Goal: Task Accomplishment & Management: Use online tool/utility

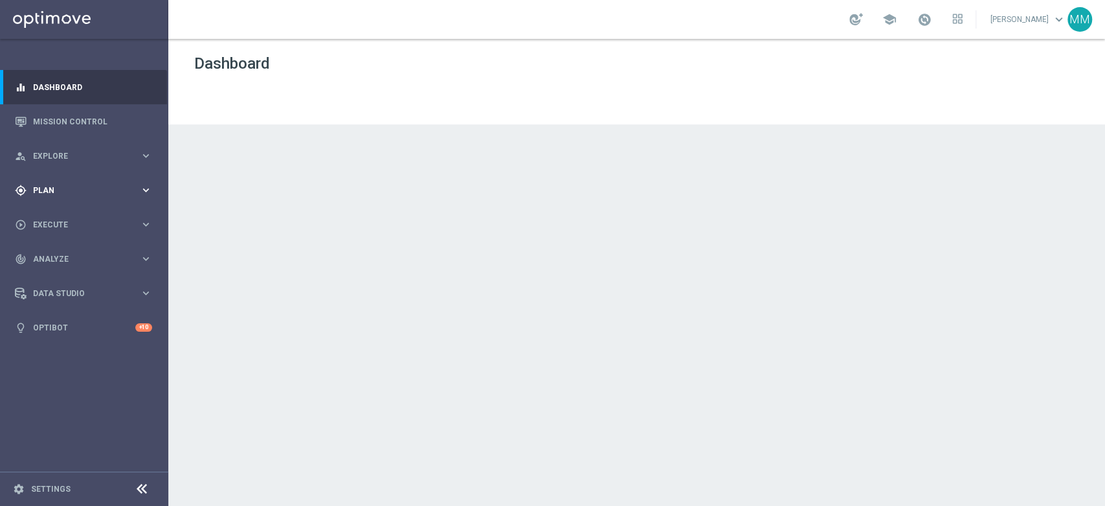
click at [133, 194] on span "Plan" at bounding box center [86, 190] width 107 height 8
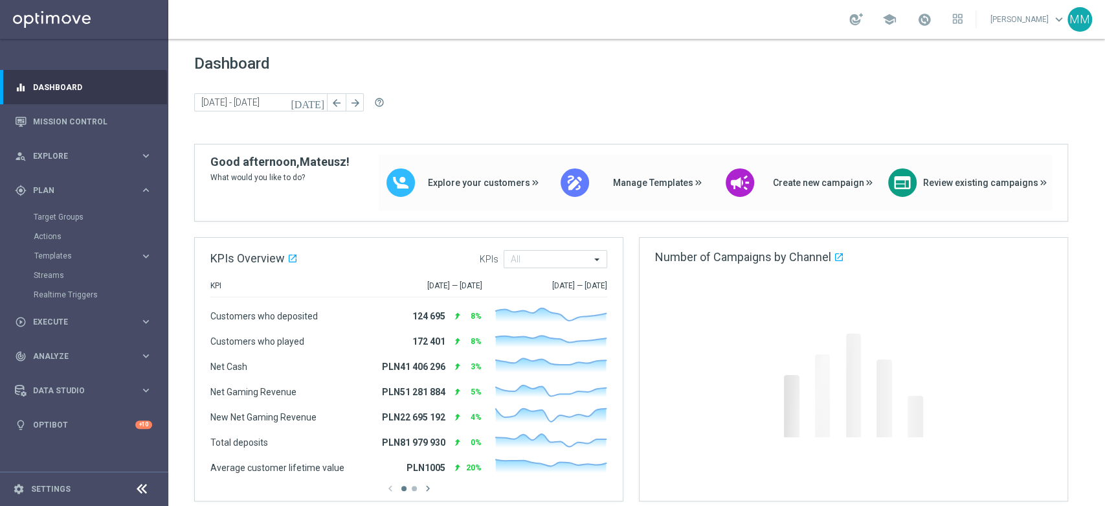
click at [87, 222] on div "Target Groups" at bounding box center [100, 216] width 133 height 19
click at [87, 216] on link "Target Groups" at bounding box center [84, 217] width 101 height 10
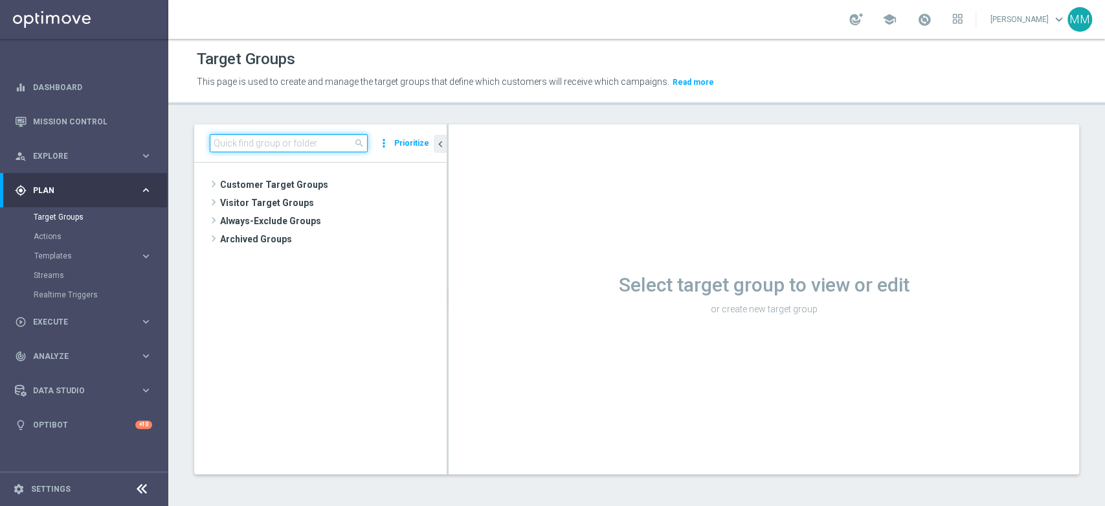
click at [234, 142] on input at bounding box center [289, 143] width 158 height 18
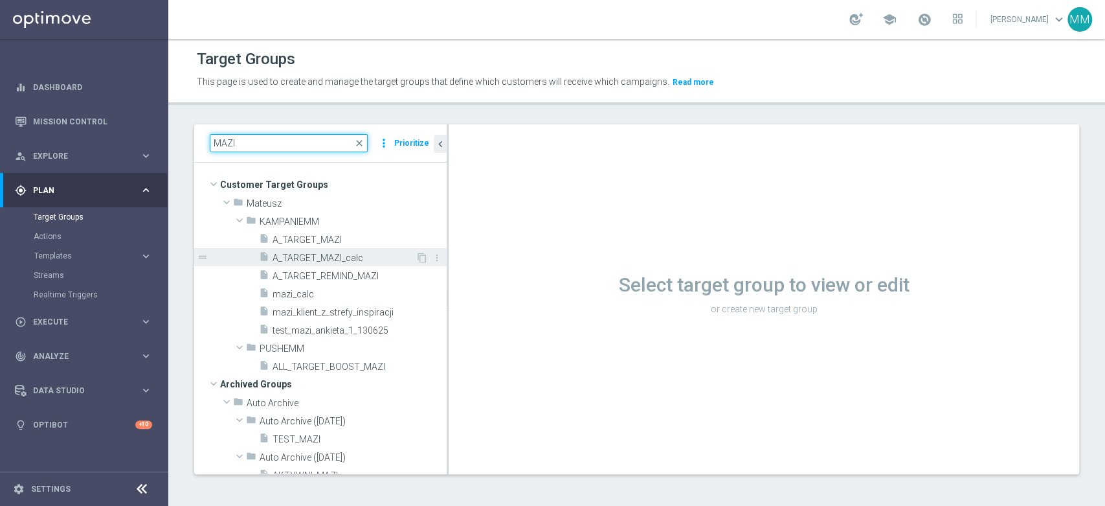
type input "MAZI"
click at [358, 254] on span "A_TARGET_MAZI_calc" at bounding box center [344, 258] width 143 height 11
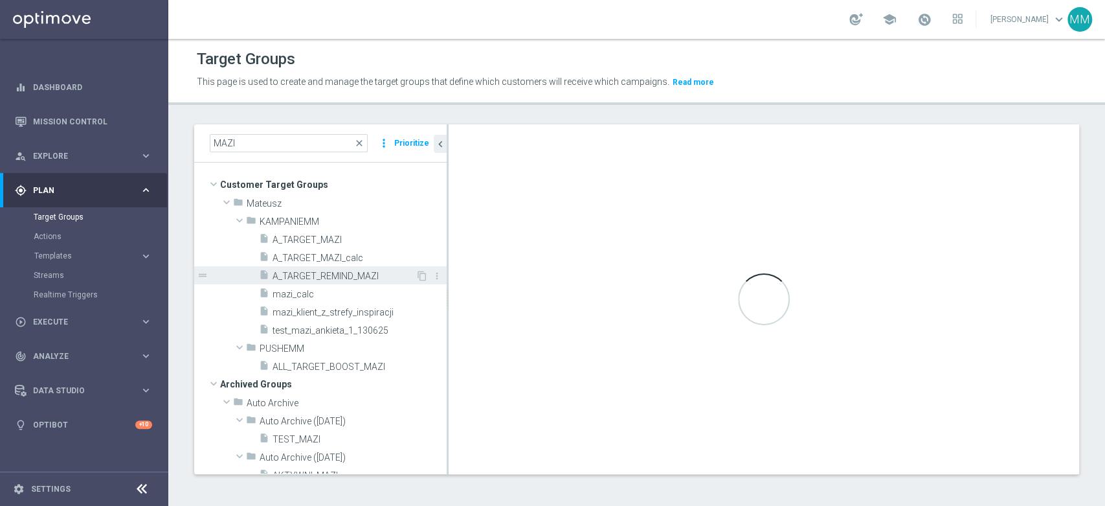
click at [354, 268] on div "insert_drive_file A_TARGET_REMIND_MAZI" at bounding box center [337, 275] width 157 height 18
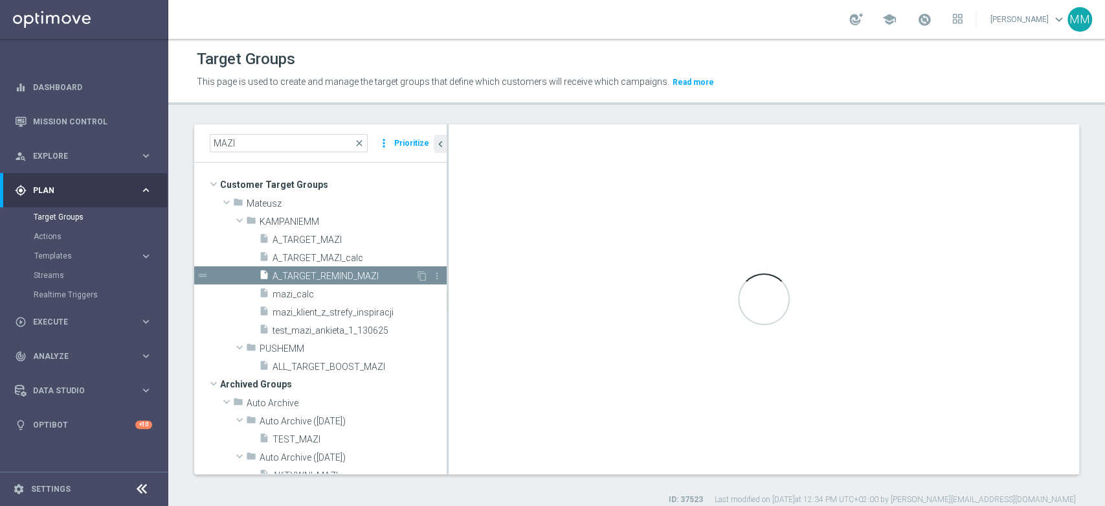
checkbox input "false"
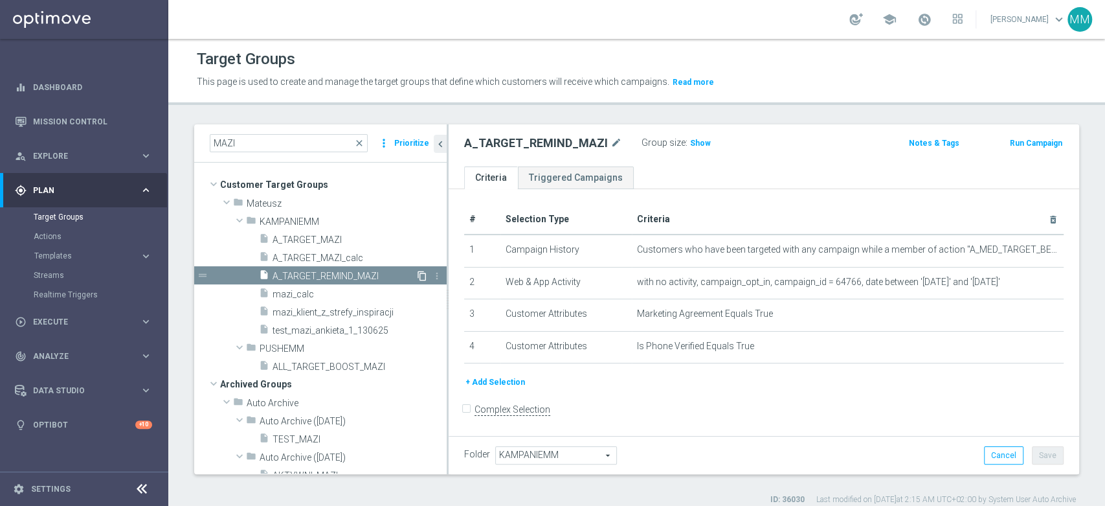
click at [417, 273] on icon "content_copy" at bounding box center [422, 276] width 10 height 10
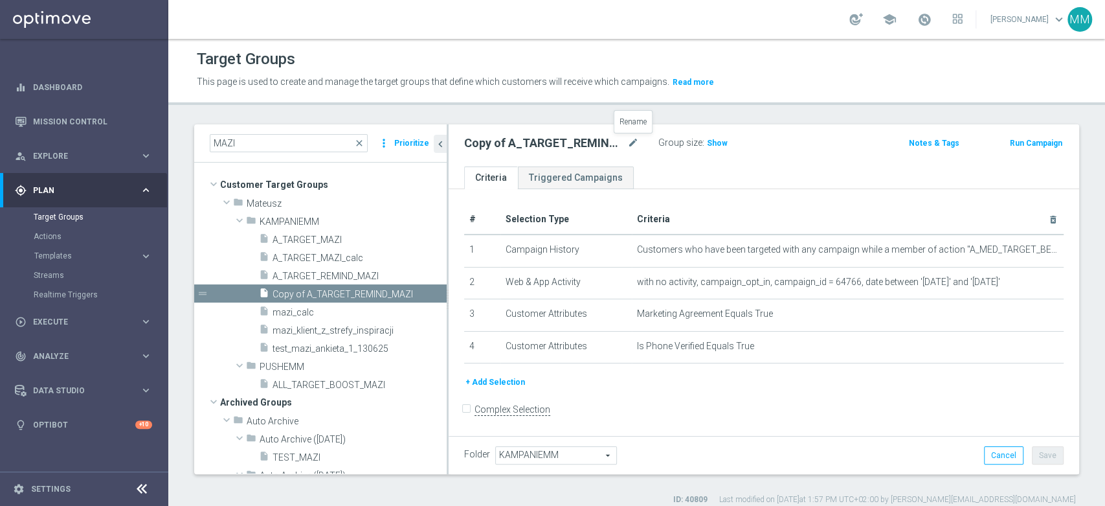
drag, startPoint x: 633, startPoint y: 145, endPoint x: 642, endPoint y: 163, distance: 20.6
click at [633, 145] on icon "mode_edit" at bounding box center [633, 143] width 12 height 16
type input "A_PREM_TARGET_DEPO_50DO500_260825_SMS"
click at [650, 171] on ul "Criteria Triggered Campaigns" at bounding box center [764, 177] width 631 height 23
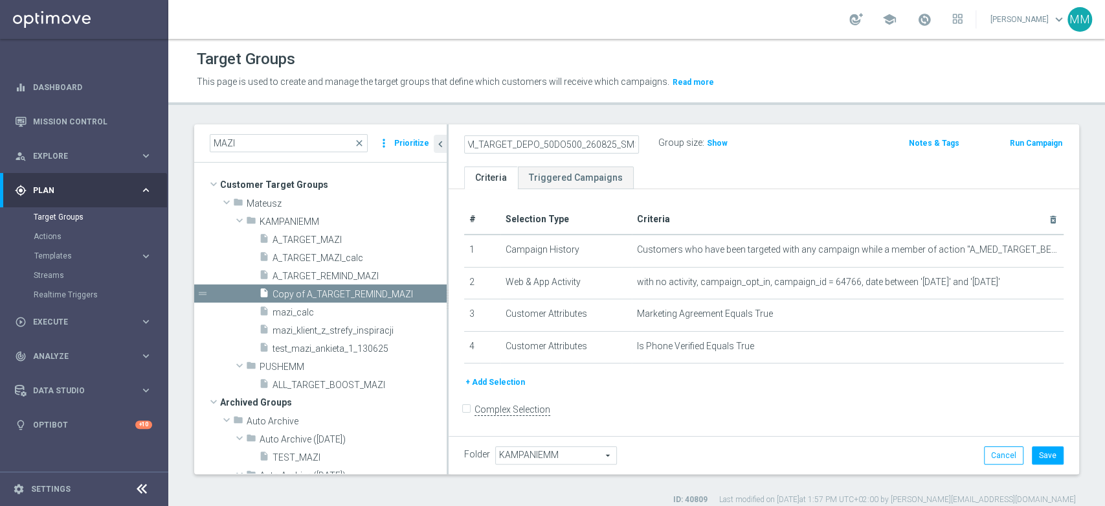
scroll to position [0, 0]
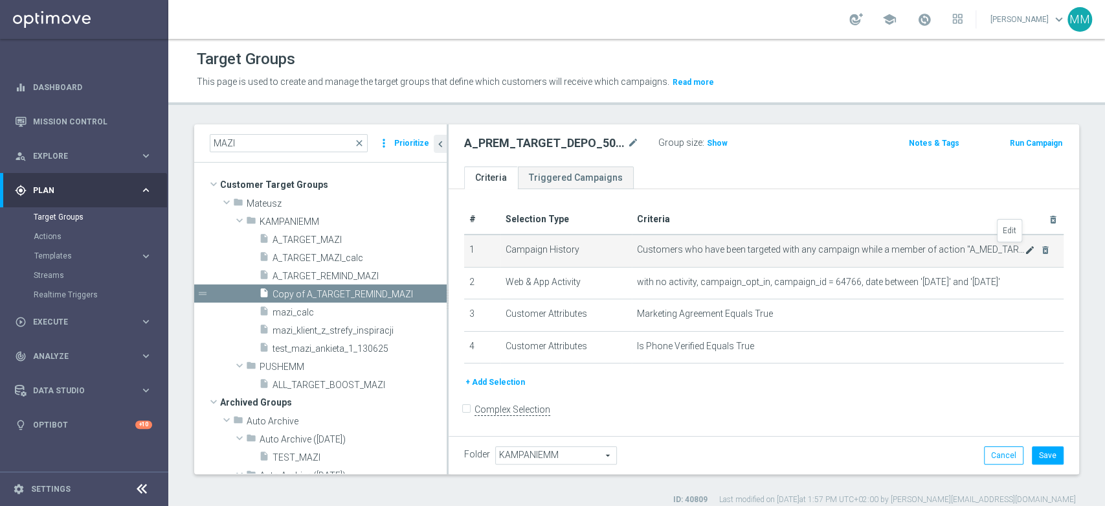
click at [1025, 253] on icon "mode_edit" at bounding box center [1030, 250] width 10 height 10
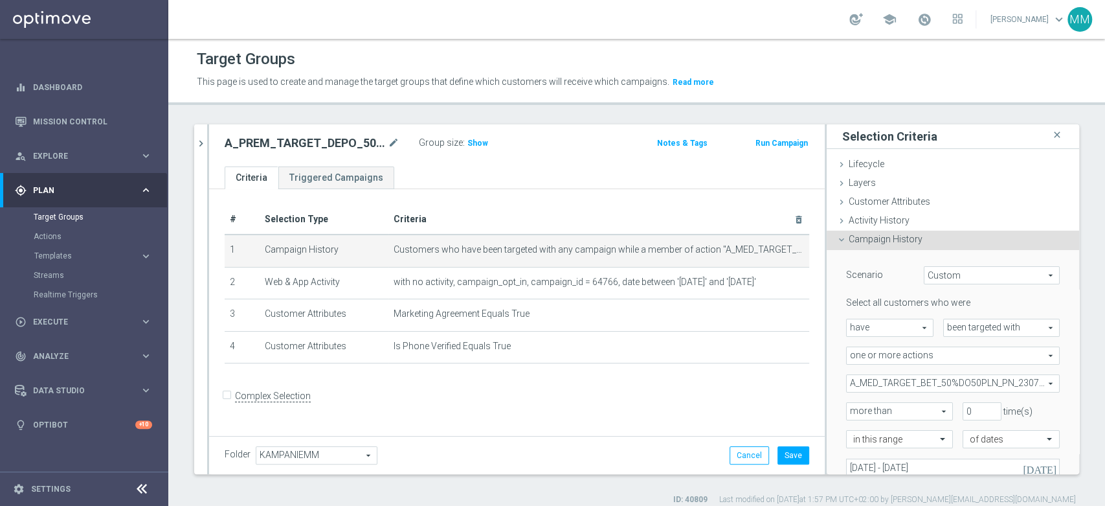
scroll to position [72, 0]
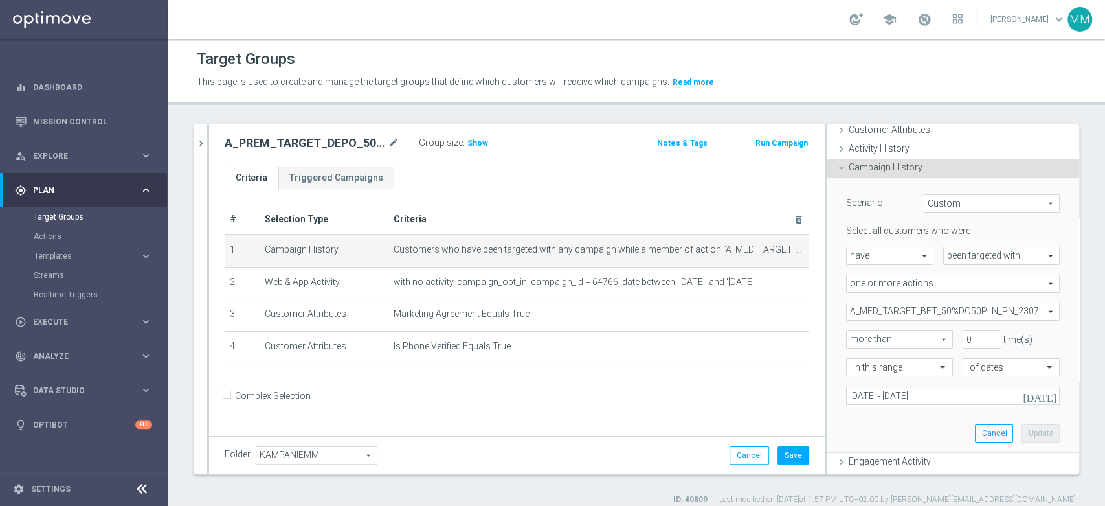
click at [886, 304] on span "A_MED_TARGET_BET_50%DO50PLN_PN_230724" at bounding box center [953, 311] width 212 height 17
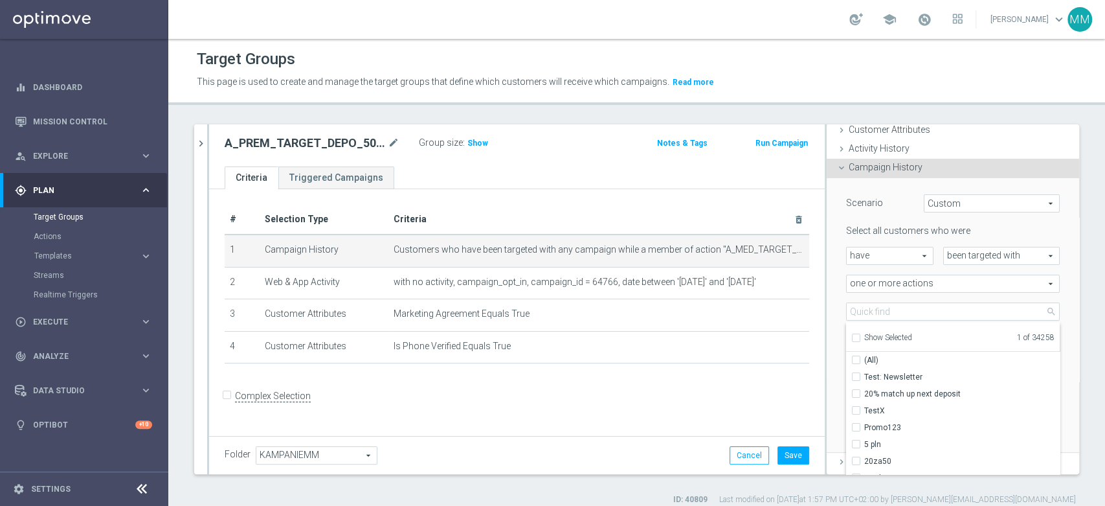
click at [875, 333] on span "Show Selected" at bounding box center [888, 337] width 48 height 9
click at [860, 335] on input "Show Selected" at bounding box center [855, 339] width 8 height 8
checkbox input "true"
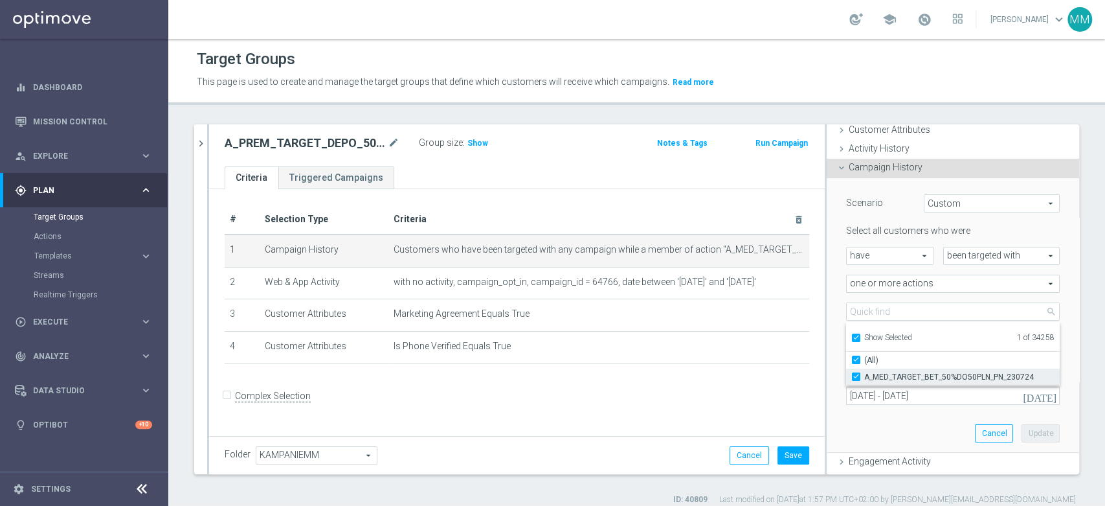
click at [881, 379] on span "A_MED_TARGET_BET_50%DO50PLN_PN_230724" at bounding box center [962, 377] width 196 height 10
click at [864, 379] on input "A_MED_TARGET_BET_50%DO50PLN_PN_230724" at bounding box center [860, 376] width 8 height 8
checkbox input "false"
type input "Select Action"
checkbox input "false"
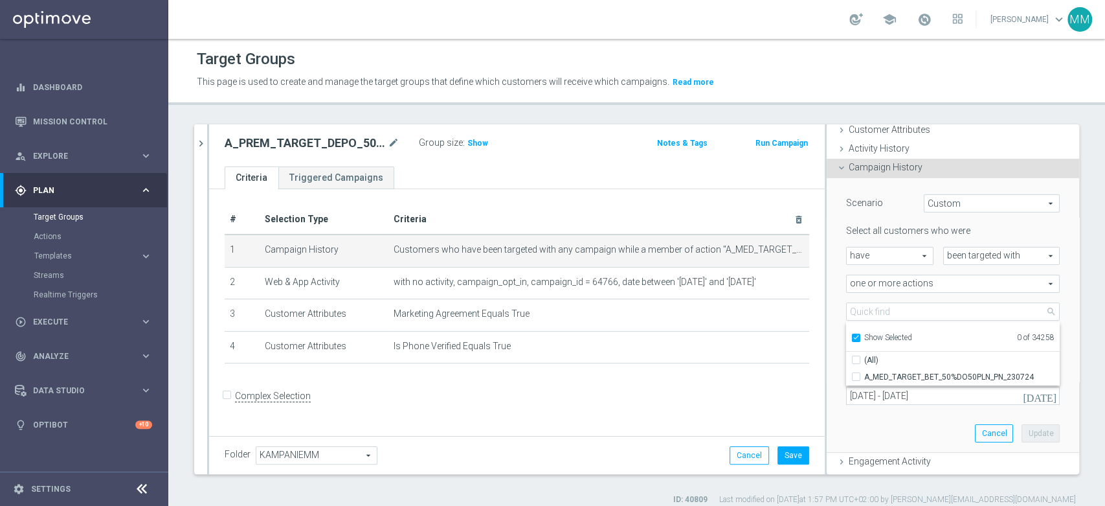
click at [875, 328] on div "Show Selected" at bounding box center [881, 336] width 61 height 16
click at [874, 333] on span "Show Selected" at bounding box center [888, 337] width 48 height 9
click at [860, 335] on input "Show Selected" at bounding box center [855, 339] width 8 height 8
checkbox input "false"
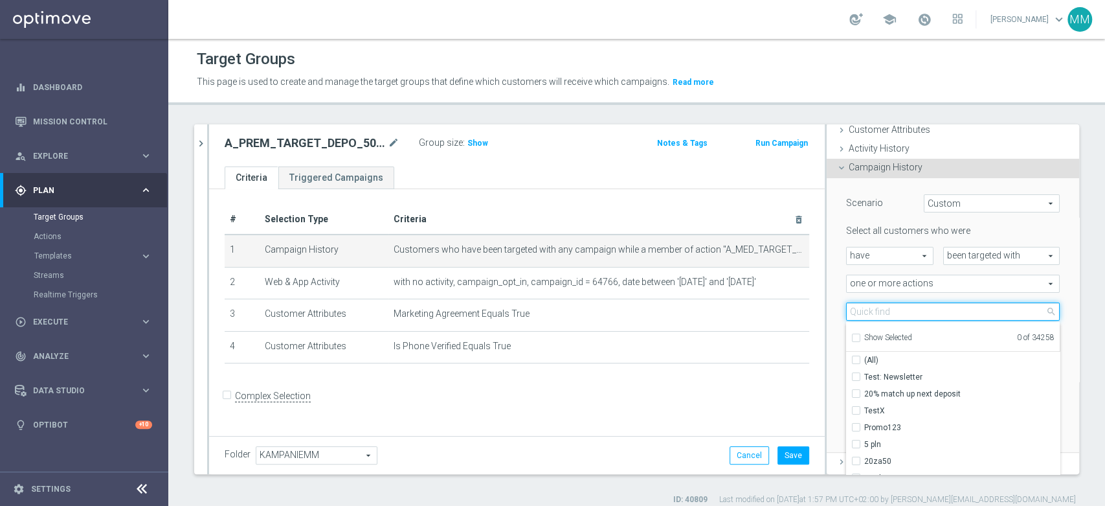
click at [904, 319] on input "search" at bounding box center [953, 311] width 214 height 18
paste input "A_PREM_TARGET_DEPO_50DO500_260825"
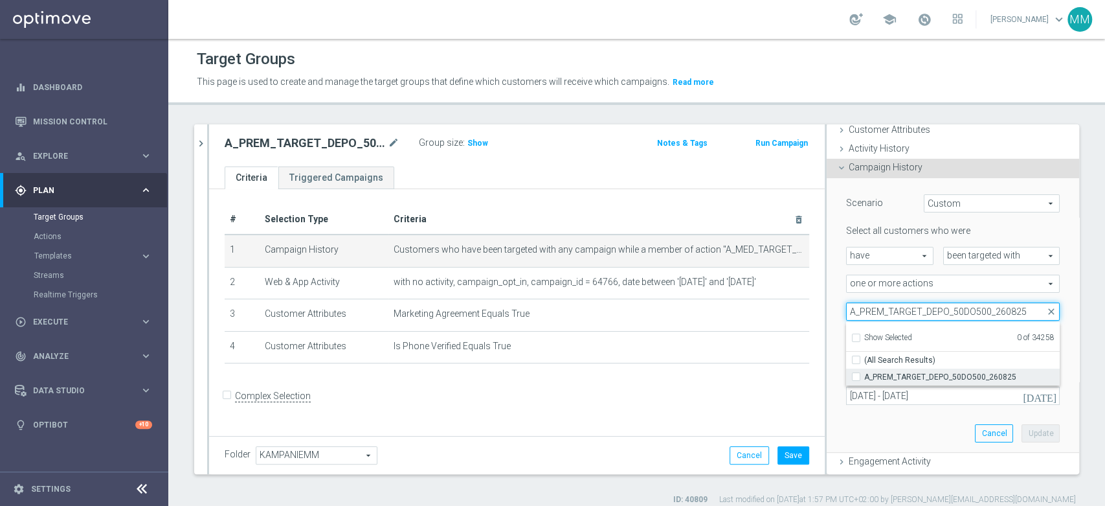
type input "A_PREM_TARGET_DEPO_50DO500_260825"
click at [898, 377] on span "A_PREM_TARGET_DEPO_50DO500_260825" at bounding box center [962, 377] width 196 height 10
click at [864, 377] on input "A_PREM_TARGET_DEPO_50DO500_260825" at bounding box center [860, 376] width 8 height 8
checkbox input "true"
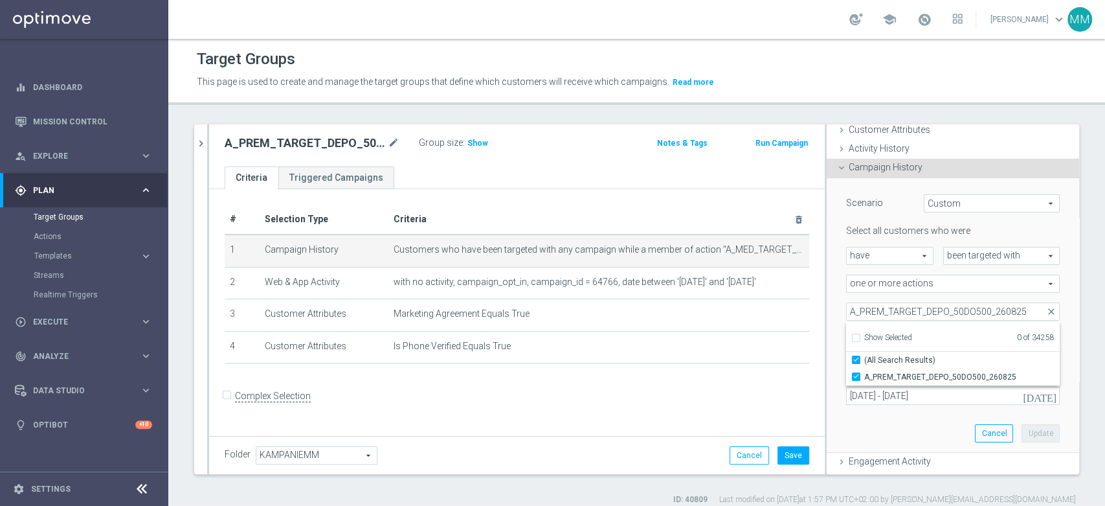
type input "A_PREM_TARGET_DEPO_50DO500_260825"
checkbox input "true"
click at [837, 326] on div "Scenario Custom Custom arrow_drop_down search Select all customers who were hav…" at bounding box center [953, 315] width 233 height 274
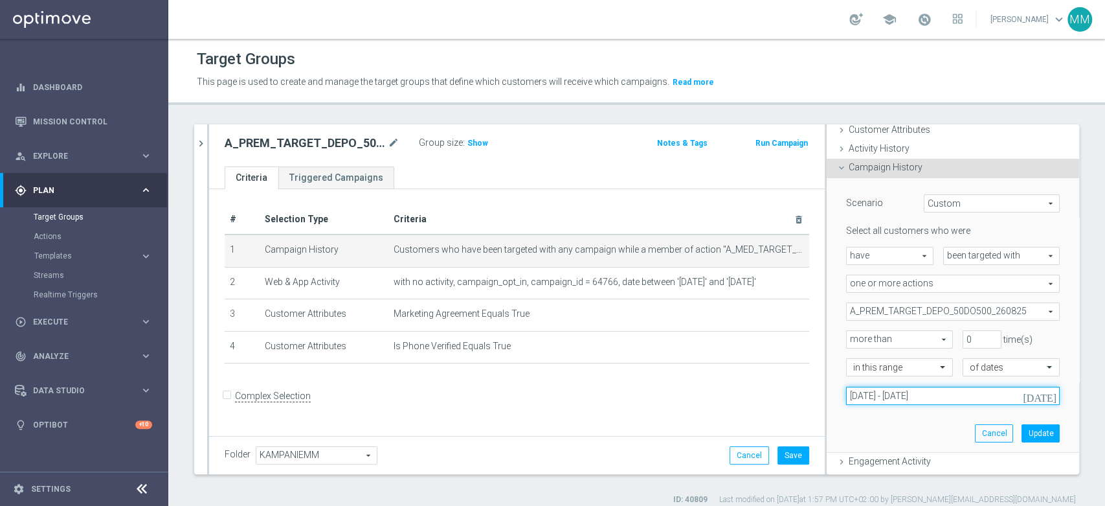
click at [952, 394] on input "[DATE] - [DATE]" at bounding box center [953, 396] width 214 height 18
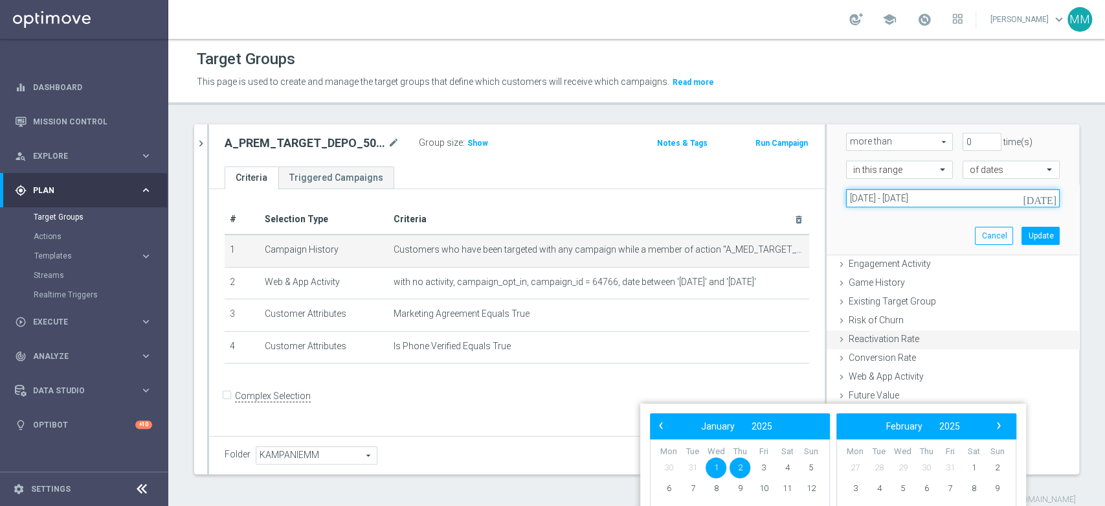
scroll to position [275, 0]
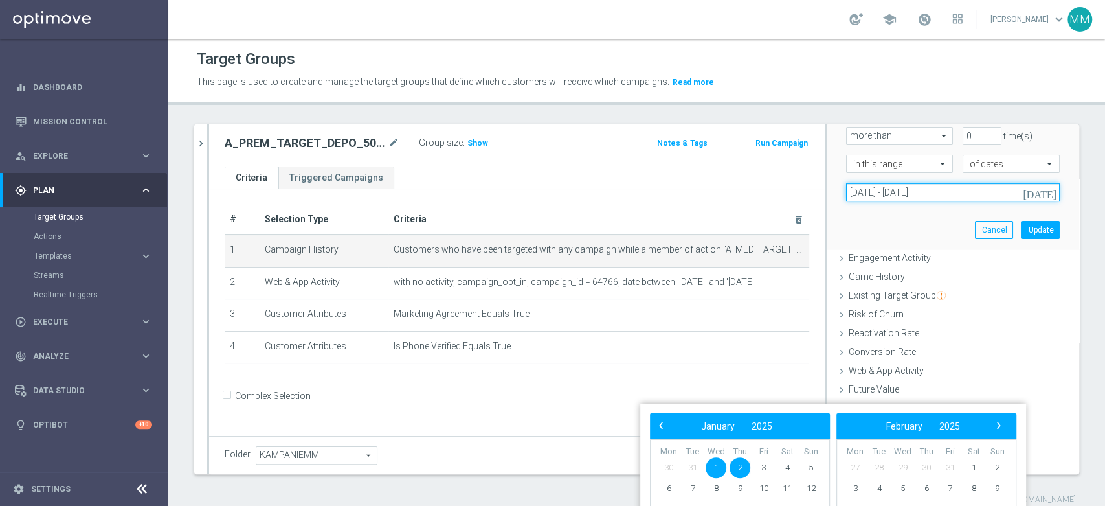
click at [992, 192] on input "[DATE] - [DATE]" at bounding box center [953, 192] width 214 height 18
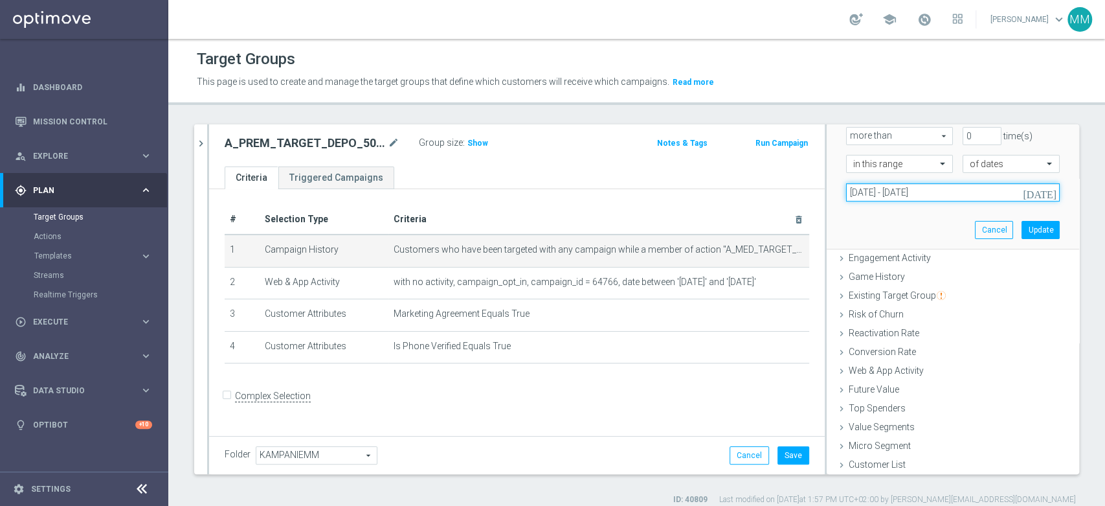
click at [992, 192] on input "[DATE] - [DATE]" at bounding box center [953, 192] width 214 height 18
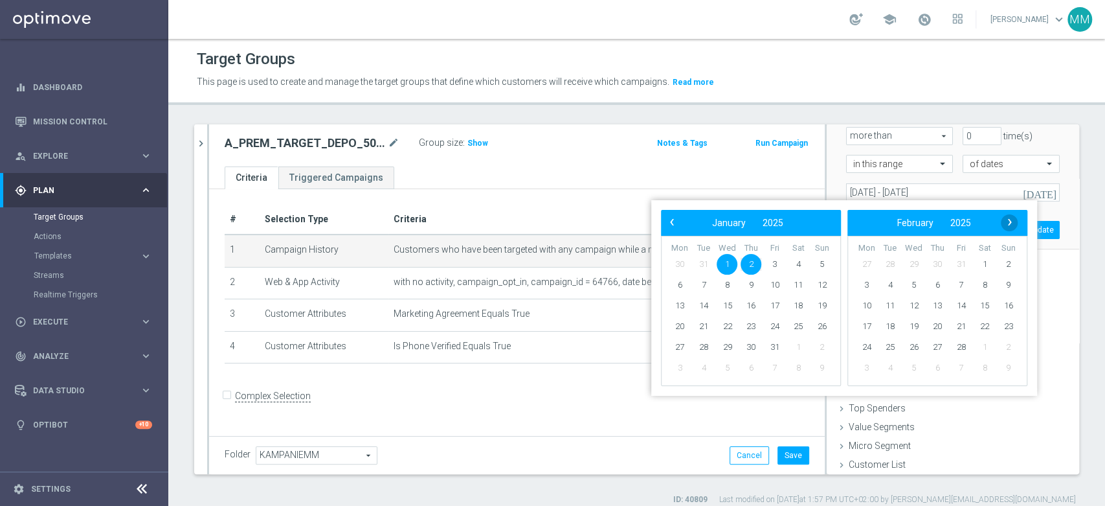
click at [1004, 221] on span "›" at bounding box center [1010, 222] width 17 height 17
click at [1006, 220] on span "›" at bounding box center [1010, 222] width 17 height 17
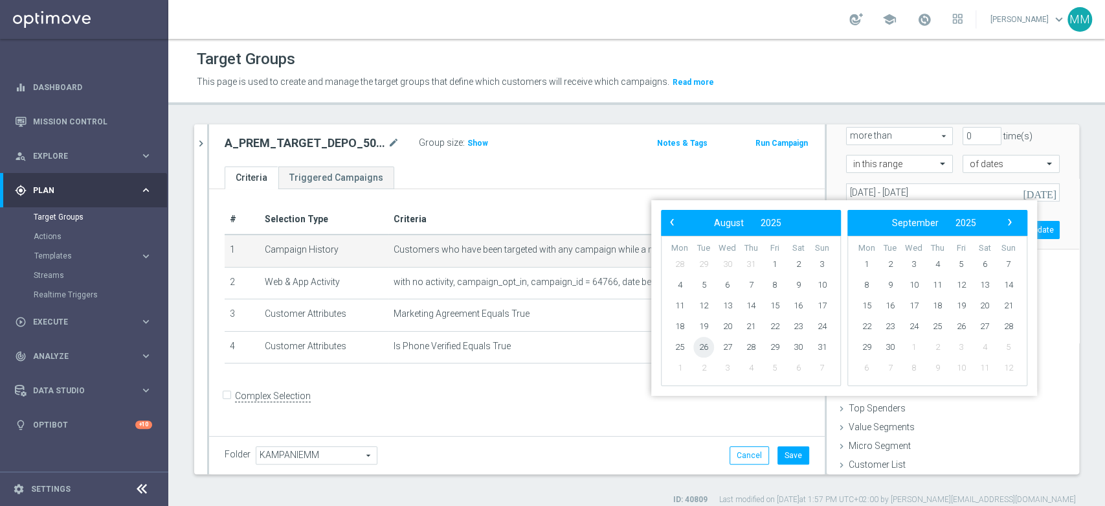
click at [710, 344] on span "26" at bounding box center [703, 347] width 21 height 21
click at [746, 344] on span "28" at bounding box center [751, 347] width 21 height 21
type input "[DATE] - [DATE]"
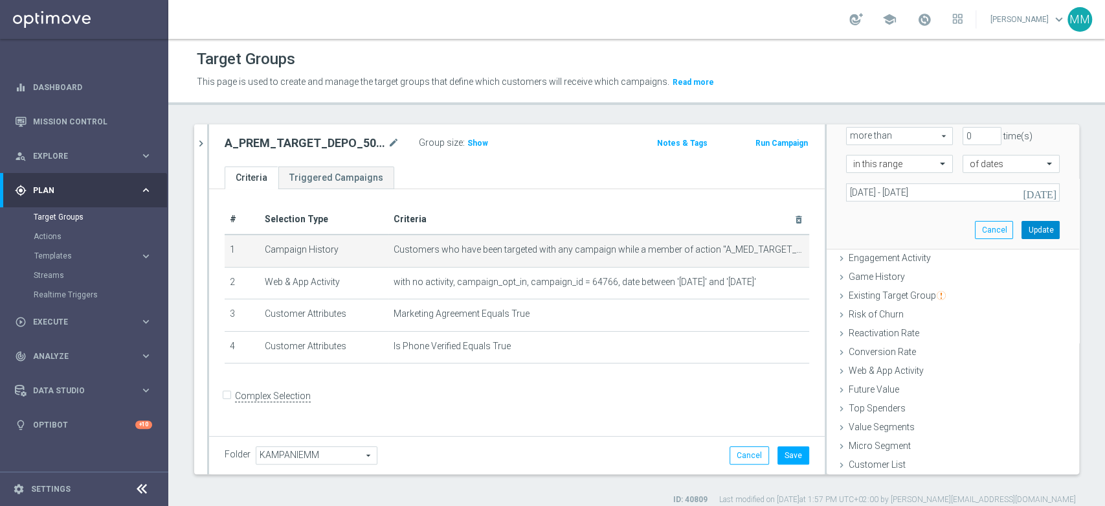
click at [1022, 227] on button "Update" at bounding box center [1041, 230] width 38 height 18
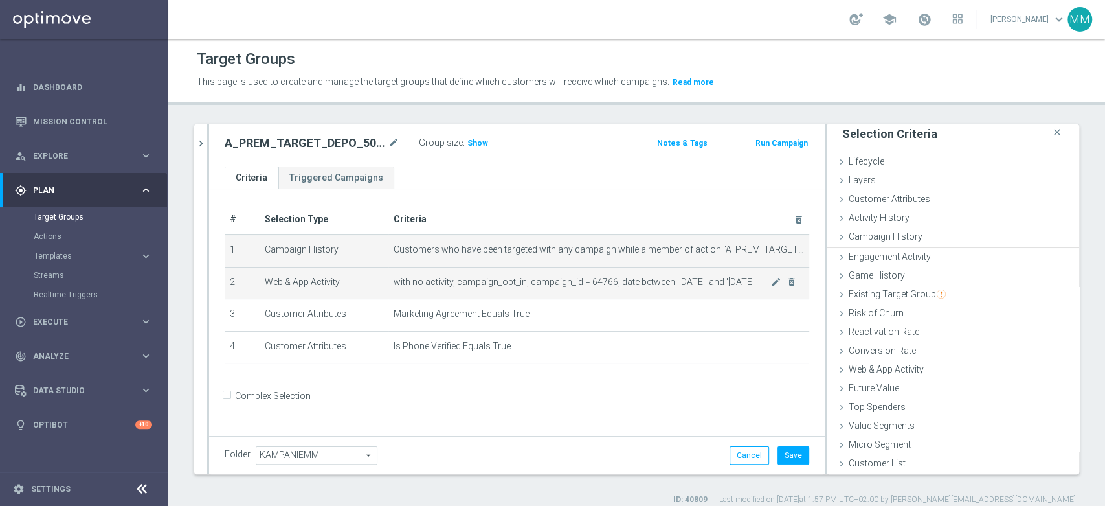
scroll to position [1, 0]
click at [771, 278] on icon "mode_edit" at bounding box center [776, 281] width 10 height 10
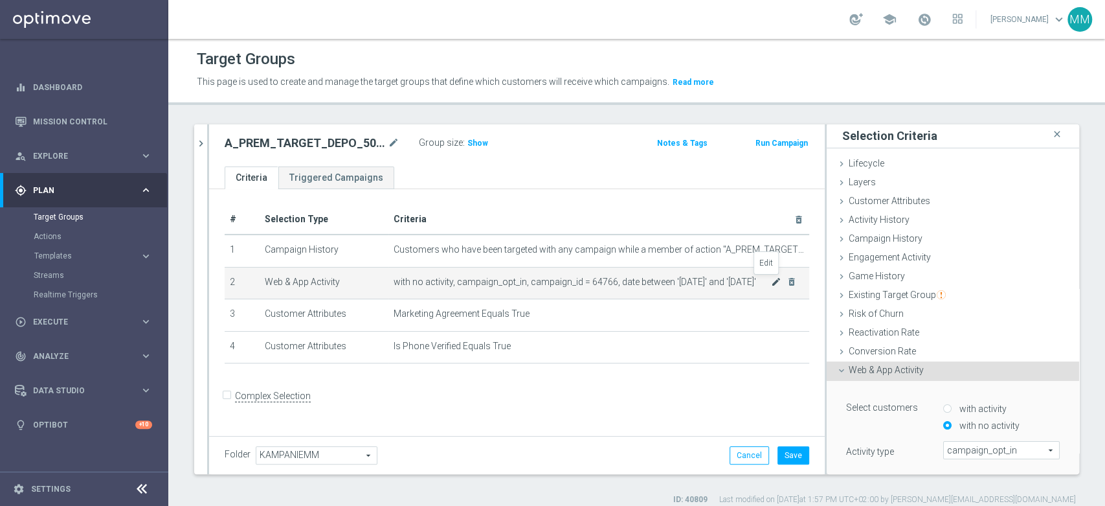
scroll to position [118, 0]
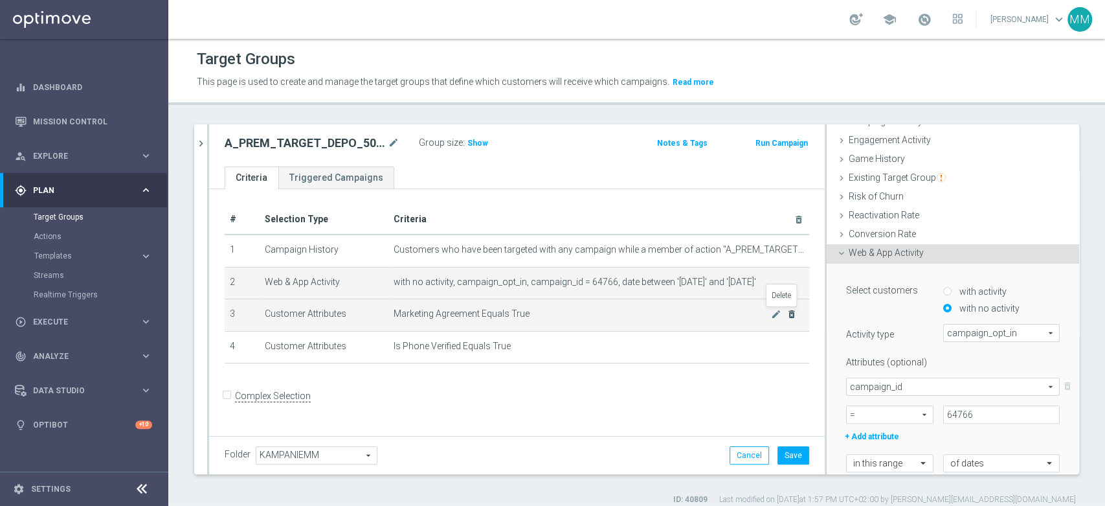
click at [787, 312] on icon "delete_forever" at bounding box center [792, 314] width 10 height 10
click at [787, 314] on icon "delete_forever" at bounding box center [792, 314] width 10 height 10
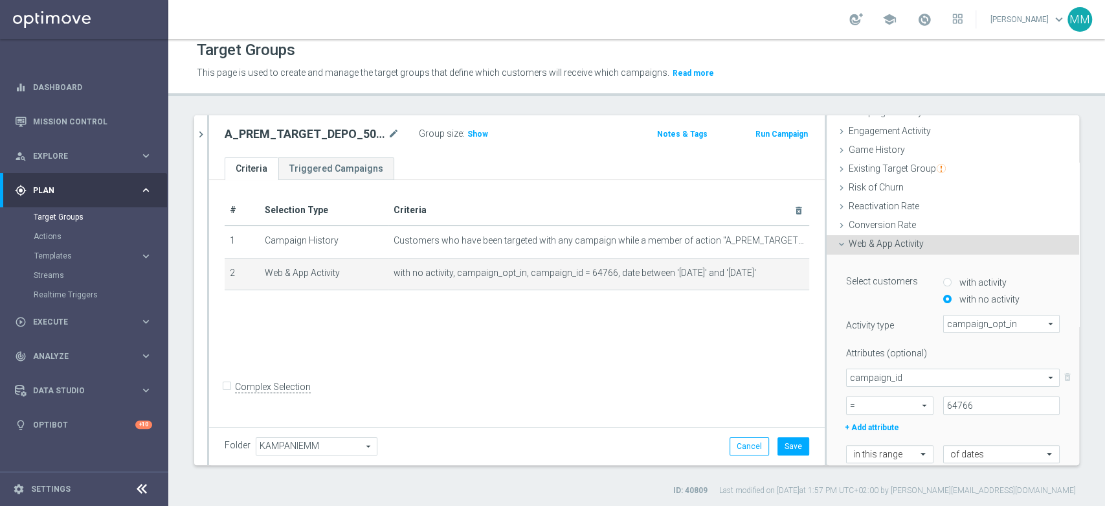
scroll to position [10, 0]
click at [962, 398] on input "64766" at bounding box center [1001, 404] width 117 height 18
paste input "171962"
paste input
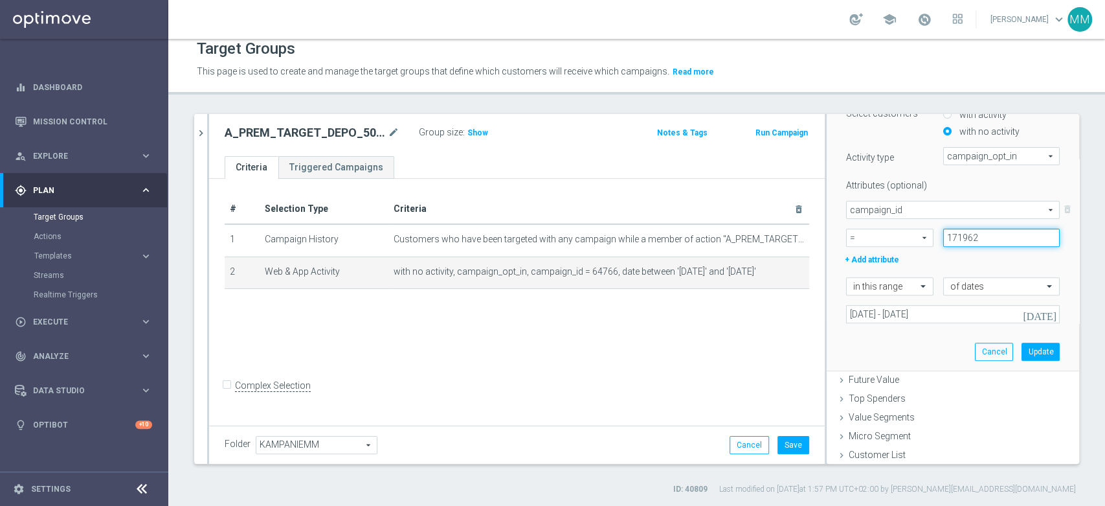
type input "171962"
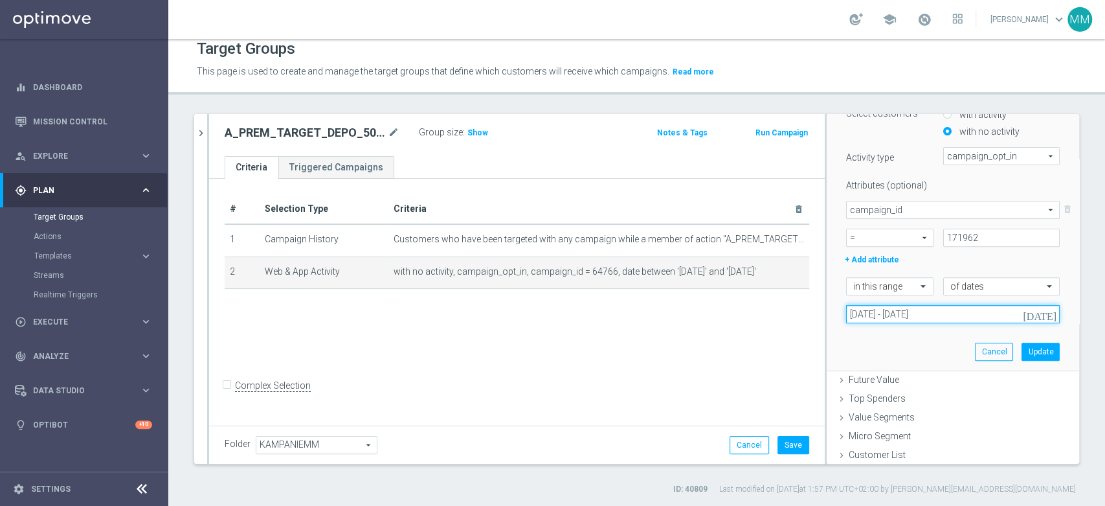
click at [928, 319] on input "[DATE] - [DATE]" at bounding box center [953, 314] width 214 height 18
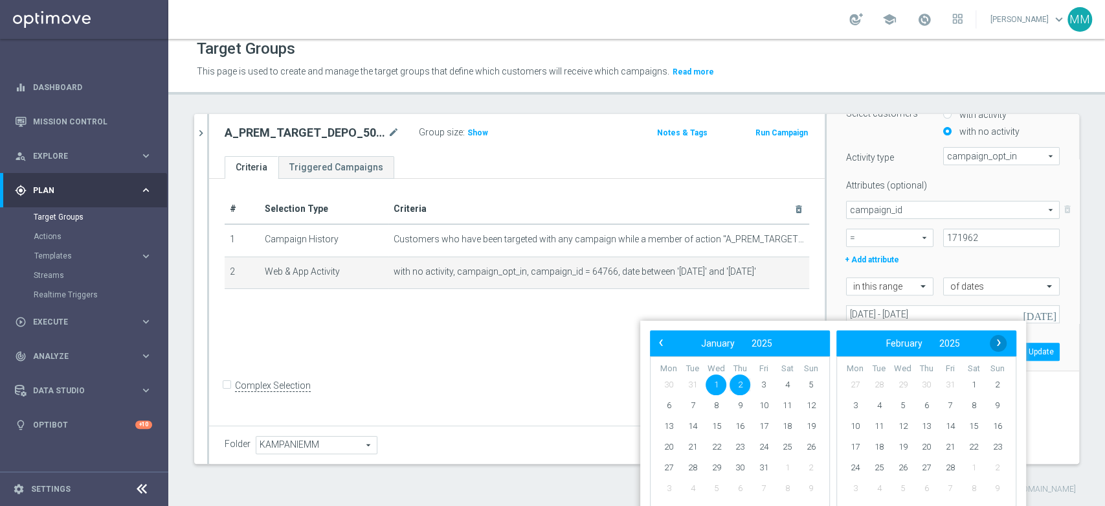
click at [995, 346] on span "›" at bounding box center [999, 342] width 17 height 17
click at [701, 465] on span "26" at bounding box center [692, 467] width 21 height 21
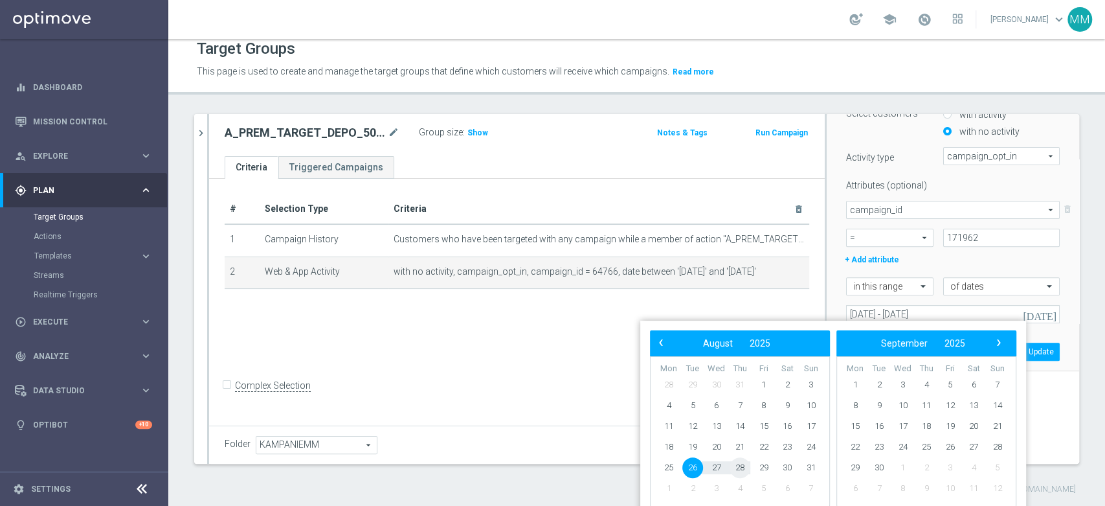
click at [739, 468] on span "28" at bounding box center [740, 467] width 21 height 21
type input "[DATE] - [DATE]"
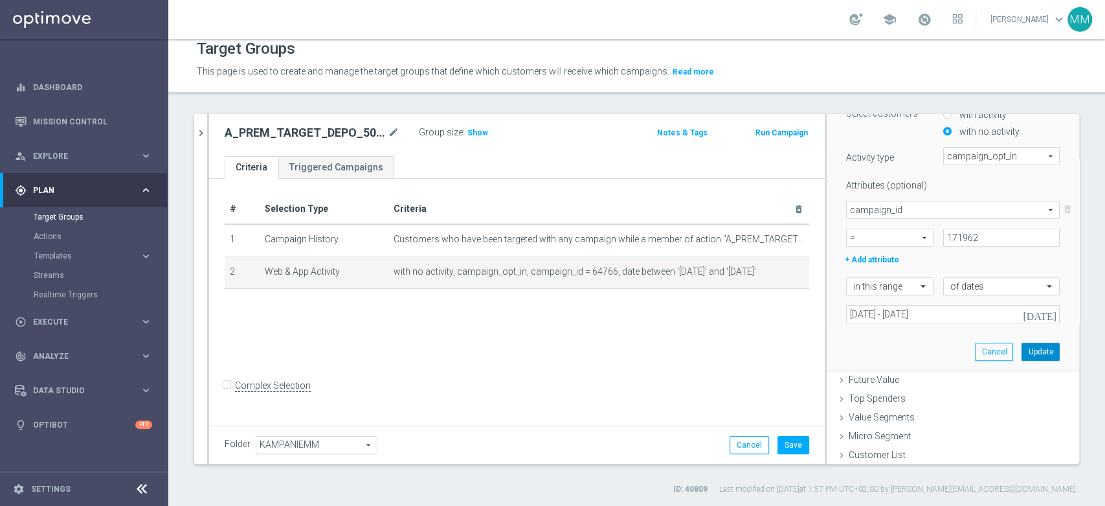
click at [1022, 348] on button "Update" at bounding box center [1041, 352] width 38 height 18
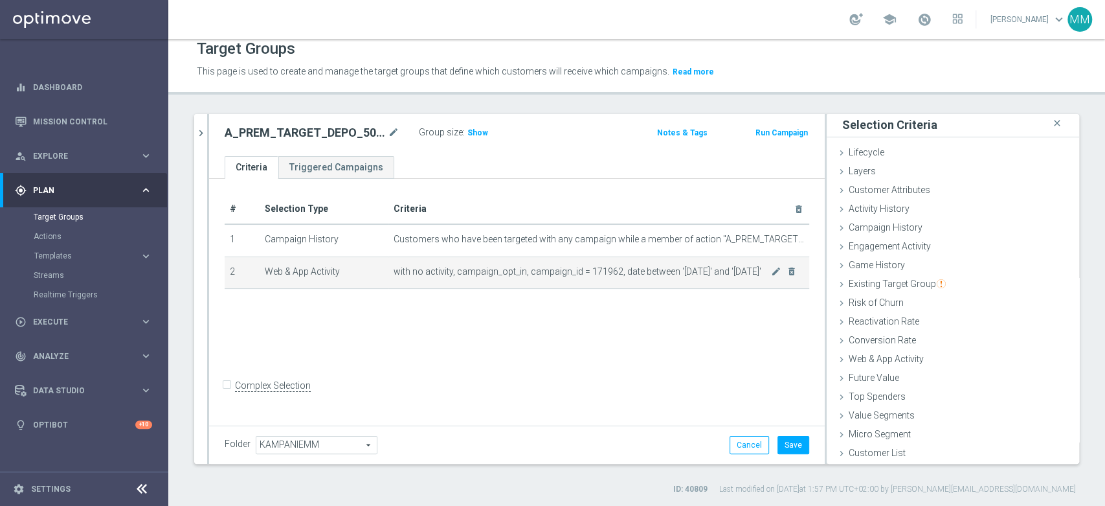
scroll to position [1, 0]
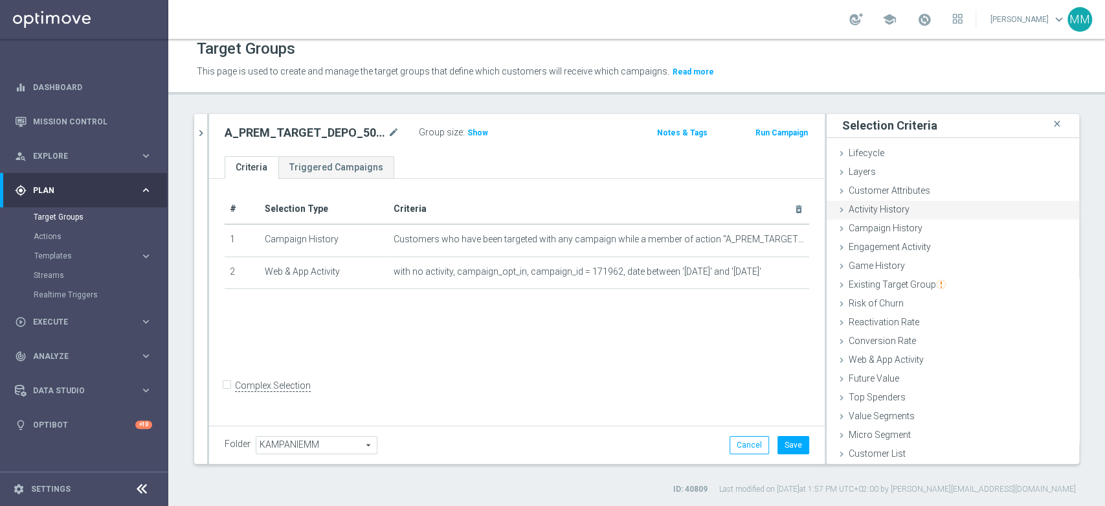
click at [898, 216] on div "Activity History done" at bounding box center [953, 210] width 253 height 19
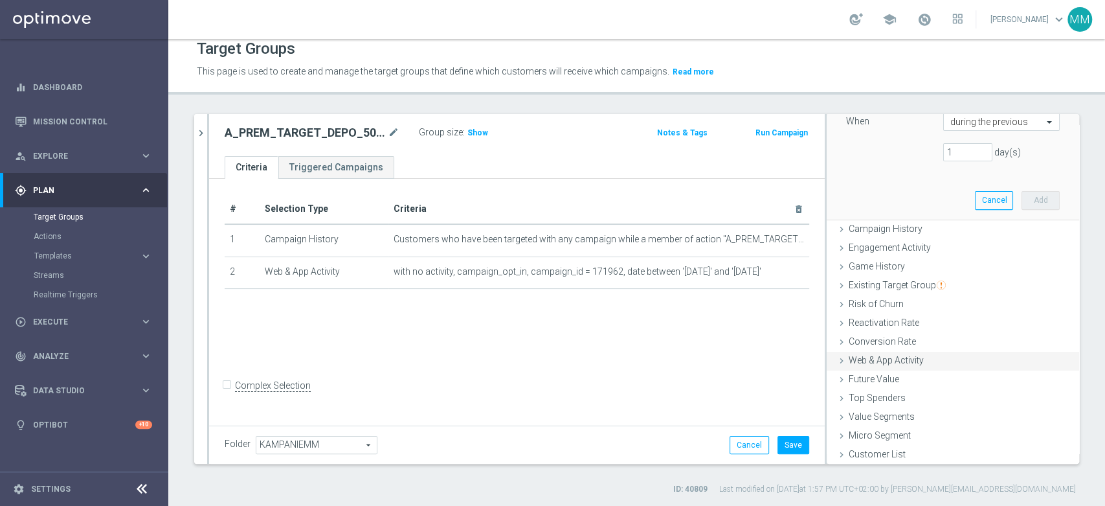
click at [880, 363] on span "Web & App Activity" at bounding box center [886, 360] width 75 height 10
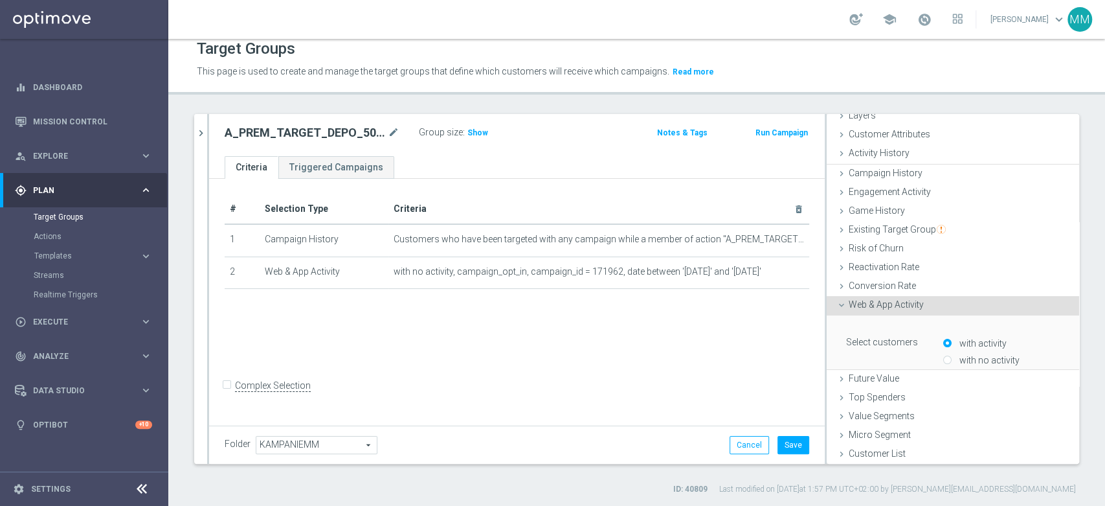
scroll to position [236, 0]
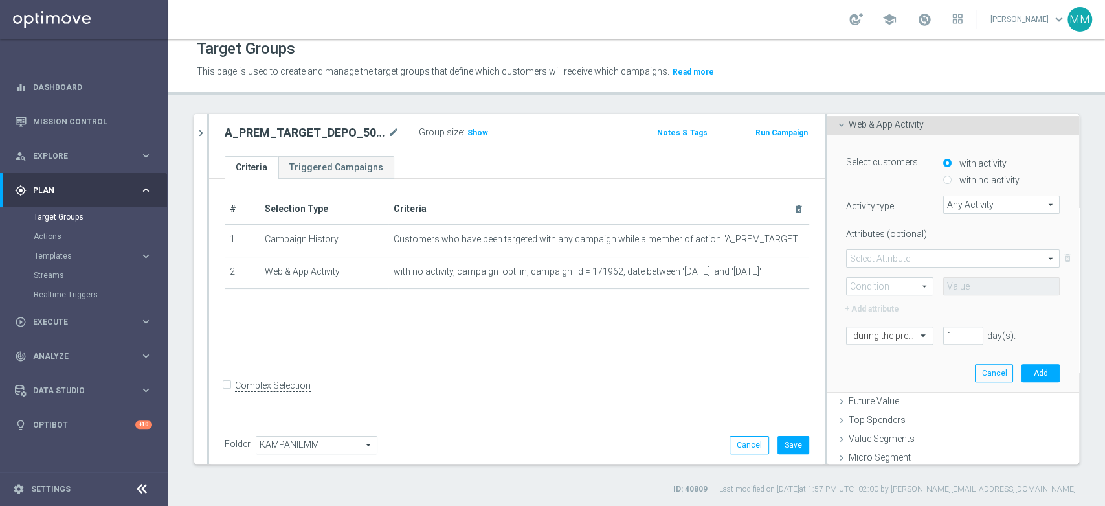
click at [954, 243] on div "Attributes (optional) Select Attribute arrow_drop_down search delete_forever Co…" at bounding box center [953, 269] width 214 height 93
click at [939, 263] on span at bounding box center [953, 258] width 212 height 17
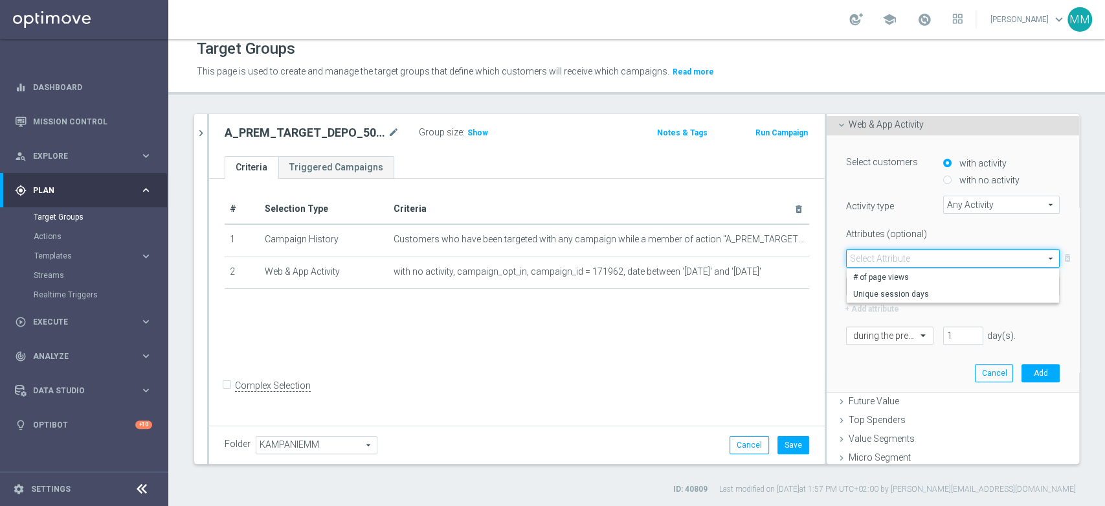
click at [956, 199] on span "Any Activity" at bounding box center [1001, 204] width 115 height 17
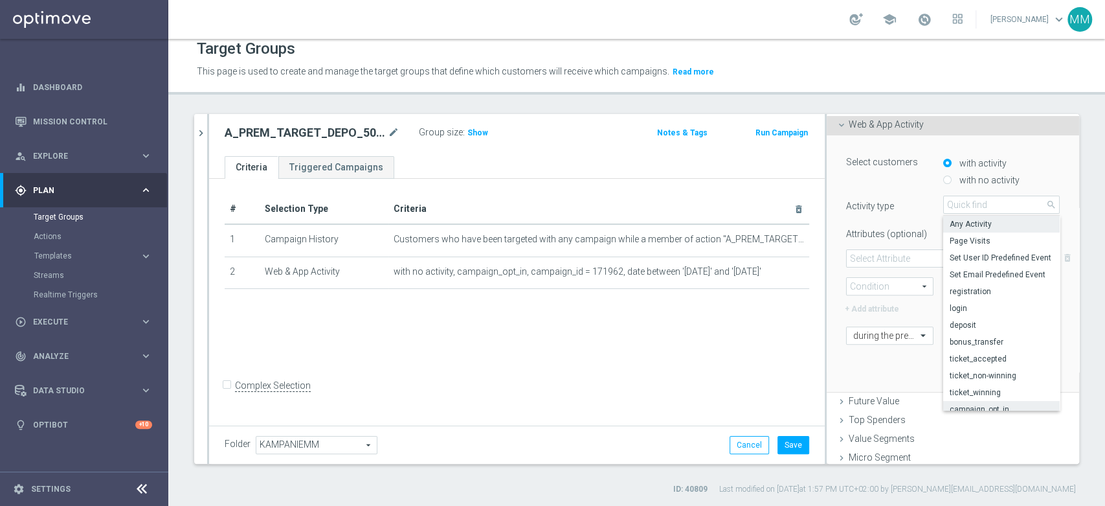
click at [973, 404] on span "campaign_opt_in" at bounding box center [1002, 409] width 104 height 10
type input "campaign_opt_in"
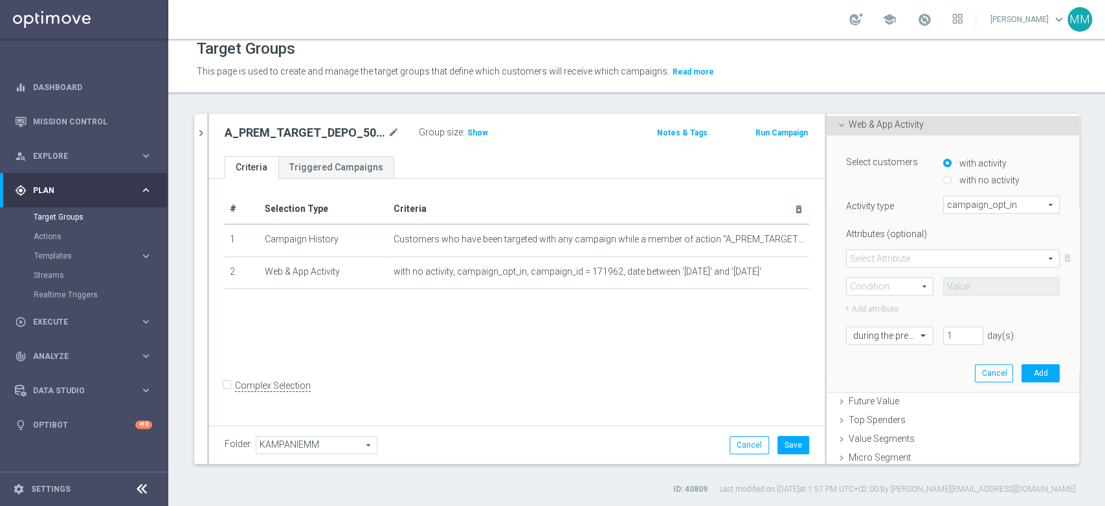
click at [889, 243] on div "Attributes (optional) Select Attribute arrow_drop_down search delete_forever Co…" at bounding box center [953, 269] width 214 height 93
click at [890, 260] on span at bounding box center [953, 258] width 212 height 17
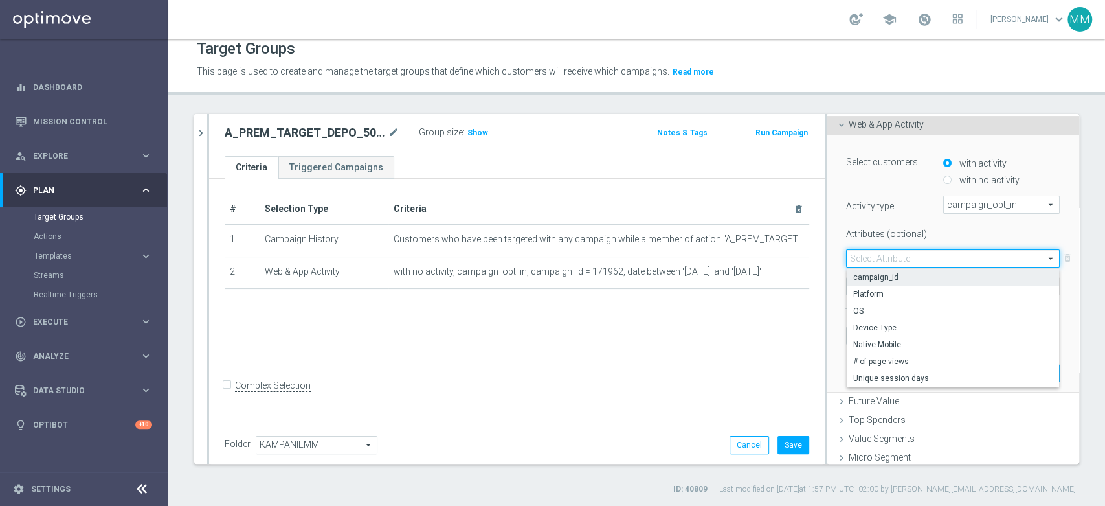
click at [884, 273] on span "campaign_id" at bounding box center [952, 277] width 199 height 10
type input "campaign_id"
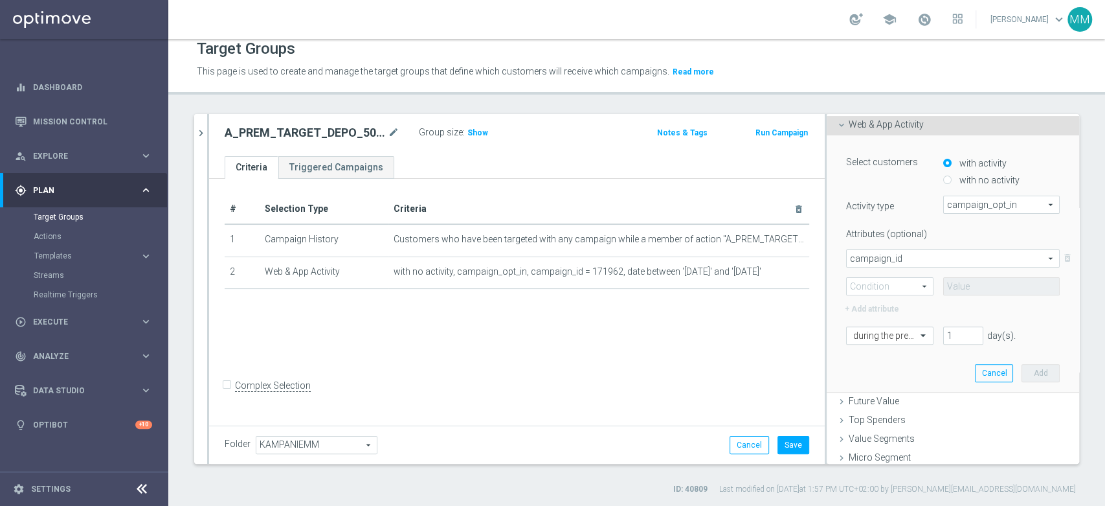
click at [881, 280] on span at bounding box center [890, 286] width 86 height 17
click at [870, 304] on span "=" at bounding box center [889, 305] width 73 height 10
type input "="
click at [993, 286] on input at bounding box center [1001, 286] width 117 height 18
paste input "171962"
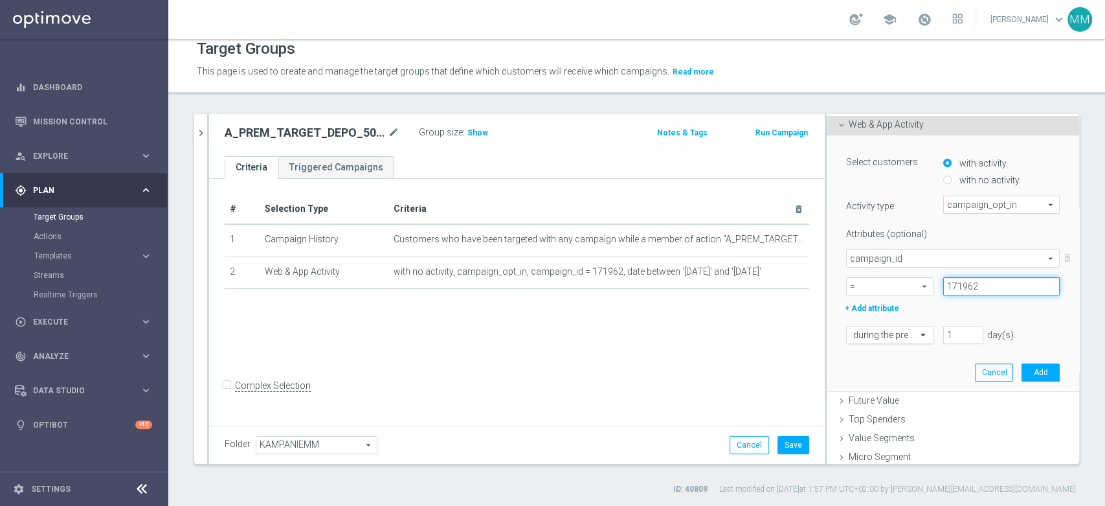
type input "171962"
click at [917, 332] on span at bounding box center [925, 334] width 16 height 12
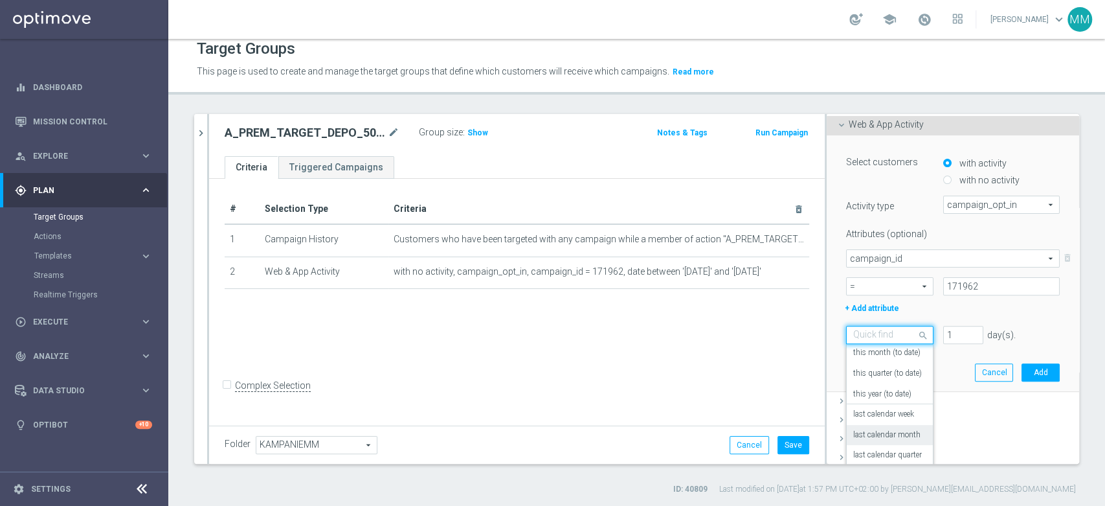
scroll to position [114, 0]
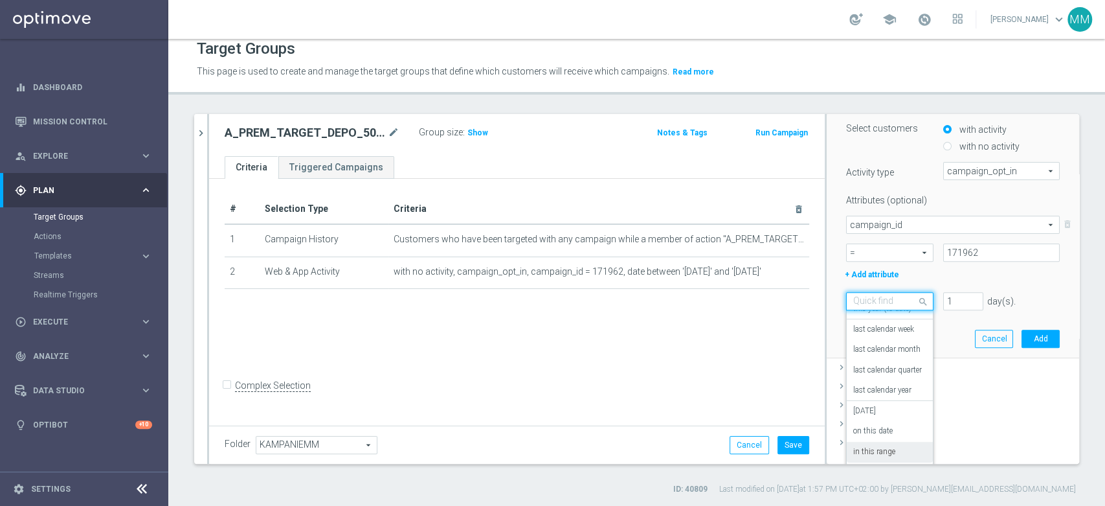
click at [872, 442] on div "in this range" at bounding box center [889, 452] width 73 height 21
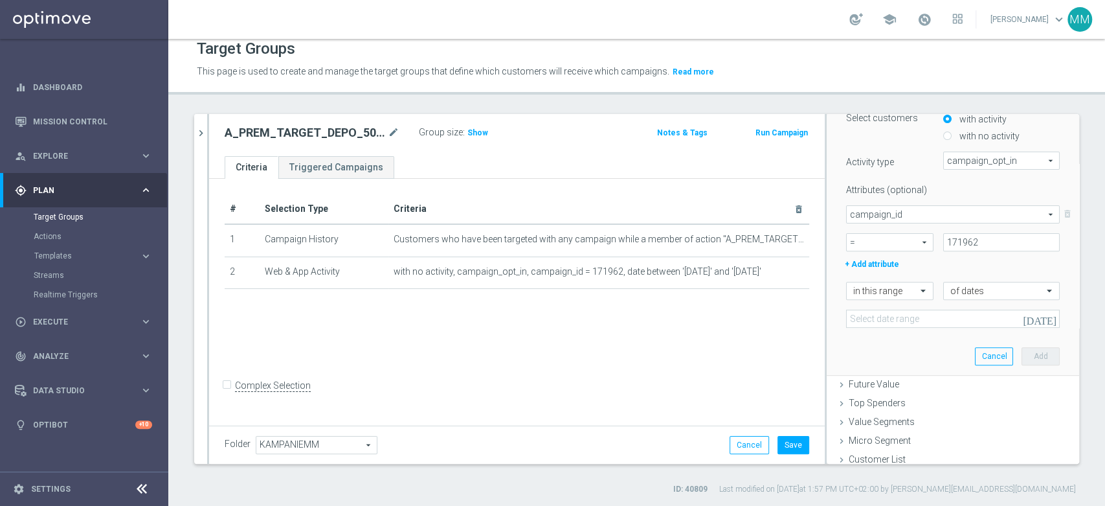
scroll to position [284, 0]
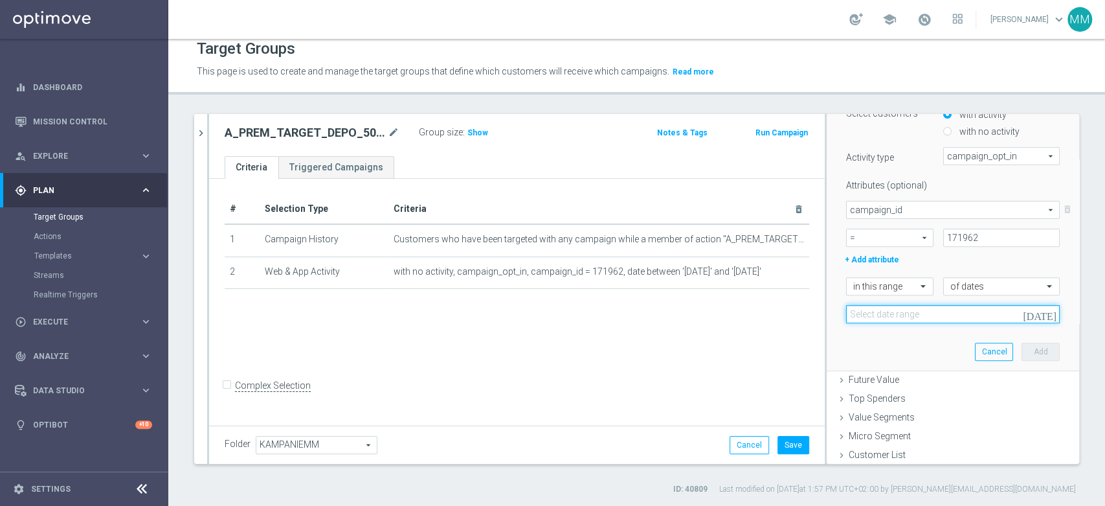
click at [927, 306] on input at bounding box center [953, 314] width 214 height 18
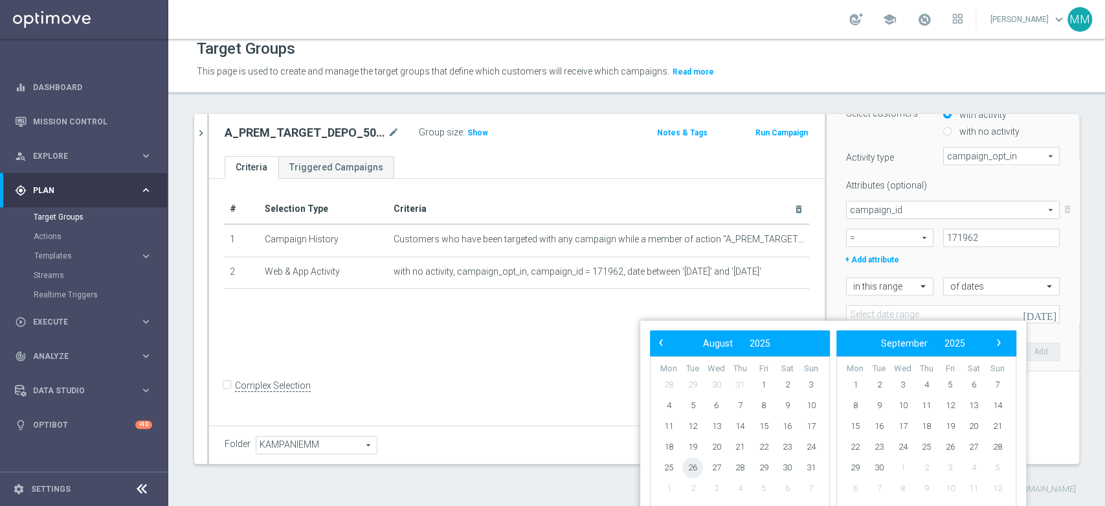
click at [694, 464] on span "26" at bounding box center [692, 467] width 21 height 21
click at [743, 469] on span "28" at bounding box center [740, 467] width 21 height 21
type input "[DATE] - [DATE]"
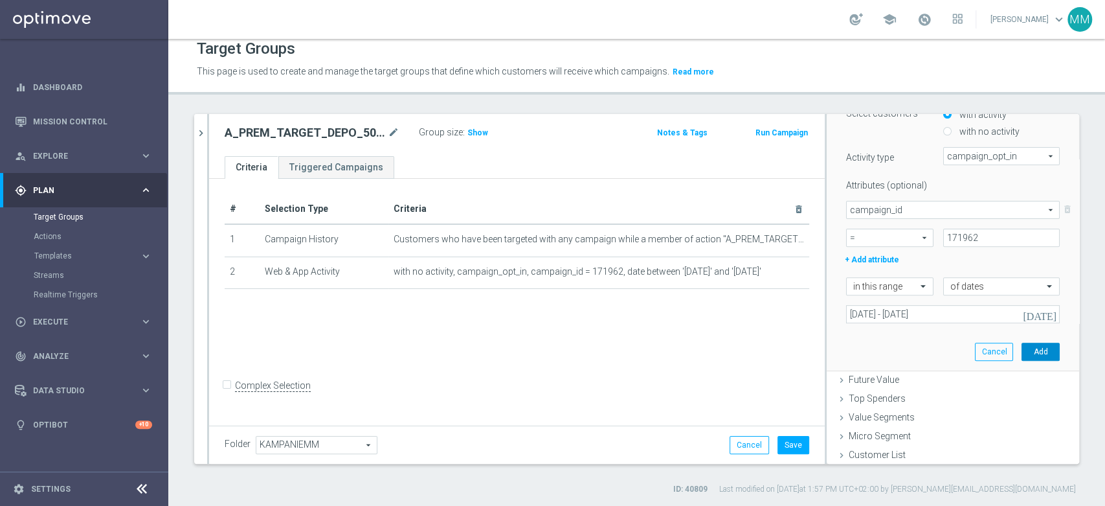
click at [1022, 348] on button "Add" at bounding box center [1041, 352] width 38 height 18
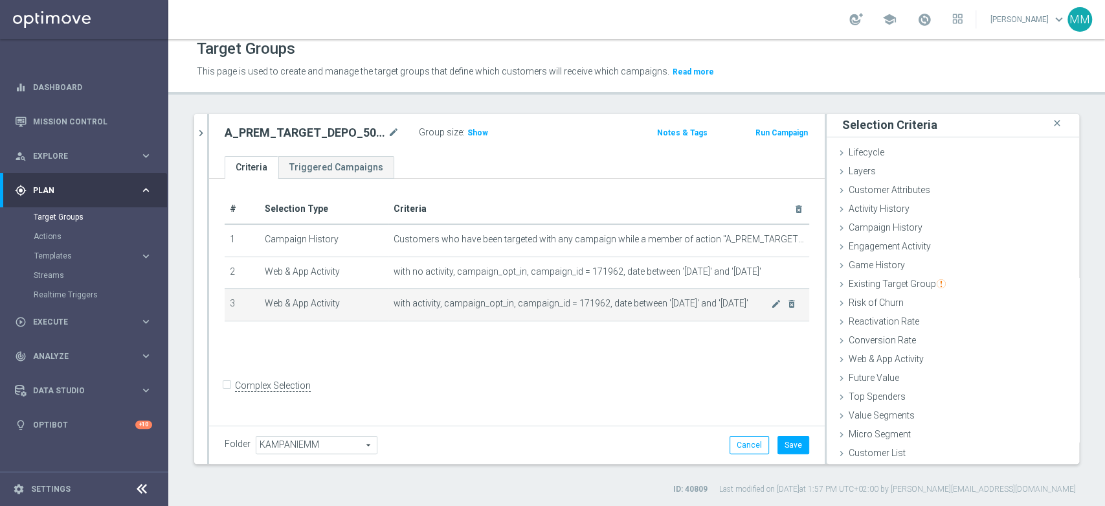
scroll to position [1, 0]
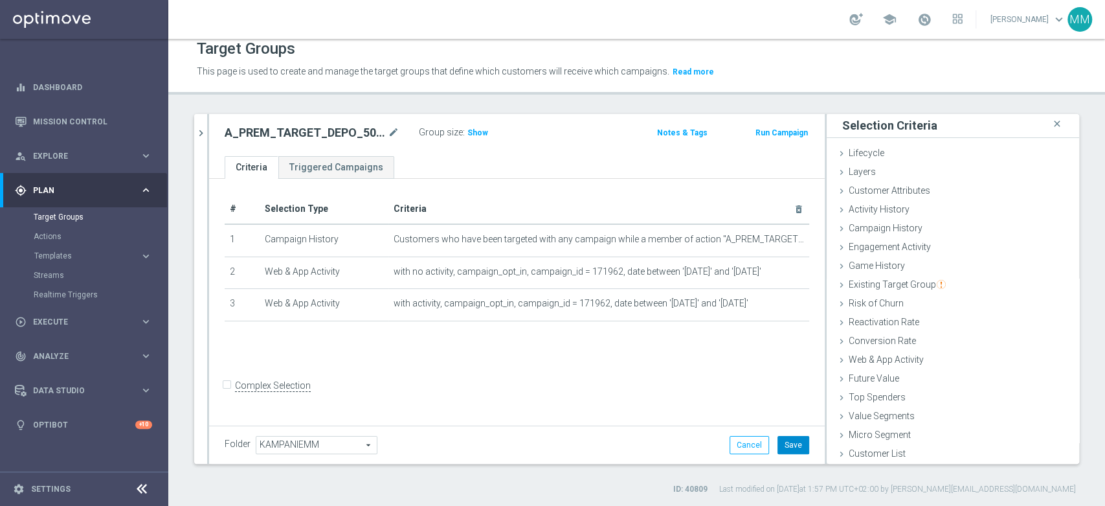
click at [791, 441] on button "Save" at bounding box center [794, 445] width 32 height 18
click at [888, 363] on span "Web & App Activity" at bounding box center [886, 359] width 75 height 10
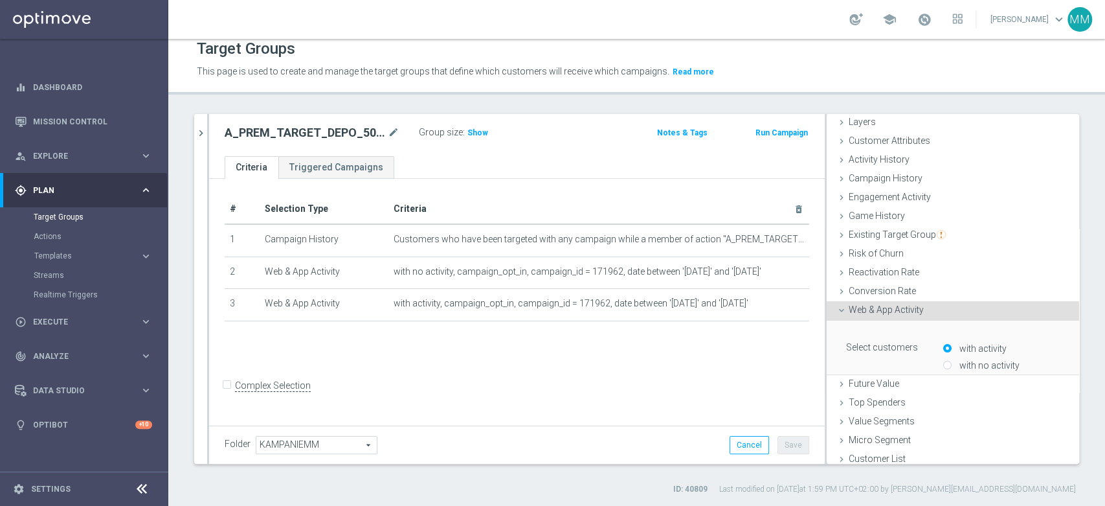
scroll to position [236, 0]
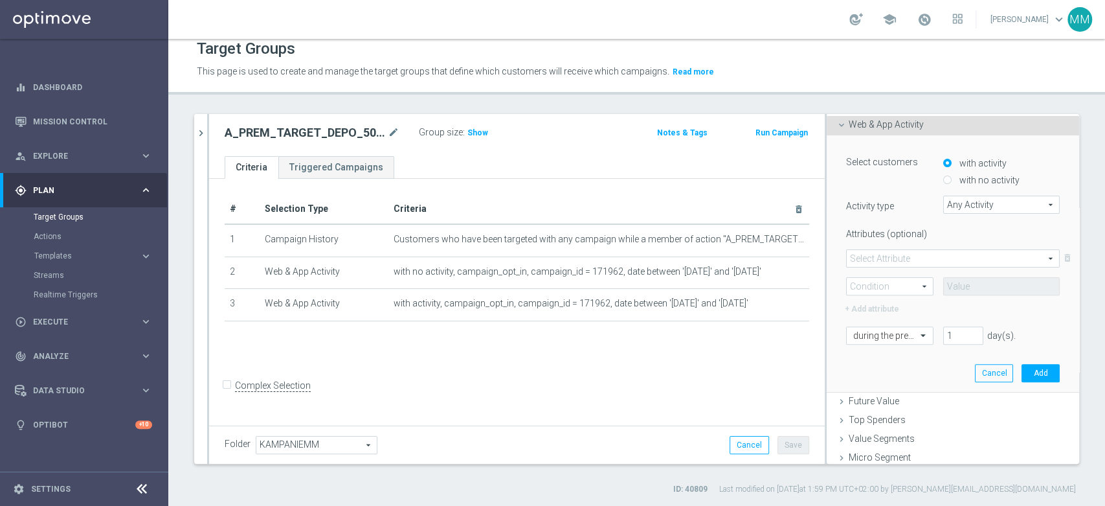
click at [943, 179] on input "with no activity" at bounding box center [947, 180] width 8 height 8
radio input "true"
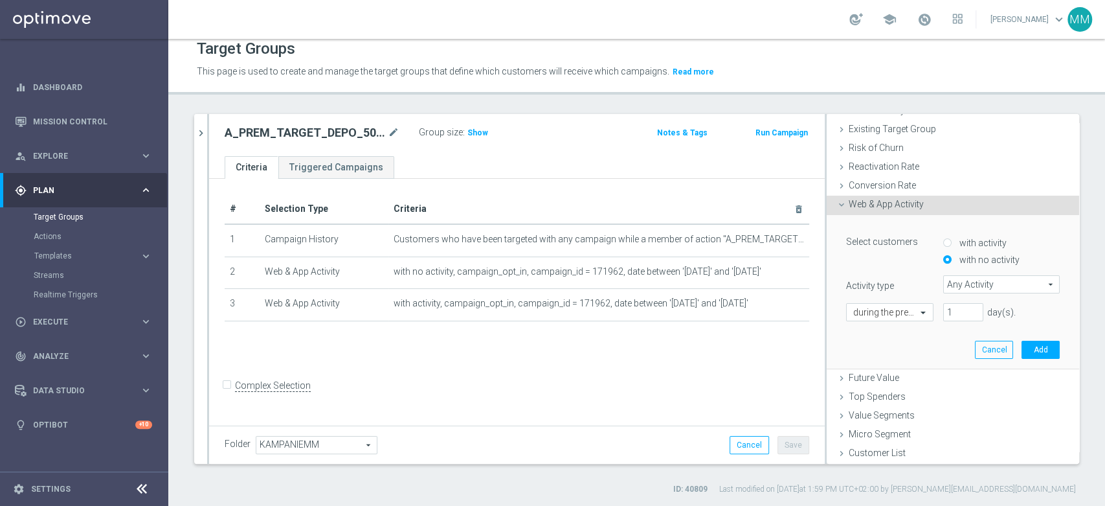
scroll to position [155, 0]
click at [959, 283] on span "Any Activity" at bounding box center [1001, 285] width 115 height 17
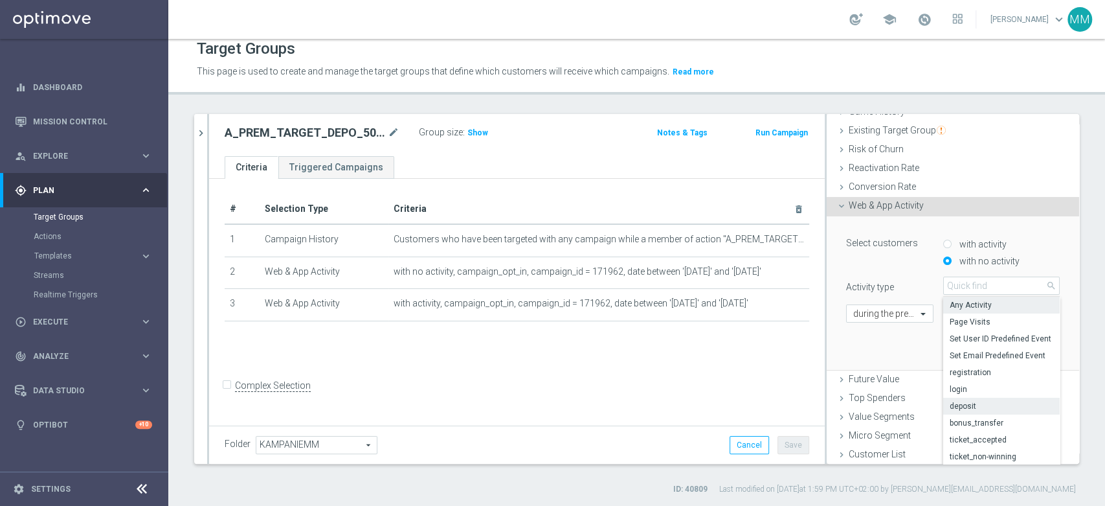
click at [961, 402] on span "deposit" at bounding box center [1002, 406] width 104 height 10
type input "deposit"
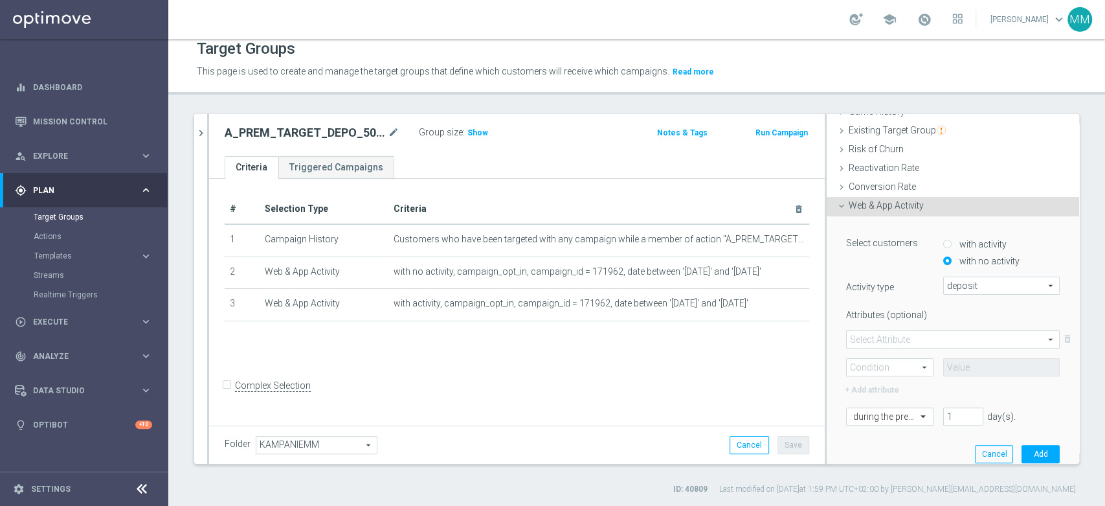
scroll to position [257, 0]
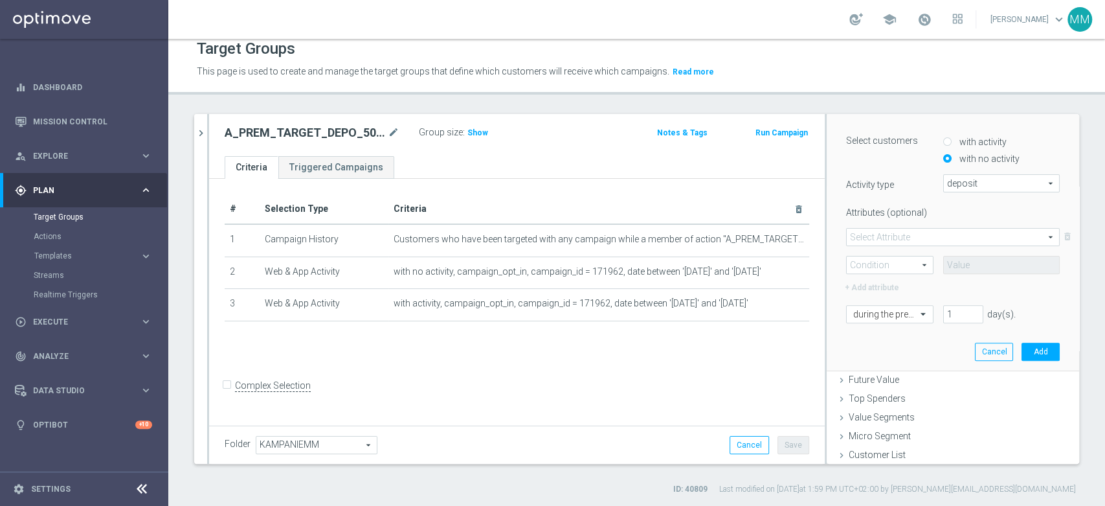
click at [886, 233] on span at bounding box center [953, 237] width 212 height 17
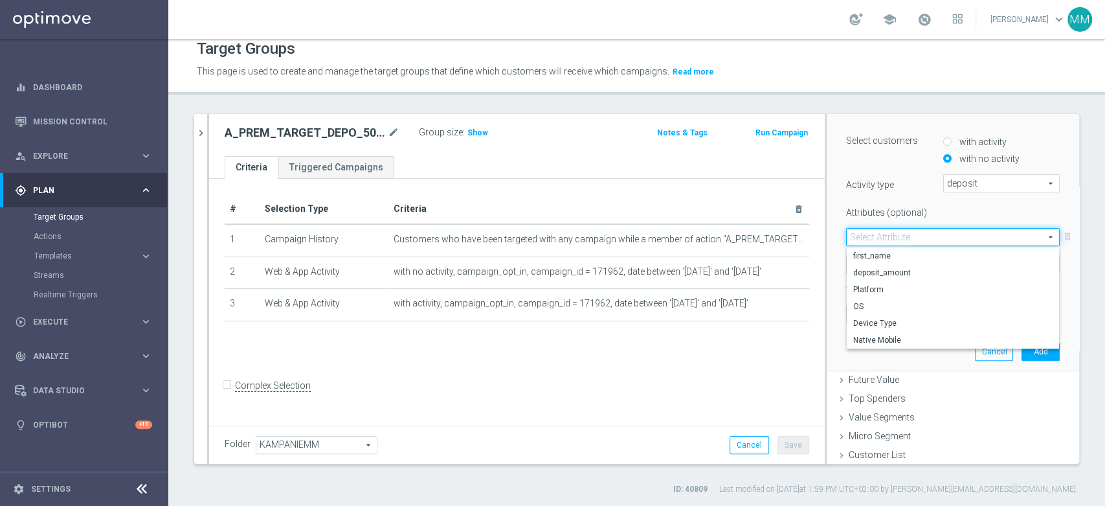
click at [870, 207] on label "Attributes (optional)" at bounding box center [885, 210] width 97 height 16
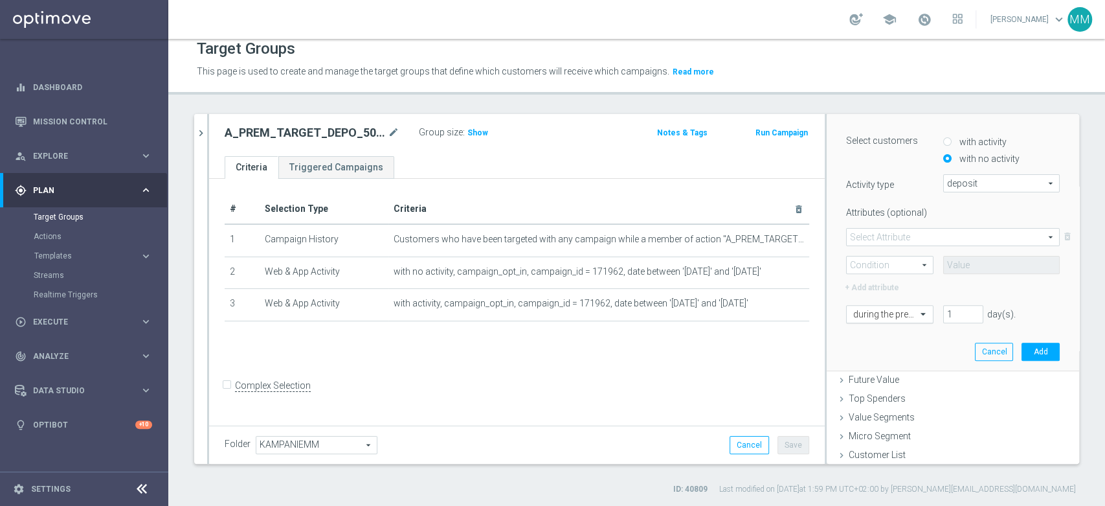
click at [880, 309] on input "text" at bounding box center [876, 315] width 47 height 12
click at [878, 455] on div "in this range" at bounding box center [889, 465] width 73 height 21
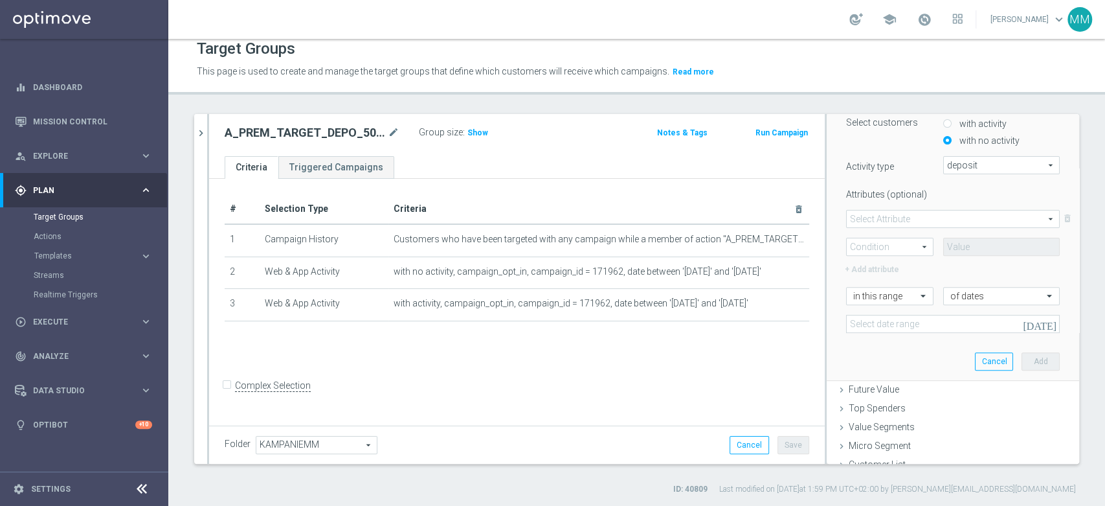
scroll to position [285, 0]
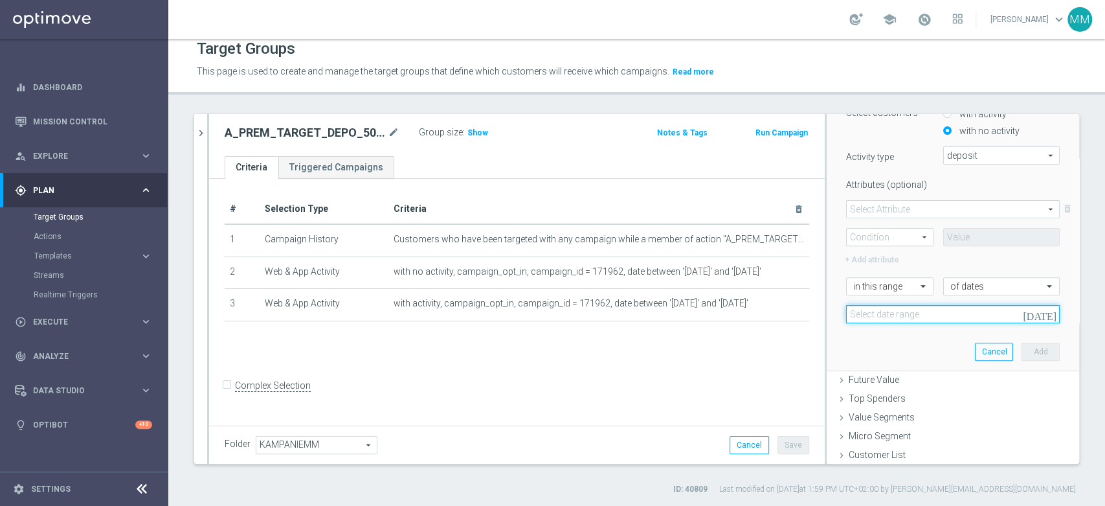
click at [905, 311] on input at bounding box center [953, 314] width 214 height 18
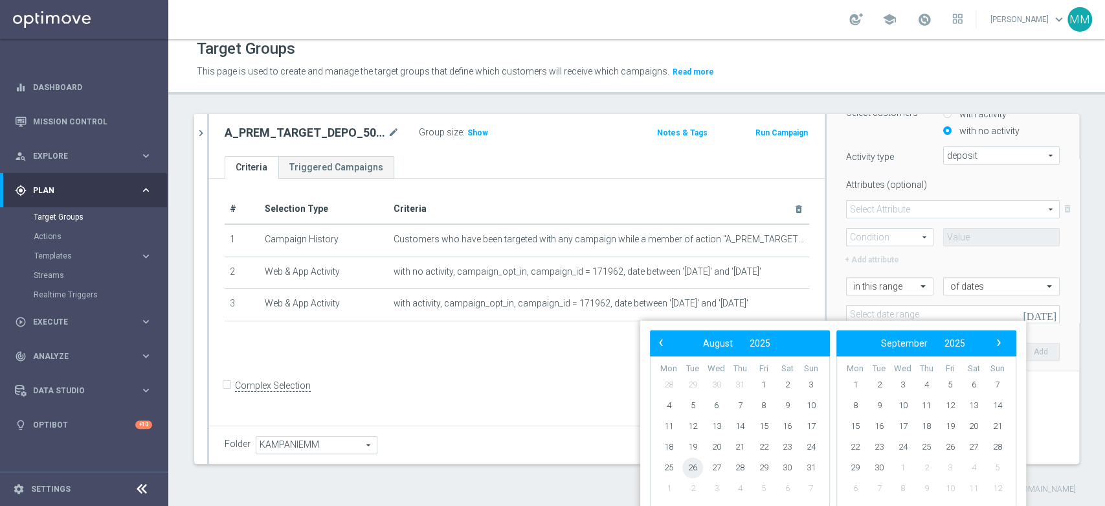
click at [699, 465] on span "26" at bounding box center [692, 467] width 21 height 21
click at [738, 467] on span "28" at bounding box center [740, 467] width 21 height 21
type input "[DATE] - [DATE]"
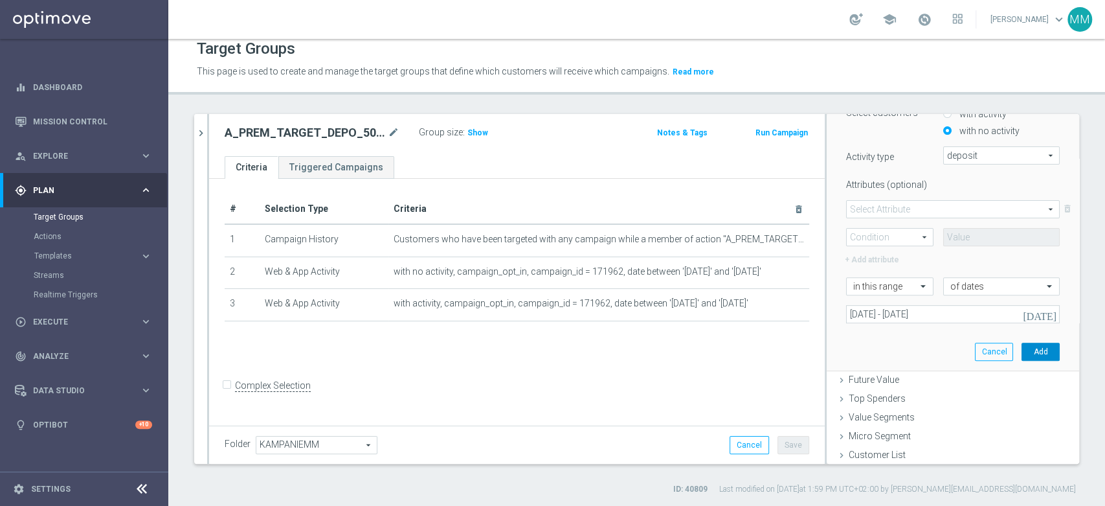
click at [1022, 348] on button "Add" at bounding box center [1041, 352] width 38 height 18
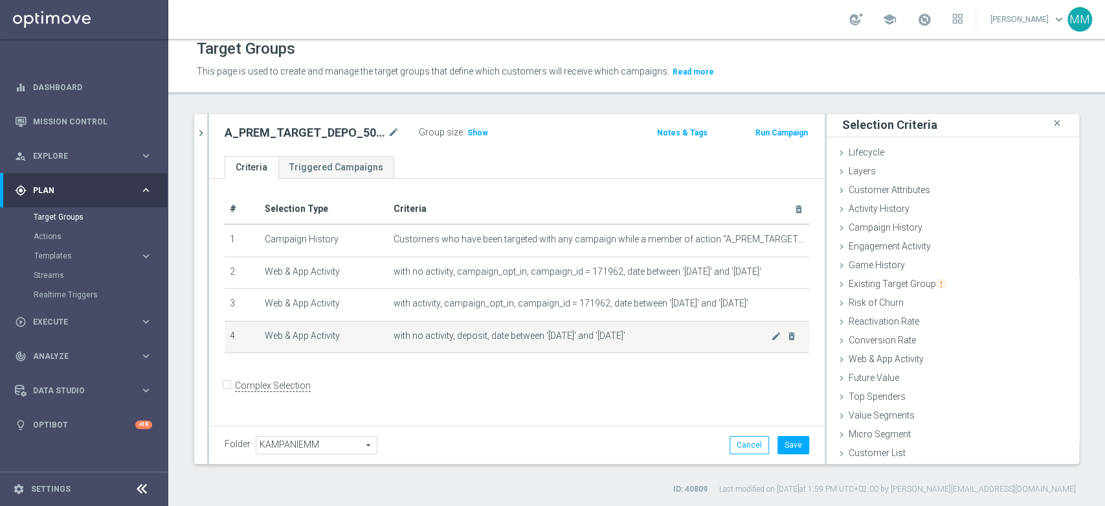
scroll to position [1, 0]
click at [563, 332] on span "with no activity, deposit, date between '[DATE]' and '[DATE]'" at bounding box center [582, 335] width 377 height 11
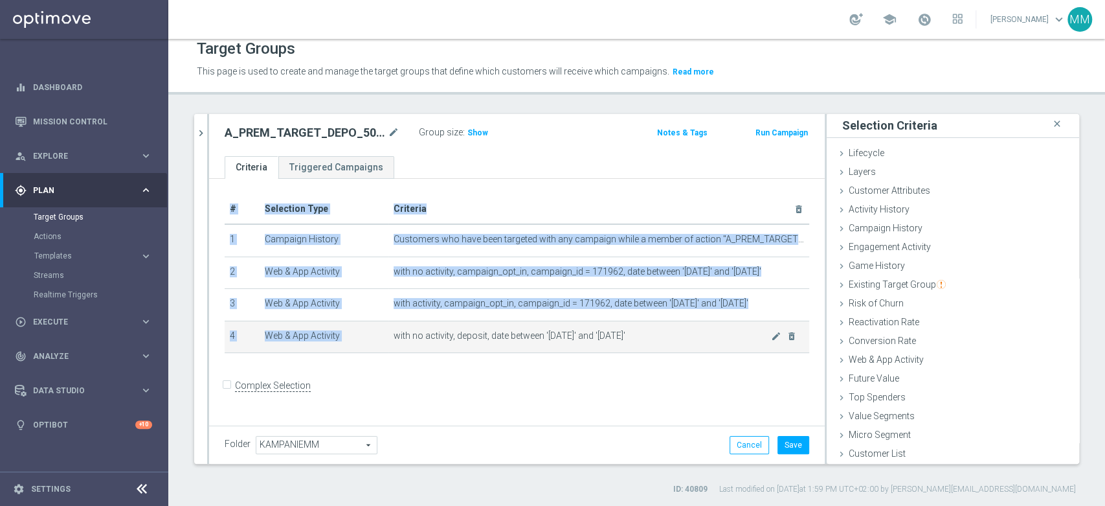
click at [563, 332] on span "with no activity, deposit, date between '[DATE]' and '[DATE]'" at bounding box center [582, 335] width 377 height 11
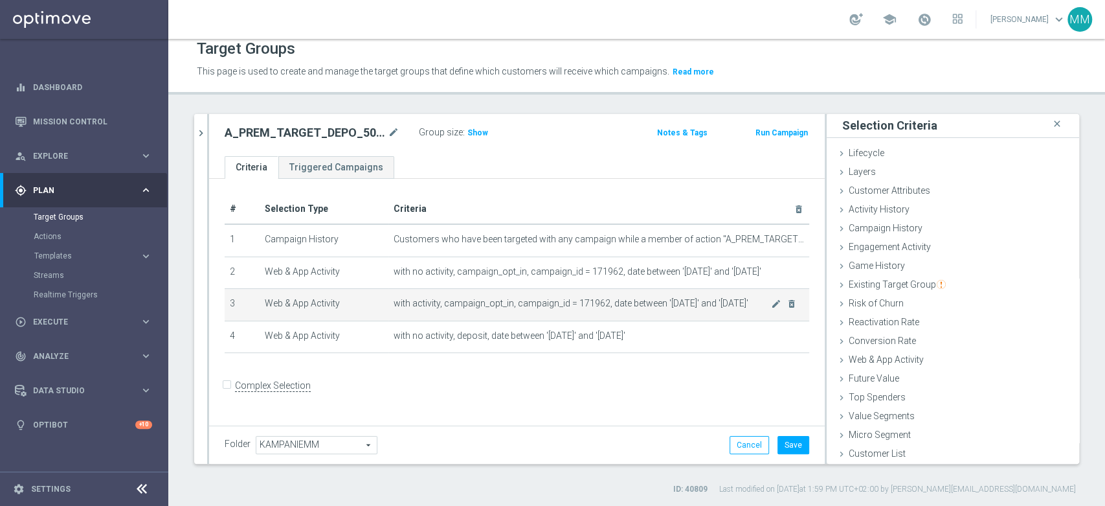
click at [563, 308] on td "with activity, campaign_opt_in, campaign_id = 171962, date between '[DATE]' and…" at bounding box center [598, 305] width 421 height 32
click at [563, 308] on span "with activity, campaign_opt_in, campaign_id = 171962, date between '[DATE]' and…" at bounding box center [582, 303] width 377 height 11
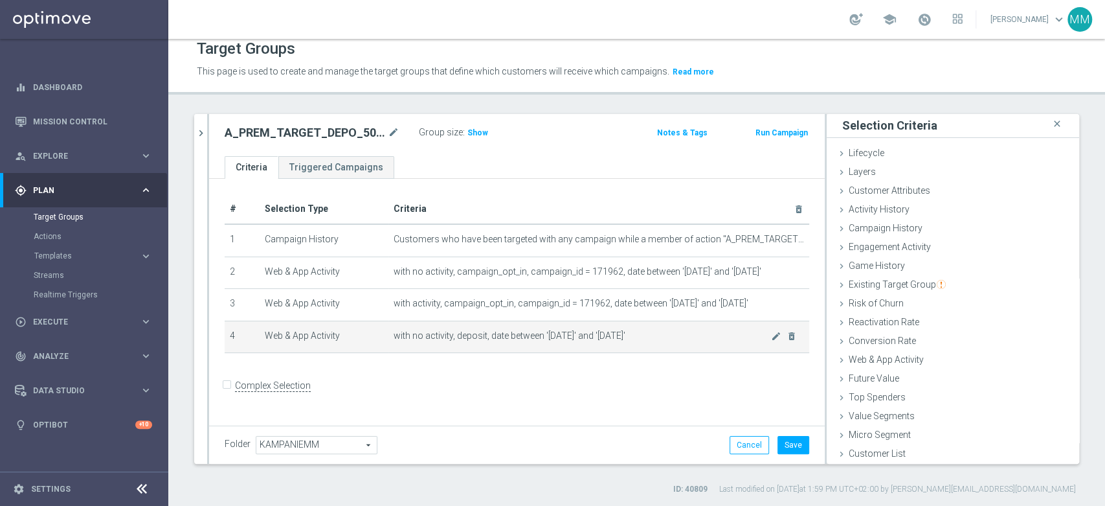
click at [564, 330] on span "with no activity, deposit, date between '[DATE]' and '[DATE]'" at bounding box center [582, 335] width 377 height 11
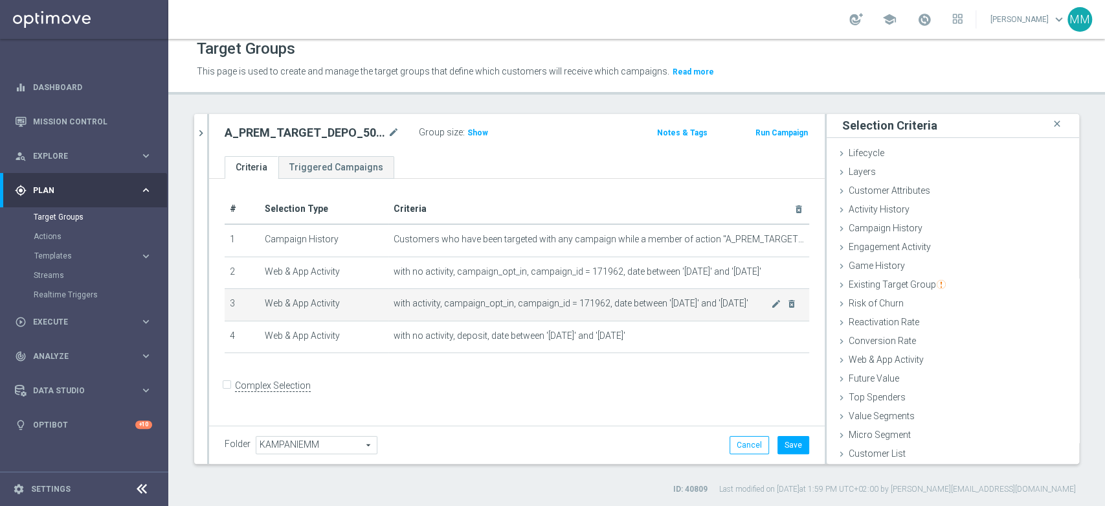
click at [571, 302] on span "with activity, campaign_opt_in, campaign_id = 171962, date between '[DATE]' and…" at bounding box center [582, 303] width 377 height 11
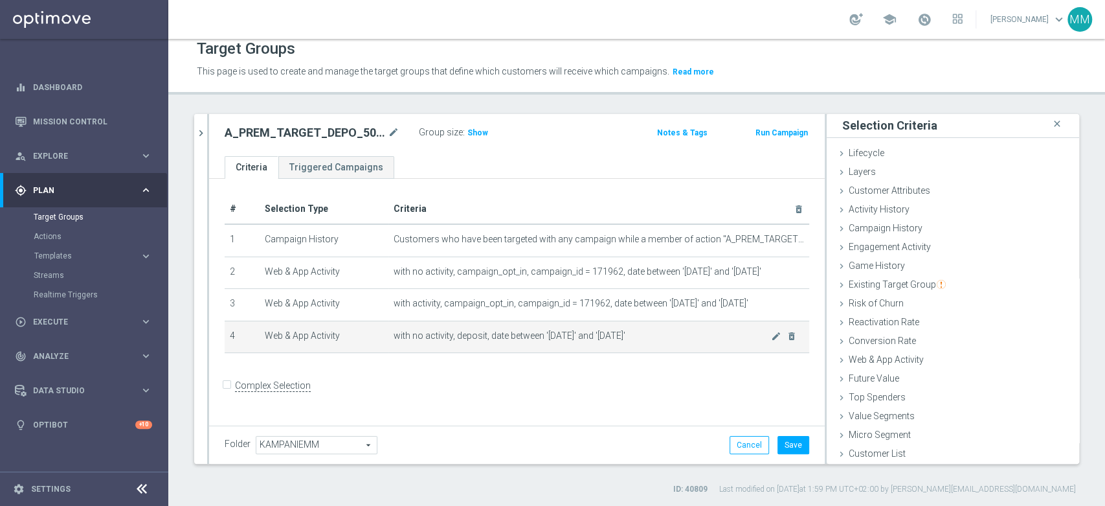
click at [566, 321] on td "with no activity, deposit, date between '[DATE]' and '[DATE]' mode_edit delete_…" at bounding box center [598, 337] width 421 height 32
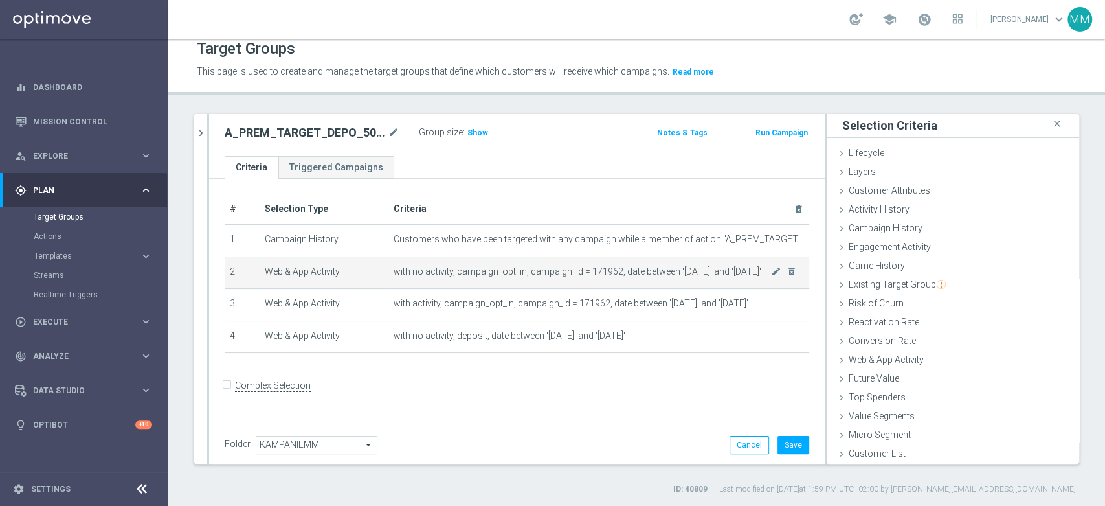
click at [529, 269] on span "with no activity, campaign_opt_in, campaign_id = 171962, date between '[DATE]' …" at bounding box center [582, 271] width 377 height 11
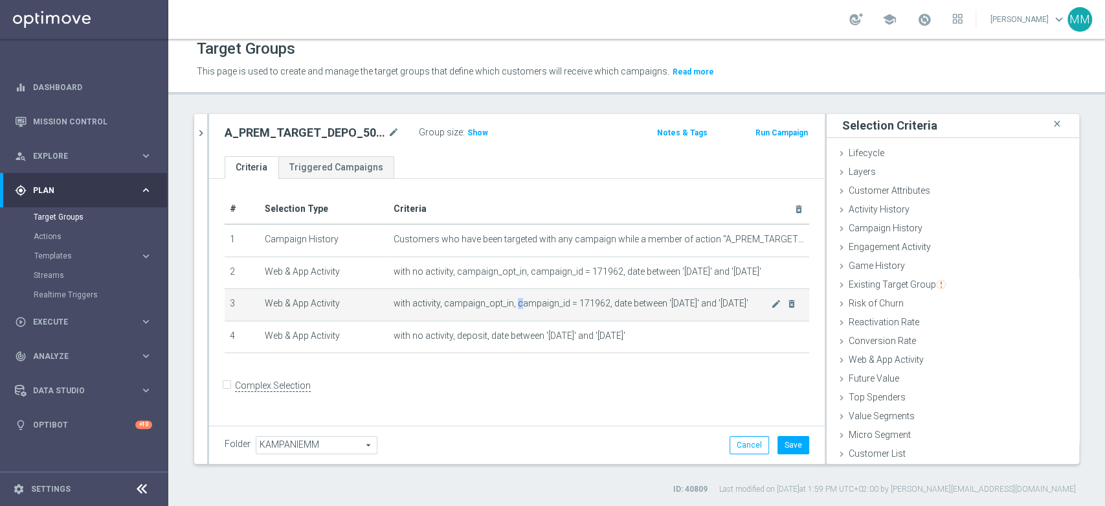
click at [514, 304] on span "with activity, campaign_opt_in, campaign_id = 171962, date between '[DATE]' and…" at bounding box center [582, 303] width 377 height 11
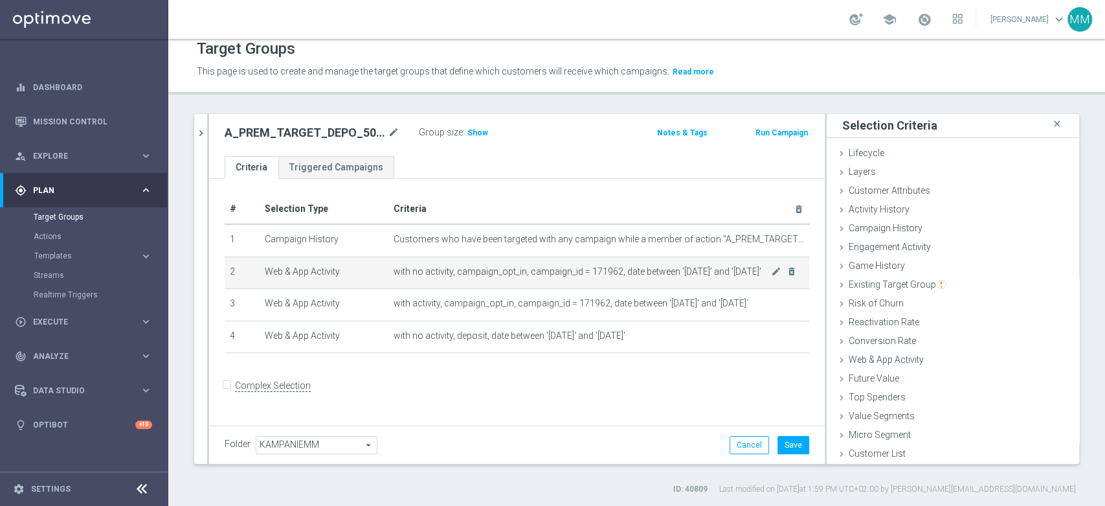
click at [464, 277] on td "with no activity, campaign_opt_in, campaign_id = 171962, date between '[DATE]' …" at bounding box center [598, 272] width 421 height 32
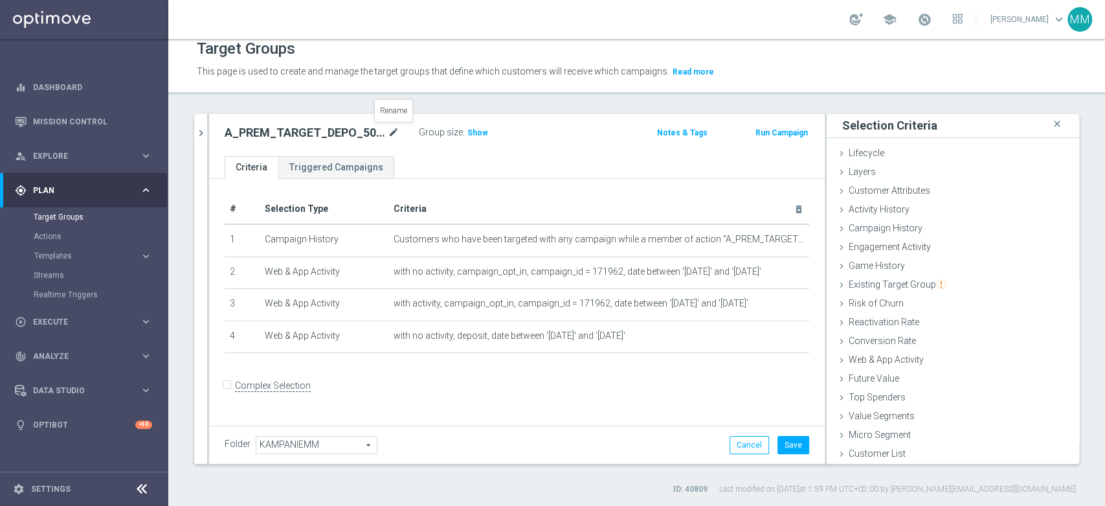
click at [389, 128] on icon "mode_edit" at bounding box center [394, 133] width 12 height 16
click at [378, 134] on input "A_PREM_TARGET_DEPO_50DO500_260825_SMS" at bounding box center [312, 134] width 175 height 18
click at [425, 157] on ul "Criteria Triggered Campaigns" at bounding box center [517, 167] width 616 height 23
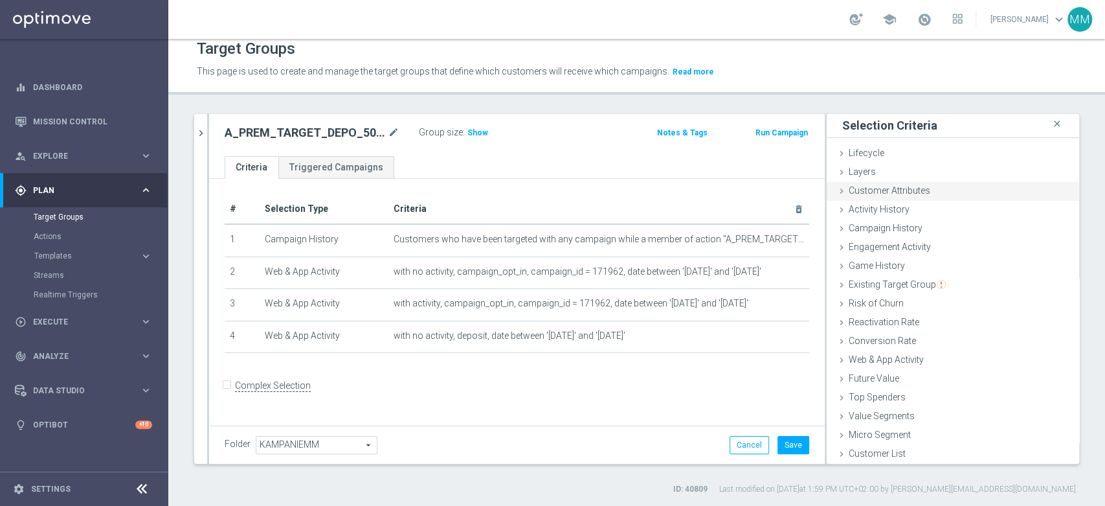
click at [906, 188] on span "Customer Attributes" at bounding box center [890, 190] width 82 height 10
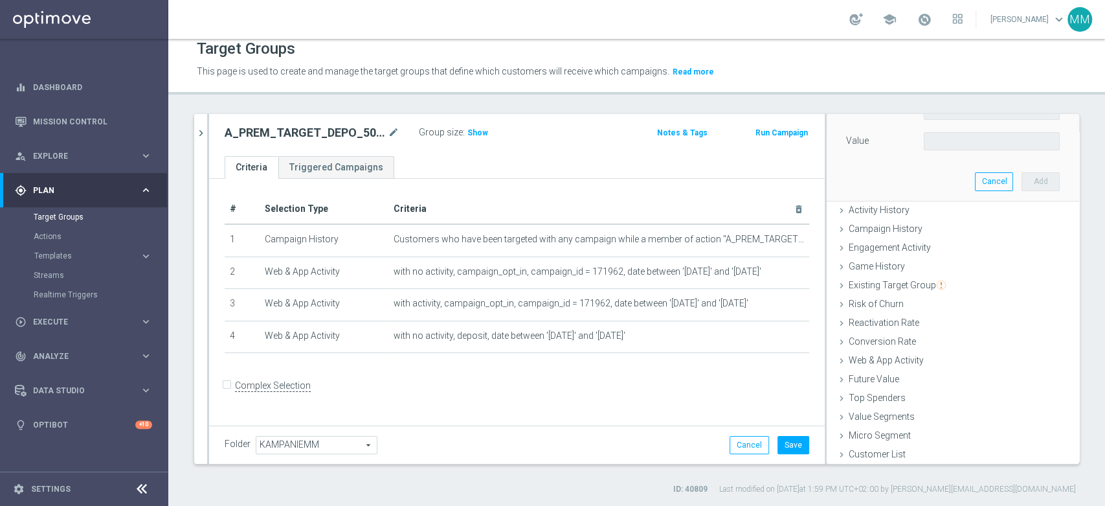
scroll to position [75, 0]
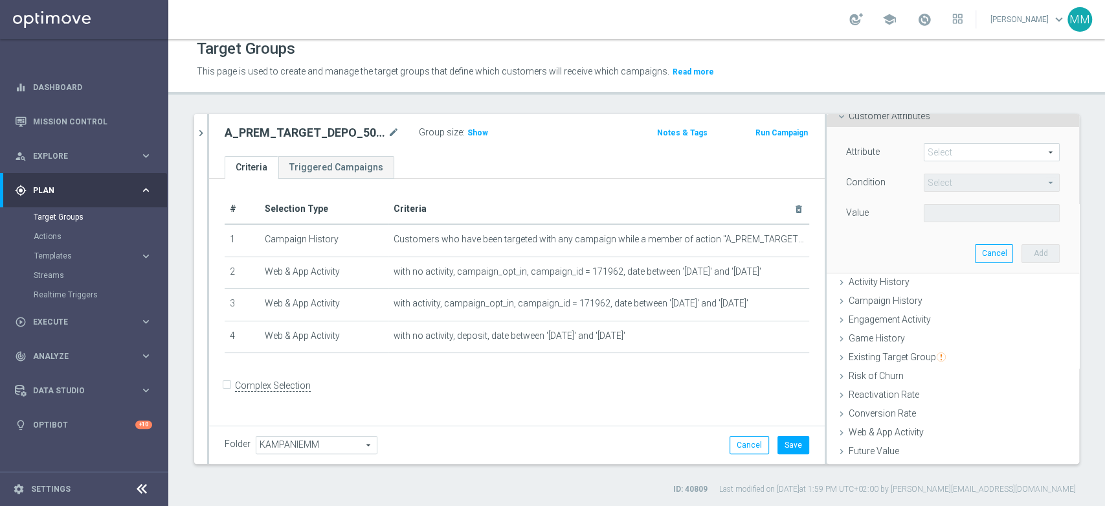
click at [932, 155] on span at bounding box center [992, 152] width 135 height 17
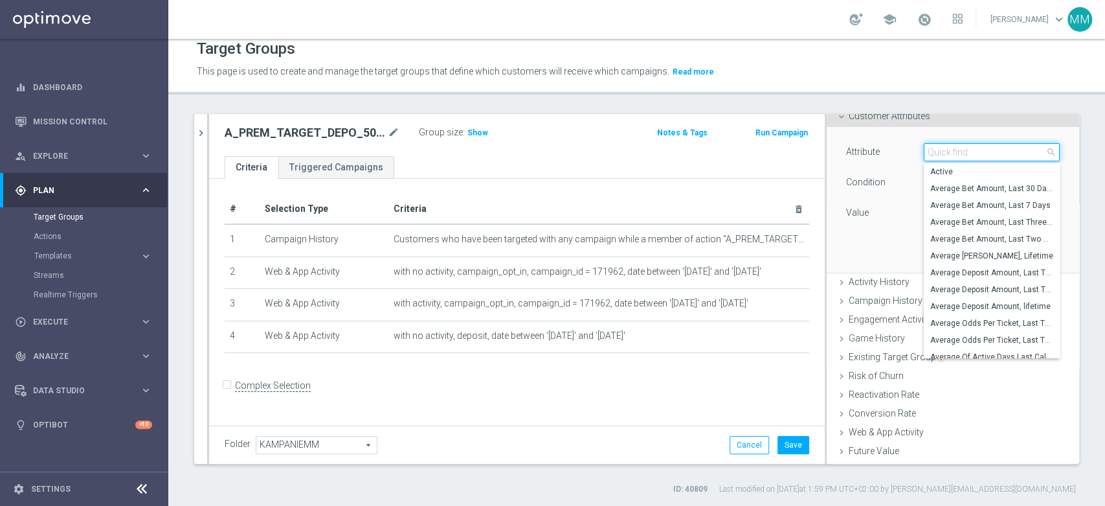
click at [933, 154] on input "search" at bounding box center [992, 152] width 136 height 18
type input "id str"
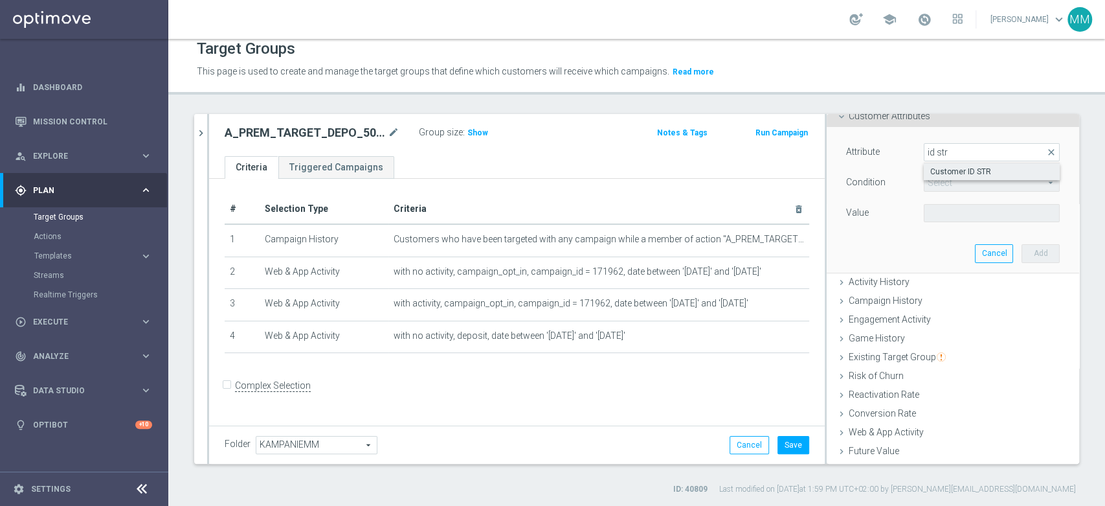
click at [930, 166] on span "Customer ID STR" at bounding box center [991, 171] width 123 height 10
type input "Customer ID STR"
click at [943, 185] on span "Equals" at bounding box center [992, 182] width 135 height 17
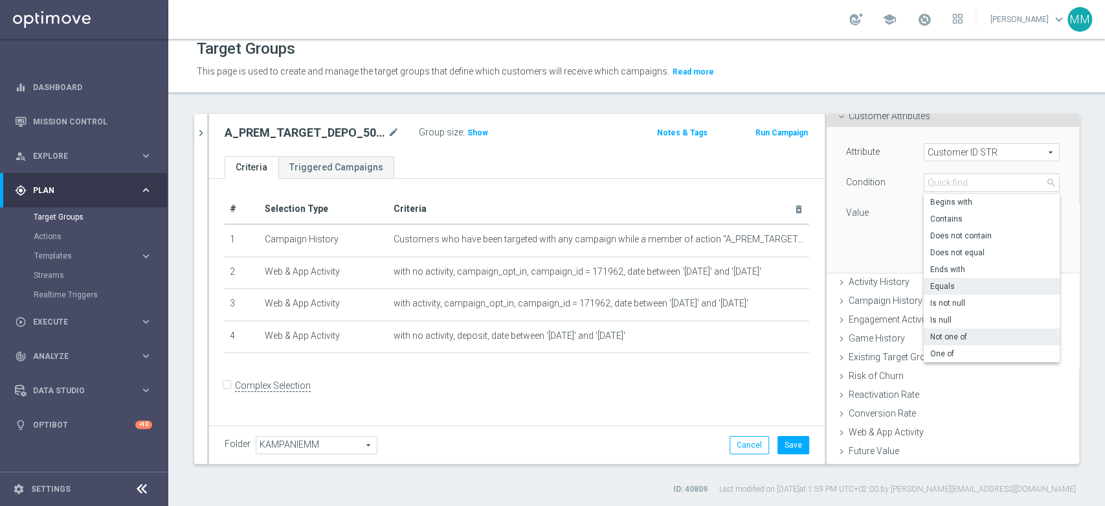
click at [951, 339] on span "Not one of" at bounding box center [991, 337] width 123 height 10
type input "Not one of"
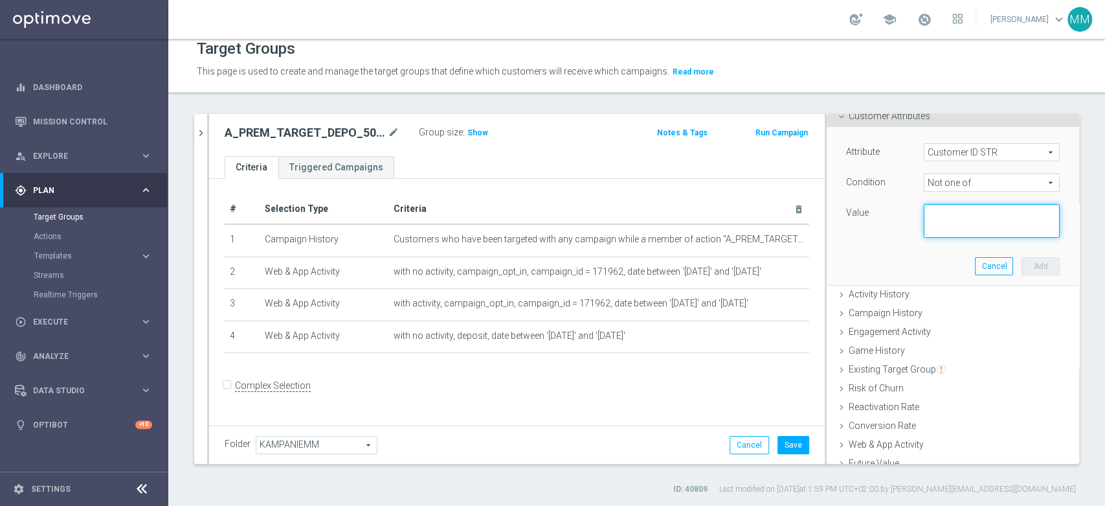
click at [949, 219] on textarea at bounding box center [992, 221] width 136 height 34
paste textarea "2539203,1083482,2307568,1183587,914846,1359650,2756455,2352268,1485402,1182039,…"
type textarea "2539203,1083482,2307568,1183587,914846,1359650,2756455,2352268,1485402,1182039,…"
click at [1022, 262] on button "Add" at bounding box center [1041, 266] width 38 height 18
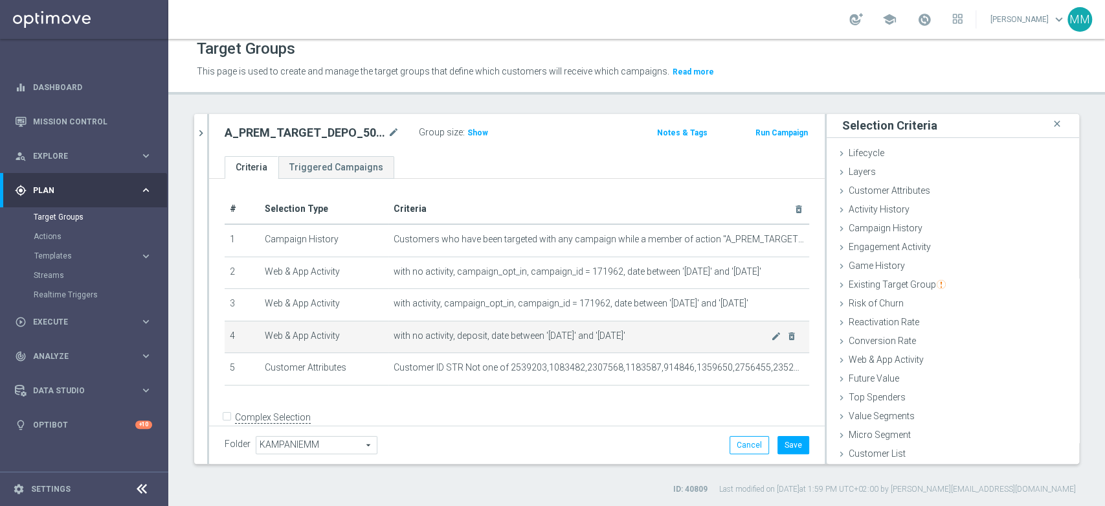
scroll to position [1, 0]
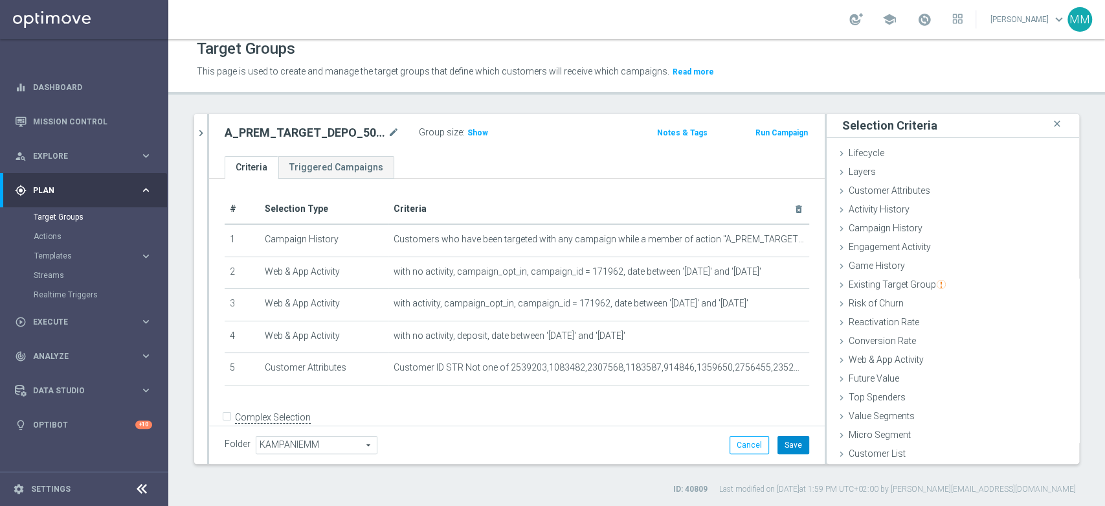
click at [786, 447] on button "Save" at bounding box center [794, 445] width 32 height 18
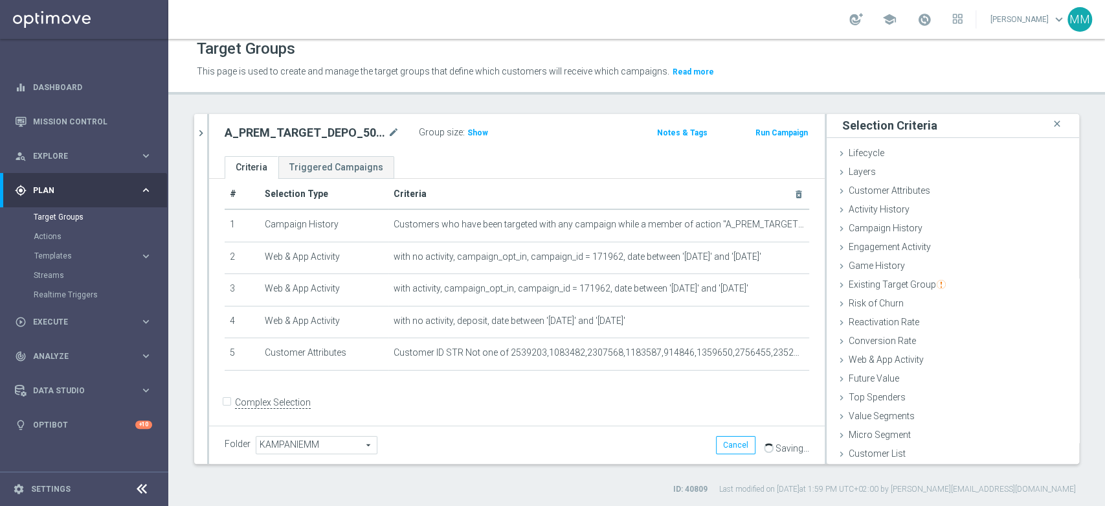
scroll to position [19, 0]
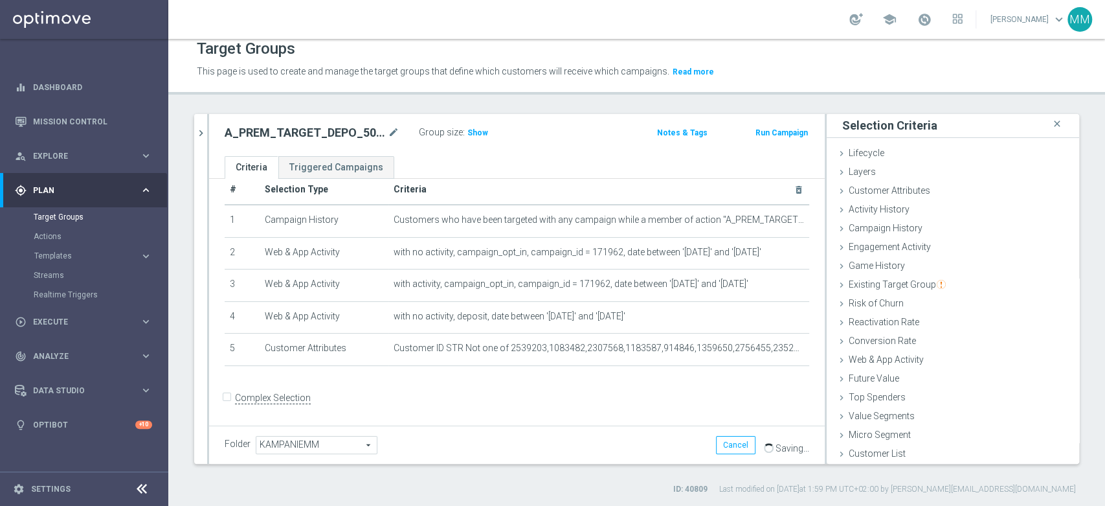
click at [310, 407] on form "Complex Selection Invalid Expression" at bounding box center [517, 412] width 585 height 48
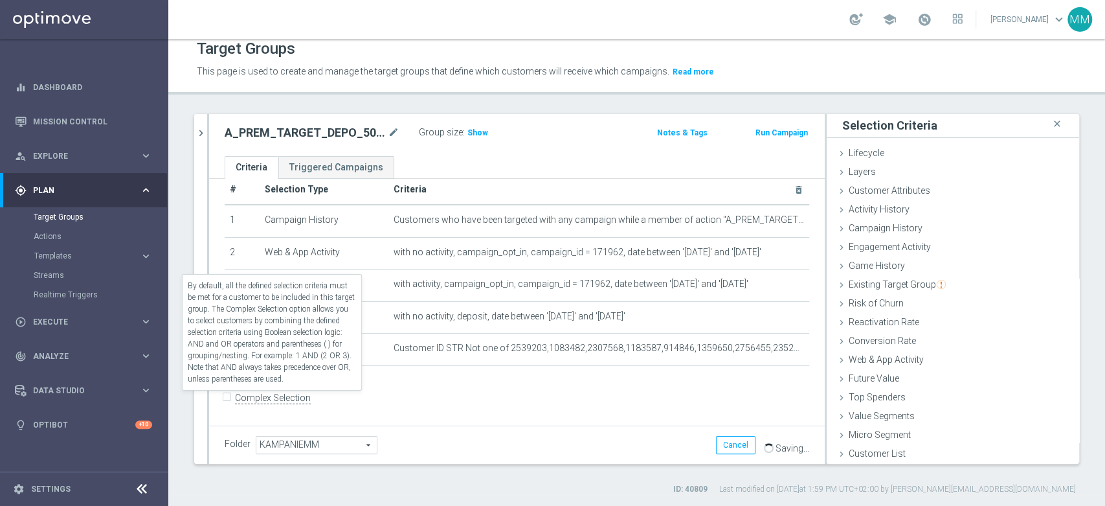
click at [294, 401] on label "Complex Selection" at bounding box center [273, 398] width 76 height 12
click at [233, 401] on input "Complex Selection" at bounding box center [229, 399] width 8 height 18
checkbox input "true"
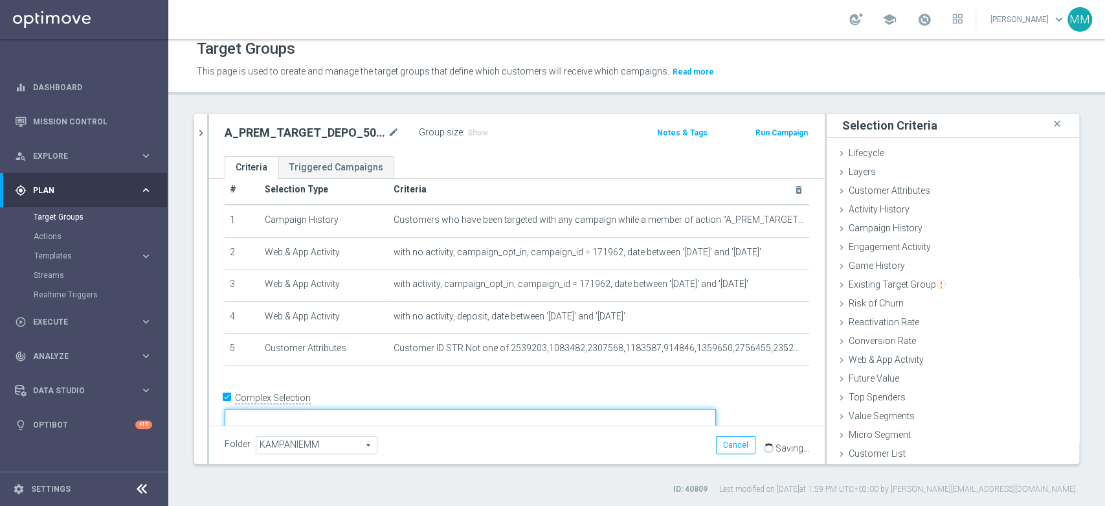
click at [357, 409] on textarea at bounding box center [470, 420] width 491 height 23
type textarea "1"
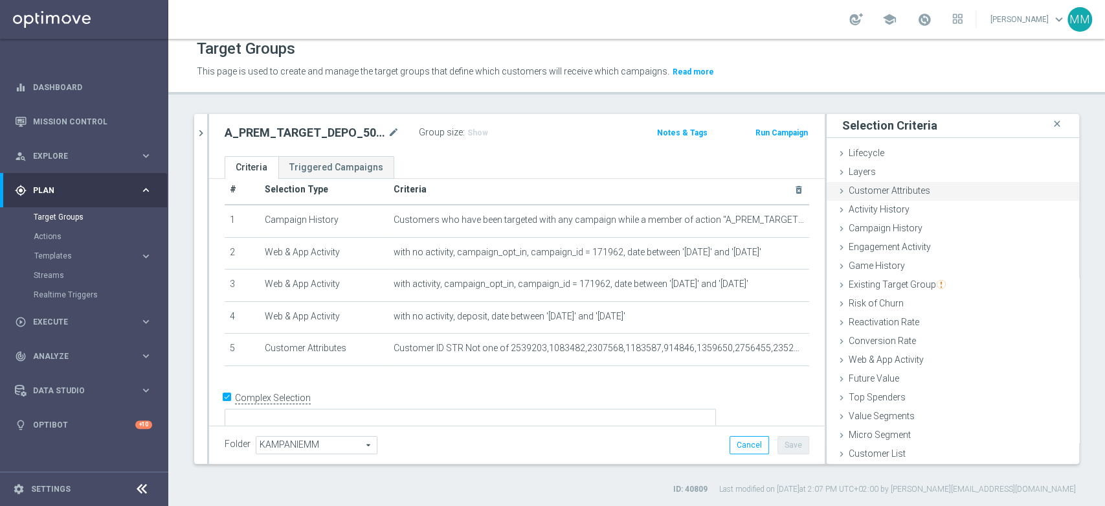
click at [931, 190] on div "Customer Attributes done selection saved" at bounding box center [953, 191] width 253 height 19
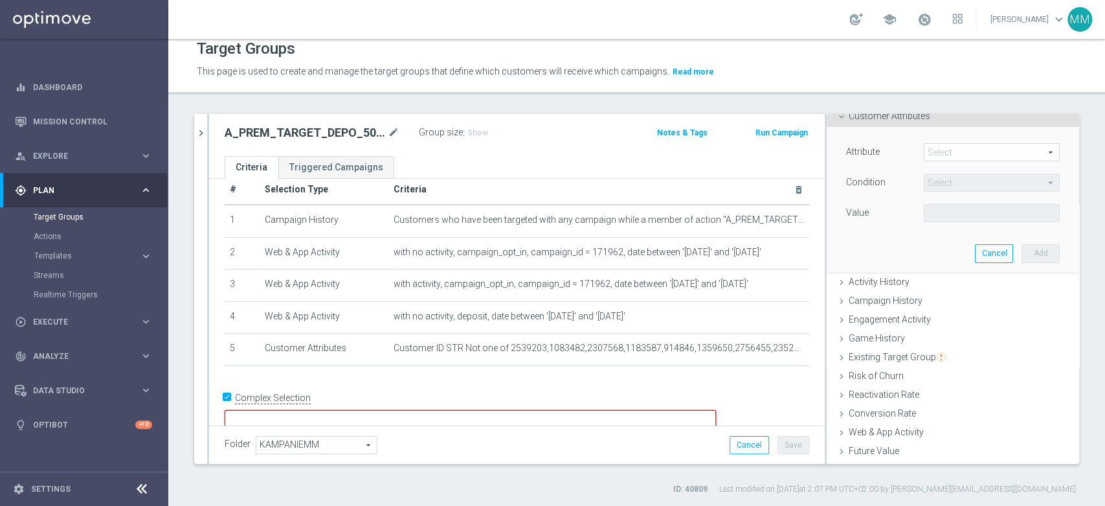
scroll to position [3, 0]
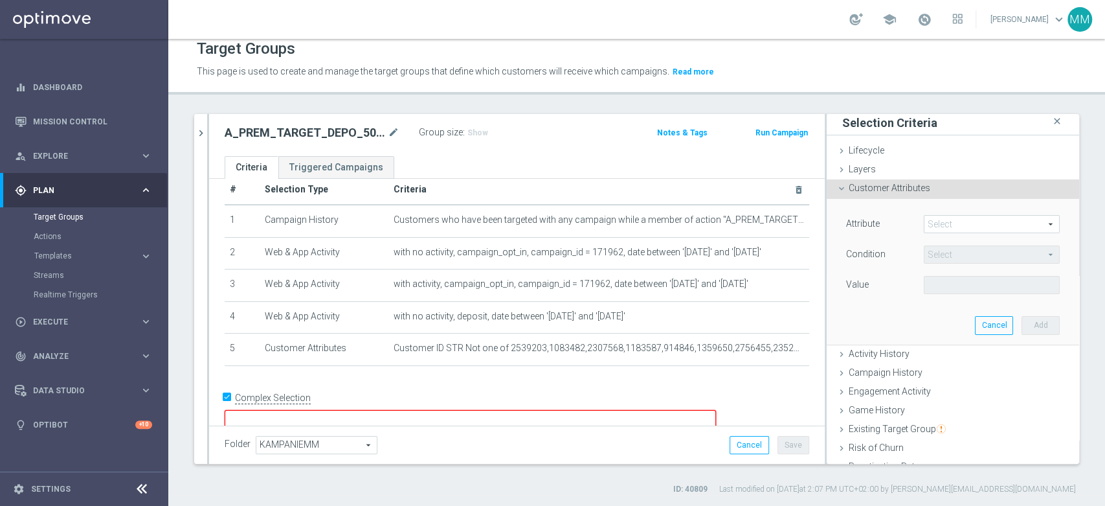
click at [940, 228] on span at bounding box center [992, 224] width 135 height 17
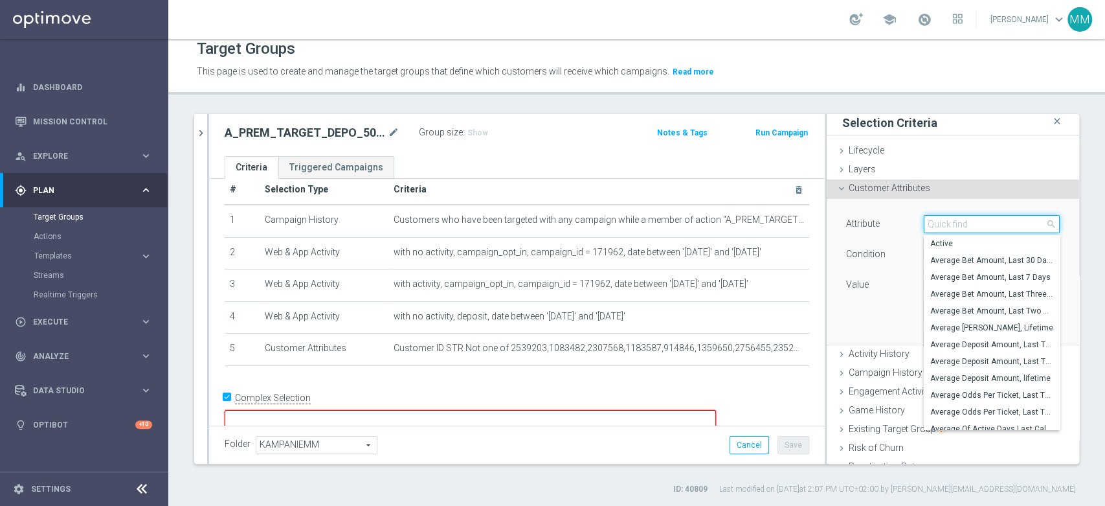
click at [940, 228] on input "search" at bounding box center [992, 224] width 136 height 18
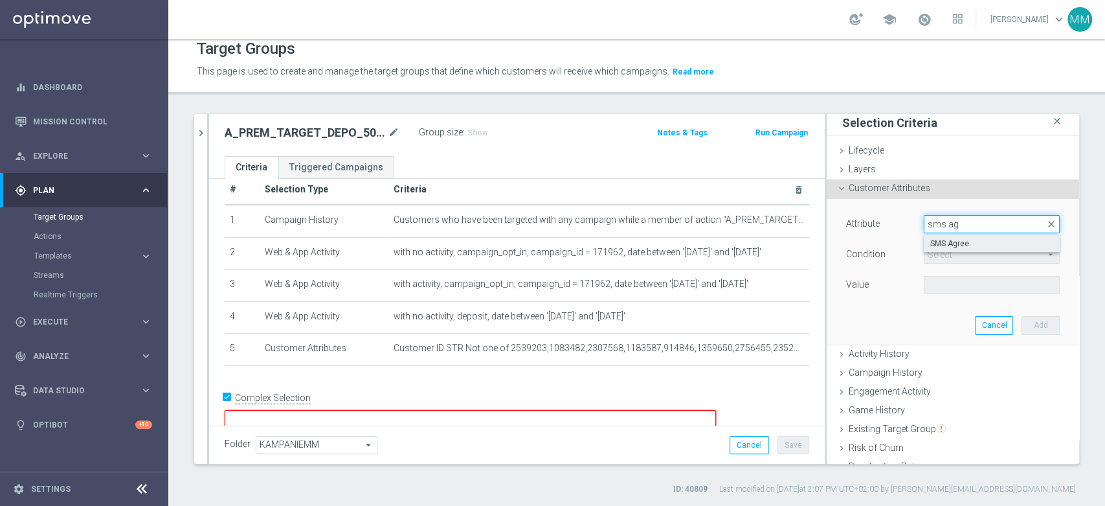
type input "sms ag"
click at [987, 242] on span "SMS Agree" at bounding box center [991, 243] width 123 height 10
type input "SMS Agree"
type input "Equals"
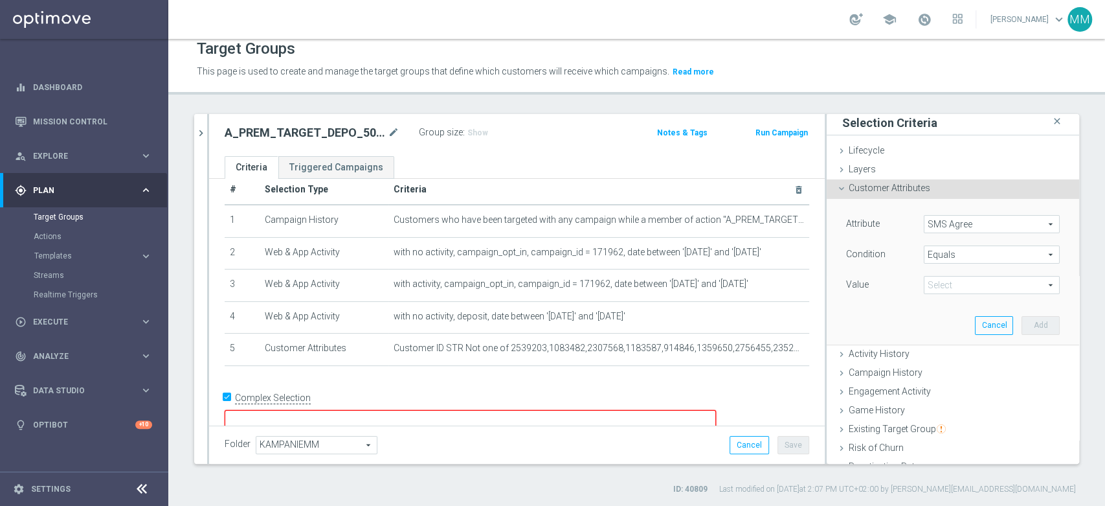
click at [946, 282] on span at bounding box center [992, 284] width 135 height 17
click at [949, 316] on span "TRUE" at bounding box center [991, 321] width 123 height 10
type input "TRUE"
click at [1031, 326] on button "Add" at bounding box center [1041, 325] width 38 height 18
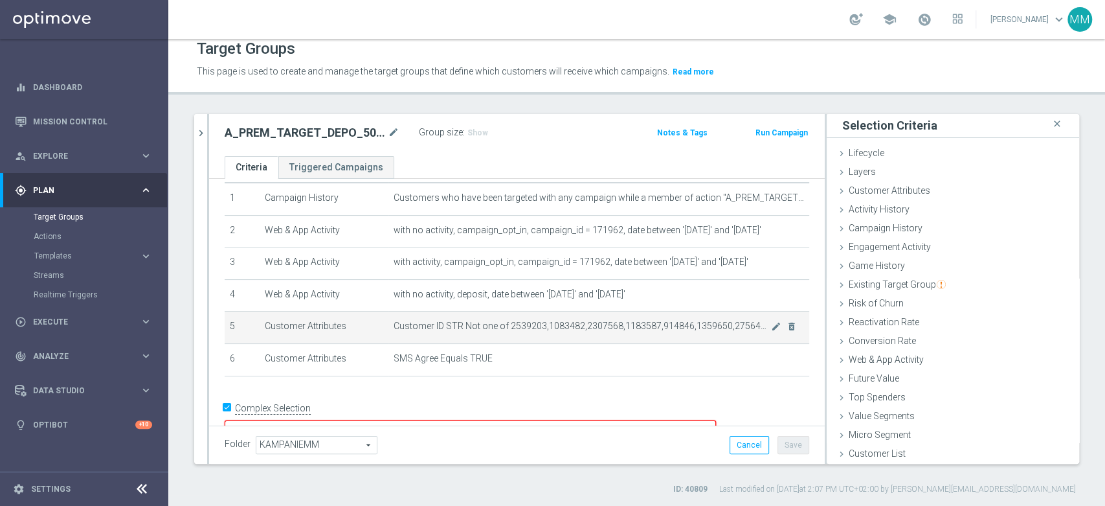
scroll to position [54, 0]
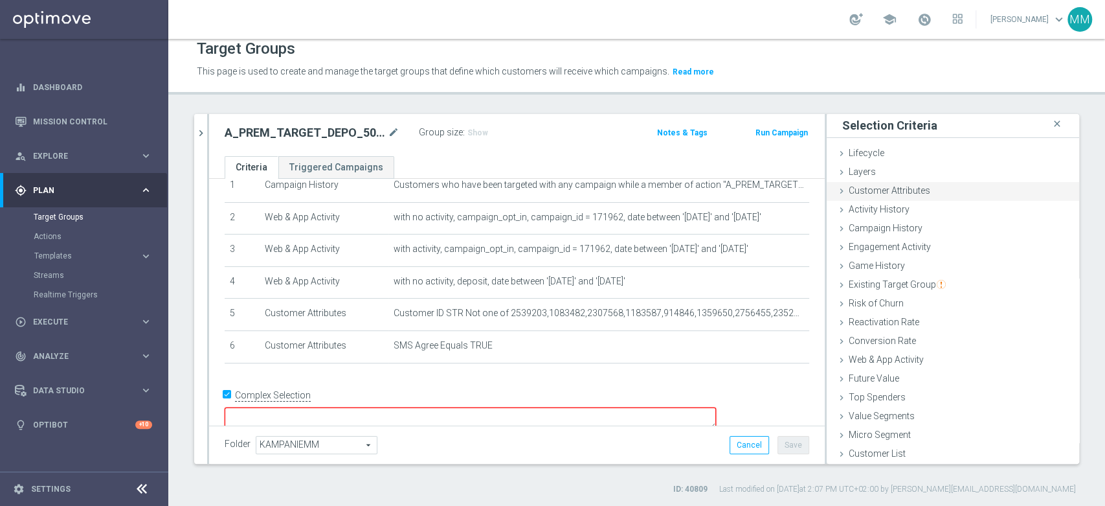
click at [901, 190] on span "Customer Attributes" at bounding box center [890, 190] width 82 height 10
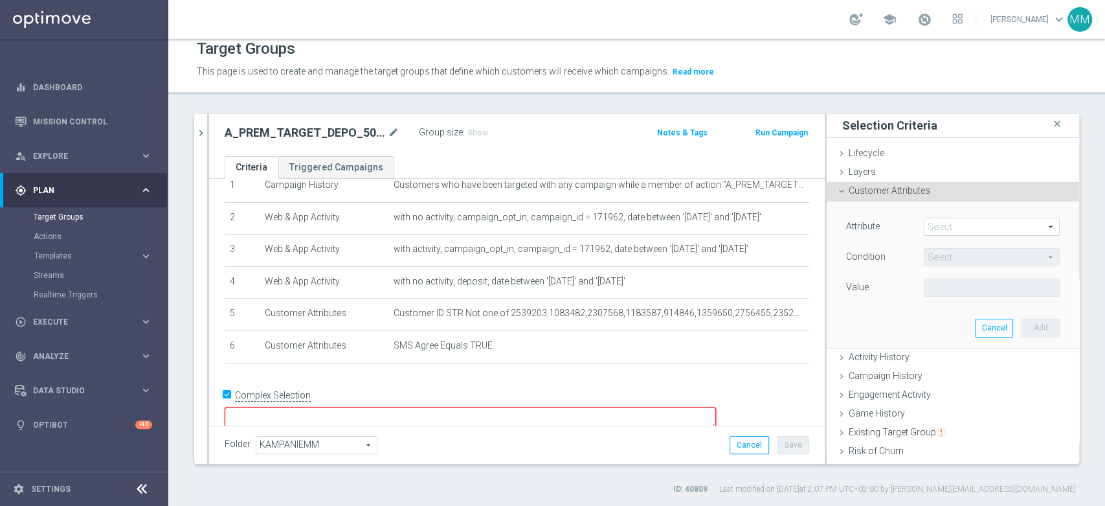
scroll to position [3, 0]
click at [944, 221] on span at bounding box center [992, 224] width 135 height 17
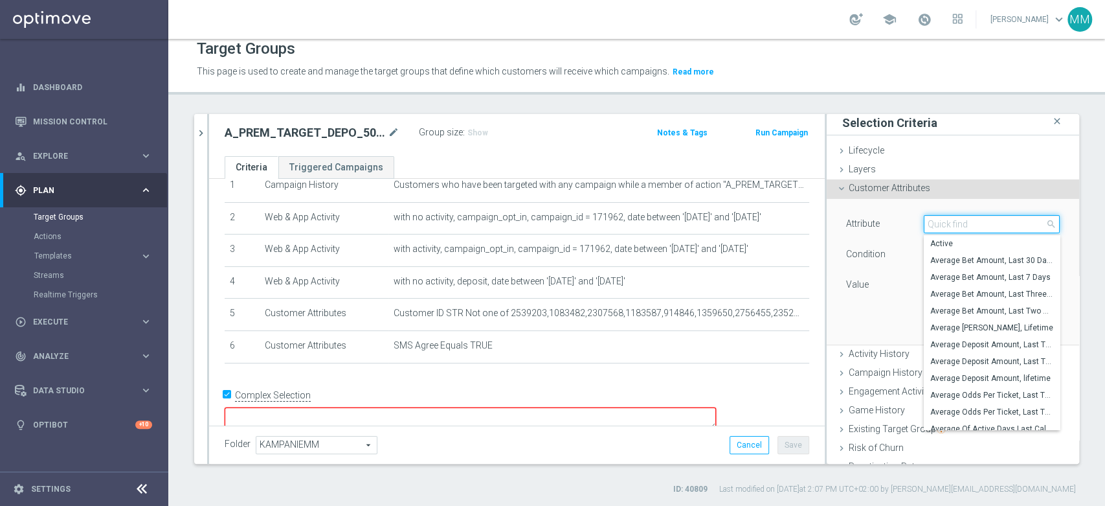
click at [944, 221] on input "search" at bounding box center [992, 224] width 136 height 18
type input "market"
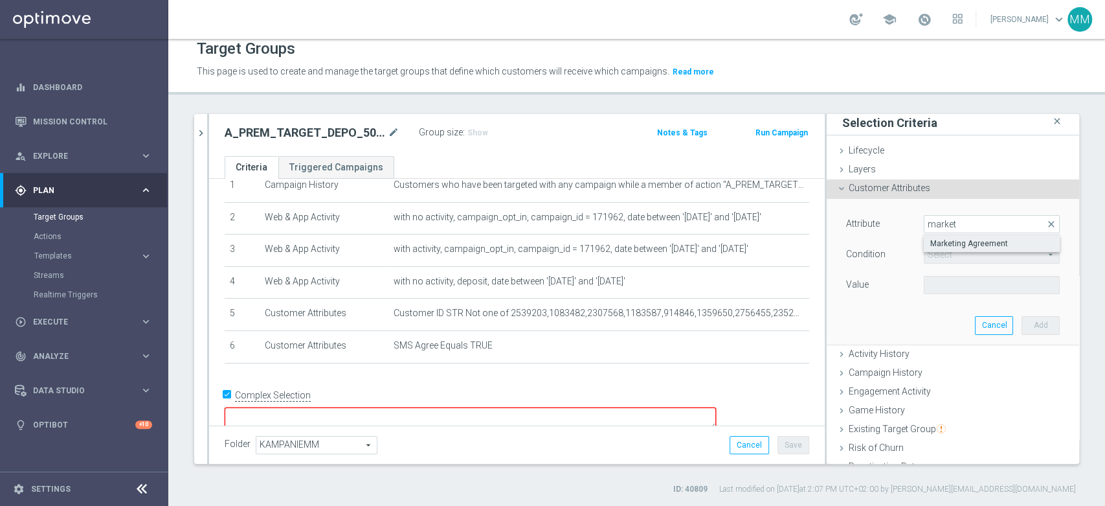
click at [936, 241] on span "Marketing Agreement" at bounding box center [991, 243] width 123 height 10
type input "Marketing Agreement"
type input "Equals"
click at [940, 286] on span at bounding box center [992, 284] width 135 height 17
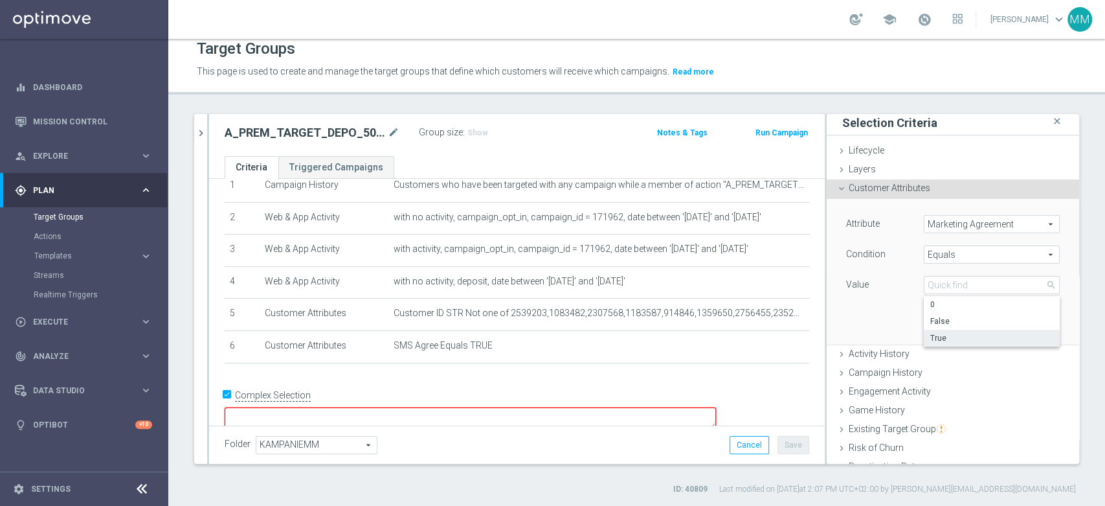
click at [943, 333] on span "True" at bounding box center [991, 338] width 123 height 10
type input "True"
click at [1022, 326] on button "Add" at bounding box center [1041, 325] width 38 height 18
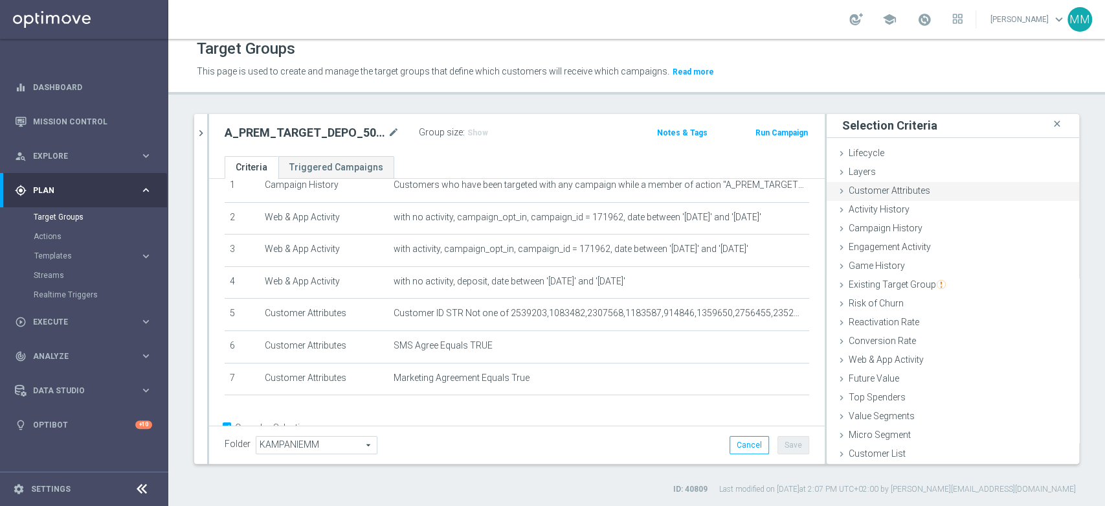
click at [892, 192] on span "Customer Attributes" at bounding box center [890, 190] width 82 height 10
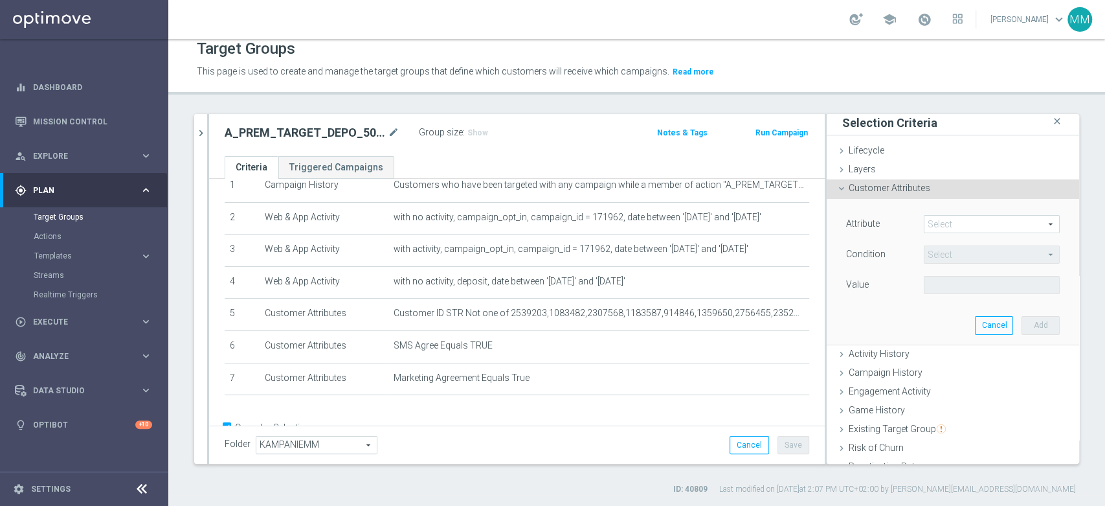
click at [953, 219] on span at bounding box center [992, 224] width 135 height 17
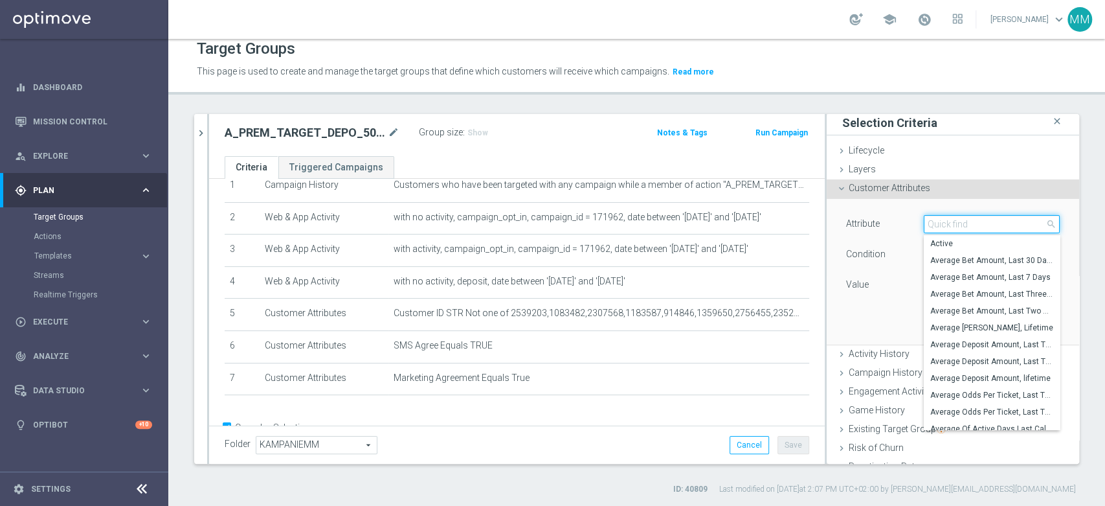
click at [954, 221] on input "search" at bounding box center [992, 224] width 136 height 18
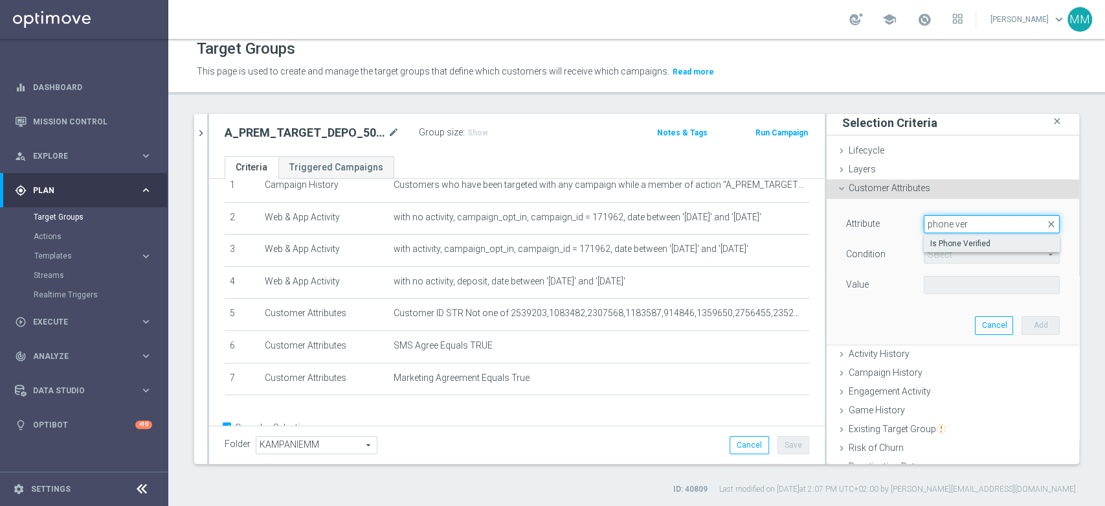
type input "phone ver"
drag, startPoint x: 938, startPoint y: 245, endPoint x: 948, endPoint y: 261, distance: 18.7
click at [938, 245] on span "Is Phone Verified" at bounding box center [991, 243] width 123 height 10
type input "Is Phone Verified"
type input "Equals"
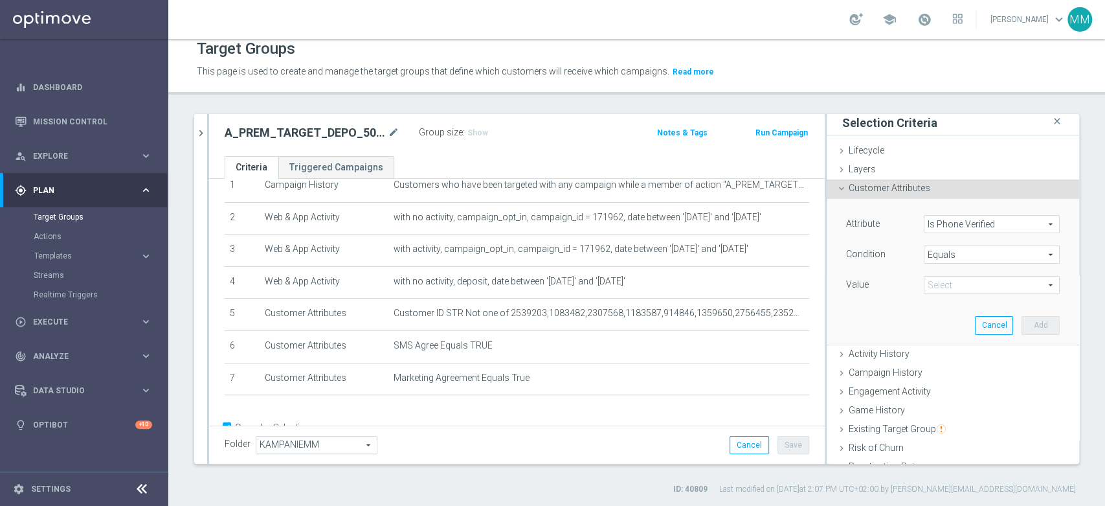
click at [949, 277] on span at bounding box center [992, 284] width 135 height 17
drag, startPoint x: 948, startPoint y: 324, endPoint x: 995, endPoint y: 324, distance: 46.6
click at [948, 323] on span "True" at bounding box center [991, 321] width 123 height 10
type input "True"
click at [1022, 325] on button "Add" at bounding box center [1041, 325] width 38 height 18
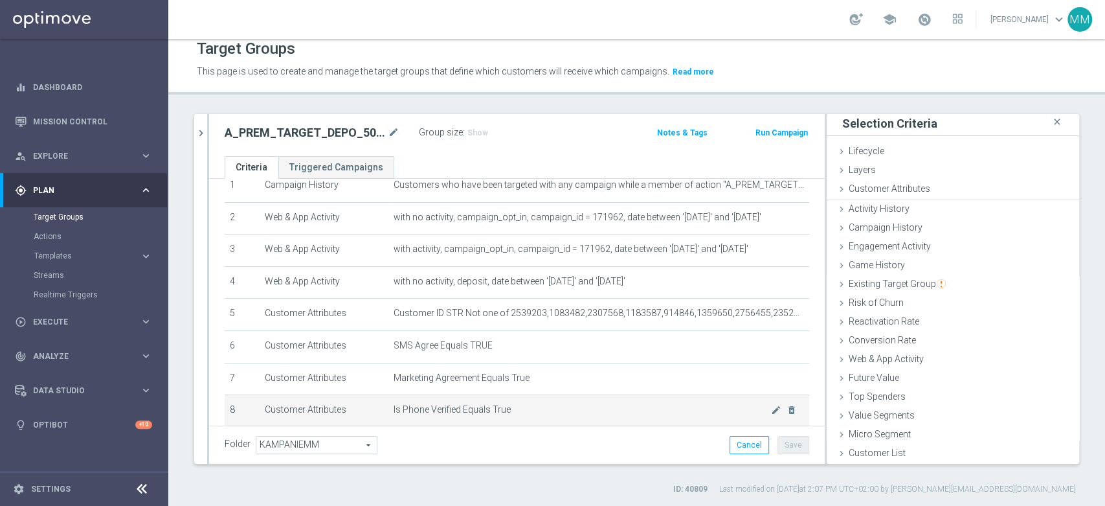
scroll to position [1, 0]
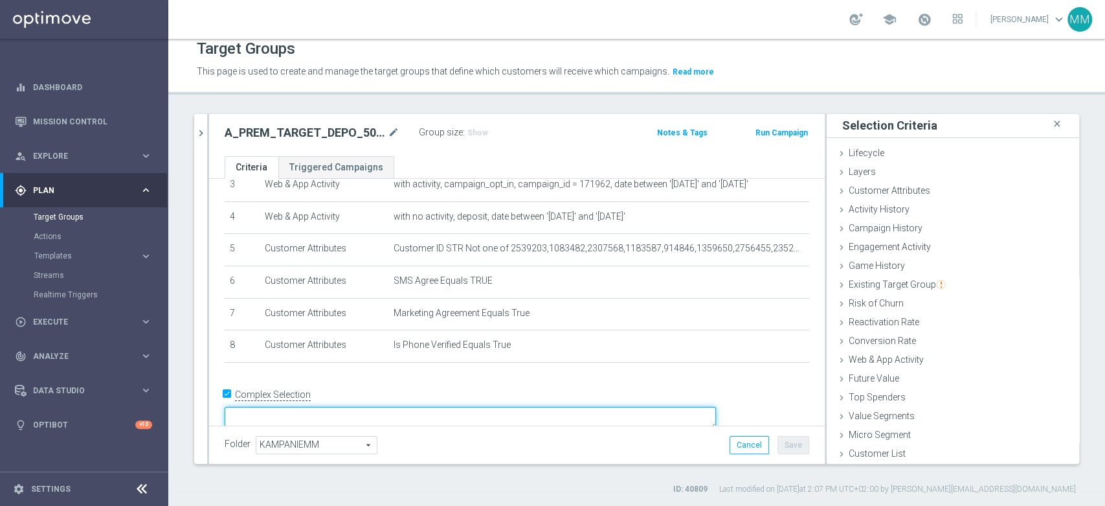
click at [466, 407] on textarea at bounding box center [470, 418] width 491 height 23
type textarea "`"
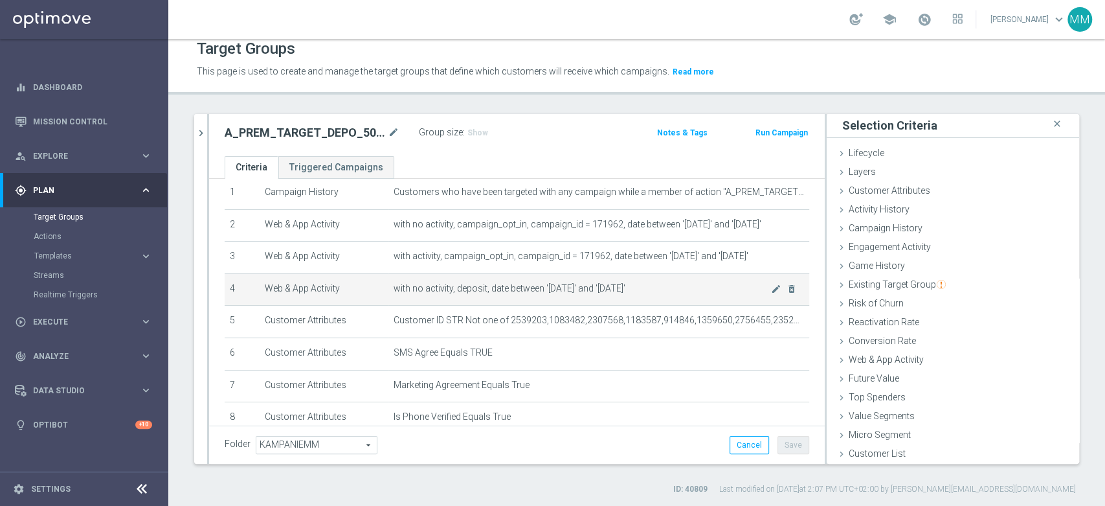
scroll to position [119, 0]
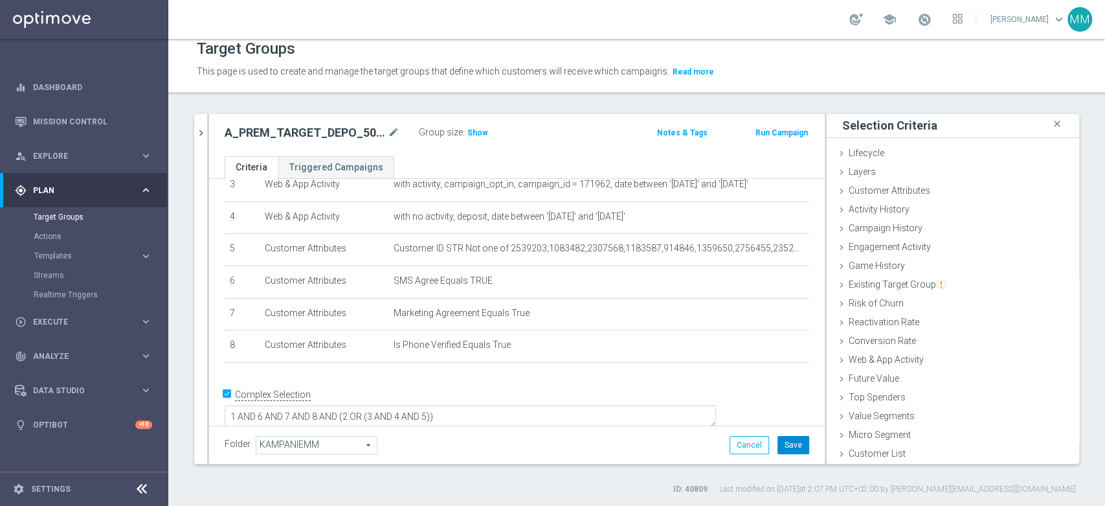
click at [793, 445] on button "Save" at bounding box center [794, 445] width 32 height 18
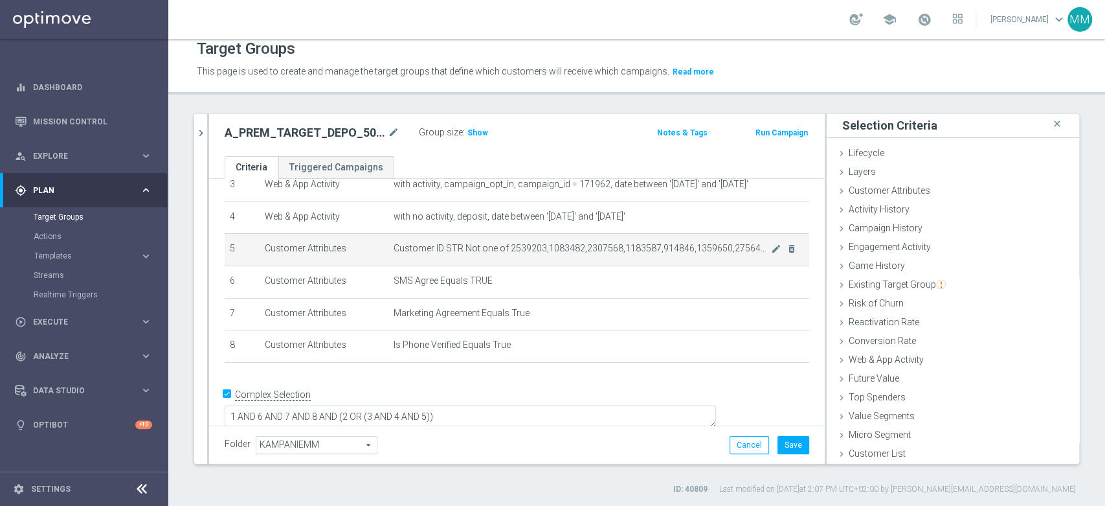
scroll to position [118, 0]
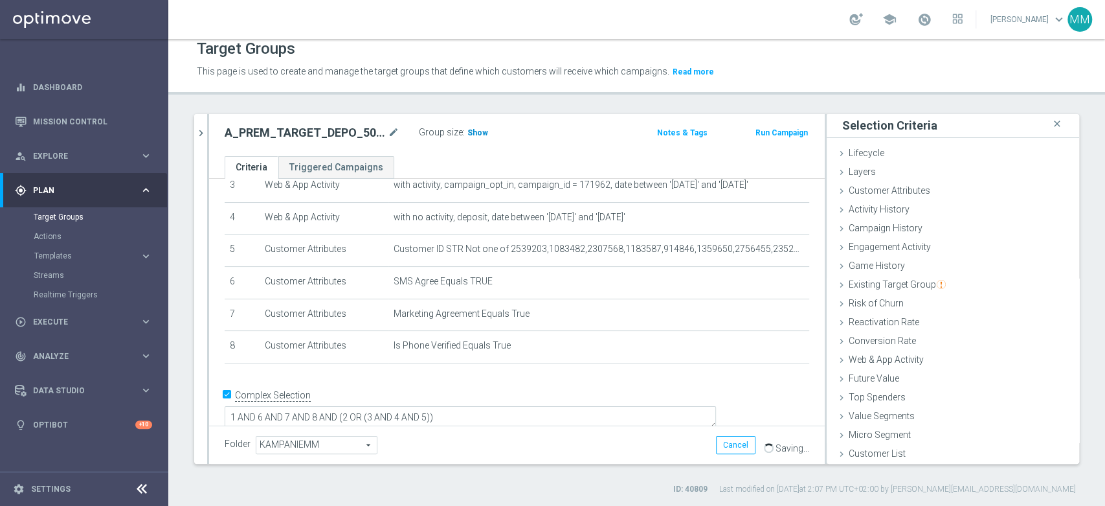
click at [477, 137] on h3 "Show" at bounding box center [477, 133] width 23 height 14
click at [335, 131] on h2 "A_PREM_TARGET_DEPO_50DO500_260825_SMS" at bounding box center [305, 133] width 161 height 16
click at [473, 168] on ul "Criteria Triggered Campaigns" at bounding box center [517, 167] width 616 height 23
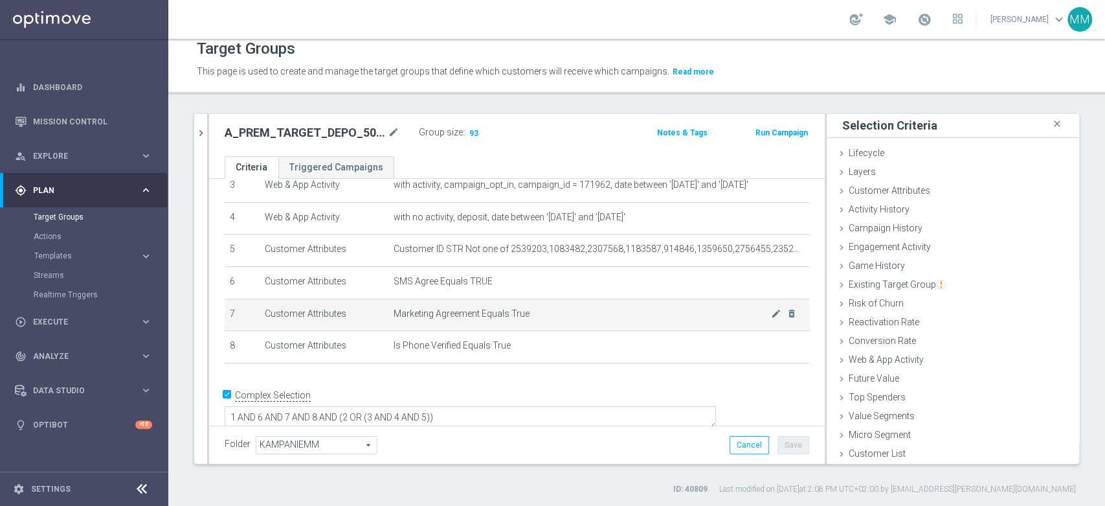
click at [394, 301] on td "Marketing Agreement Equals True mode_edit delete_forever" at bounding box center [598, 314] width 421 height 32
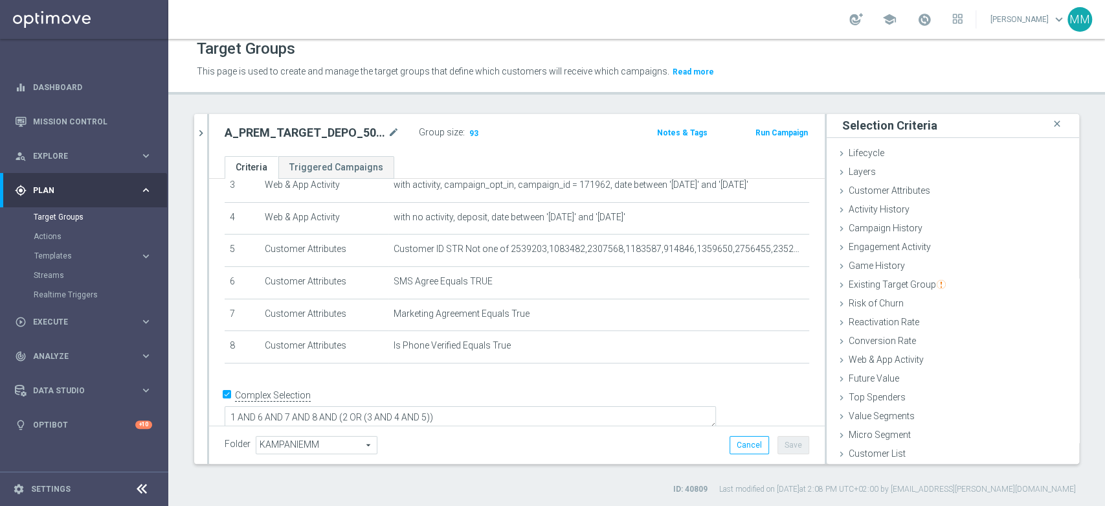
click at [778, 440] on button "Save" at bounding box center [794, 445] width 32 height 18
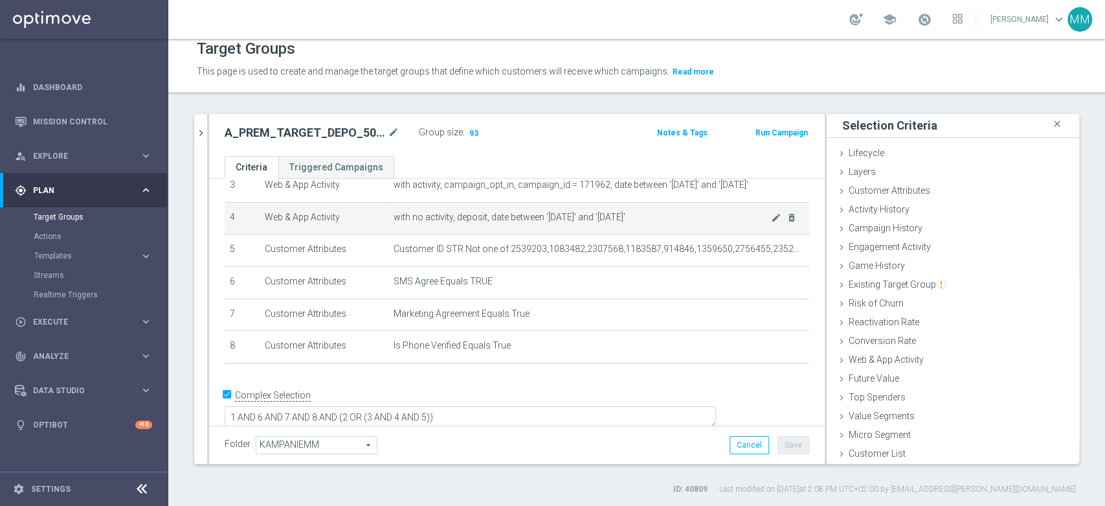
click at [478, 219] on span "with no activity, deposit, date between '[DATE]' and '[DATE]'" at bounding box center [582, 217] width 377 height 11
click at [733, 227] on td "with no activity, deposit, date between '[DATE]' and '[DATE]' mode_edit delete_…" at bounding box center [598, 218] width 421 height 32
click at [787, 217] on icon "delete_forever" at bounding box center [792, 217] width 10 height 10
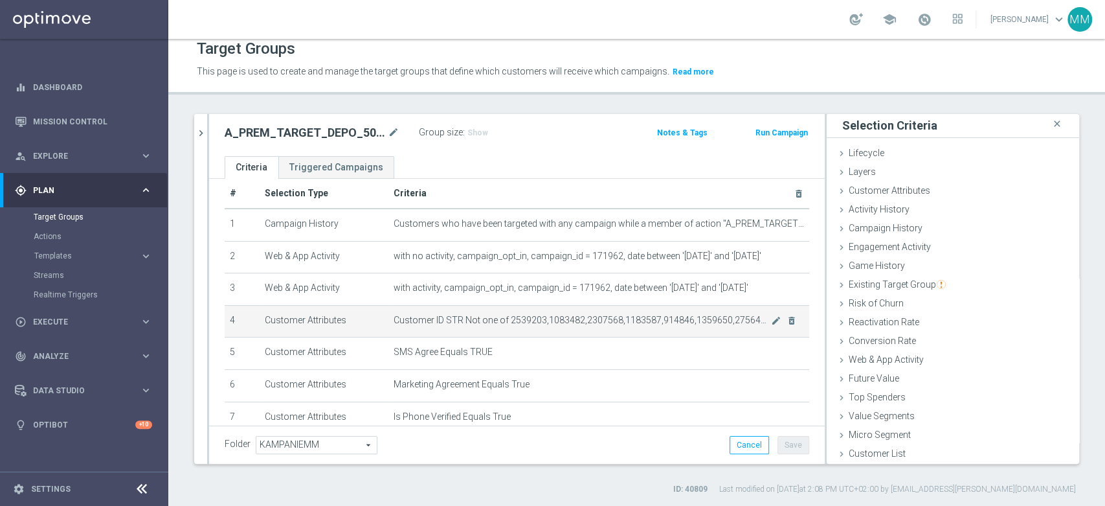
scroll to position [87, 0]
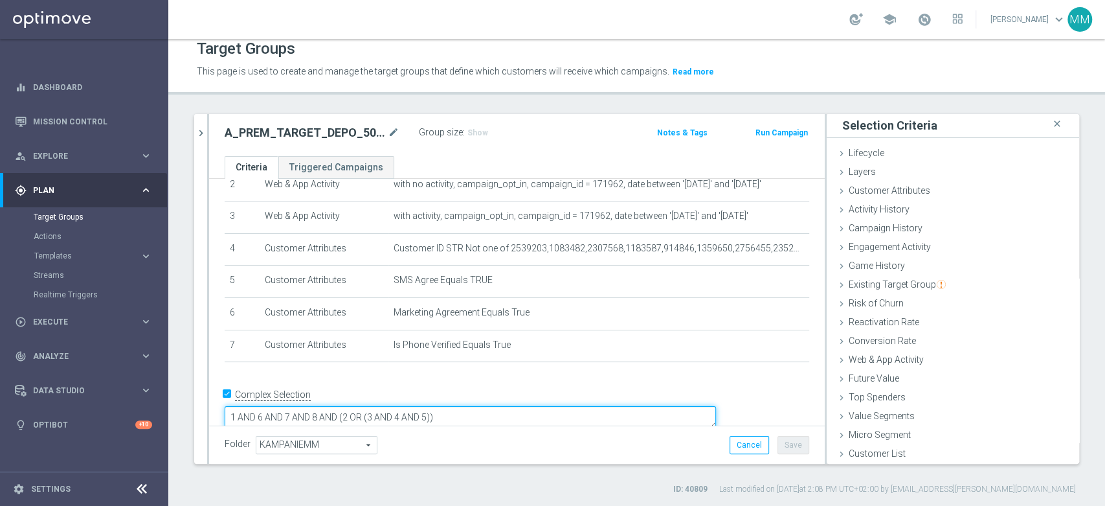
click at [516, 406] on textarea "1 AND 6 AND 7 AND 8 AND (2 OR (3 AND 4 AND 5))" at bounding box center [470, 417] width 491 height 23
click at [379, 406] on textarea "1 AND 6 AND 7 AND 8 AND (2 OR (3 AND 4))" at bounding box center [470, 417] width 491 height 23
click at [352, 406] on textarea "1 AND 6 AND 7 AND 8 AND (2 OR (3 AND 4))" at bounding box center [470, 417] width 491 height 23
click at [379, 406] on textarea "1 AND 5 AND 7 AND 8 AND (2 OR (3 AND 4))" at bounding box center [470, 417] width 491 height 23
click at [405, 406] on textarea "1 AND 5 AND 6 AND 8 AND (2 OR (3 AND 4))" at bounding box center [470, 417] width 491 height 23
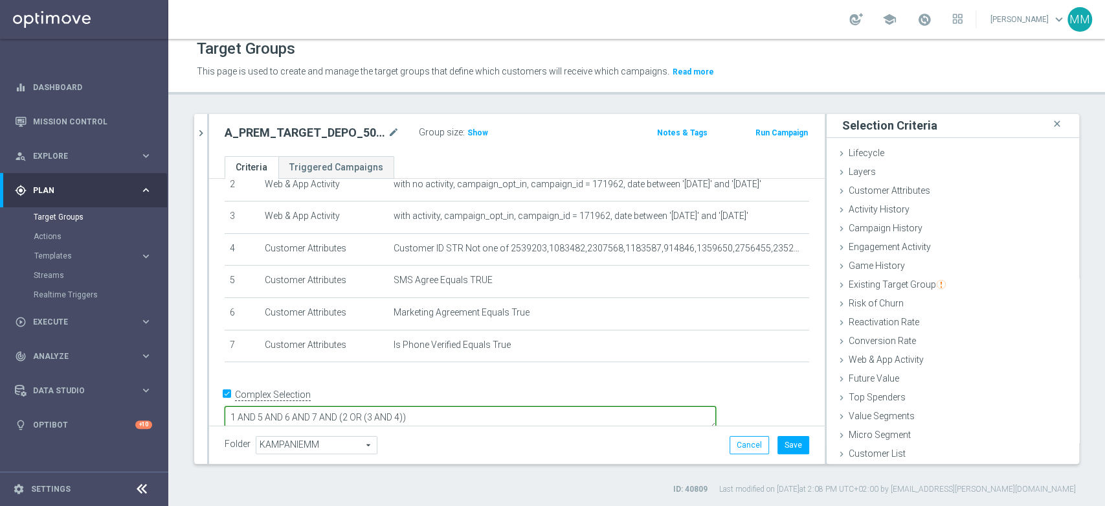
click at [518, 406] on textarea "1 AND 5 AND 6 AND 7 AND (2 OR (3 AND 4))" at bounding box center [470, 417] width 491 height 23
type textarea "1 AND 5 AND 6 AND 7 AND (2 OR (3 AND 4))"
click at [470, 129] on span "Show" at bounding box center [477, 132] width 21 height 9
click at [802, 443] on div "Folder [GEOGRAPHIC_DATA] KAMPANIEMM arrow_drop_down search Cancel Save Saving..." at bounding box center [517, 444] width 616 height 38
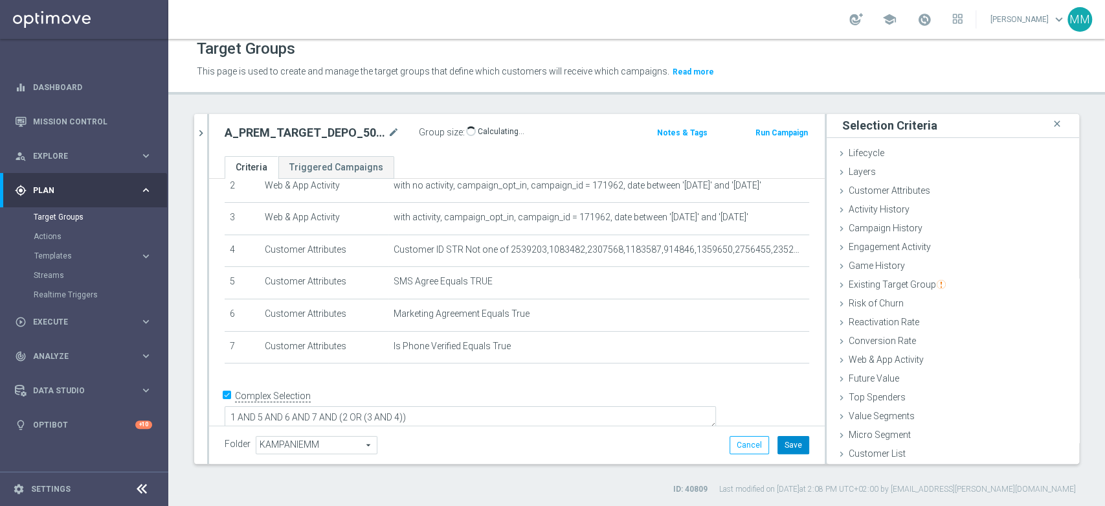
click at [795, 443] on button "Save" at bounding box center [794, 445] width 32 height 18
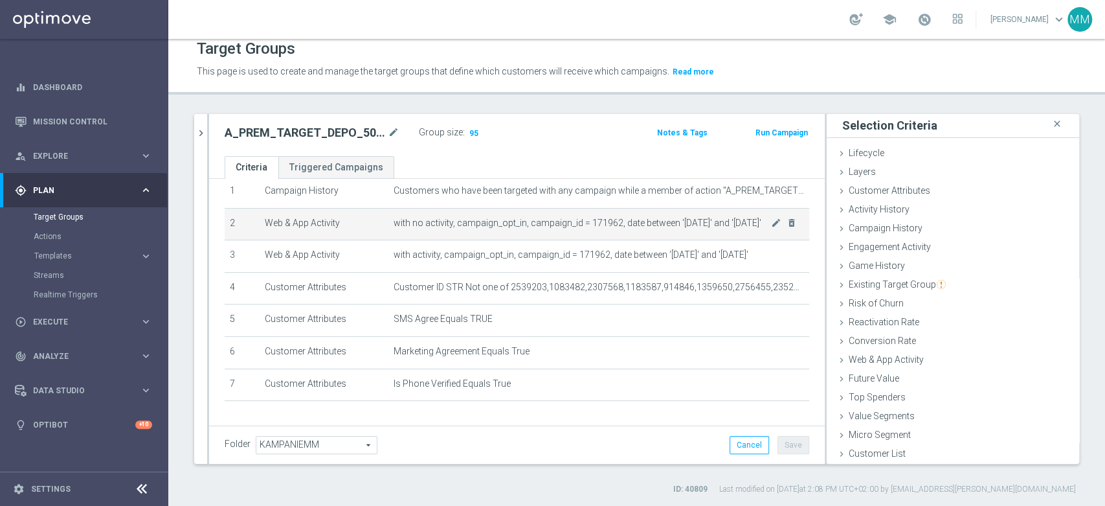
scroll to position [14, 0]
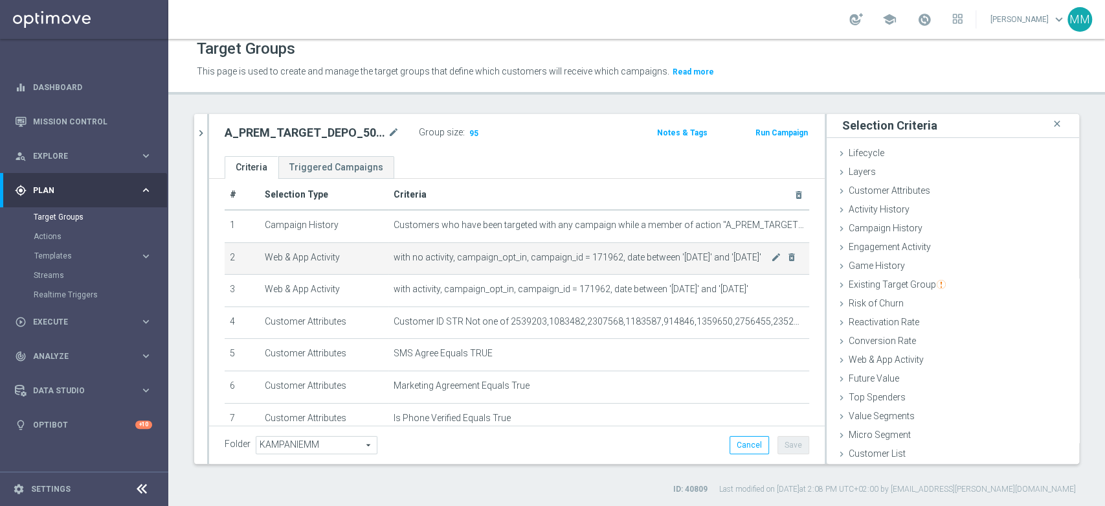
click at [509, 246] on td "with no activity, campaign_opt_in, campaign_id = 171962, date between '[DATE]' …" at bounding box center [598, 258] width 421 height 32
click at [508, 252] on span "with no activity, campaign_opt_in, campaign_id = 171962, date between '[DATE]' …" at bounding box center [582, 257] width 377 height 11
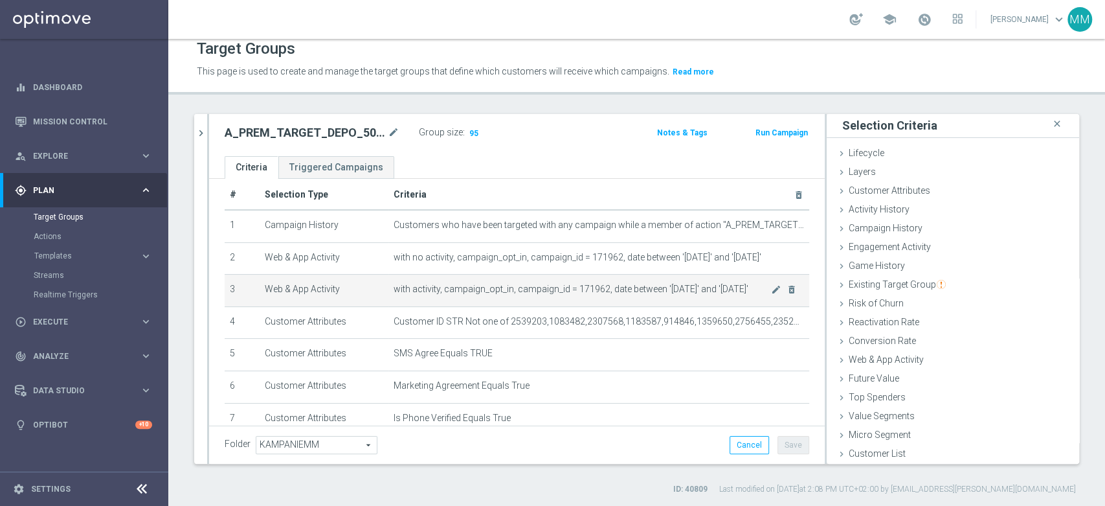
click at [506, 278] on td "with activity, campaign_opt_in, campaign_id = 171962, date between '[DATE]' and…" at bounding box center [598, 291] width 421 height 32
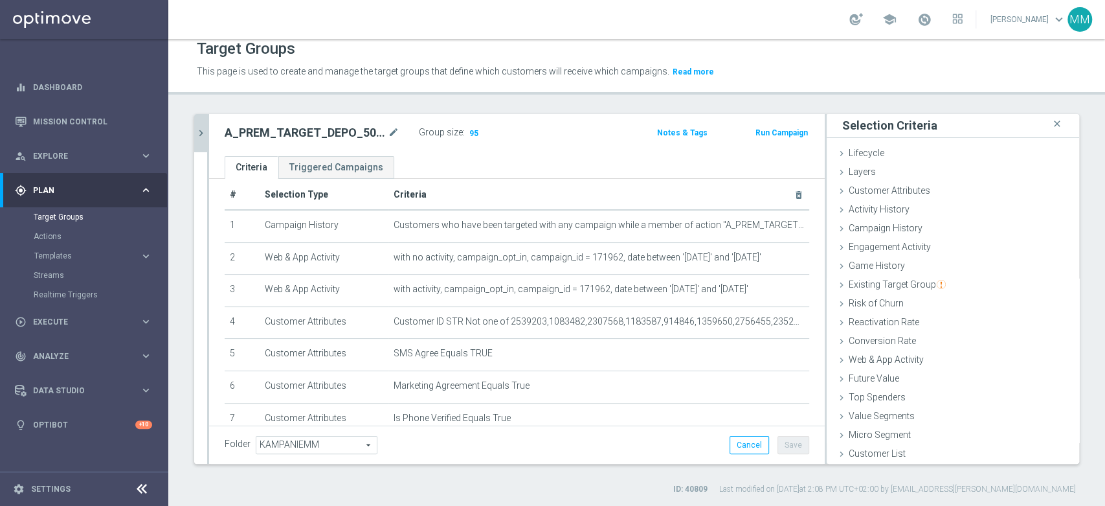
click at [202, 130] on icon "chevron_right" at bounding box center [201, 133] width 12 height 12
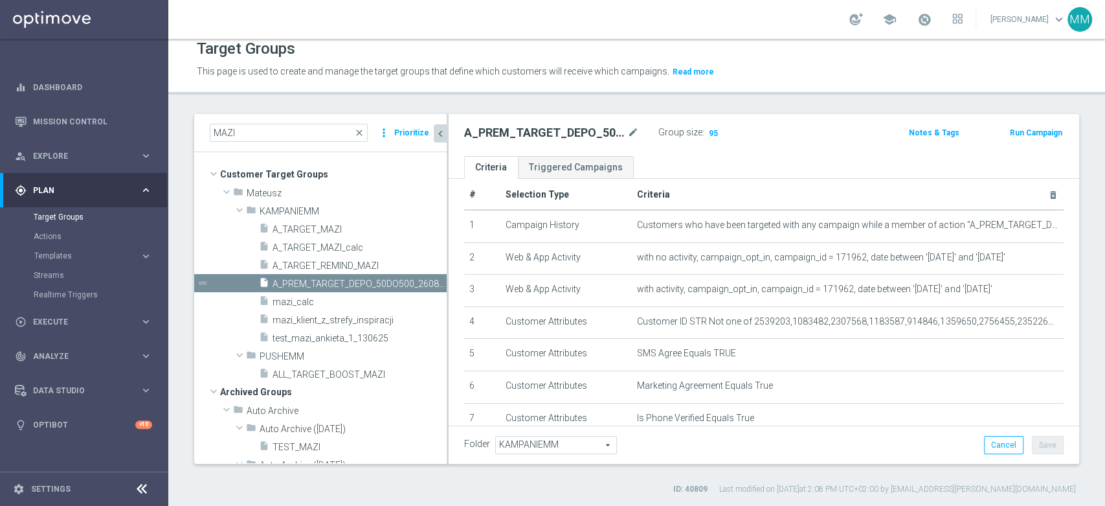
scroll to position [3, 0]
click at [419, 278] on icon "content_copy" at bounding box center [424, 283] width 10 height 10
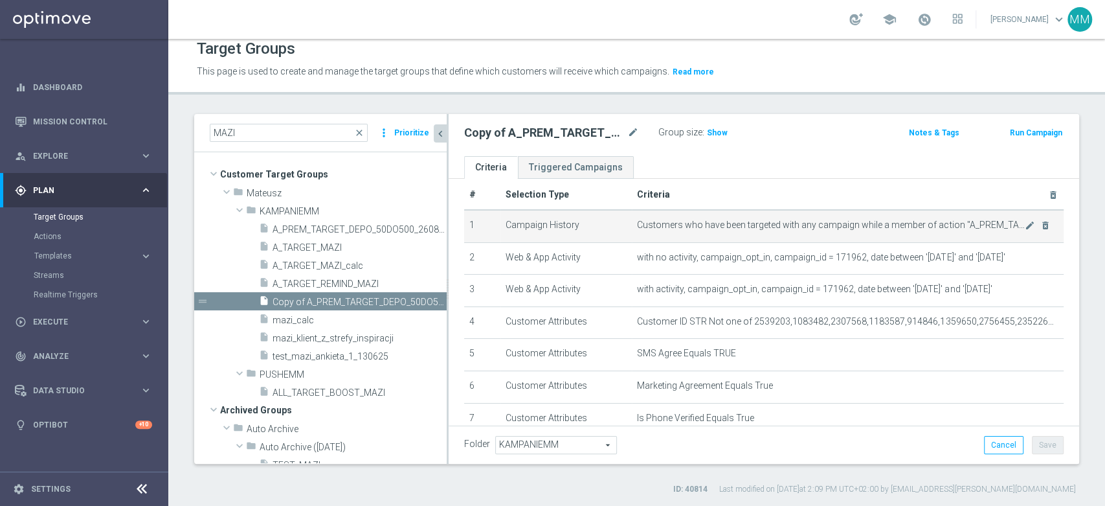
click at [644, 239] on td "Customers who have been targeted with any campaign while a member of action "A_…" at bounding box center [848, 226] width 432 height 32
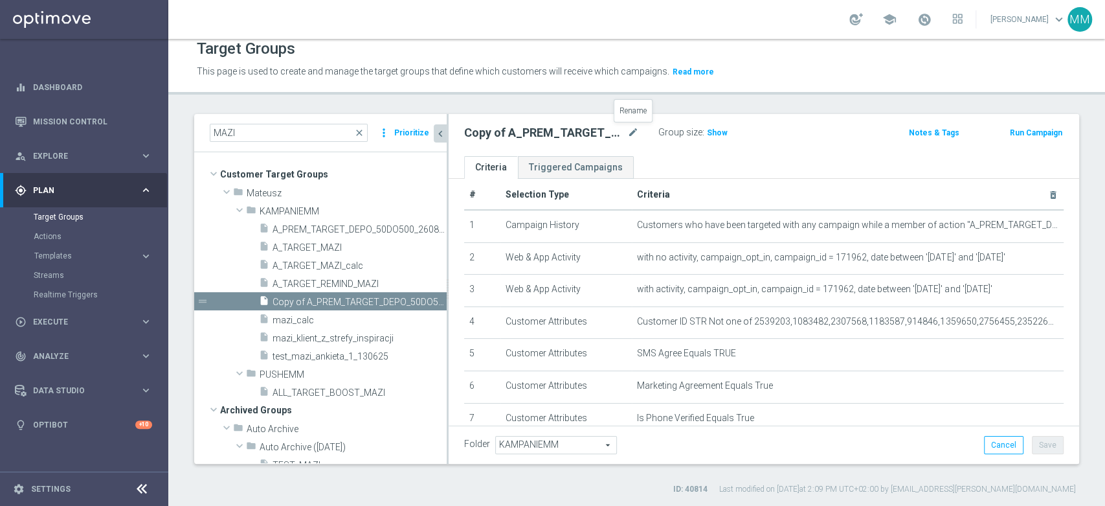
drag, startPoint x: 627, startPoint y: 125, endPoint x: 684, endPoint y: 170, distance: 73.3
click at [627, 125] on icon "mode_edit" at bounding box center [633, 133] width 12 height 16
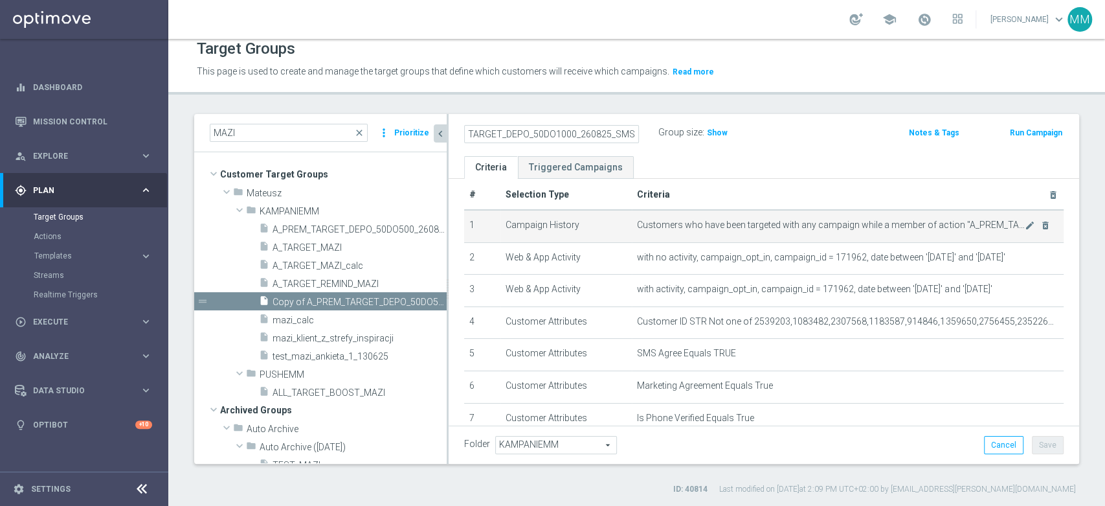
scroll to position [0, 41]
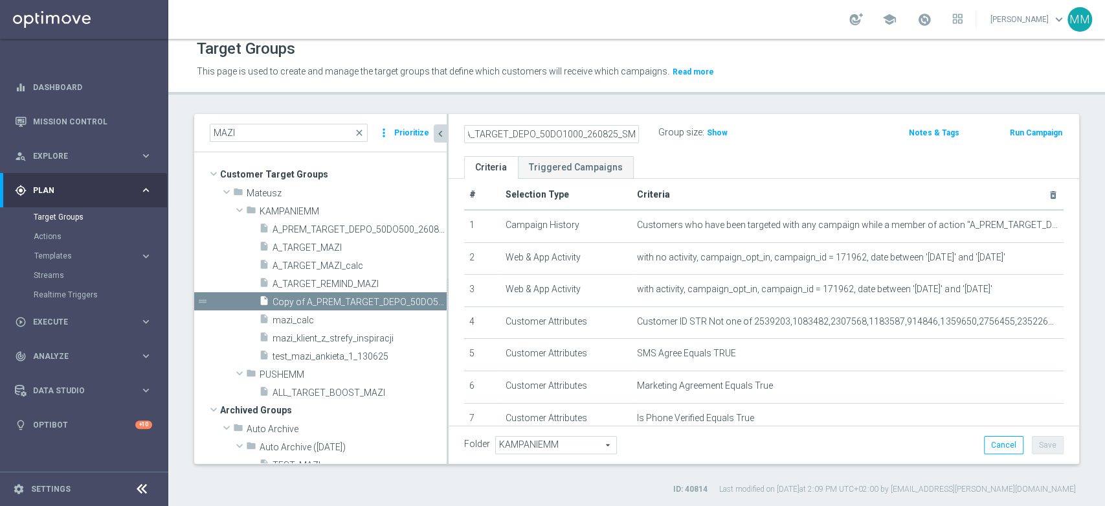
type input "A_PEXTRA_TARGET_DEPO_50DO1000_260825_SMS"
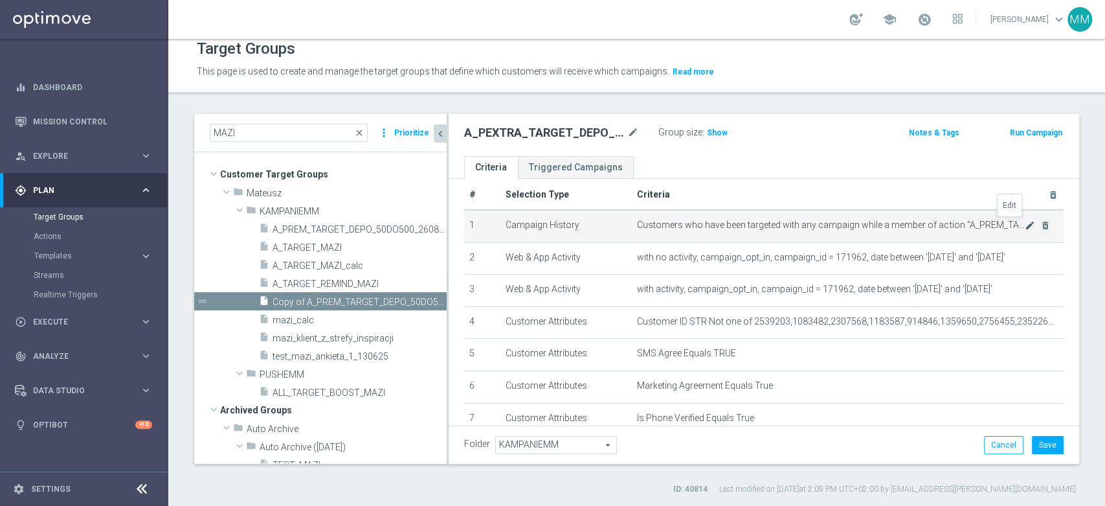
click at [1025, 227] on icon "mode_edit" at bounding box center [1030, 225] width 10 height 10
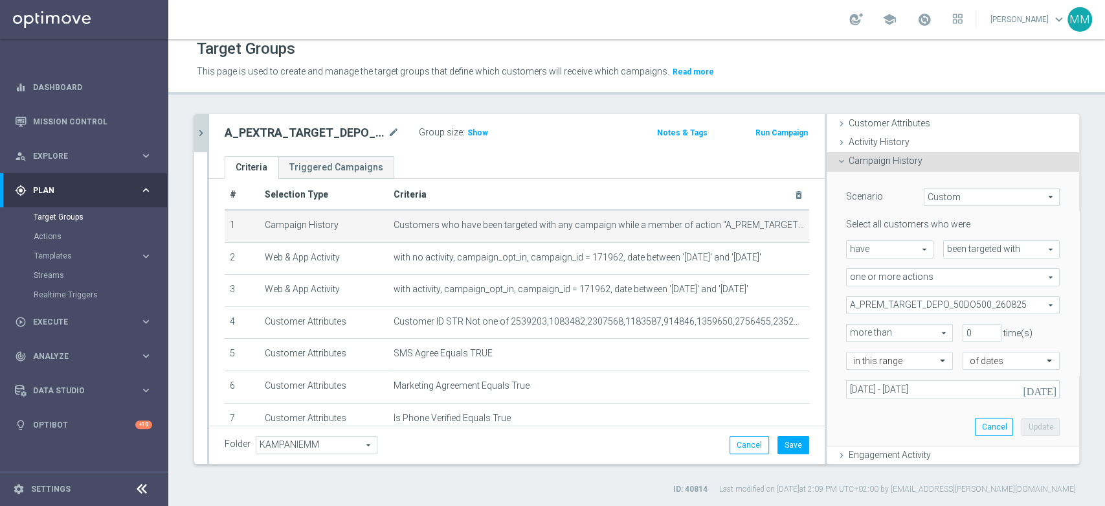
scroll to position [147, 0]
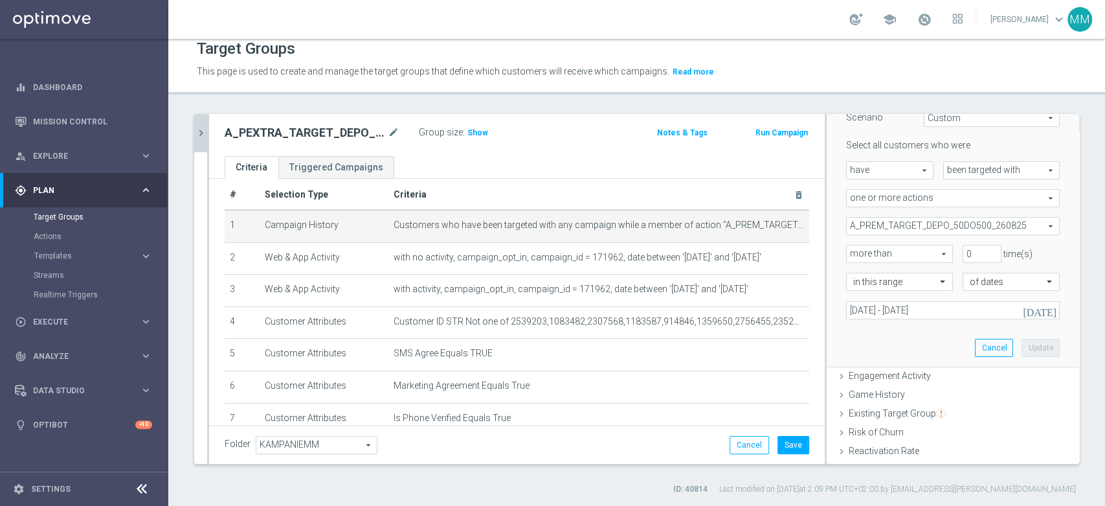
click at [916, 218] on span "A_PREM_TARGET_DEPO_50DO500_260825" at bounding box center [953, 226] width 212 height 17
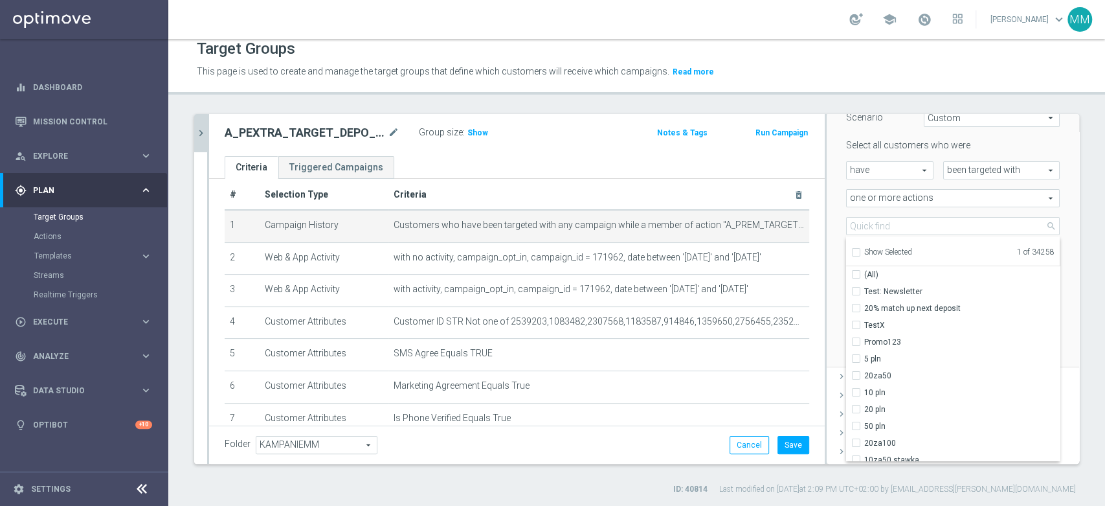
click at [879, 247] on span "Show Selected" at bounding box center [888, 251] width 48 height 9
click at [860, 250] on input "Show Selected" at bounding box center [855, 254] width 8 height 8
checkbox input "true"
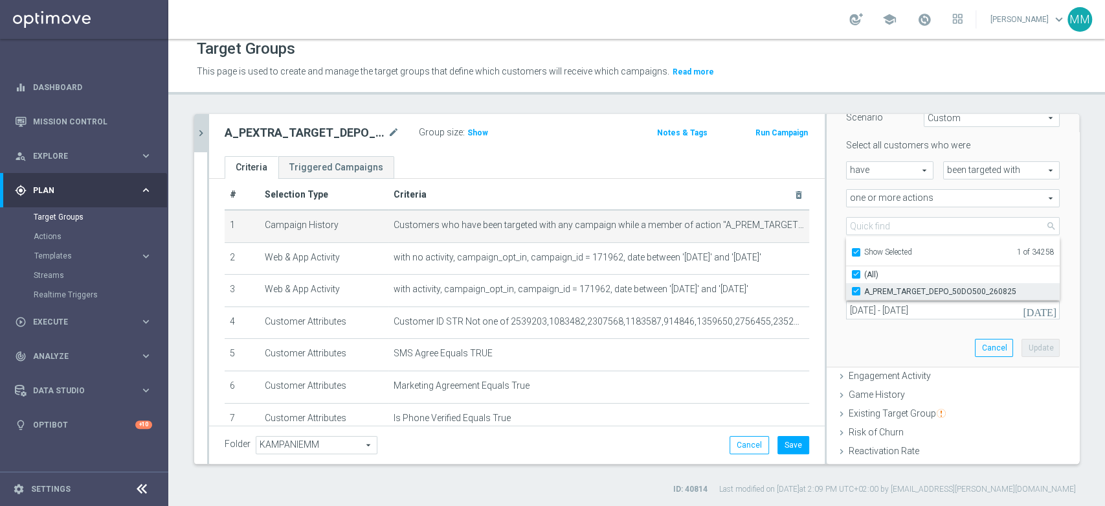
click at [886, 294] on span "A_PREM_TARGET_DEPO_50DO500_260825" at bounding box center [962, 291] width 196 height 10
click at [864, 294] on input "A_PREM_TARGET_DEPO_50DO500_260825" at bounding box center [860, 291] width 8 height 8
checkbox input "false"
type input "Select Action"
checkbox input "false"
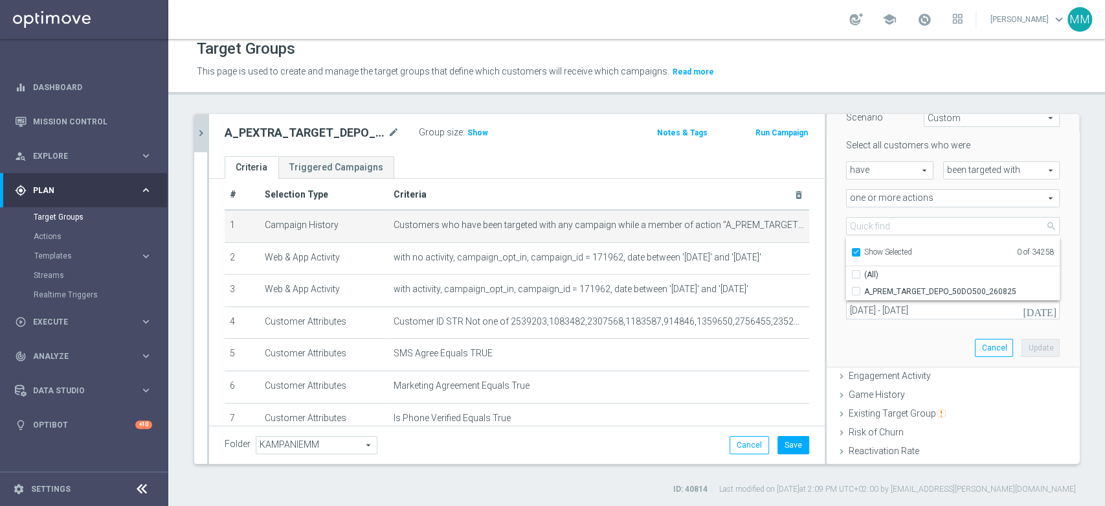
click at [879, 256] on label "Show Selected" at bounding box center [888, 253] width 48 height 12
click at [860, 256] on input "Show Selected" at bounding box center [855, 254] width 8 height 8
checkbox input "false"
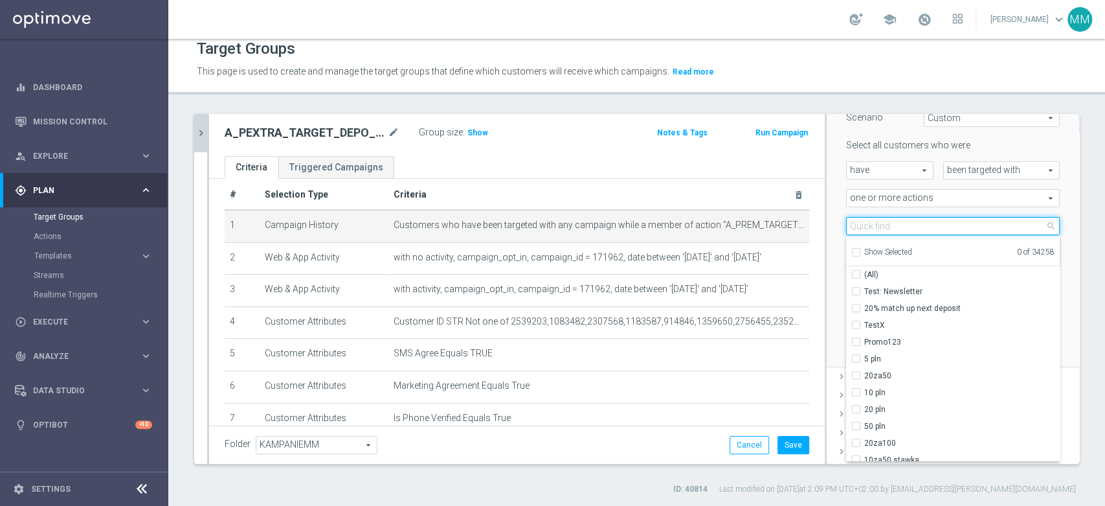
click at [881, 224] on input "search" at bounding box center [953, 226] width 214 height 18
paste input "A_PEXTRA_TARGET_DEPO_50DO1000_260825"
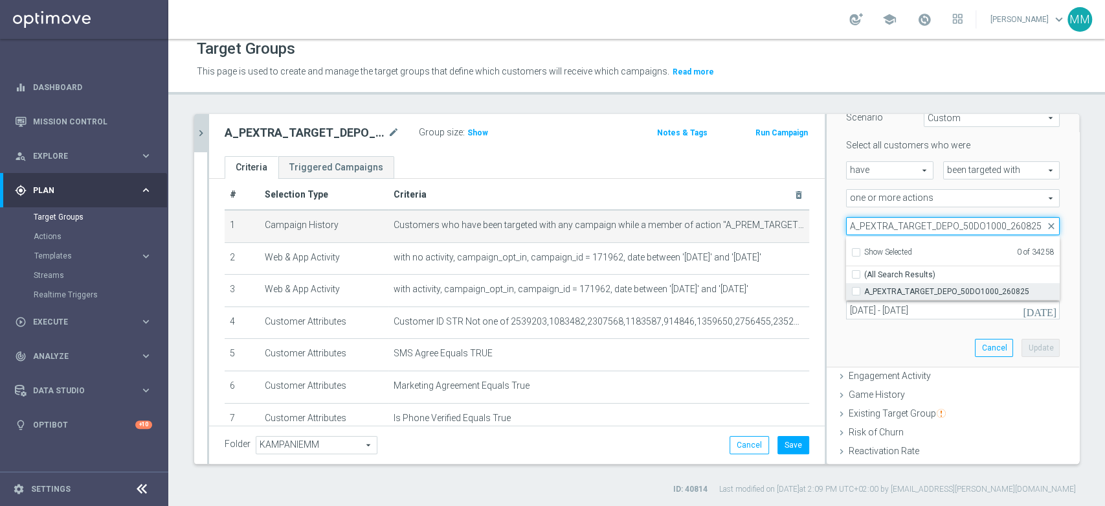
type input "A_PEXTRA_TARGET_DEPO_50DO1000_260825"
click at [889, 289] on span "A_PEXTRA_TARGET_DEPO_50DO1000_260825" at bounding box center [962, 291] width 196 height 10
click at [864, 289] on input "A_PEXTRA_TARGET_DEPO_50DO1000_260825" at bounding box center [860, 291] width 8 height 8
checkbox input "true"
type input "A_PEXTRA_TARGET_DEPO_50DO1000_260825"
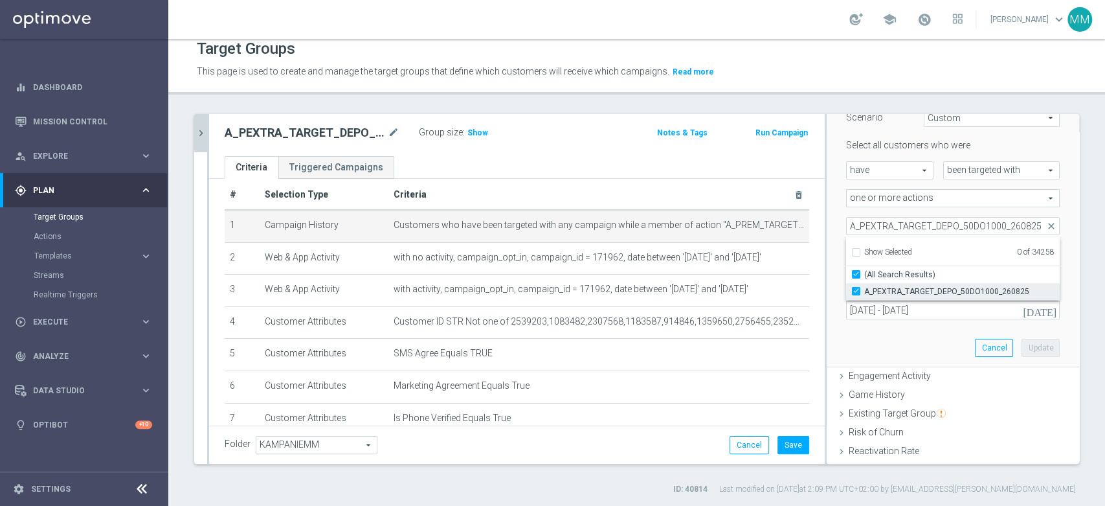
checkbox input "true"
click at [873, 333] on div "Scenario Custom Custom arrow_drop_down search Select all customers who were hav…" at bounding box center [953, 230] width 233 height 274
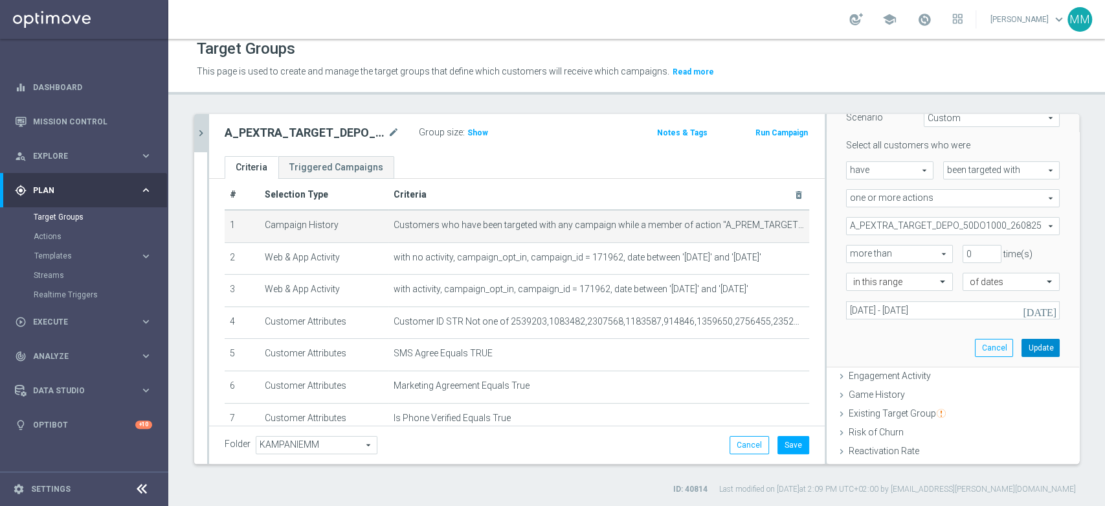
click at [1022, 344] on button "Update" at bounding box center [1041, 348] width 38 height 18
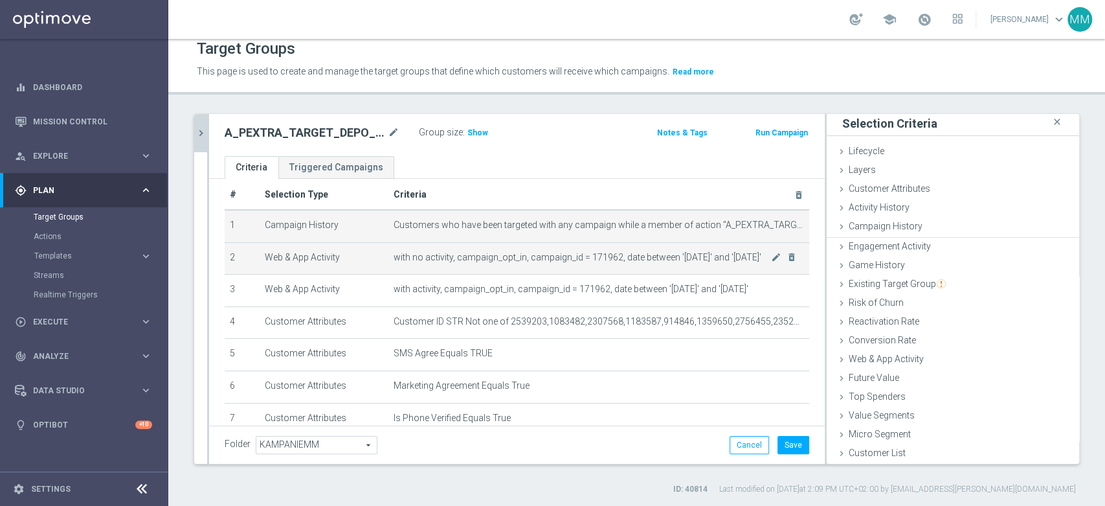
scroll to position [1, 0]
click at [771, 256] on icon "mode_edit" at bounding box center [776, 257] width 10 height 10
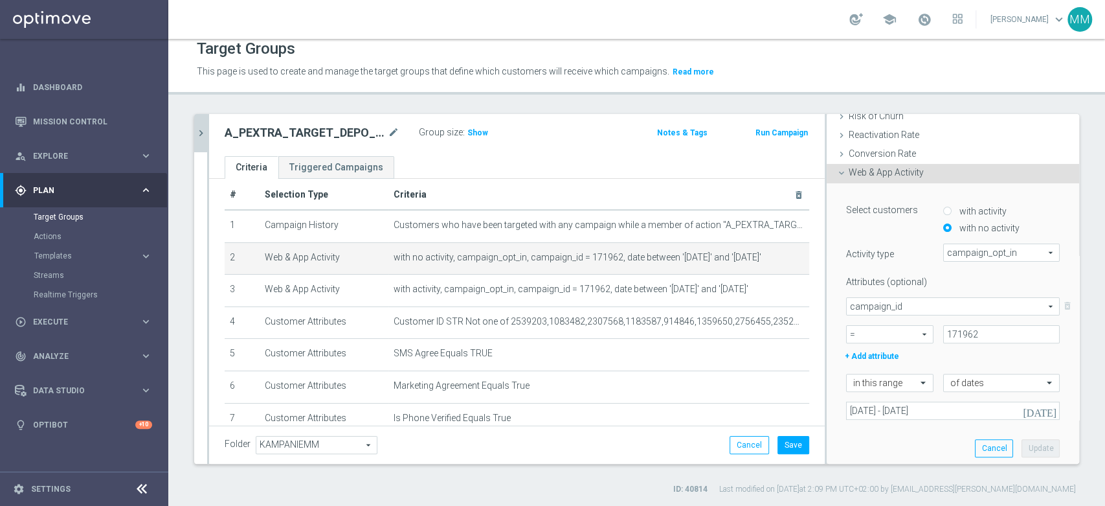
scroll to position [262, 0]
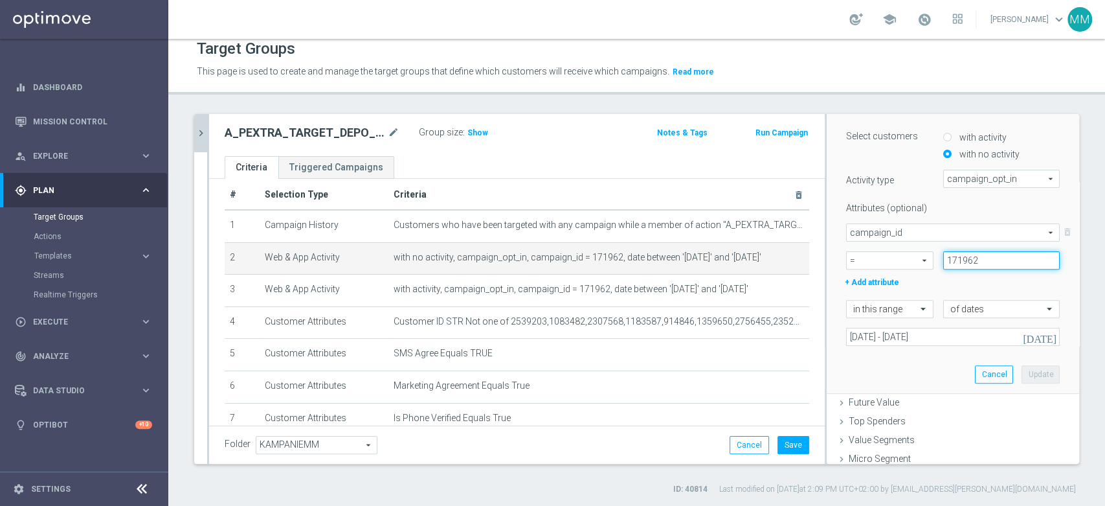
drag, startPoint x: 968, startPoint y: 256, endPoint x: 958, endPoint y: 258, distance: 9.9
click at [958, 258] on input "171962" at bounding box center [1001, 260] width 117 height 18
type input "171963"
click at [1026, 374] on button "Update" at bounding box center [1041, 374] width 38 height 18
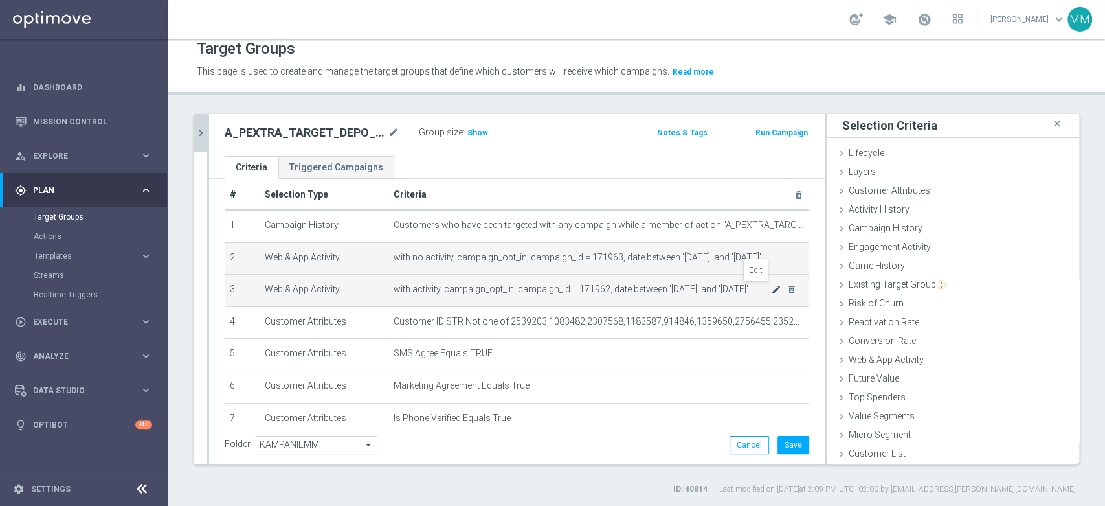
click at [771, 289] on icon "mode_edit" at bounding box center [776, 289] width 10 height 10
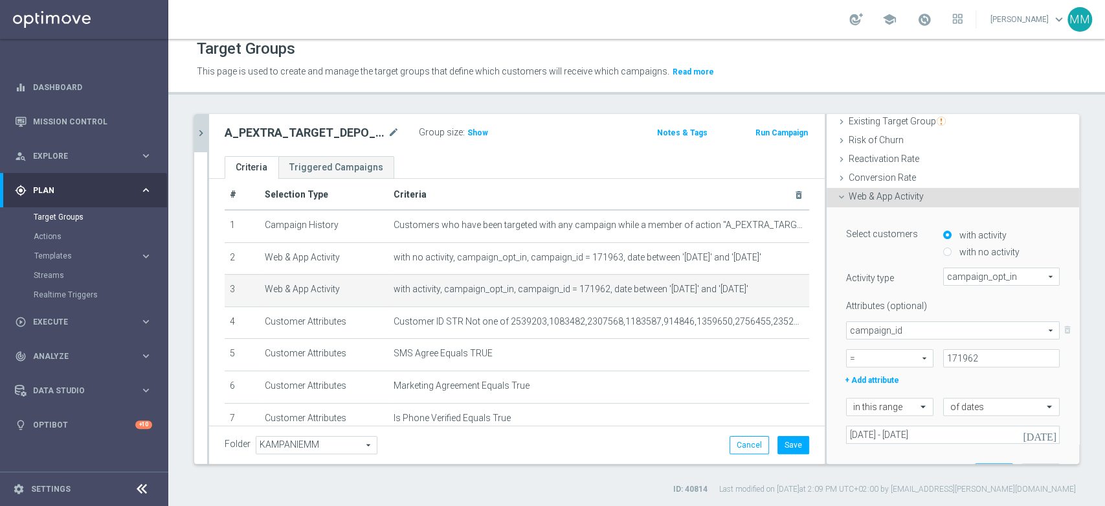
scroll to position [236, 0]
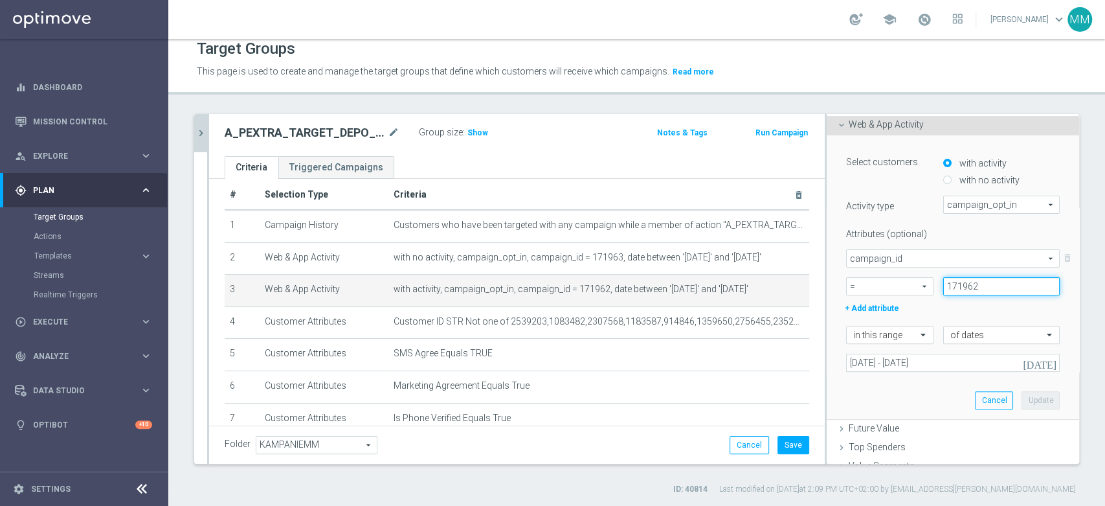
click at [962, 284] on input "171962" at bounding box center [1001, 286] width 117 height 18
type input "171963"
click at [1026, 398] on button "Update" at bounding box center [1041, 400] width 38 height 18
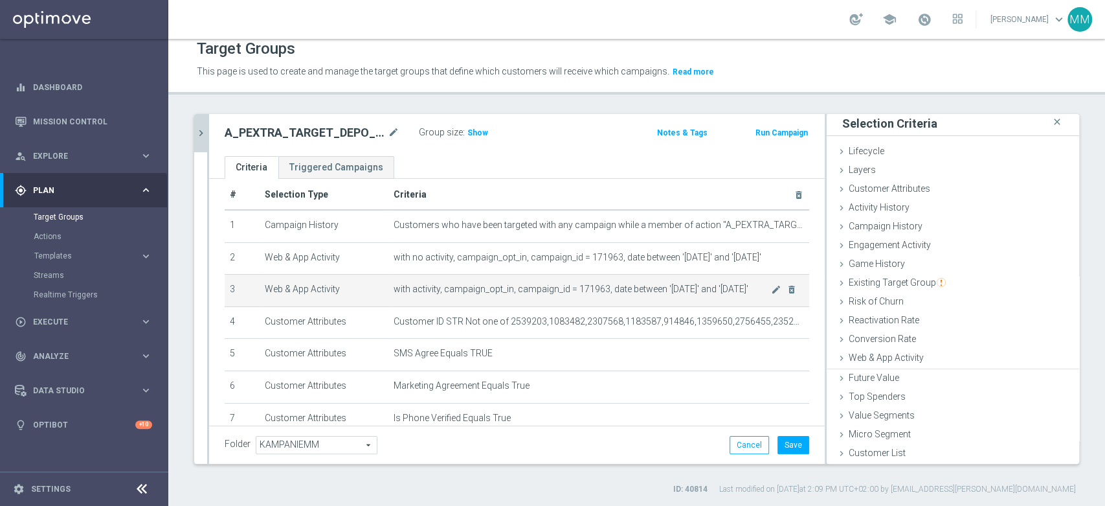
scroll to position [1, 0]
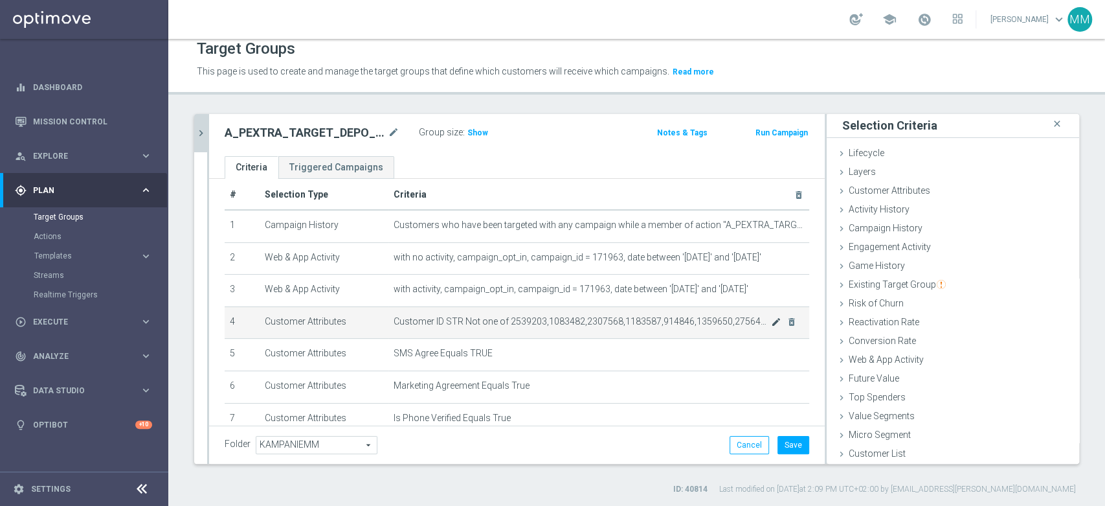
click at [771, 325] on icon "mode_edit" at bounding box center [776, 322] width 10 height 10
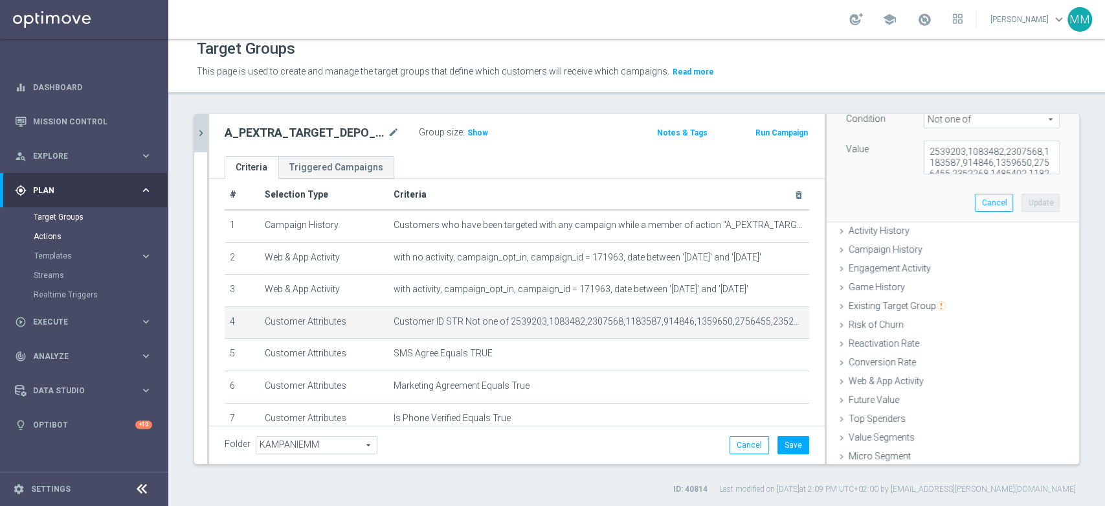
scroll to position [160, 0]
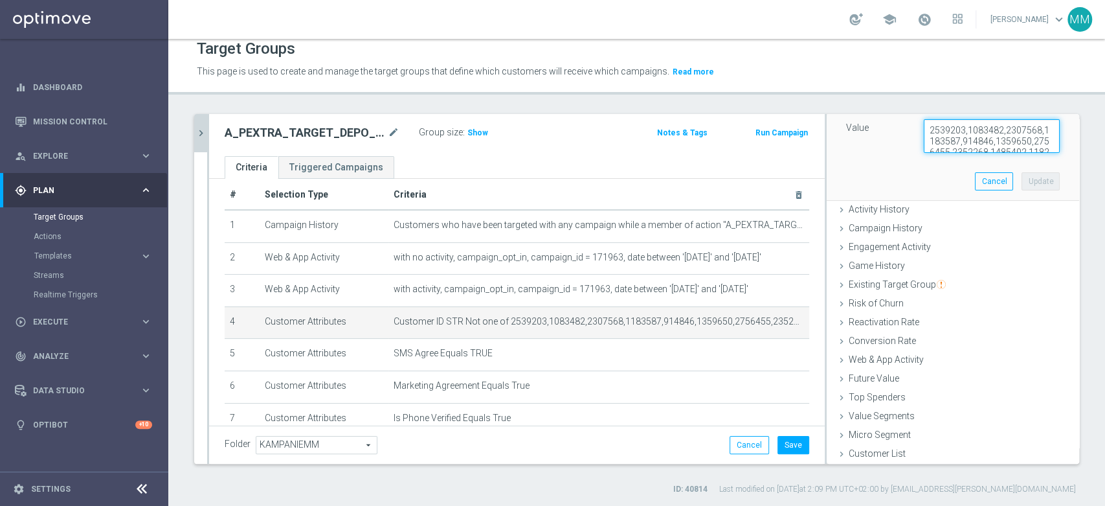
click at [924, 134] on textarea "2539203,1083482,2307568,1183587,914846,1359650,2756455,2352268,1485402,1182039,…" at bounding box center [992, 136] width 136 height 34
paste textarea "3317902,2756664,1203035,1228449,2557629,944659,603826,2726286,3345342,952820,27…"
type textarea "3317902,2756664,1203035,1228449,2557629,944659,603826,2726286,3345342,952820,27…"
click at [1022, 173] on button "Update" at bounding box center [1041, 181] width 38 height 18
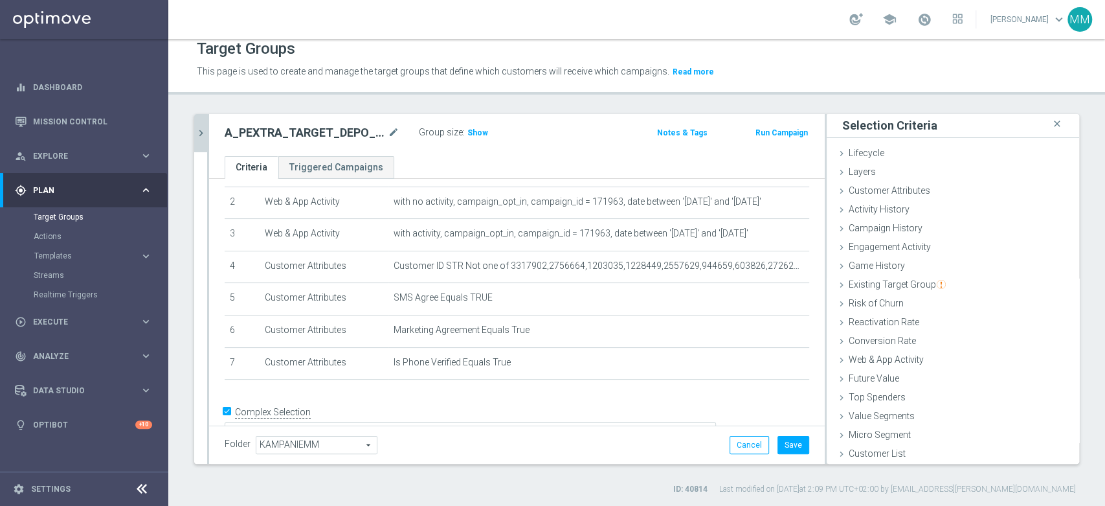
scroll to position [86, 0]
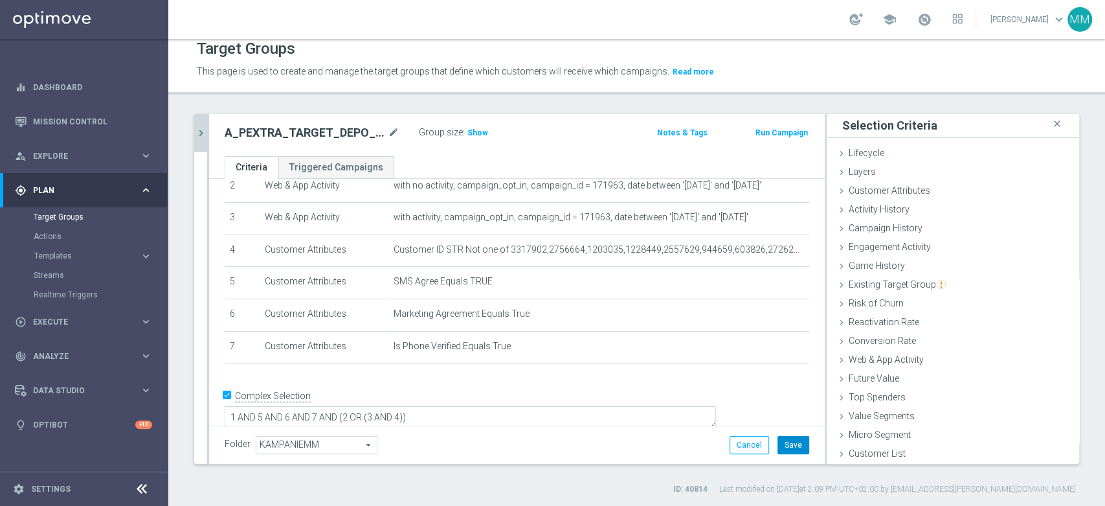
click at [795, 439] on button "Save" at bounding box center [794, 445] width 32 height 18
click at [475, 128] on span "Show" at bounding box center [477, 132] width 21 height 9
click at [272, 128] on h2 "A_PEXTRA_TARGET_DEPO_50DO1000_260825_SMS" at bounding box center [305, 133] width 161 height 16
click at [404, 175] on ul "Criteria Triggered Campaigns" at bounding box center [517, 167] width 616 height 23
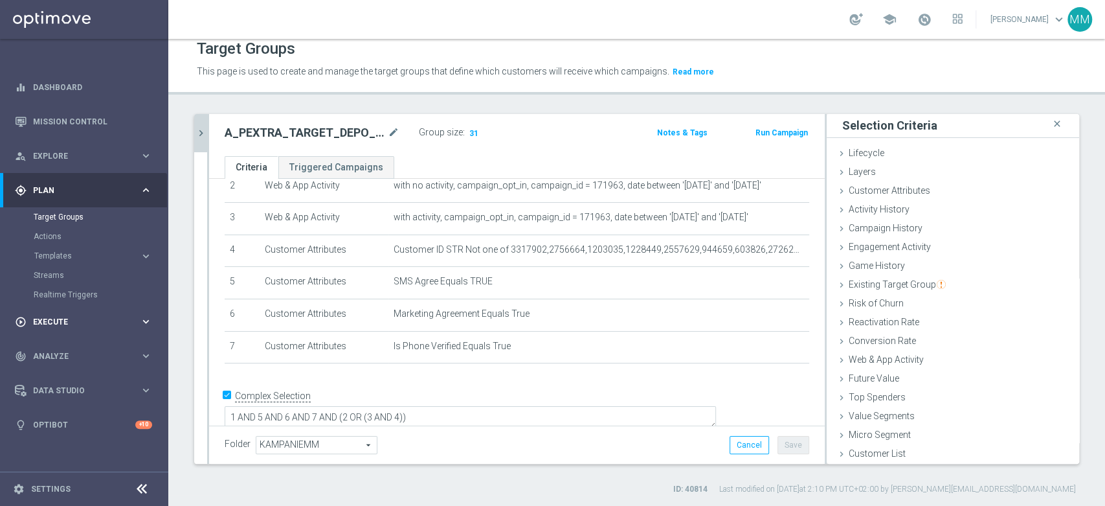
click at [63, 322] on span "Execute" at bounding box center [86, 322] width 107 height 8
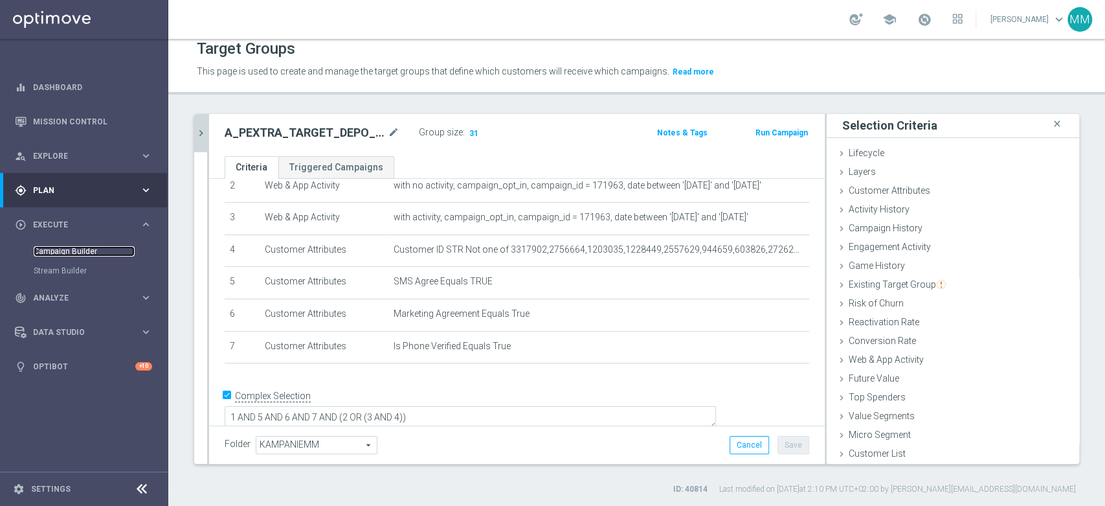
click at [72, 251] on link "Campaign Builder" at bounding box center [84, 251] width 101 height 10
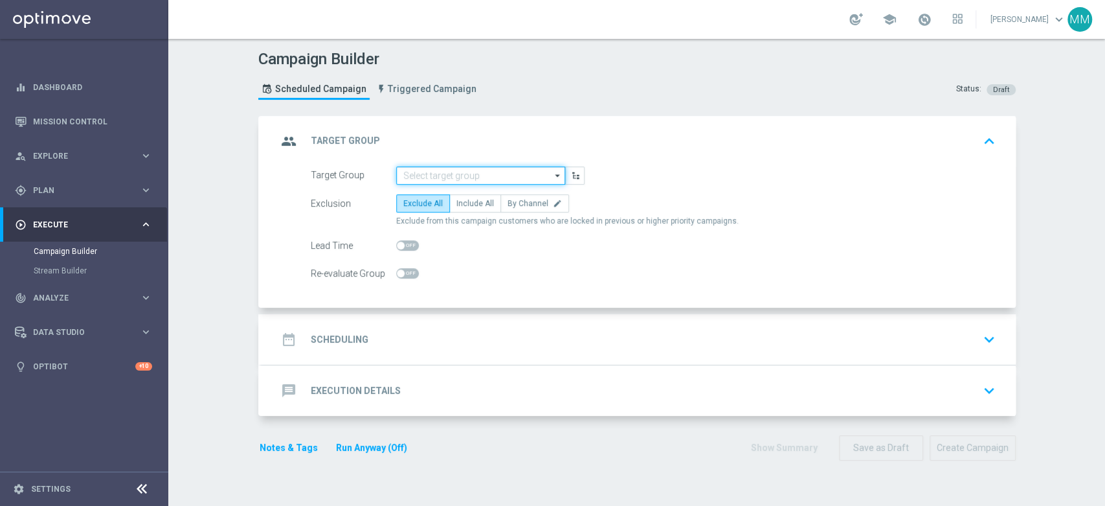
click at [430, 170] on input at bounding box center [480, 175] width 169 height 18
paste input "A_PREM_TARGET_DEPO_50DO500_260825"
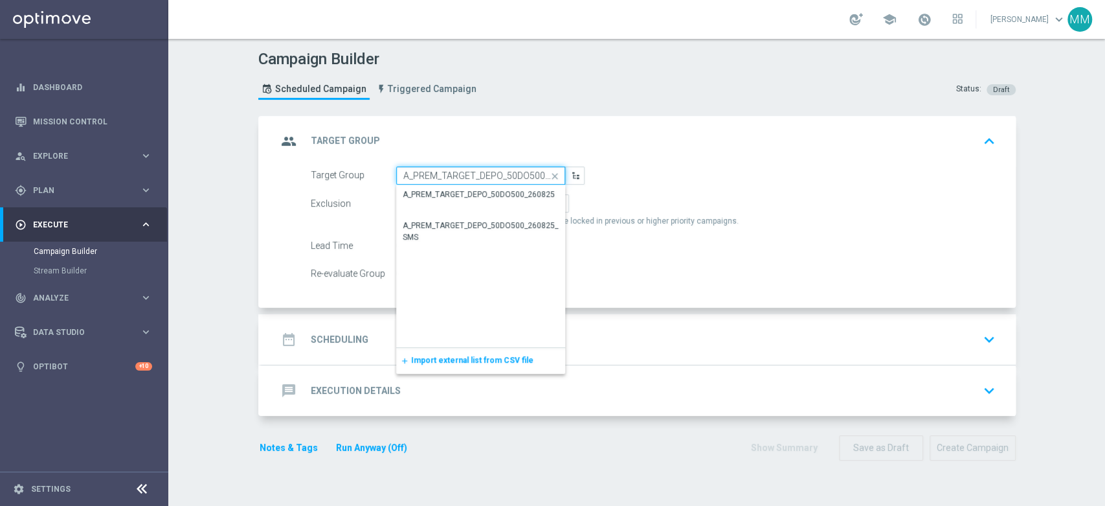
click at [402, 167] on input "A_PREM_TARGET_DEPO_50DO500_260825" at bounding box center [480, 175] width 169 height 18
paste input "_SMS"
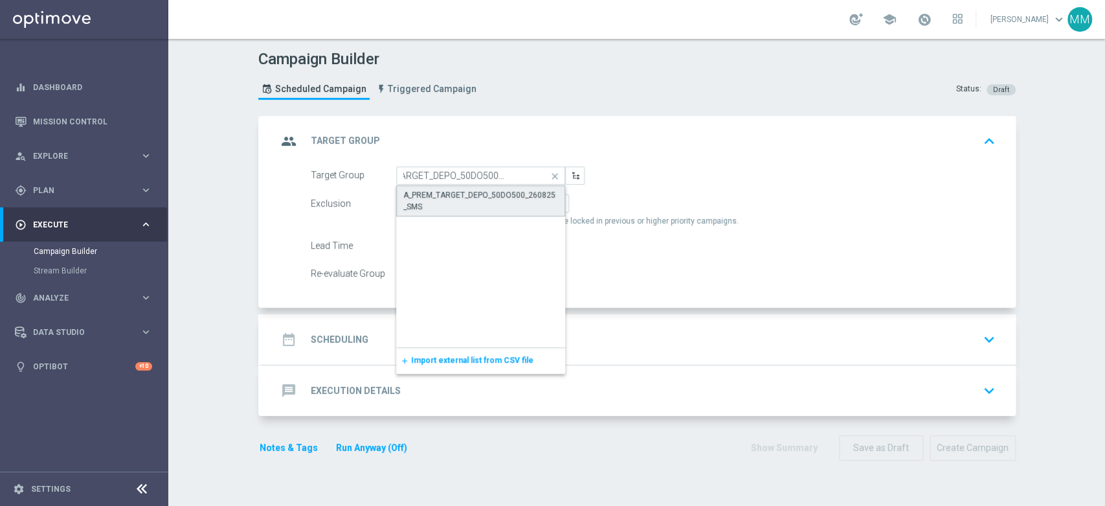
click at [423, 191] on div "A_PREM_TARGET_DEPO_50DO500_260825_SMS" at bounding box center [480, 200] width 155 height 23
type input "A_PREM_TARGET_DEPO_50DO500_260825_SMS"
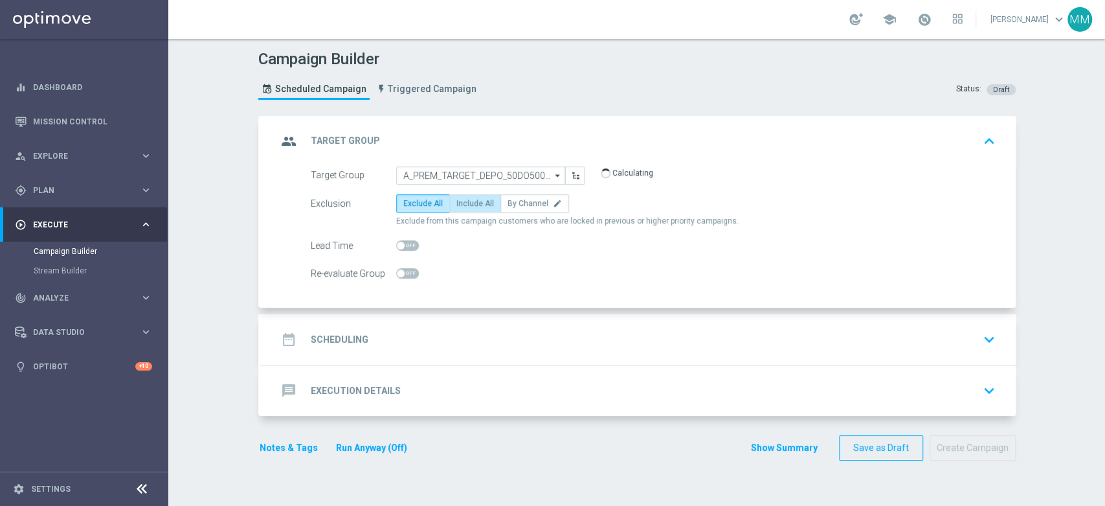
click at [480, 201] on span "Include All" at bounding box center [475, 203] width 38 height 9
click at [465, 201] on input "Include All" at bounding box center [460, 205] width 8 height 8
radio input "true"
click at [383, 309] on accordion "group Target Group keyboard_arrow_up Target Group A_PREM_TARGET_DEPO_50DO500_26…" at bounding box center [637, 266] width 758 height 300
click at [389, 316] on div "date_range Scheduling keyboard_arrow_down" at bounding box center [639, 339] width 754 height 51
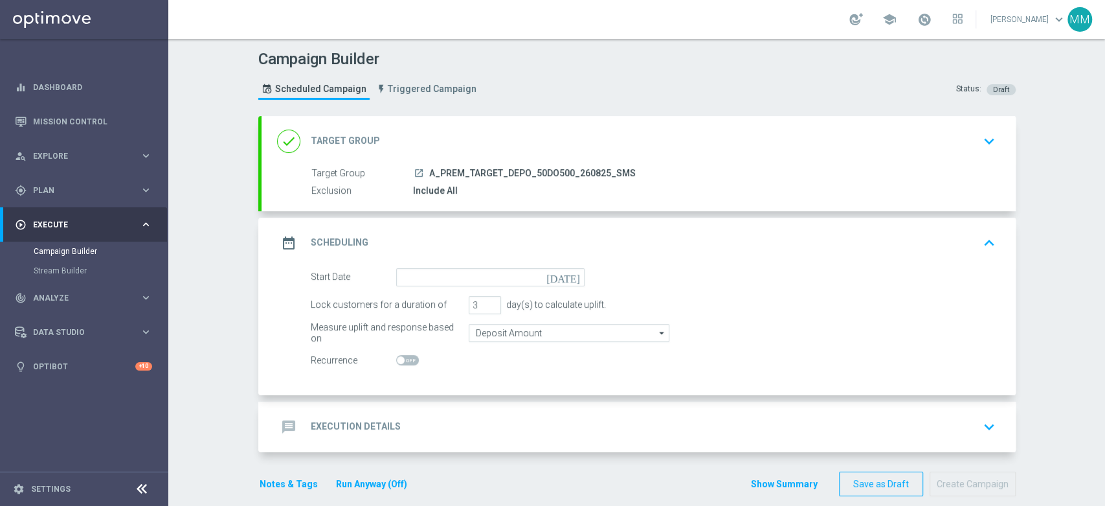
click at [409, 286] on form "Start Date [DATE] Lock customers for a duration of 3 day(s) to calculate uplift…" at bounding box center [653, 319] width 685 height 102
click at [409, 278] on input at bounding box center [490, 277] width 188 height 18
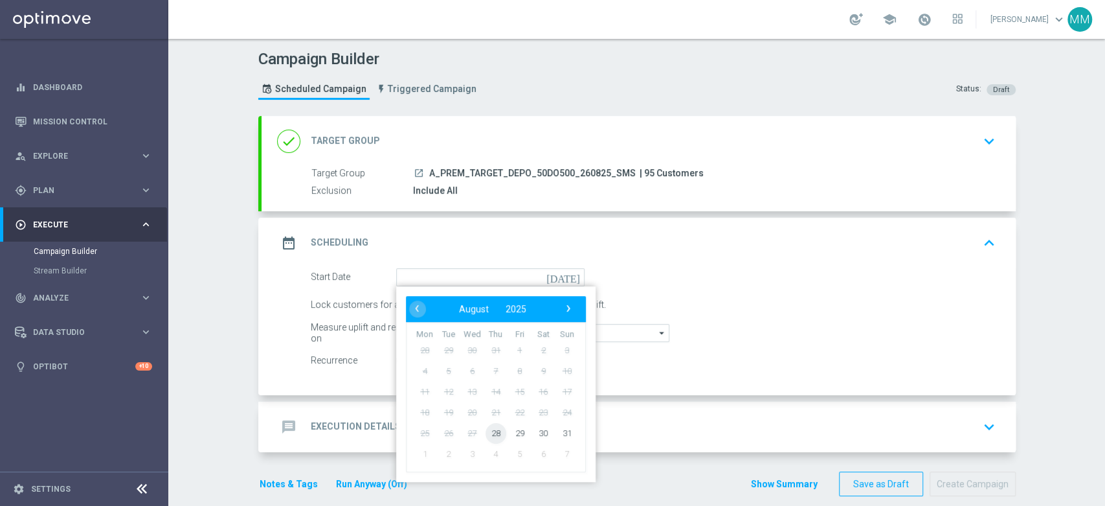
click at [496, 429] on span "28" at bounding box center [495, 432] width 21 height 21
type input "[DATE]"
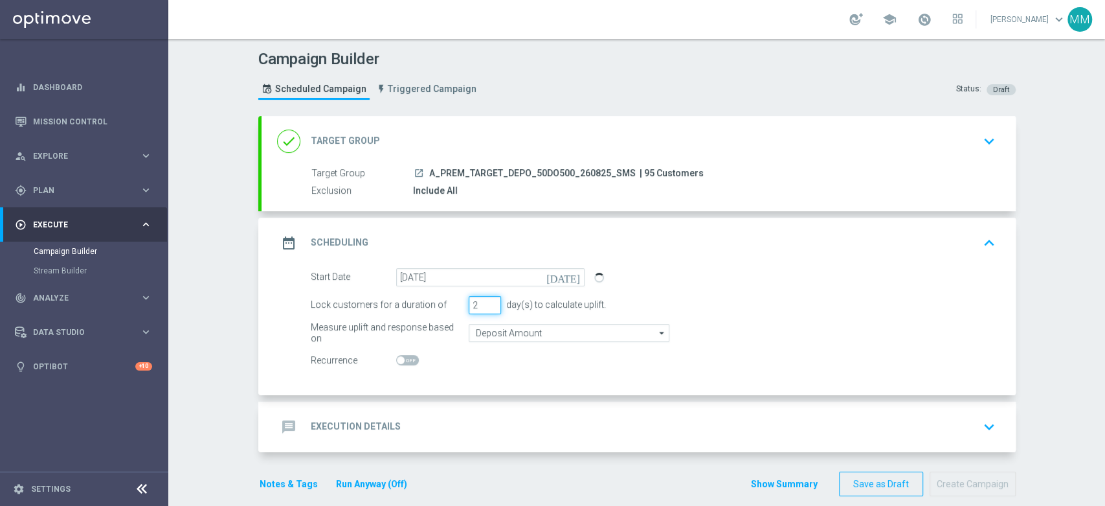
click at [488, 309] on input "2" at bounding box center [485, 305] width 32 height 18
type input "1"
click at [488, 309] on input "1" at bounding box center [485, 305] width 32 height 18
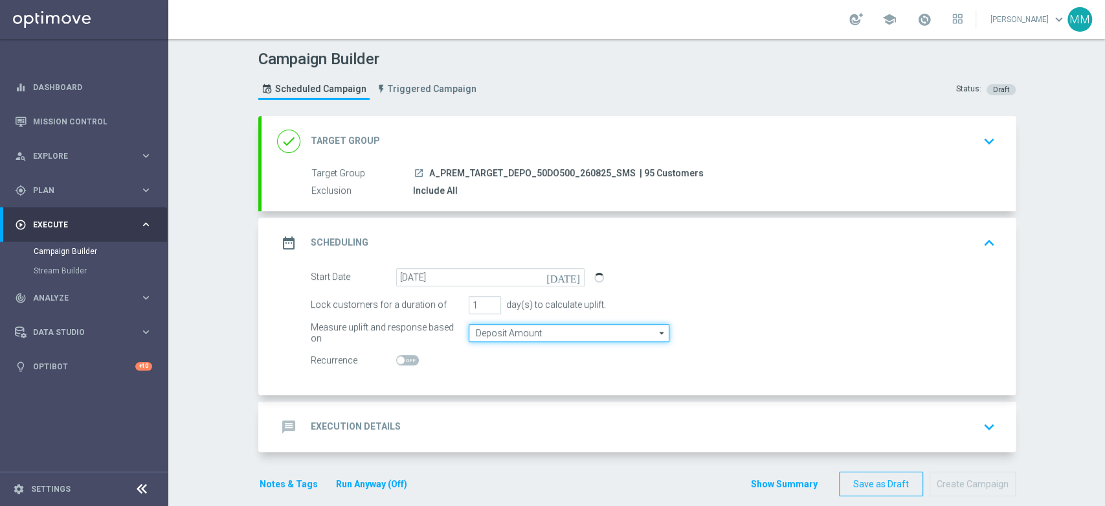
click at [493, 334] on input "Deposit Amount" at bounding box center [569, 333] width 201 height 18
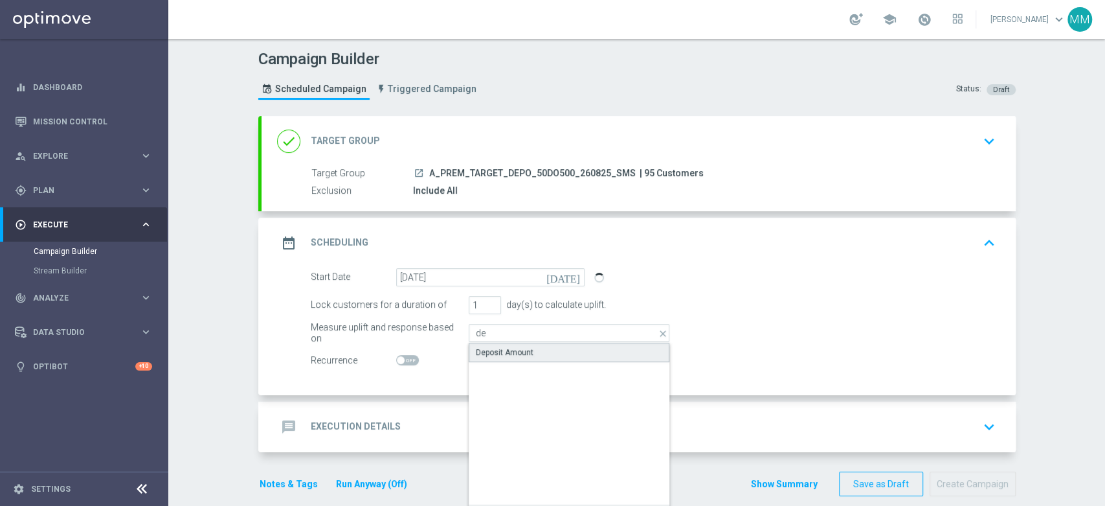
click at [507, 351] on div "Deposit Amount" at bounding box center [505, 352] width 58 height 12
type input "Deposit Amount"
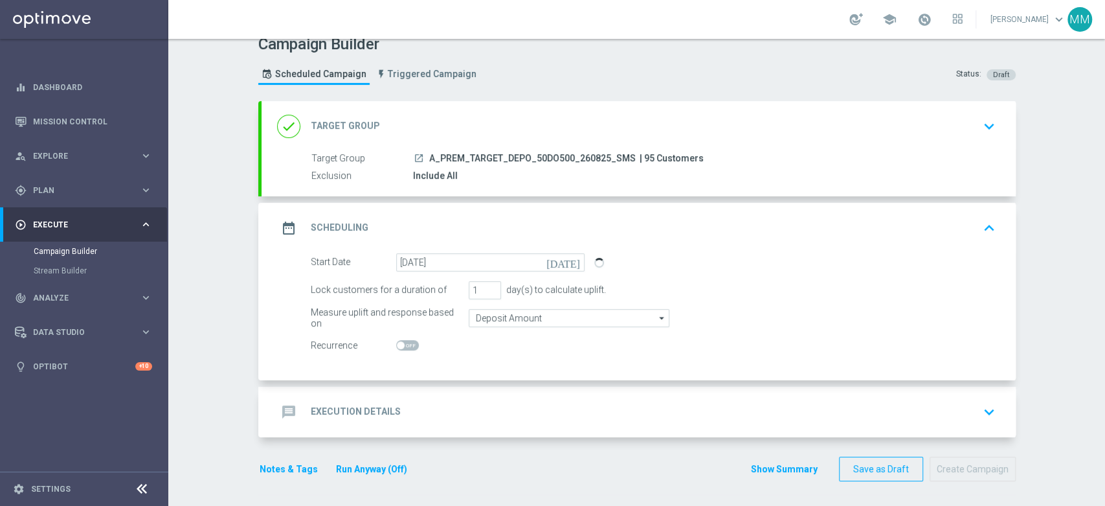
click at [462, 436] on form "done Target Group keyboard_arrow_down Target Group launch A_PREM_TARGET_DEPO_50…" at bounding box center [637, 291] width 758 height 381
click at [462, 418] on div "message Execution Details keyboard_arrow_down" at bounding box center [638, 411] width 723 height 25
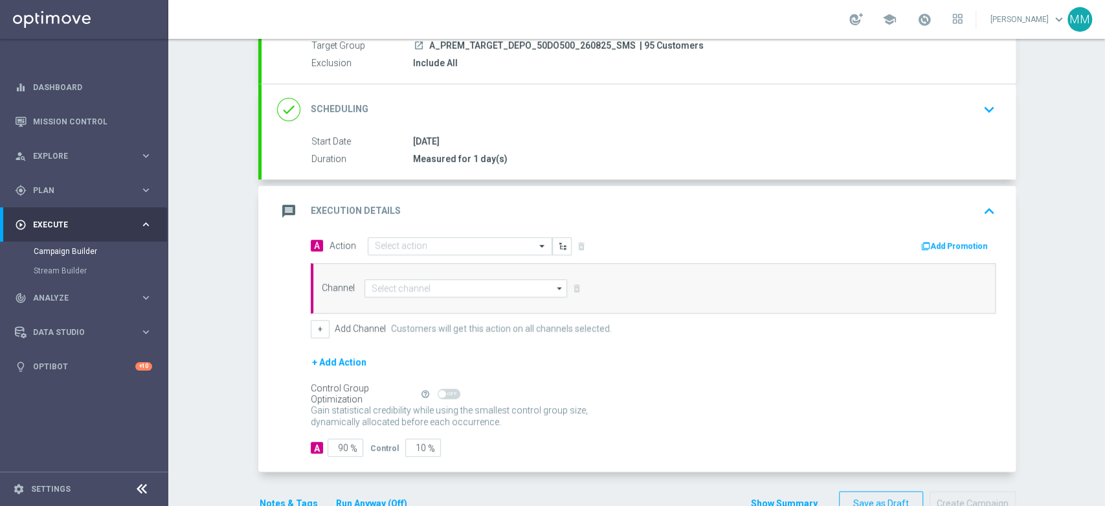
scroll to position [132, 0]
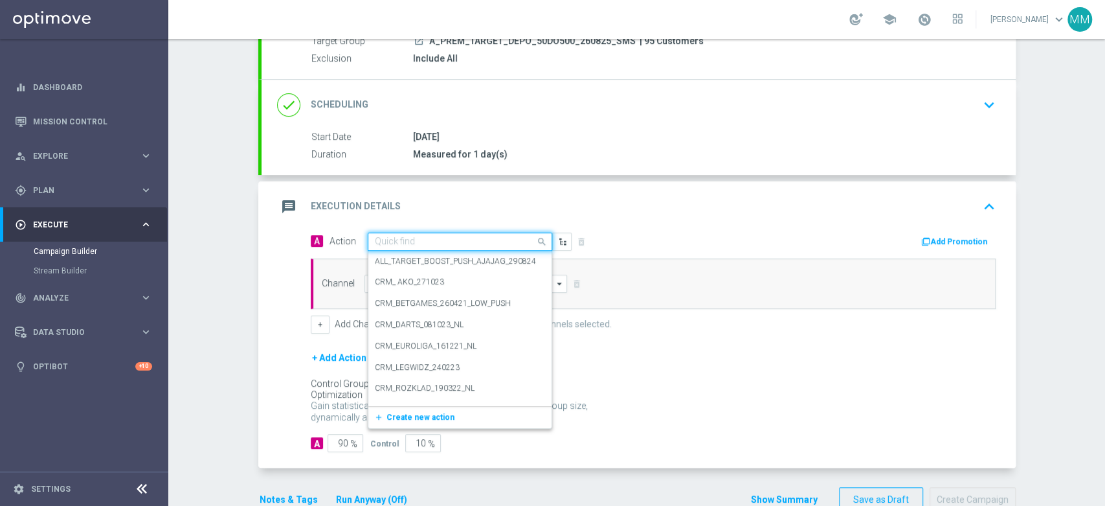
click at [408, 237] on input "text" at bounding box center [447, 241] width 144 height 11
click at [405, 416] on span "Create new action" at bounding box center [421, 416] width 68 height 9
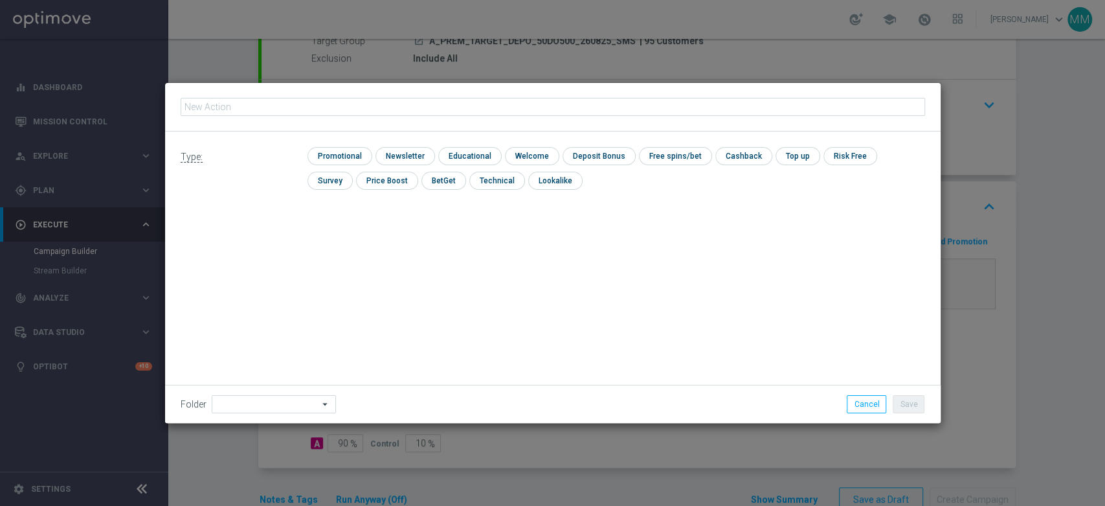
type input "A_PREM_TARGET_DEPO_50DO500_260825_SMS"
click at [331, 151] on input "checkbox" at bounding box center [339, 155] width 62 height 17
checkbox input "true"
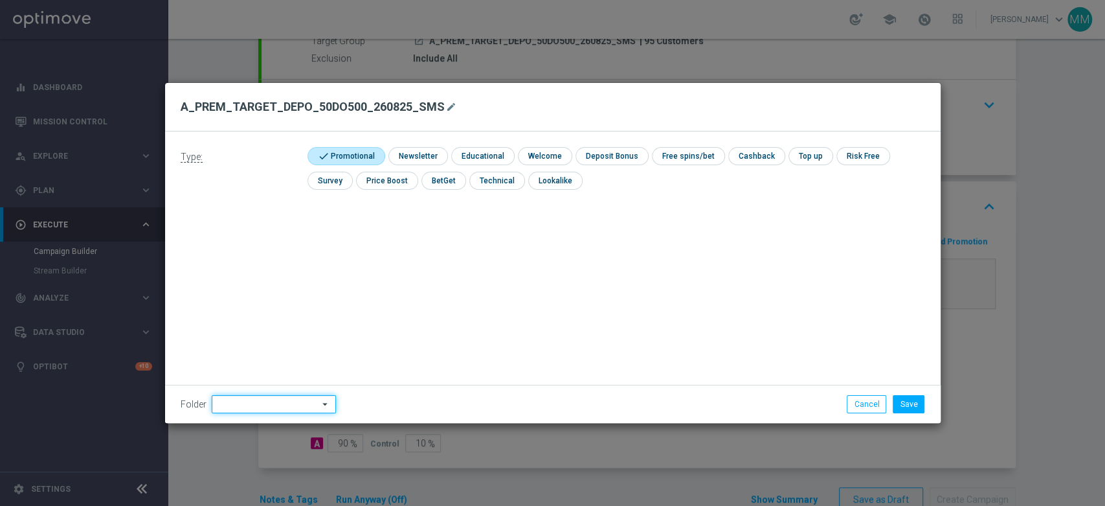
click at [289, 408] on input at bounding box center [274, 404] width 124 height 18
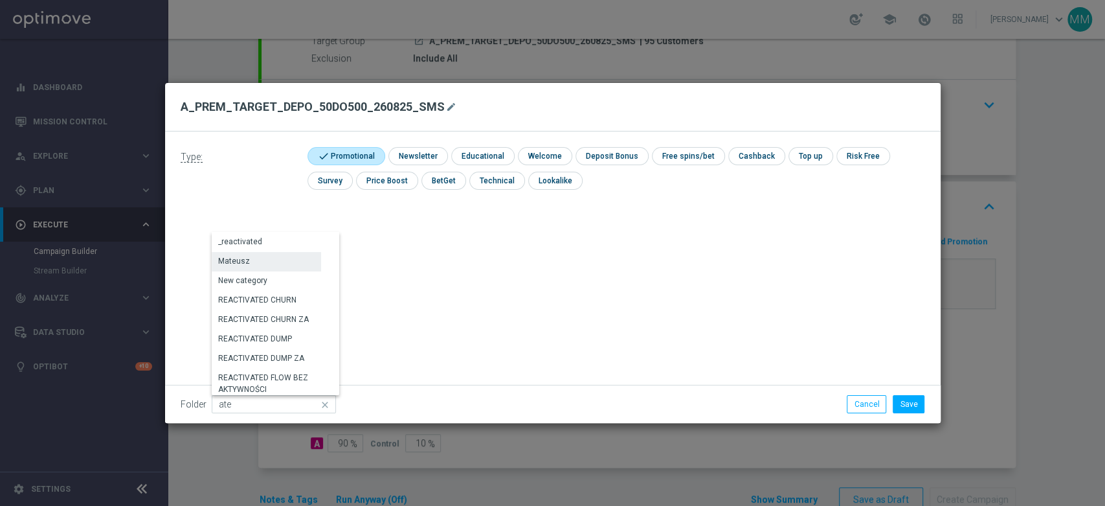
click at [276, 264] on div "Mateusz" at bounding box center [266, 261] width 109 height 18
type input "Mateusz"
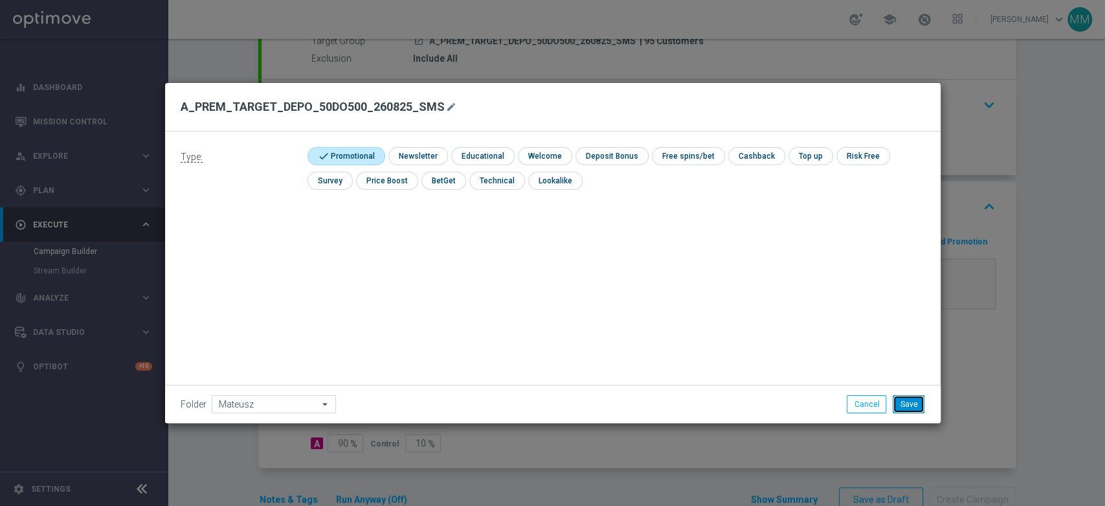
click at [910, 406] on button "Save" at bounding box center [909, 404] width 32 height 18
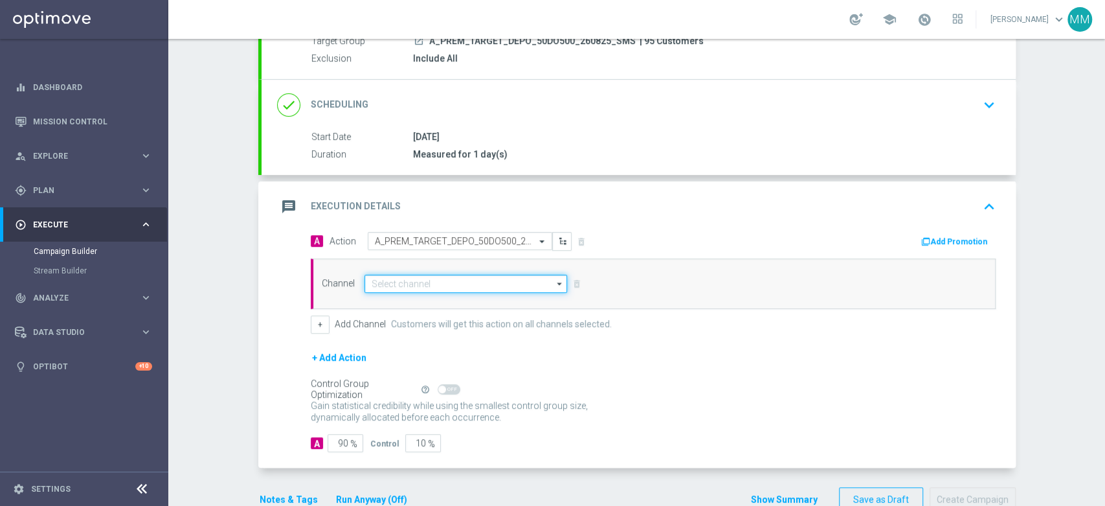
click at [414, 284] on input at bounding box center [466, 284] width 203 height 18
type input "ta"
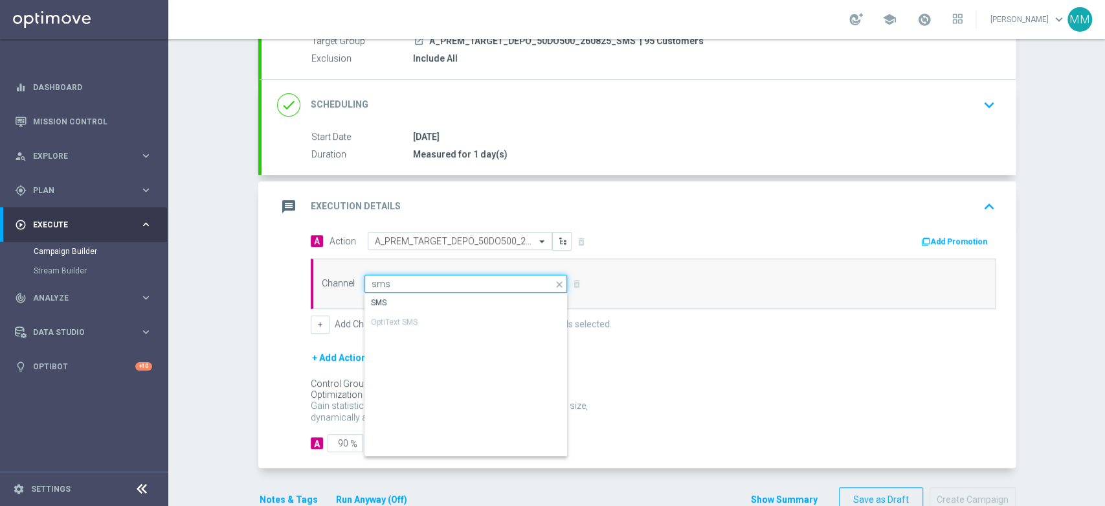
click at [483, 288] on input "sms" at bounding box center [466, 284] width 203 height 18
click at [482, 289] on input "sms" at bounding box center [466, 284] width 203 height 18
click at [482, 297] on div "SMS" at bounding box center [467, 302] width 204 height 18
type input "SMS"
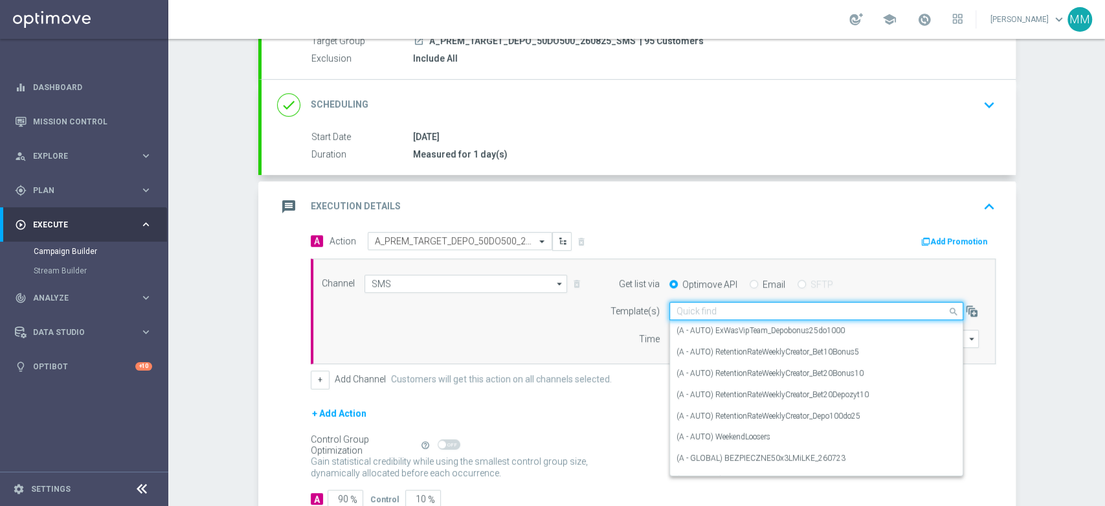
click at [715, 306] on input "text" at bounding box center [804, 311] width 254 height 11
paste input "A_PREM_TARGET_DEPO_50DO500_260825_SMS"
type input "A_PREM_TARGET_DEPO_50DO500_260825_SMS"
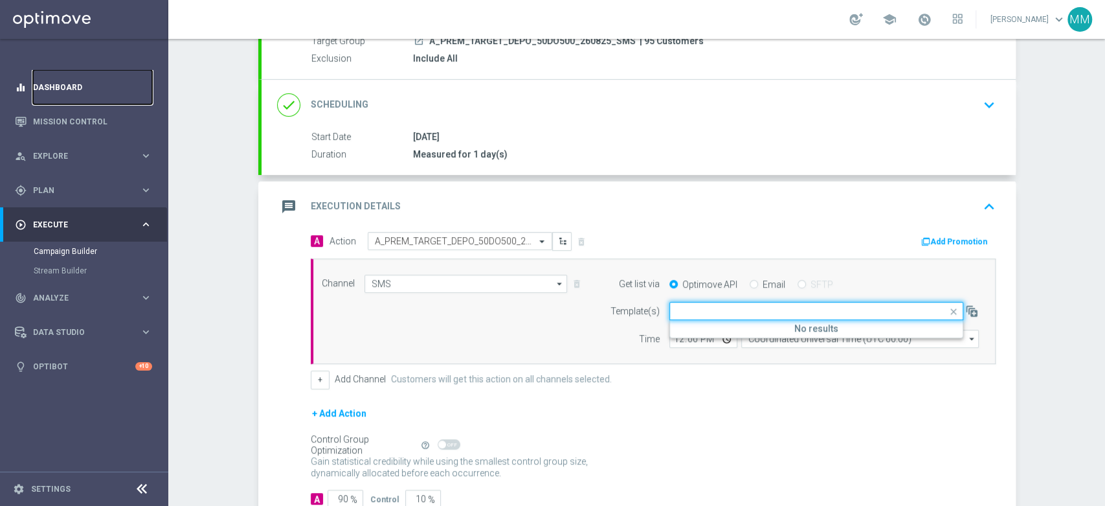
click at [67, 101] on link "Dashboard" at bounding box center [92, 87] width 119 height 34
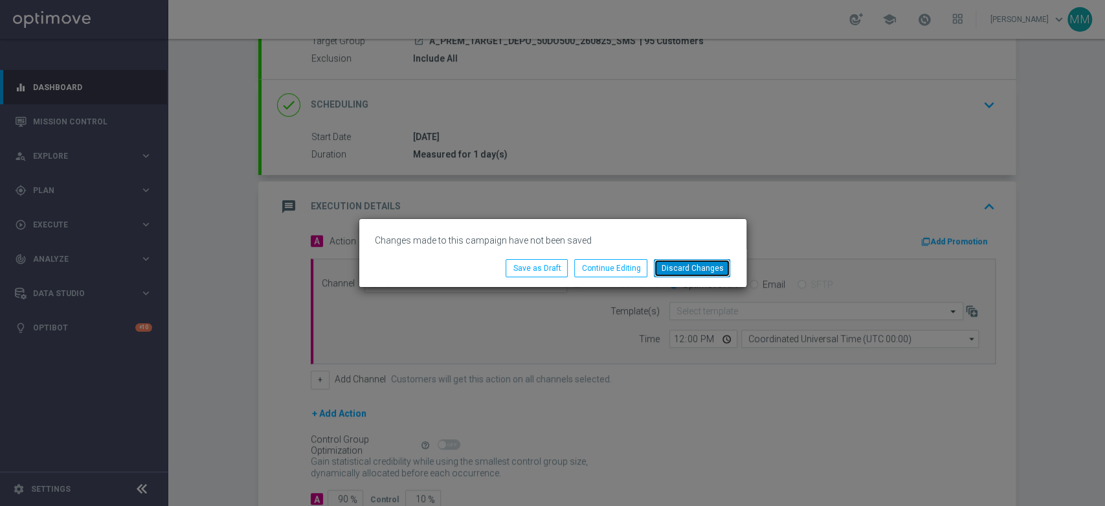
click at [677, 271] on button "Discard Changes" at bounding box center [692, 268] width 76 height 18
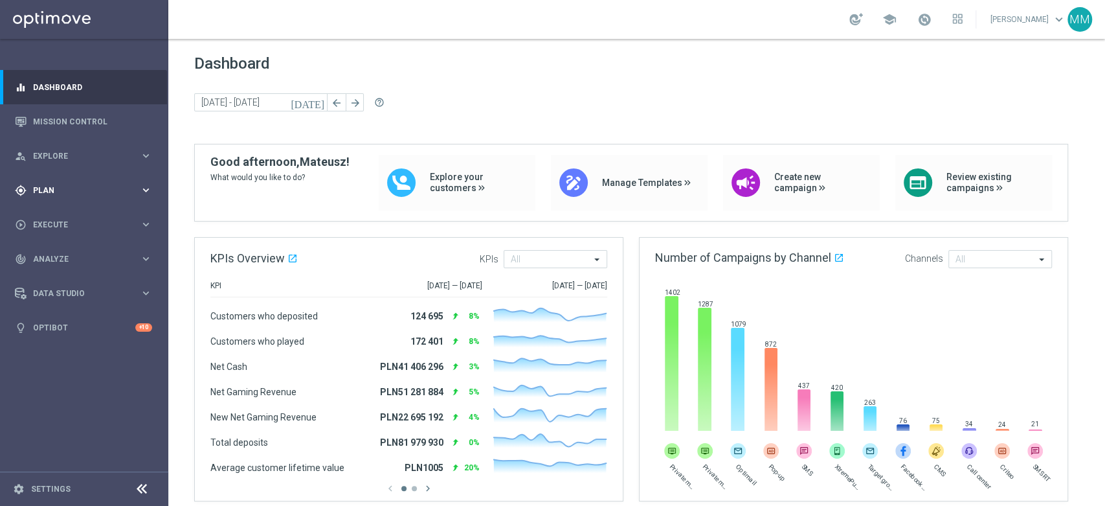
click at [106, 189] on span "Plan" at bounding box center [86, 190] width 107 height 8
click at [87, 218] on link "Target Groups" at bounding box center [84, 217] width 101 height 10
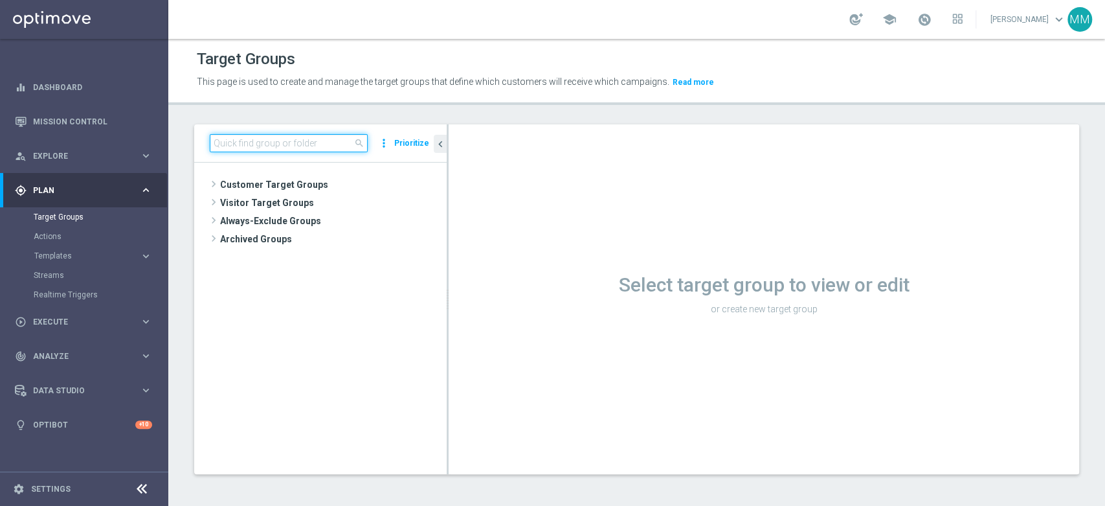
click at [253, 137] on input at bounding box center [289, 143] width 158 height 18
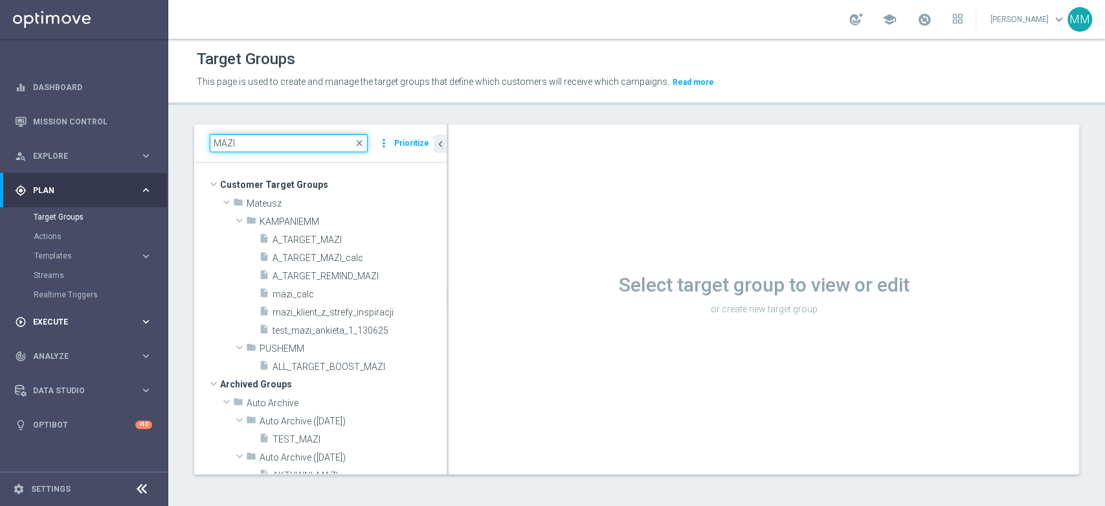
type input "MAZI"
click at [87, 329] on div "play_circle_outline Execute keyboard_arrow_right" at bounding box center [83, 321] width 167 height 34
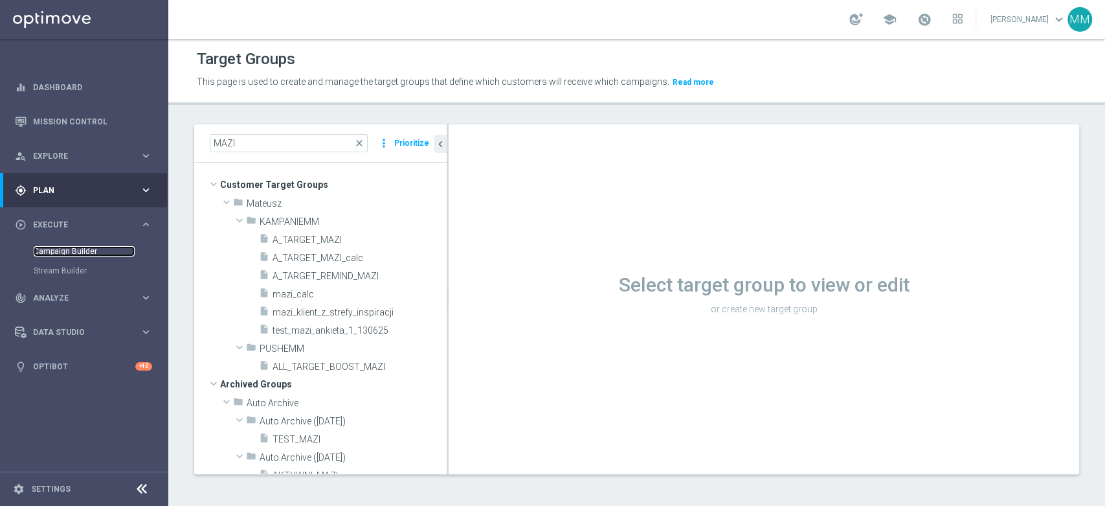
click at [73, 250] on link "Campaign Builder" at bounding box center [84, 251] width 101 height 10
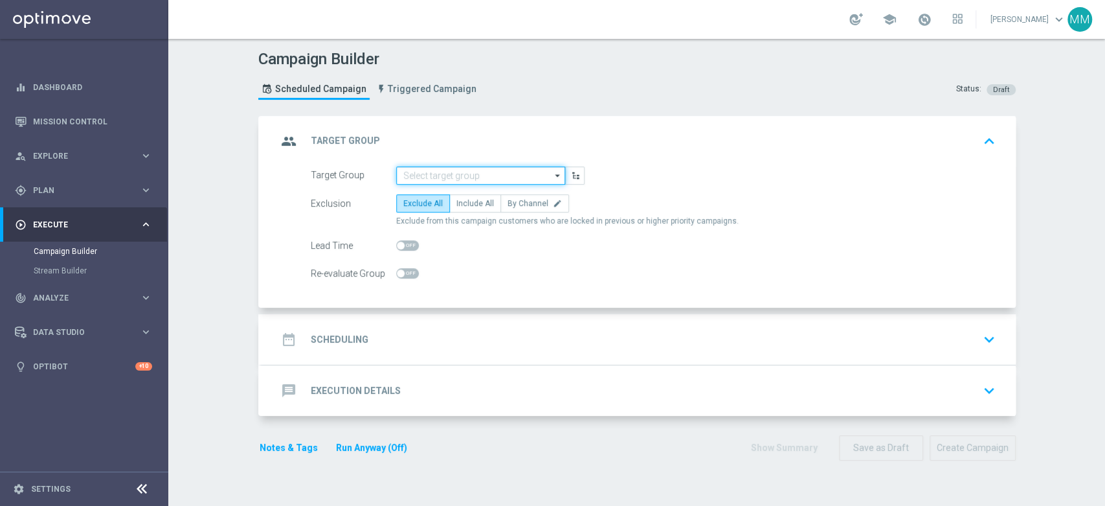
click at [439, 175] on input at bounding box center [480, 175] width 169 height 18
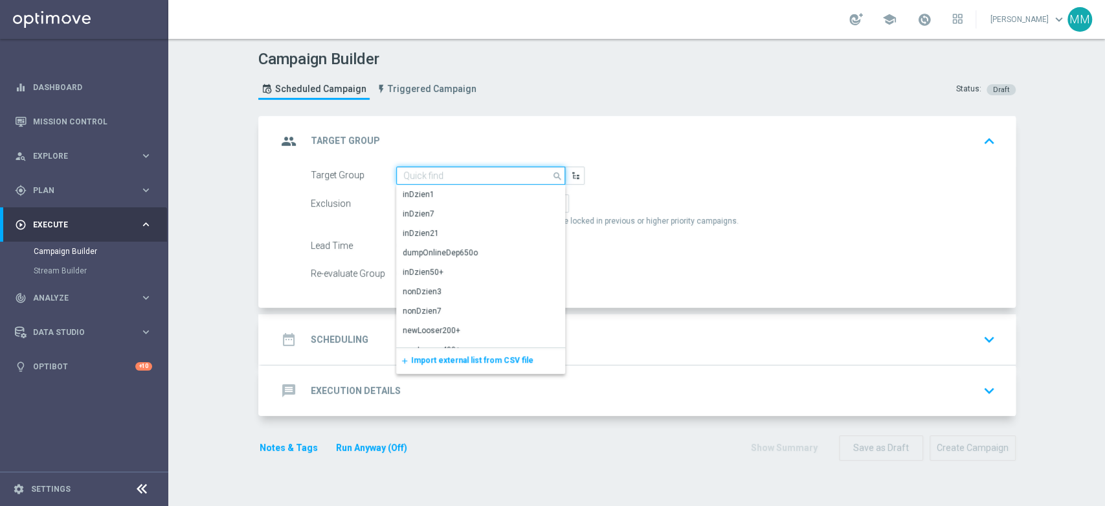
paste input "A_PREM_TARGET_DEPO_50DO500_260825_SMS"
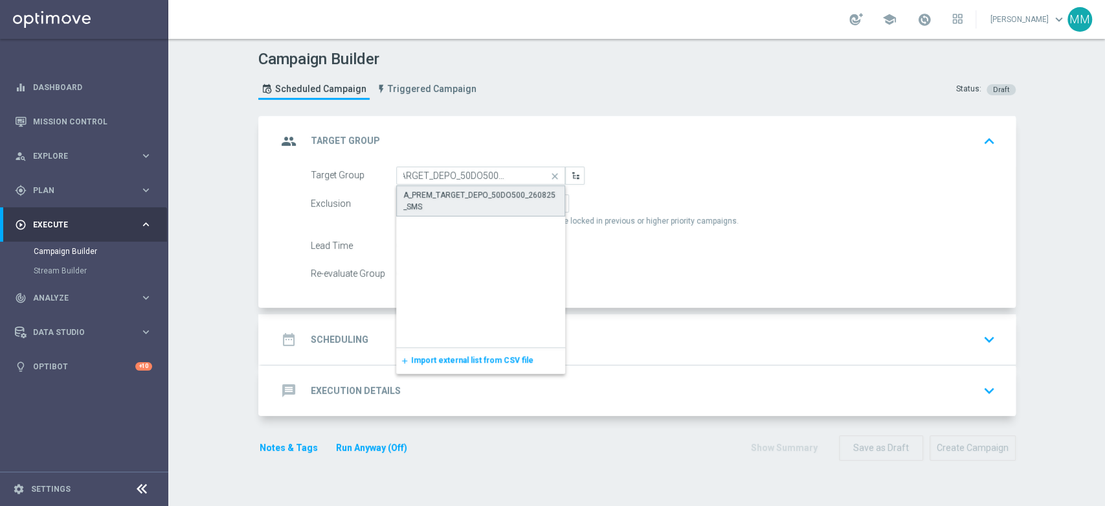
click at [508, 190] on div "A_PREM_TARGET_DEPO_50DO500_260825_SMS" at bounding box center [480, 200] width 155 height 23
type input "A_PREM_TARGET_DEPO_50DO500_260825_SMS"
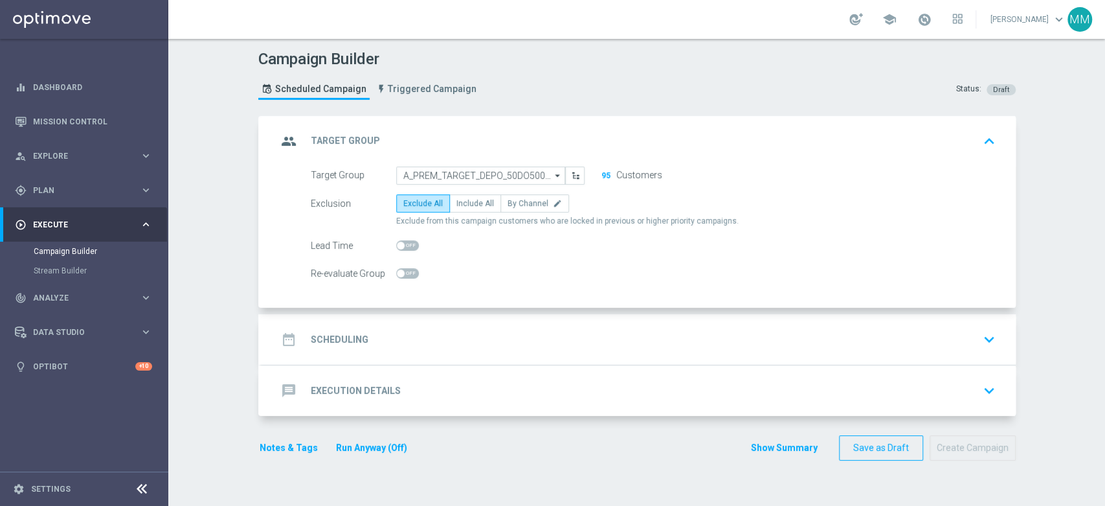
drag, startPoint x: 456, startPoint y: 205, endPoint x: 460, endPoint y: 214, distance: 9.3
click at [460, 214] on div "Exclusion Exclude All Include All By Channel edit Exclude from this campaign cu…" at bounding box center [653, 210] width 685 height 32
click at [462, 210] on label "Include All" at bounding box center [475, 203] width 52 height 18
click at [462, 210] on input "Include All" at bounding box center [460, 205] width 8 height 8
radio input "true"
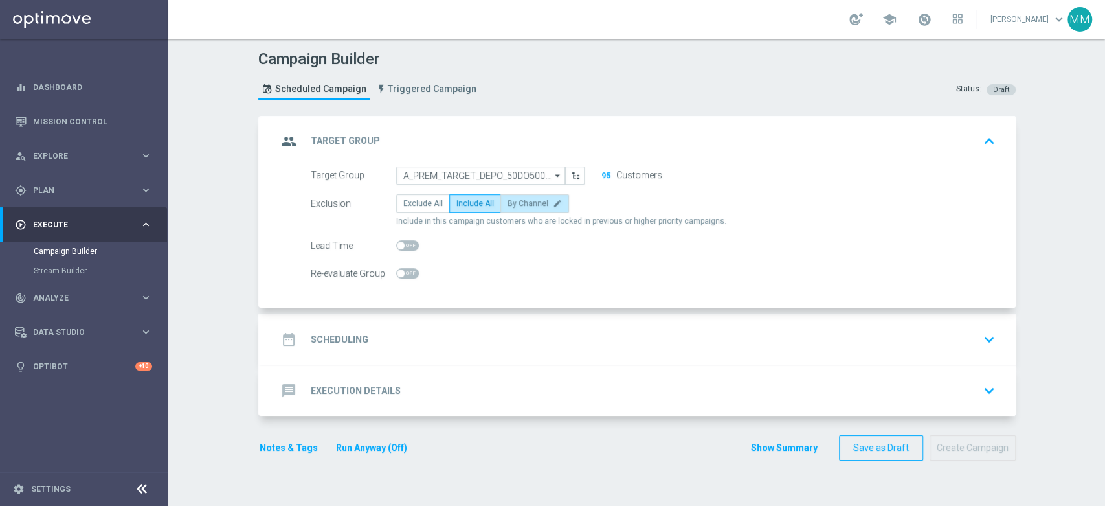
click at [508, 203] on span "By Channel" at bounding box center [528, 203] width 41 height 9
click at [508, 203] on input "By Channel edit" at bounding box center [512, 205] width 8 height 8
radio input "true"
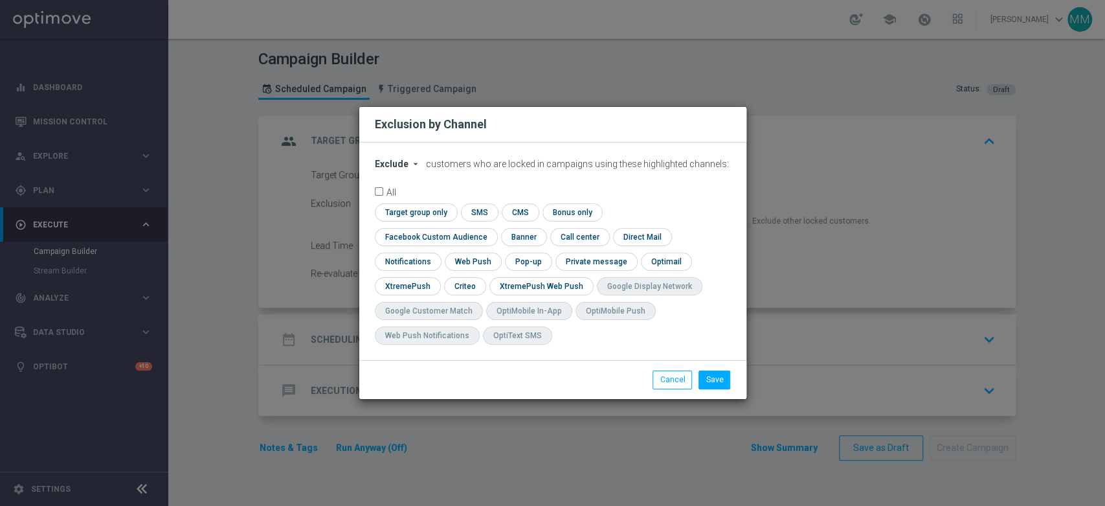
click at [396, 169] on span "Exclude" at bounding box center [392, 164] width 34 height 10
click at [0, 0] on span "Include" at bounding box center [0, 0] width 0 height 0
click at [672, 370] on button "Cancel" at bounding box center [672, 379] width 39 height 18
radio input "true"
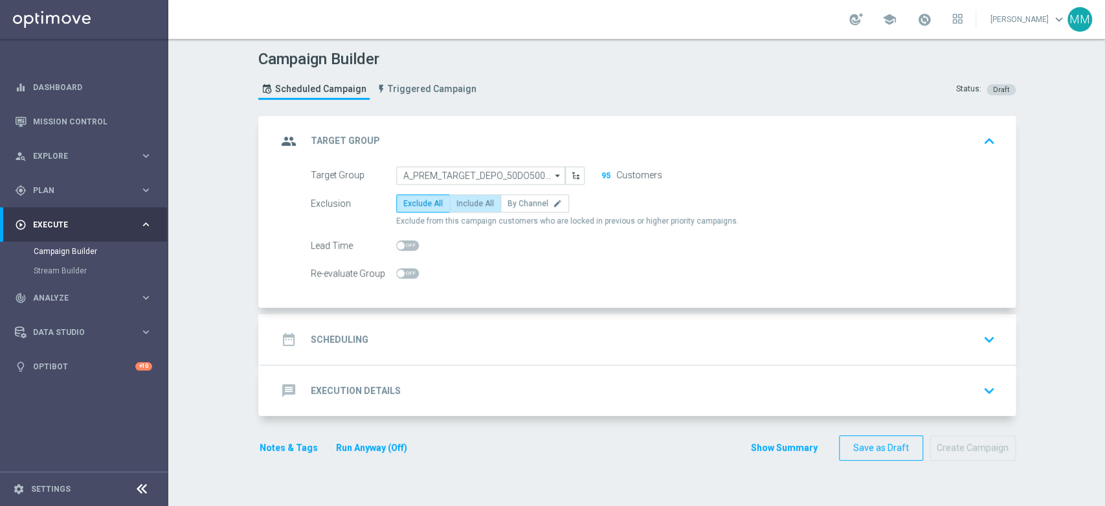
click at [480, 201] on span "Include All" at bounding box center [475, 203] width 38 height 9
click at [465, 201] on input "Include All" at bounding box center [460, 205] width 8 height 8
radio input "true"
click at [424, 327] on div "date_range Scheduling keyboard_arrow_down" at bounding box center [638, 339] width 723 height 25
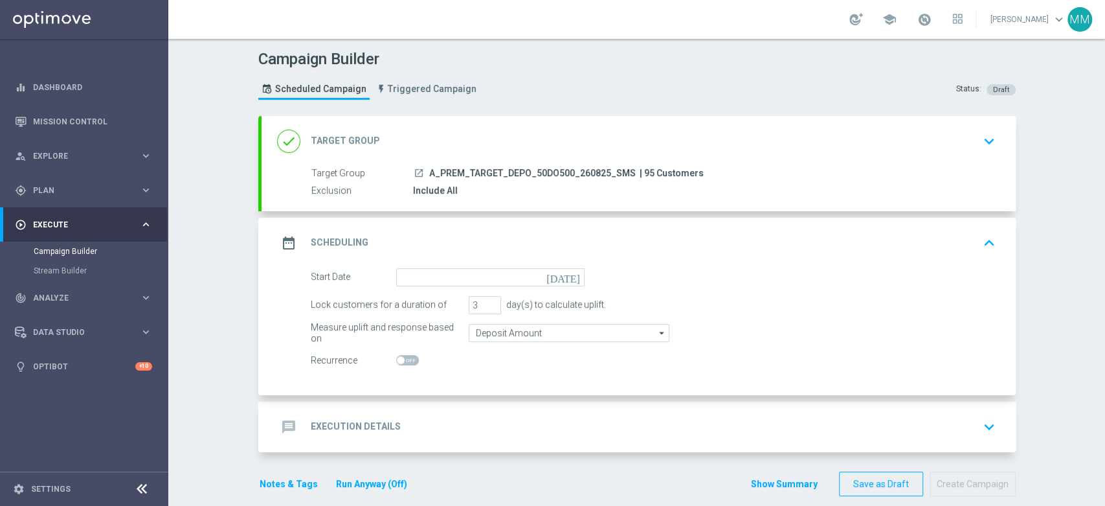
click at [450, 289] on form "Start Date [DATE] Lock customers for a duration of 3 day(s) to calculate uplift…" at bounding box center [653, 319] width 685 height 102
click at [451, 278] on input at bounding box center [490, 277] width 188 height 18
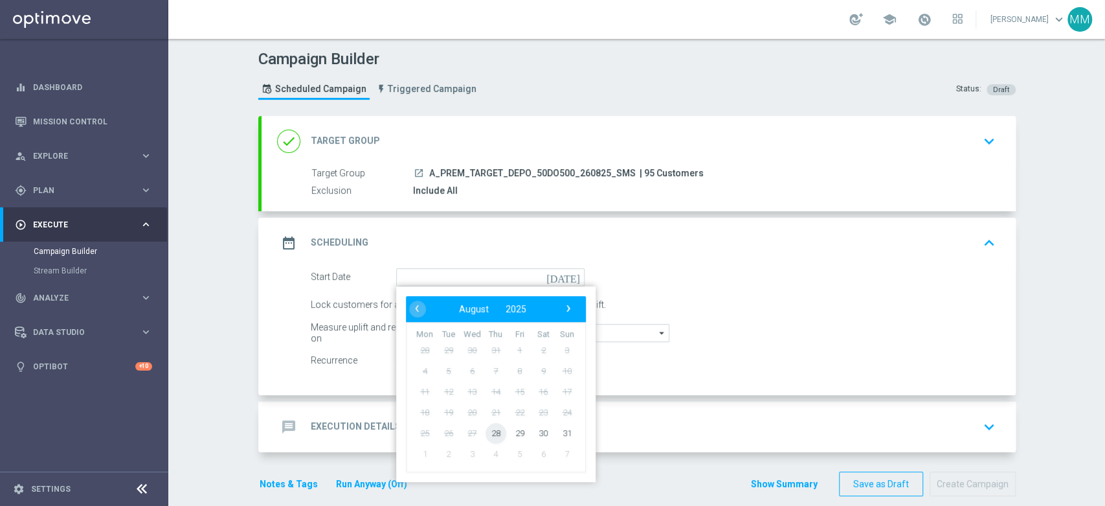
click at [485, 434] on span "28" at bounding box center [495, 432] width 21 height 21
type input "[DATE]"
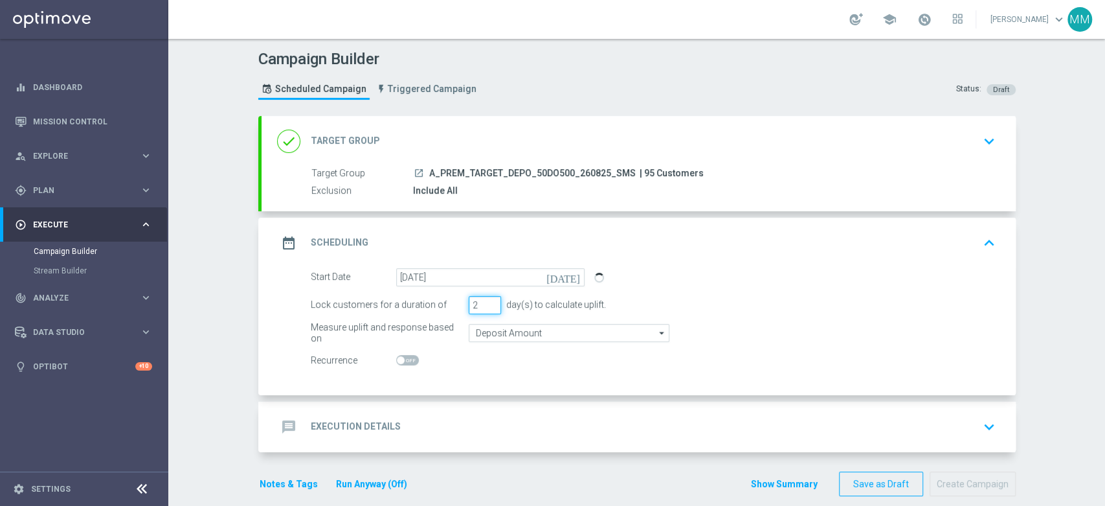
click at [484, 304] on input "2" at bounding box center [485, 305] width 32 height 18
type input "1"
click at [484, 304] on input "1" at bounding box center [485, 305] width 32 height 18
click at [472, 412] on div "message Execution Details keyboard_arrow_down" at bounding box center [639, 426] width 754 height 51
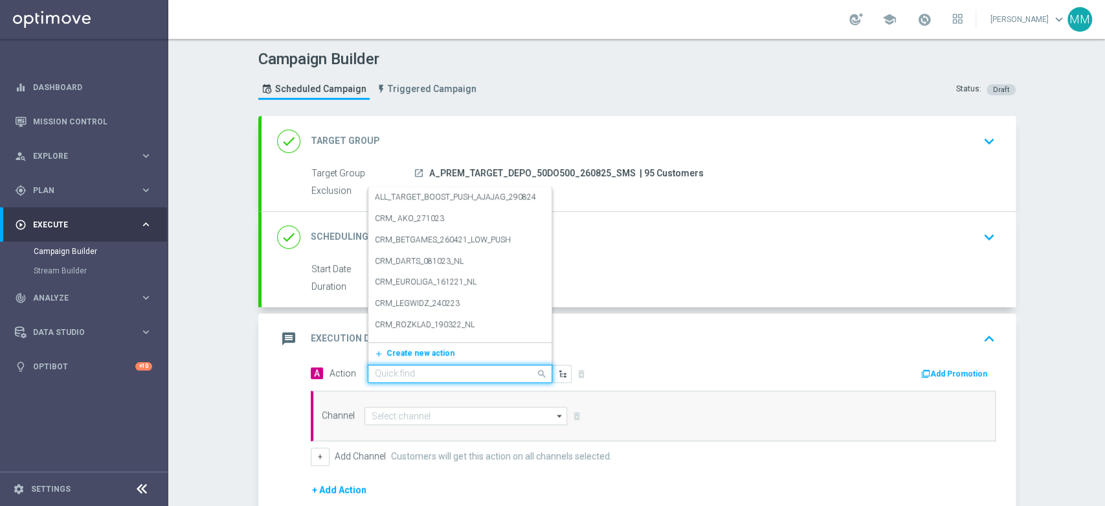
click at [447, 368] on input "text" at bounding box center [447, 373] width 144 height 11
paste input "A_PREM_TARGET_DEPO_50DO500_260825_SMS"
type input "A_PREM_TARGET_DEPO_50DO500_260825_SMS"
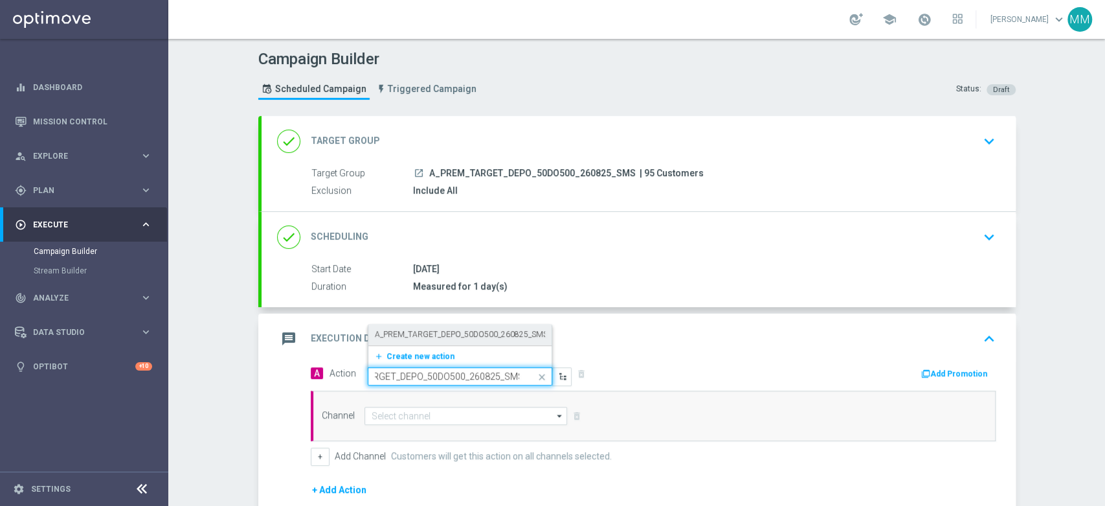
click at [445, 340] on div "A_PREM_TARGET_DEPO_50DO500_260825_SMS edit" at bounding box center [460, 334] width 170 height 21
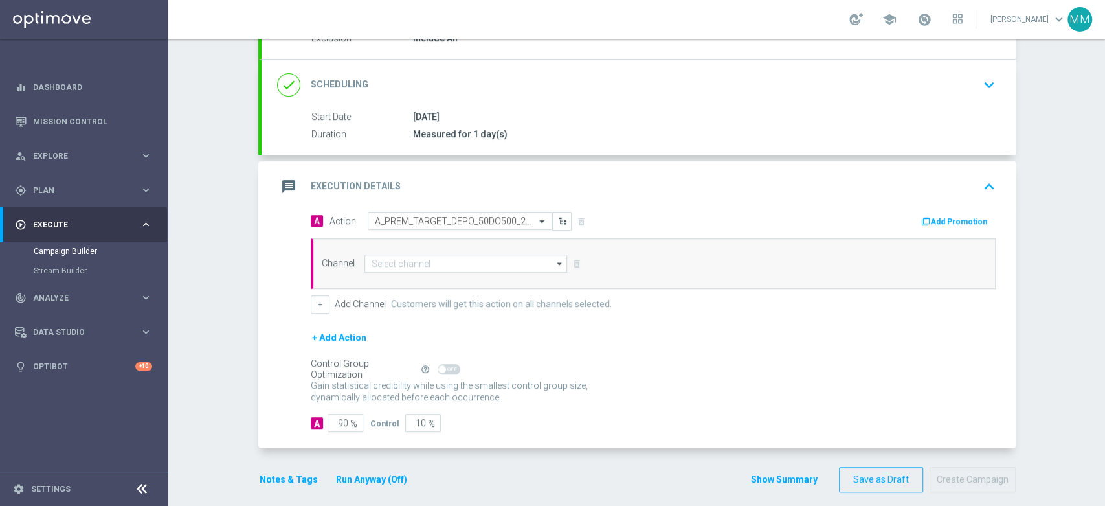
scroll to position [162, 0]
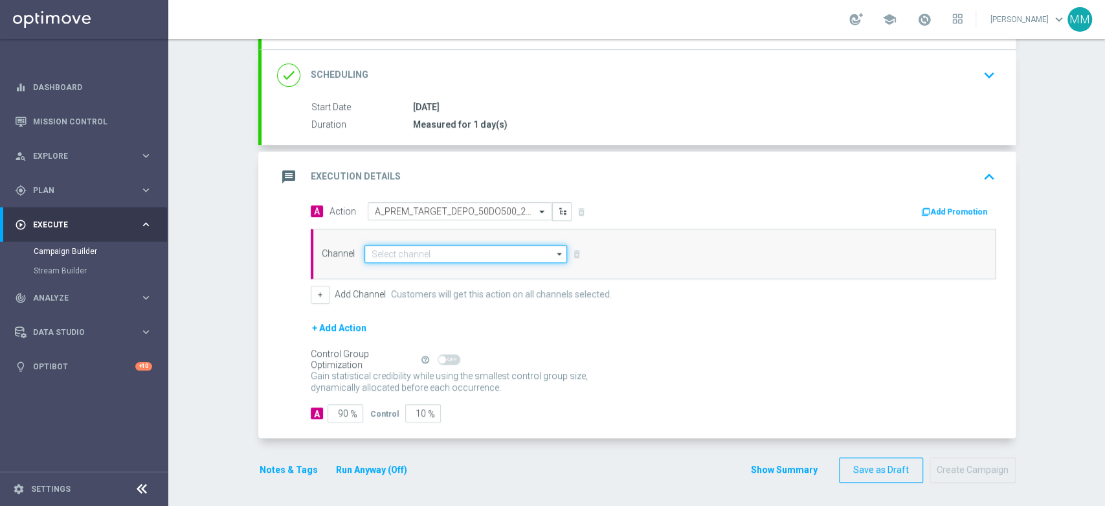
click at [412, 248] on input at bounding box center [466, 254] width 203 height 18
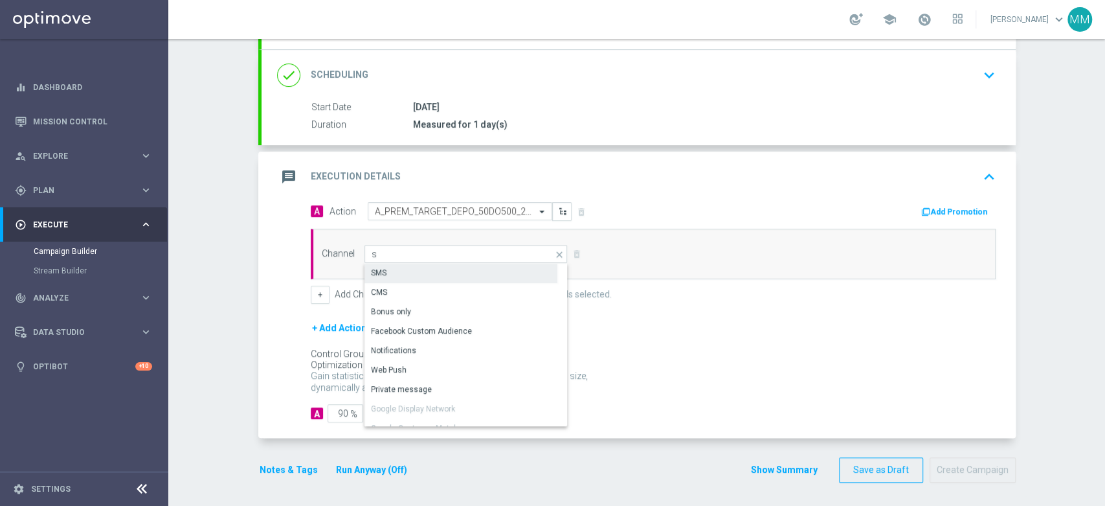
click at [411, 275] on div "SMS" at bounding box center [461, 273] width 193 height 18
type input "SMS"
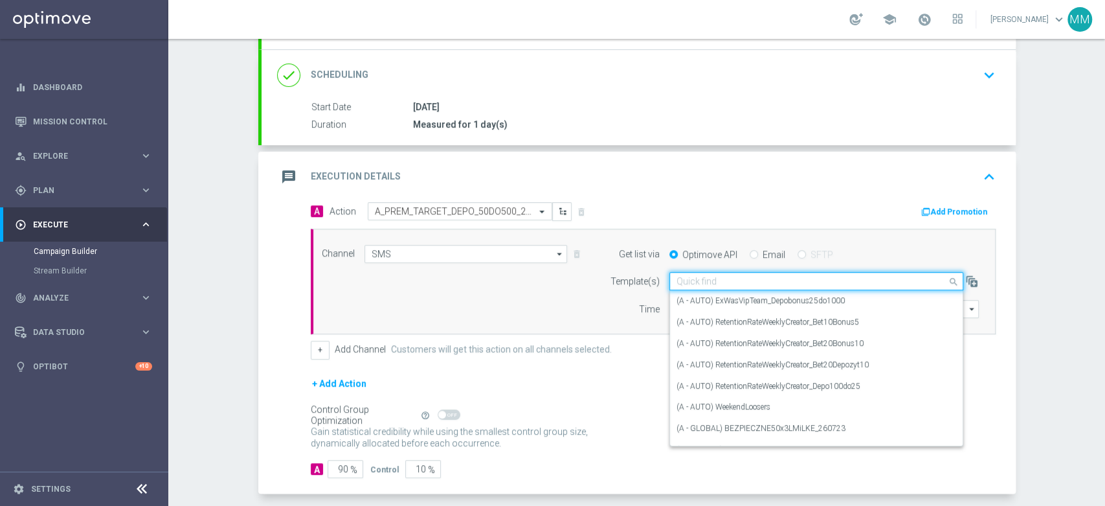
click at [704, 287] on div "Quick find" at bounding box center [817, 281] width 294 height 18
paste input "A_PREM_TARGET_DEPO_50DO500_260825_SMS"
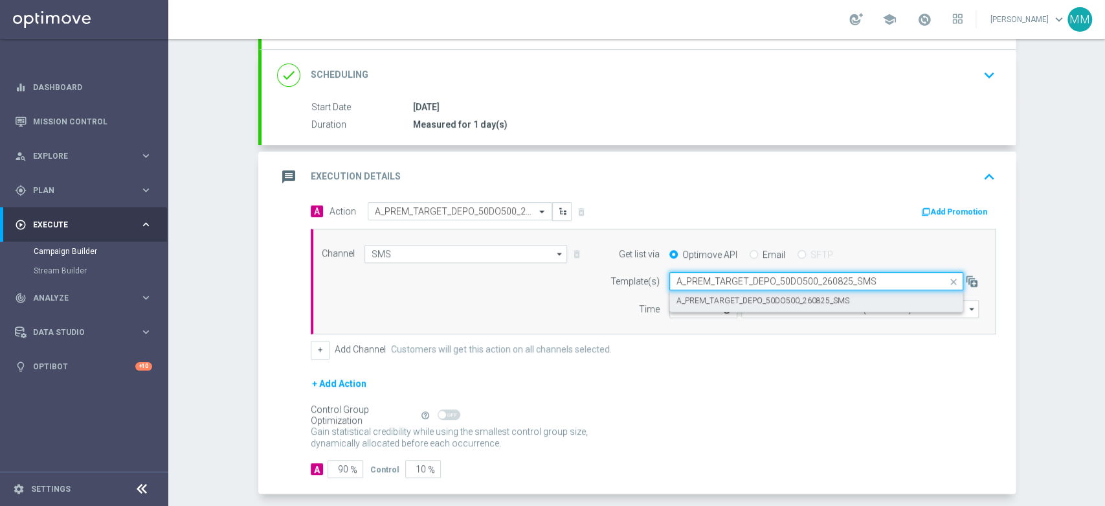
click at [721, 296] on label "A_PREM_TARGET_DEPO_50DO500_260825_SMS" at bounding box center [763, 300] width 173 height 11
type input "A_PREM_TARGET_DEPO_50DO500_260825_SMS"
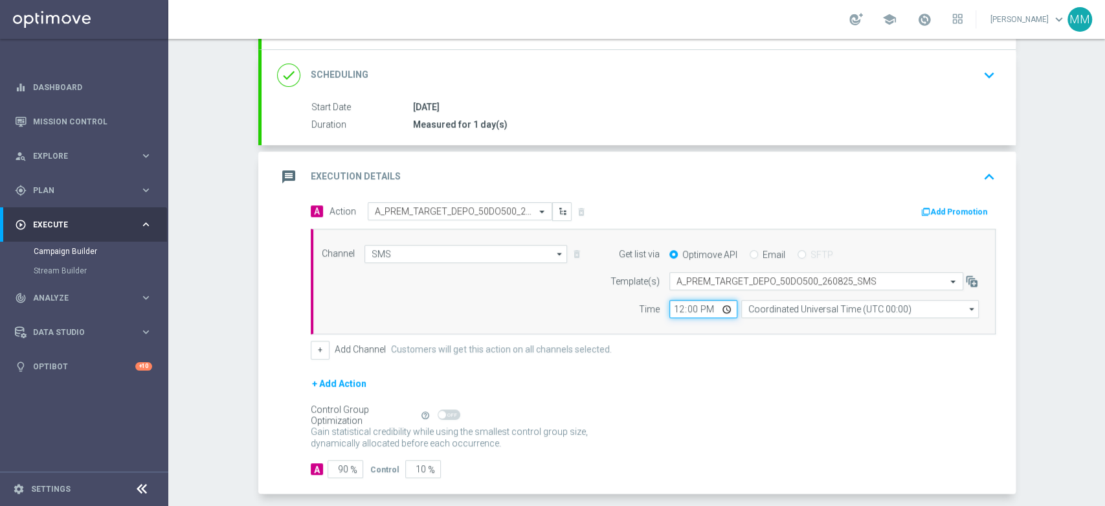
click at [684, 306] on input "12:00" at bounding box center [704, 309] width 68 height 18
click at [673, 306] on input "12:00" at bounding box center [704, 309] width 68 height 18
type input "14:21"
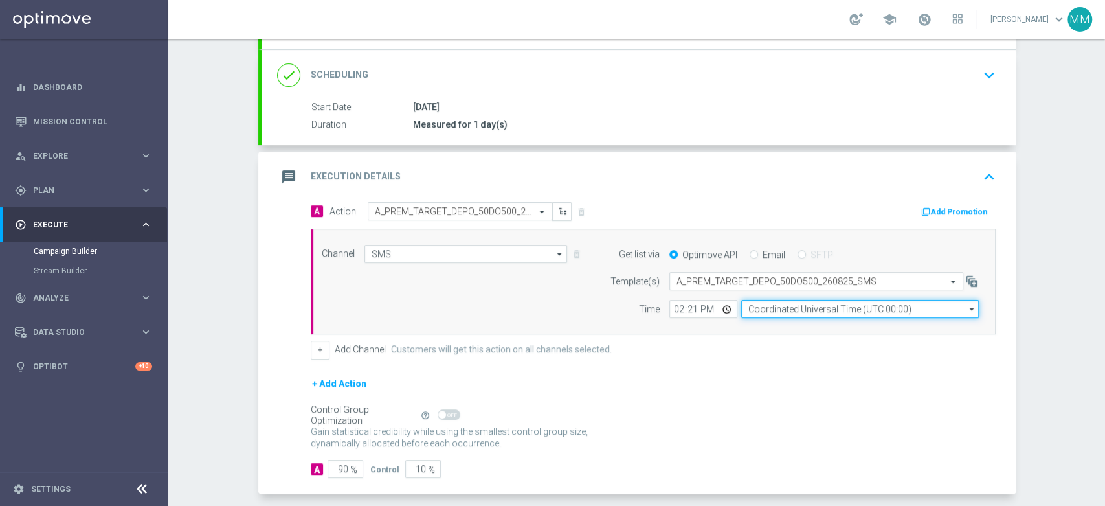
click at [754, 300] on input "Coordinated Universal Time (UTC 00:00)" at bounding box center [860, 309] width 238 height 18
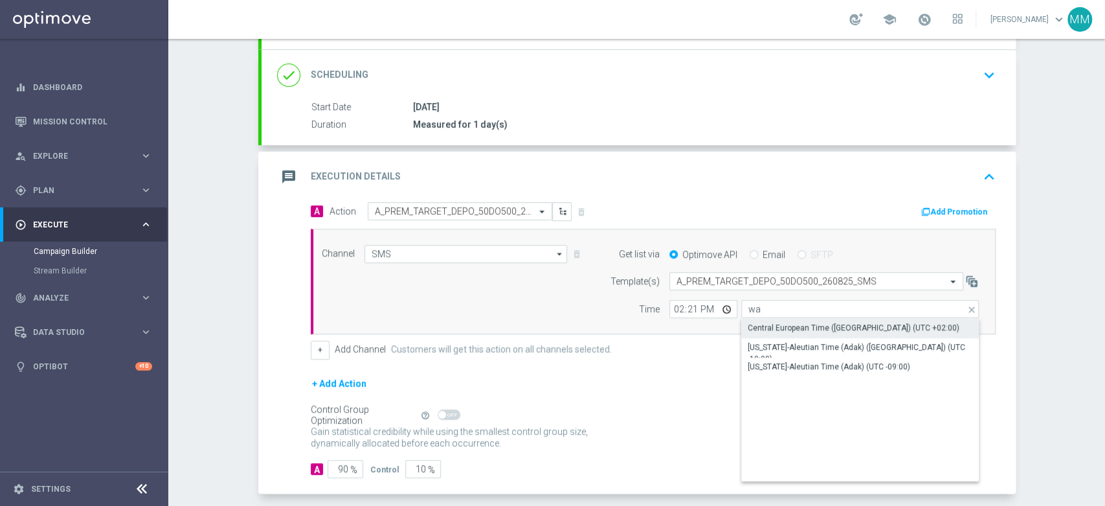
click at [767, 326] on div "Central European Time ([GEOGRAPHIC_DATA]) (UTC +02:00)" at bounding box center [854, 328] width 212 height 12
type input "Central European Time ([GEOGRAPHIC_DATA]) (UTC +02:00)"
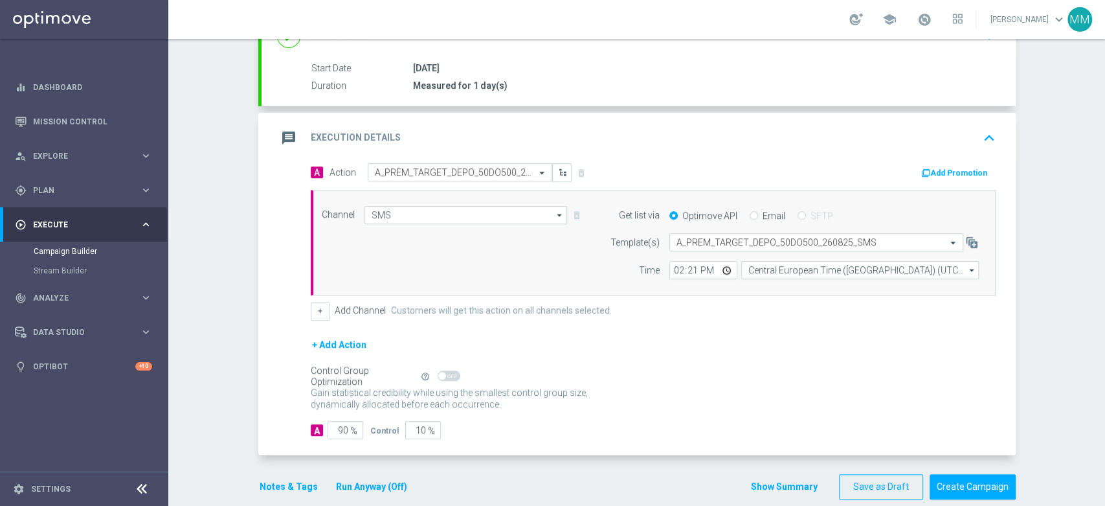
scroll to position [218, 0]
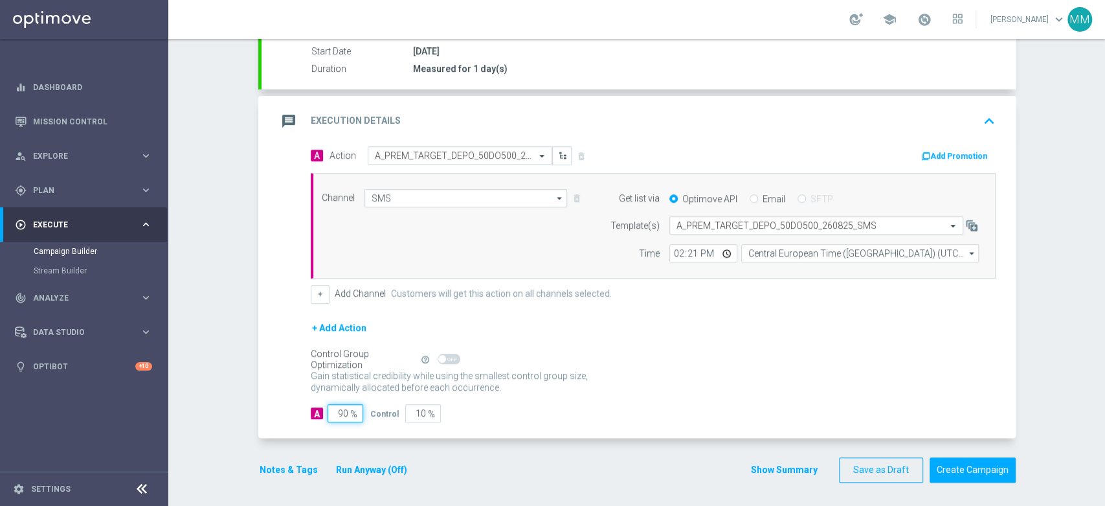
drag, startPoint x: 337, startPoint y: 413, endPoint x: 352, endPoint y: 414, distance: 15.6
click at [352, 414] on input "90" at bounding box center [346, 413] width 36 height 18
type input "98"
type input "2"
type input "98"
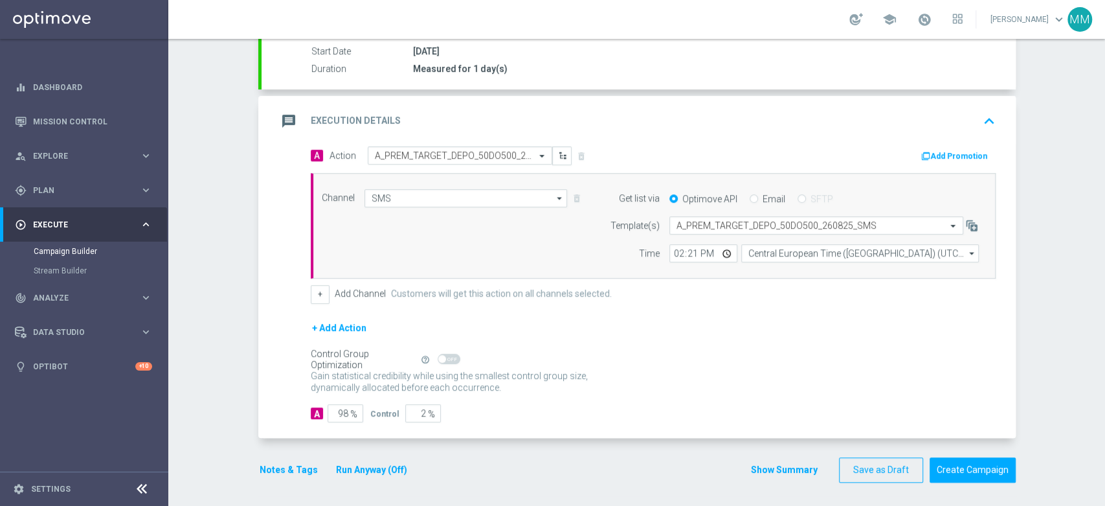
click at [284, 462] on button "Notes & Tags" at bounding box center [288, 470] width 61 height 16
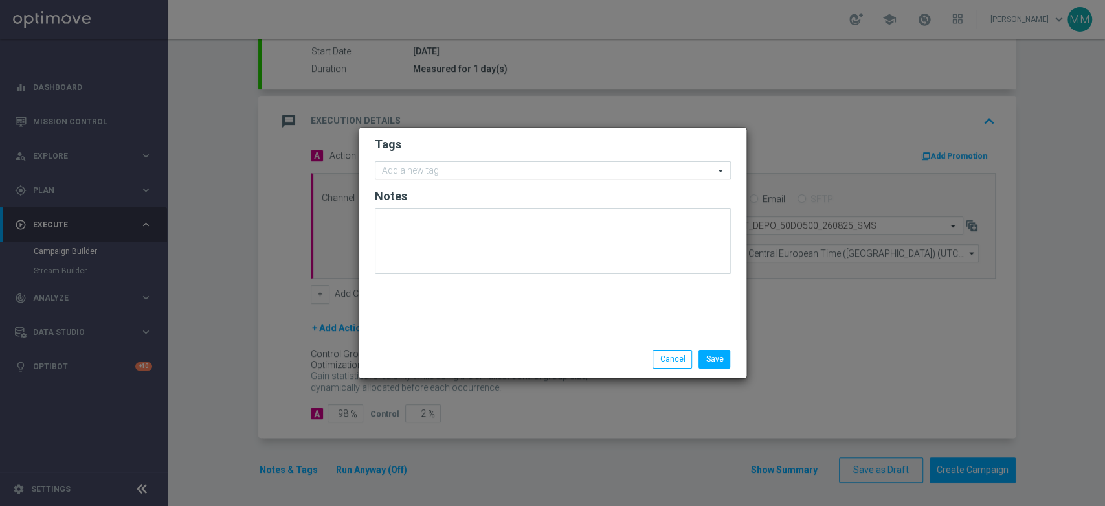
click at [438, 175] on input "text" at bounding box center [548, 171] width 332 height 11
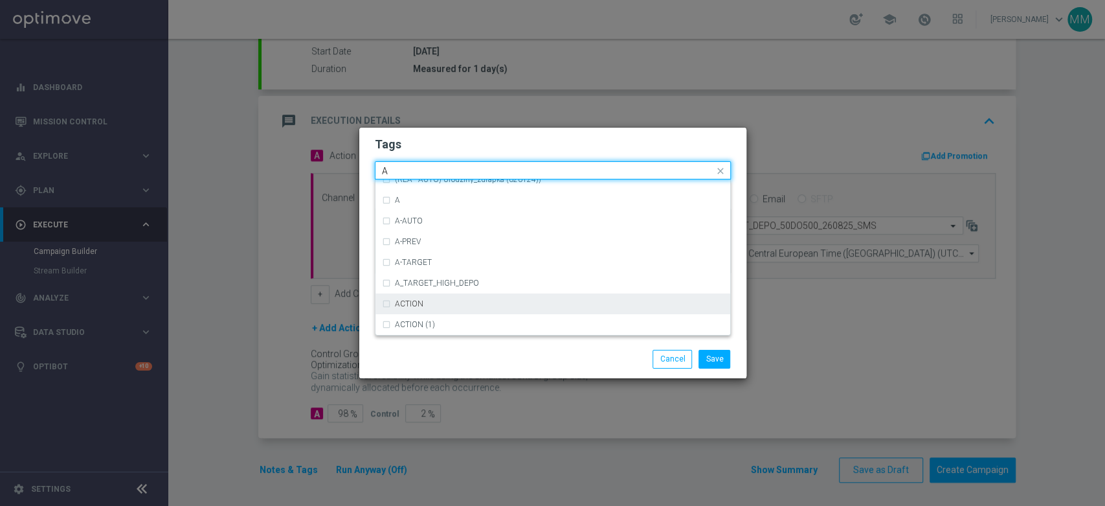
scroll to position [1511, 0]
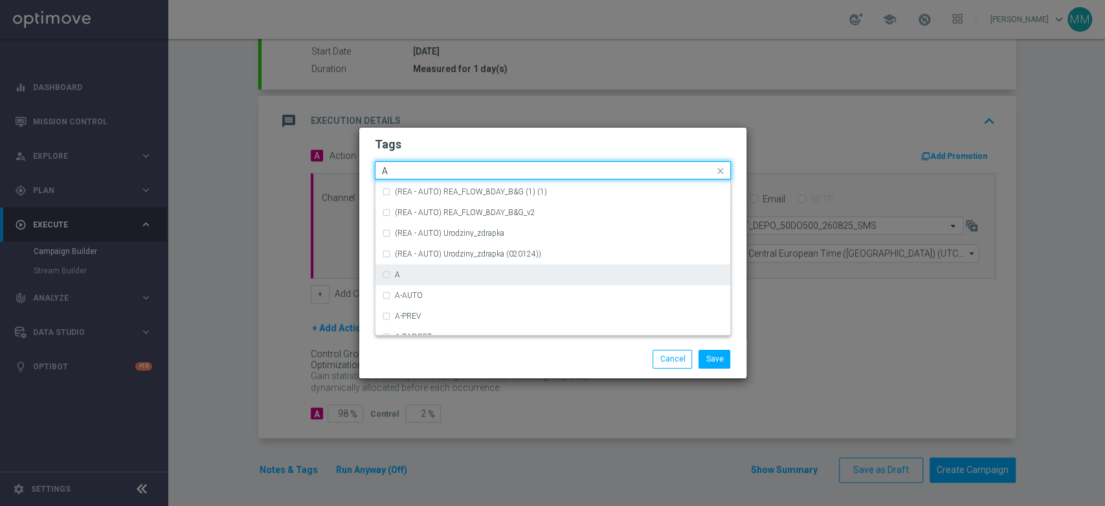
click at [412, 269] on div "A" at bounding box center [553, 274] width 342 height 21
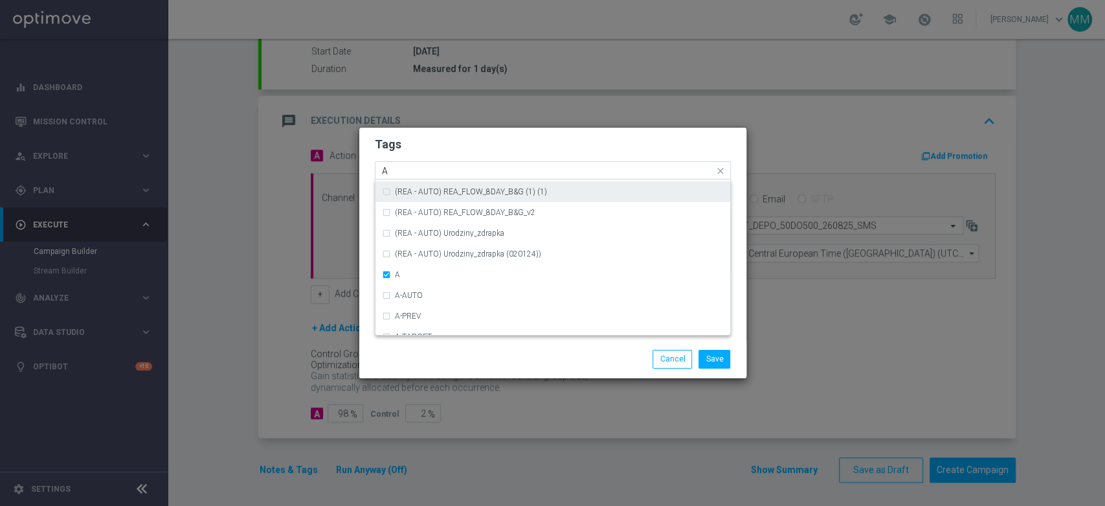
click at [422, 166] on input "A" at bounding box center [548, 171] width 332 height 11
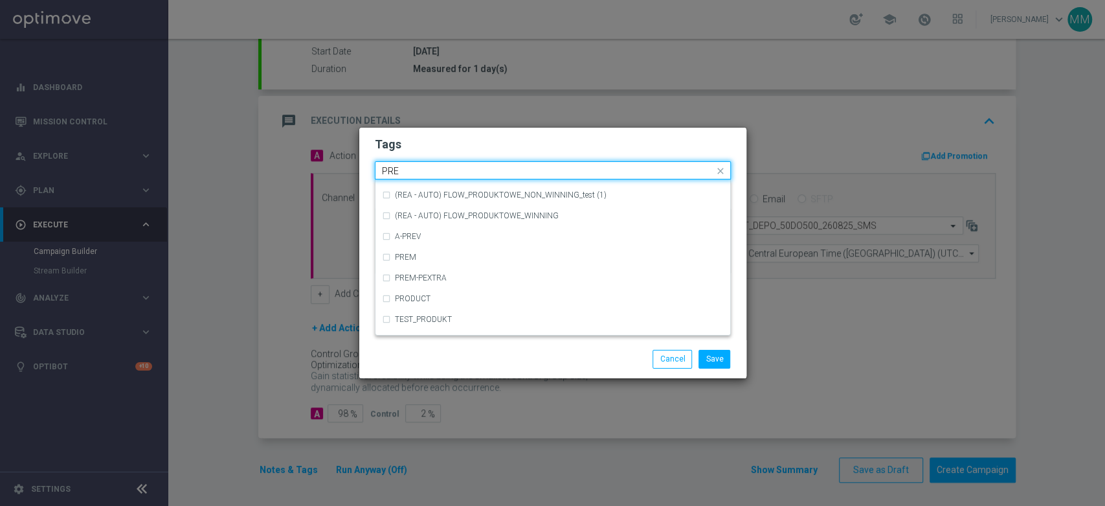
scroll to position [0, 0]
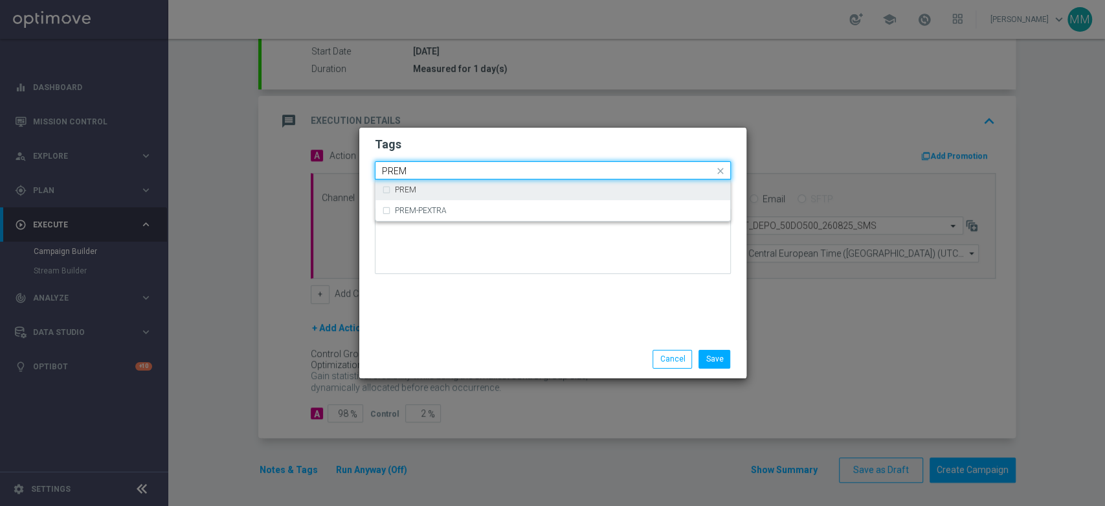
click at [445, 193] on div "PREM" at bounding box center [559, 190] width 329 height 8
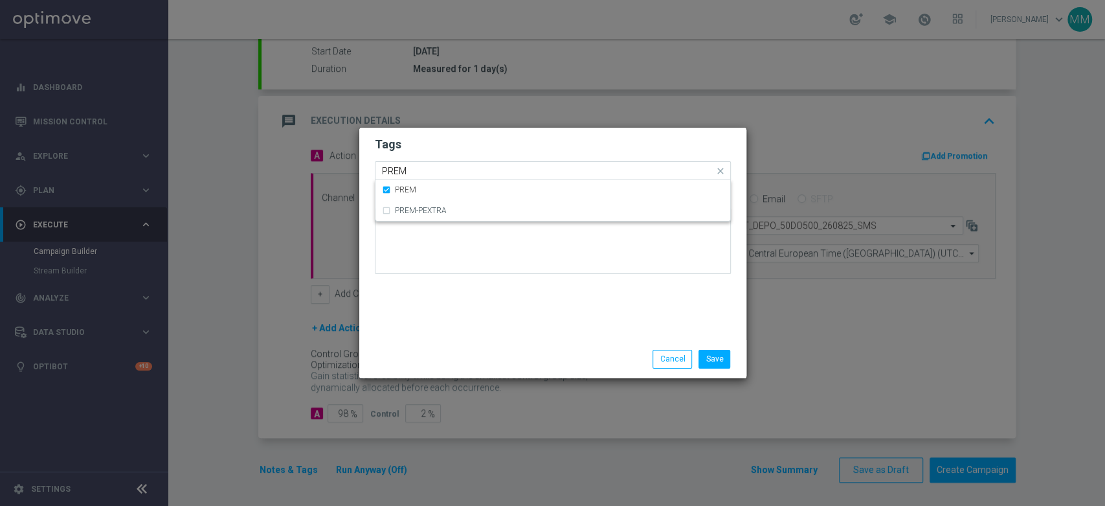
click at [437, 169] on input "PREM" at bounding box center [548, 171] width 332 height 11
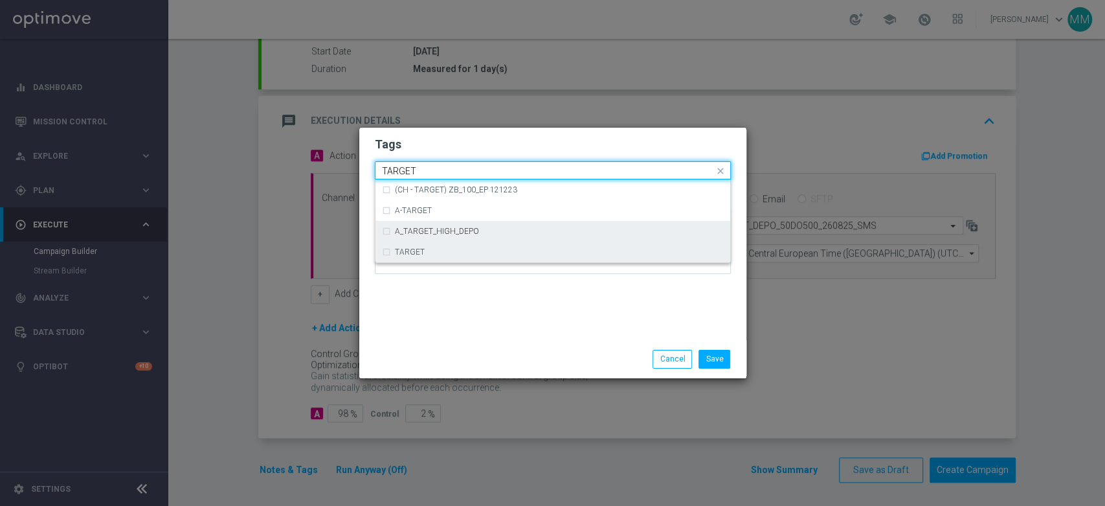
click at [441, 245] on div "TARGET" at bounding box center [553, 252] width 342 height 21
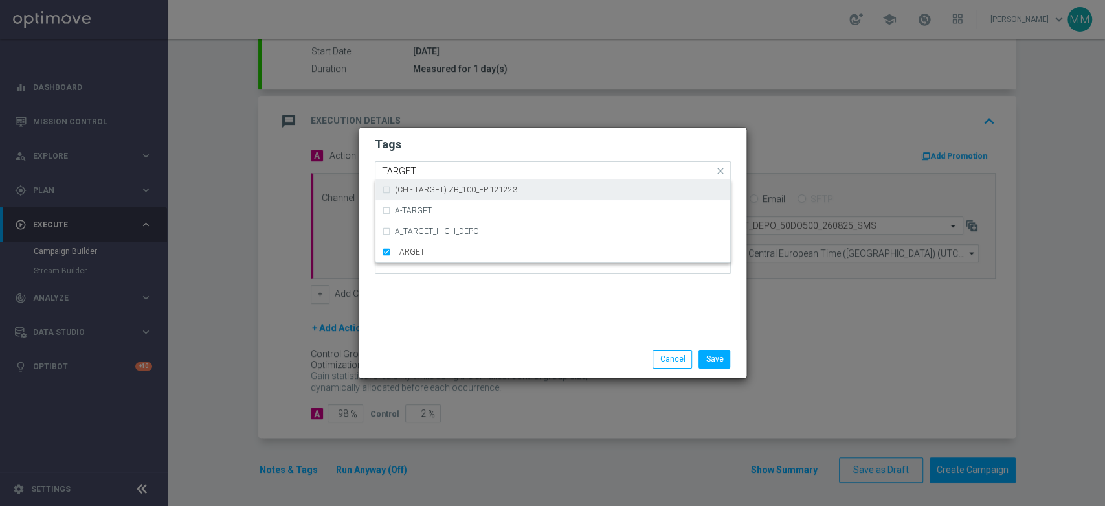
click at [433, 170] on input "TARGET" at bounding box center [548, 171] width 332 height 11
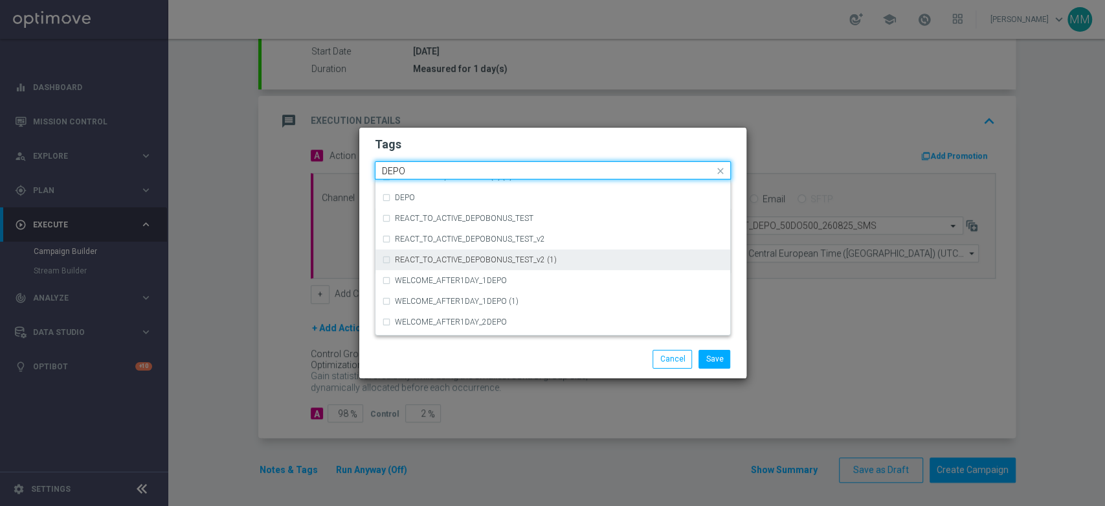
scroll to position [529, 0]
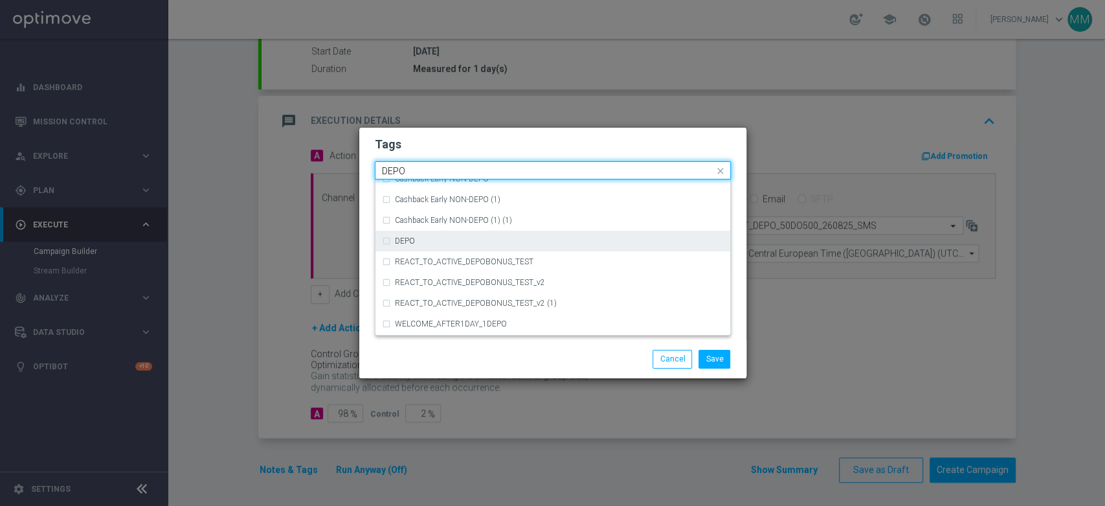
click at [466, 240] on div "DEPO" at bounding box center [559, 241] width 329 height 8
type input "DEPO"
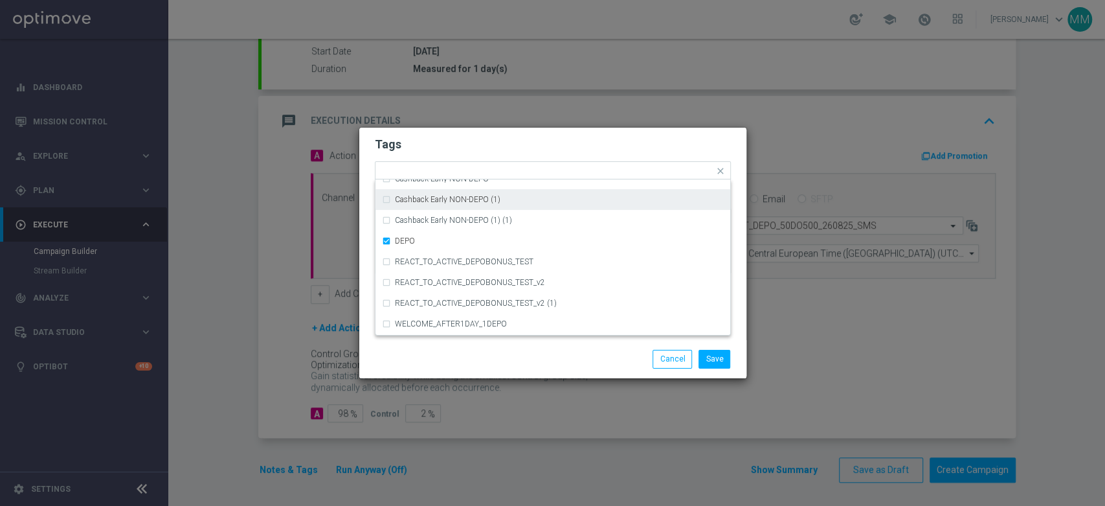
click at [466, 132] on div "Tags Quick find × A × PREM × TARGET × DEPO (REA - AUTO) REA_FLOW_5DAY_DEPO (1) …" at bounding box center [552, 234] width 387 height 212
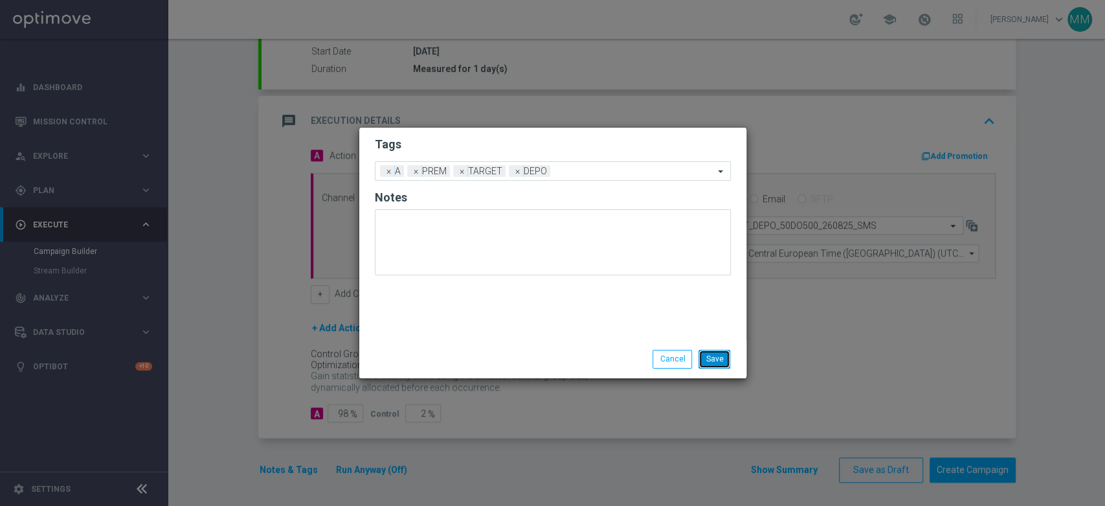
click at [710, 351] on button "Save" at bounding box center [715, 359] width 32 height 18
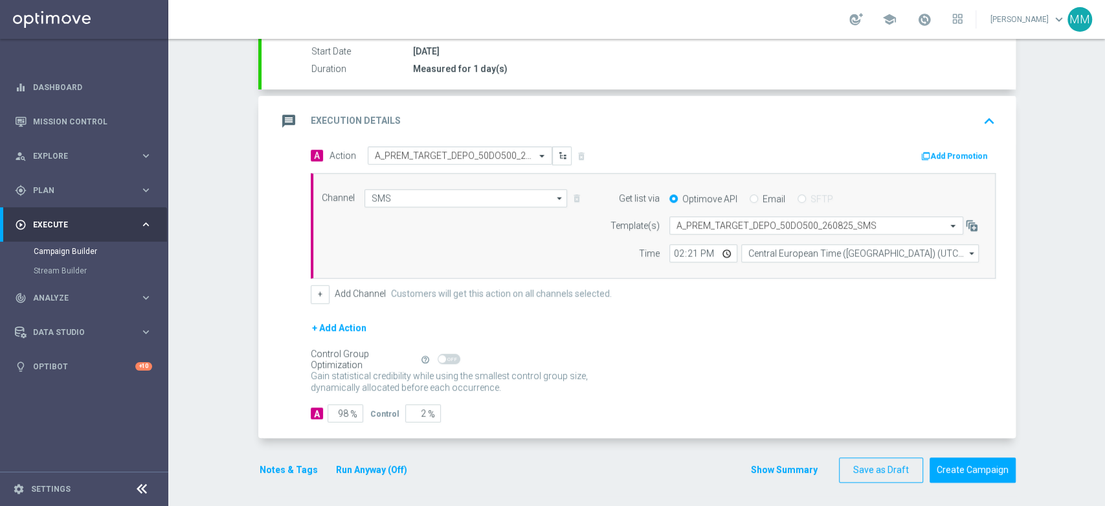
click at [688, 110] on div "message Execution Details keyboard_arrow_up" at bounding box center [638, 121] width 723 height 25
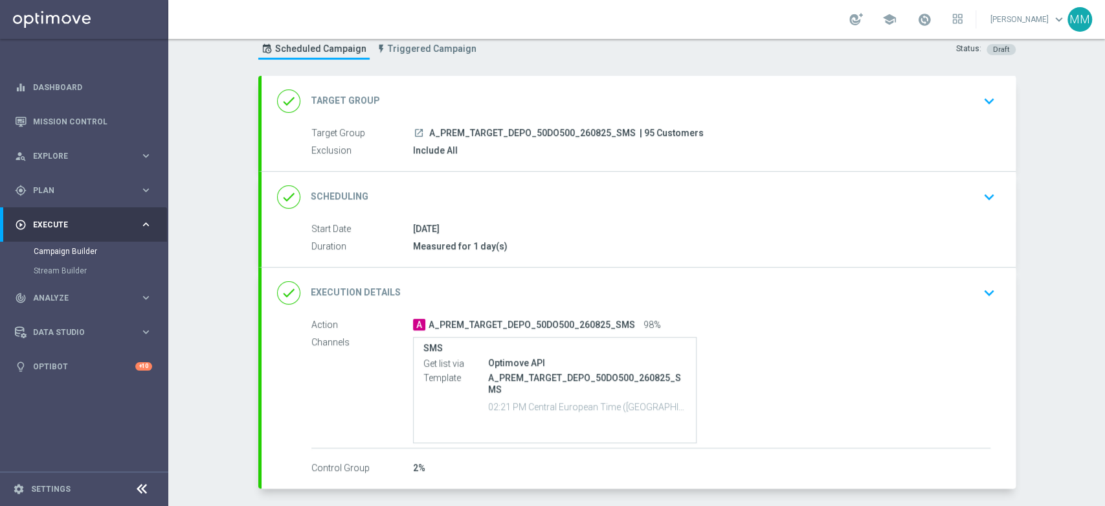
scroll to position [19, 0]
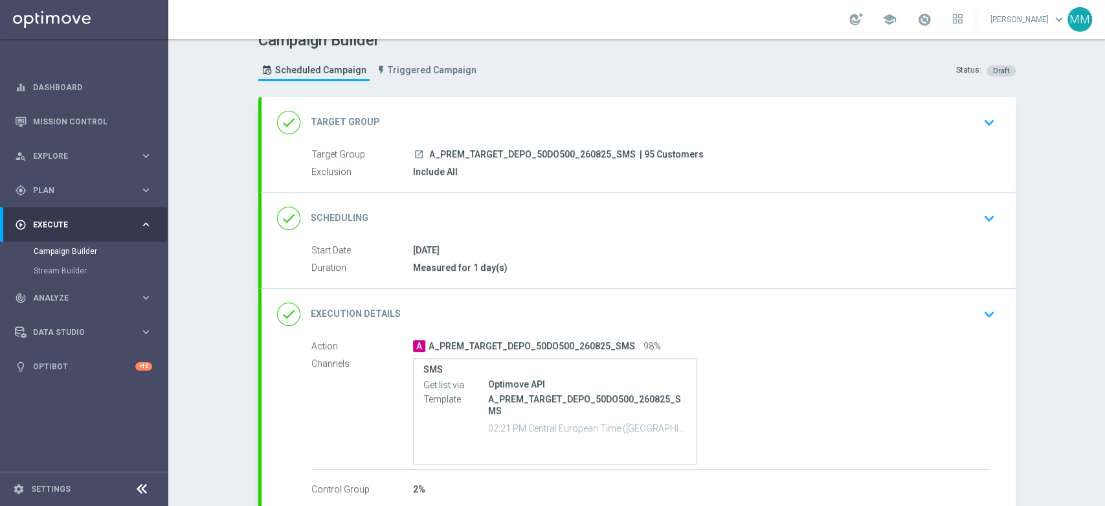
click at [491, 221] on div "done Scheduling keyboard_arrow_down" at bounding box center [638, 218] width 723 height 25
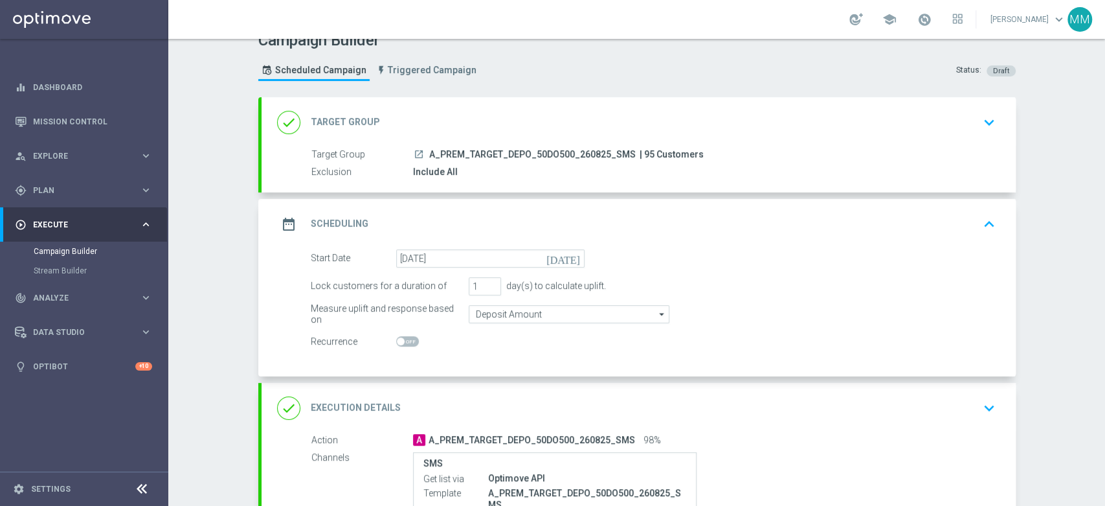
click at [513, 214] on div "date_range Scheduling keyboard_arrow_up" at bounding box center [638, 224] width 723 height 25
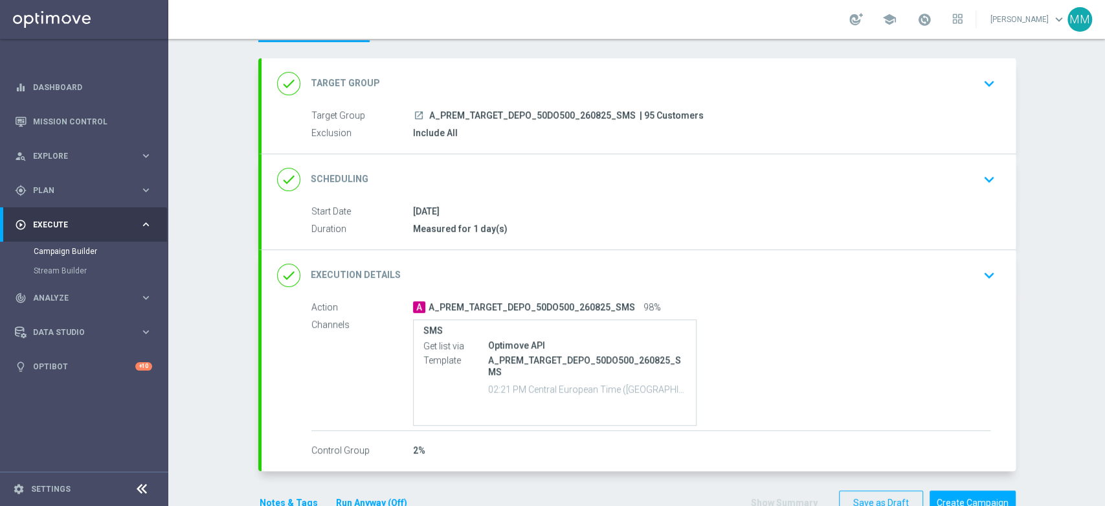
scroll to position [91, 0]
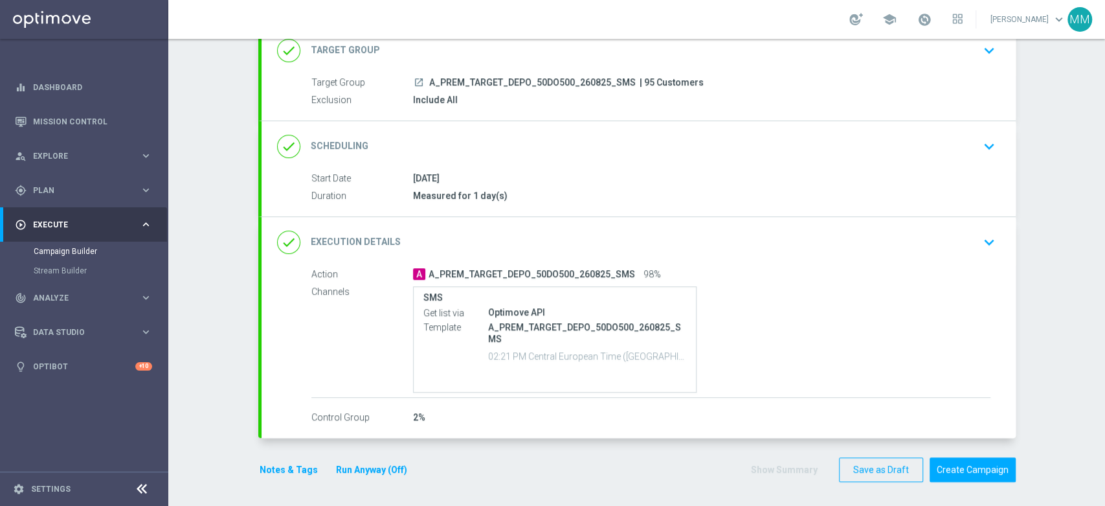
click at [282, 462] on button "Notes & Tags" at bounding box center [288, 470] width 61 height 16
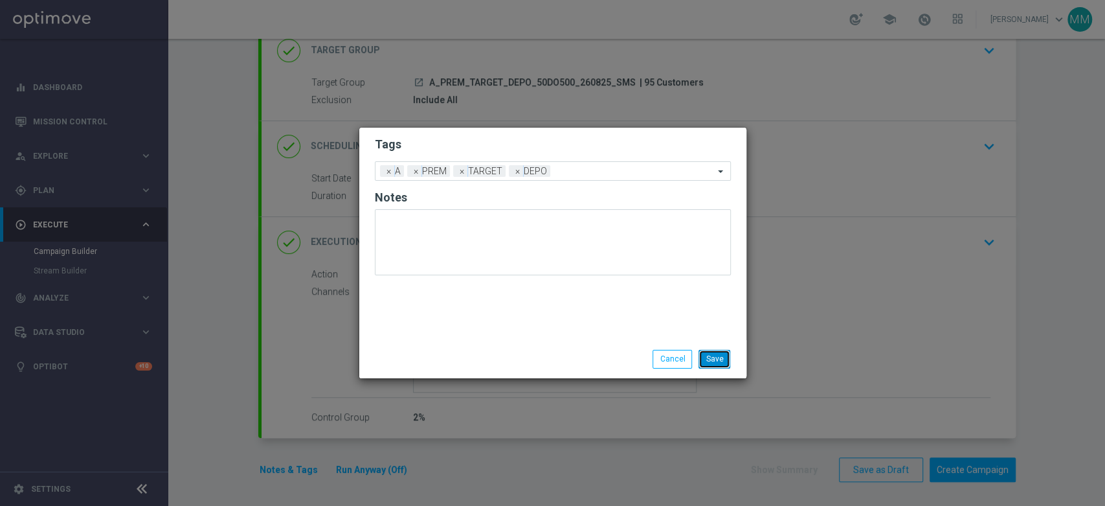
click at [721, 361] on button "Save" at bounding box center [715, 359] width 32 height 18
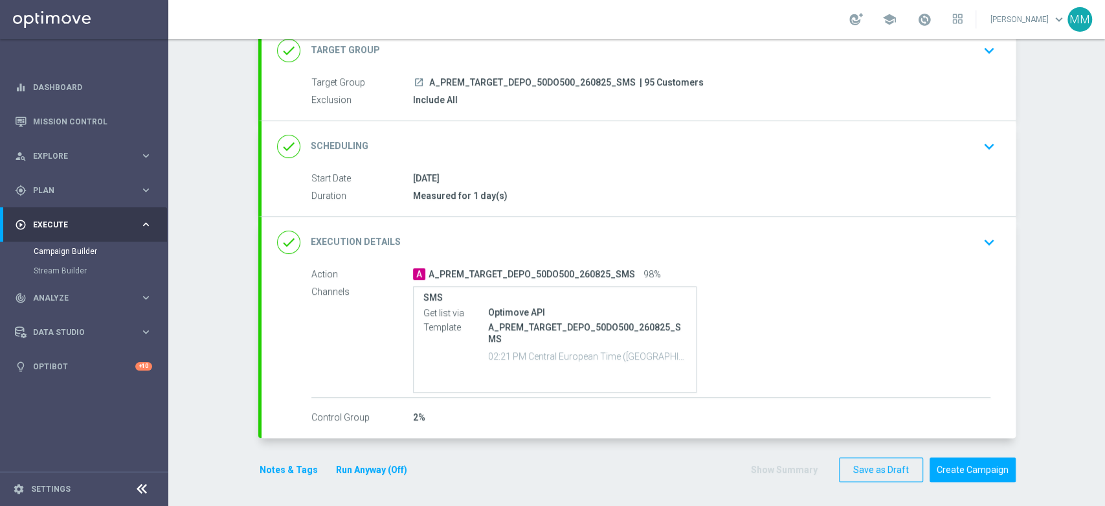
click at [559, 255] on div "done Execution Details keyboard_arrow_down" at bounding box center [639, 242] width 754 height 51
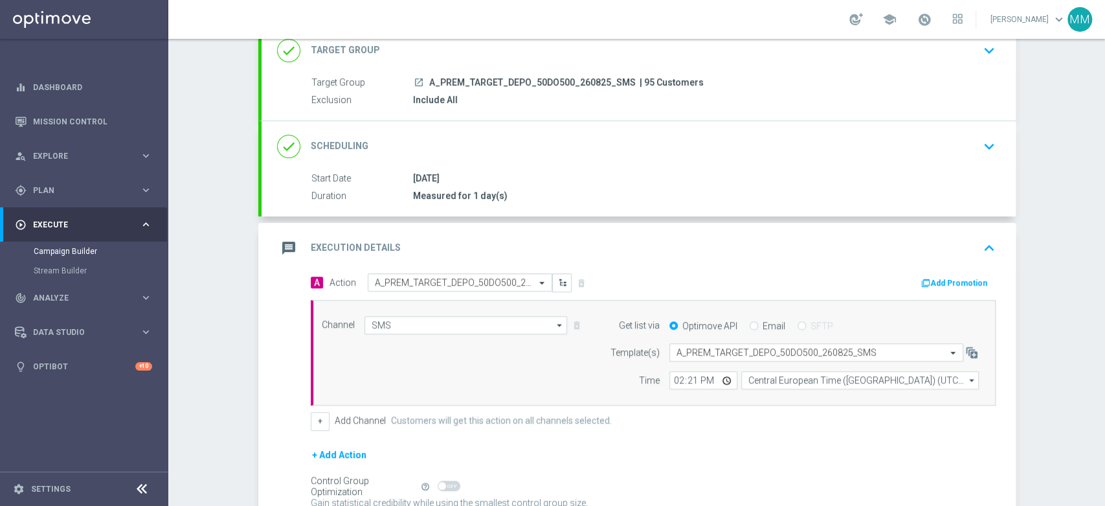
click at [598, 245] on div "message Execution Details keyboard_arrow_up" at bounding box center [638, 248] width 723 height 25
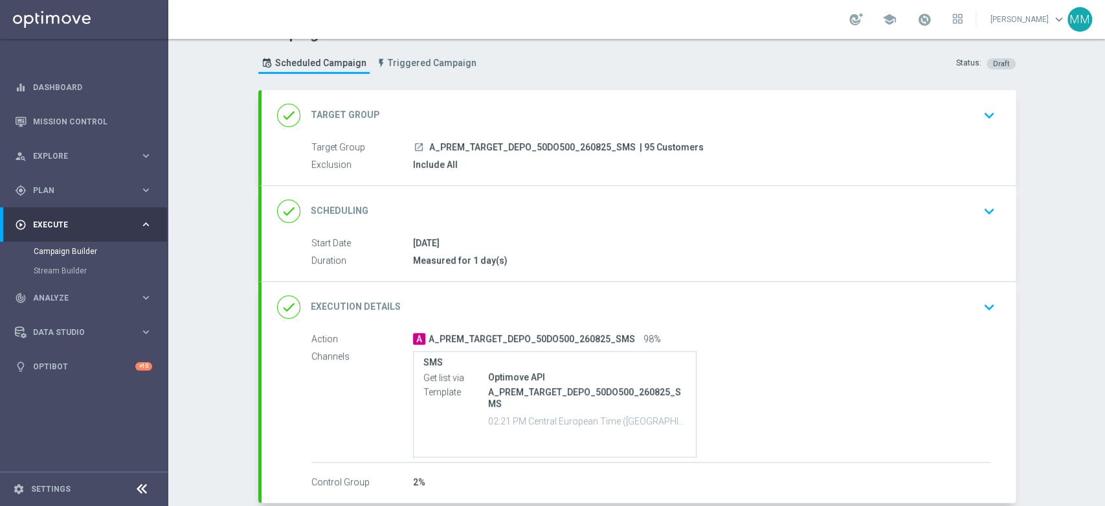
scroll to position [72, 0]
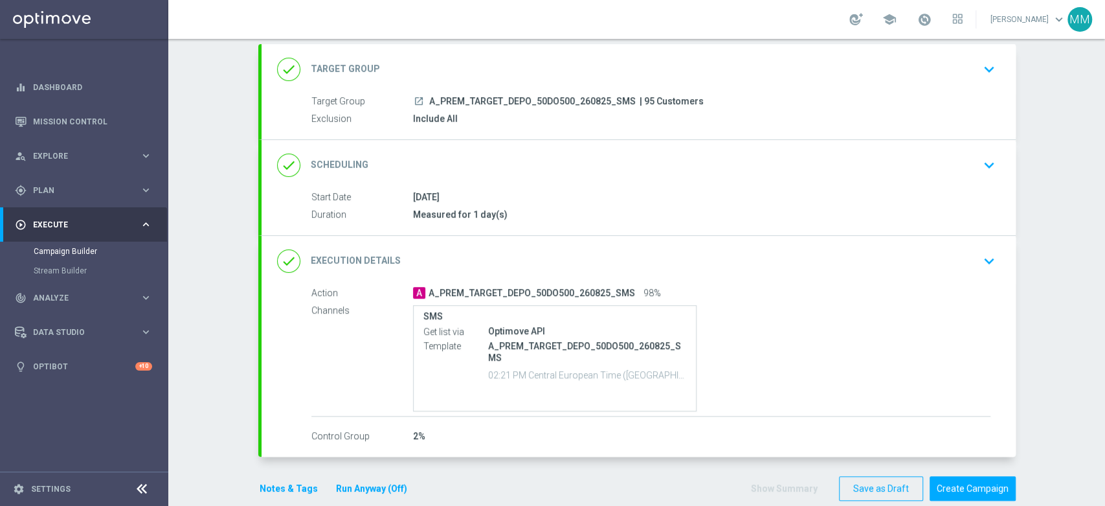
click at [282, 486] on button "Notes & Tags" at bounding box center [288, 488] width 61 height 16
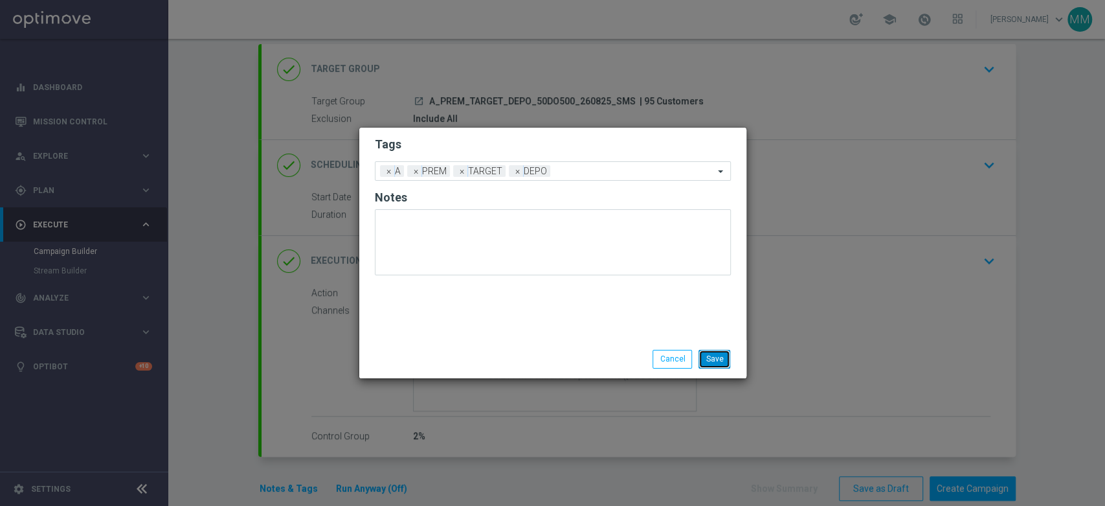
click at [723, 356] on button "Save" at bounding box center [715, 359] width 32 height 18
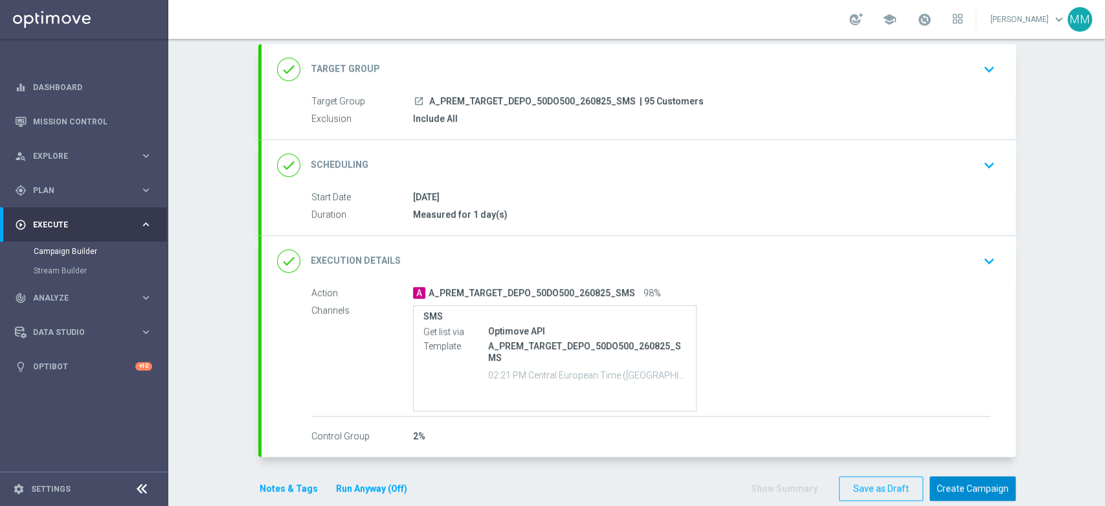
click at [944, 486] on button "Create Campaign" at bounding box center [973, 488] width 86 height 25
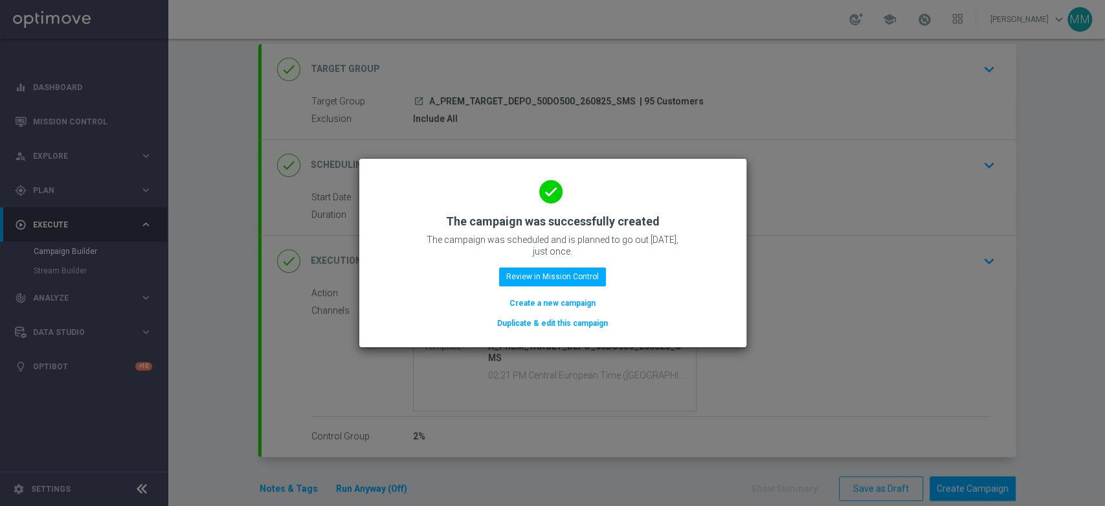
click at [586, 302] on button "Create a new campaign" at bounding box center [552, 303] width 89 height 14
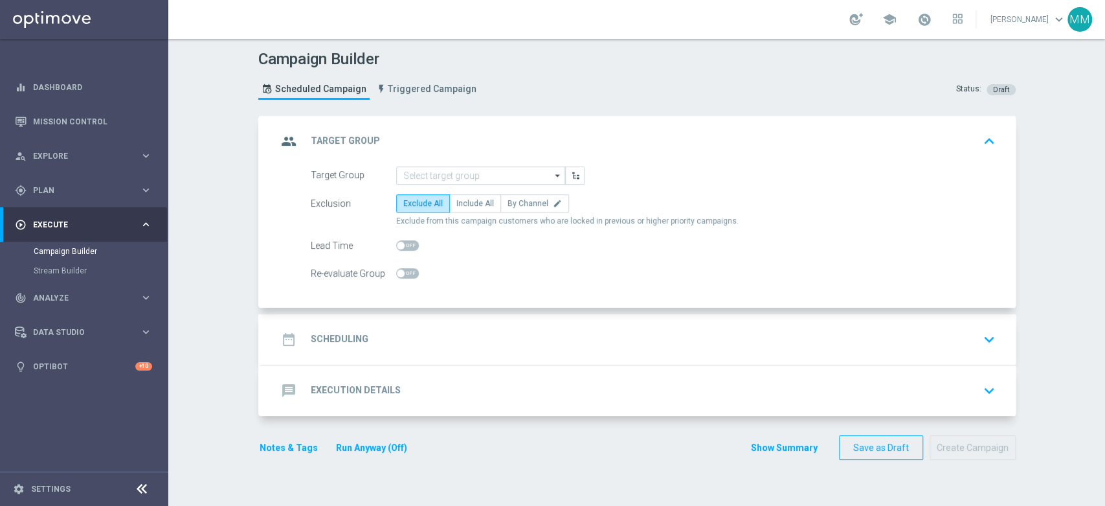
scroll to position [0, 0]
click at [425, 175] on input at bounding box center [480, 175] width 169 height 18
paste input "A_PEXTRA_TARGET_DEPO_50DO1000_260825_SMS"
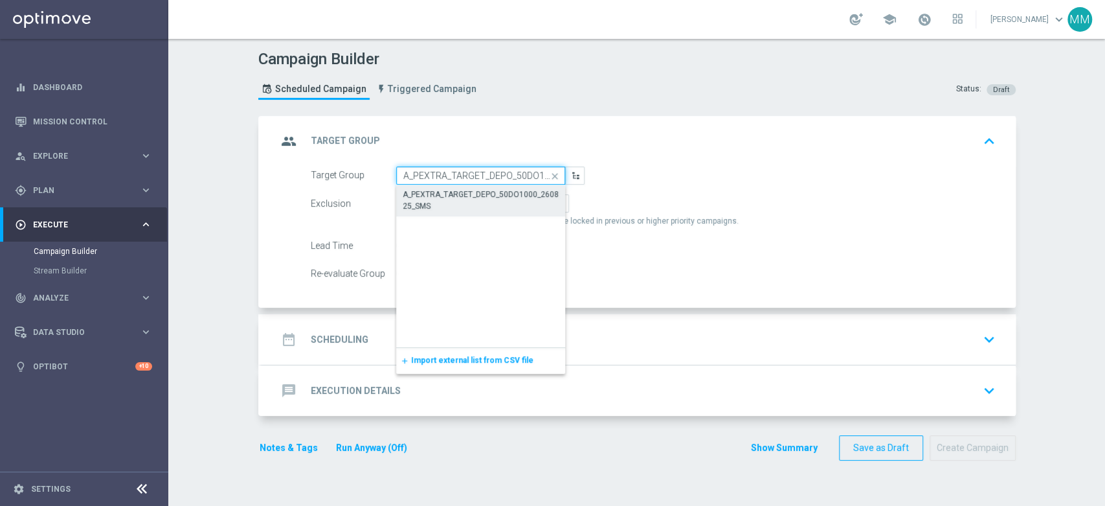
scroll to position [0, 60]
click at [432, 193] on div "A_PEXTRA_TARGET_DEPO_50DO1000_260825_SMS" at bounding box center [480, 200] width 155 height 23
type input "A_PEXTRA_TARGET_DEPO_50DO1000_260825_SMS"
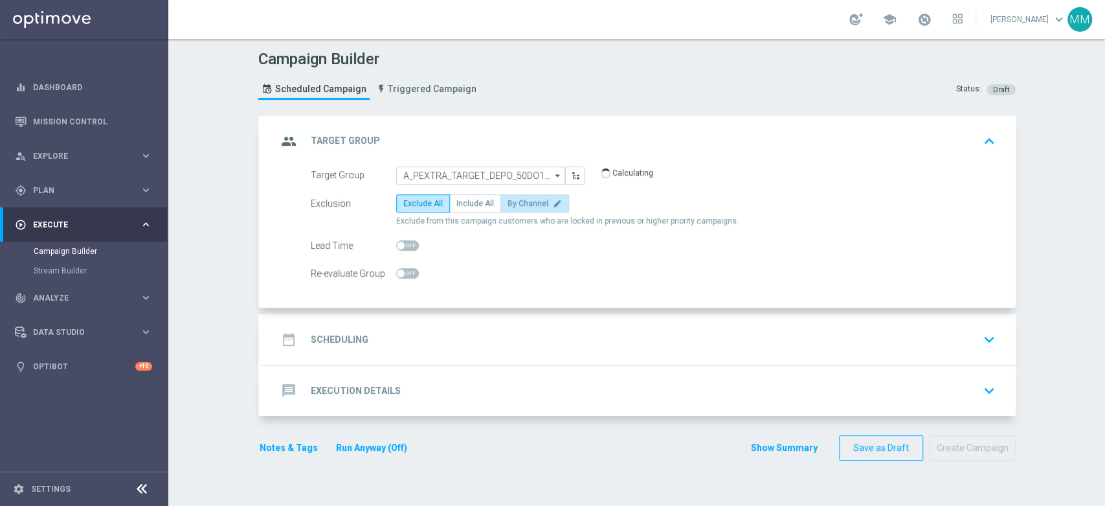
click at [508, 204] on span "By Channel" at bounding box center [528, 203] width 41 height 9
click at [508, 204] on input "By Channel edit" at bounding box center [512, 205] width 8 height 8
radio input "true"
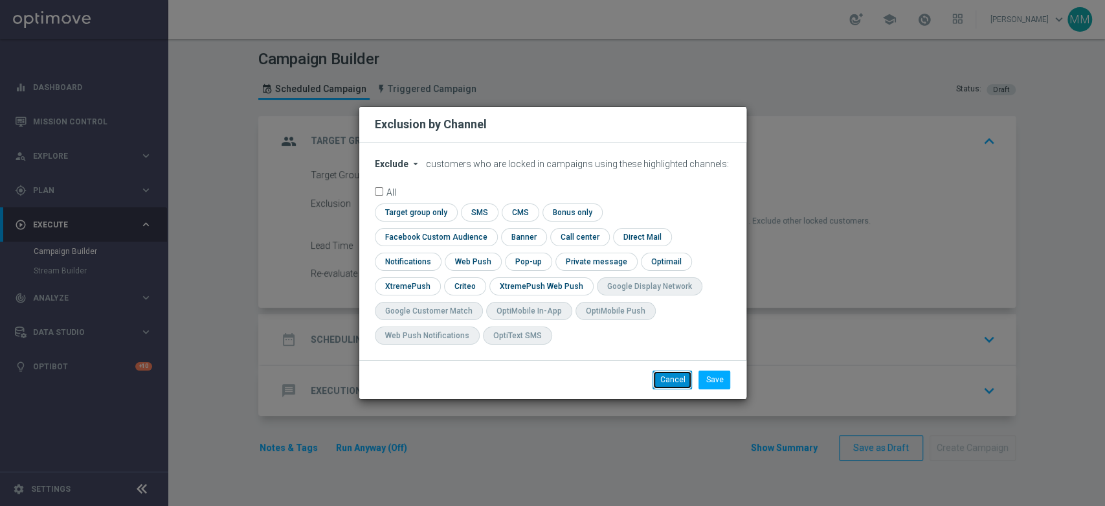
click at [670, 372] on button "Cancel" at bounding box center [672, 379] width 39 height 18
radio input "true"
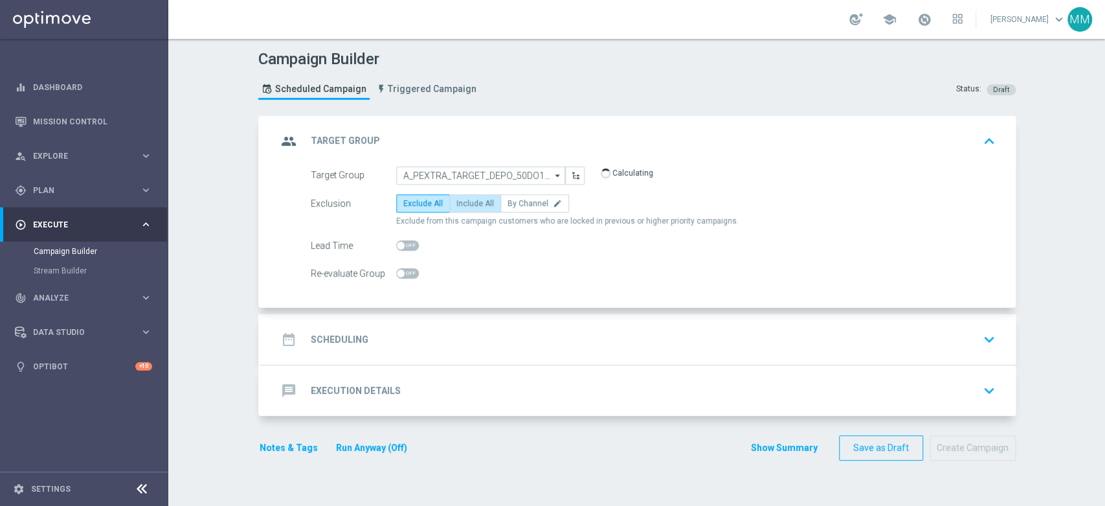
click at [471, 203] on span "Include All" at bounding box center [475, 203] width 38 height 9
click at [465, 203] on input "Include All" at bounding box center [460, 205] width 8 height 8
radio input "true"
click at [433, 338] on div "date_range Scheduling keyboard_arrow_down" at bounding box center [638, 339] width 723 height 25
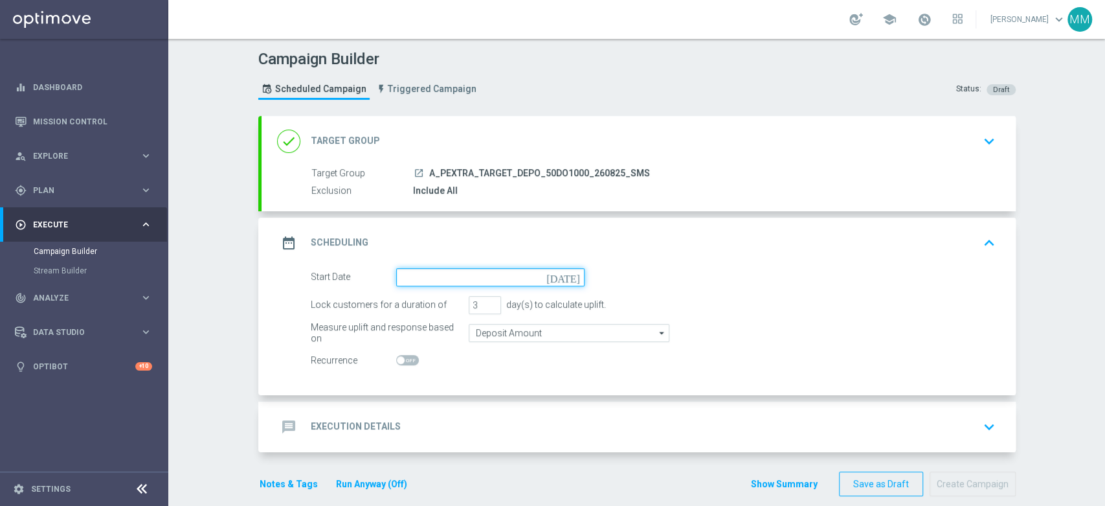
click at [431, 280] on input at bounding box center [490, 277] width 188 height 18
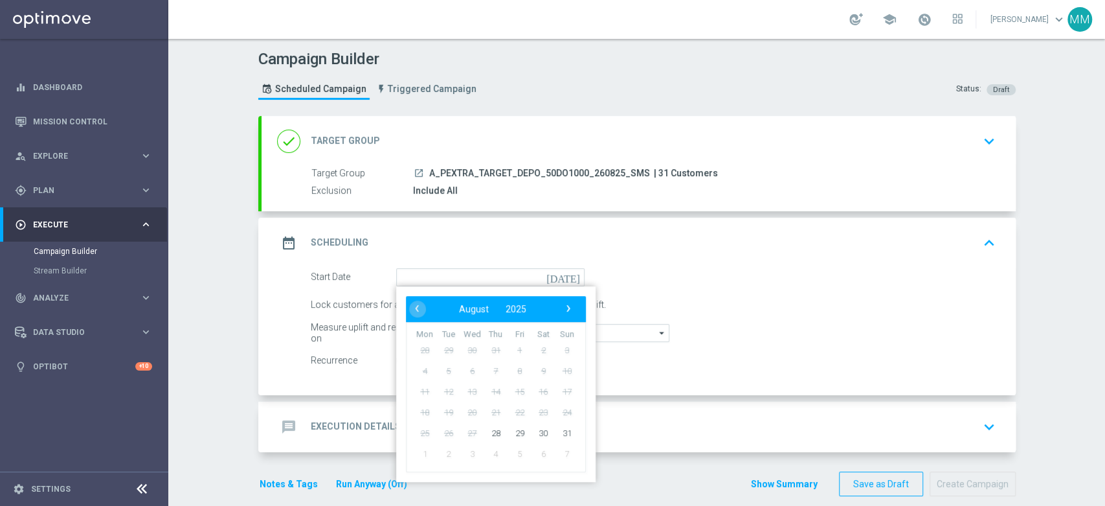
click at [497, 440] on td "28" at bounding box center [496, 432] width 24 height 21
click at [492, 425] on span "28" at bounding box center [495, 432] width 21 height 21
type input "[DATE]"
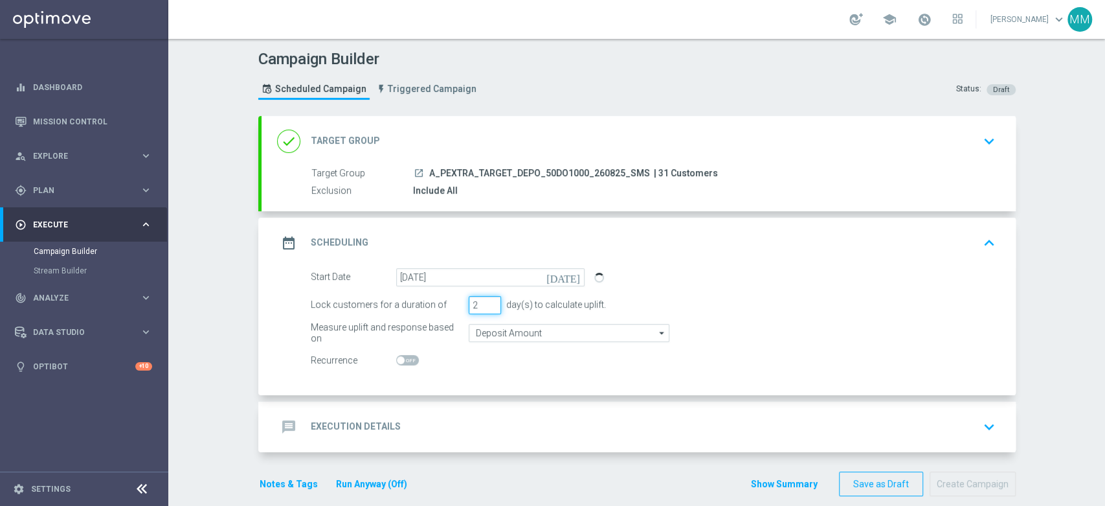
click at [486, 306] on input "2" at bounding box center [485, 305] width 32 height 18
type input "1"
click at [486, 306] on input "1" at bounding box center [485, 305] width 32 height 18
click at [470, 431] on div "message Execution Details keyboard_arrow_down" at bounding box center [638, 426] width 723 height 25
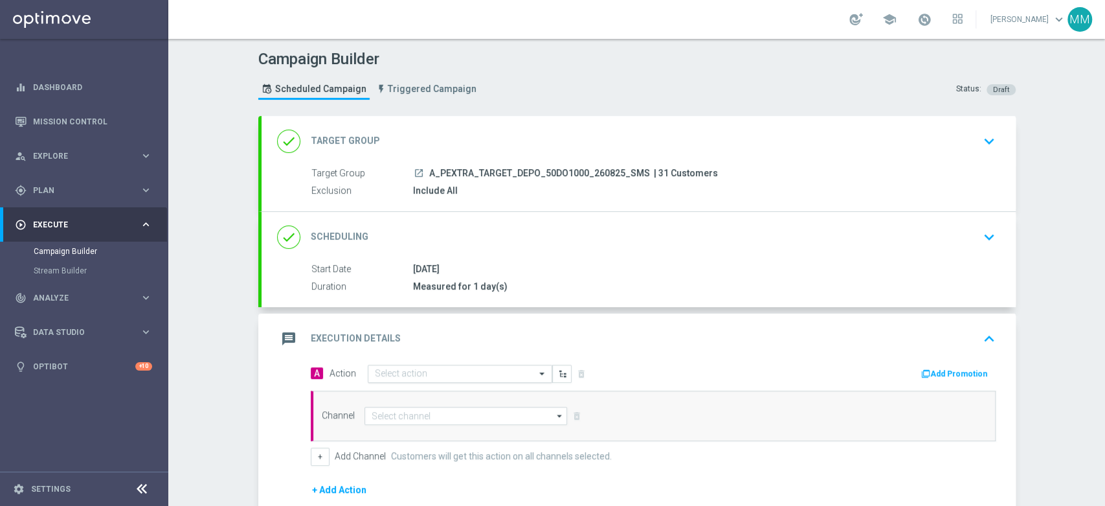
drag, startPoint x: 442, startPoint y: 360, endPoint x: 441, endPoint y: 369, distance: 9.2
click at [442, 361] on div "message Execution Details keyboard_arrow_up A Action Select action delete_forev…" at bounding box center [639, 456] width 754 height 286
click at [440, 370] on input "text" at bounding box center [447, 373] width 144 height 11
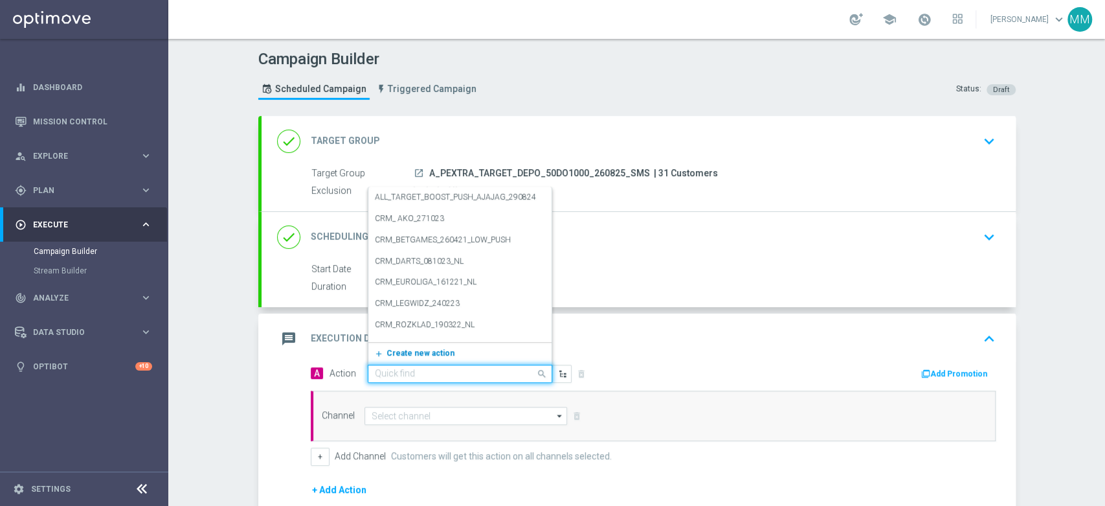
click at [433, 355] on span "Create new action" at bounding box center [421, 352] width 68 height 9
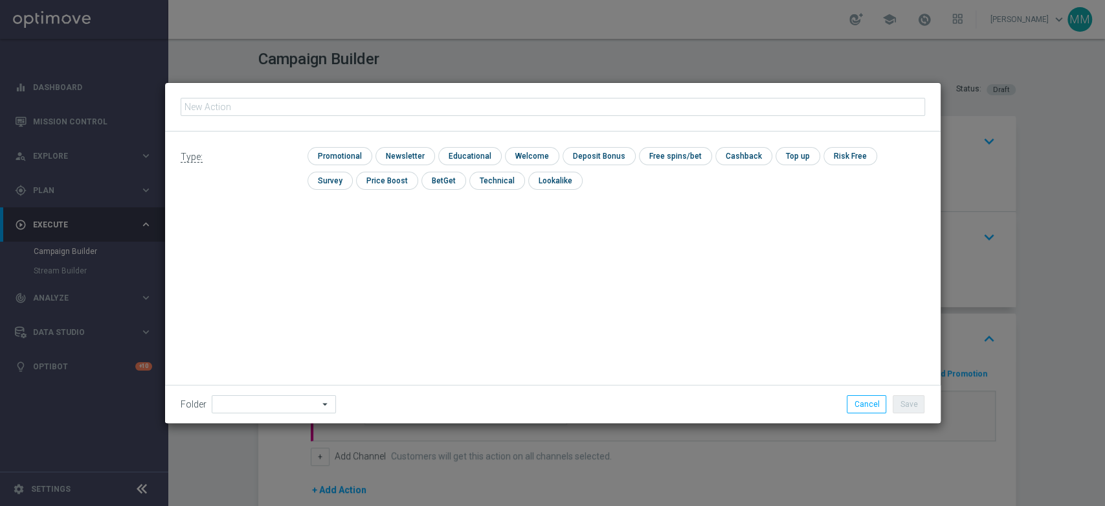
type input "A_PEXTRA_TARGET_DEPO_50DO1000_260825_SMS"
click at [353, 141] on div "Type: check Promotional check Newsletter check Educational check Welcome check …" at bounding box center [553, 173] width 776 height 84
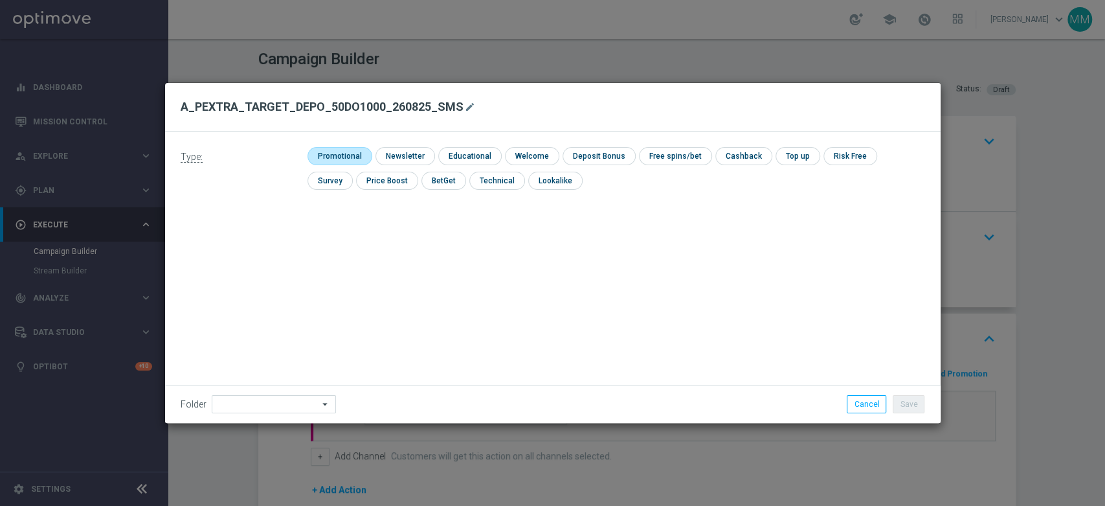
click at [352, 151] on input "checkbox" at bounding box center [339, 155] width 62 height 17
checkbox input "true"
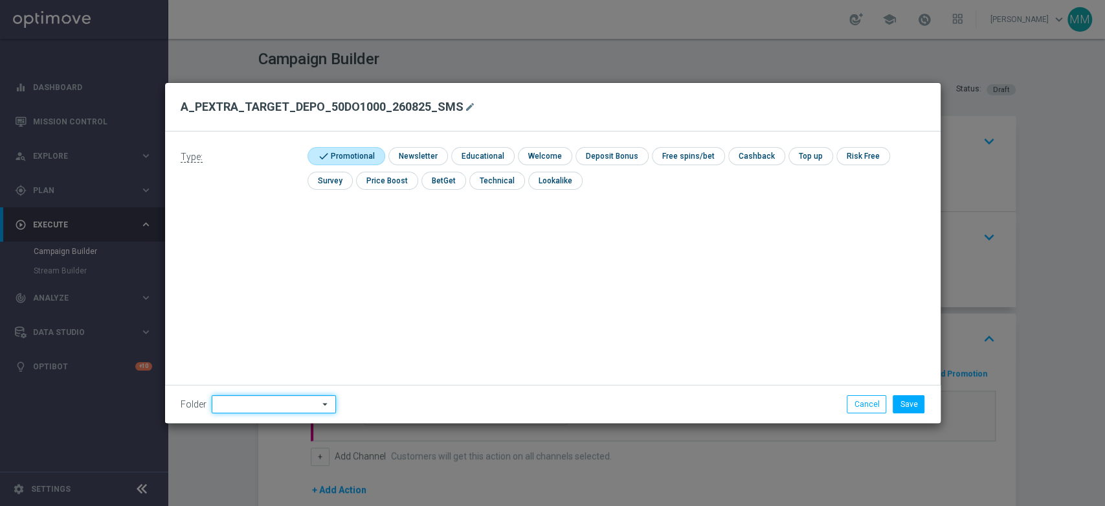
click at [257, 399] on input at bounding box center [274, 404] width 124 height 18
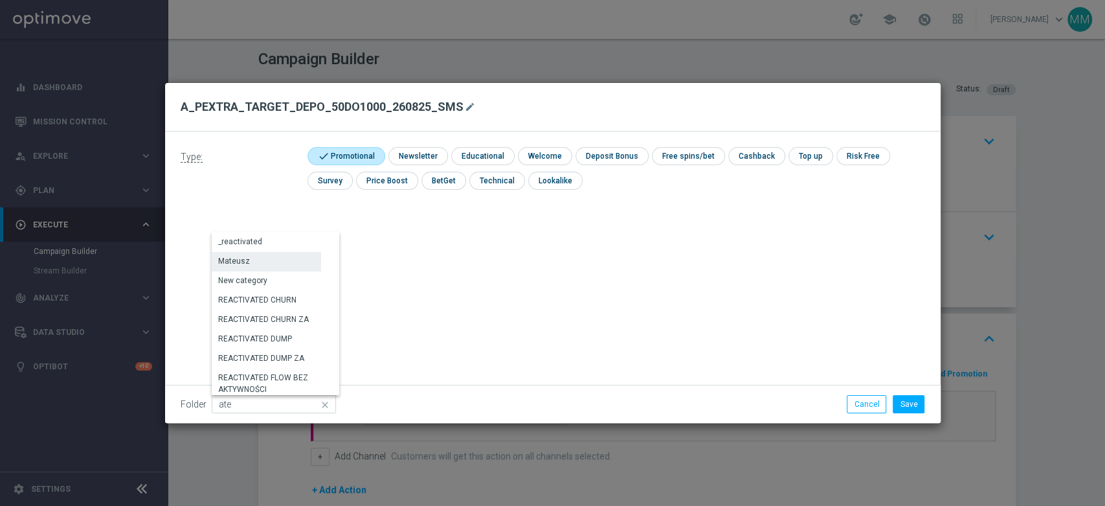
click at [277, 266] on div "Mateusz" at bounding box center [266, 261] width 109 height 18
type input "Mateusz"
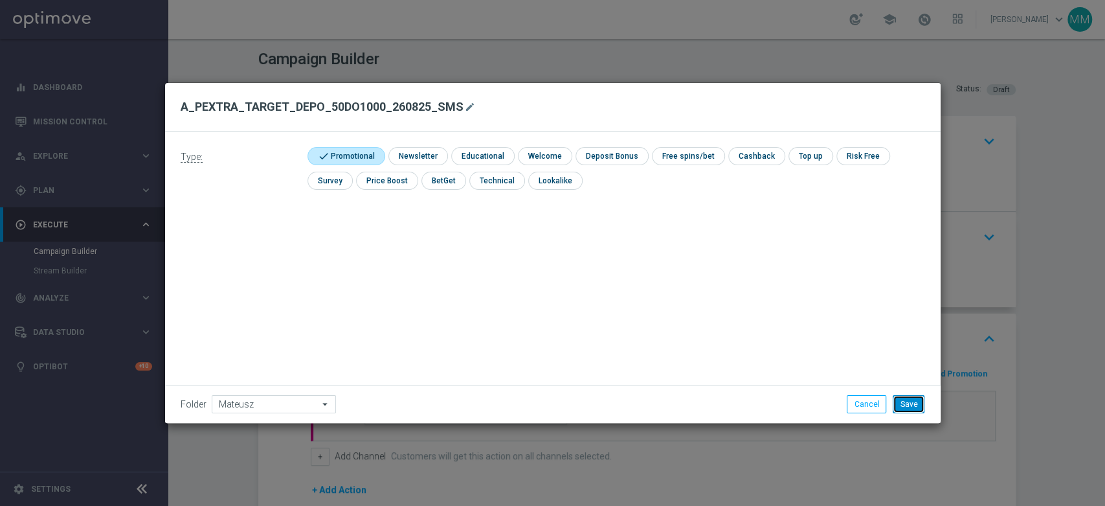
click at [917, 405] on button "Save" at bounding box center [909, 404] width 32 height 18
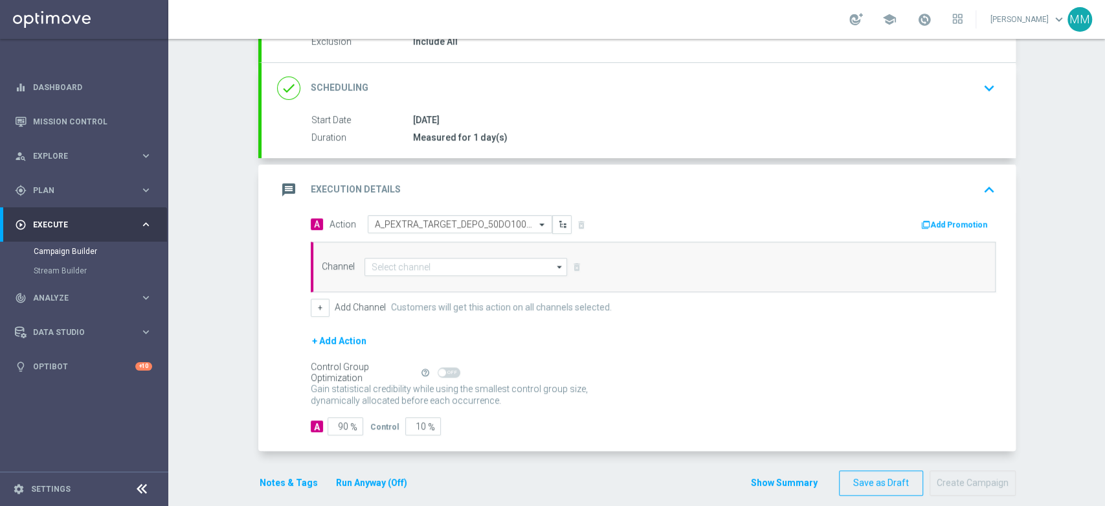
scroll to position [162, 0]
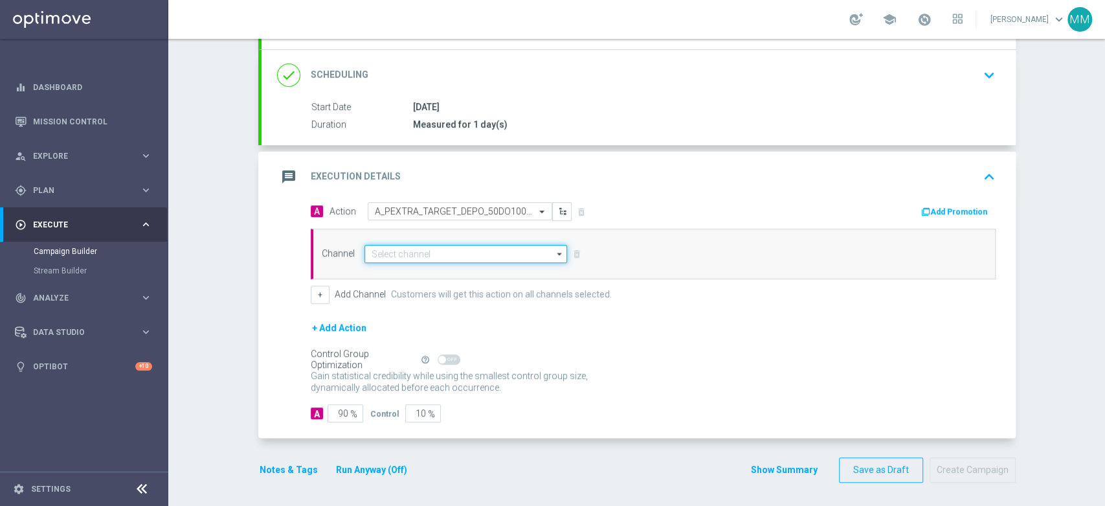
click at [439, 259] on input at bounding box center [466, 254] width 203 height 18
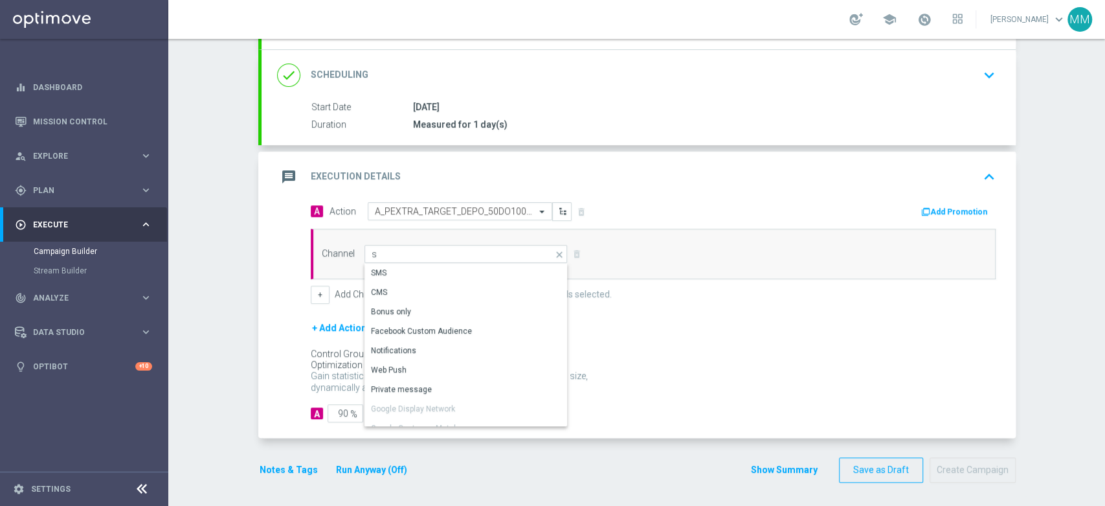
click at [427, 267] on div "SMS" at bounding box center [461, 273] width 193 height 18
type input "SMS"
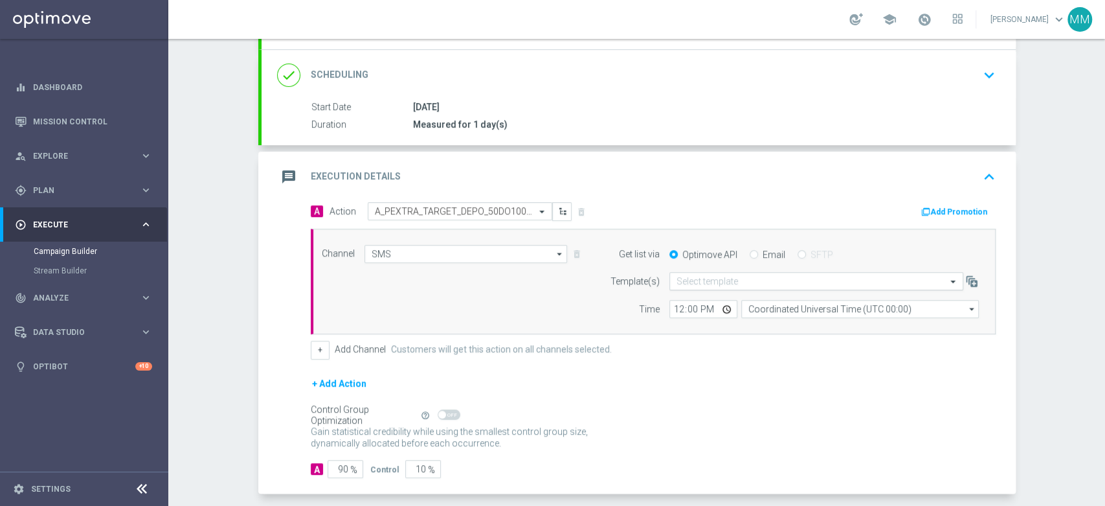
click at [715, 273] on div "Select template" at bounding box center [817, 281] width 294 height 18
paste input "A_PEXTRA_TARGET_DEPO_50DO1000_260825_SMS"
click at [716, 285] on input "A_PEXTRA_TARGET_DEPO_50DO1000_260825_SMS" at bounding box center [804, 281] width 254 height 11
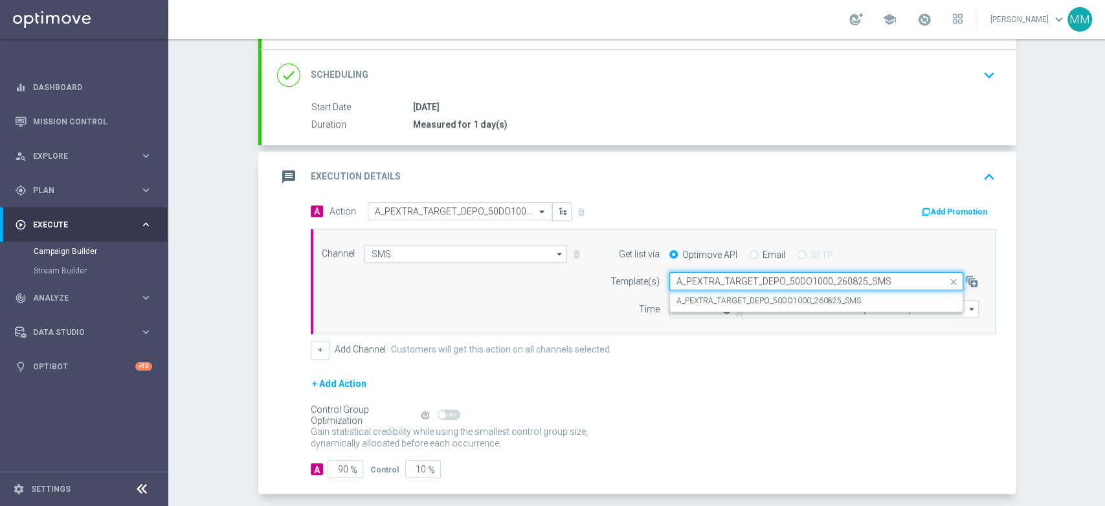
paste input "A_PEXTRA_TARGET_DEPO_50DO1000_260825_SMS"
paste input "text"
click at [715, 293] on div "A_PEXTRA_TARGET_DEPO_50DO1000_260825_SMS" at bounding box center [817, 300] width 280 height 21
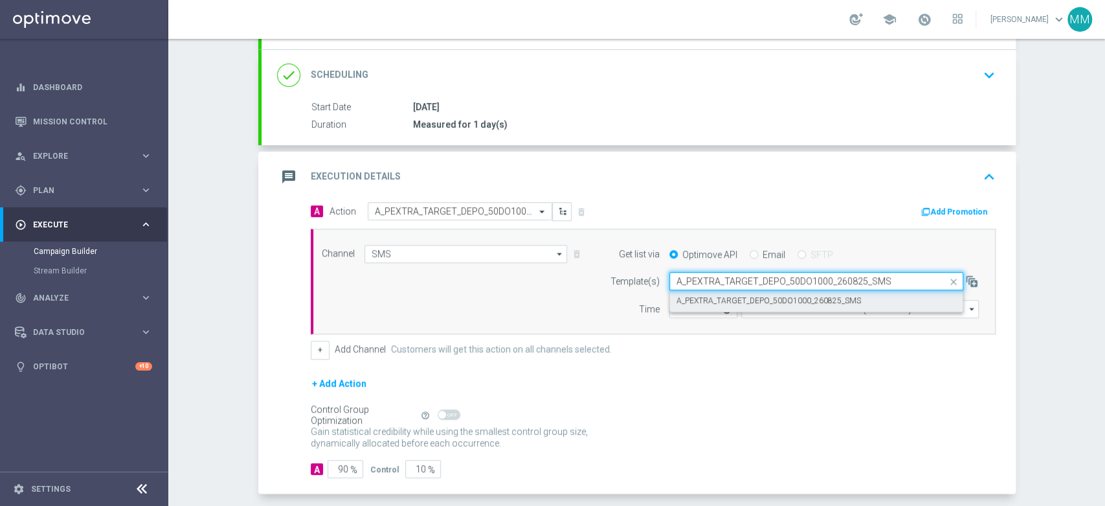
type input "A_PEXTRA_TARGET_DEPO_50DO1000_260825_SMS"
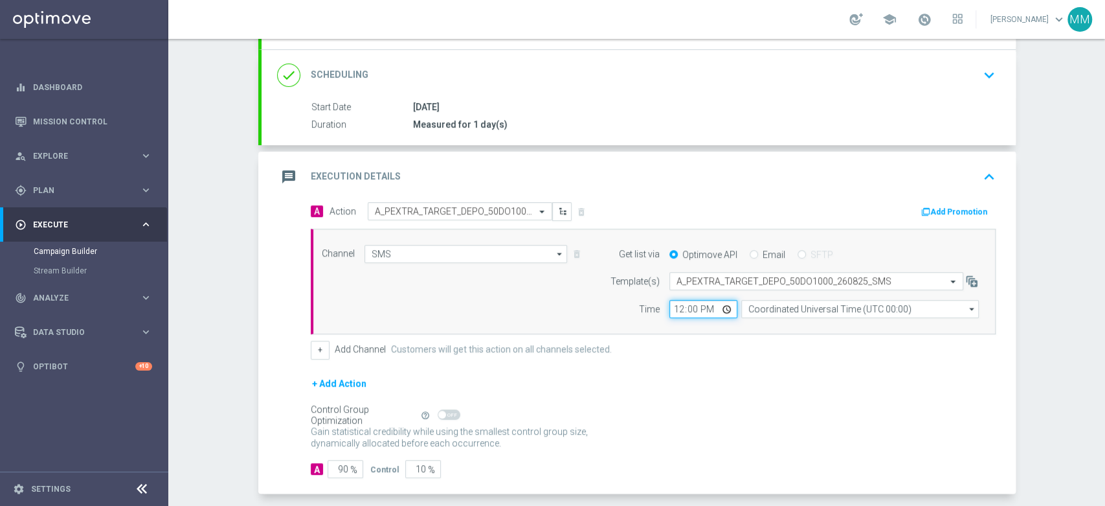
click at [671, 304] on input "12:00" at bounding box center [704, 309] width 68 height 18
type input "14:21"
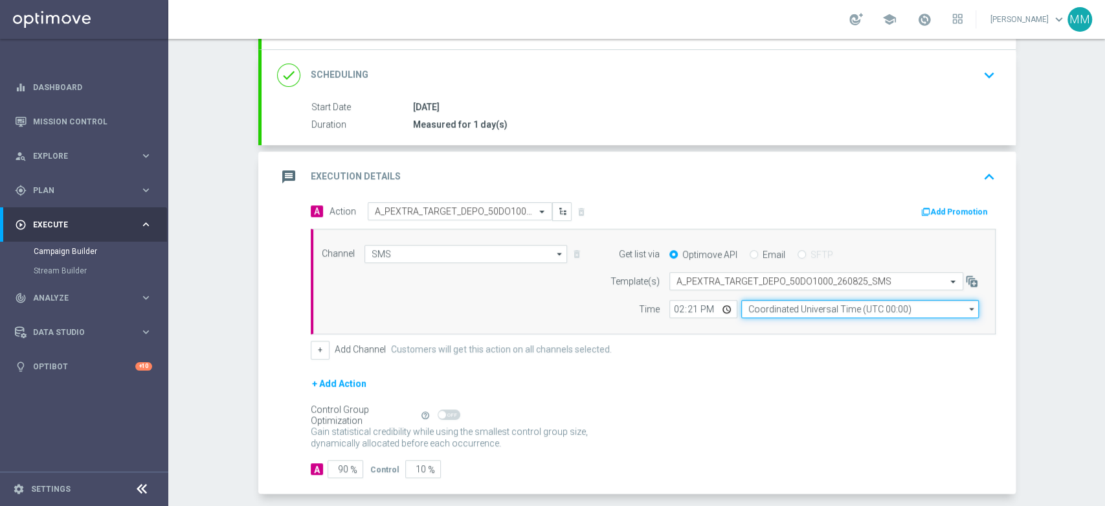
click at [754, 302] on input "Coordinated Universal Time (UTC 00:00)" at bounding box center [860, 309] width 238 height 18
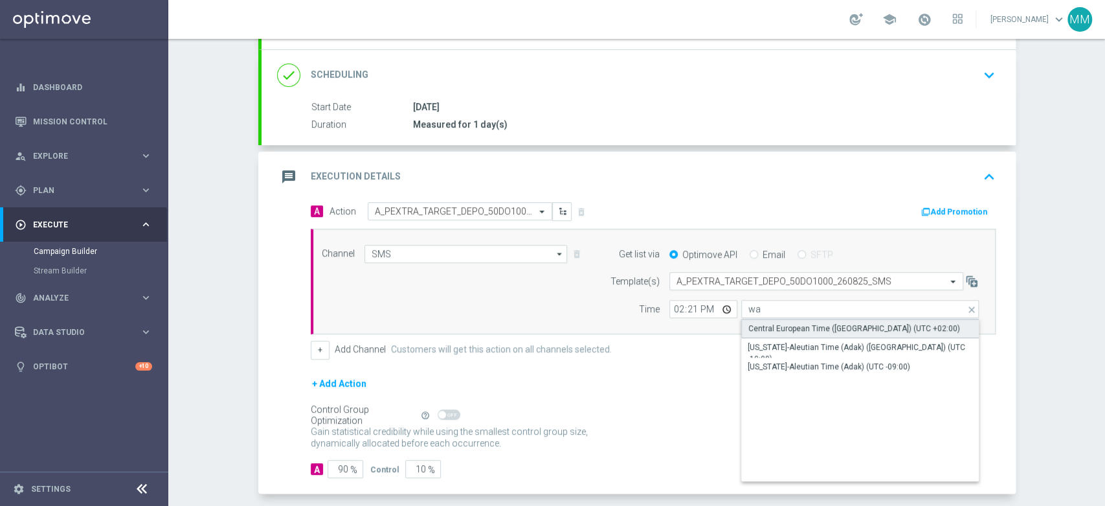
click at [755, 327] on div "Central European Time ([GEOGRAPHIC_DATA]) (UTC +02:00)" at bounding box center [854, 328] width 212 height 12
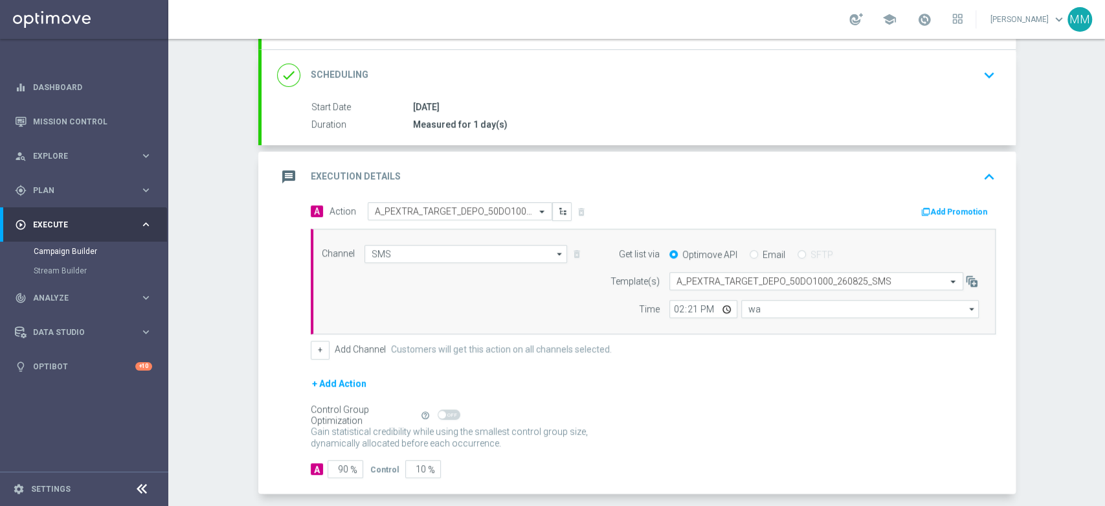
type input "Central European Time ([GEOGRAPHIC_DATA]) (UTC +02:00)"
drag, startPoint x: 335, startPoint y: 459, endPoint x: 392, endPoint y: 469, distance: 57.2
click at [388, 469] on div "A 90 % Control 10 %" at bounding box center [653, 469] width 685 height 18
type input "98"
type input "2"
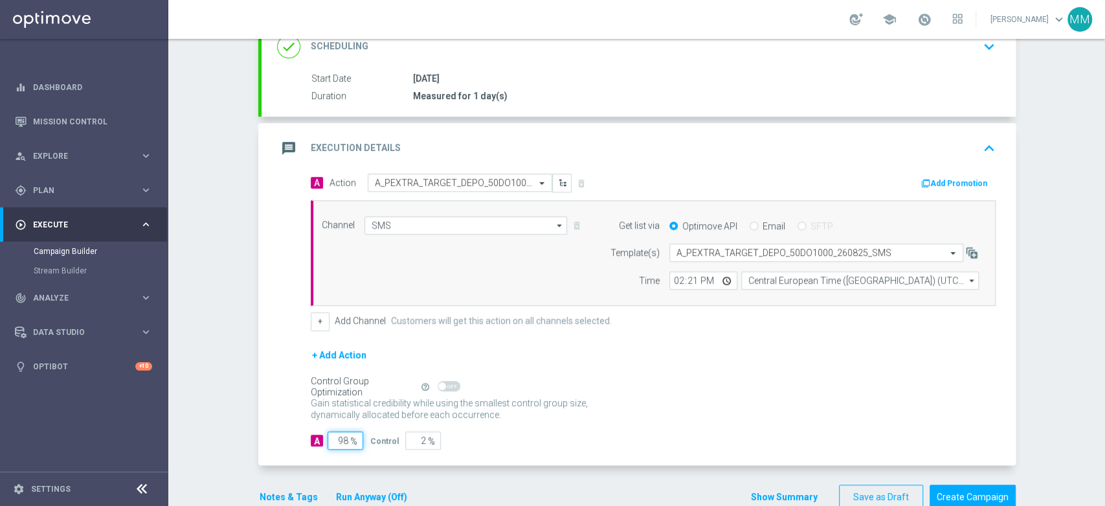
scroll to position [218, 0]
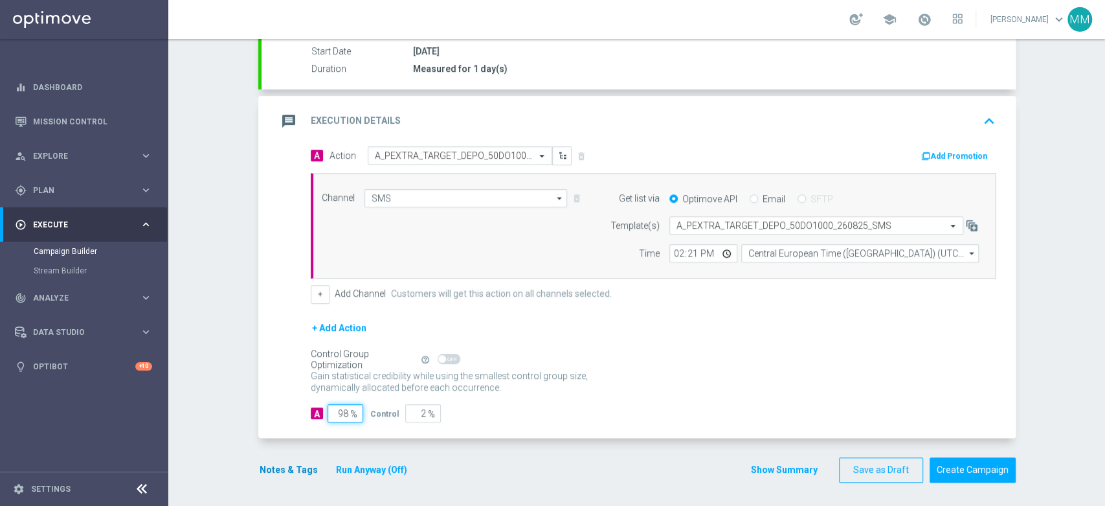
type input "98"
click at [287, 465] on button "Notes & Tags" at bounding box center [288, 470] width 61 height 16
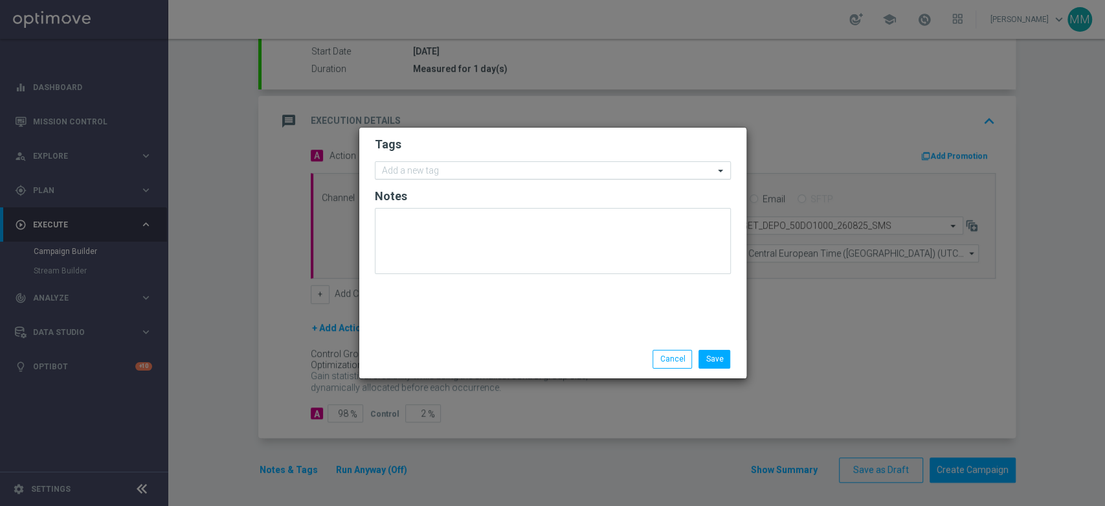
click at [475, 173] on input "text" at bounding box center [548, 171] width 332 height 11
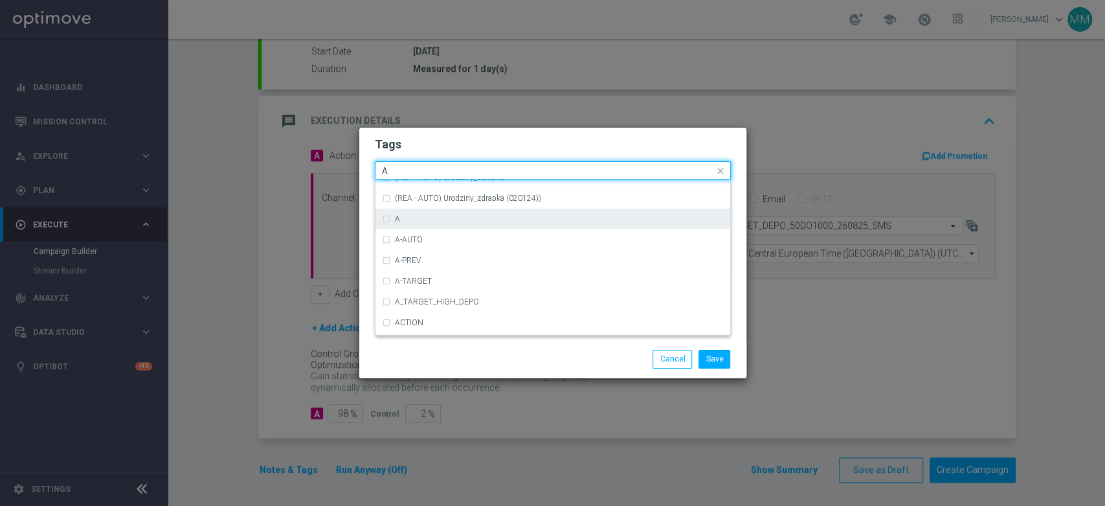
scroll to position [1582, 0]
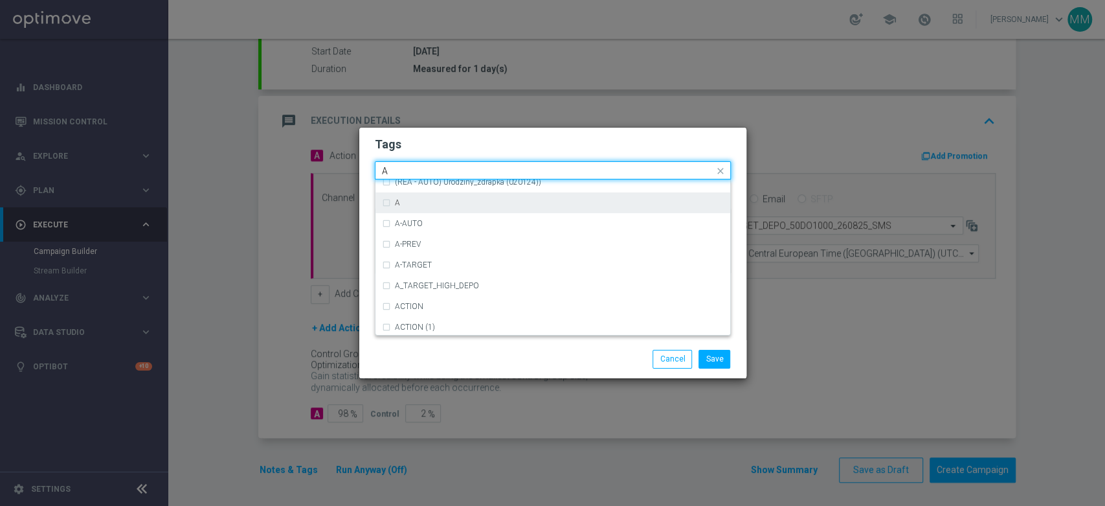
click at [450, 199] on div "A" at bounding box center [559, 203] width 329 height 8
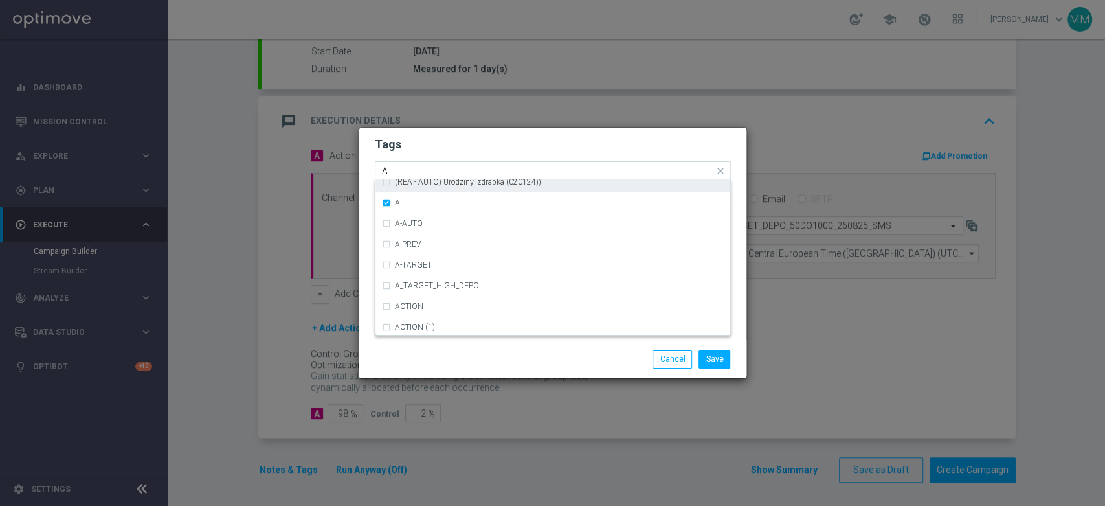
click at [444, 170] on input "A" at bounding box center [548, 171] width 332 height 11
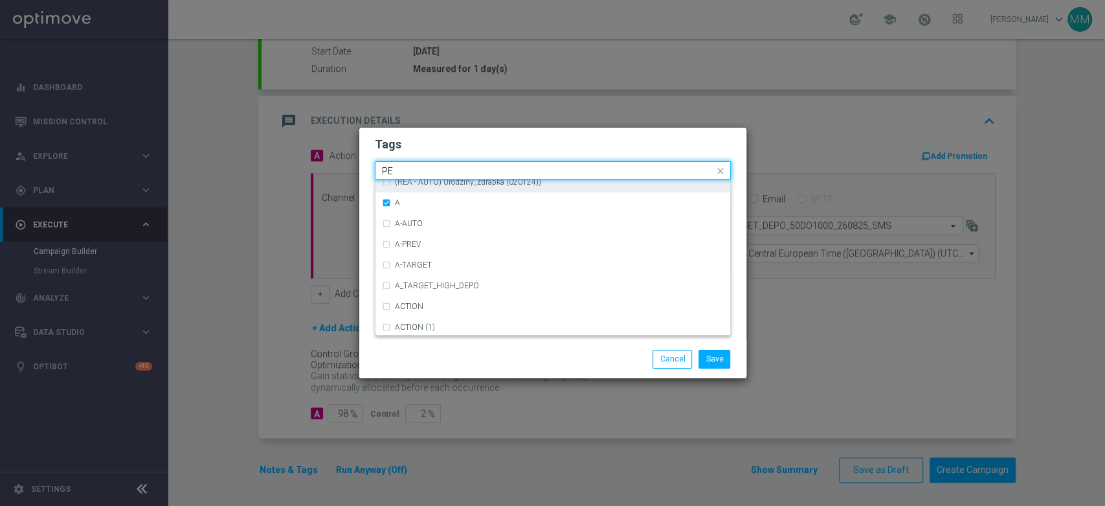
scroll to position [0, 0]
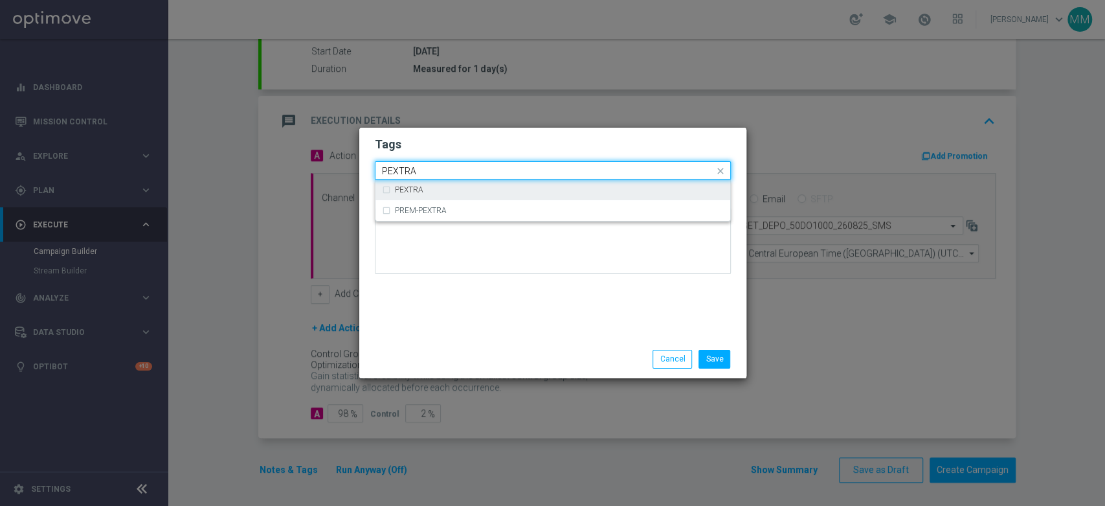
click at [428, 197] on div "PEXTRA" at bounding box center [553, 189] width 342 height 21
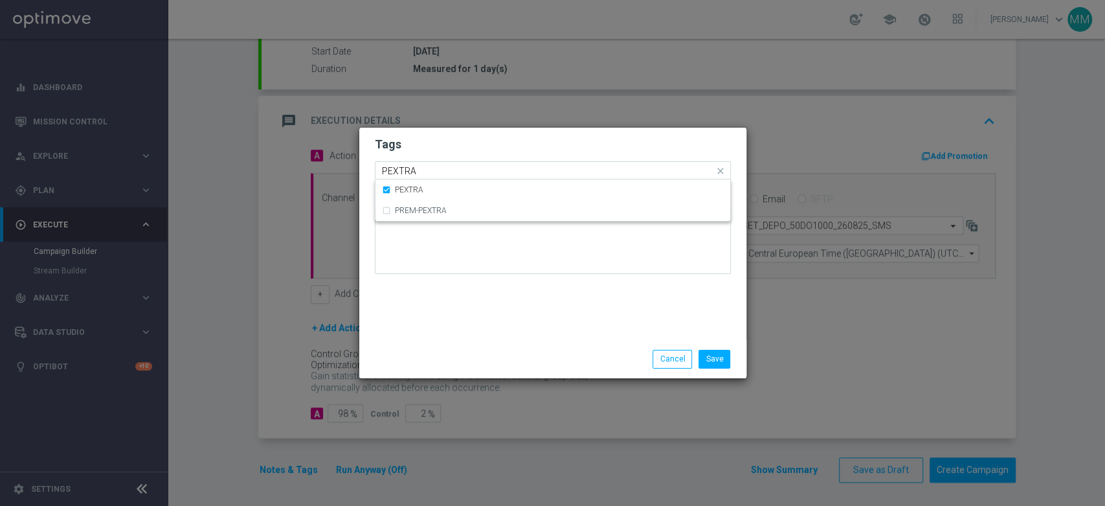
click at [431, 169] on input "PEXTRA" at bounding box center [548, 171] width 332 height 11
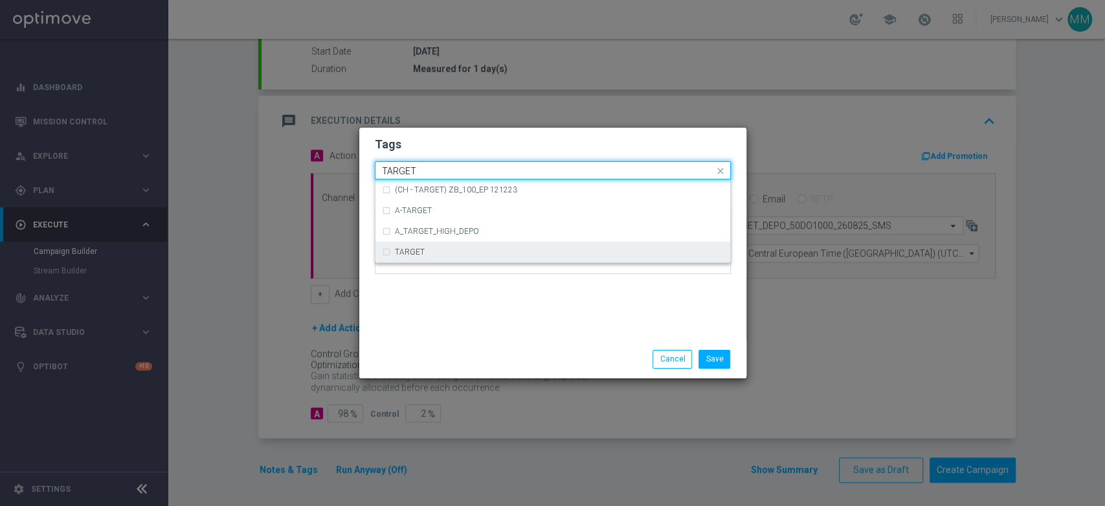
drag, startPoint x: 438, startPoint y: 247, endPoint x: 435, endPoint y: 175, distance: 71.3
click at [438, 247] on div "TARGET" at bounding box center [553, 252] width 342 height 21
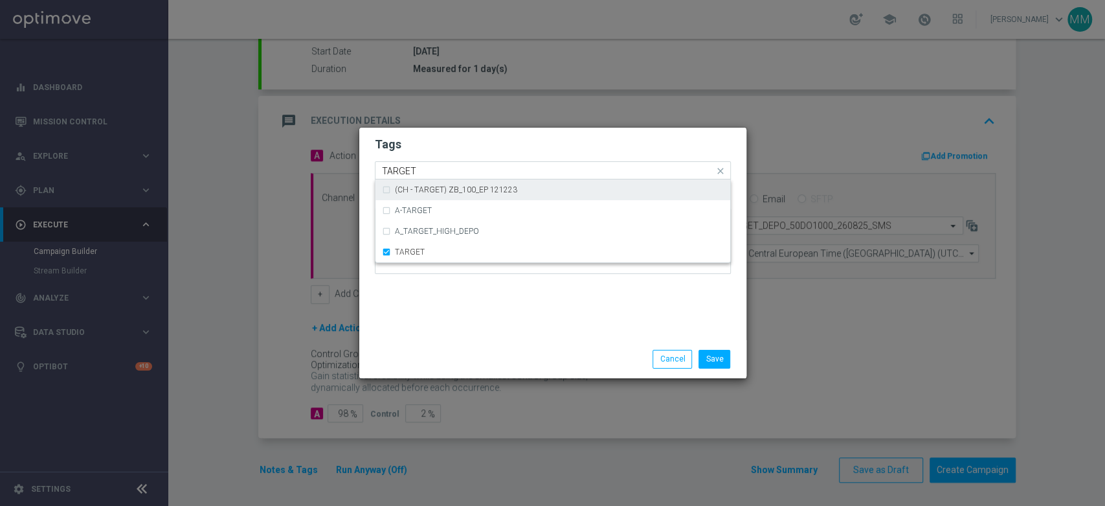
click at [433, 164] on div "Quick find × A × PEXTRA × TARGET TARGET" at bounding box center [545, 171] width 339 height 16
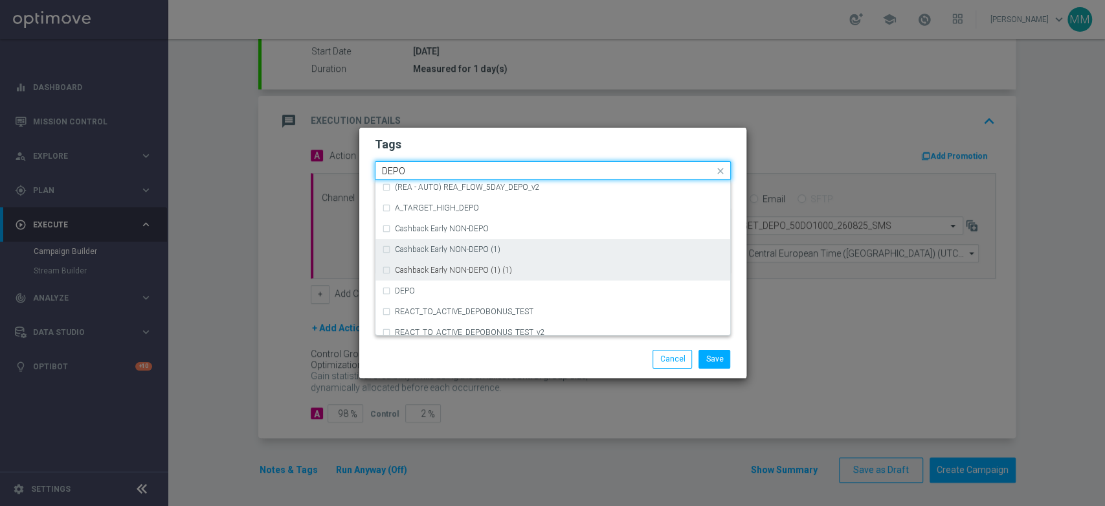
scroll to position [503, 0]
click at [473, 265] on div "DEPO" at bounding box center [559, 267] width 329 height 8
type input "DEPO"
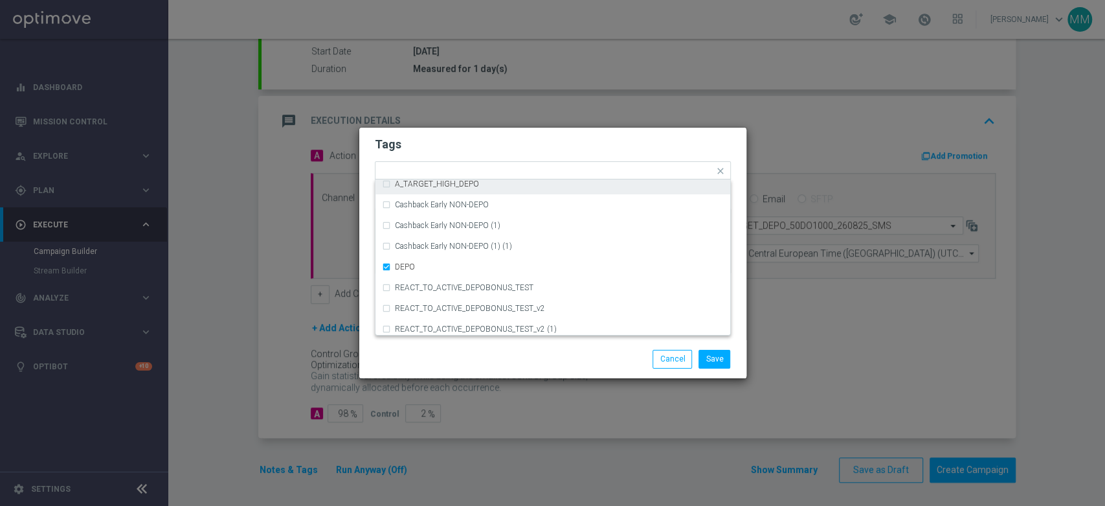
click at [489, 138] on h2 "Tags" at bounding box center [553, 145] width 356 height 16
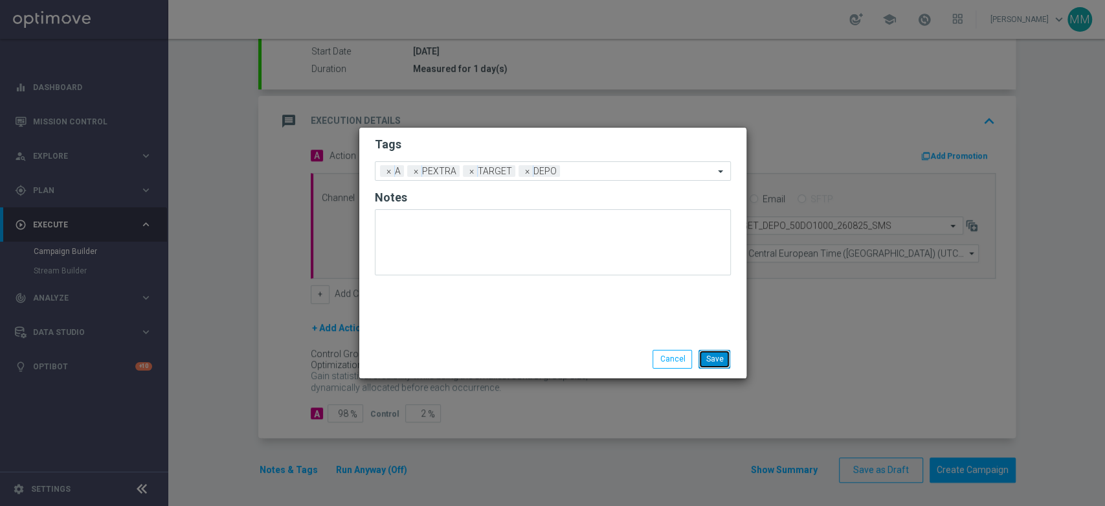
click at [712, 356] on button "Save" at bounding box center [715, 359] width 32 height 18
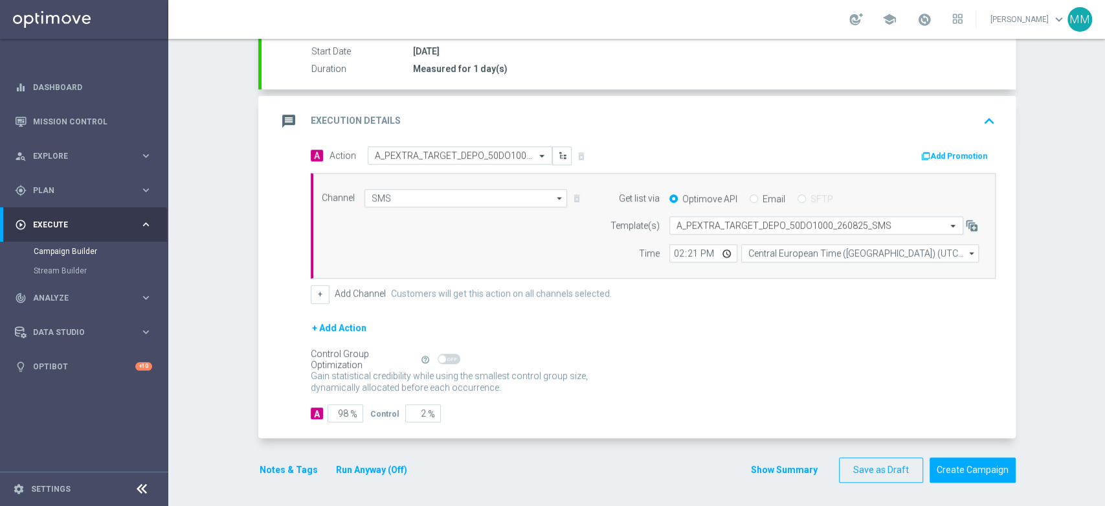
click at [519, 104] on div "message Execution Details keyboard_arrow_up" at bounding box center [639, 121] width 754 height 51
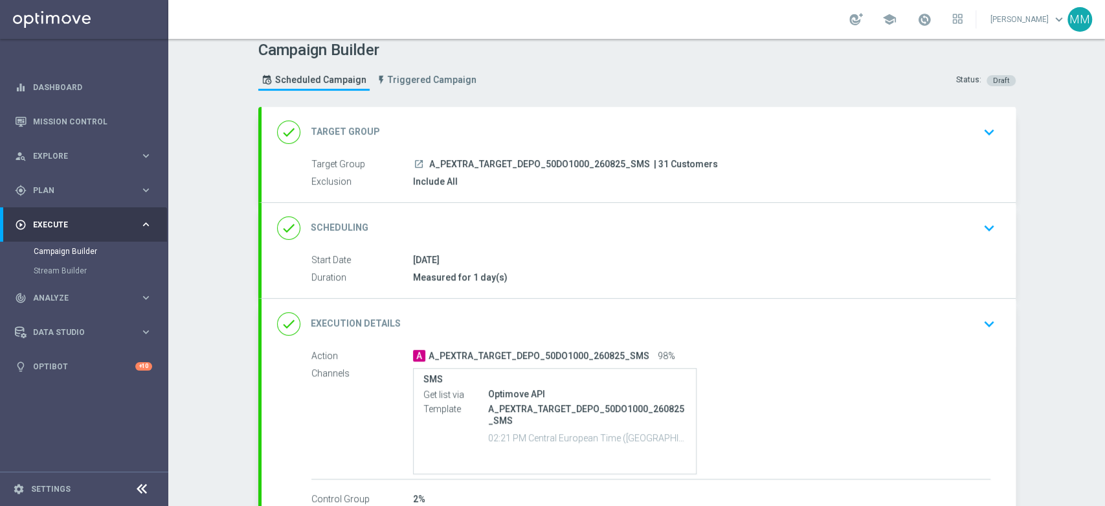
scroll to position [0, 0]
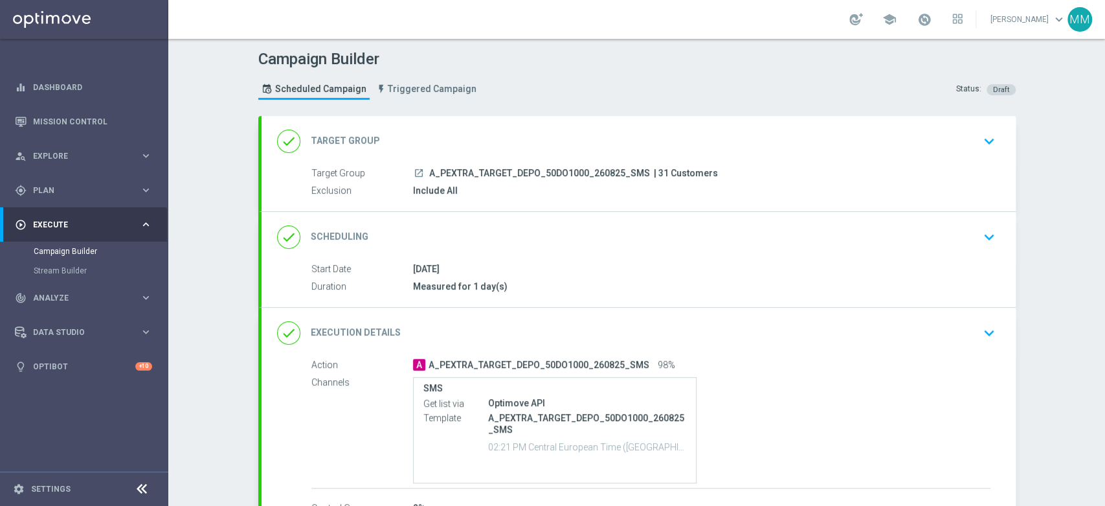
click at [475, 120] on div "done Target Group keyboard_arrow_down" at bounding box center [639, 141] width 754 height 51
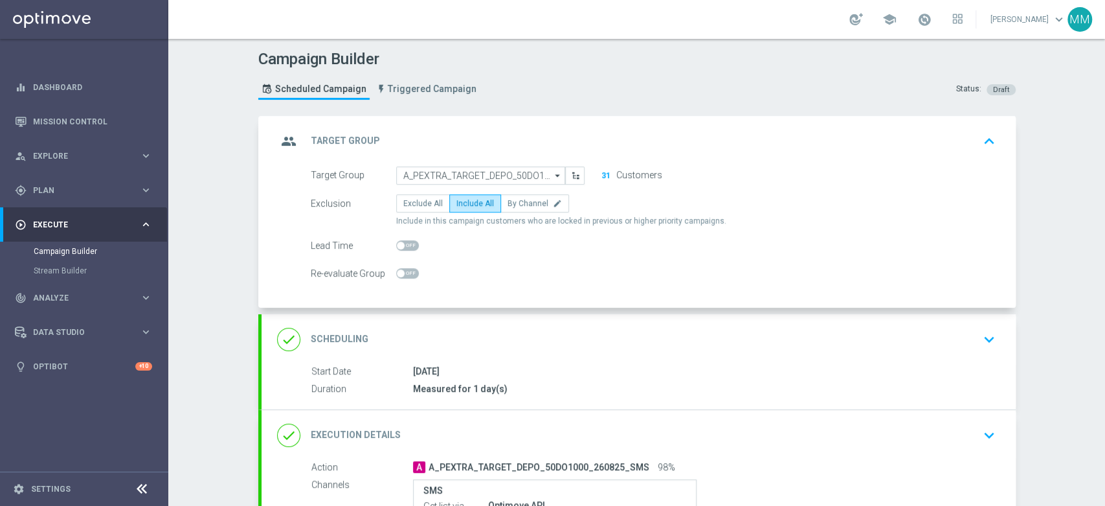
click at [469, 131] on div "group Target Group keyboard_arrow_up" at bounding box center [638, 141] width 723 height 25
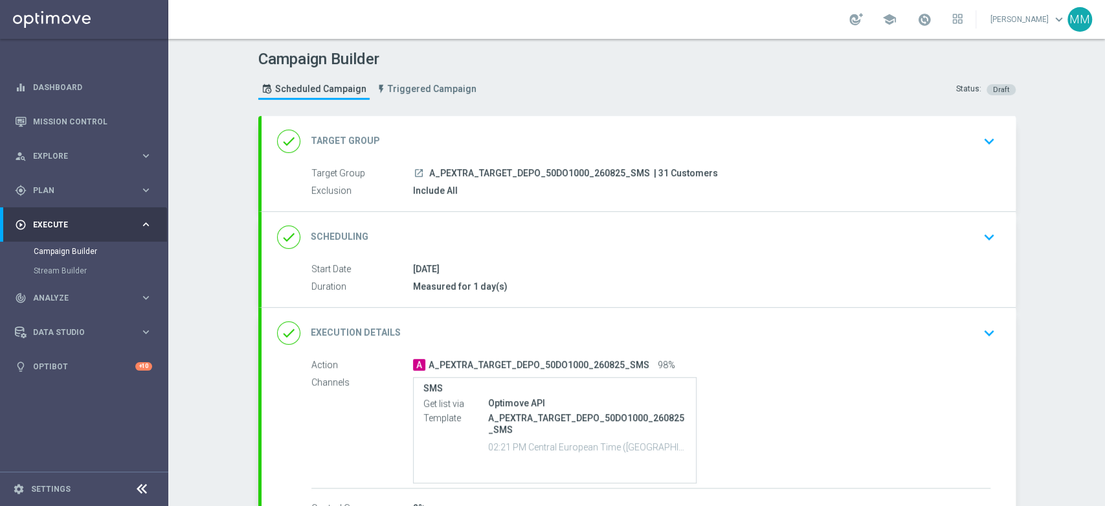
click at [482, 220] on div "done Scheduling keyboard_arrow_down" at bounding box center [639, 237] width 754 height 51
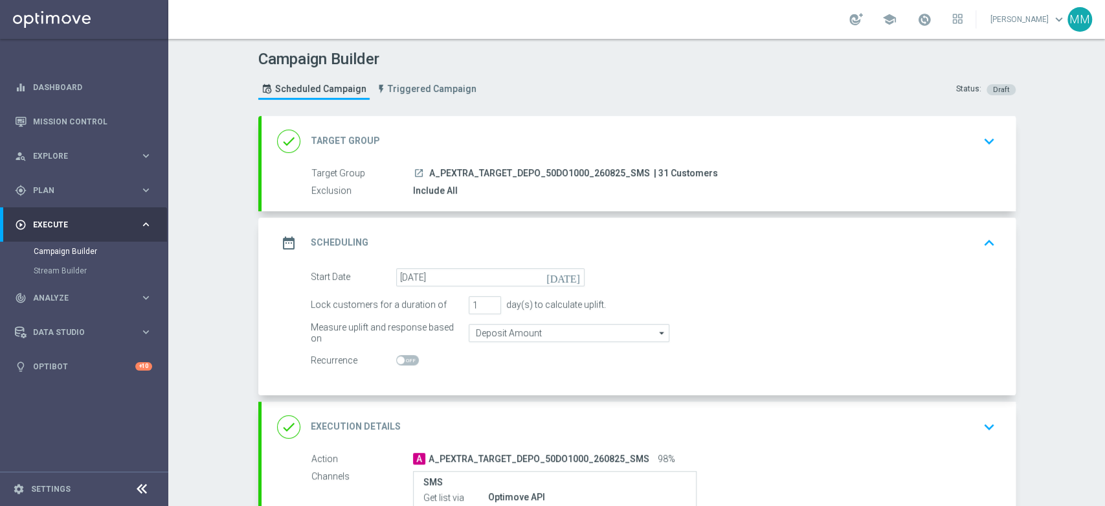
click at [490, 233] on div "date_range Scheduling keyboard_arrow_up" at bounding box center [638, 243] width 723 height 25
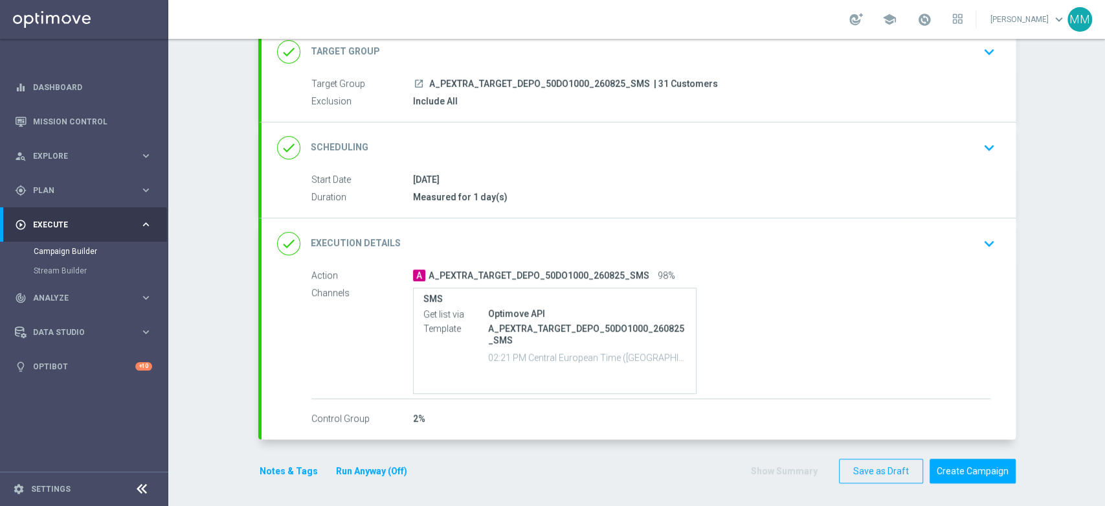
scroll to position [91, 0]
click at [269, 475] on button "Notes & Tags" at bounding box center [288, 470] width 61 height 16
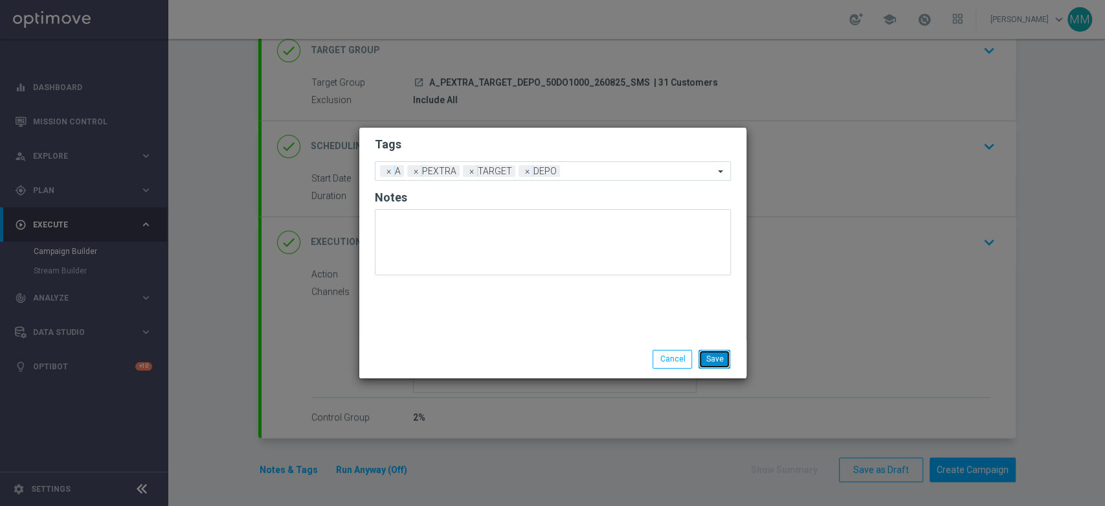
click at [710, 359] on button "Save" at bounding box center [715, 359] width 32 height 18
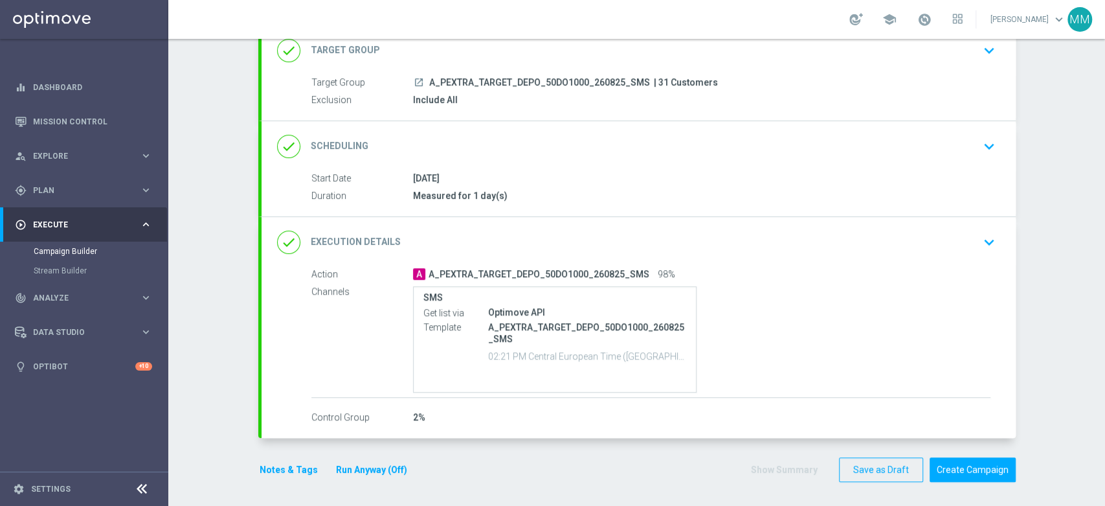
click at [298, 459] on div "Notes & Tags Run Anyway (Off)" at bounding box center [341, 469] width 166 height 25
click at [297, 470] on button "Notes & Tags" at bounding box center [288, 470] width 61 height 16
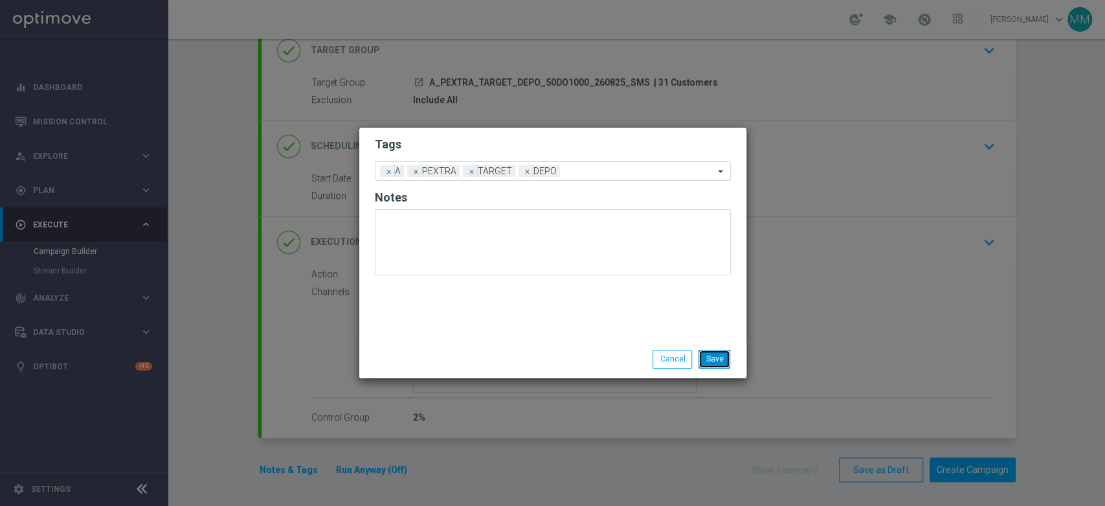
click at [707, 354] on button "Save" at bounding box center [715, 359] width 32 height 18
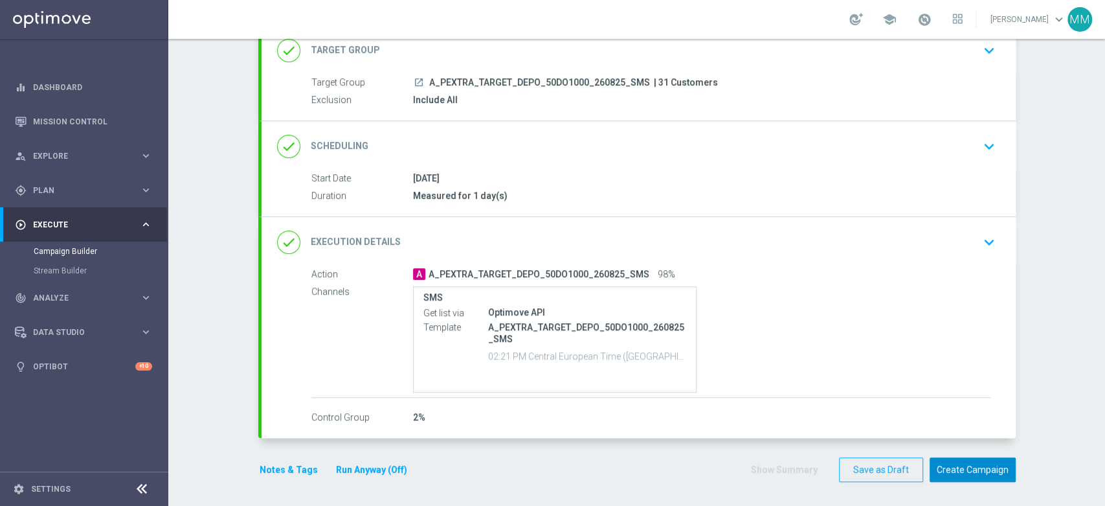
click at [980, 464] on button "Create Campaign" at bounding box center [973, 469] width 86 height 25
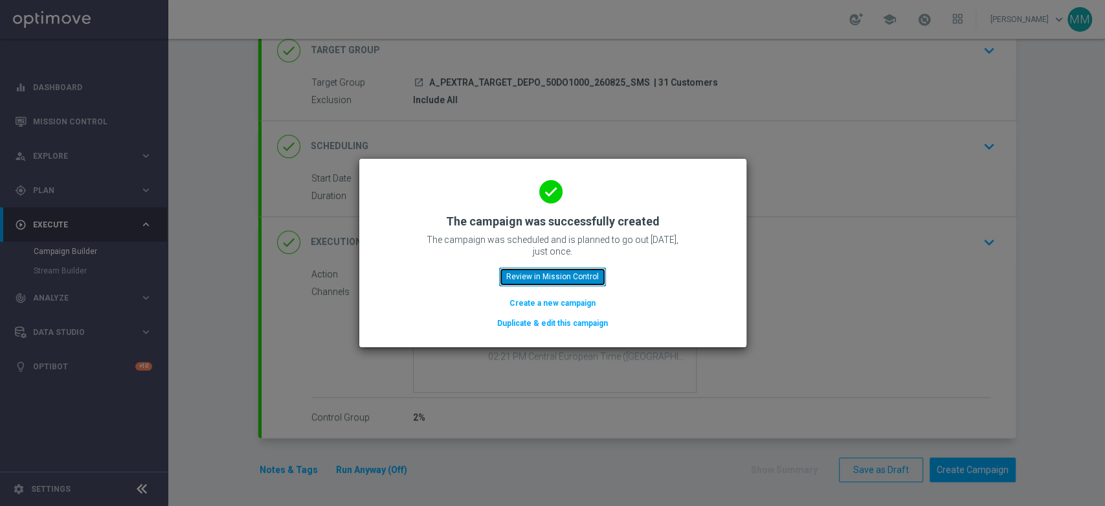
click at [560, 270] on button "Review in Mission Control" at bounding box center [552, 276] width 107 height 18
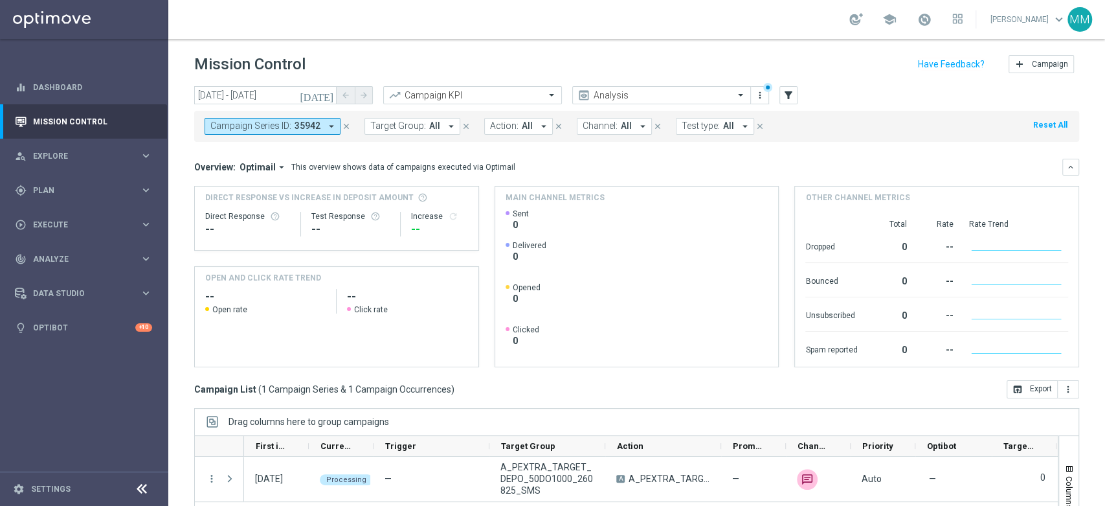
click at [317, 126] on span "35942" at bounding box center [308, 125] width 26 height 11
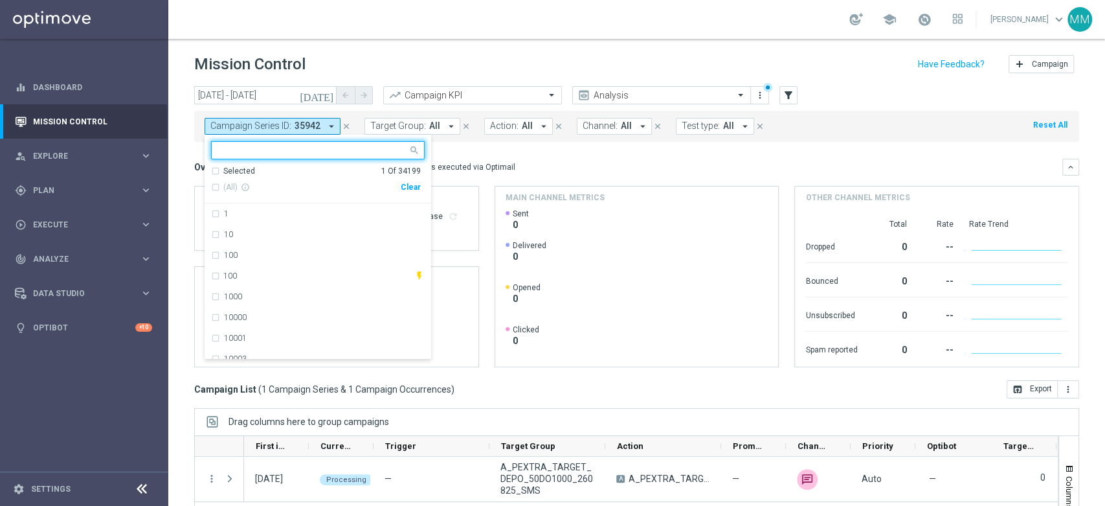
click at [494, 170] on div "This overview shows data of campaigns executed via Optimail" at bounding box center [403, 167] width 224 height 12
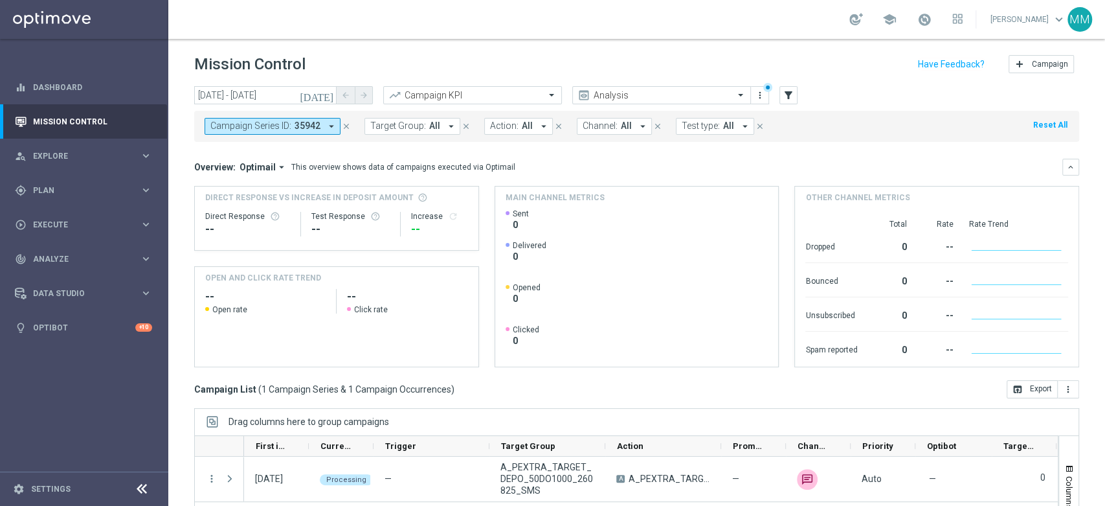
click at [423, 126] on button "Target Group: All arrow_drop_down" at bounding box center [413, 126] width 96 height 17
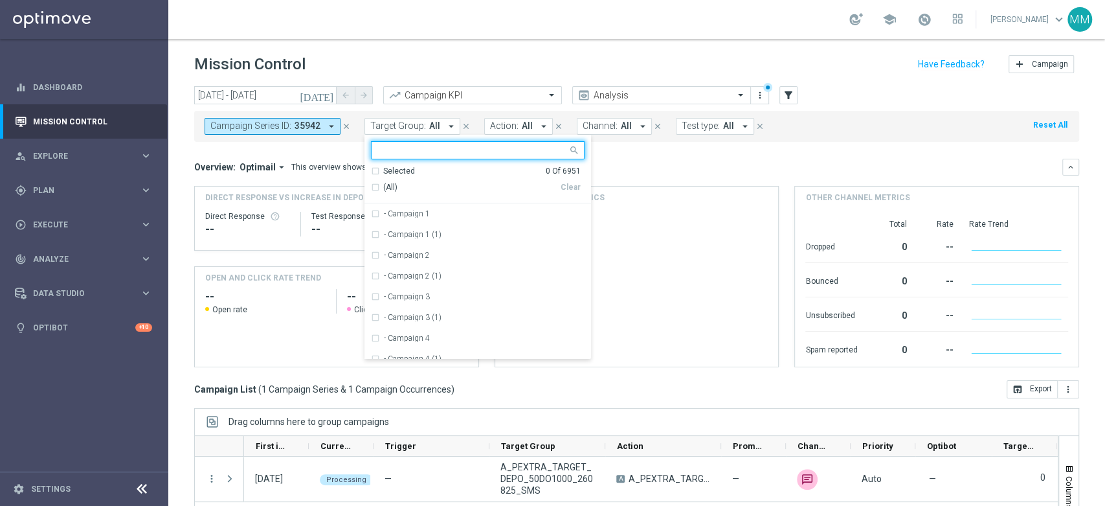
click at [502, 129] on span "Action:" at bounding box center [504, 125] width 28 height 11
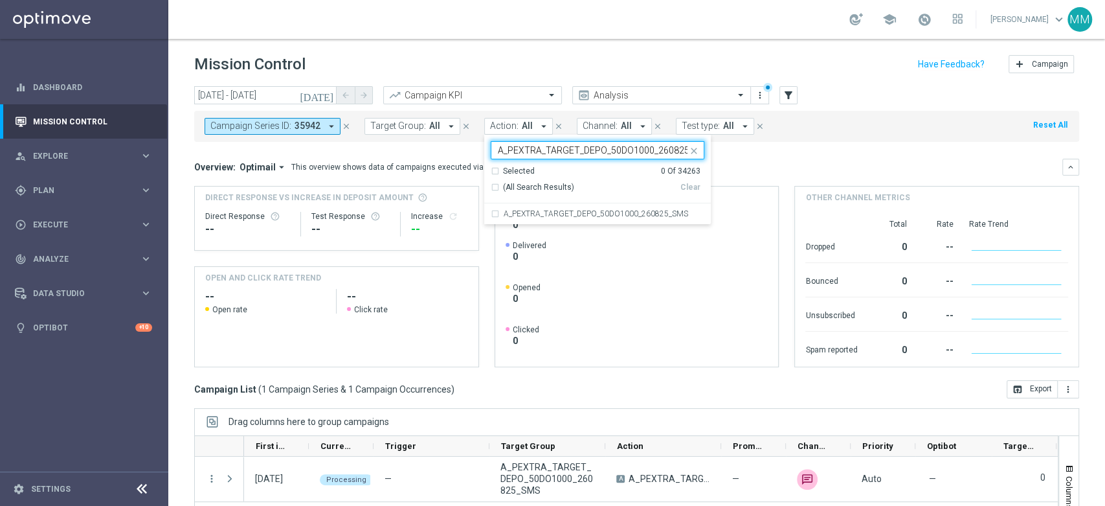
scroll to position [0, 19]
click at [579, 211] on label "A_PEXTRA_TARGET_DEPO_50DO1000_260825_SMS" at bounding box center [596, 214] width 185 height 8
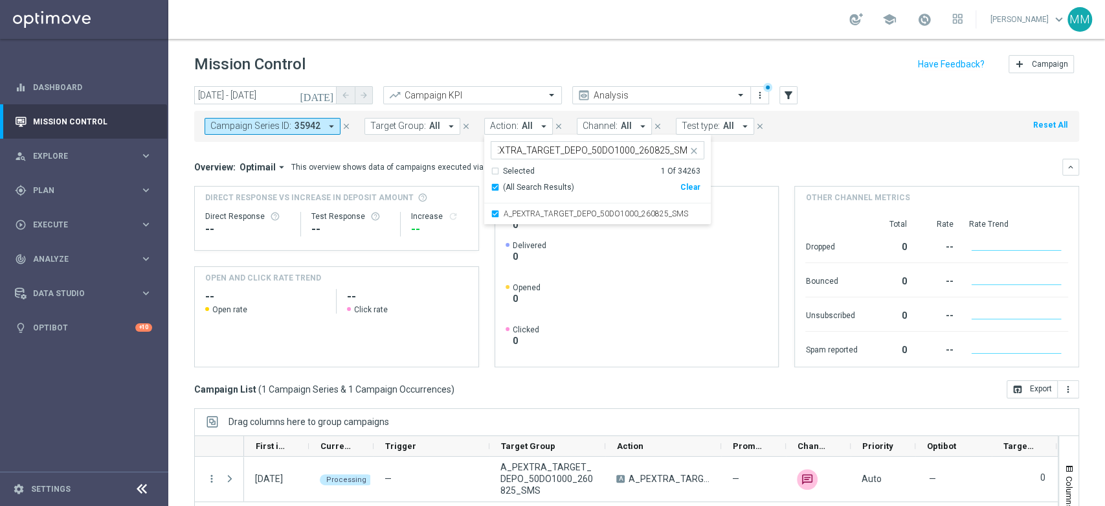
scroll to position [0, 0]
click at [556, 150] on input "A_PEXTRA_TARGET_DEPO_50DO1000_260825_SMS" at bounding box center [593, 150] width 190 height 11
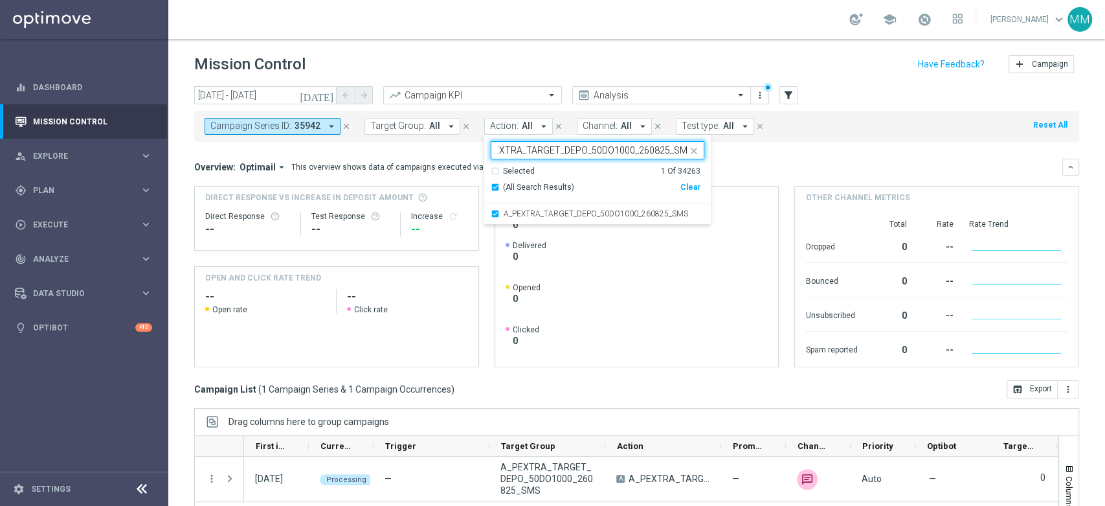
drag, startPoint x: 616, startPoint y: 148, endPoint x: 606, endPoint y: 149, distance: 10.4
click at [606, 149] on input "A_PEXTRA_TARGET_DEPO_50DO1000_260825_SMS" at bounding box center [593, 150] width 190 height 11
drag, startPoint x: 517, startPoint y: 151, endPoint x: 491, endPoint y: 149, distance: 26.0
click at [496, 149] on div "A_PEXTRA_TARGET_DEPO_50DO500_260825_SMS" at bounding box center [592, 151] width 192 height 13
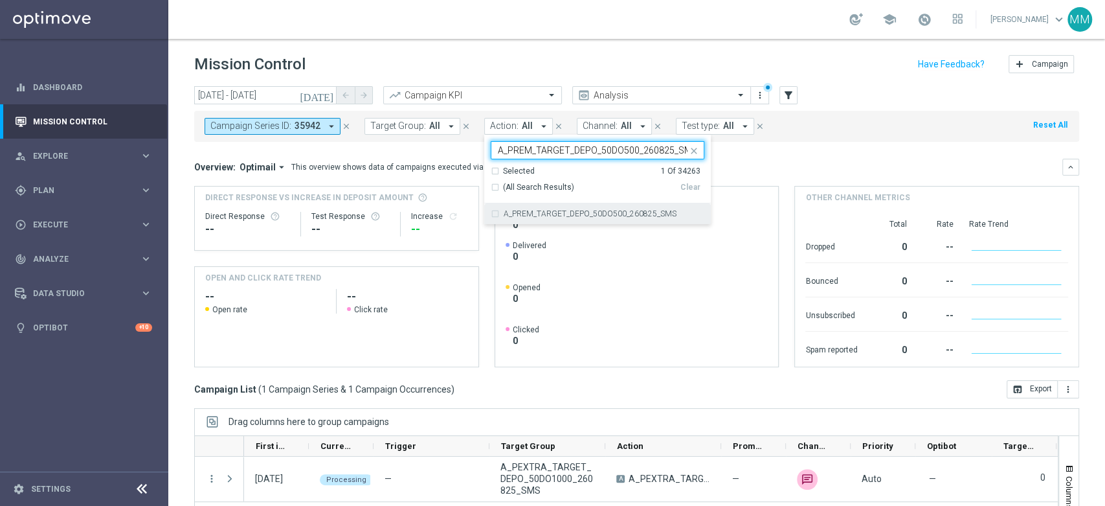
click at [541, 211] on label "A_PREM_TARGET_DEPO_50DO500_260825_SMS" at bounding box center [590, 214] width 173 height 8
type input "A_PREM_TARGET_DEPO_50DO500_260825_SMS"
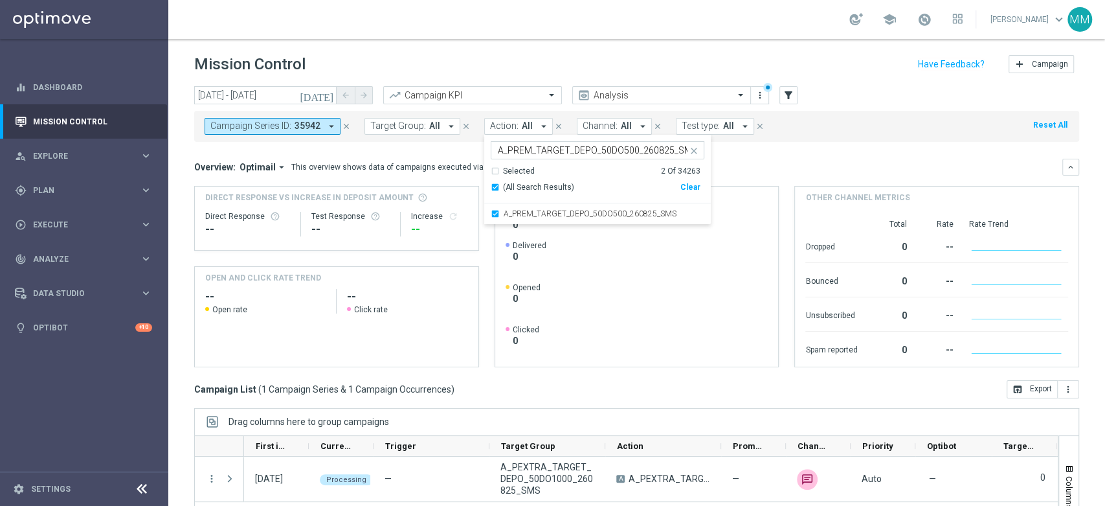
click at [754, 177] on div "Overview: Optimail arrow_drop_down This overview shows data of campaigns execut…" at bounding box center [636, 263] width 885 height 208
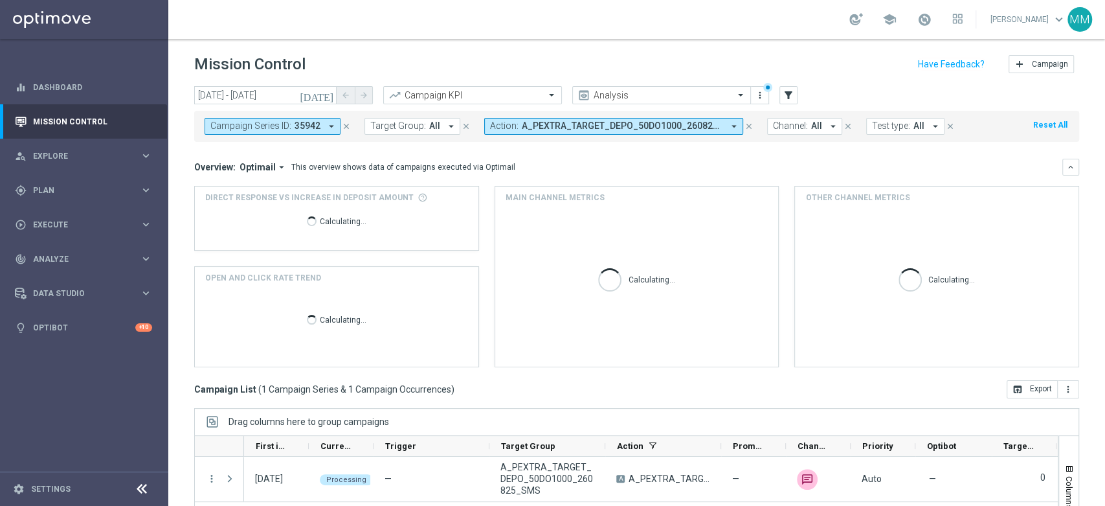
click at [315, 128] on span "35942" at bounding box center [308, 125] width 26 height 11
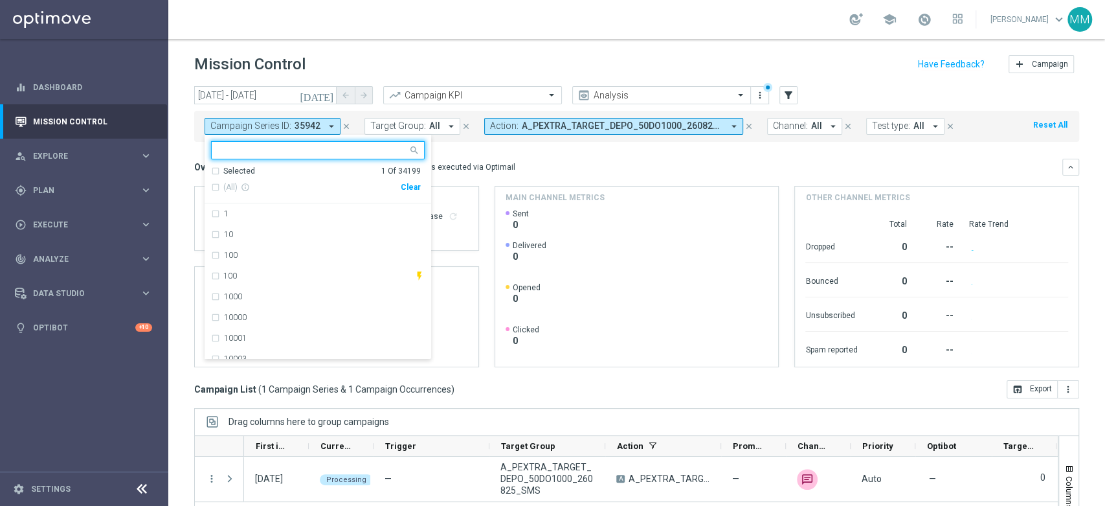
click at [0, 0] on div "Clear" at bounding box center [0, 0] width 0 height 0
click at [517, 161] on div "Overview: Optimail arrow_drop_down This overview shows data of campaigns execut…" at bounding box center [628, 167] width 868 height 12
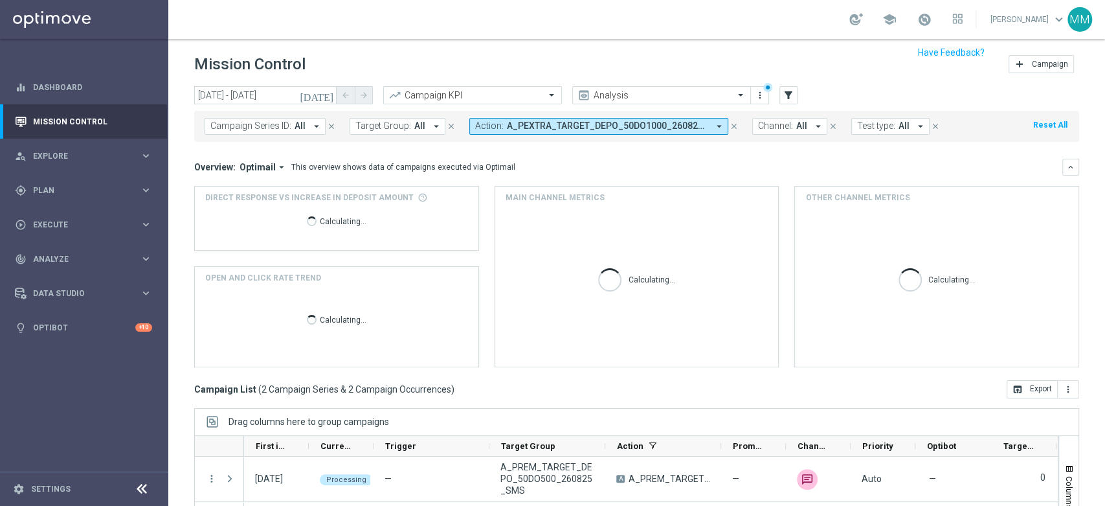
scroll to position [141, 0]
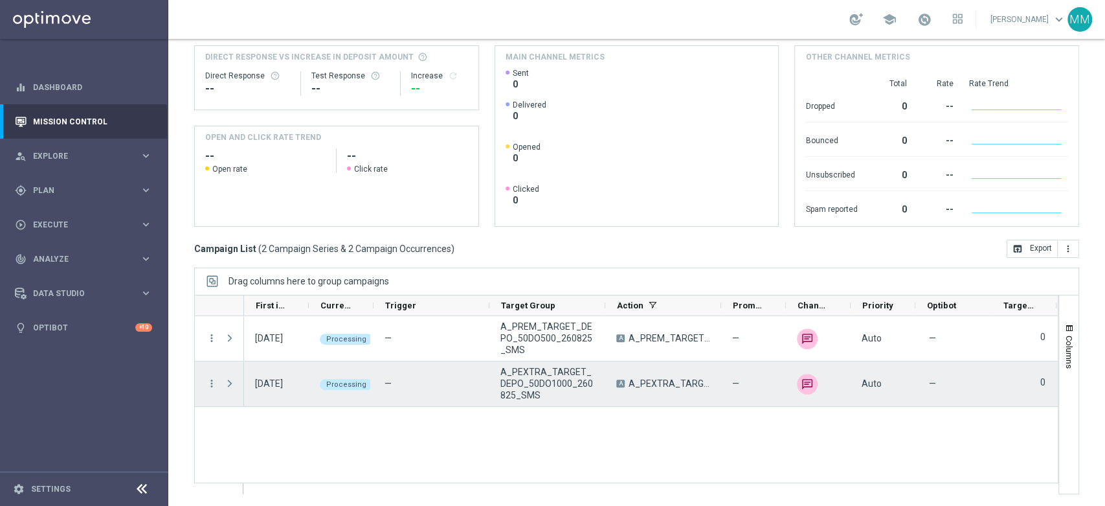
click at [231, 384] on span "Press SPACE to select this row." at bounding box center [230, 383] width 12 height 10
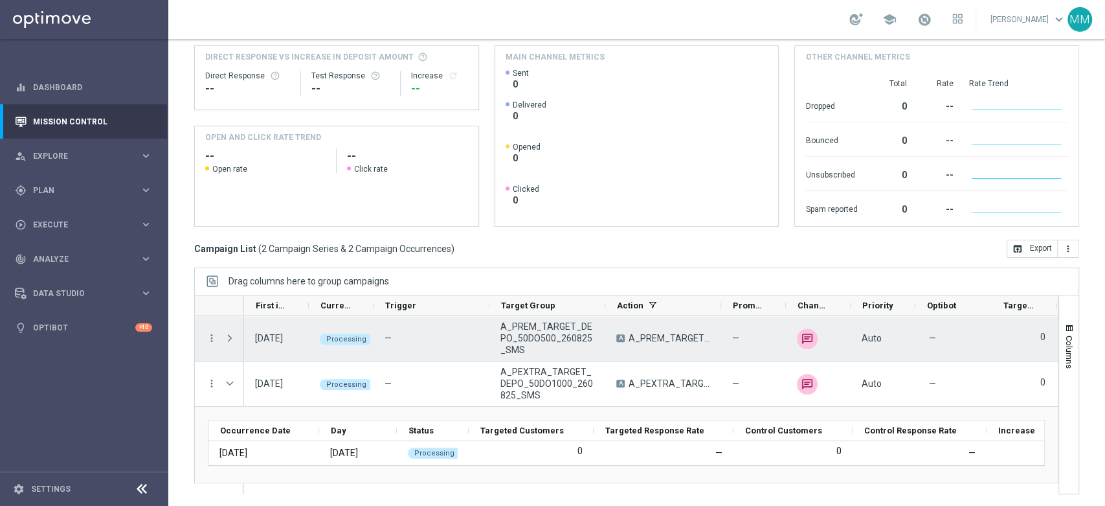
click at [236, 335] on span at bounding box center [231, 338] width 14 height 26
click at [229, 335] on span at bounding box center [230, 338] width 12 height 10
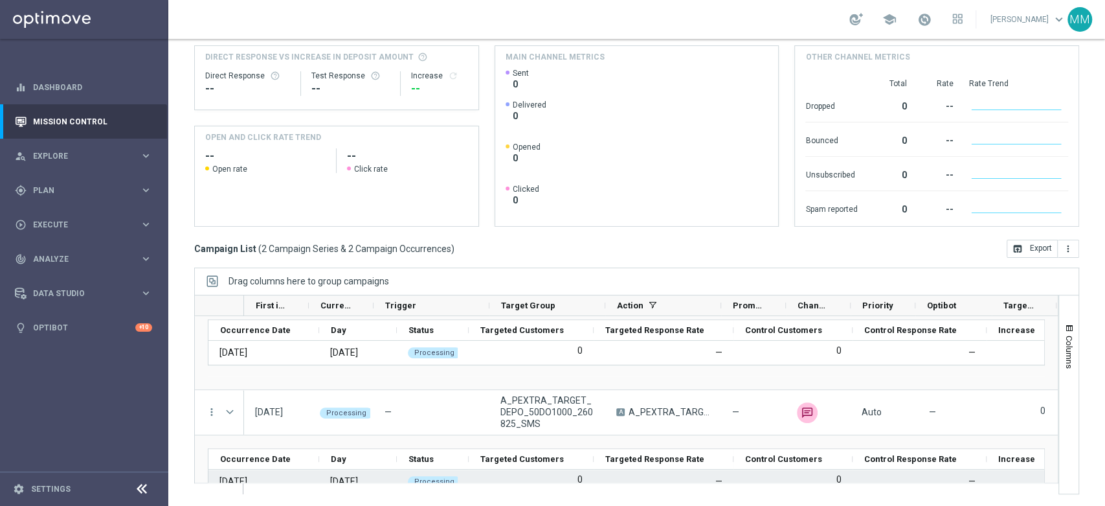
scroll to position [0, 0]
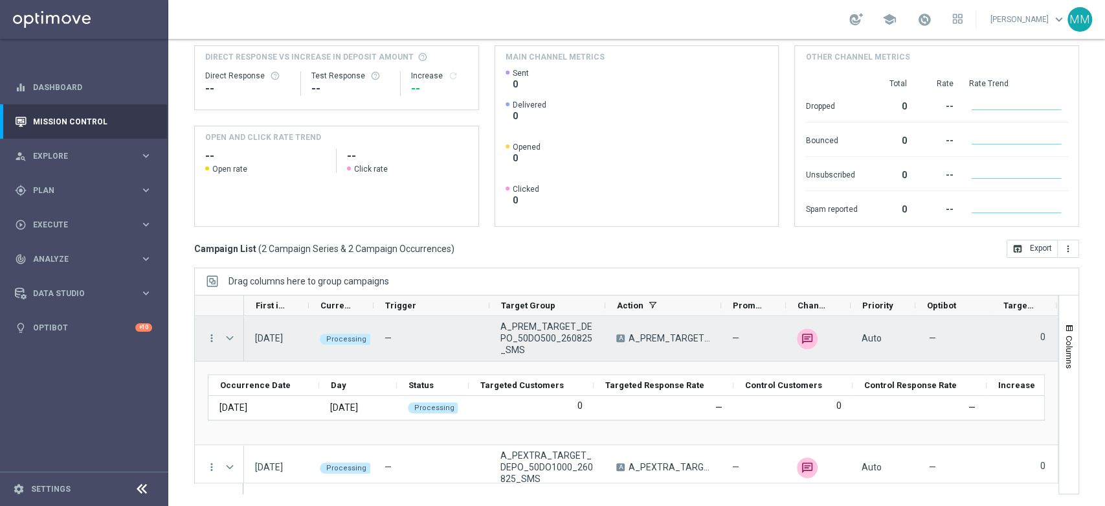
click at [211, 327] on div "more_vert" at bounding box center [206, 338] width 23 height 45
click at [212, 335] on icon "more_vert" at bounding box center [212, 338] width 12 height 12
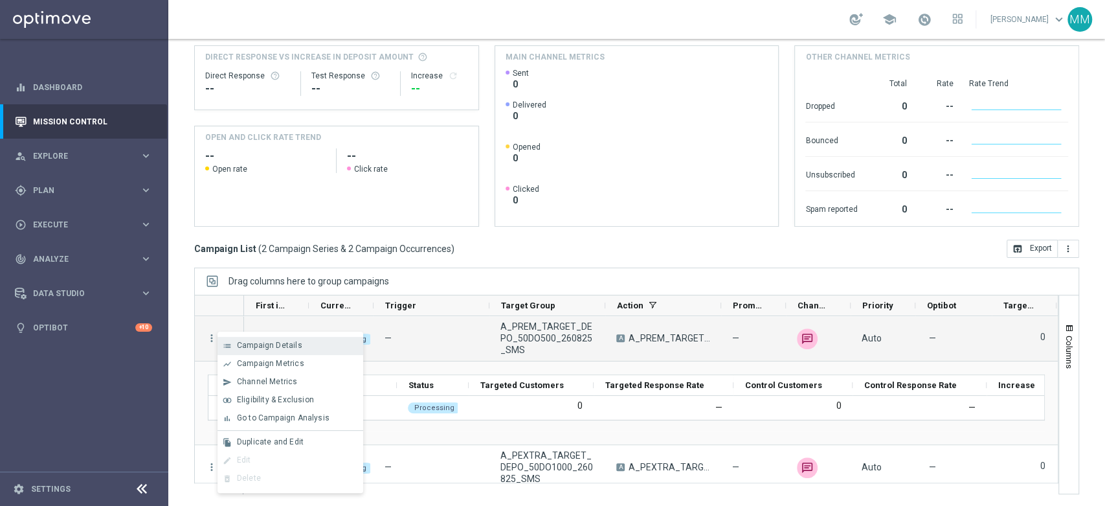
click at [254, 341] on span "Campaign Details" at bounding box center [269, 345] width 65 height 9
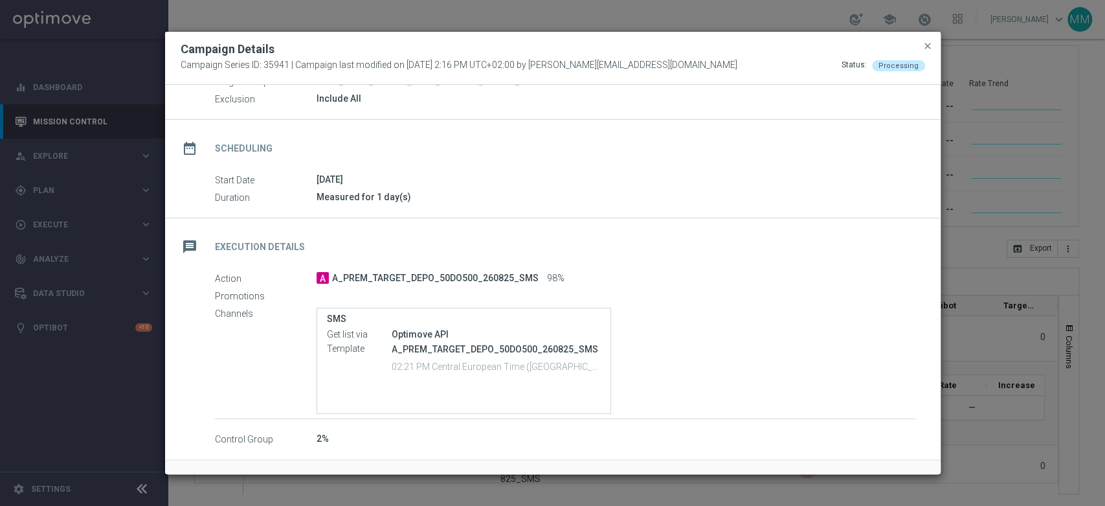
scroll to position [104, 0]
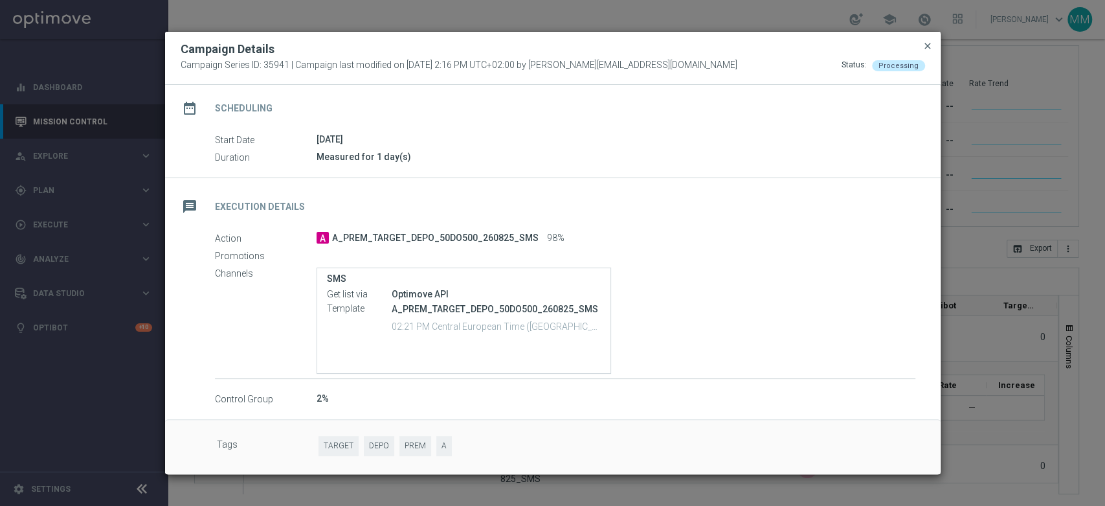
click at [923, 42] on span "close" at bounding box center [928, 46] width 10 height 10
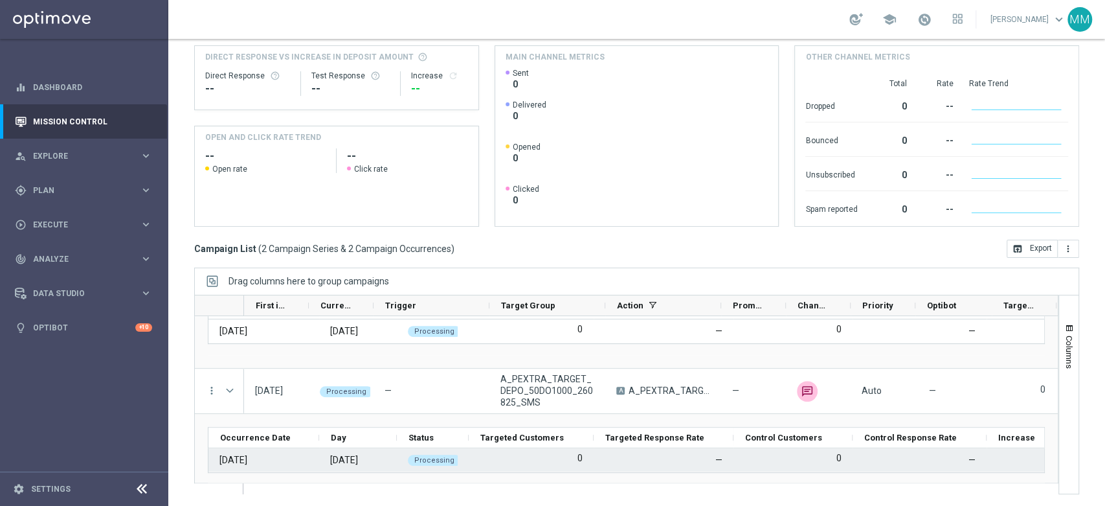
scroll to position [91, 0]
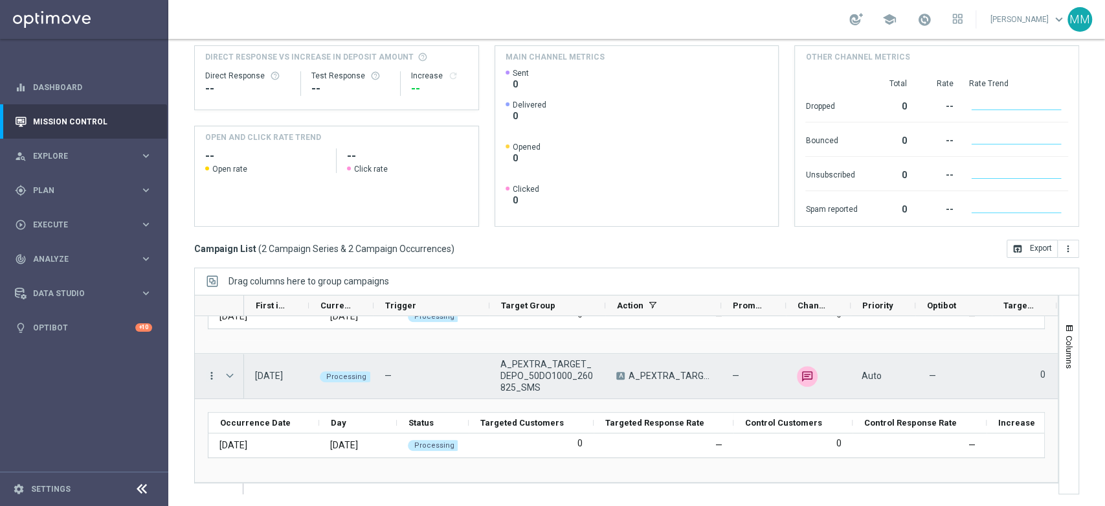
click at [208, 374] on icon "more_vert" at bounding box center [212, 376] width 12 height 12
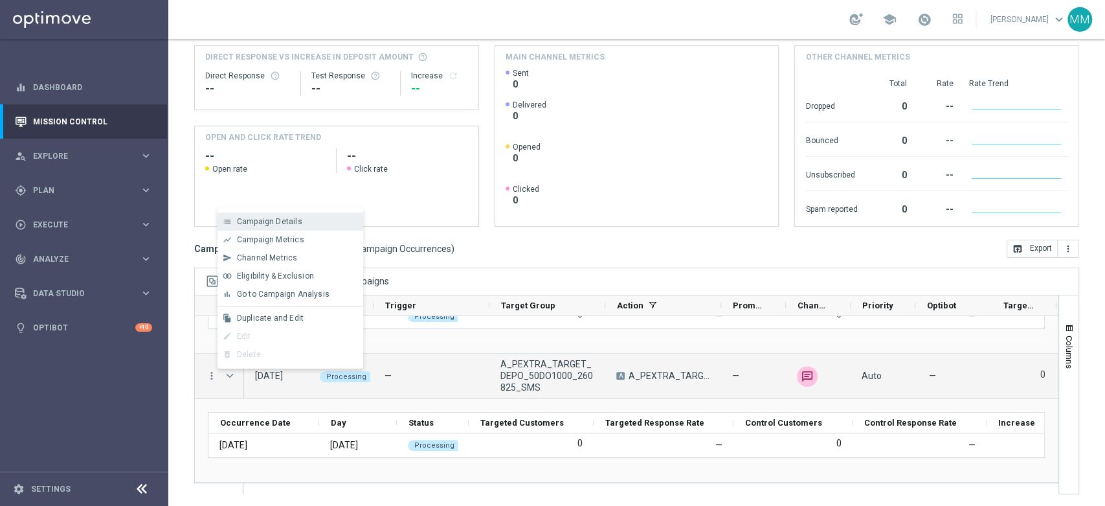
click at [273, 229] on div "list Campaign Details" at bounding box center [291, 221] width 146 height 18
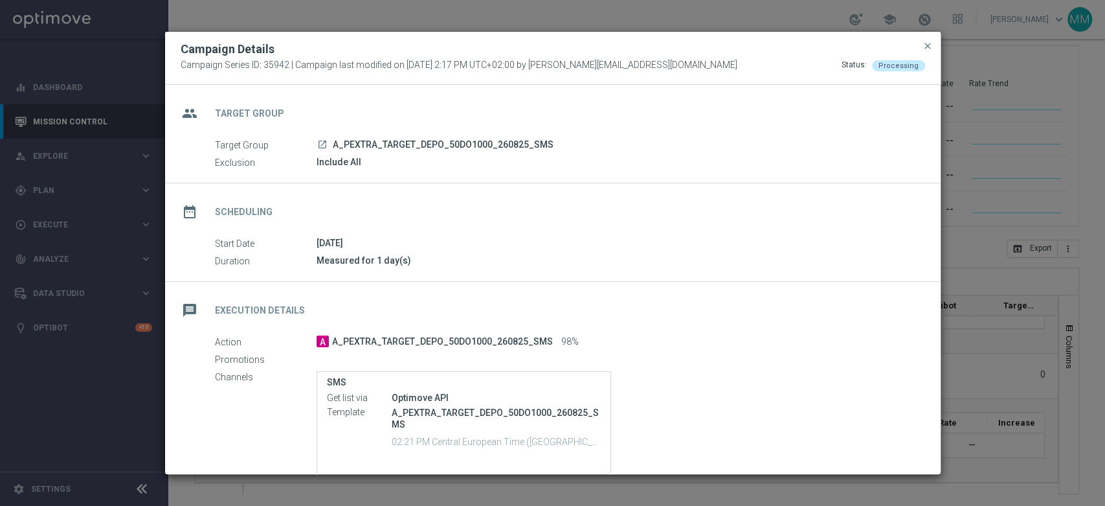
click at [921, 45] on button "close" at bounding box center [927, 46] width 13 height 16
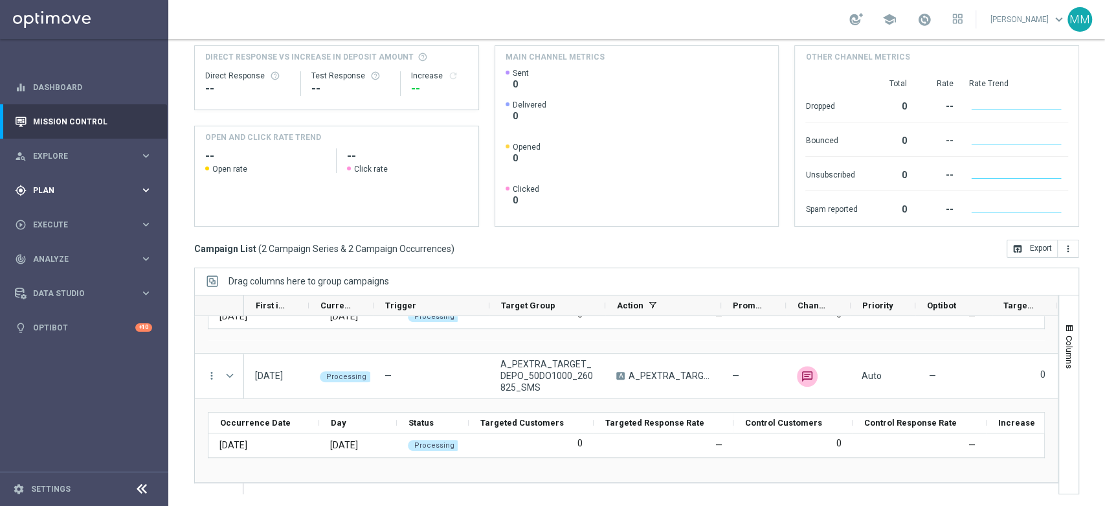
click at [102, 188] on span "Plan" at bounding box center [86, 190] width 107 height 8
click at [73, 259] on span "Templates" at bounding box center [80, 256] width 93 height 8
click at [62, 270] on link "Optimail" at bounding box center [87, 275] width 95 height 10
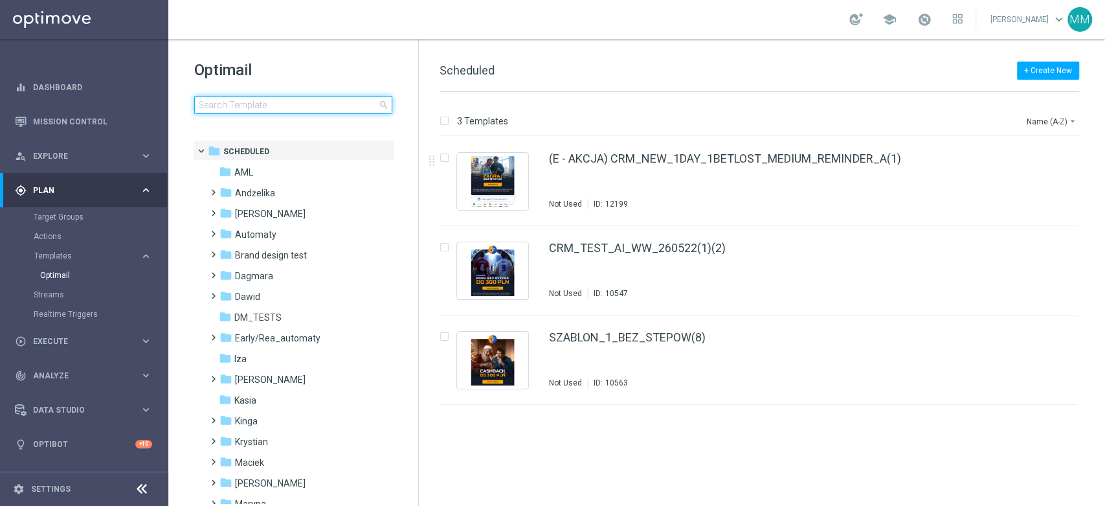
click at [255, 104] on input at bounding box center [293, 105] width 198 height 18
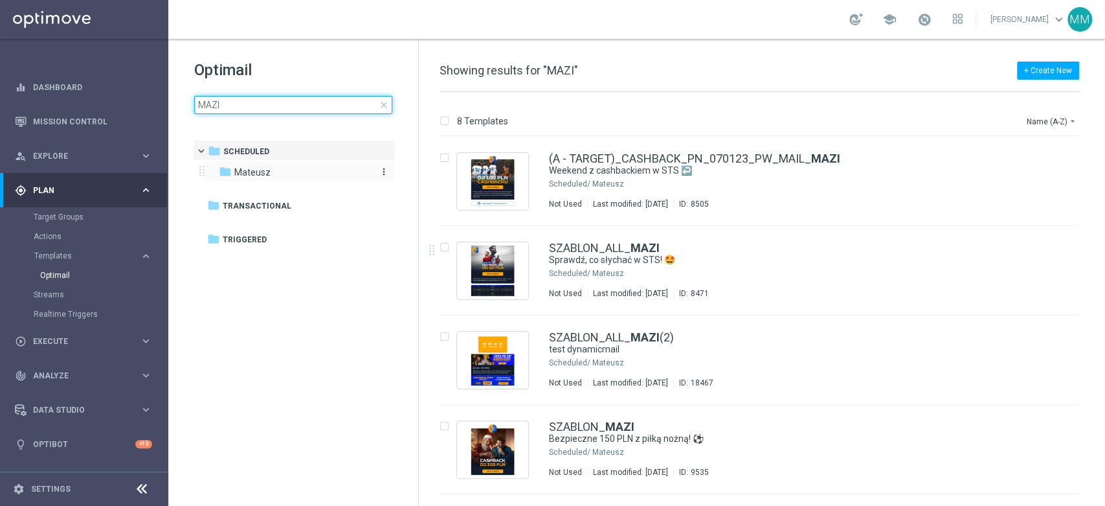
type input "MAZI"
click at [310, 170] on div "folder Mateusz" at bounding box center [293, 172] width 149 height 15
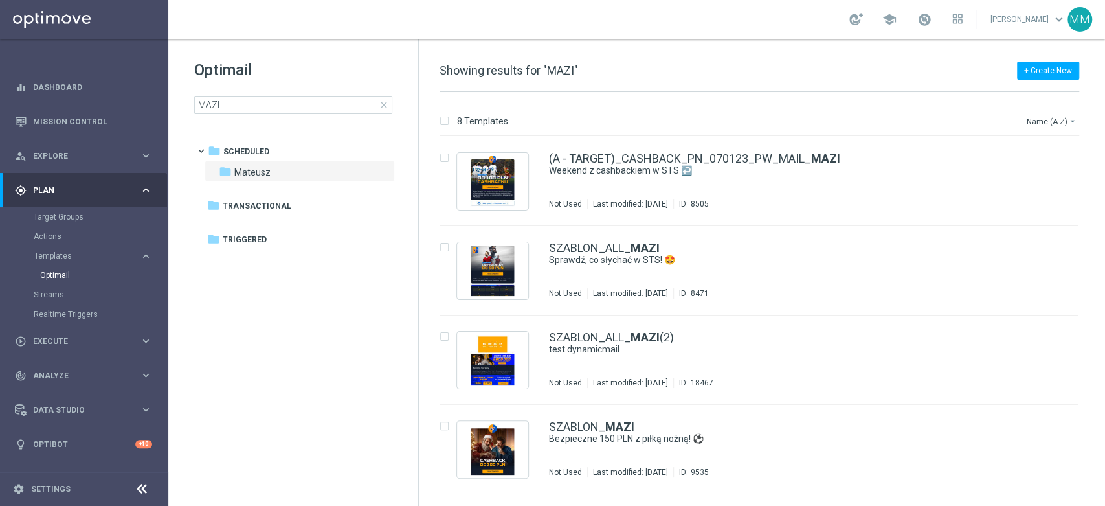
click at [383, 105] on span "close" at bounding box center [384, 105] width 10 height 10
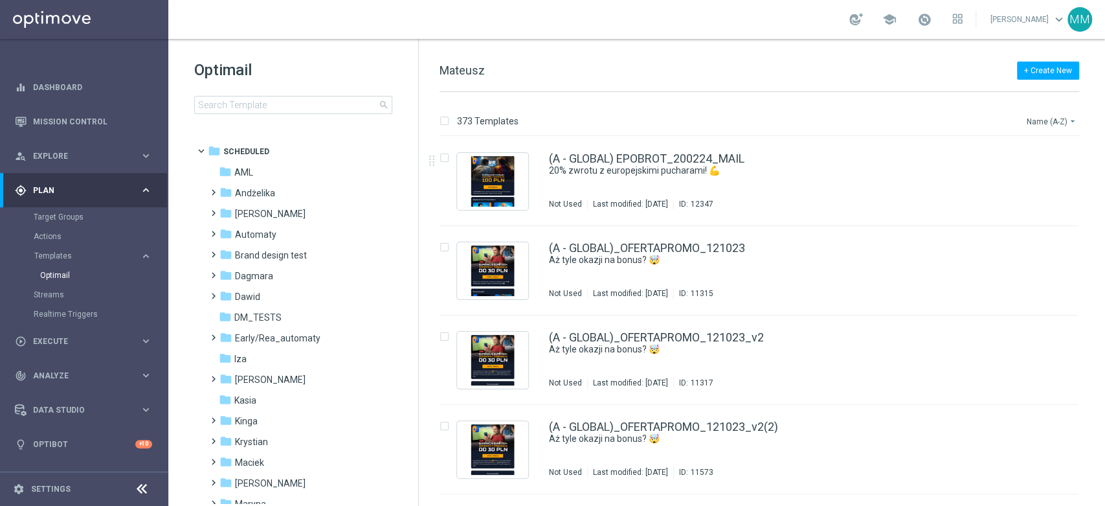
click at [1059, 120] on button "Name (A-Z) arrow_drop_down" at bounding box center [1053, 121] width 54 height 16
click at [1041, 181] on span "Date Modified (Newest)" at bounding box center [1029, 178] width 87 height 9
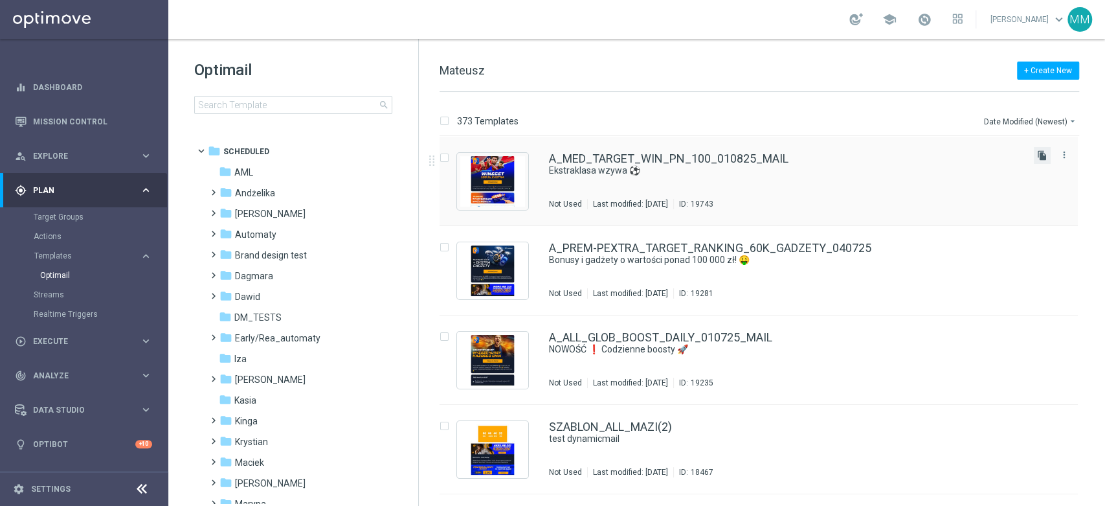
click at [1041, 154] on icon "file_copy" at bounding box center [1042, 155] width 10 height 10
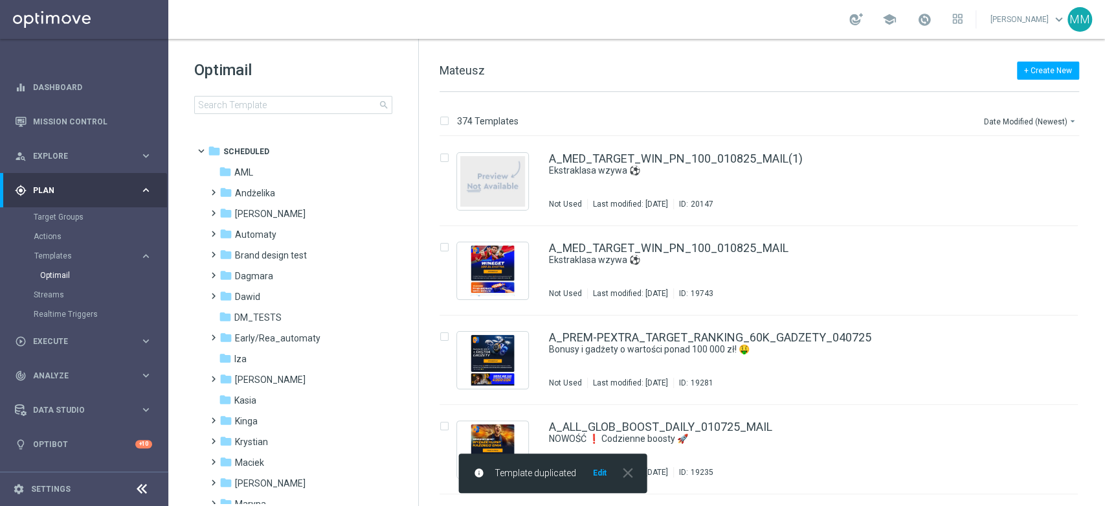
click at [603, 477] on button "Edit" at bounding box center [600, 472] width 16 height 10
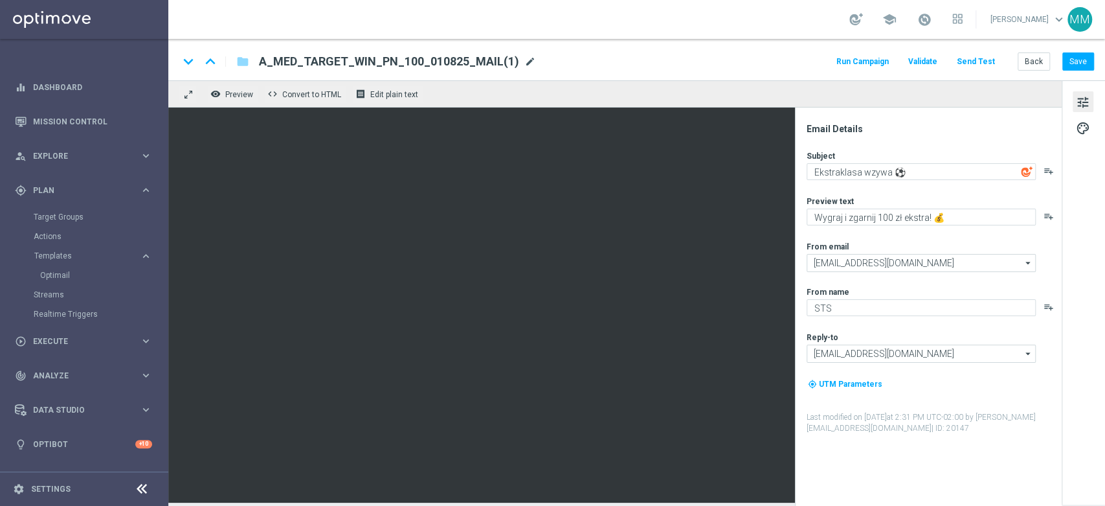
click at [524, 61] on span "mode_edit" at bounding box center [530, 62] width 12 height 12
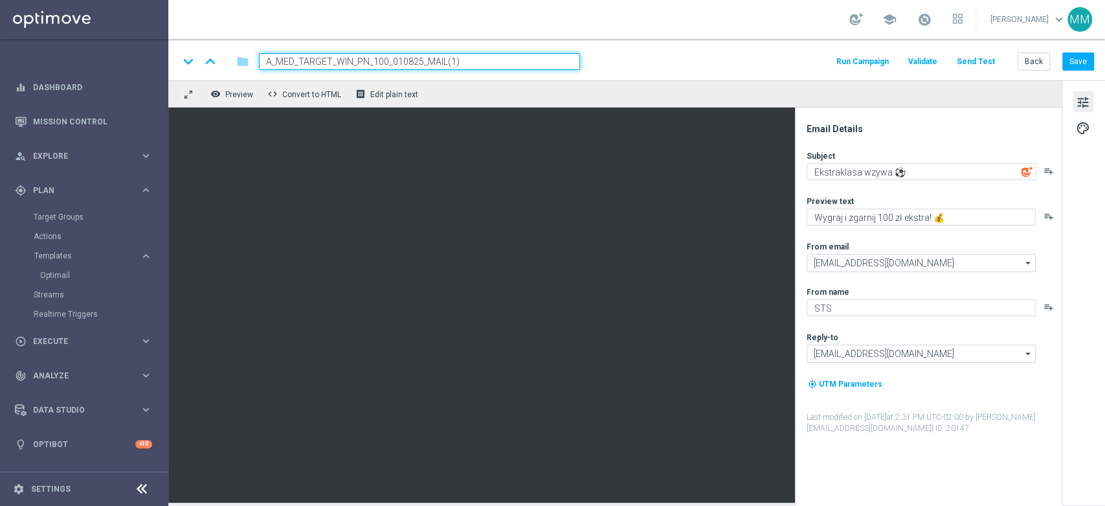
click at [508, 63] on input "A_MED_TARGET_WIN_PN_100_010825_MAIL(1)" at bounding box center [419, 61] width 321 height 17
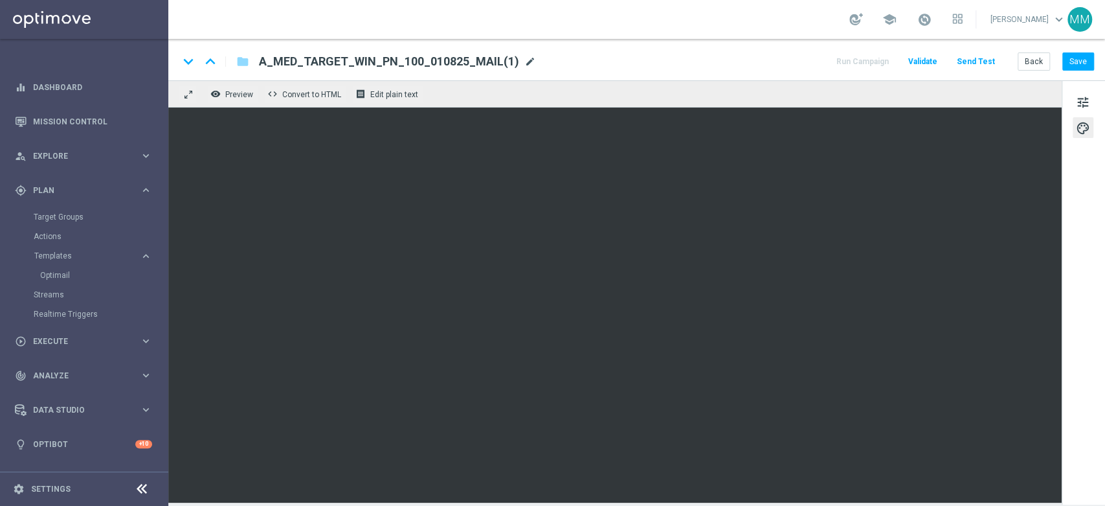
drag, startPoint x: 534, startPoint y: 58, endPoint x: 523, endPoint y: 59, distance: 11.0
click at [534, 58] on div "keyboard_arrow_down keyboard_arrow_up folder A_MED_TARGET_WIN_PN_100_010825_MAI…" at bounding box center [637, 61] width 916 height 17
click at [524, 59] on span "mode_edit" at bounding box center [530, 62] width 12 height 12
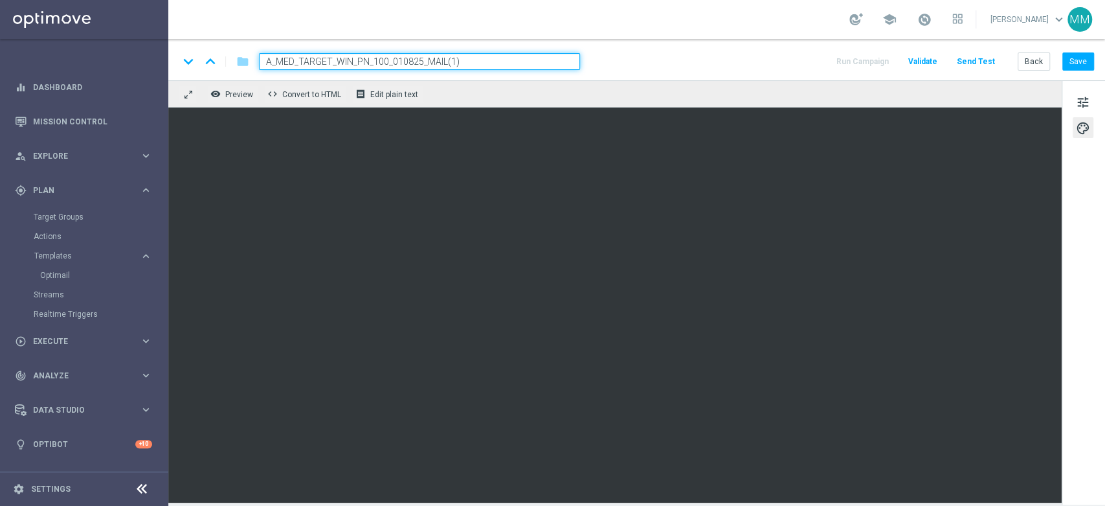
paste input "LOW_TARGET_ZBR_ME_KOSZ_100DO30_270825_MAIL"
type input "A_LOW_TARGET_ZBR_ME_KOSZ_100DO30_270825_MAIL"
click at [598, 44] on div "keyboard_arrow_down keyboard_arrow_up folder A_LOW_TARGET_ZBR_ME_KOSZ_100DO30_2…" at bounding box center [636, 59] width 937 height 41
click at [462, 60] on input "A_LOW_TARGET_ZBR_ME_KOSZ_100DO30_270825_MAIL" at bounding box center [419, 61] width 321 height 17
click at [602, 54] on div "keyboard_arrow_down keyboard_arrow_up folder A_LOW_TARGET_ZBR_ME_KOSZ_100DO30_2…" at bounding box center [637, 61] width 916 height 17
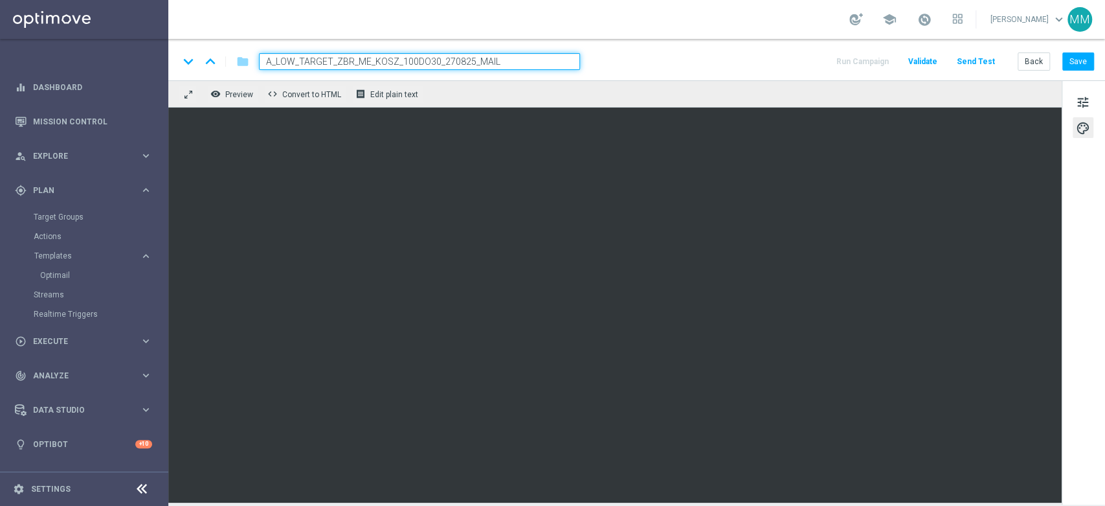
click at [544, 62] on input "A_LOW_TARGET_ZBR_ME_KOSZ_100DO30_270825_MAIL" at bounding box center [419, 61] width 321 height 17
click at [632, 62] on div "keyboard_arrow_down keyboard_arrow_up folder A_LOW_TARGET_ZBR_ME_KOSZ_100DO30_2…" at bounding box center [637, 61] width 916 height 17
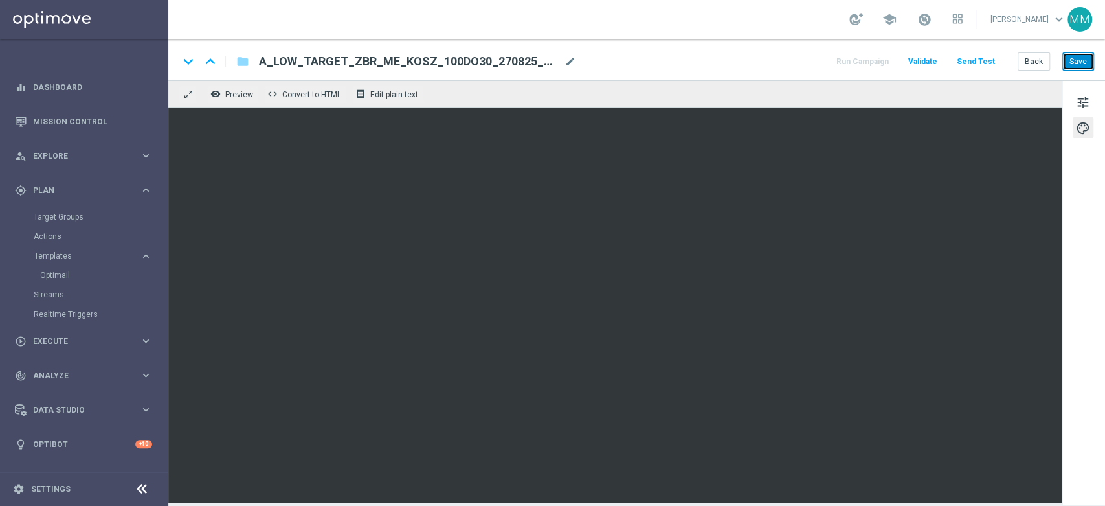
click at [1076, 62] on button "Save" at bounding box center [1079, 61] width 32 height 18
click at [1031, 59] on button "Back" at bounding box center [1034, 61] width 32 height 18
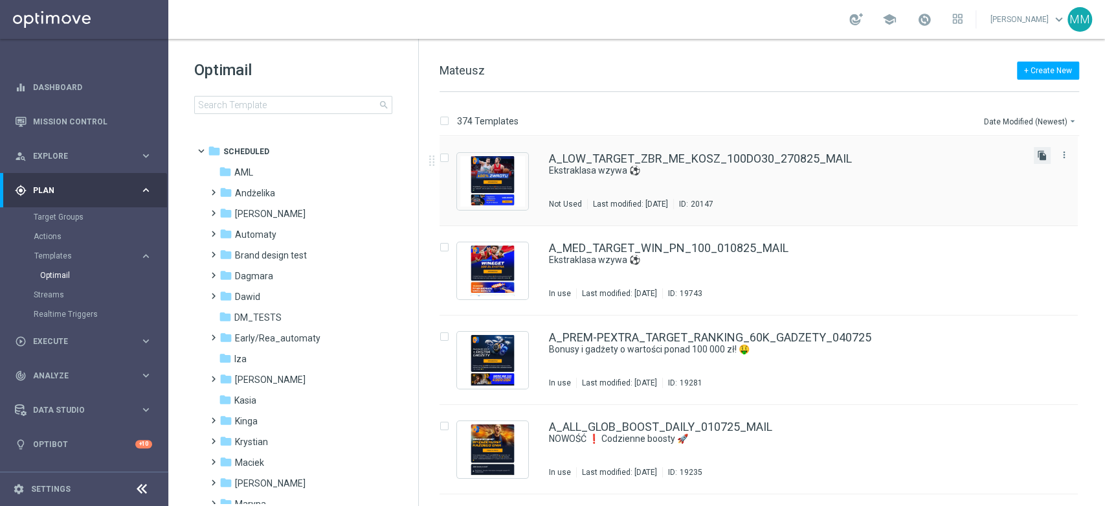
click at [1040, 150] on icon "file_copy" at bounding box center [1042, 155] width 10 height 10
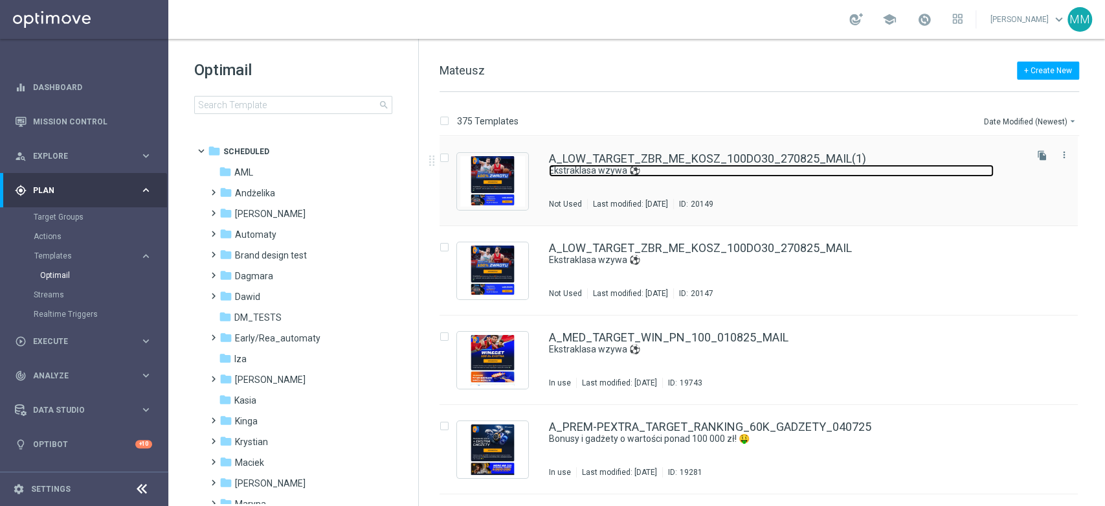
click at [821, 171] on link "Ekstraklasa wzywa ⚽" at bounding box center [771, 170] width 445 height 12
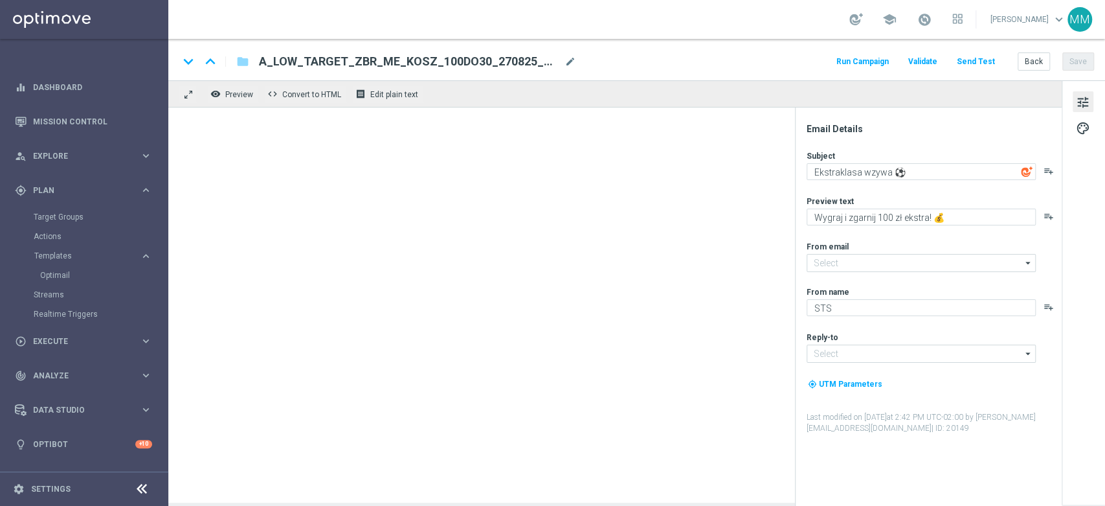
type input "[EMAIL_ADDRESS][DOMAIN_NAME]"
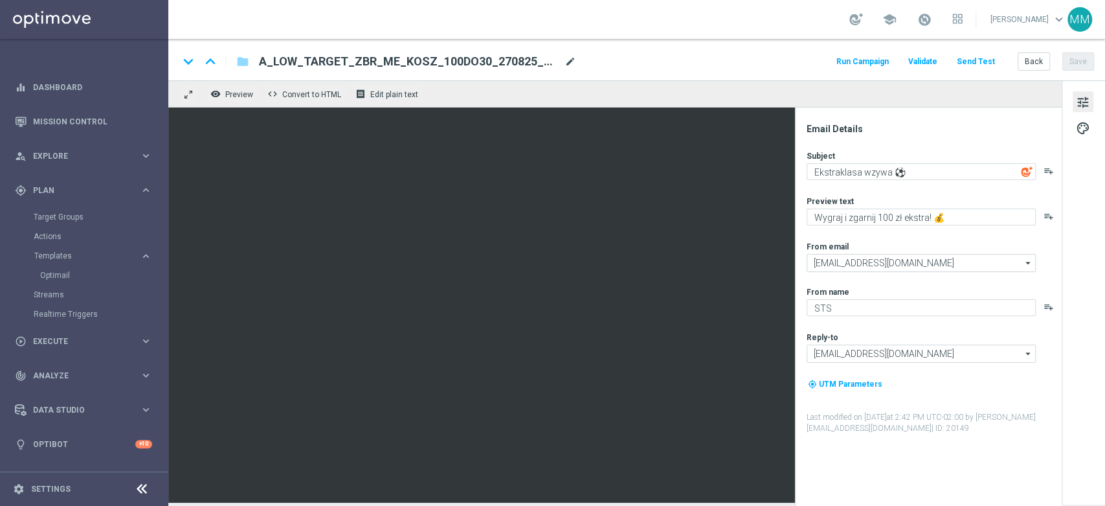
click at [568, 61] on span "mode_edit" at bounding box center [571, 62] width 12 height 12
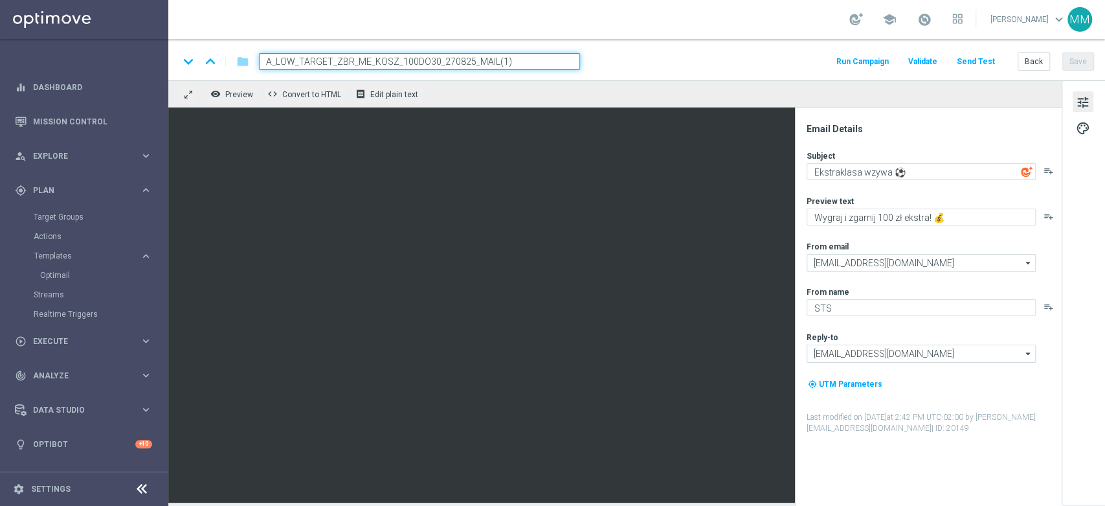
paste input "MED_TARGET_ZBR_ME_KOSZ_100DO50_270825"
click at [635, 54] on div "keyboard_arrow_down keyboard_arrow_up folder A_MED_TARGET_ZBR_ME_KOSZ_100DO50_2…" at bounding box center [637, 61] width 916 height 17
click at [546, 56] on input "A_MED_TARGET_ZBR_ME_KOSZ_100DO50_270825" at bounding box center [419, 61] width 321 height 17
click at [616, 53] on div "keyboard_arrow_down keyboard_arrow_up folder A_MED_TARGET_ZBR_ME_KOSZ_100DO50_2…" at bounding box center [637, 61] width 916 height 17
click at [480, 60] on input "A_MED_TARGET_ZBR_ME_KOSZ_100DO50_270825" at bounding box center [419, 61] width 321 height 17
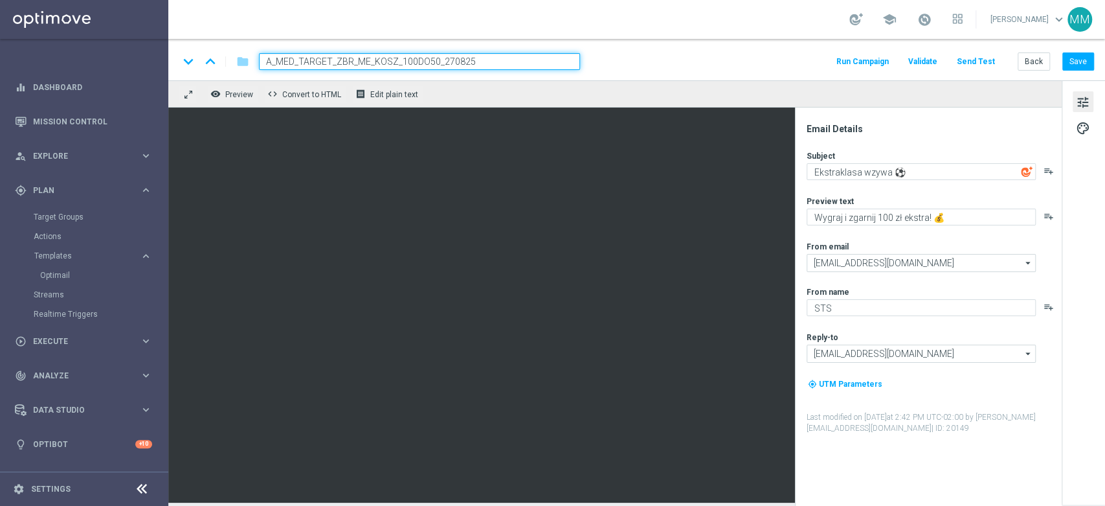
click at [656, 57] on div "keyboard_arrow_down keyboard_arrow_up folder A_MED_TARGET_ZBR_ME_KOSZ_100DO50_2…" at bounding box center [637, 61] width 916 height 17
click at [408, 56] on input "A_MED_TARGET_ZBR_ME_KOSZ_100DO50_270825" at bounding box center [419, 61] width 321 height 17
click at [618, 59] on div "keyboard_arrow_down keyboard_arrow_up folder A_MED_TARGET_ZBR_ME_KOSZ_100DO50_2…" at bounding box center [637, 61] width 916 height 17
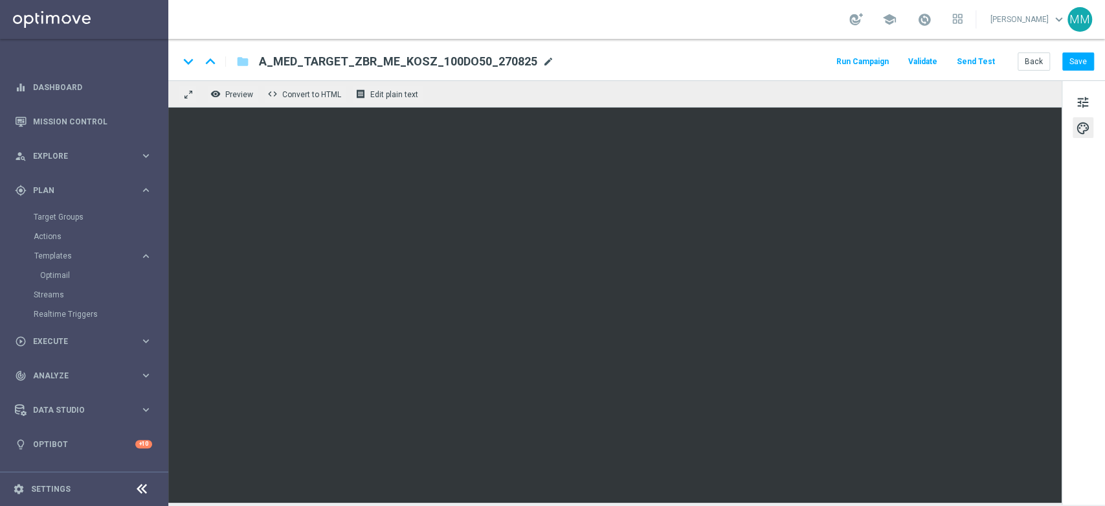
click at [543, 57] on span "mode_edit" at bounding box center [549, 62] width 12 height 12
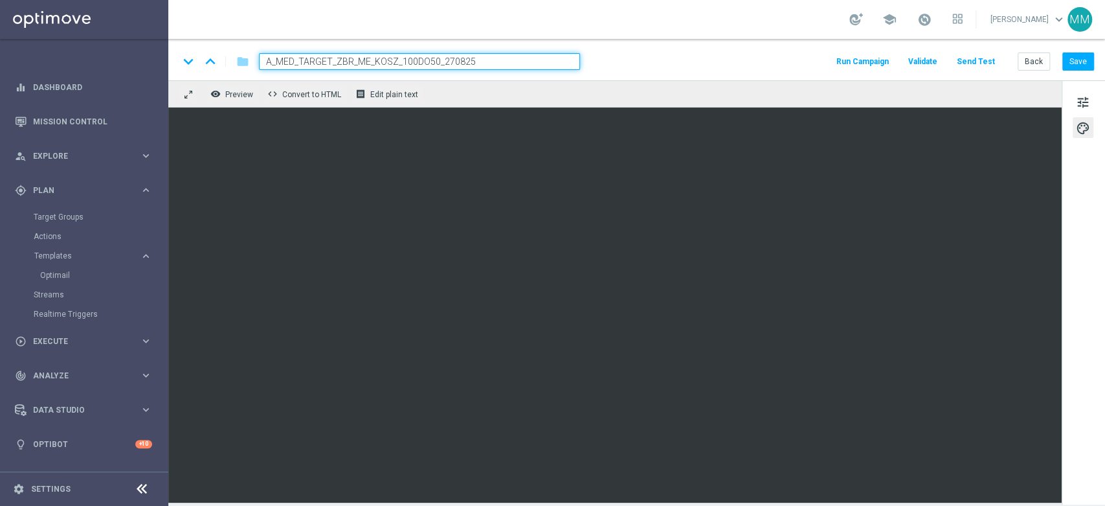
paste input "_MAIL"
click at [535, 59] on input "A_MED_TARGET_ZBR_ME_KOSZ_100DO50_270825_MAIL" at bounding box center [419, 61] width 321 height 17
type input "A_MED_TARGET_ZBR_ME_KOSZ_100DO50_270825_MAIL"
click at [627, 56] on div "keyboard_arrow_down keyboard_arrow_up folder A_MED_TARGET_ZBR_ME_KOSZ_100DO50_2…" at bounding box center [637, 61] width 916 height 17
drag, startPoint x: 491, startPoint y: 63, endPoint x: 575, endPoint y: 56, distance: 83.8
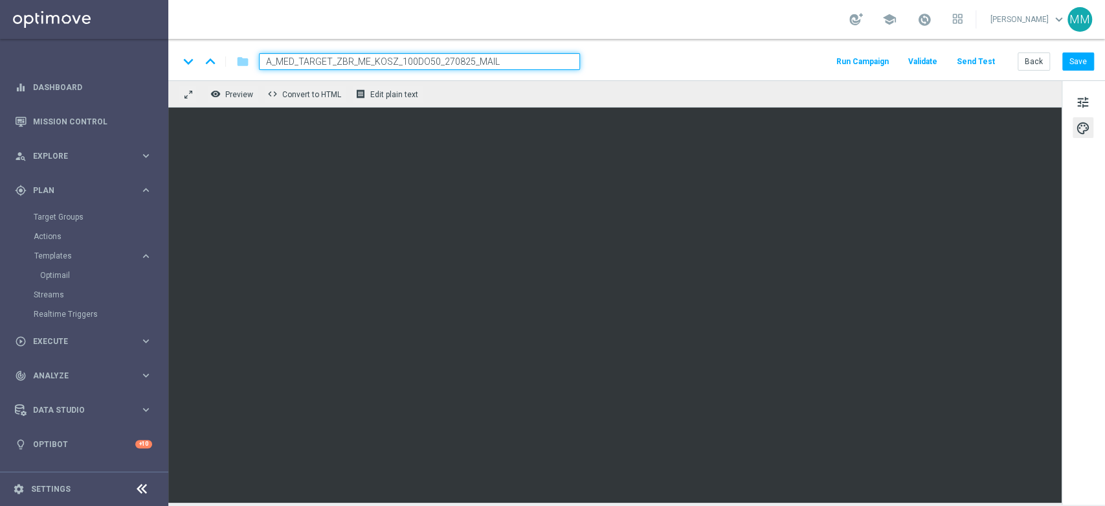
click at [491, 62] on input "A_MED_TARGET_ZBR_ME_KOSZ_100DO50_270825_MAIL" at bounding box center [419, 61] width 321 height 17
click at [608, 53] on div "keyboard_arrow_down keyboard_arrow_up folder A_MED_TARGET_ZBR_ME_KOSZ_100DO50_2…" at bounding box center [637, 61] width 916 height 17
click at [486, 58] on input "A_MED_TARGET_ZBR_ME_KOSZ_100DO50_270825_MAIL" at bounding box center [419, 61] width 321 height 17
click at [613, 58] on div "keyboard_arrow_down keyboard_arrow_up folder A_MED_TARGET_ZBR_ME_KOSZ_100DO50_2…" at bounding box center [637, 61] width 916 height 17
click at [471, 56] on input "A_MED_TARGET_ZBR_ME_KOSZ_100DO50_270825_MAIL" at bounding box center [419, 61] width 321 height 17
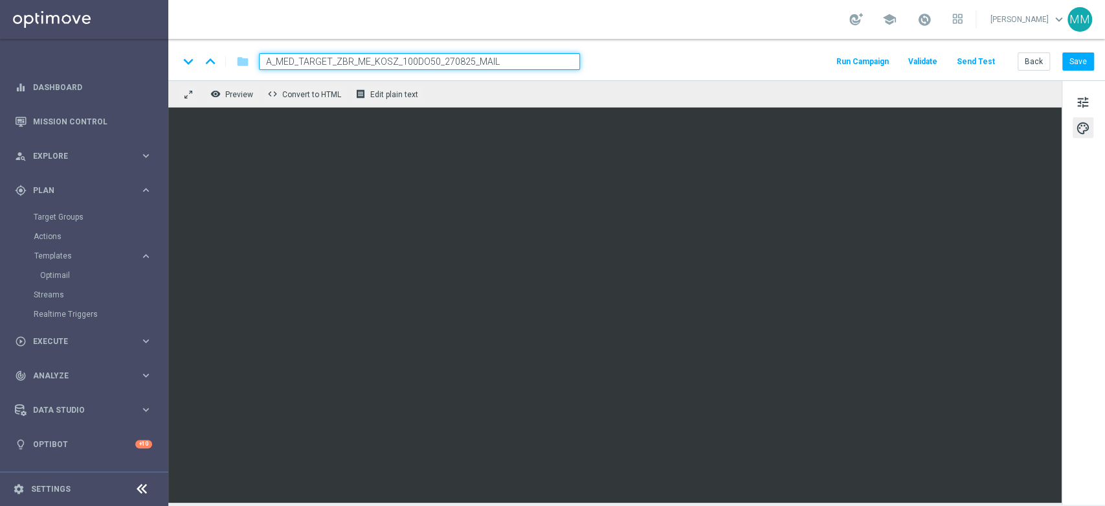
click at [701, 53] on div "keyboard_arrow_down keyboard_arrow_up folder A_MED_TARGET_ZBR_ME_KOSZ_100DO50_2…" at bounding box center [637, 61] width 916 height 17
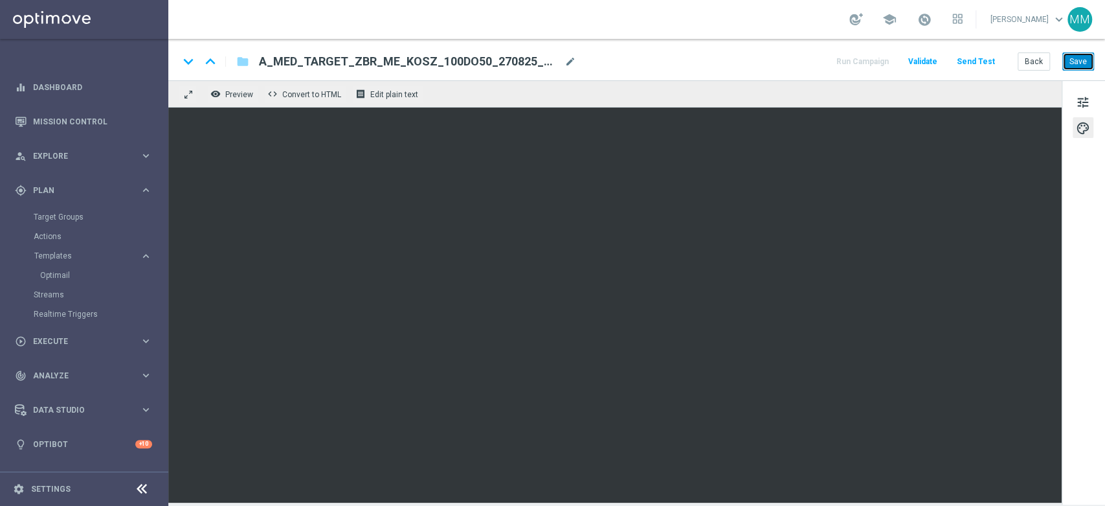
click at [1072, 65] on button "Save" at bounding box center [1079, 61] width 32 height 18
click at [1078, 98] on span "tune" at bounding box center [1083, 102] width 14 height 17
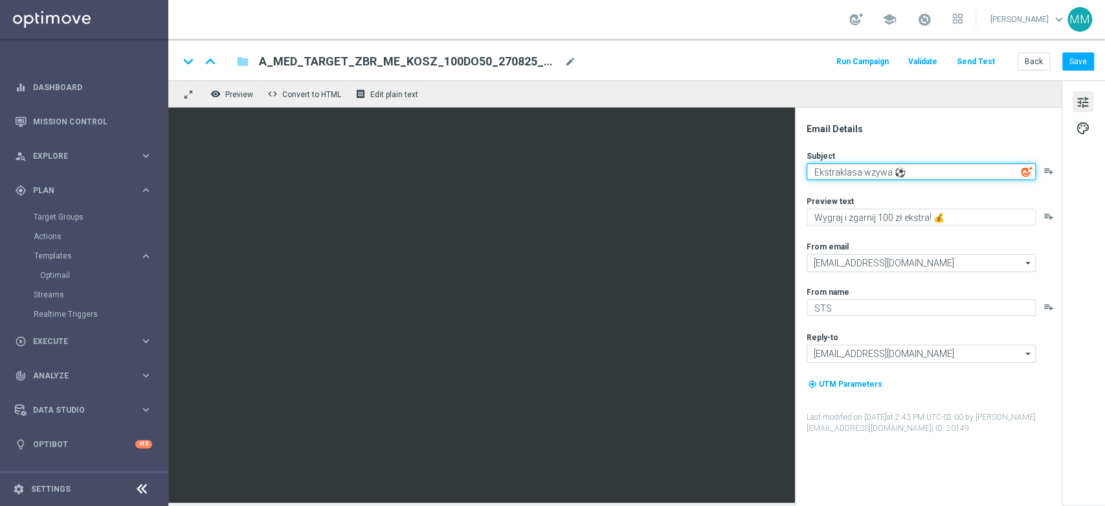
click at [870, 174] on textarea "Ekstraklasa wzywa ⚽" at bounding box center [921, 171] width 229 height 17
type textarea "1"
click at [932, 174] on textarea "Polska vs. Doncic" at bounding box center [921, 171] width 229 height 17
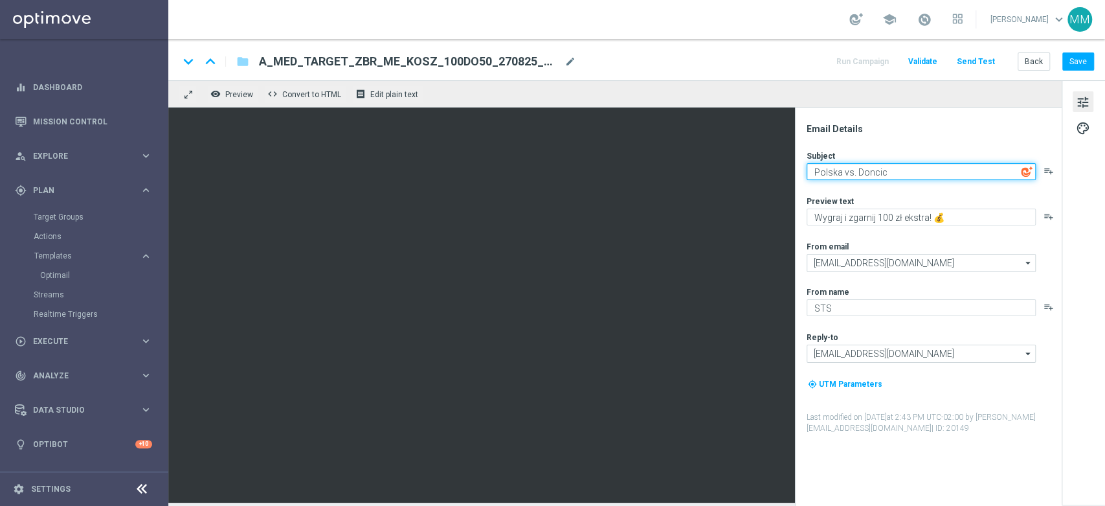
paste textarea "🏀"
click at [993, 172] on textarea "Polska vs. Doncic 🏀 Graj ze 100% zwrotem" at bounding box center [921, 171] width 229 height 17
click at [998, 168] on textarea "Polska vs. Doncic 🏀 Graj ze 100% zwrotem" at bounding box center [921, 171] width 229 height 17
paste textarea "💵"
type textarea "Polska vs. Doncic 🏀 Graj ze 100% zwrotem 💵"
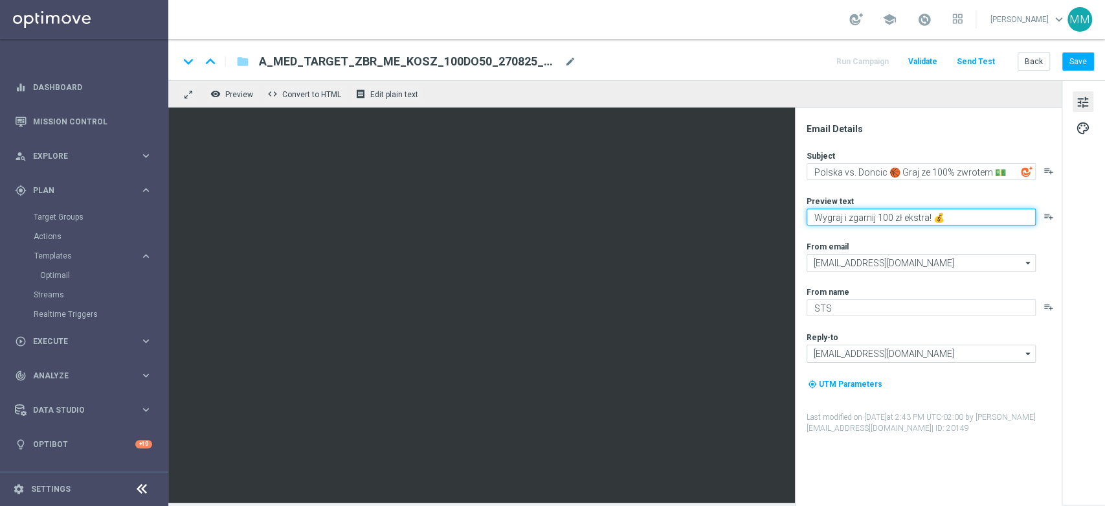
click at [930, 212] on textarea "Wygraj i zgarnij 100 zł ekstra! 💰" at bounding box center [921, 216] width 229 height 17
type textarea "W"
click at [949, 210] on textarea "Nie przegap tego widowiska" at bounding box center [921, 216] width 229 height 17
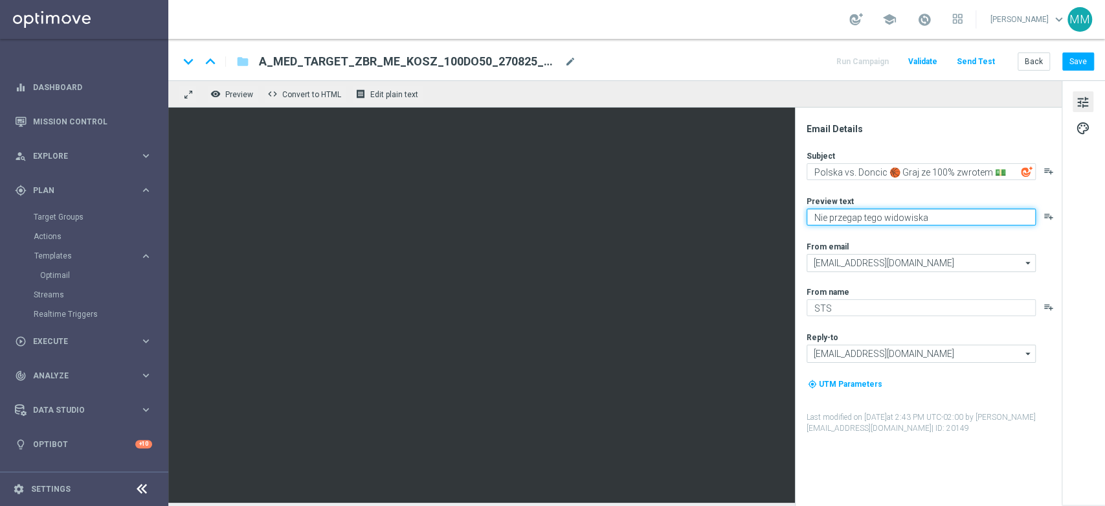
paste textarea "🤩"
type textarea "Nie przegap tego widowiska 🤩"
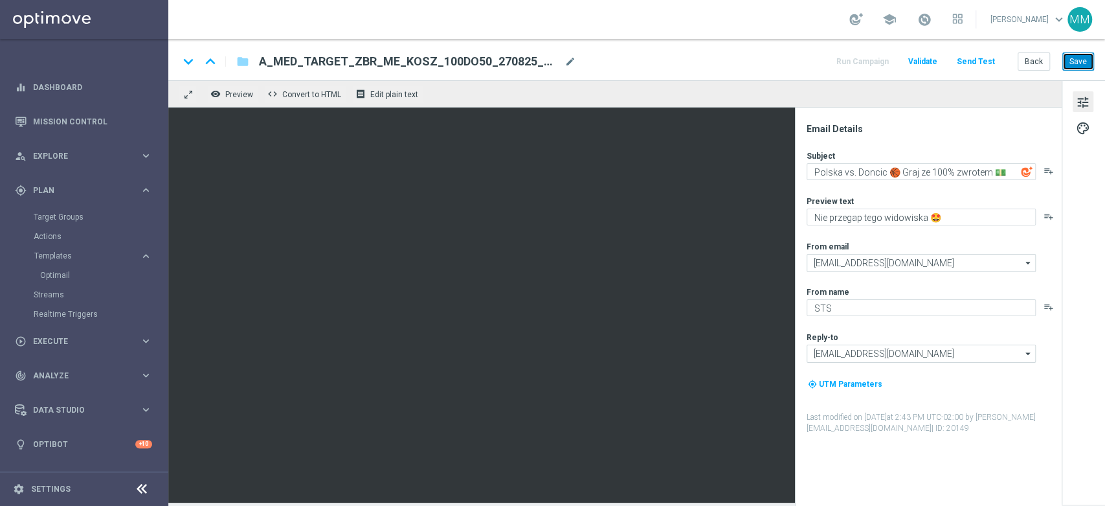
click at [1083, 59] on button "Save" at bounding box center [1079, 61] width 32 height 18
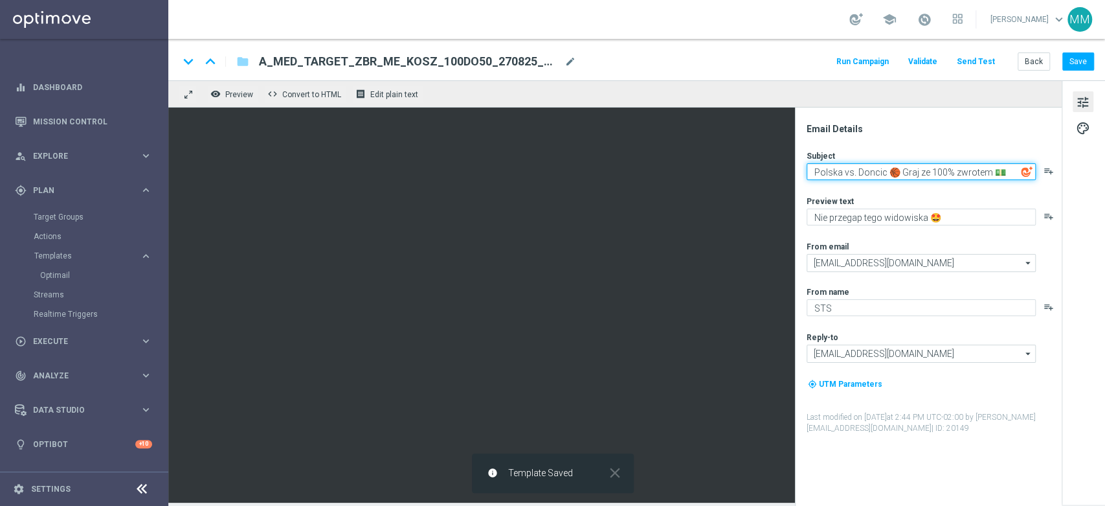
click at [896, 175] on textarea "Polska vs. Doncic 🏀 Graj ze 100% zwrotem 💵" at bounding box center [921, 171] width 229 height 17
click at [897, 175] on textarea "Polska vs. Doncic 🏀 Graj ze 100% zwrotem 💵" at bounding box center [921, 171] width 229 height 17
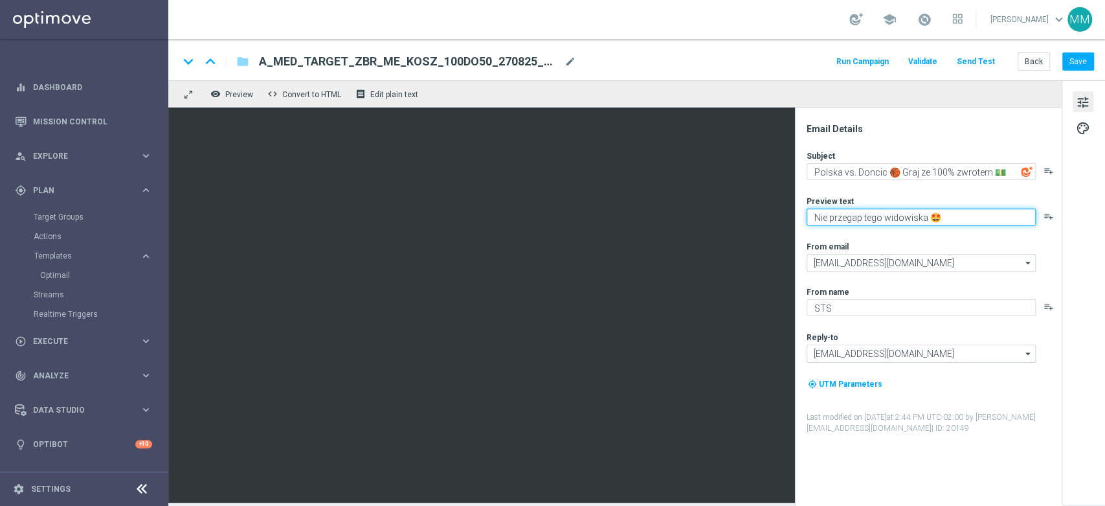
click at [860, 221] on textarea "Nie przegap tego widowiska 🤩" at bounding box center [921, 216] width 229 height 17
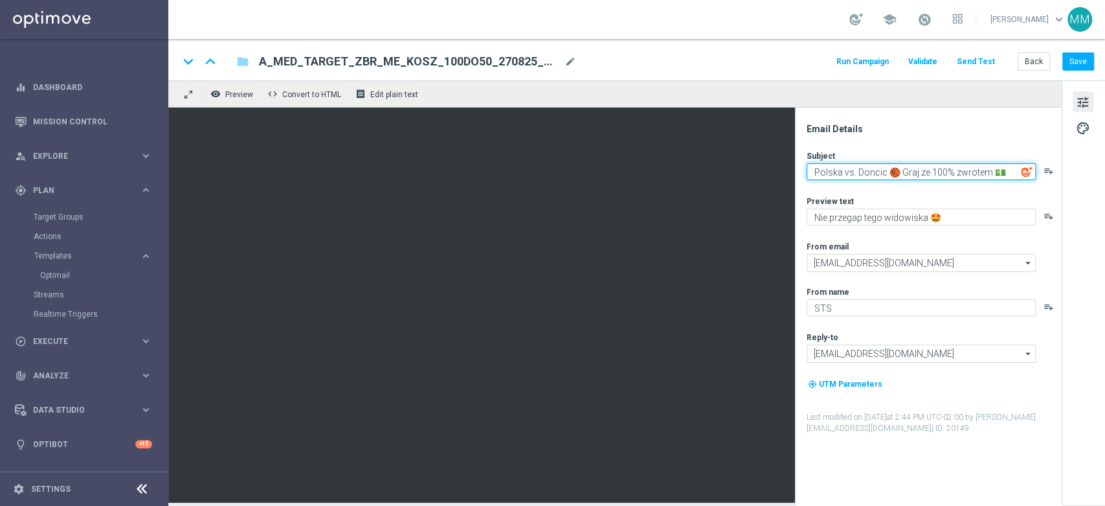
click at [869, 175] on textarea "Polska vs. Doncic 🏀 Graj ze 100% zwrotem 💵" at bounding box center [921, 171] width 229 height 17
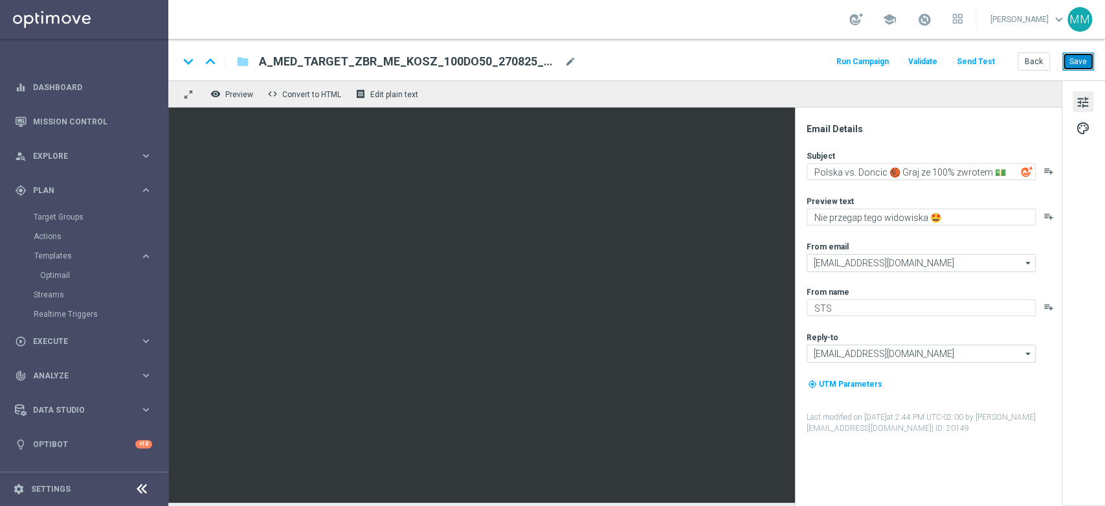
click at [1083, 63] on button "Save" at bounding box center [1079, 61] width 32 height 18
click at [1044, 67] on button "Back" at bounding box center [1034, 61] width 32 height 18
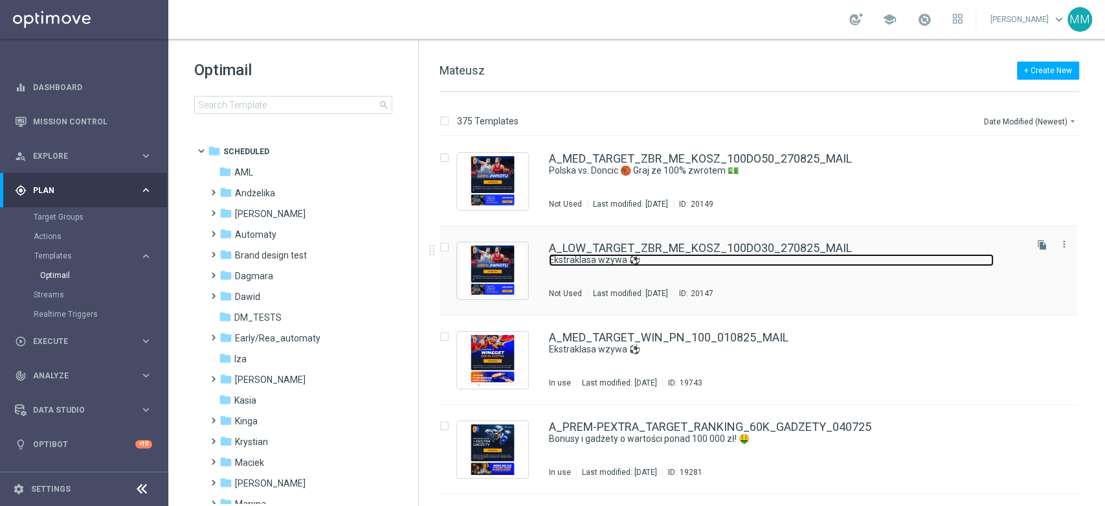
click at [625, 255] on link "Ekstraklasa wzywa ⚽" at bounding box center [771, 260] width 445 height 12
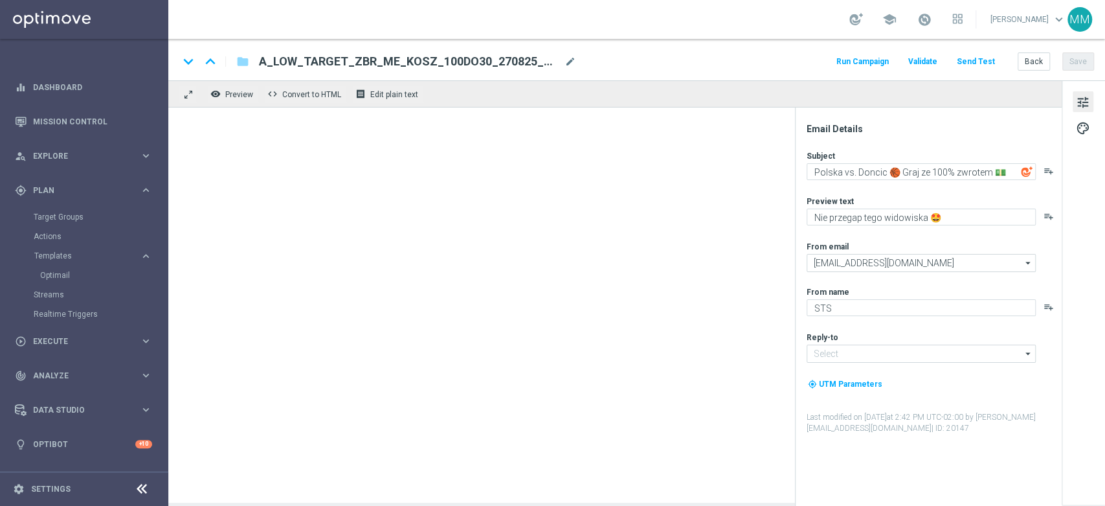
type textarea "Ekstraklasa wzywa ⚽"
type textarea "Wygraj i zgarnij 100 zł ekstra! 💰"
type input "[EMAIL_ADDRESS][DOMAIN_NAME]"
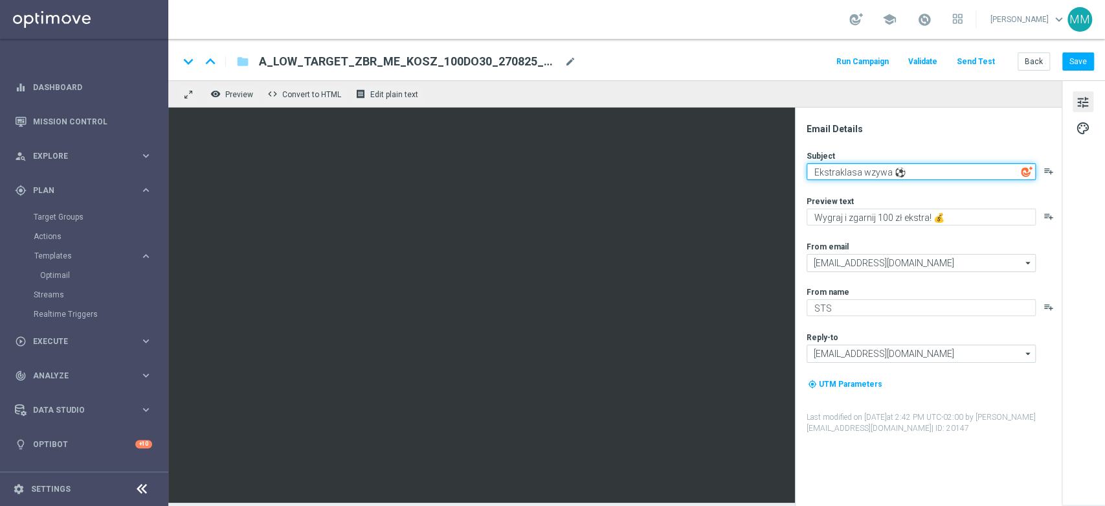
click at [857, 171] on textarea "Ekstraklasa wzywa ⚽" at bounding box center [921, 171] width 229 height 17
paste textarea "Polska vs. Doncic :basketball: Graj ze 100% zwrotem :dollar:"
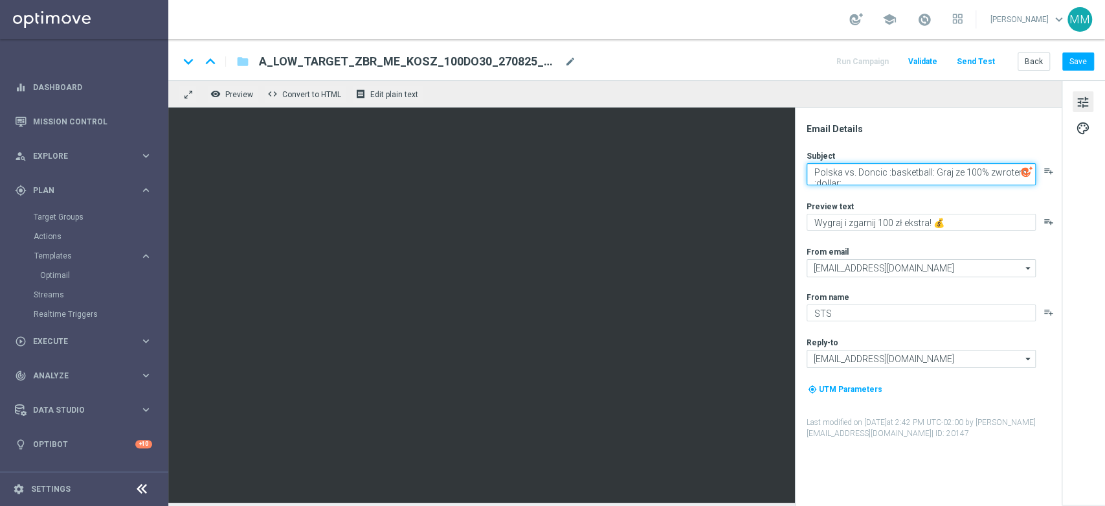
scroll to position [4, 0]
type textarea "Polska vs. Doncic :basketball: Graj ze 100% zwrotem :dollar:"
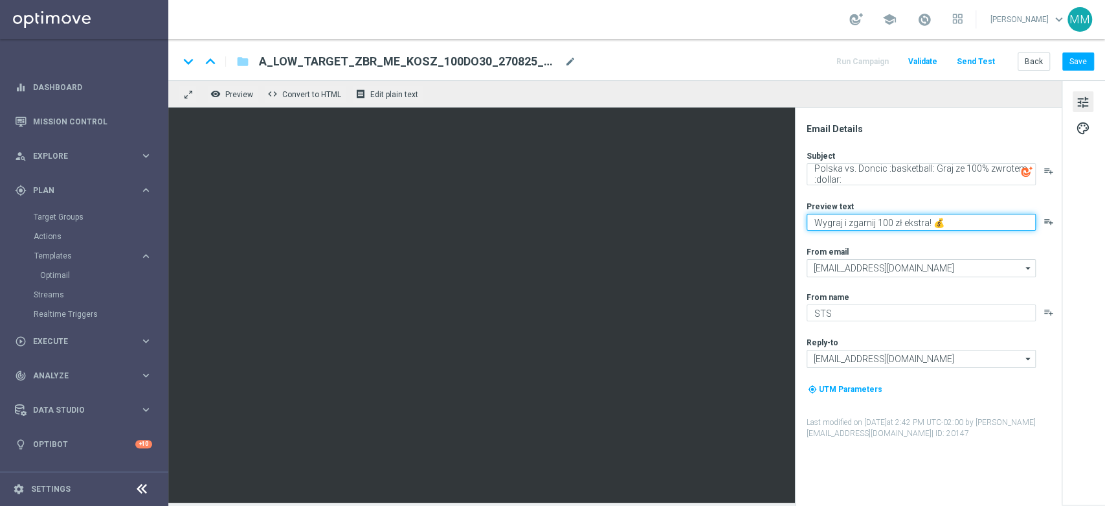
click at [1001, 216] on textarea "Wygraj i zgarnij 100 zł ekstra! 💰" at bounding box center [921, 222] width 229 height 17
paste textarea "🤩"
drag, startPoint x: 928, startPoint y: 216, endPoint x: 909, endPoint y: 221, distance: 20.1
click at [909, 221] on textarea "Wygraj i zgarnij 100 zł ekstra! 💰🤩" at bounding box center [921, 222] width 229 height 17
paste textarea "Nie przegap tego widowiska"
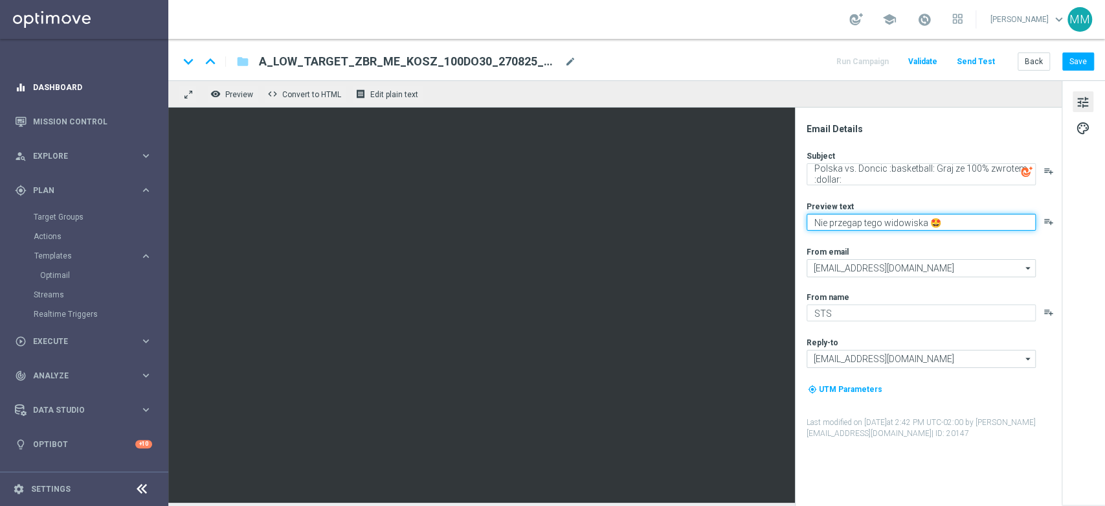
type textarea "Nie przegap tego widowiska 🤩"
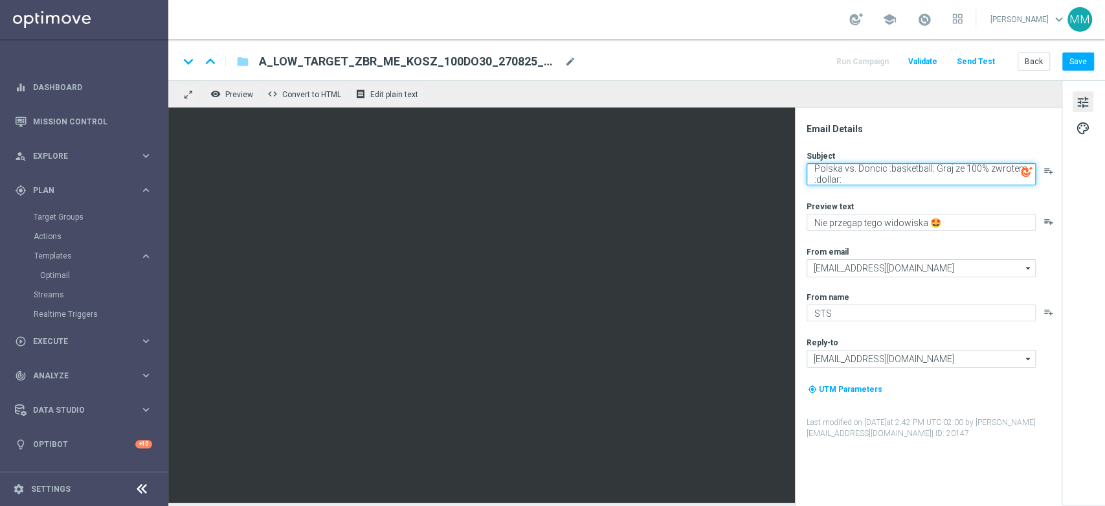
click at [929, 166] on textarea "Polska vs. Doncic :basketball: Graj ze 100% zwrotem :dollar:" at bounding box center [921, 174] width 229 height 22
paste textarea "🏀"
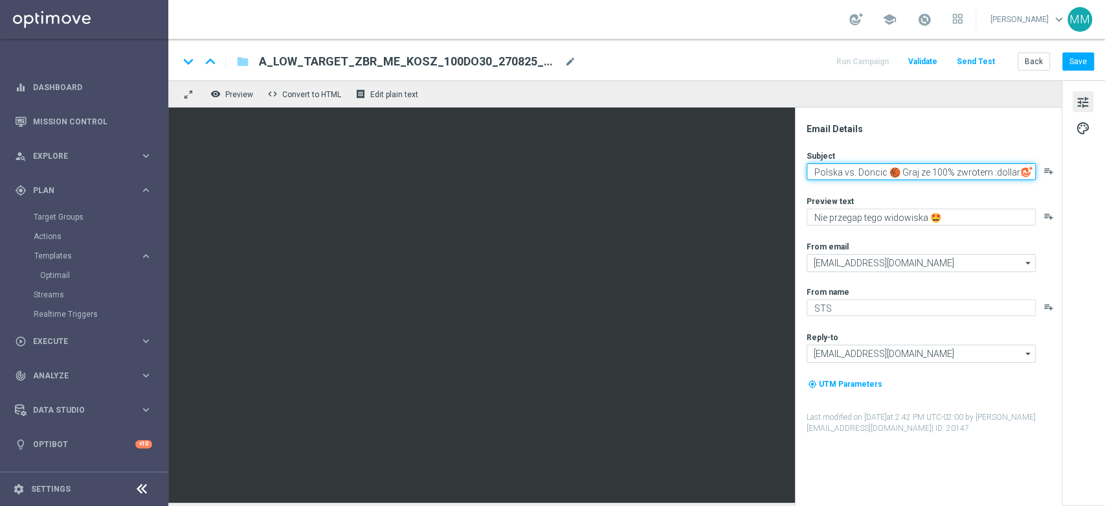
click at [993, 172] on textarea "Polska vs. Doncic 🏀 Graj ze 100% zwrotem :dollar:" at bounding box center [921, 171] width 229 height 17
paste textarea "💵"
type textarea "Polska vs. Doncic 🏀 Graj ze 100% zwrotem 💵"
click at [989, 194] on div "Subject Polska vs. Doncic 🏀 Graj ze 100% zwrotem 💵 playlist_add Preview text Ni…" at bounding box center [934, 292] width 254 height 284
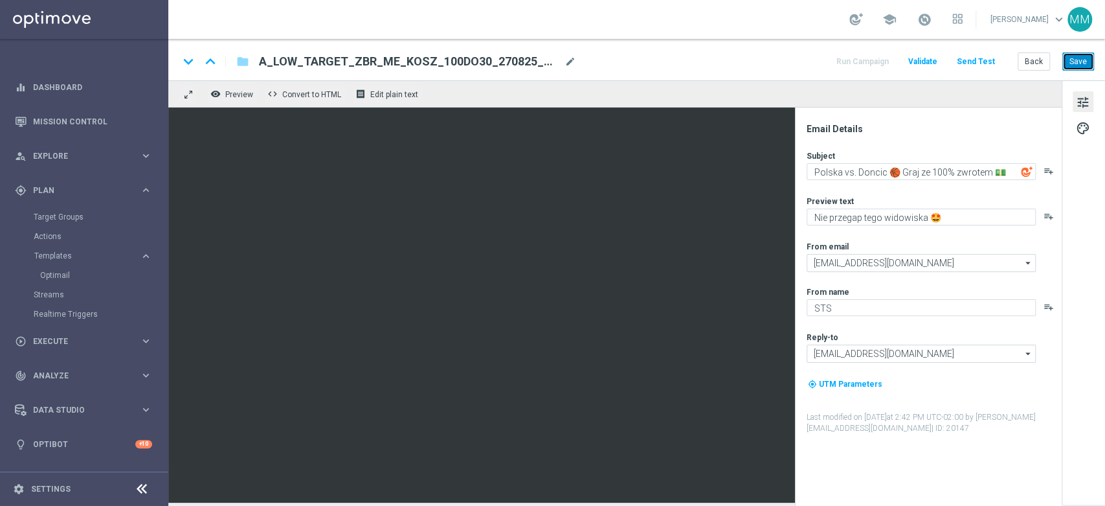
click at [1085, 63] on button "Save" at bounding box center [1079, 61] width 32 height 18
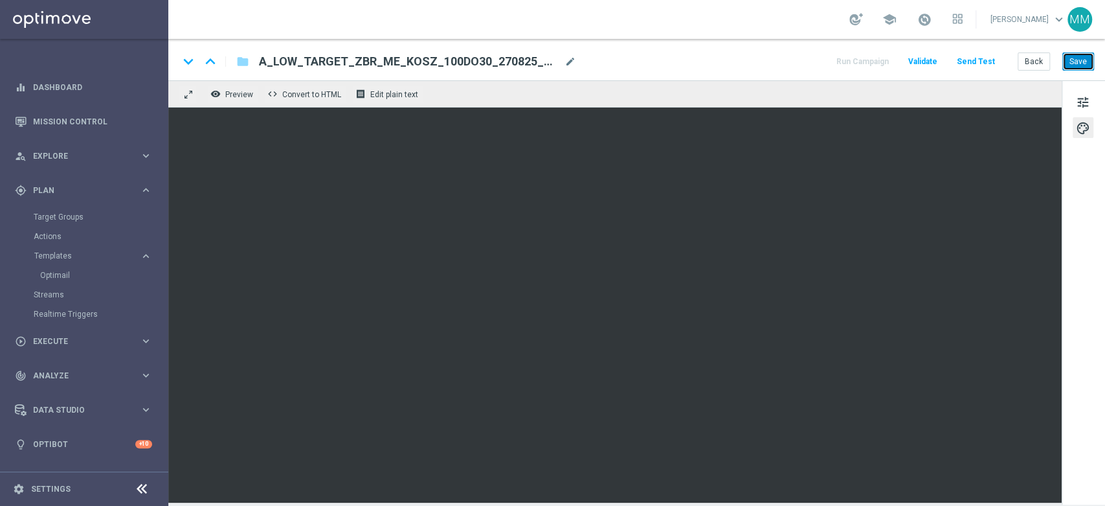
click at [1076, 57] on button "Save" at bounding box center [1079, 61] width 32 height 18
click at [1043, 58] on button "Back" at bounding box center [1034, 61] width 32 height 18
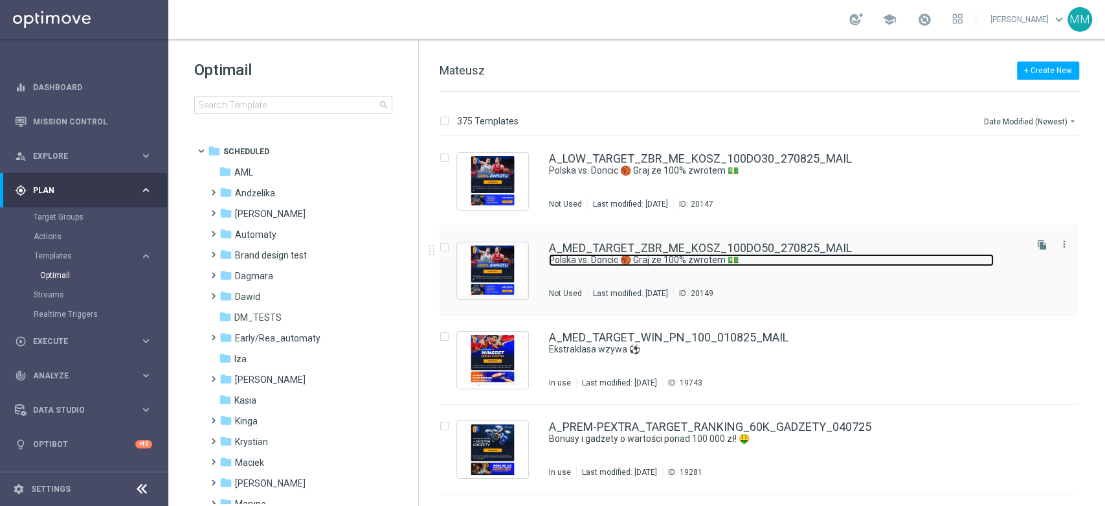
click at [704, 256] on link "Polska vs. Doncic 🏀 Graj ze 100% zwrotem 💵" at bounding box center [771, 260] width 445 height 12
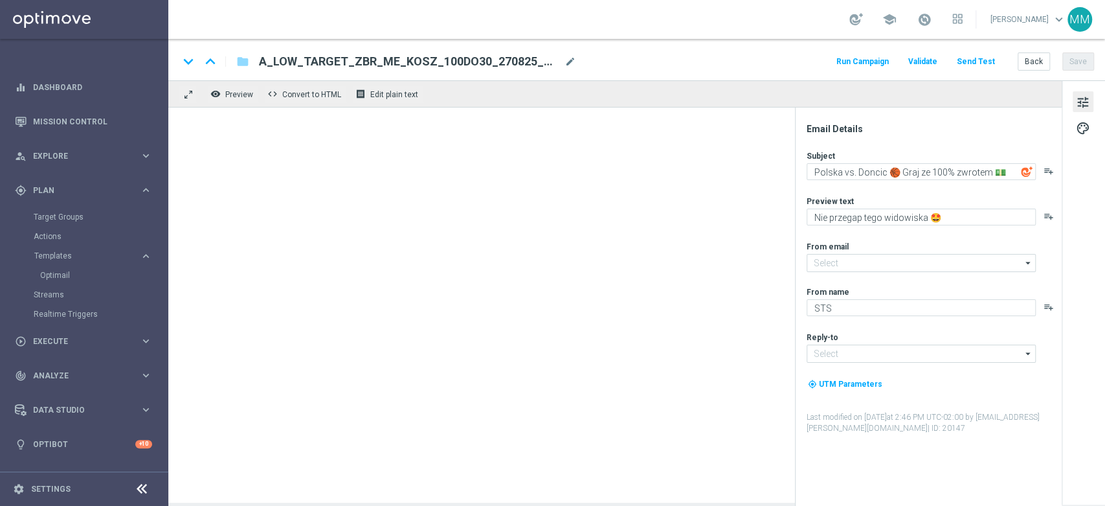
type input "[EMAIL_ADDRESS][DOMAIN_NAME]"
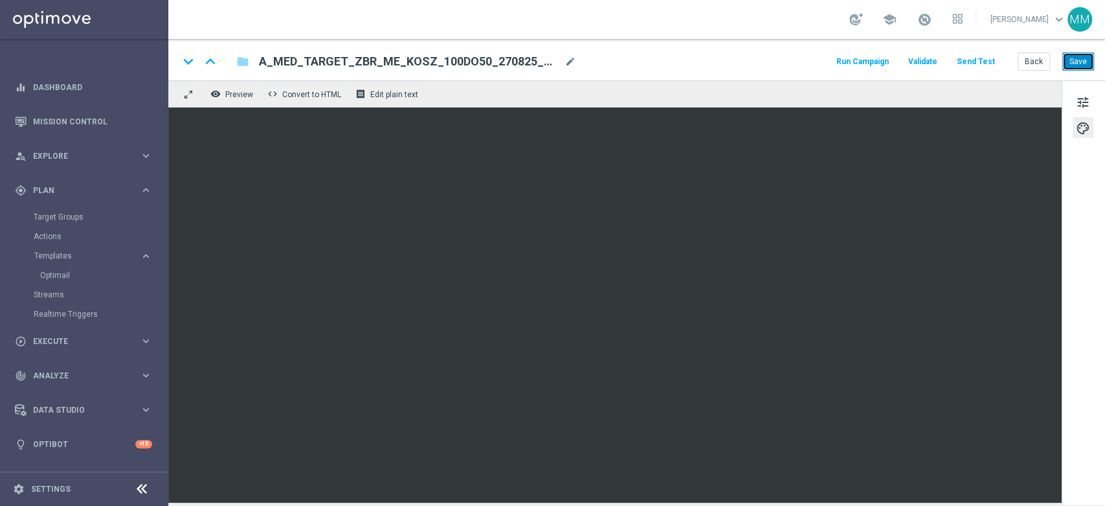
click at [1081, 61] on button "Save" at bounding box center [1079, 61] width 32 height 18
click at [1039, 66] on button "Back" at bounding box center [1034, 61] width 32 height 18
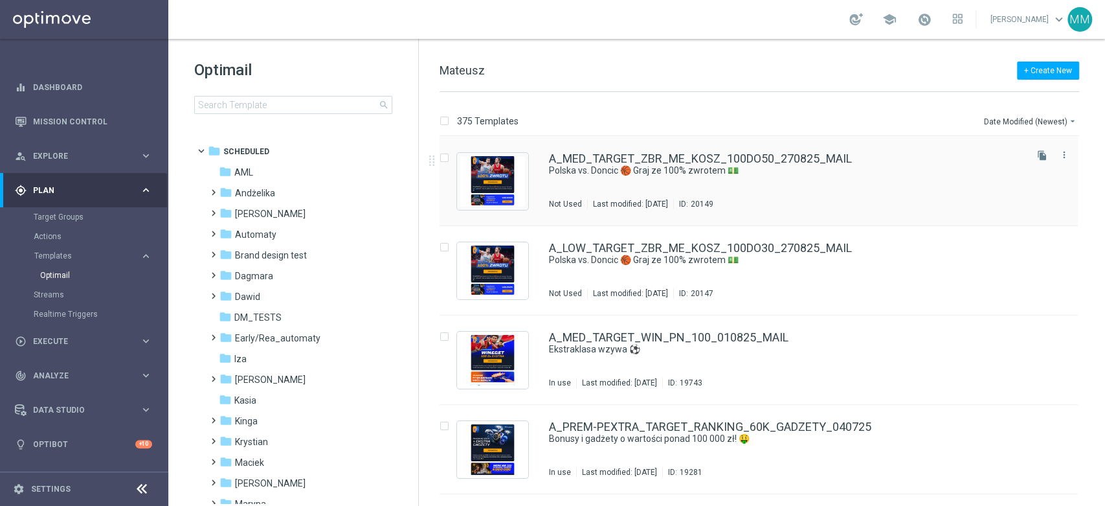
click at [651, 179] on div "A_MED_TARGET_ZBR_ME_KOSZ_100DO50_270825_MAIL Polska vs. Doncic 🏀 Graj ze 100% z…" at bounding box center [786, 181] width 475 height 56
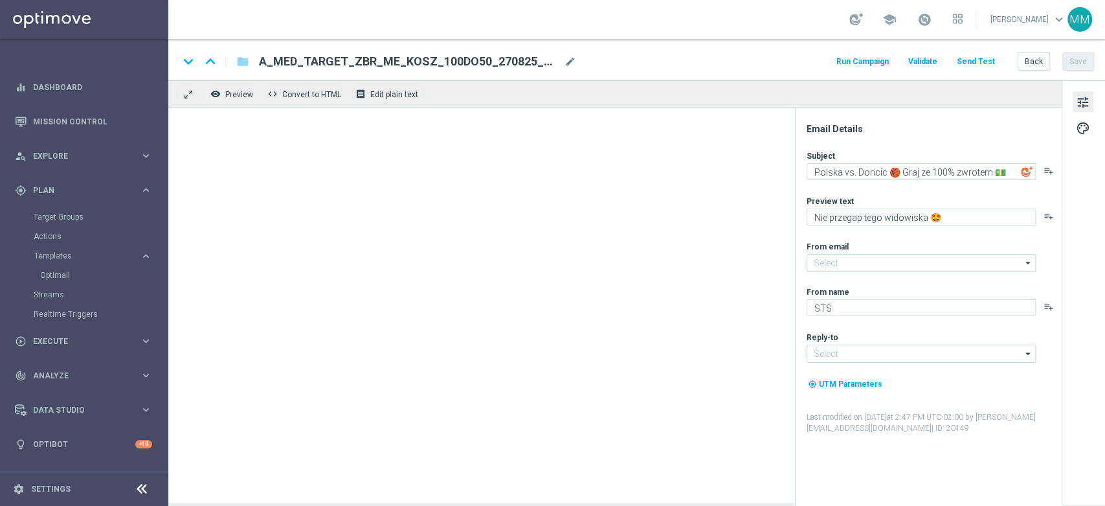
type input "[EMAIL_ADDRESS][DOMAIN_NAME]"
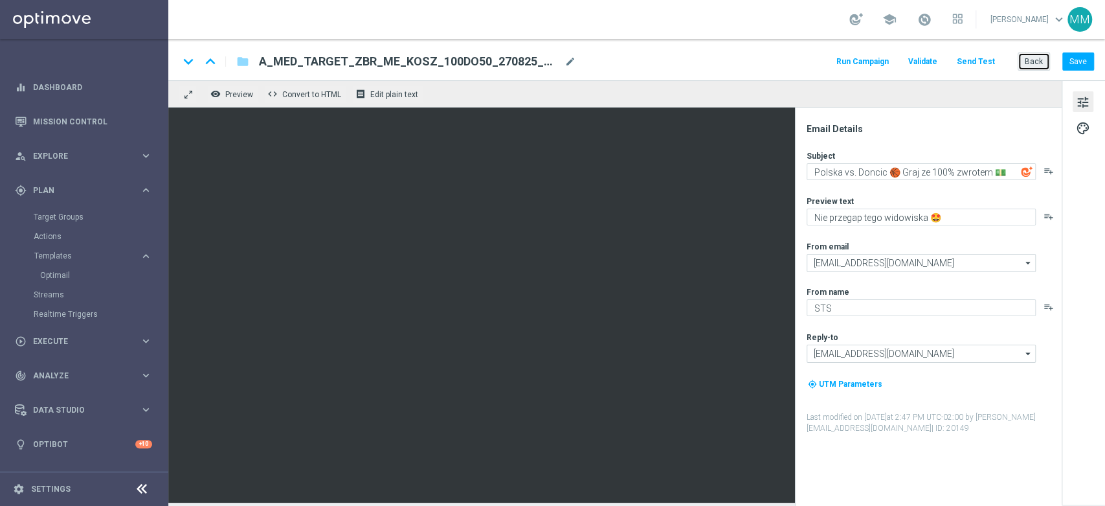
click at [1023, 62] on button "Back" at bounding box center [1034, 61] width 32 height 18
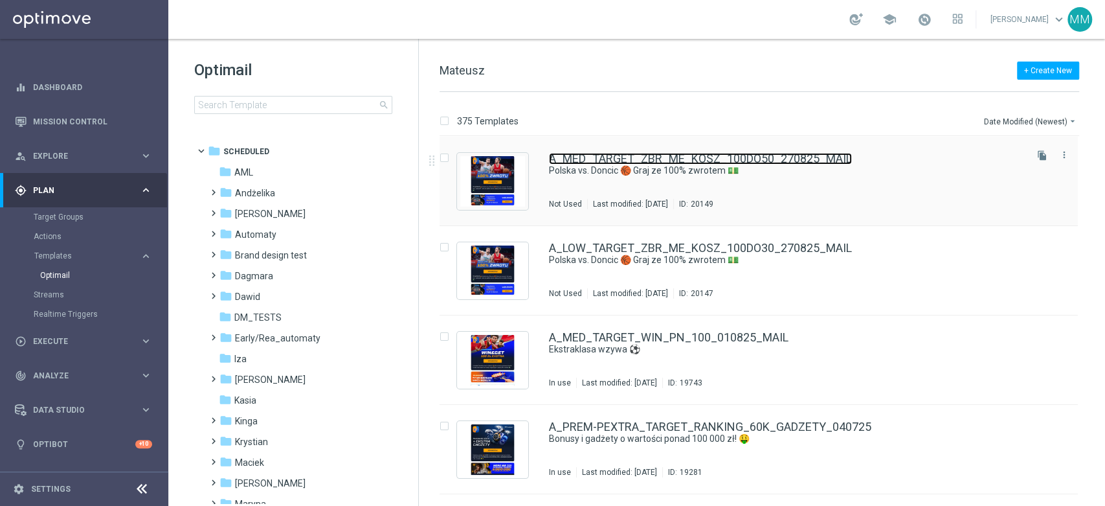
click at [714, 161] on link "A_MED_TARGET_ZBR_ME_KOSZ_100DO50_270825_MAIL" at bounding box center [700, 159] width 303 height 12
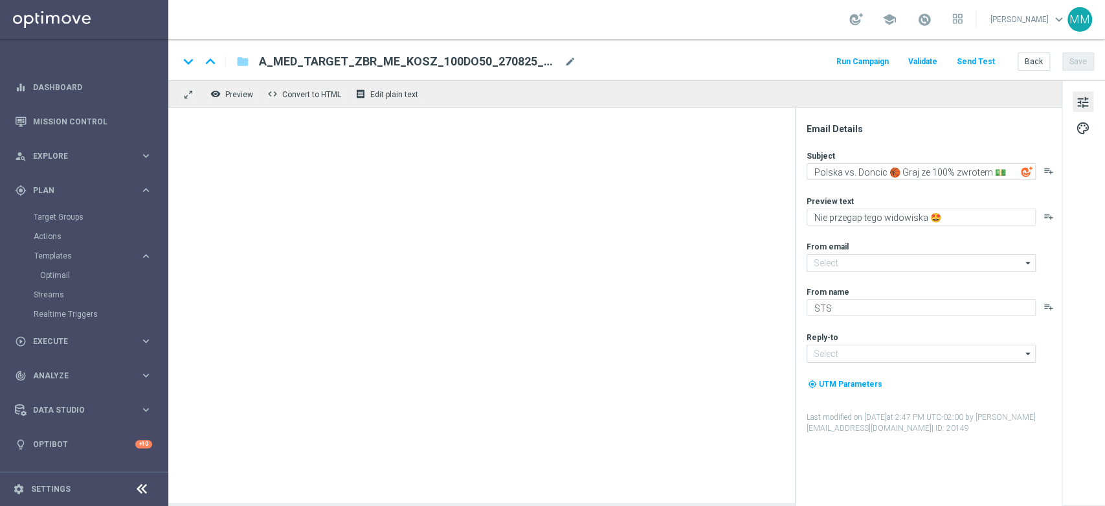
type input "[EMAIL_ADDRESS][DOMAIN_NAME]"
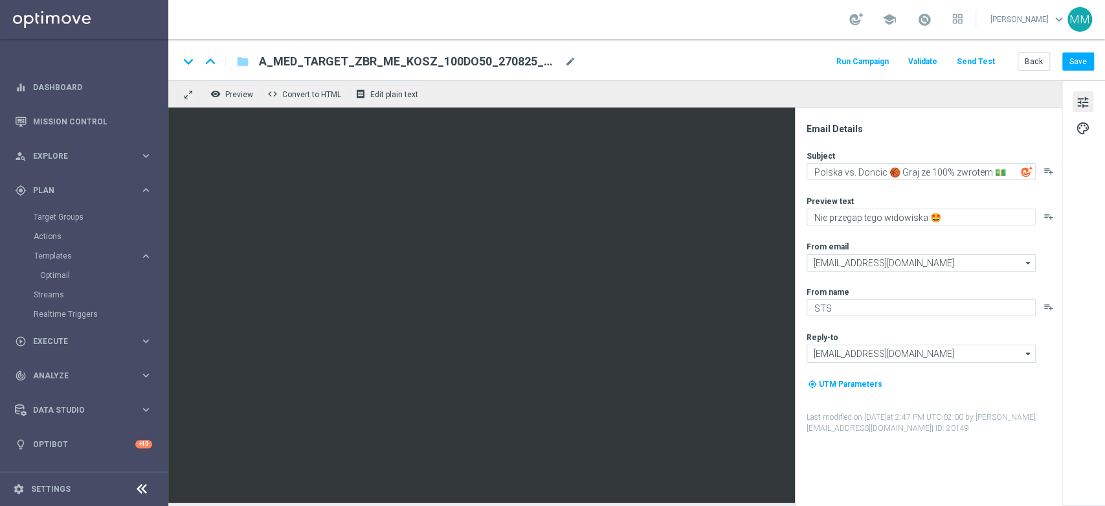
click at [979, 64] on button "Send Test" at bounding box center [976, 61] width 42 height 17
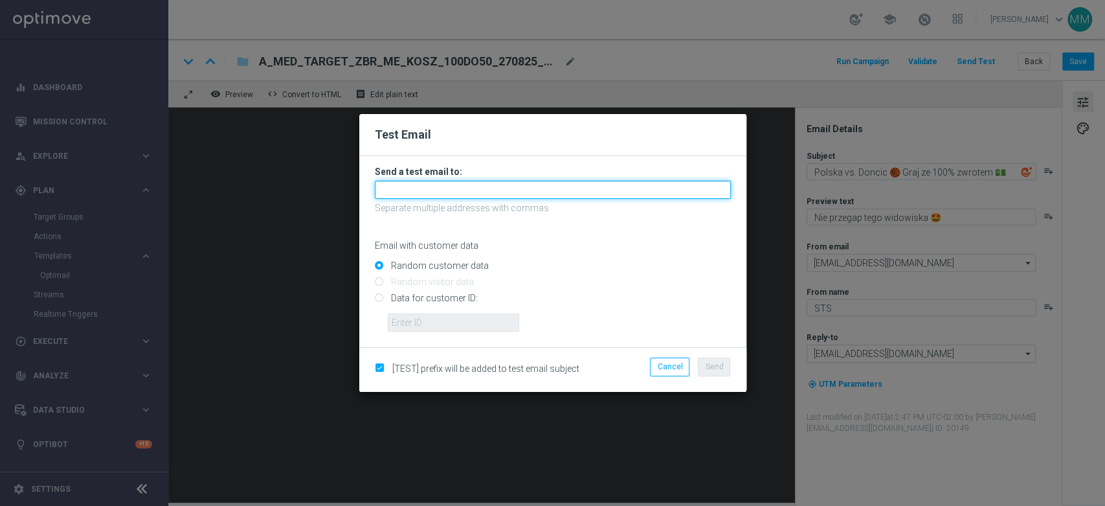
click at [473, 185] on input "text" at bounding box center [553, 190] width 356 height 18
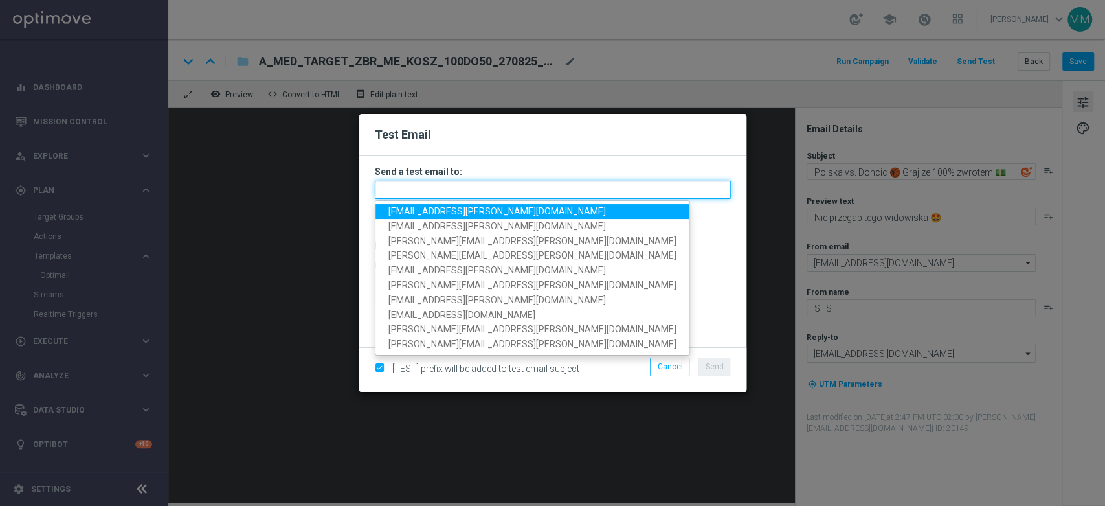
paste input "[EMAIL_ADDRESS][PERSON_NAME][DOMAIN_NAME],[DOMAIN_NAME][EMAIL_ADDRESS][PERSON_N…"
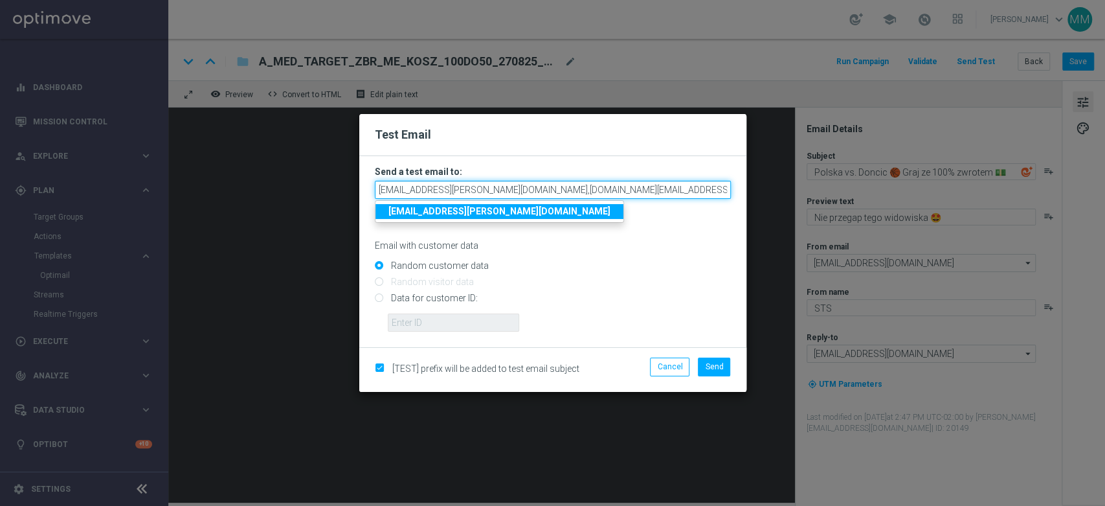
scroll to position [0, 122]
type input "[EMAIL_ADDRESS][PERSON_NAME][DOMAIN_NAME],[DOMAIN_NAME][EMAIL_ADDRESS][PERSON_N…"
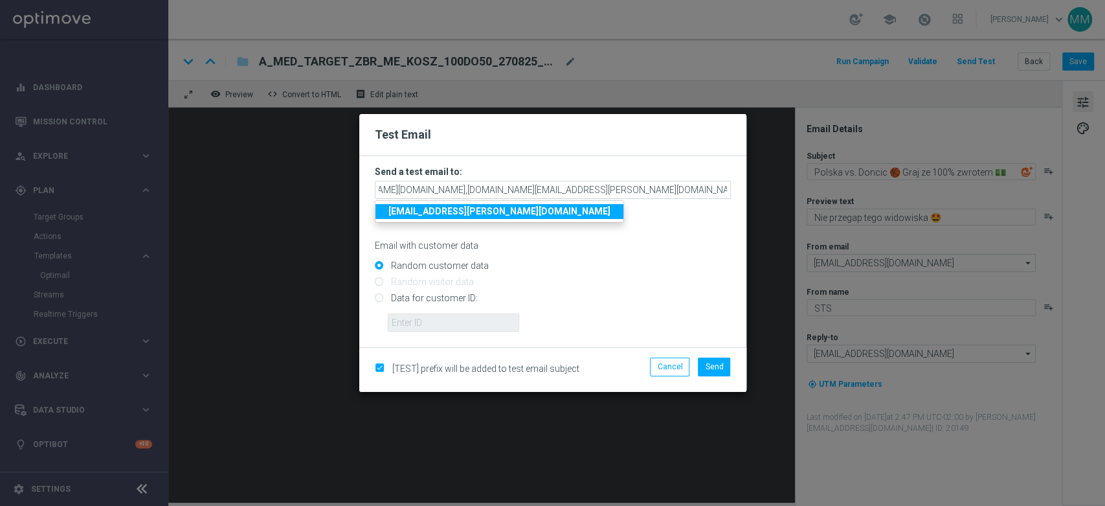
click at [580, 232] on div "Email with customer data" at bounding box center [553, 234] width 356 height 34
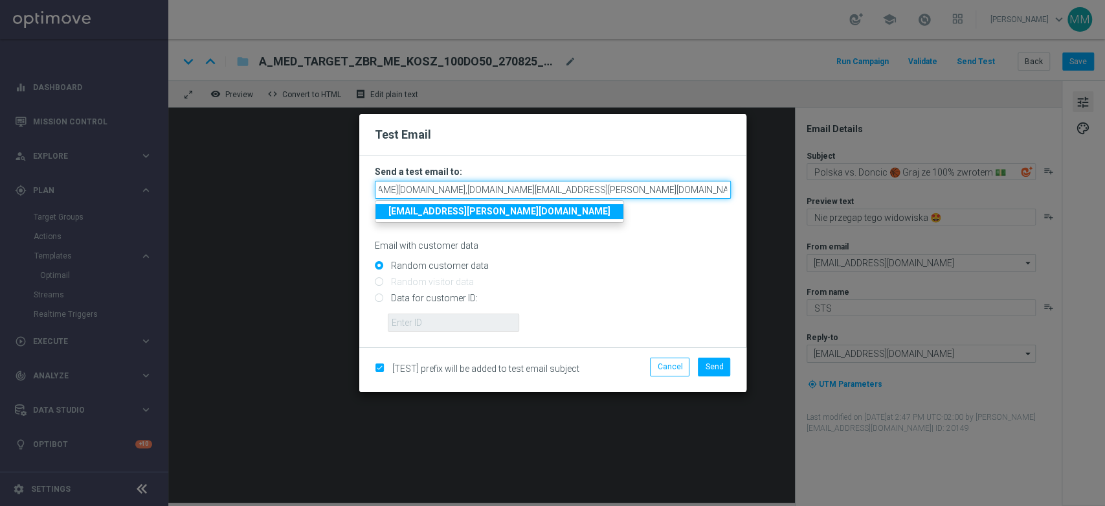
drag, startPoint x: 636, startPoint y: 188, endPoint x: 791, endPoint y: 190, distance: 155.4
click at [791, 190] on modal-container "Test Email Send a test email to: [EMAIL_ADDRESS][PERSON_NAME][DOMAIN_NAME],[DOM…" at bounding box center [552, 253] width 1105 height 506
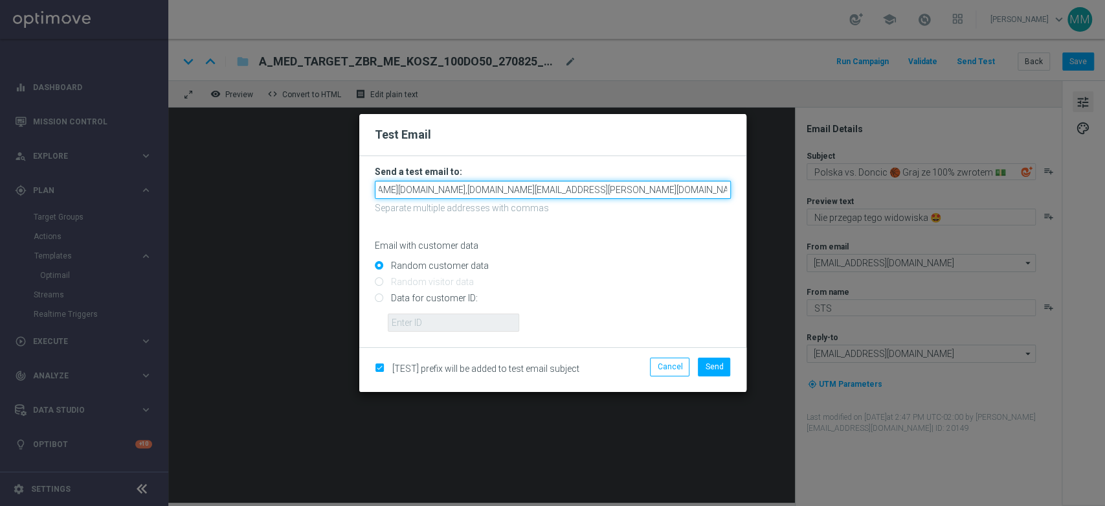
click at [650, 198] on input "[EMAIL_ADDRESS][PERSON_NAME][DOMAIN_NAME],[DOMAIN_NAME][EMAIL_ADDRESS][PERSON_N…" at bounding box center [553, 190] width 356 height 18
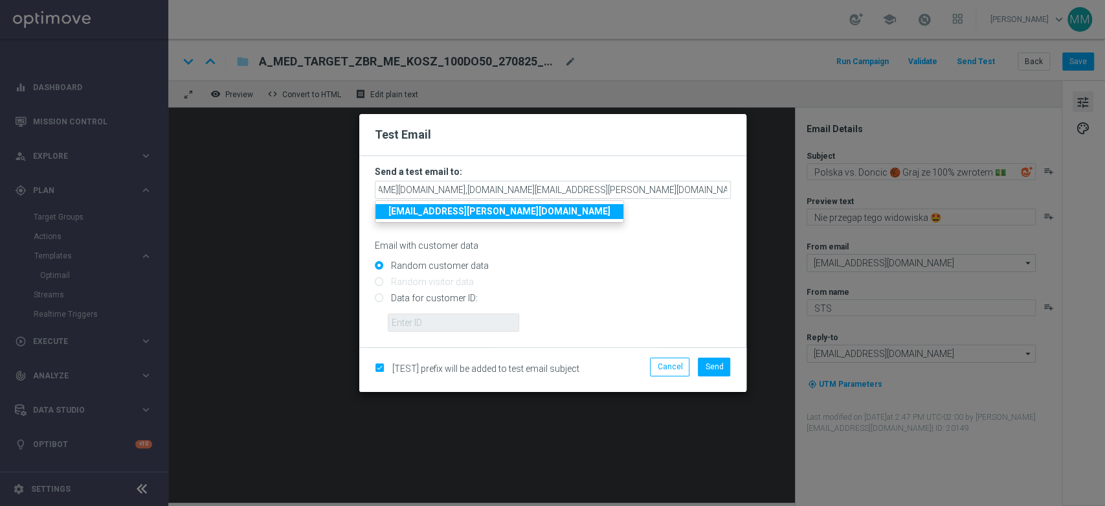
click at [636, 221] on div "Email with customer data" at bounding box center [553, 234] width 356 height 34
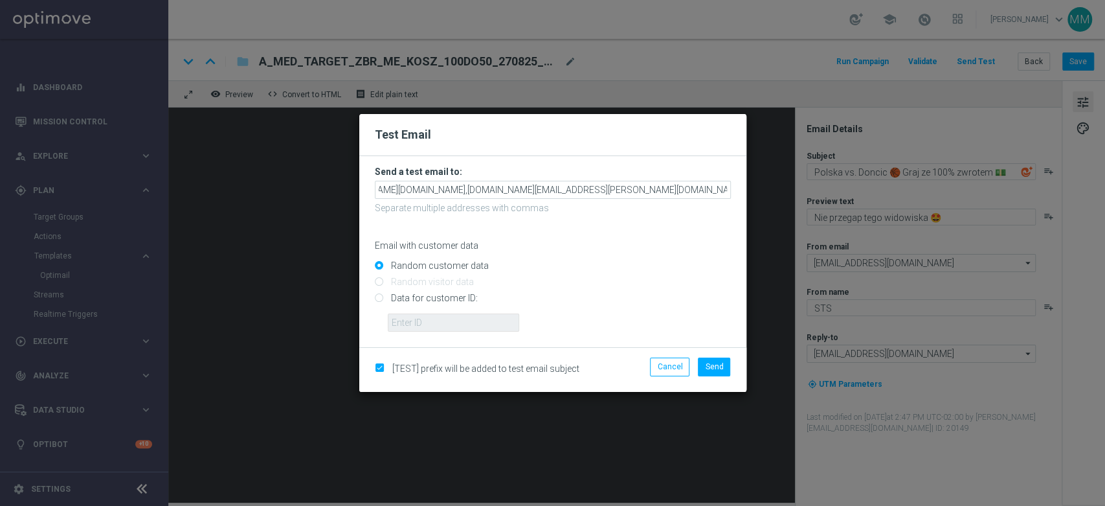
scroll to position [0, 0]
click at [706, 362] on span "Send" at bounding box center [714, 366] width 18 height 9
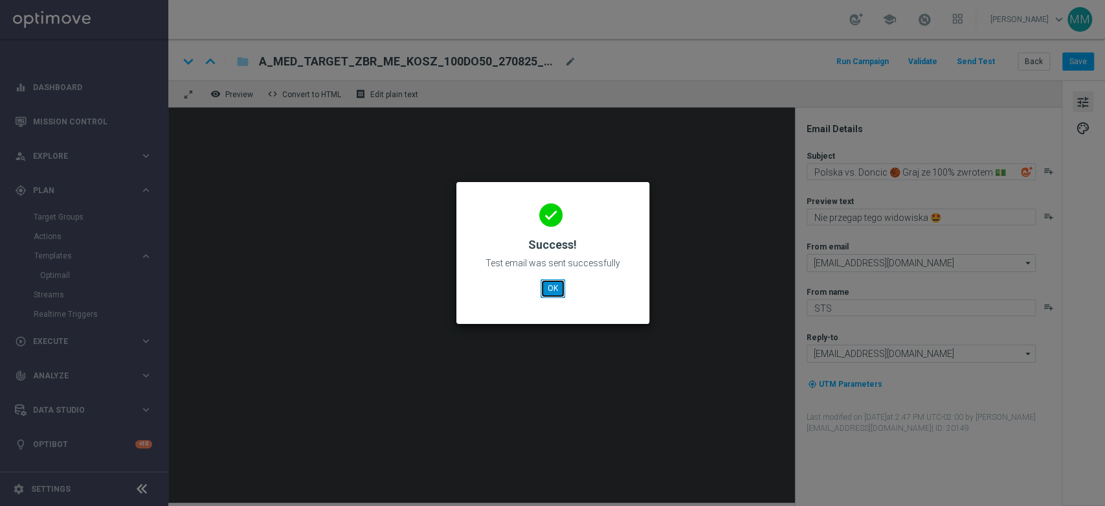
drag, startPoint x: 556, startPoint y: 283, endPoint x: 545, endPoint y: 283, distance: 11.7
click at [556, 283] on button "OK" at bounding box center [553, 288] width 25 height 18
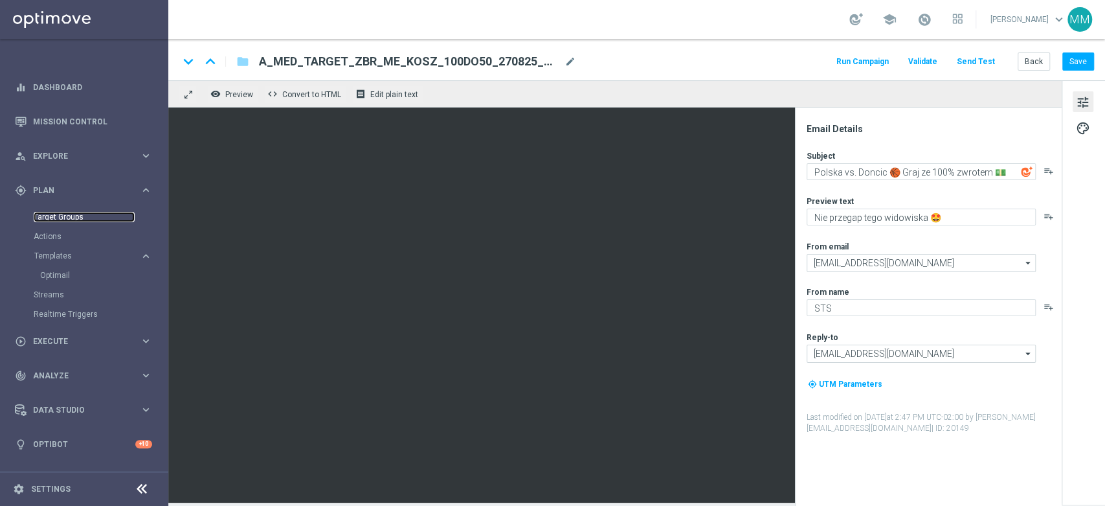
click at [59, 220] on link "Target Groups" at bounding box center [84, 217] width 101 height 10
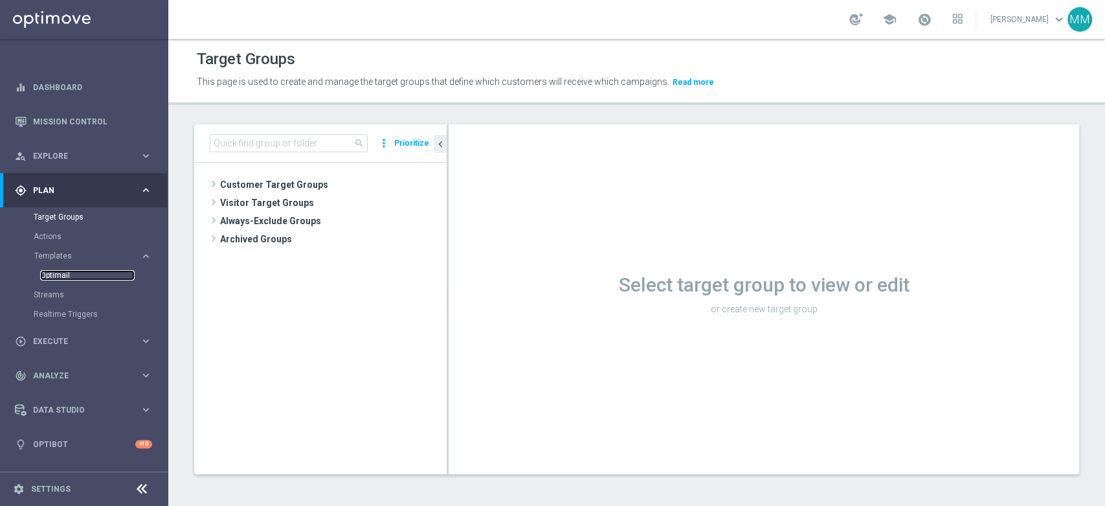
click at [67, 278] on link "Optimail" at bounding box center [87, 275] width 95 height 10
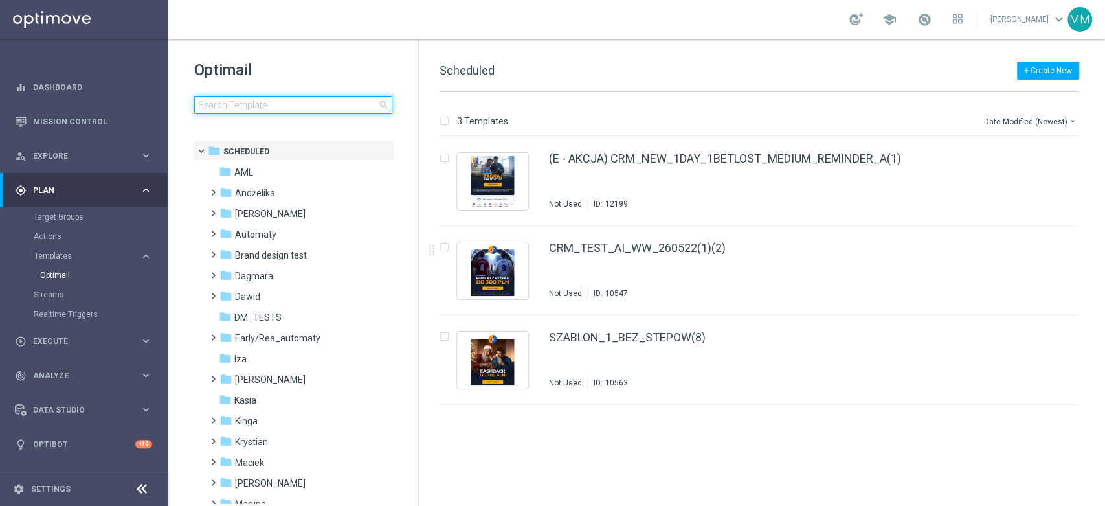
click at [239, 102] on input at bounding box center [293, 105] width 198 height 18
click at [264, 99] on input at bounding box center [293, 105] width 198 height 18
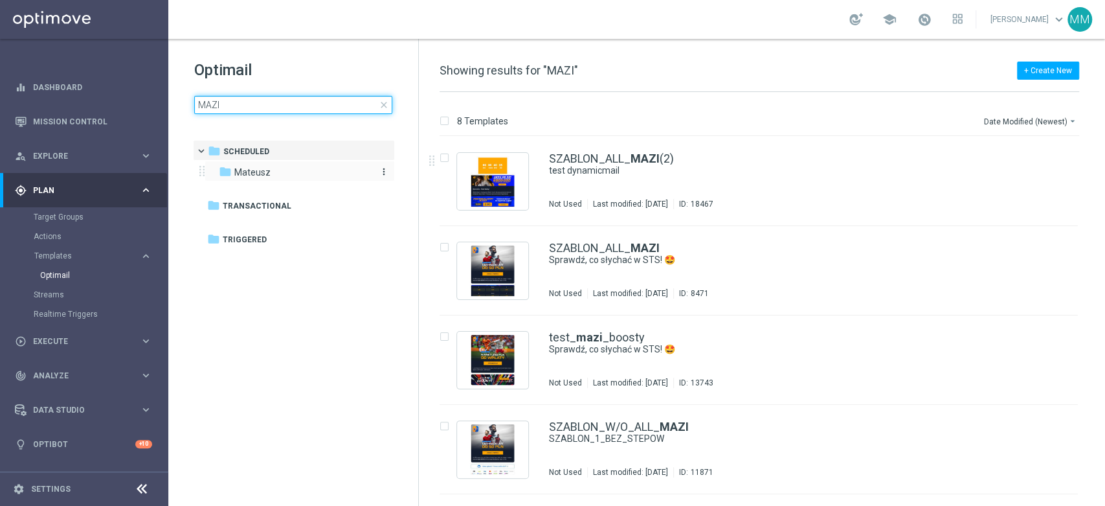
type input "MAZI"
click at [270, 170] on div "folder Mateusz" at bounding box center [293, 172] width 149 height 15
click at [387, 103] on span "close" at bounding box center [384, 105] width 10 height 10
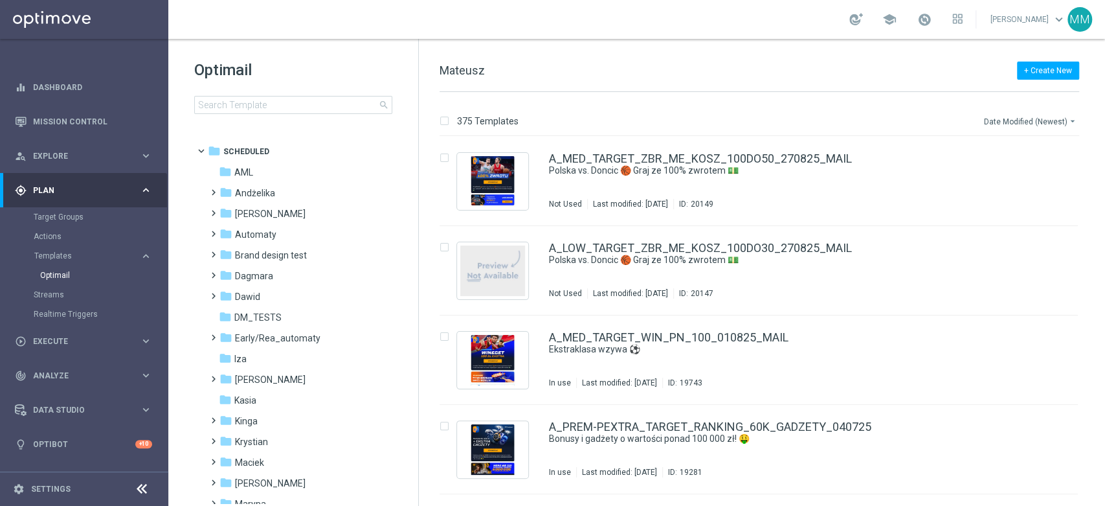
click at [1039, 117] on button "Date Modified (Newest) arrow_drop_down" at bounding box center [1031, 121] width 96 height 16
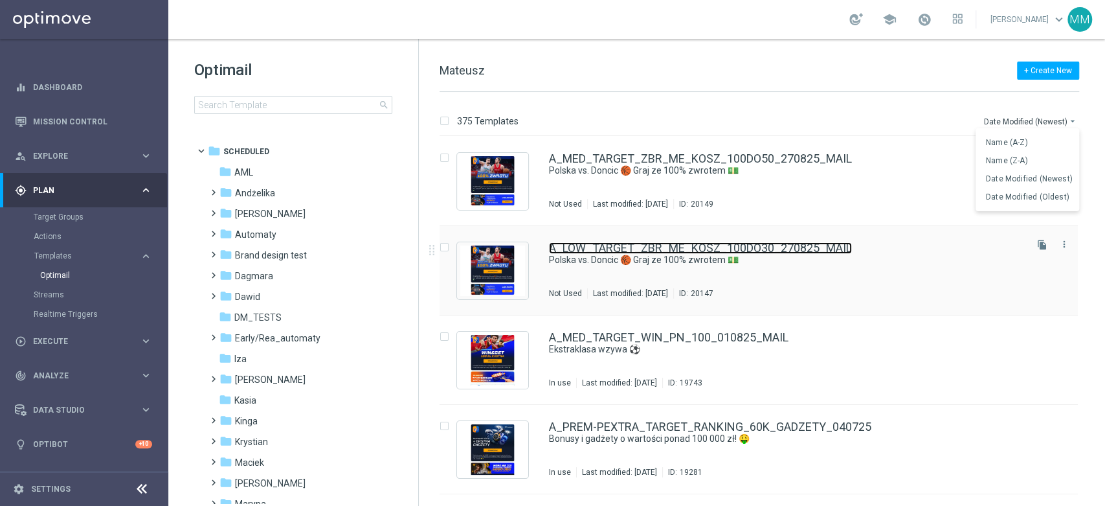
click at [751, 245] on link "A_LOW_TARGET_ZBR_ME_KOSZ_100DO30_270825_MAIL" at bounding box center [700, 248] width 303 height 12
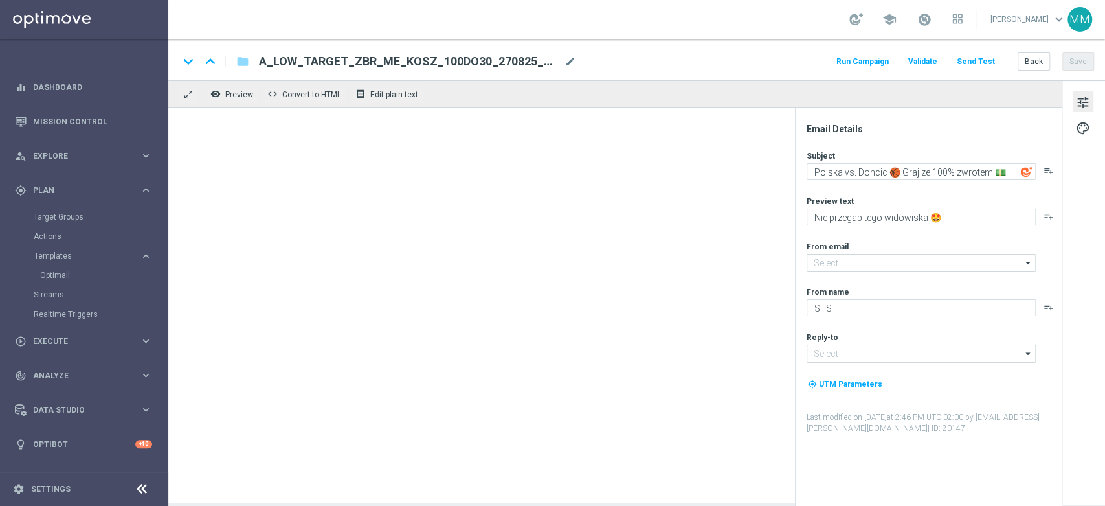
type input "[EMAIL_ADDRESS][DOMAIN_NAME]"
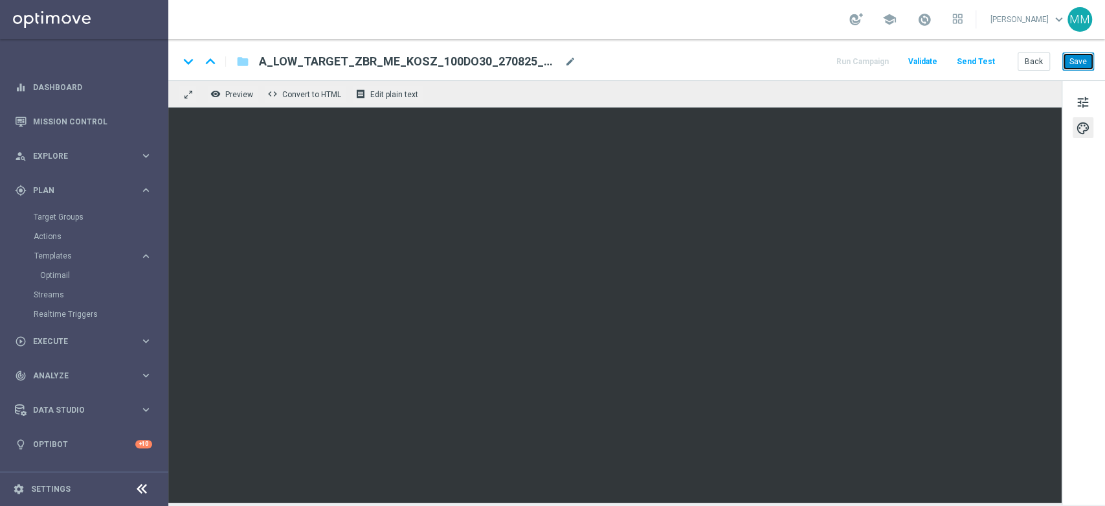
click at [1079, 61] on button "Save" at bounding box center [1079, 61] width 32 height 18
click at [1035, 67] on button "Back" at bounding box center [1034, 61] width 32 height 18
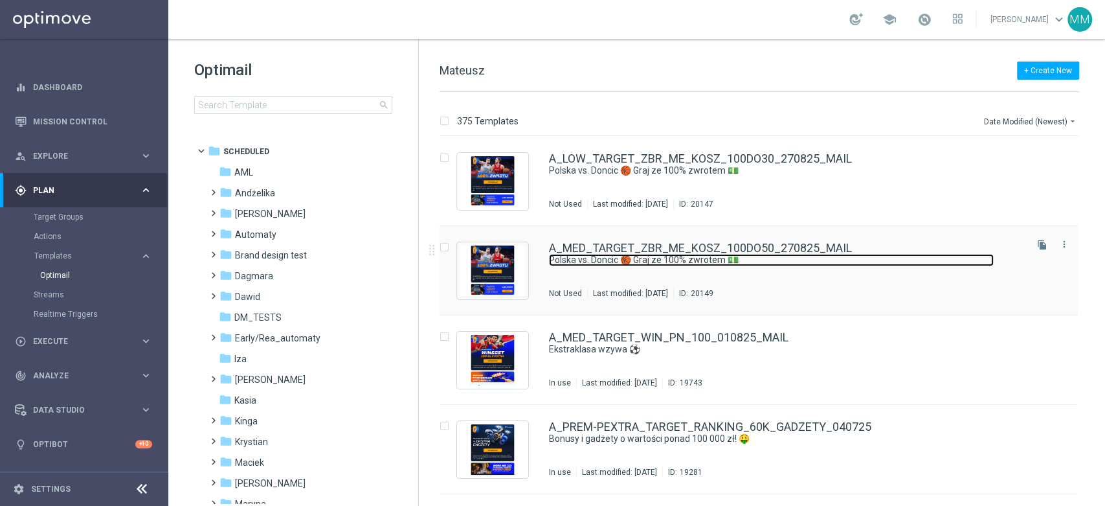
click at [594, 262] on link "Polska vs. Doncic 🏀 Graj ze 100% zwrotem 💵" at bounding box center [771, 260] width 445 height 12
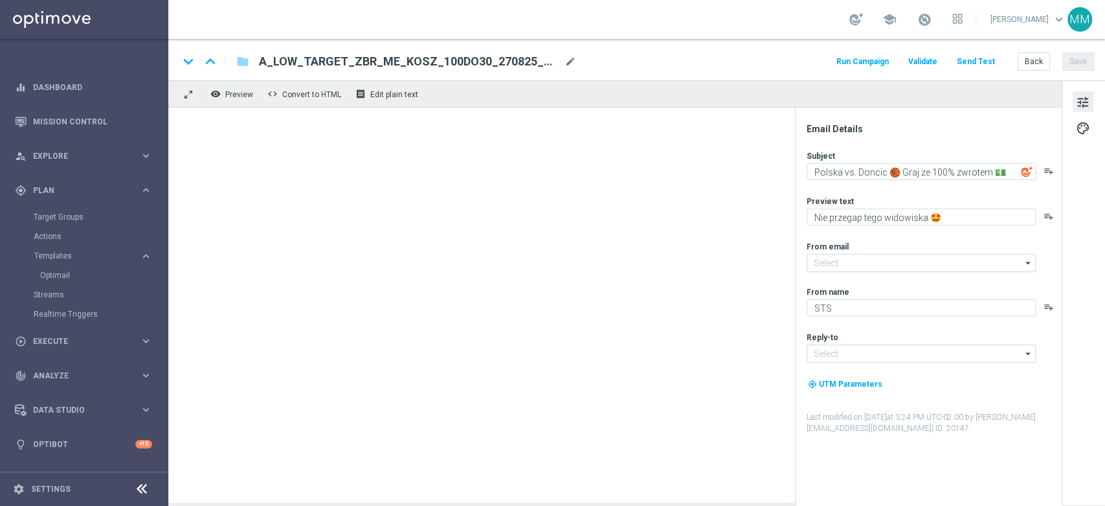
type input "[EMAIL_ADDRESS][DOMAIN_NAME]"
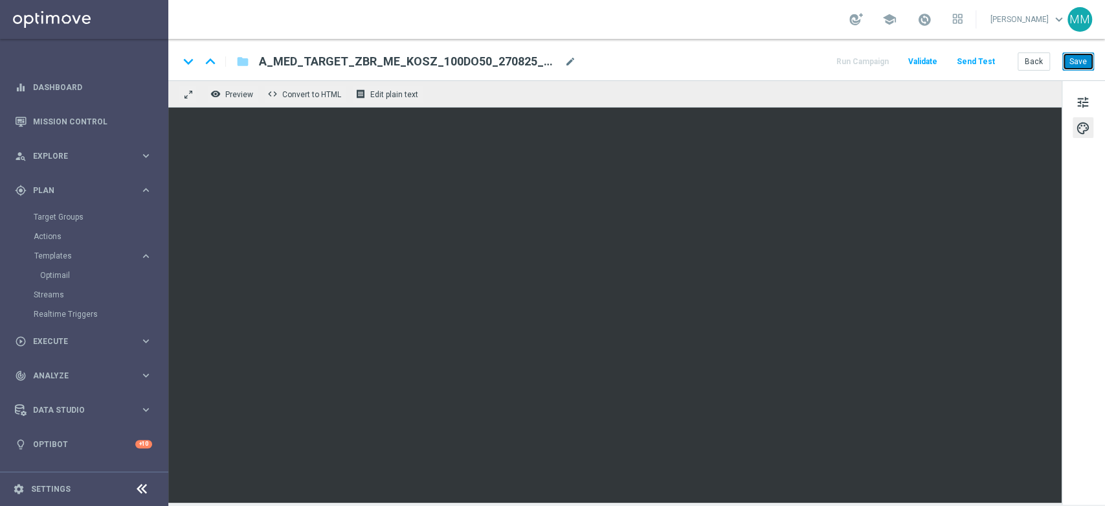
click at [1077, 60] on button "Save" at bounding box center [1079, 61] width 32 height 18
click at [1081, 66] on button "Save" at bounding box center [1079, 61] width 32 height 18
click at [456, 61] on span "A_MED_TARGET_ZBR_ME_KOSZ_100DO50_270825_MAIL" at bounding box center [409, 62] width 300 height 16
click at [0, 0] on input "A_MED_TARGET_ZBR_ME_KOSZ_100DO50_270825_MAIL" at bounding box center [0, 0] width 0 height 0
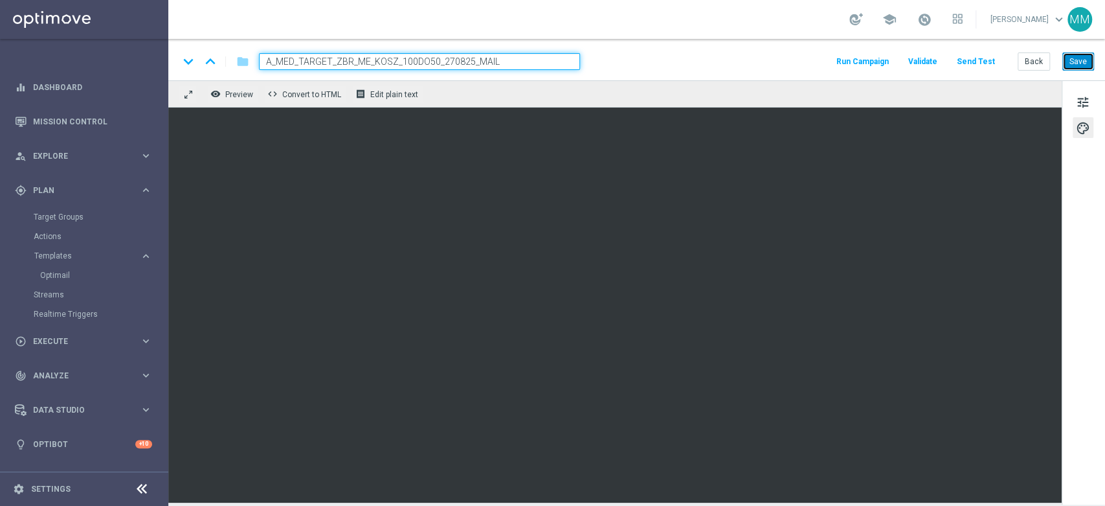
click at [1079, 69] on button "Save" at bounding box center [1079, 61] width 32 height 18
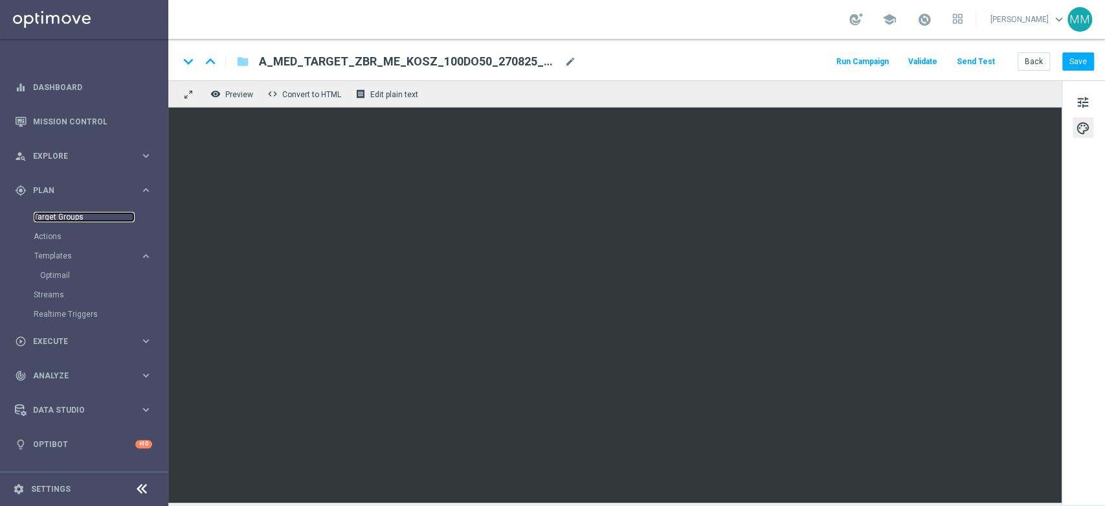
click at [62, 217] on link "Target Groups" at bounding box center [84, 217] width 101 height 10
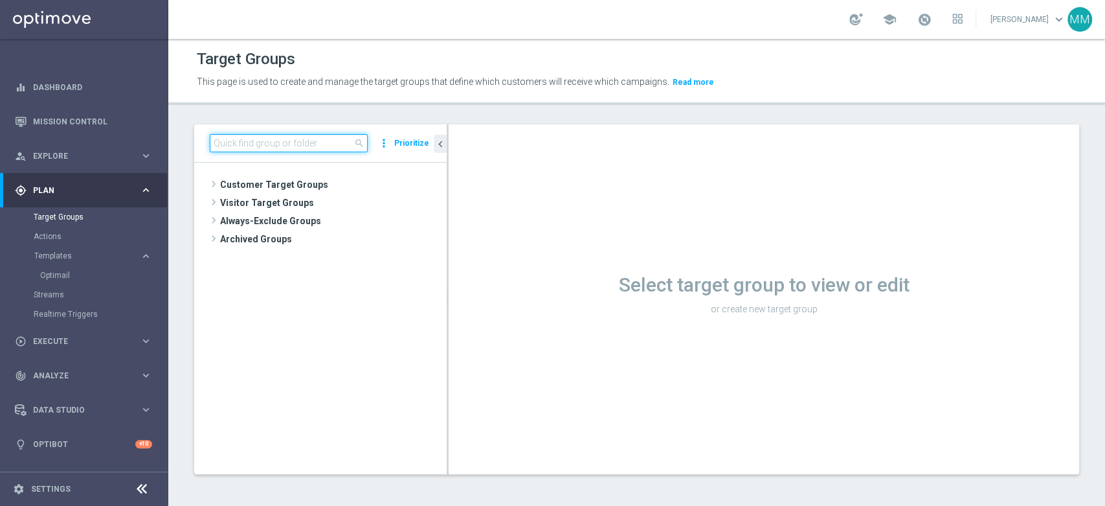
click at [251, 144] on input at bounding box center [289, 143] width 158 height 18
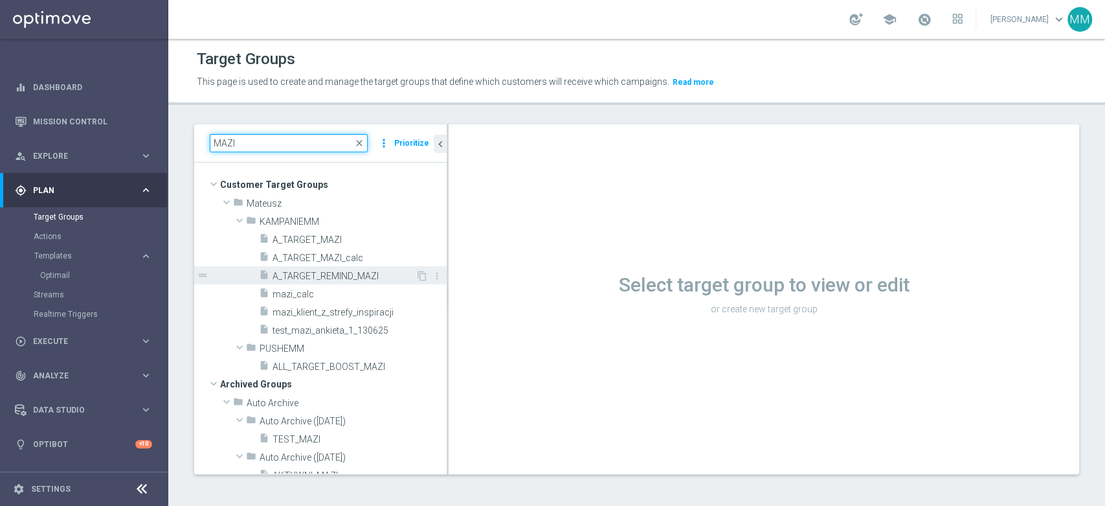
type input "MAZI"
click at [321, 268] on div "insert_drive_file A_TARGET_REMIND_MAZI" at bounding box center [337, 275] width 157 height 18
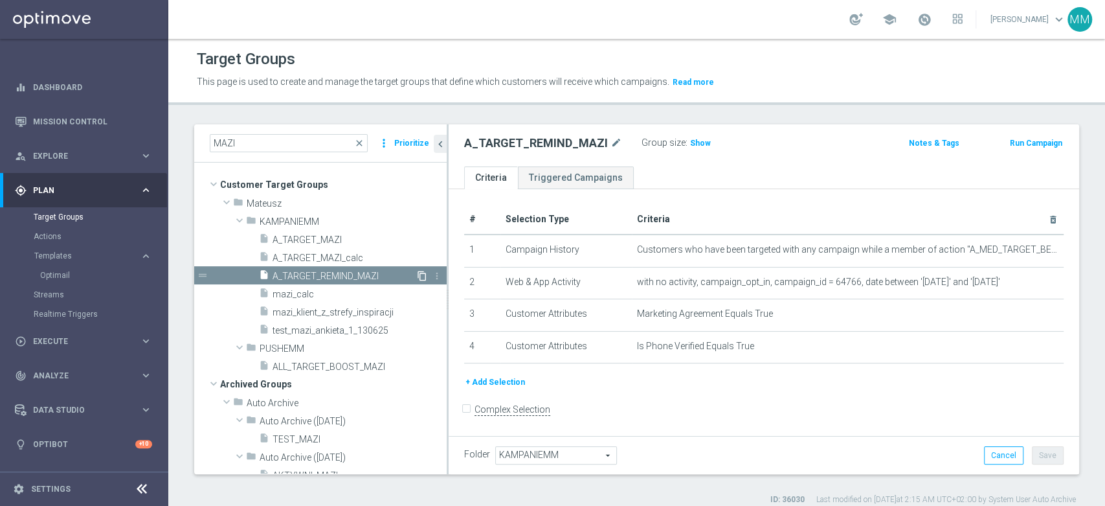
click at [417, 276] on icon "content_copy" at bounding box center [422, 276] width 10 height 10
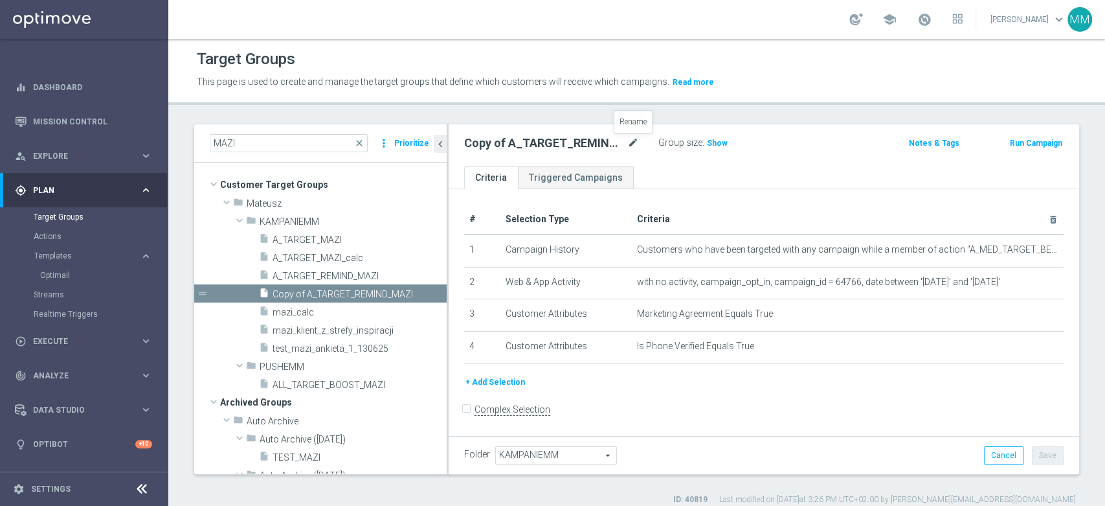
click at [634, 141] on icon "mode_edit" at bounding box center [633, 143] width 12 height 16
type input "Copy of A_TARGET_REMIND_MAZI"
click at [632, 142] on icon "mode_edit" at bounding box center [633, 143] width 12 height 16
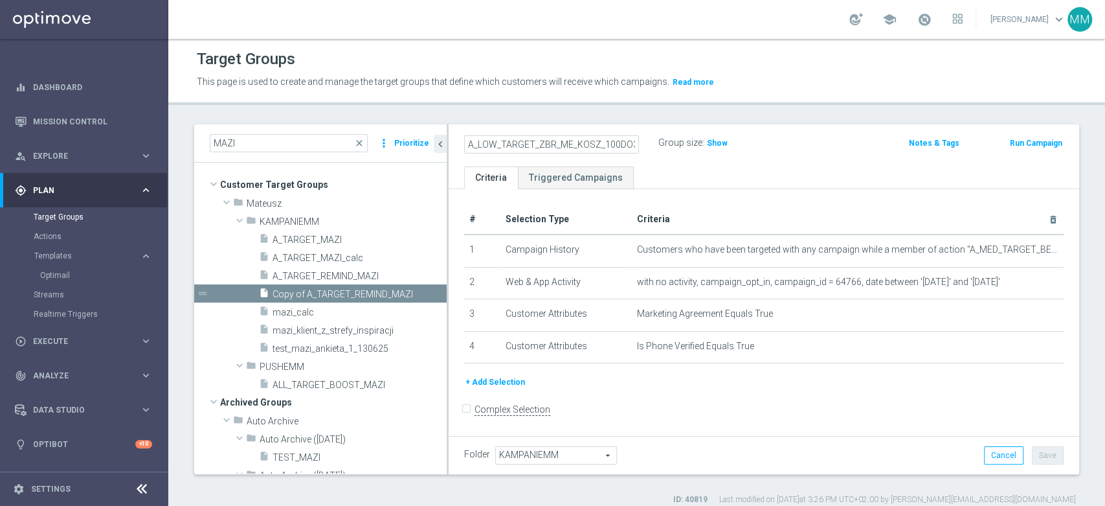
scroll to position [0, 62]
type input "A_LOW_TARGET_ZBR_ME_KOSZ_100DO30_270825_MAIL"
click at [649, 158] on div "A_LOW_TARGET_ZBR_ME_KOSZ_100DO30_270825_MAIL Group size : Show Notes & Tags Run…" at bounding box center [764, 145] width 631 height 42
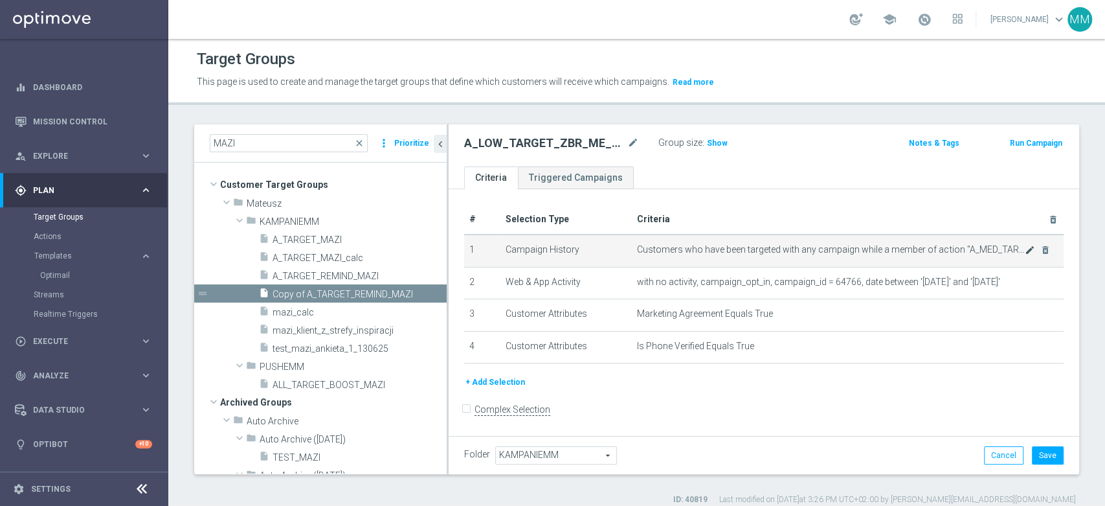
click at [1025, 253] on icon "mode_edit" at bounding box center [1030, 250] width 10 height 10
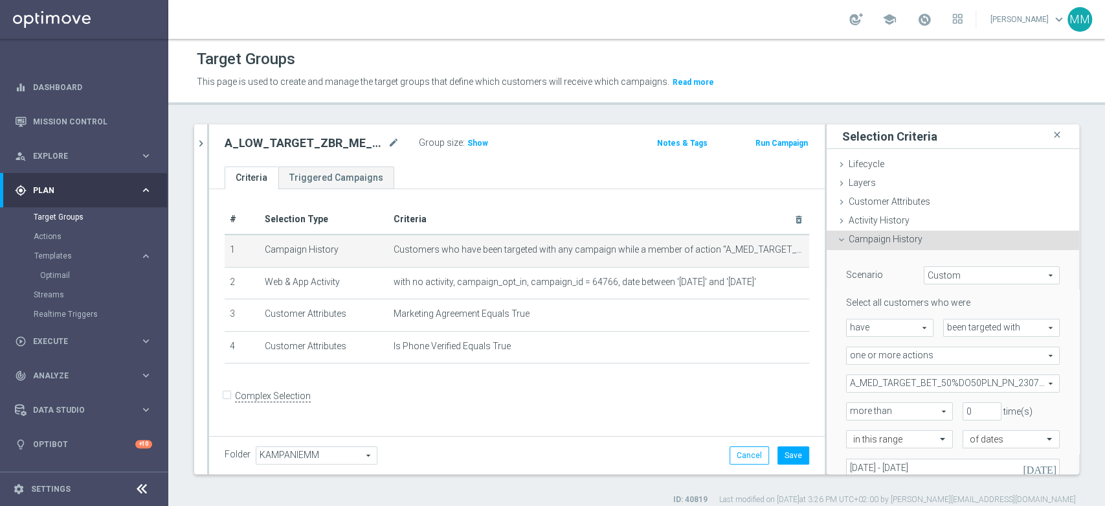
scroll to position [72, 0]
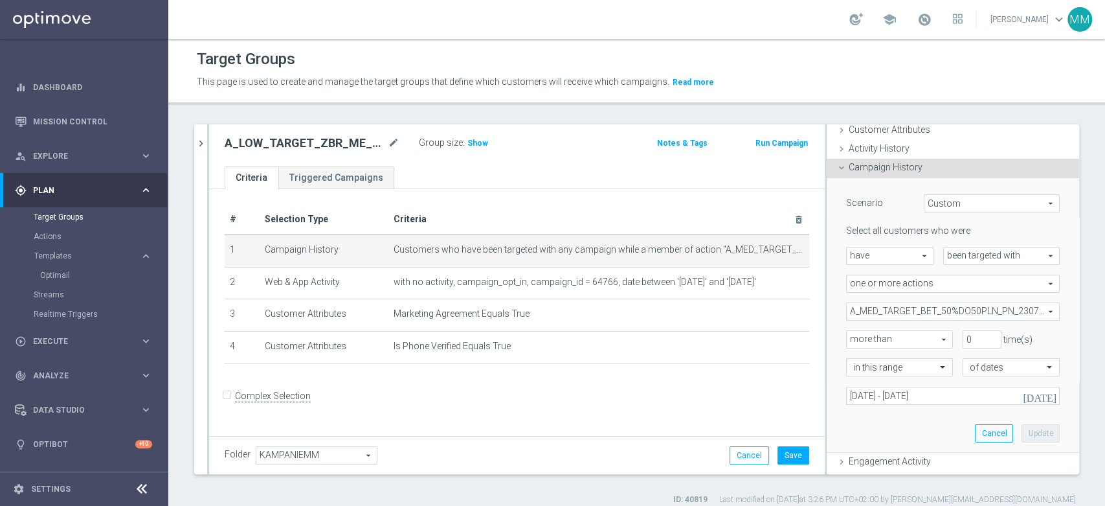
click at [948, 313] on span "A_MED_TARGET_BET_50%DO50PLN_PN_230724" at bounding box center [953, 311] width 212 height 17
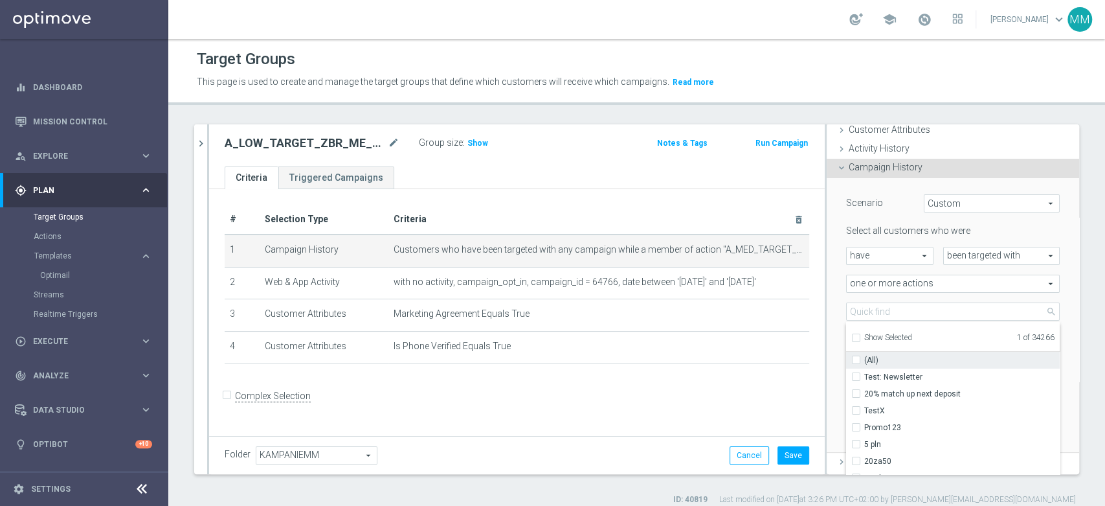
click at [871, 334] on span "Show Selected" at bounding box center [888, 337] width 48 height 9
click at [860, 335] on input "Show Selected" at bounding box center [855, 339] width 8 height 8
checkbox input "true"
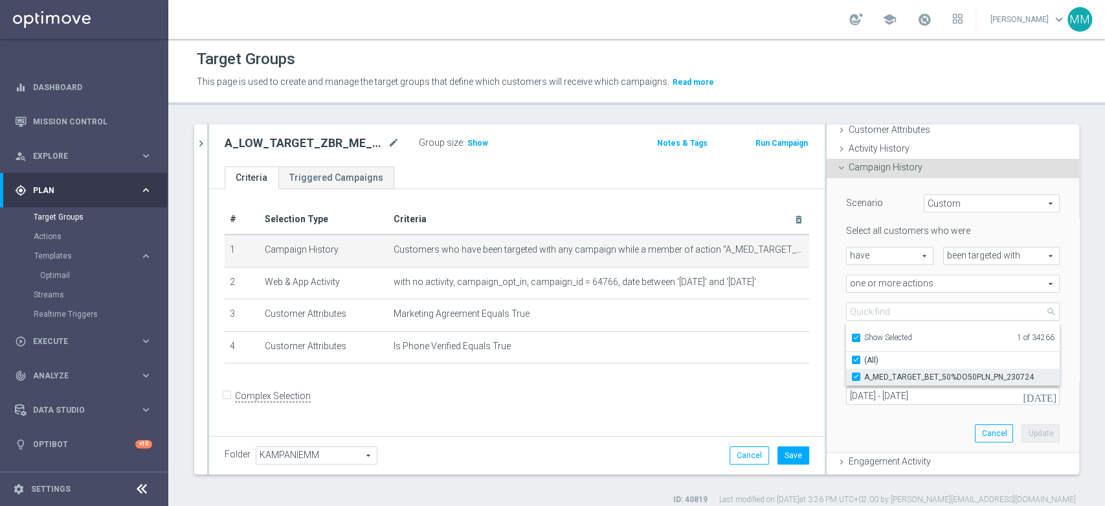
click at [874, 372] on span "A_MED_TARGET_BET_50%DO50PLN_PN_230724" at bounding box center [962, 377] width 196 height 10
click at [864, 372] on input "A_MED_TARGET_BET_50%DO50PLN_PN_230724" at bounding box center [860, 376] width 8 height 8
checkbox input "false"
type input "Select Action"
checkbox input "false"
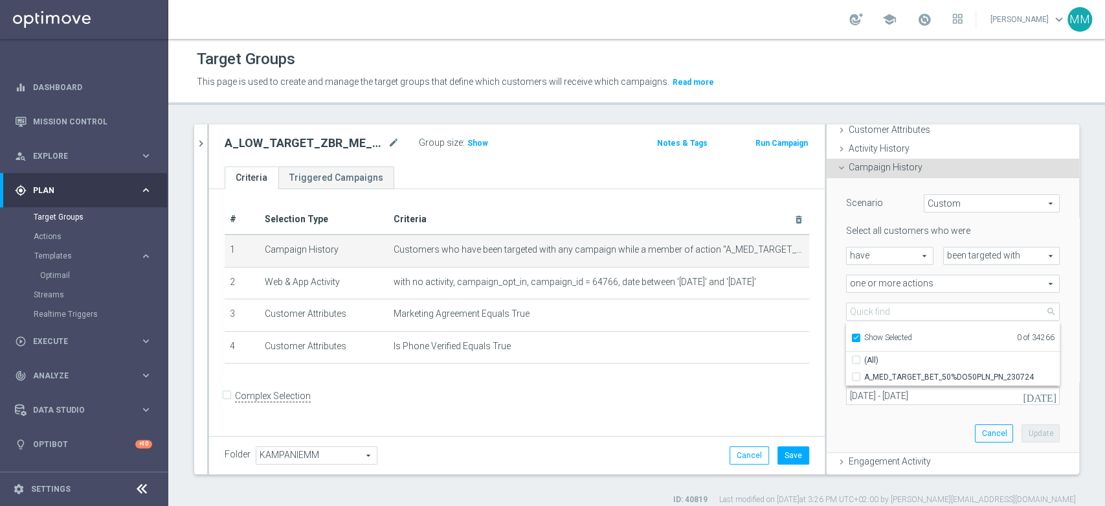
click at [871, 333] on span "Show Selected" at bounding box center [888, 337] width 48 height 9
click at [860, 335] on input "Show Selected" at bounding box center [855, 339] width 8 height 8
checkbox input "false"
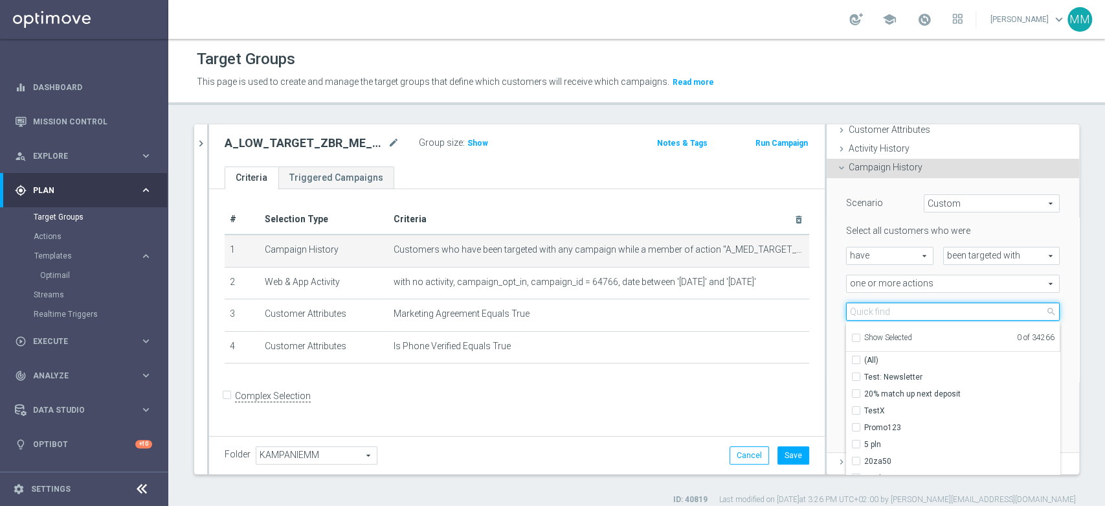
click at [872, 308] on input "search" at bounding box center [953, 311] width 214 height 18
paste input "A_LOW_TARGET_ZBR_ME_KOSZ_100DO30_270825"
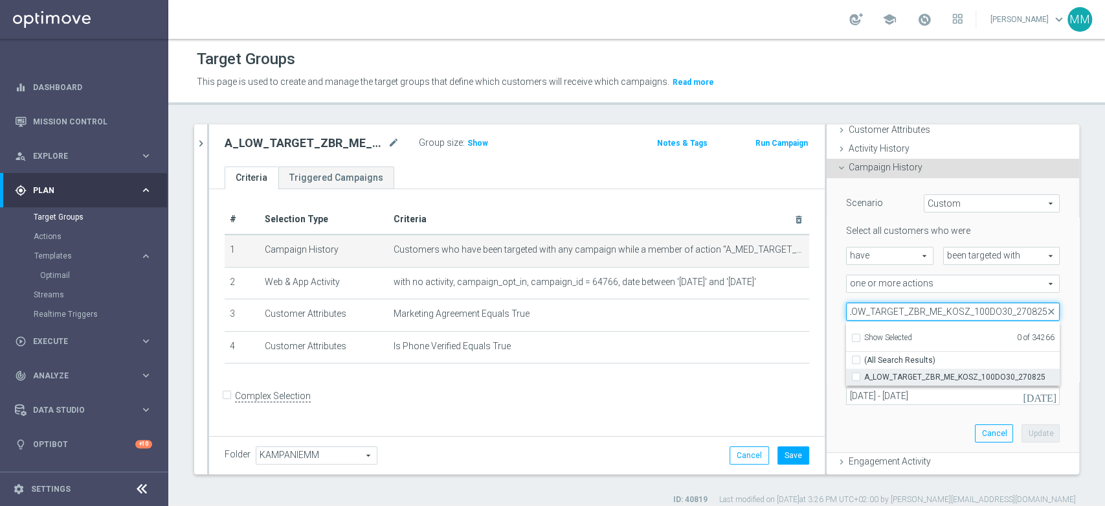
type input "A_LOW_TARGET_ZBR_ME_KOSZ_100DO30_270825"
click at [898, 377] on span "A_LOW_TARGET_ZBR_ME_KOSZ_100DO30_270825" at bounding box center [962, 377] width 196 height 10
click at [864, 377] on input "A_LOW_TARGET_ZBR_ME_KOSZ_100DO30_270825" at bounding box center [860, 376] width 8 height 8
checkbox input "true"
type input "A_LOW_TARGET_ZBR_ME_KOSZ_100DO30_270825"
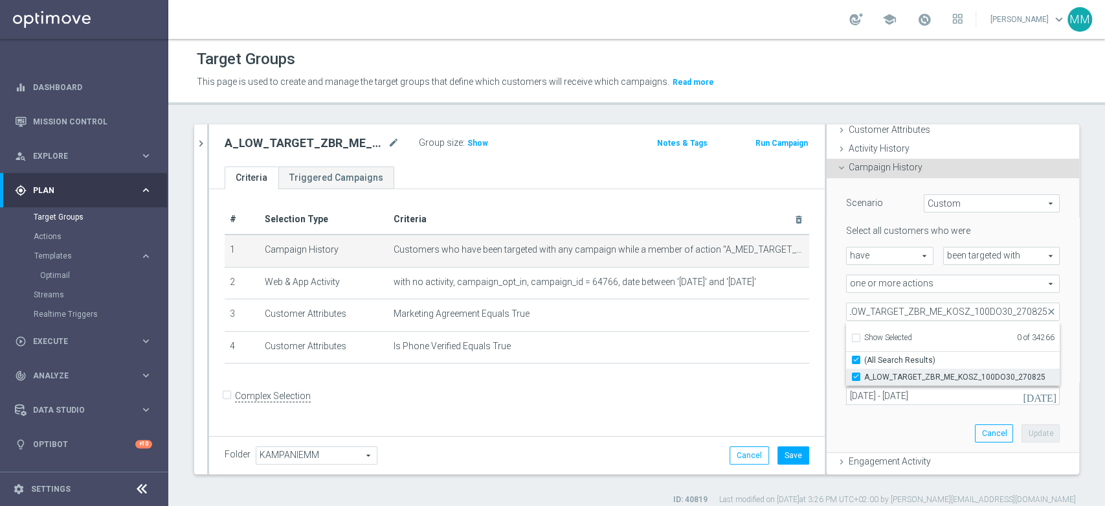
checkbox input "true"
click at [827, 338] on div "Scenario Custom Custom arrow_drop_down search Select all customers who were hav…" at bounding box center [953, 315] width 253 height 275
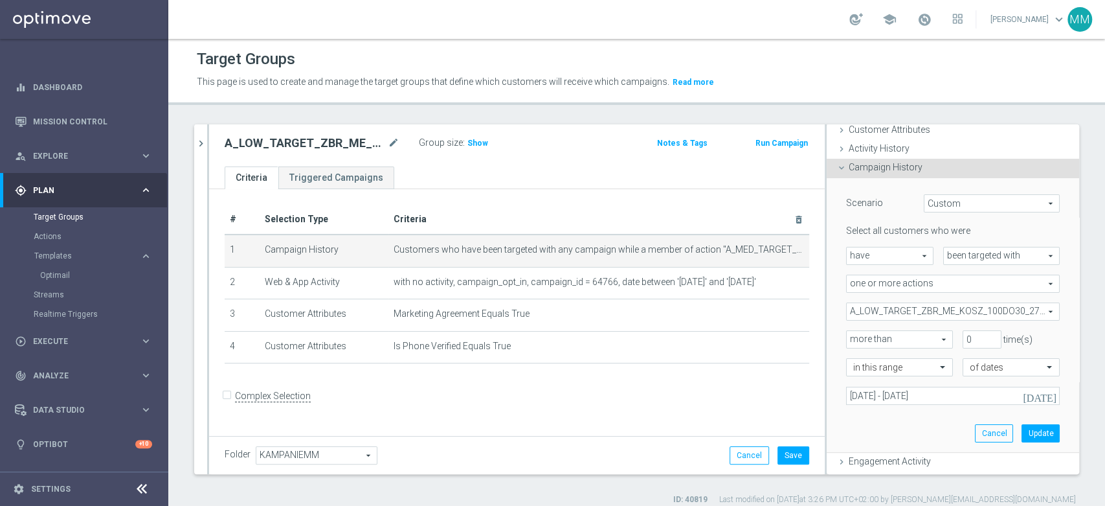
scroll to position [216, 0]
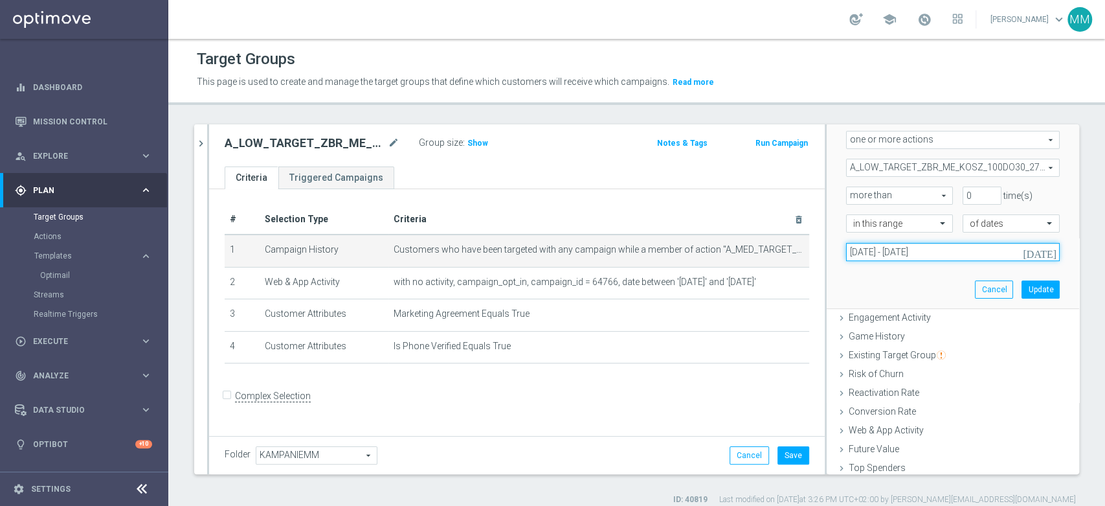
click at [928, 257] on input "[DATE] - [DATE]" at bounding box center [953, 252] width 214 height 18
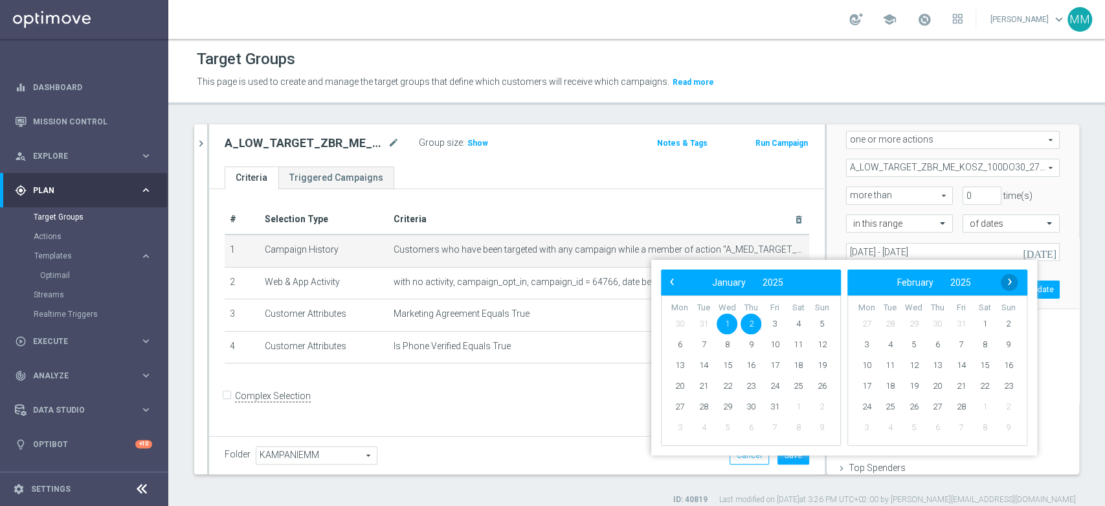
click at [1009, 280] on span "›" at bounding box center [1010, 281] width 17 height 17
click at [1010, 280] on span "›" at bounding box center [1010, 281] width 17 height 17
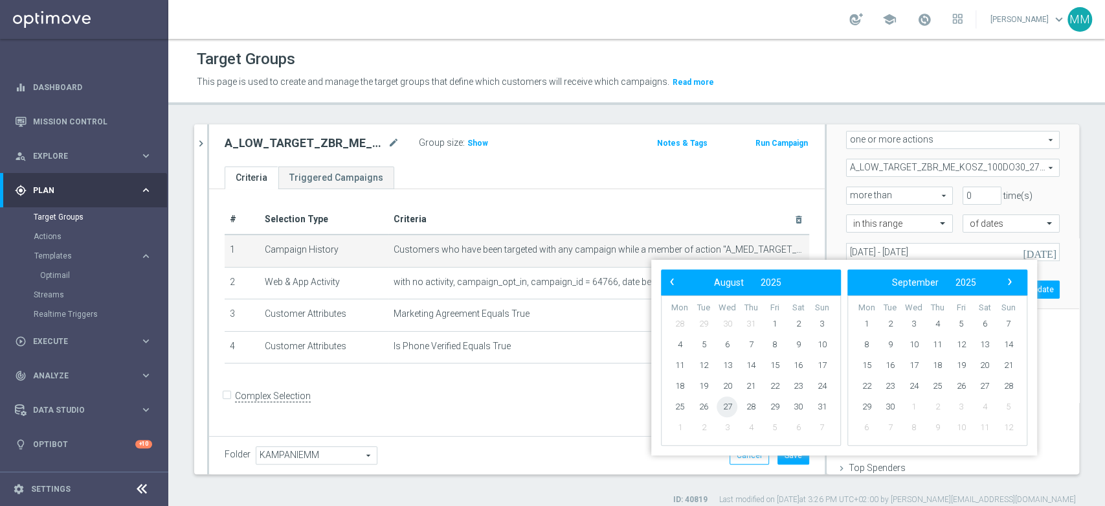
click at [725, 408] on span "27" at bounding box center [727, 406] width 21 height 21
type input "[DATE] - [DATE]"
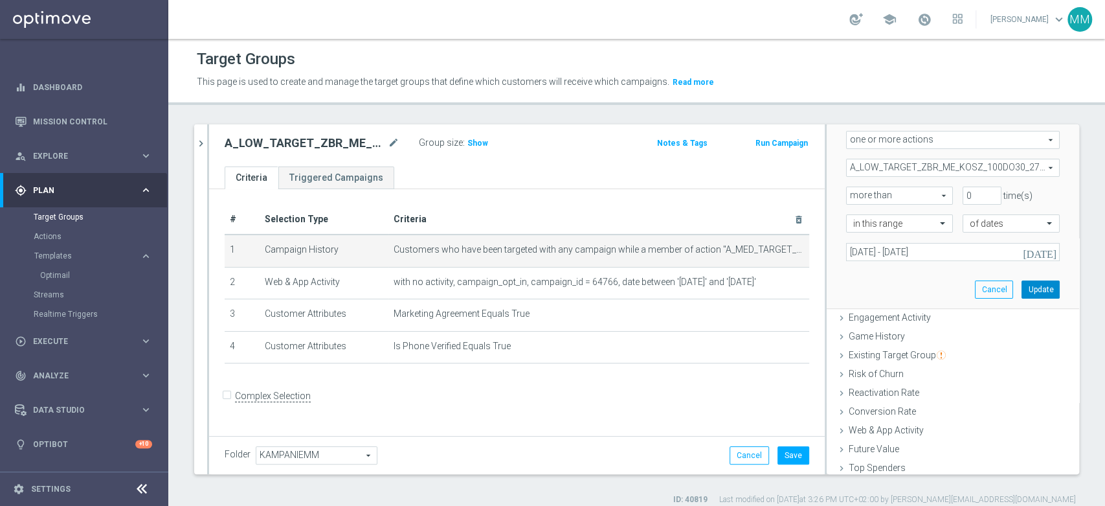
click at [1022, 293] on button "Update" at bounding box center [1041, 289] width 38 height 18
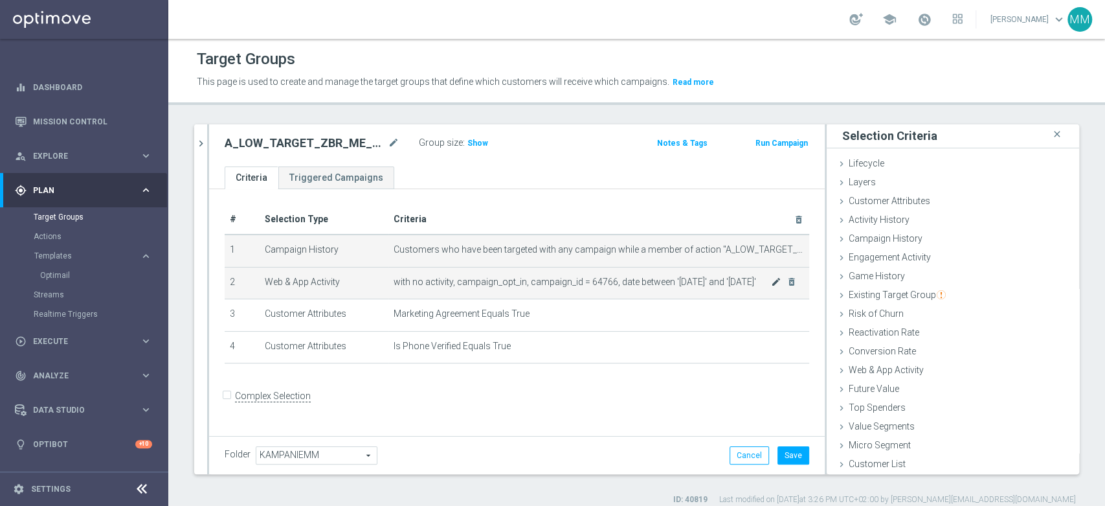
click at [771, 282] on icon "mode_edit" at bounding box center [776, 281] width 10 height 10
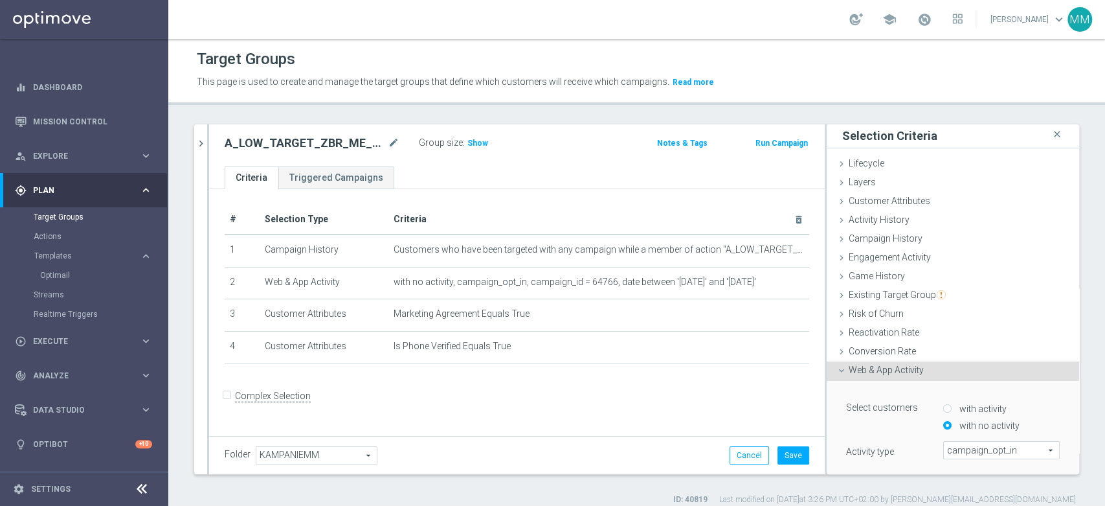
scroll to position [118, 0]
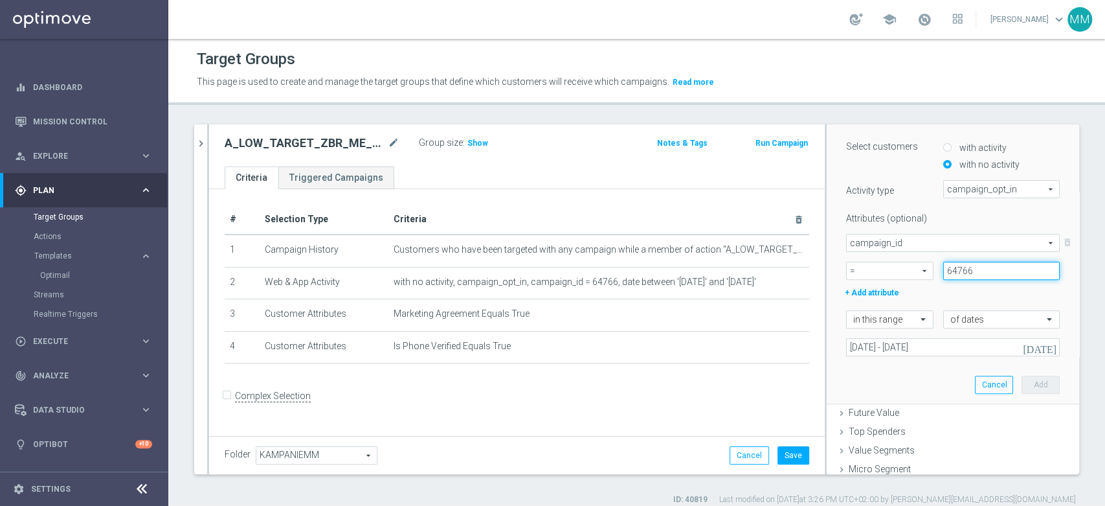
click at [967, 274] on input "64766" at bounding box center [1001, 271] width 117 height 18
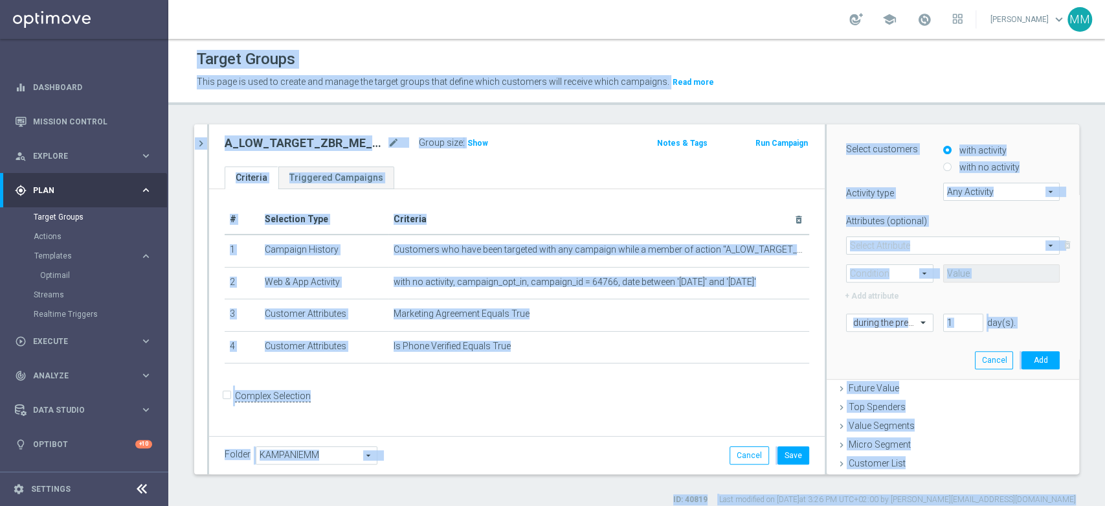
scroll to position [257, 0]
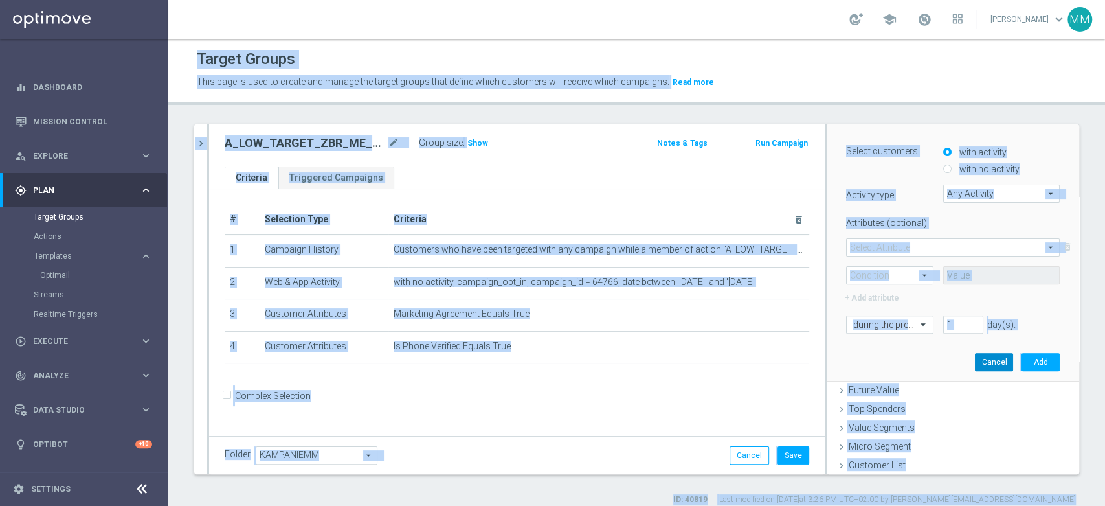
click at [984, 363] on button "Cancel" at bounding box center [994, 362] width 38 height 18
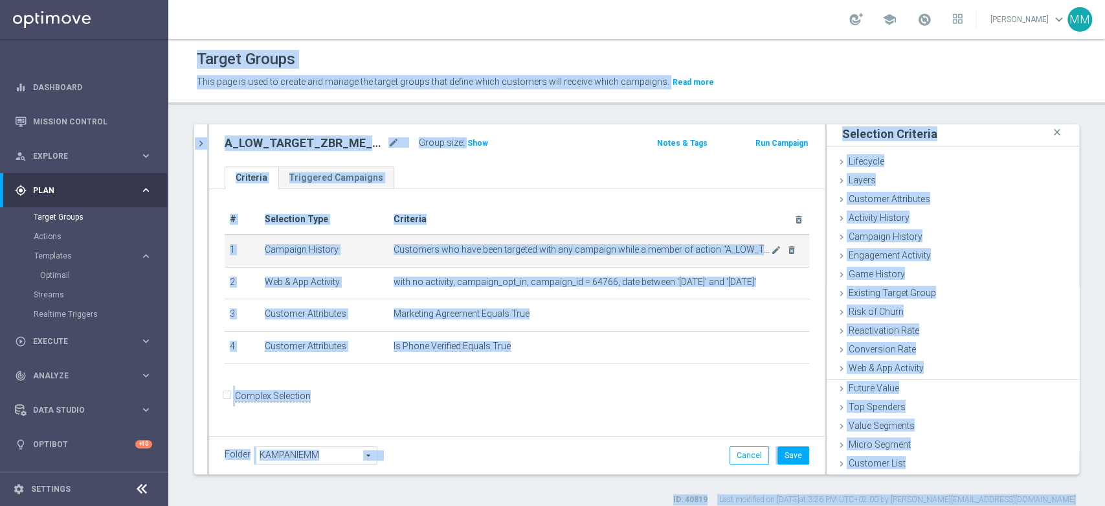
scroll to position [1, 0]
click at [771, 283] on icon "mode_edit" at bounding box center [776, 281] width 10 height 10
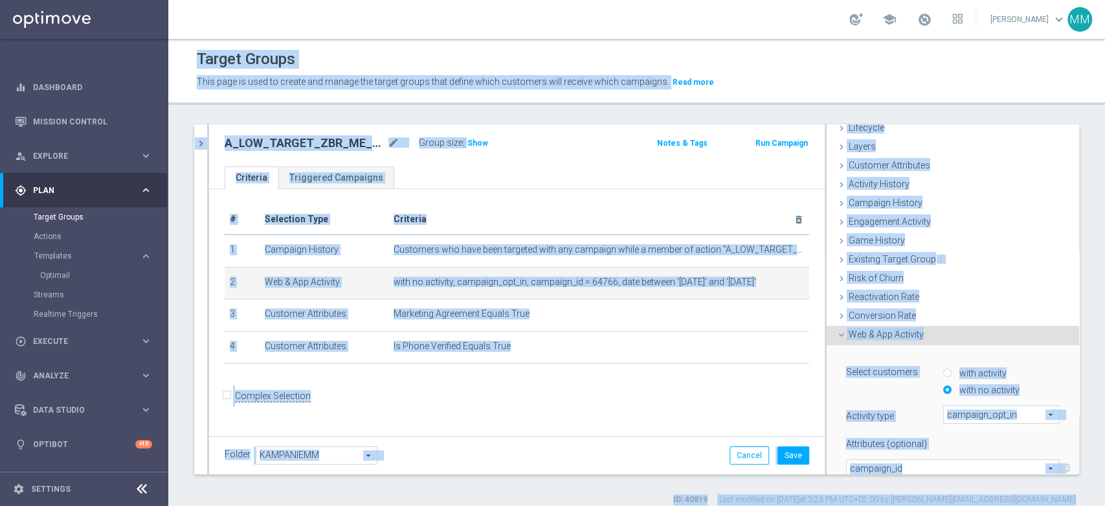
scroll to position [217, 0]
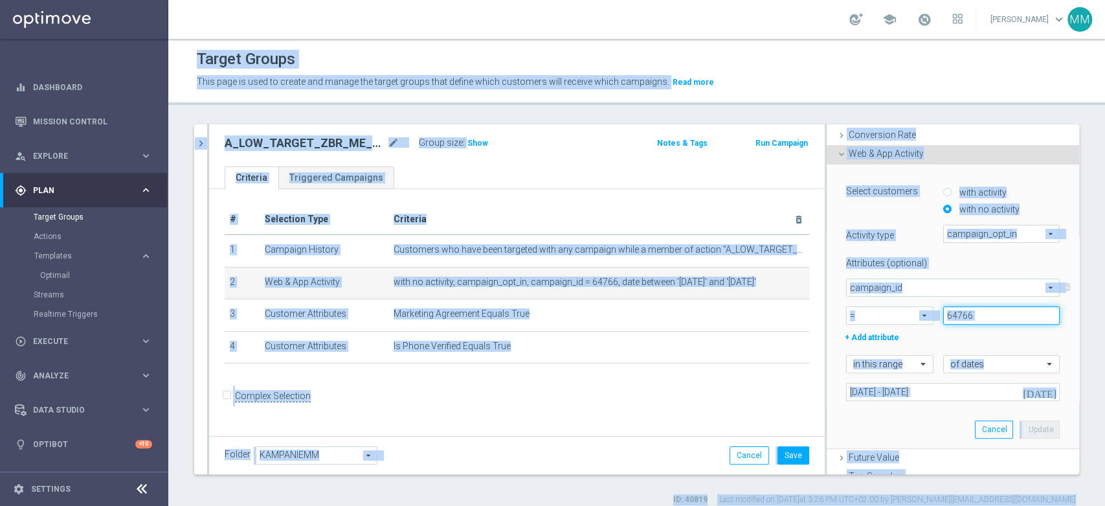
click at [974, 311] on input "64766" at bounding box center [1001, 315] width 117 height 18
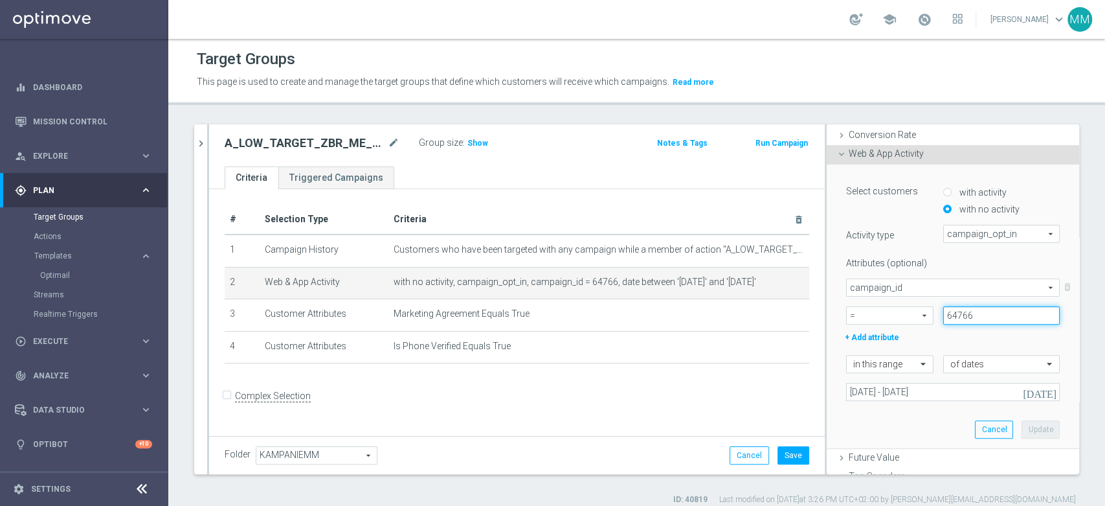
paste input "172358"
type input "172358"
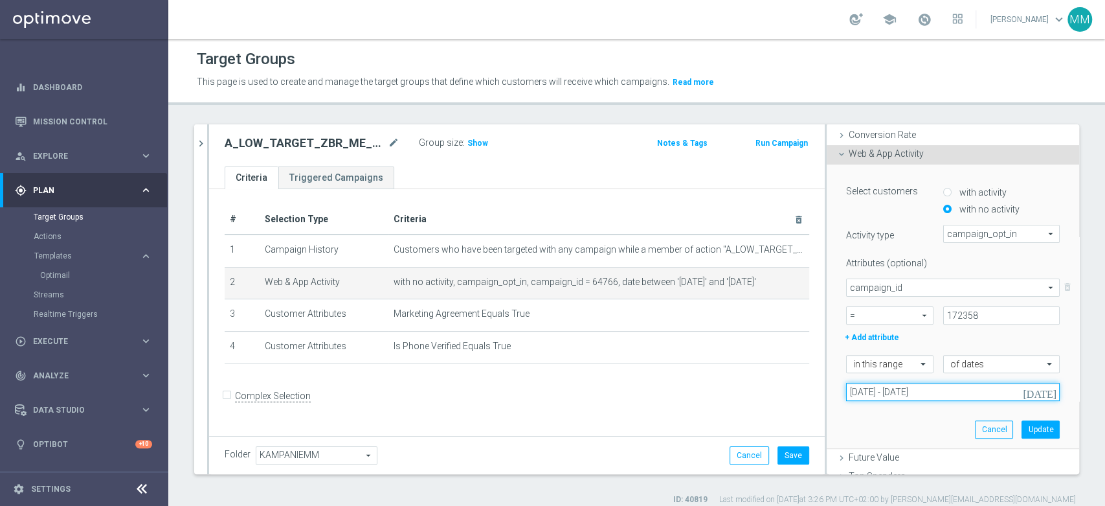
click at [973, 397] on input "[DATE] - [DATE]" at bounding box center [953, 392] width 214 height 18
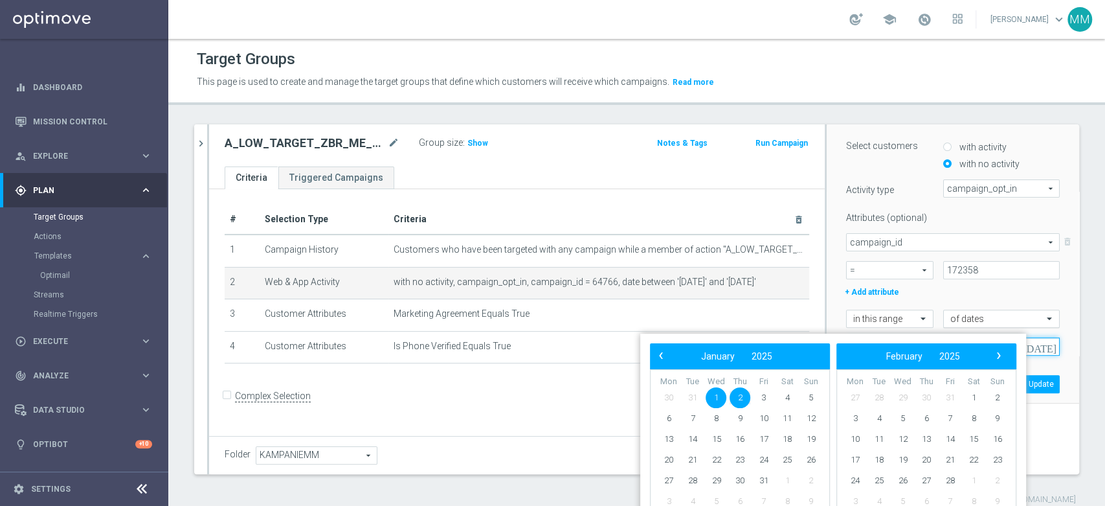
scroll to position [284, 0]
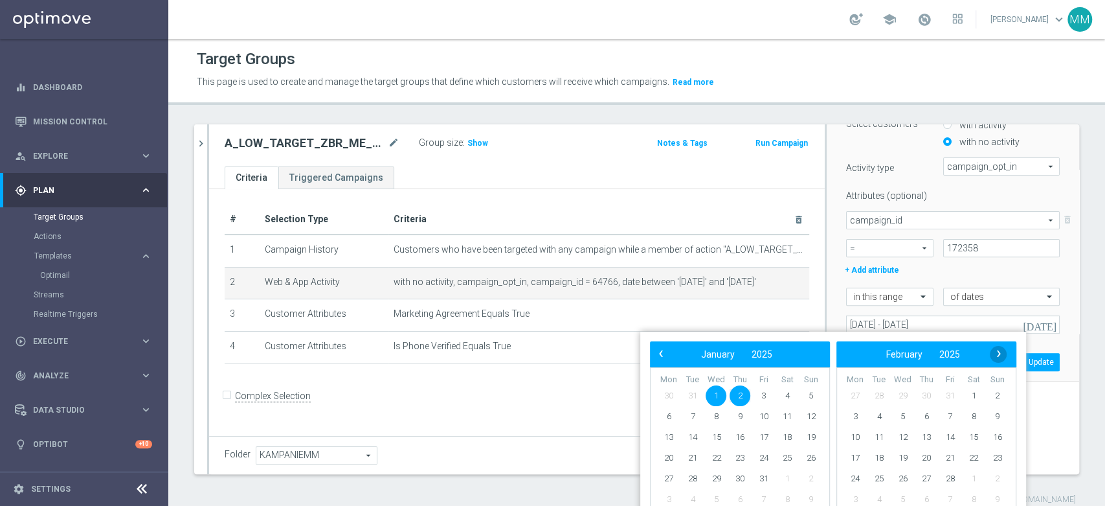
click at [995, 347] on span "›" at bounding box center [999, 353] width 17 height 17
click at [995, 350] on span "›" at bounding box center [999, 353] width 17 height 17
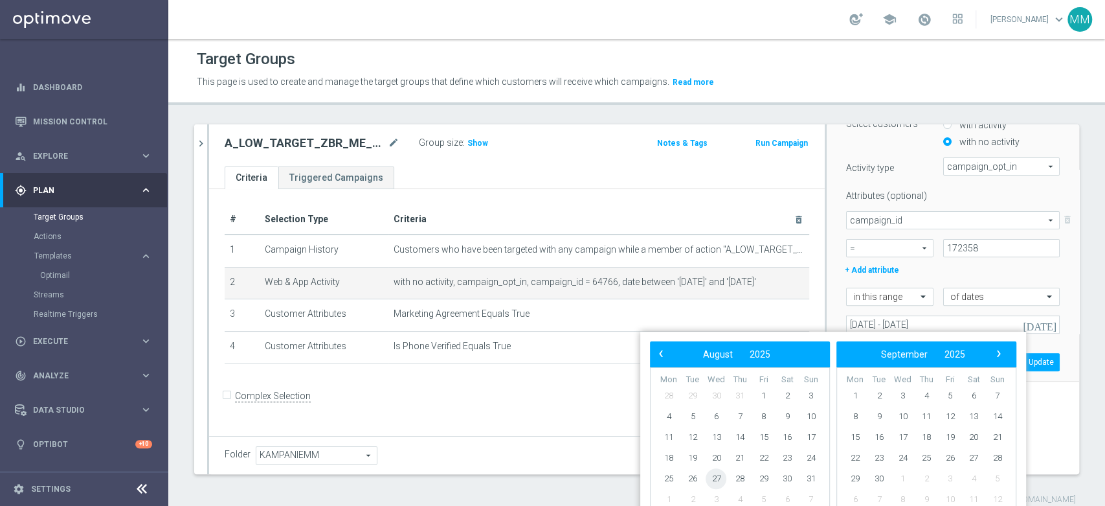
click at [717, 479] on span "27" at bounding box center [716, 478] width 21 height 21
drag, startPoint x: 743, startPoint y: 478, endPoint x: 901, endPoint y: 402, distance: 174.9
click at [743, 479] on span "28" at bounding box center [740, 478] width 21 height 21
type input "[DATE] - [DATE]"
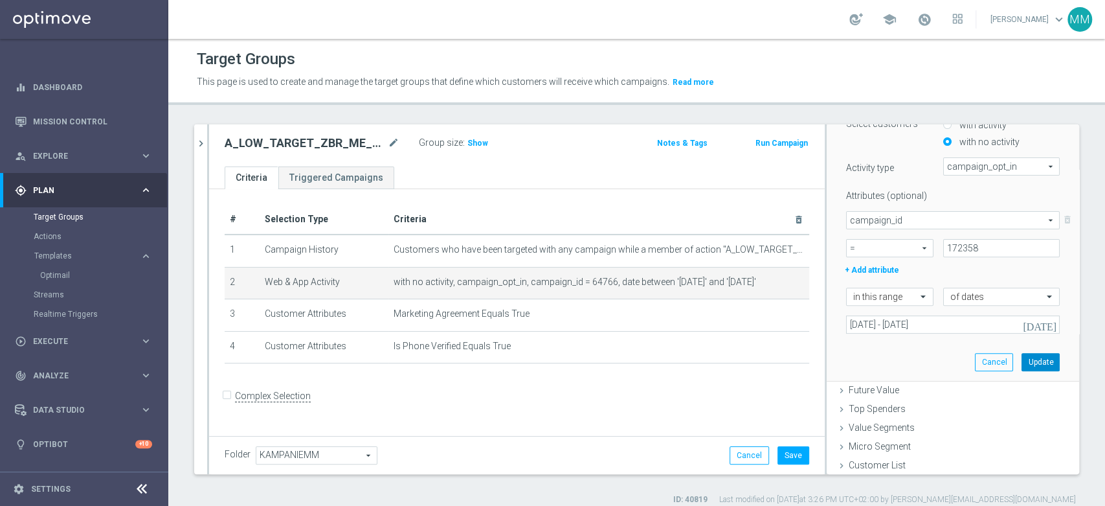
click at [1022, 357] on button "Update" at bounding box center [1041, 362] width 38 height 18
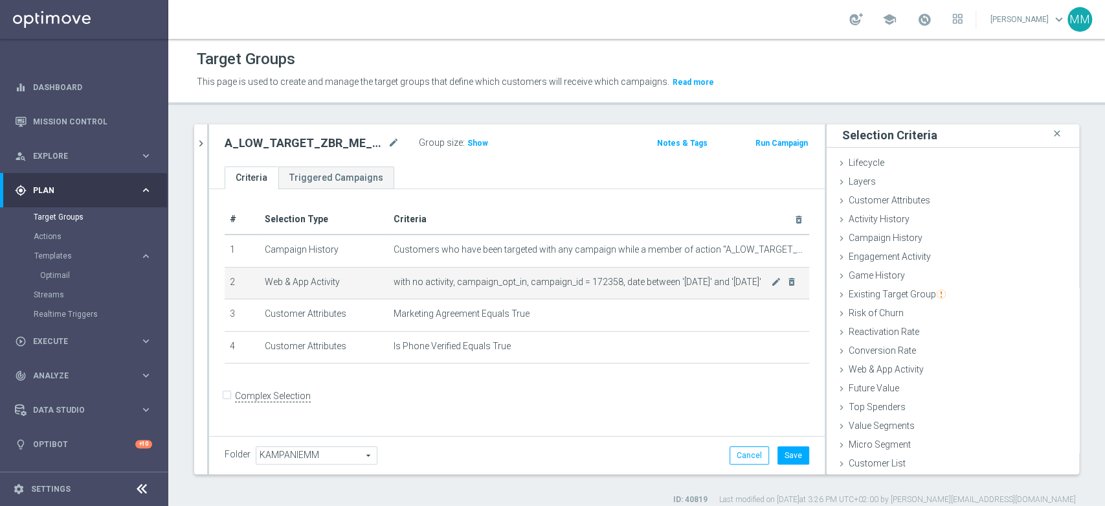
scroll to position [1, 0]
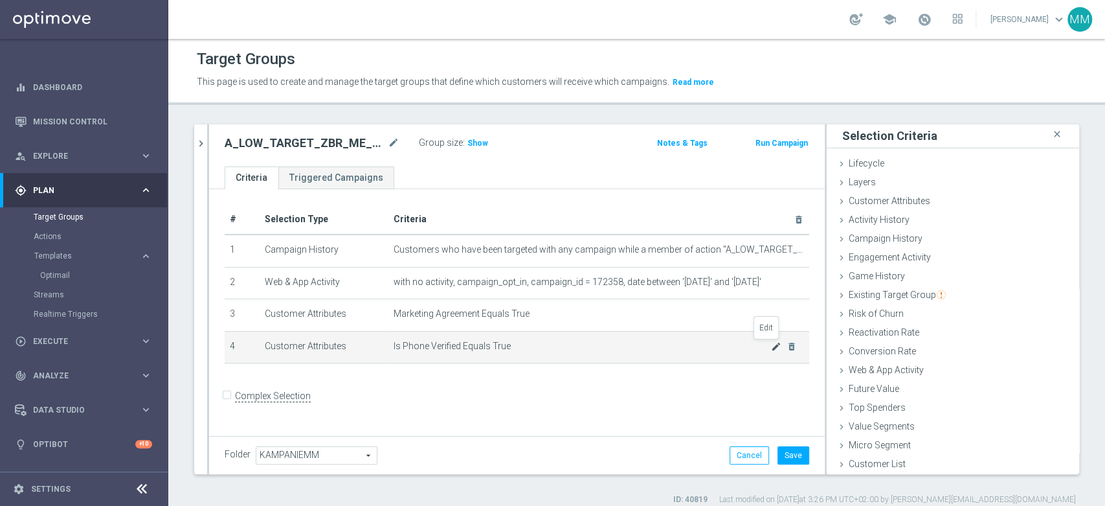
click at [771, 346] on icon "mode_edit" at bounding box center [776, 346] width 10 height 10
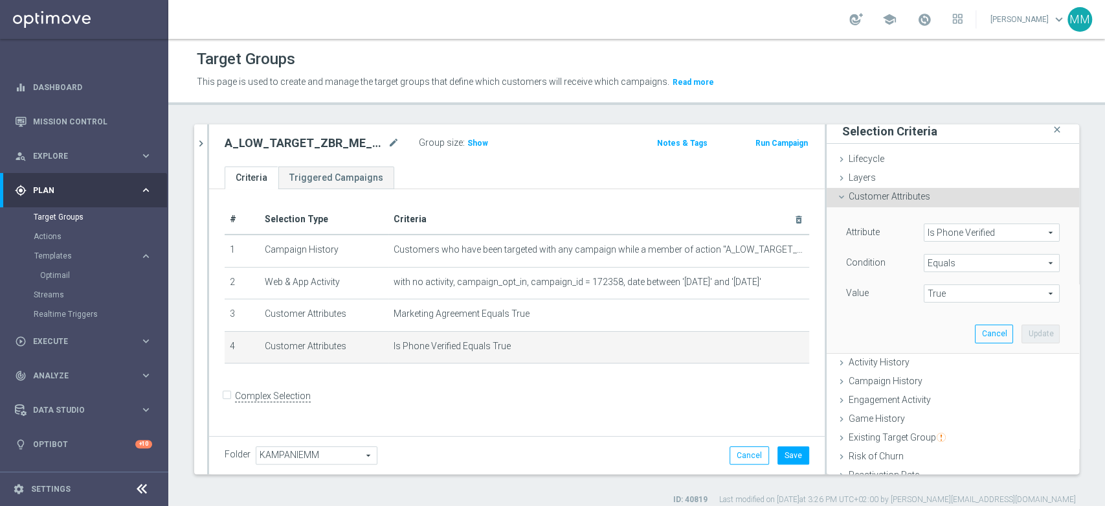
scroll to position [3, 0]
click at [937, 237] on span "Is Phone Verified" at bounding box center [992, 234] width 135 height 17
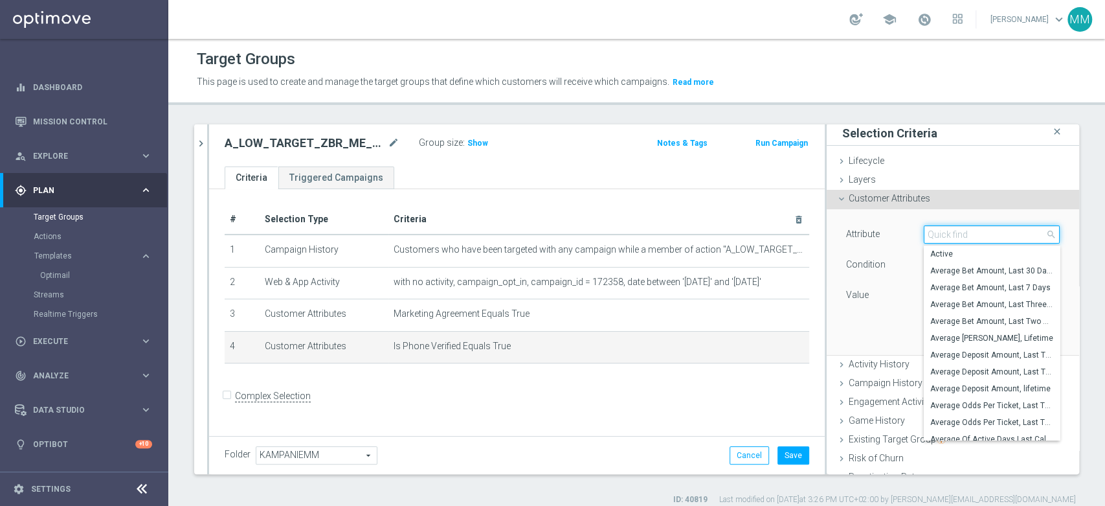
click at [937, 237] on input "search" at bounding box center [992, 234] width 136 height 18
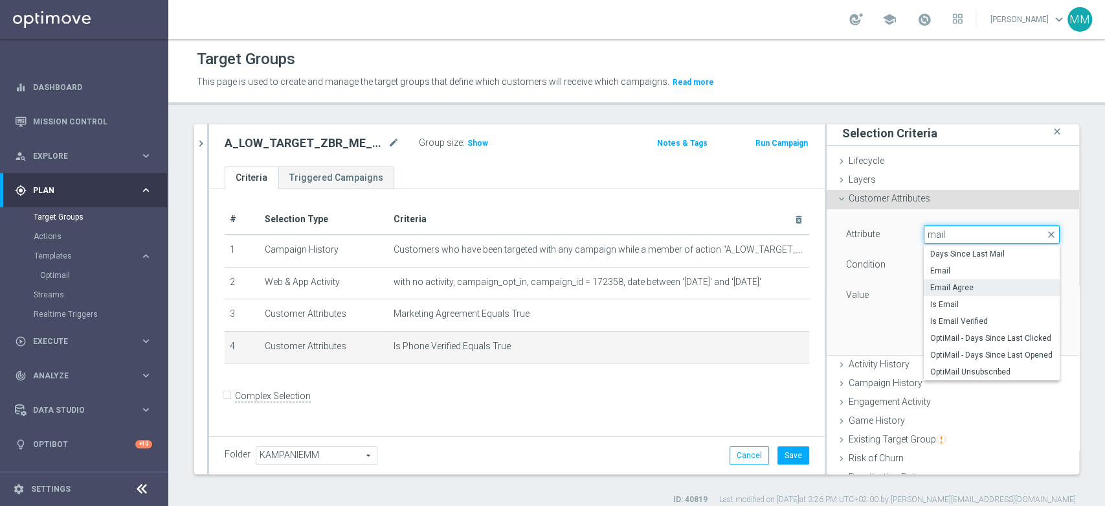
type input "mail"
click at [952, 291] on span "Email Agree" at bounding box center [991, 287] width 123 height 10
type input "Email Agree"
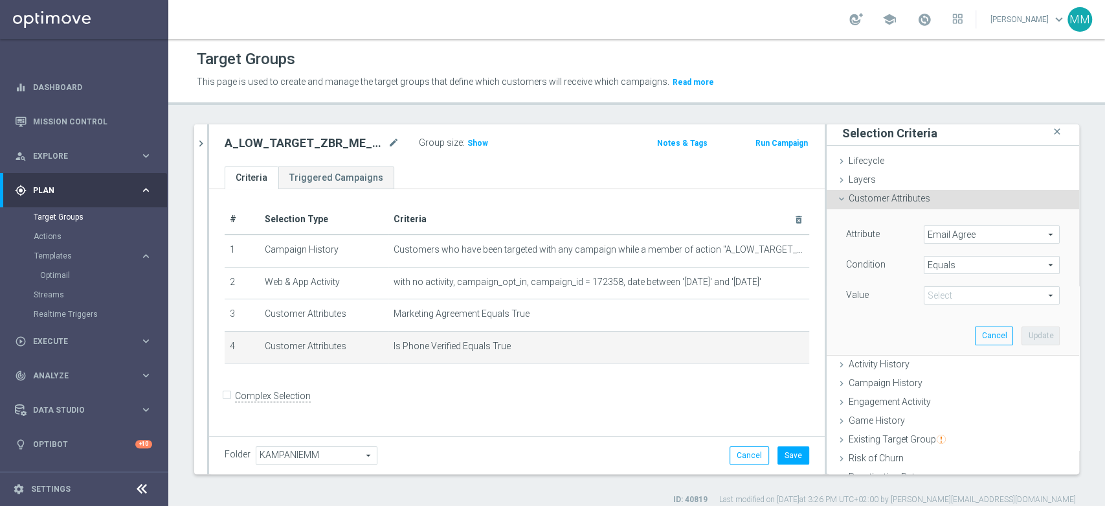
click at [949, 291] on span "True" at bounding box center [992, 295] width 135 height 17
click at [944, 332] on span "TRUE" at bounding box center [991, 331] width 123 height 10
type input "TRUE"
click at [1022, 336] on button "Update" at bounding box center [1041, 335] width 38 height 18
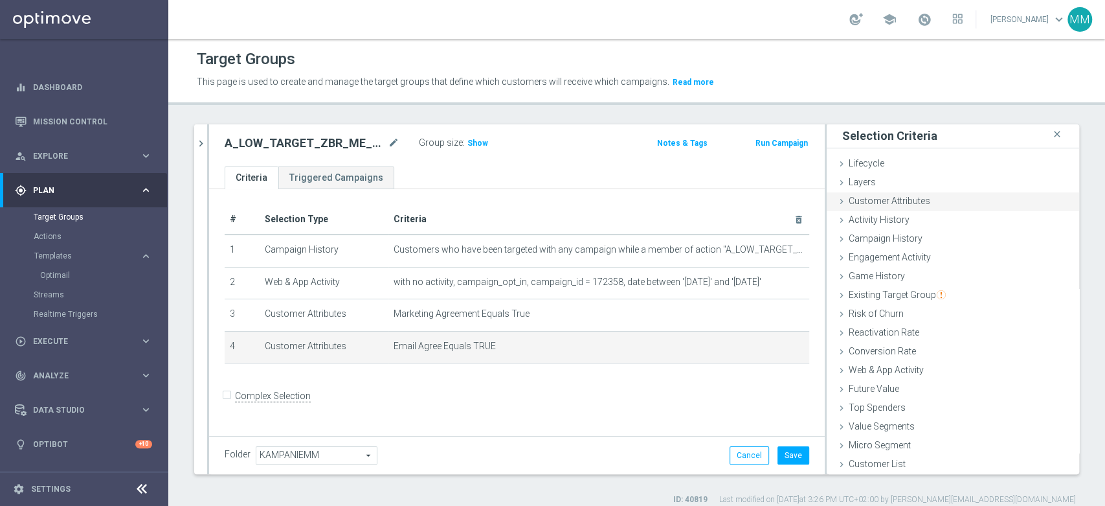
click at [891, 198] on span "Customer Attributes" at bounding box center [890, 201] width 82 height 10
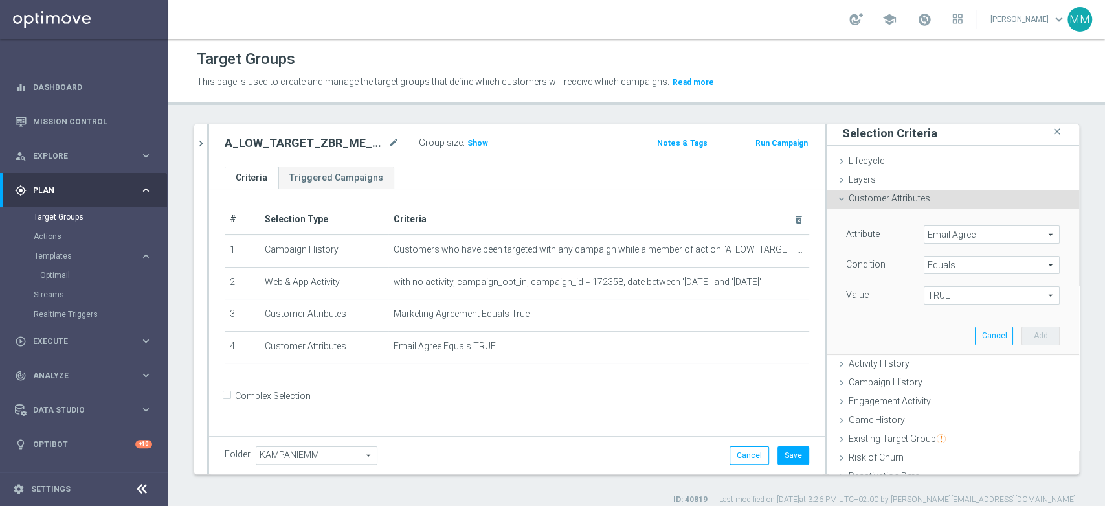
click at [963, 237] on span "Email Agree" at bounding box center [992, 234] width 135 height 17
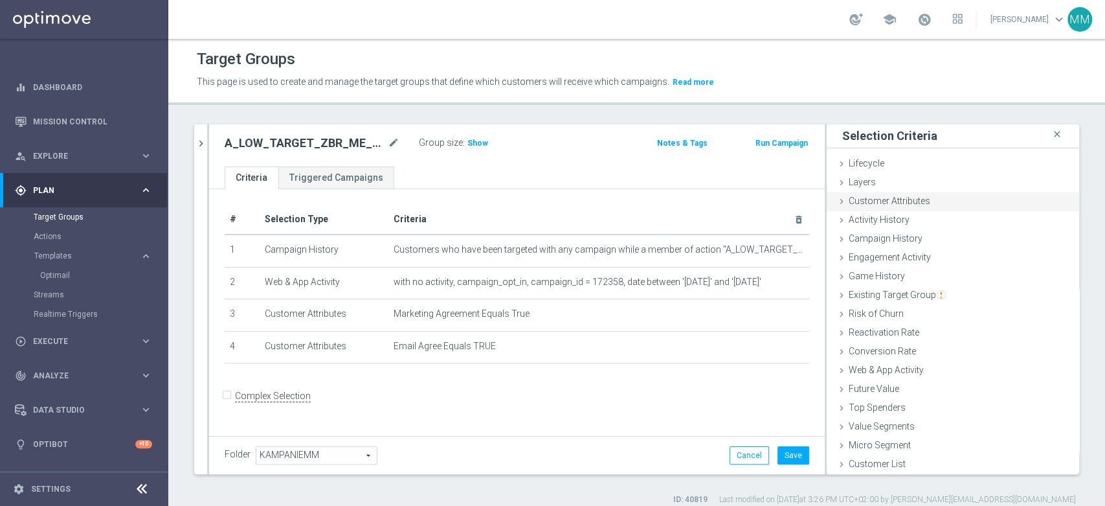
click at [924, 205] on div "Customer Attributes done selection updated" at bounding box center [953, 201] width 253 height 19
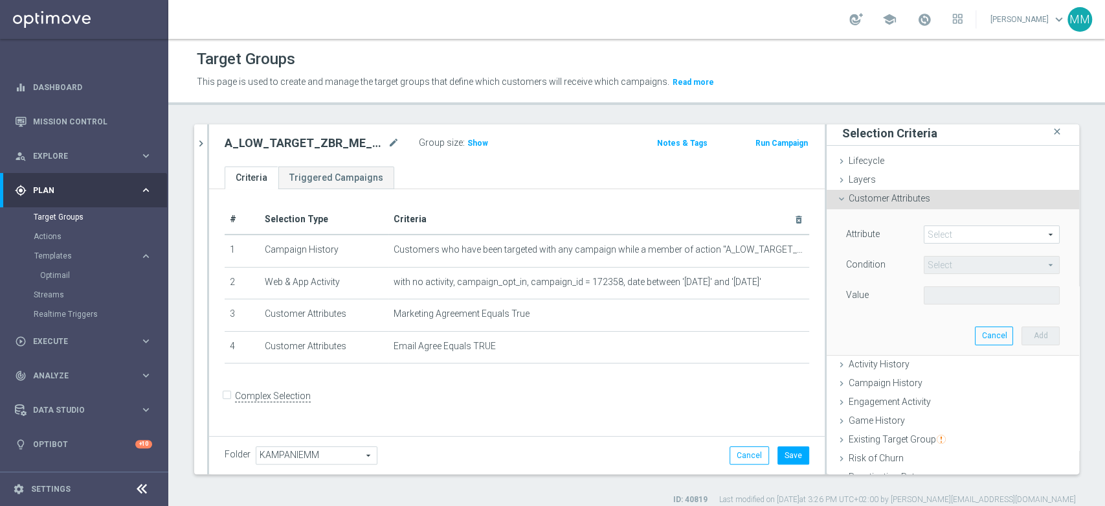
click at [960, 226] on span at bounding box center [992, 234] width 135 height 17
click at [0, 0] on input "search" at bounding box center [0, 0] width 0 height 0
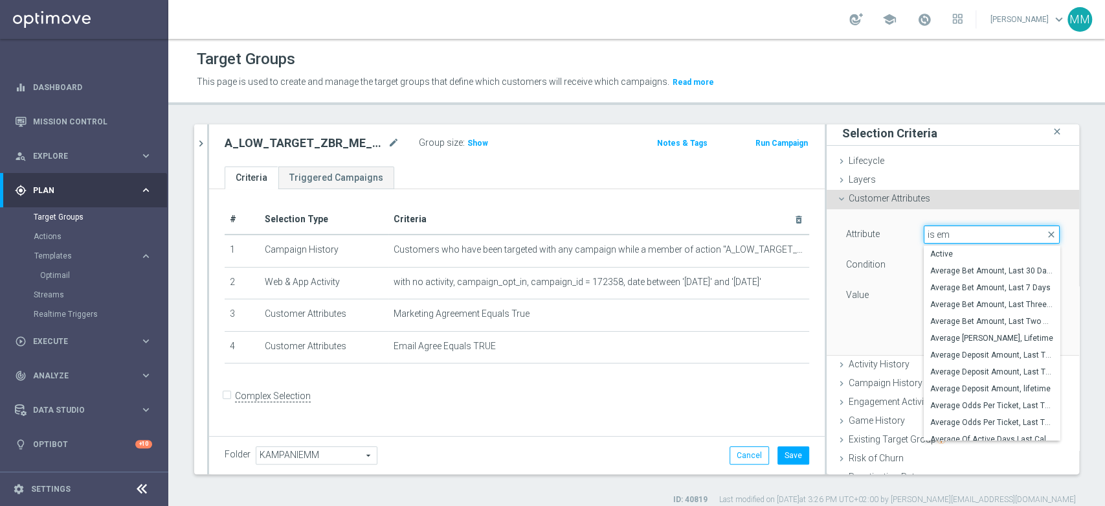
type input "is ema"
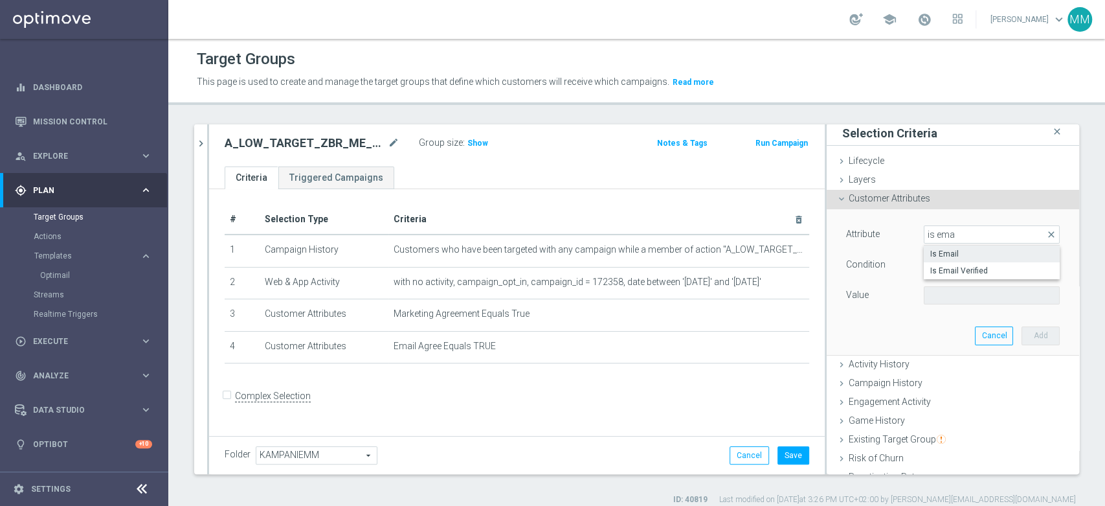
click at [936, 256] on span "Is Email" at bounding box center [991, 254] width 123 height 10
type input "Is Email"
type input "Equals"
click at [961, 299] on span at bounding box center [992, 295] width 135 height 17
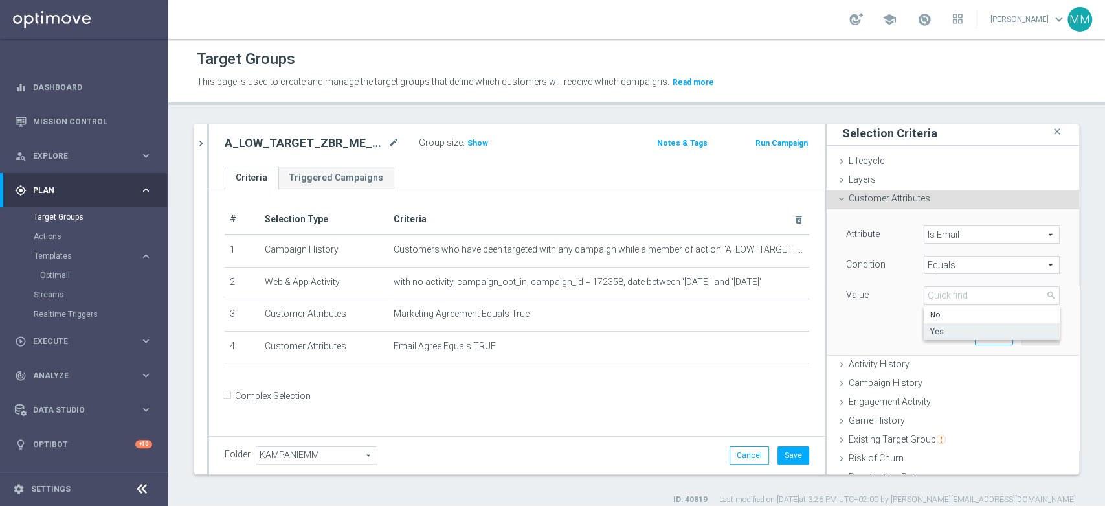
click at [959, 327] on span "Yes" at bounding box center [991, 331] width 123 height 10
type input "Yes"
click at [1029, 332] on button "Add" at bounding box center [1041, 335] width 38 height 18
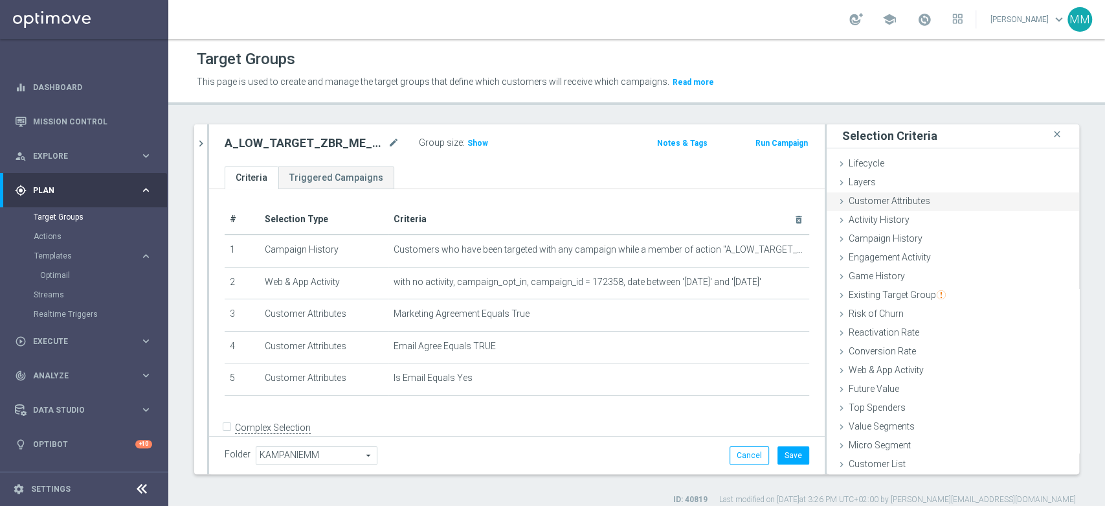
click at [908, 200] on span "Customer Attributes" at bounding box center [890, 201] width 82 height 10
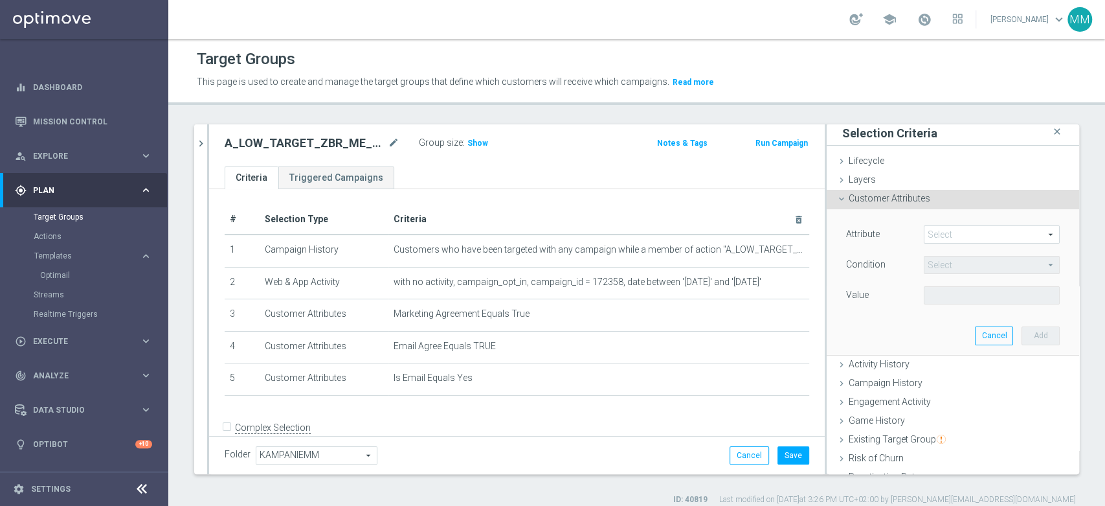
click at [963, 233] on span at bounding box center [992, 234] width 135 height 17
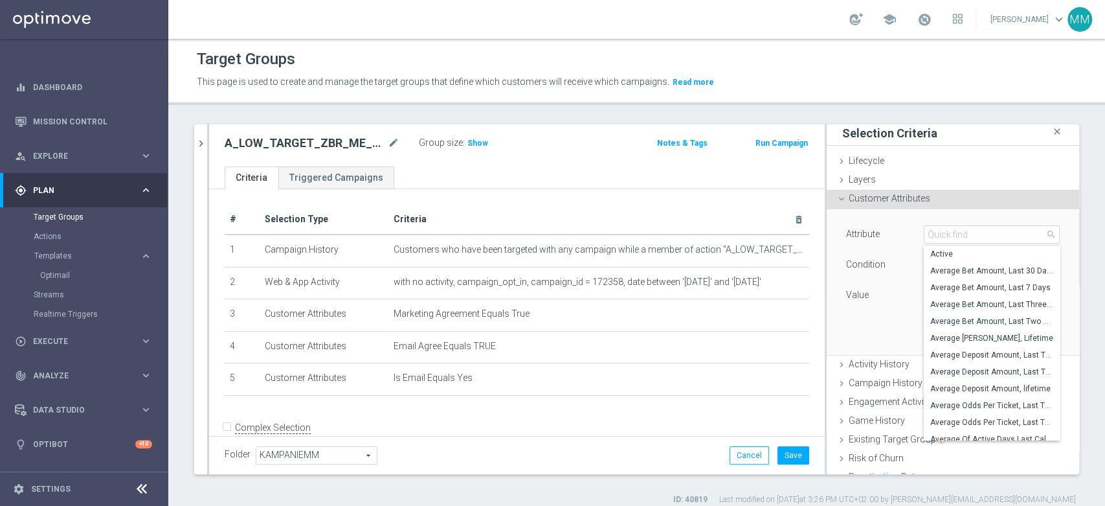
type input "p"
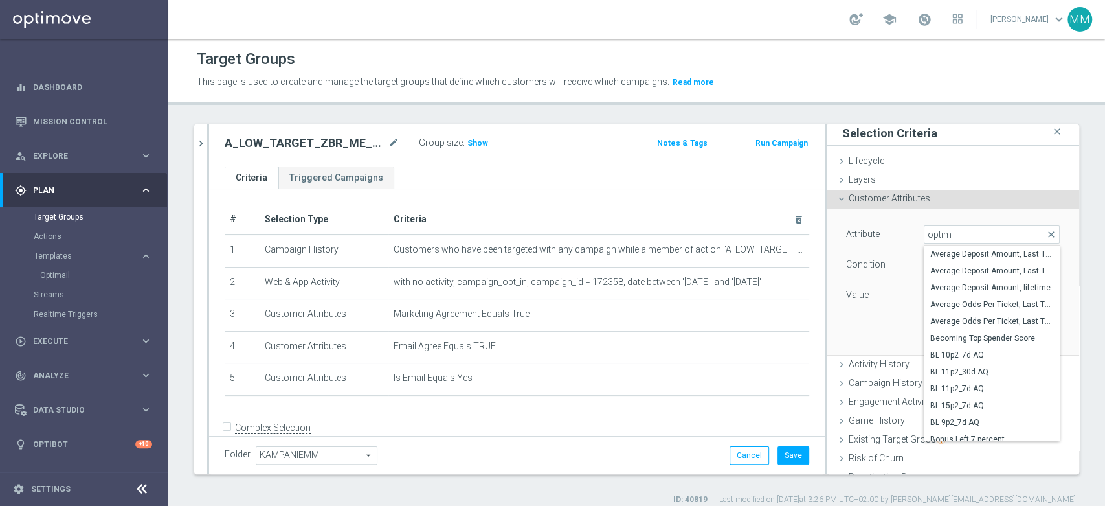
type input "optima"
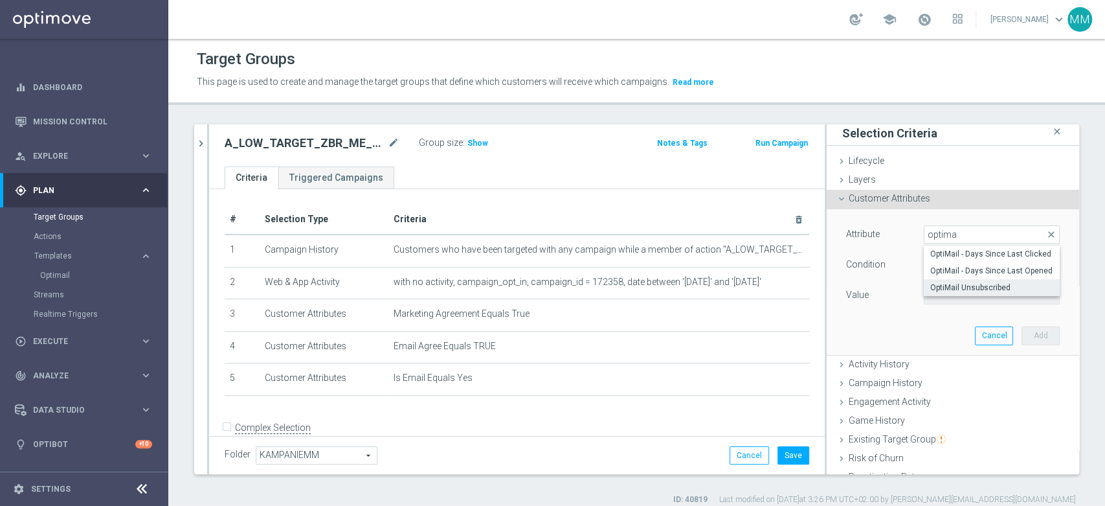
click at [947, 284] on span "OptiMail Unsubscribed" at bounding box center [991, 287] width 123 height 10
type input "OptiMail Unsubscribed"
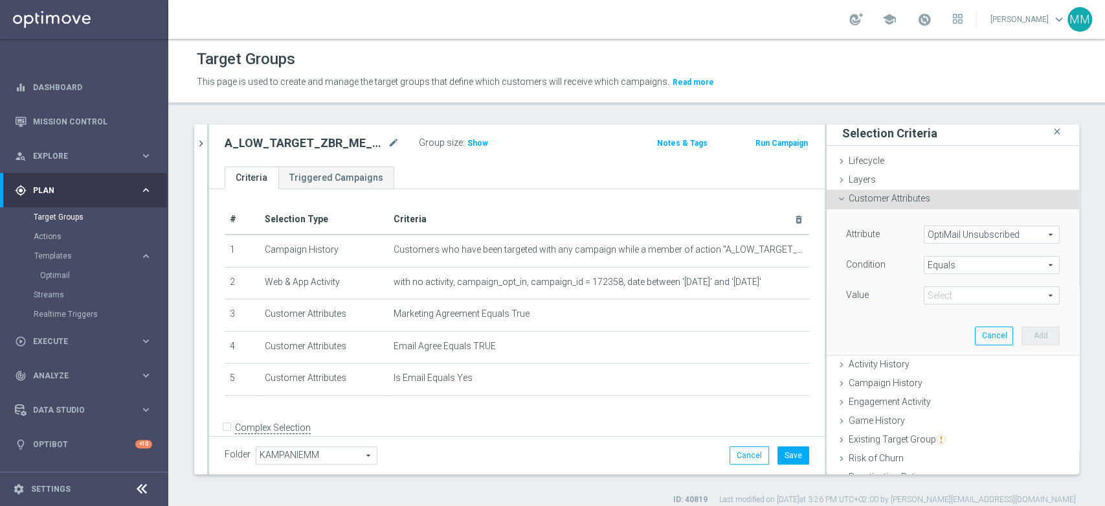
click at [938, 261] on span "Equals" at bounding box center [992, 264] width 135 height 17
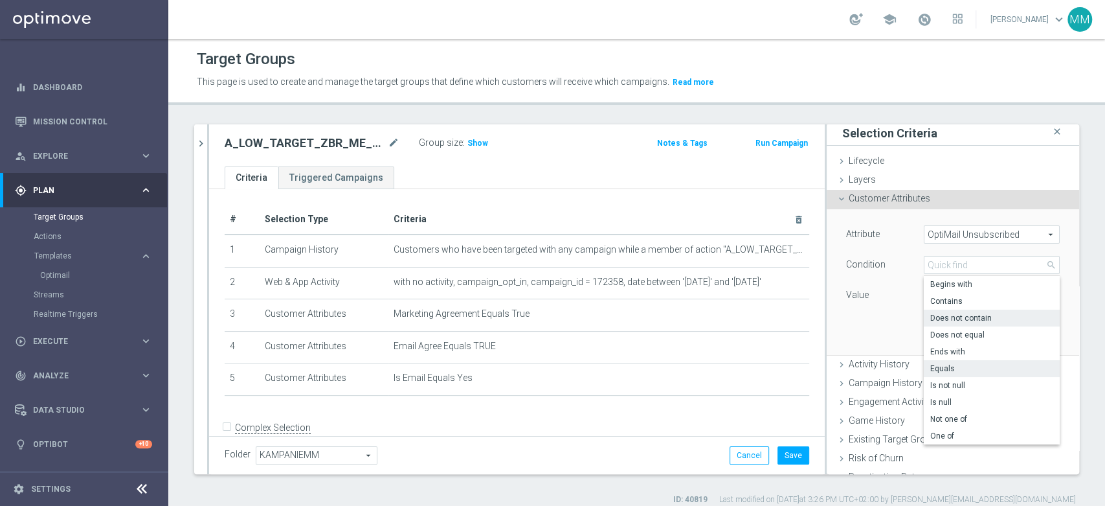
click at [948, 320] on span "Does not contain" at bounding box center [991, 318] width 123 height 10
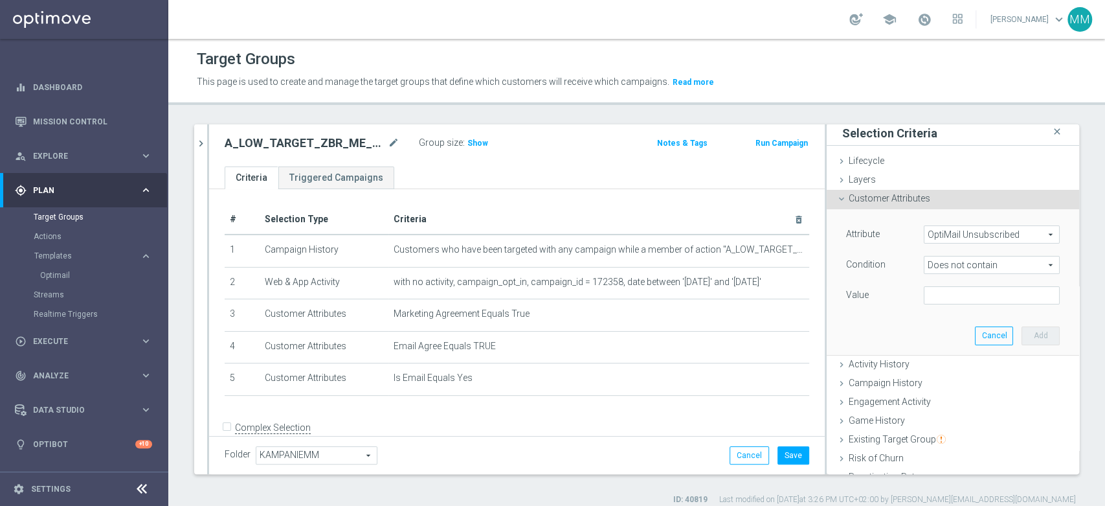
click at [938, 271] on span "Does not contain" at bounding box center [992, 264] width 135 height 17
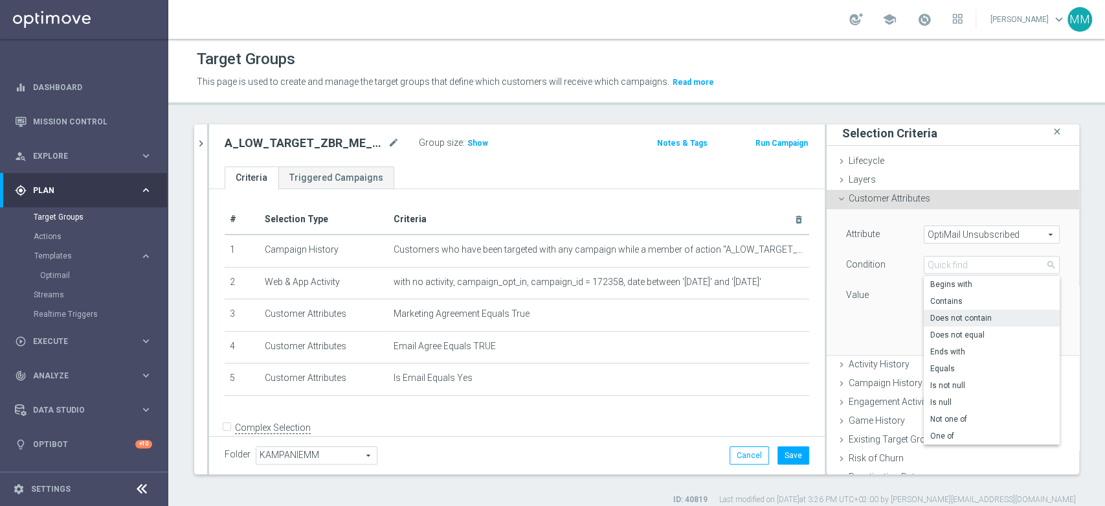
click at [964, 331] on span "Does not equal" at bounding box center [991, 335] width 123 height 10
type input "Does not equal"
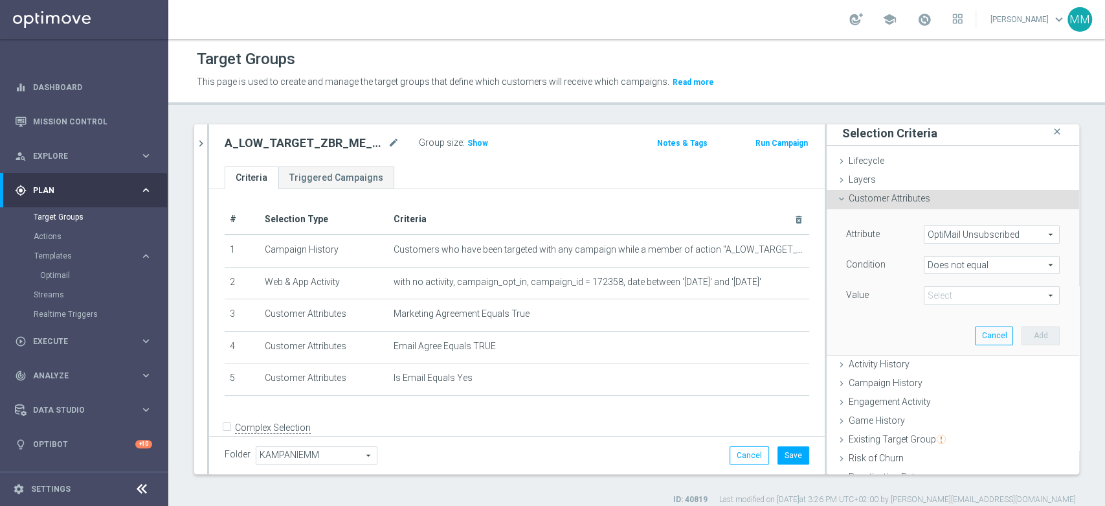
click at [938, 290] on span at bounding box center [992, 295] width 135 height 17
click at [943, 322] on div "Attribute OptiMail Unsubscribed OptiMail Unsubscribed arrow_drop_down search Co…" at bounding box center [953, 281] width 233 height 145
click at [947, 309] on div "Attribute OptiMail Unsubscribed OptiMail Unsubscribed arrow_drop_down search Co…" at bounding box center [953, 281] width 233 height 145
click at [954, 297] on span at bounding box center [992, 295] width 135 height 17
type input "STS"
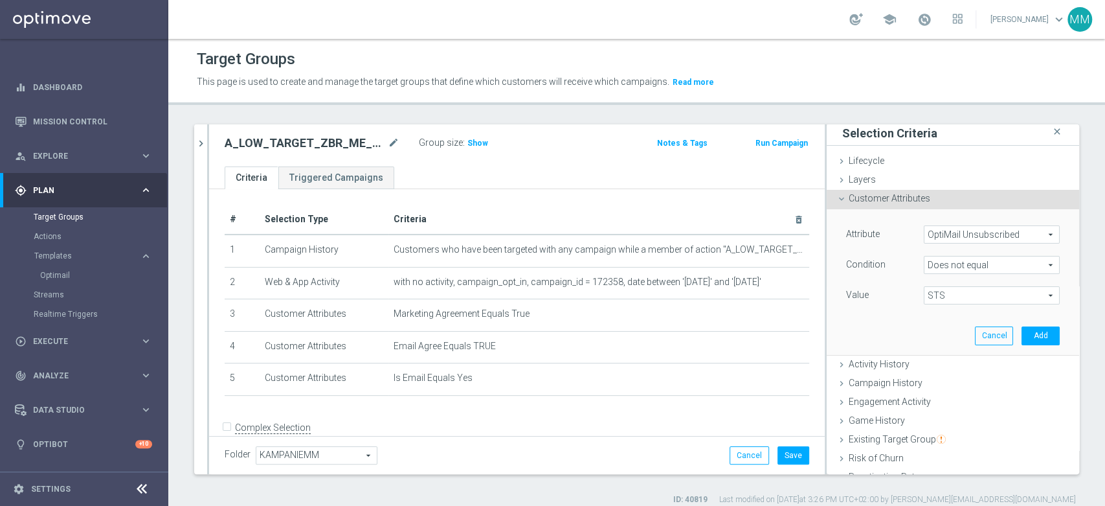
click at [1005, 323] on div "Attribute OptiMail Unsubscribed OptiMail Unsubscribed arrow_drop_down search Co…" at bounding box center [953, 281] width 233 height 145
click at [1022, 330] on button "Add" at bounding box center [1041, 335] width 38 height 18
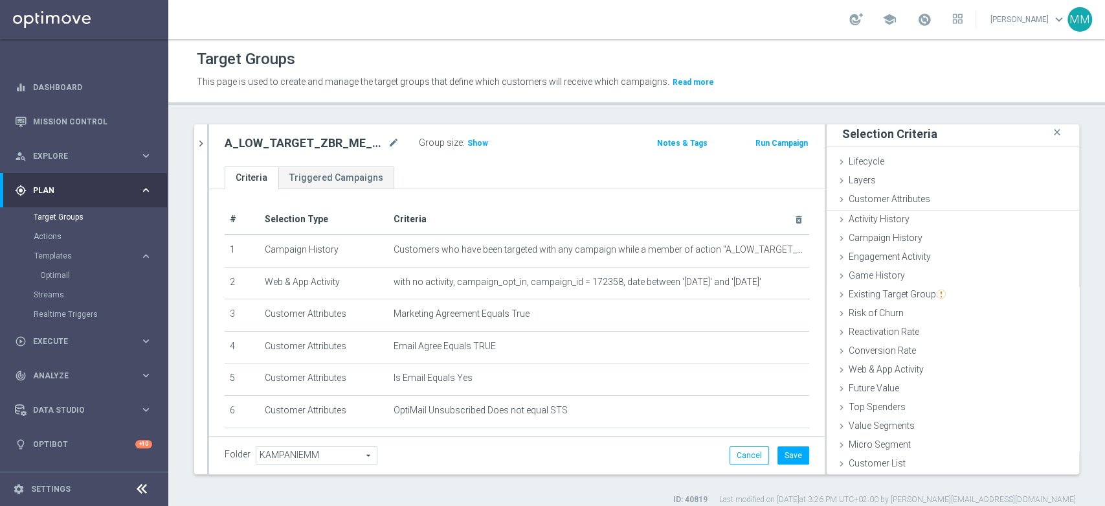
scroll to position [1, 0]
click at [782, 451] on button "Save" at bounding box center [794, 455] width 32 height 18
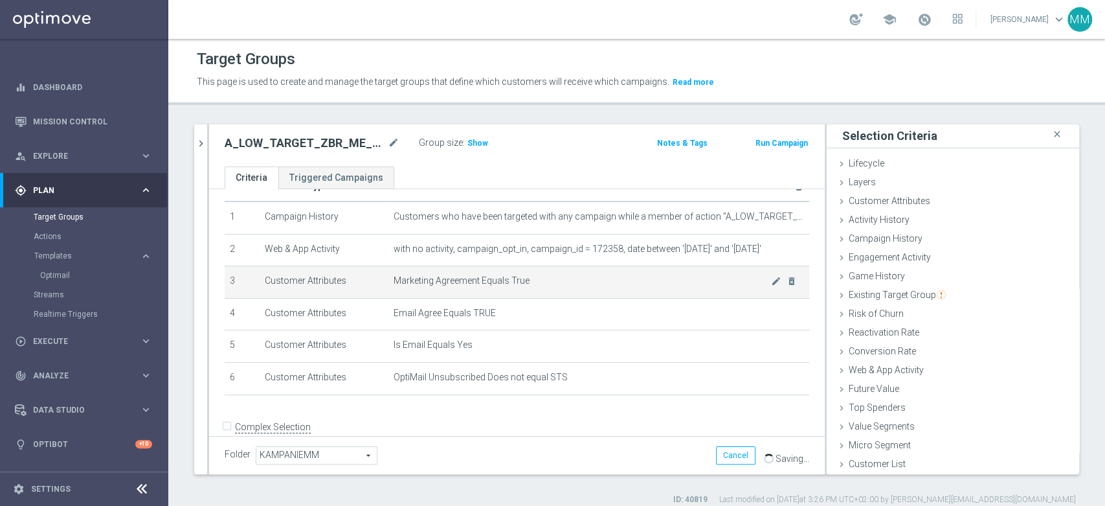
scroll to position [52, 0]
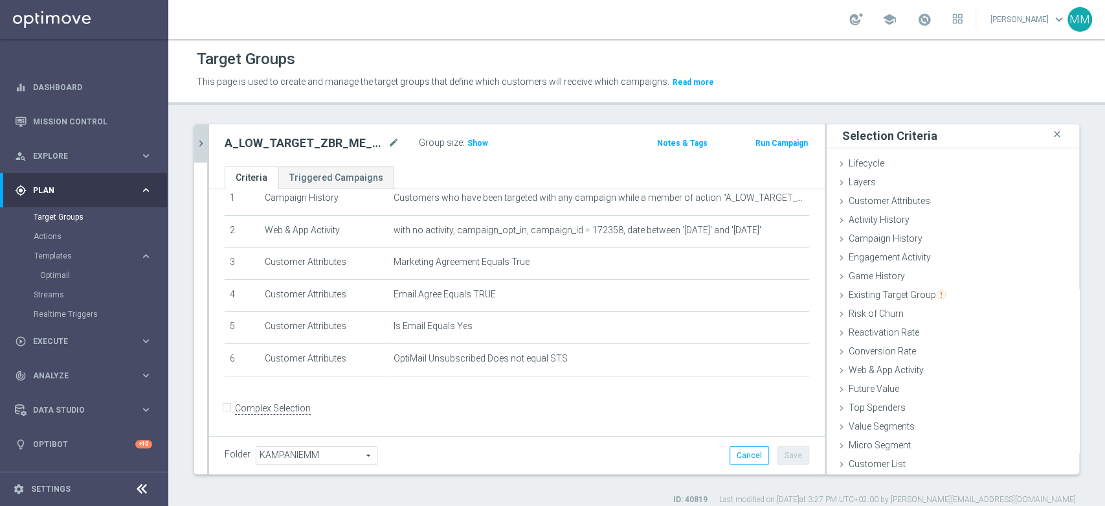
click at [202, 144] on icon "chevron_right" at bounding box center [201, 143] width 12 height 12
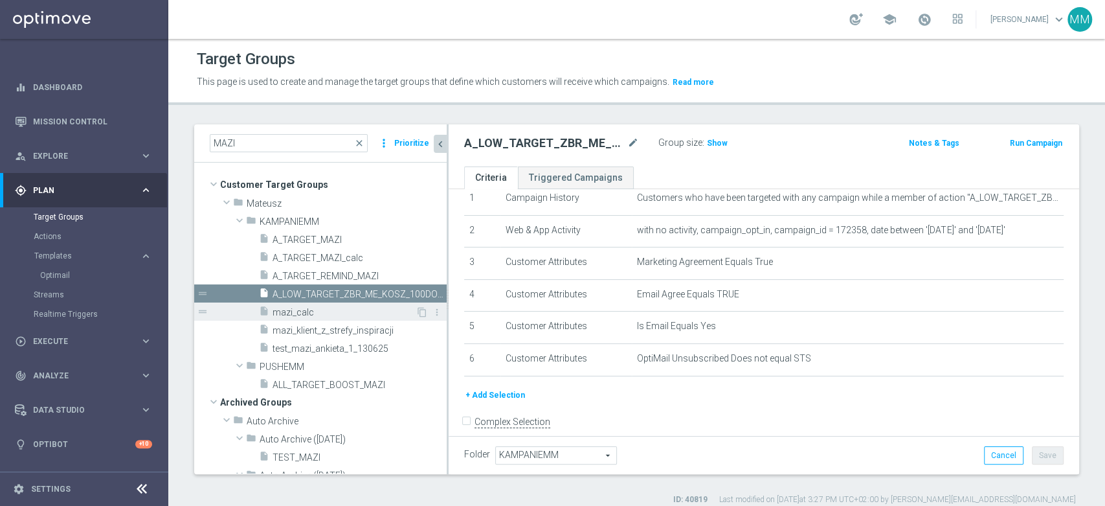
scroll to position [3, 0]
click at [419, 294] on icon "content_copy" at bounding box center [424, 294] width 10 height 10
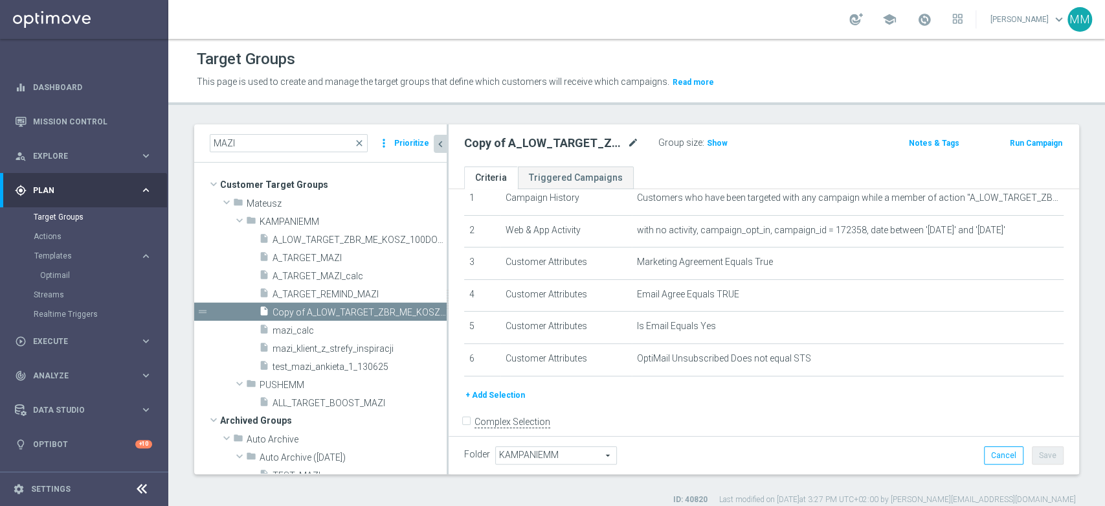
click at [634, 142] on icon "mode_edit" at bounding box center [633, 143] width 12 height 16
click at [684, 162] on div "Copy of A_LOW_TARGET_ZBR_ME_KOSZ_100DO30_270825_MAIL Group size : Show Notes & …" at bounding box center [764, 145] width 631 height 42
click at [630, 141] on icon "mode_edit" at bounding box center [633, 143] width 12 height 16
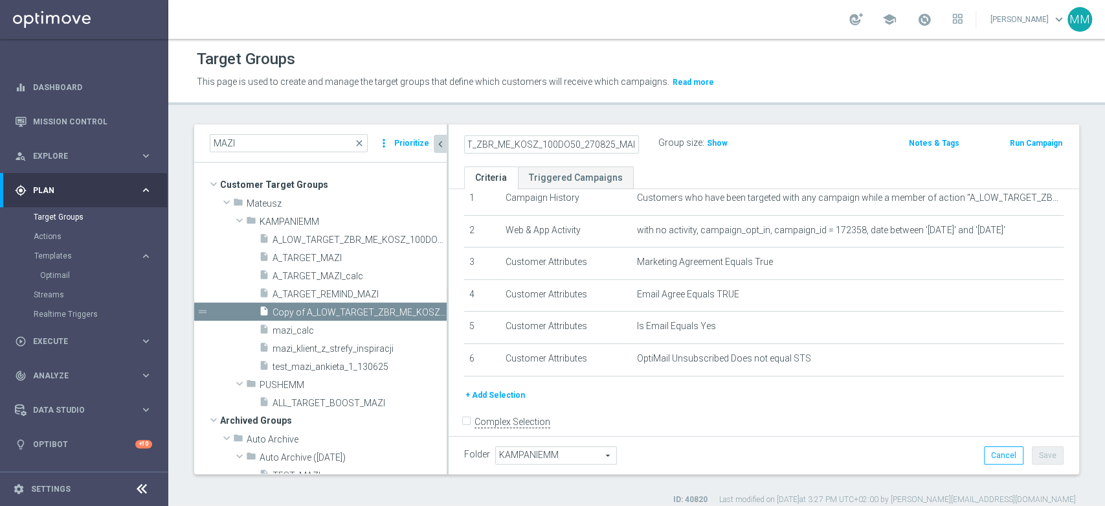
type input "A_MED_TARGET_ZBR_ME_KOSZ_100DO50_270825_MAIL"
click at [653, 164] on div "A_MED_TARGET_ZBR_ME_KOSZ_100DO50_270825_MAIL Group size : Show Notes & Tags Run…" at bounding box center [764, 145] width 631 height 42
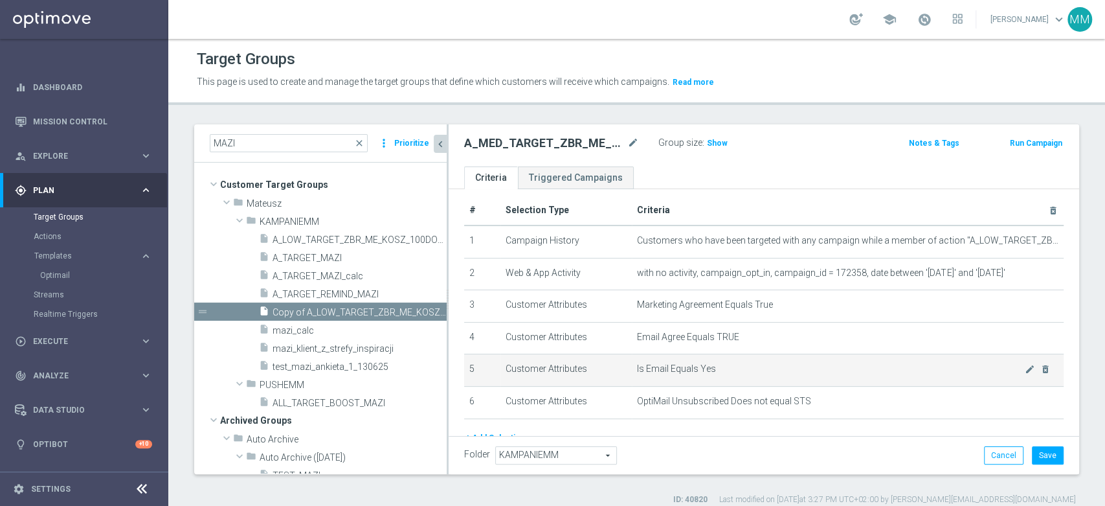
scroll to position [0, 0]
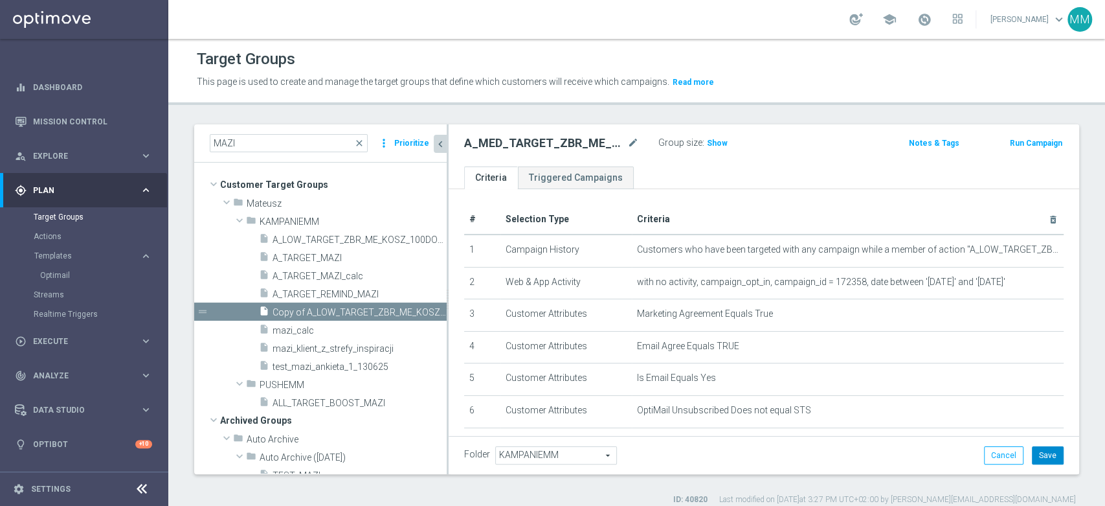
click at [1039, 452] on button "Save" at bounding box center [1048, 455] width 32 height 18
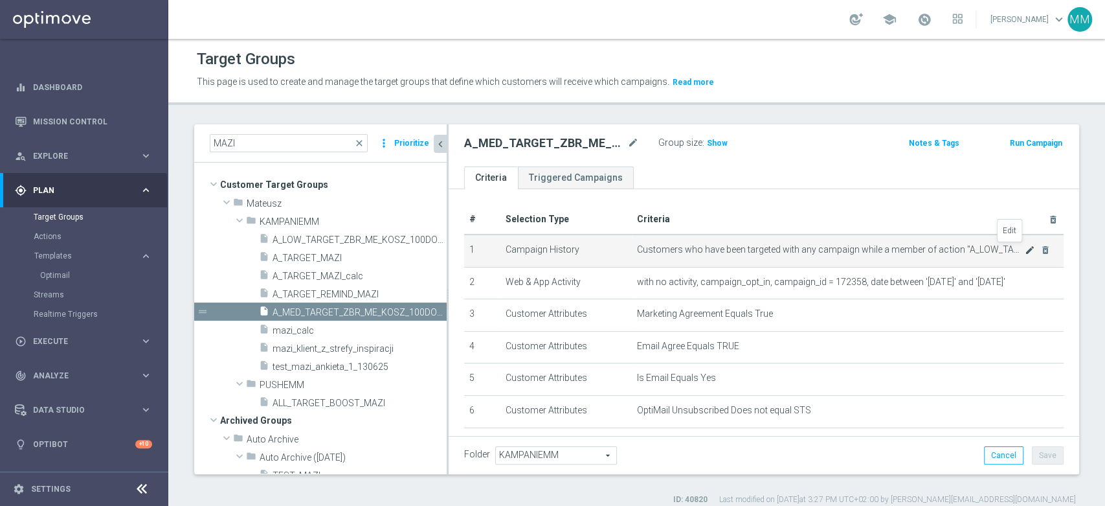
click at [1025, 247] on icon "mode_edit" at bounding box center [1030, 250] width 10 height 10
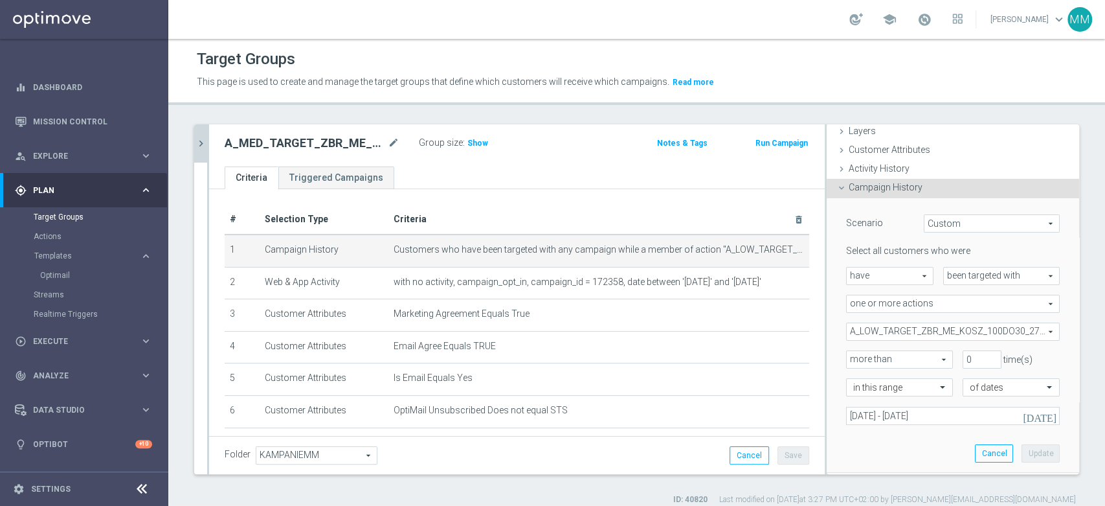
scroll to position [75, 0]
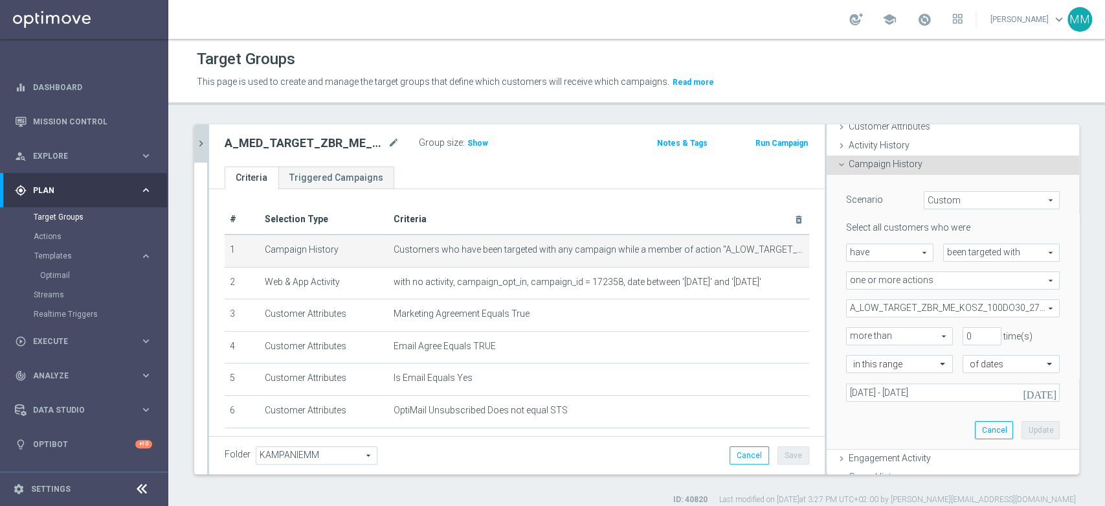
click at [950, 307] on span "A_LOW_TARGET_ZBR_ME_KOSZ_100DO30_270825" at bounding box center [953, 308] width 212 height 17
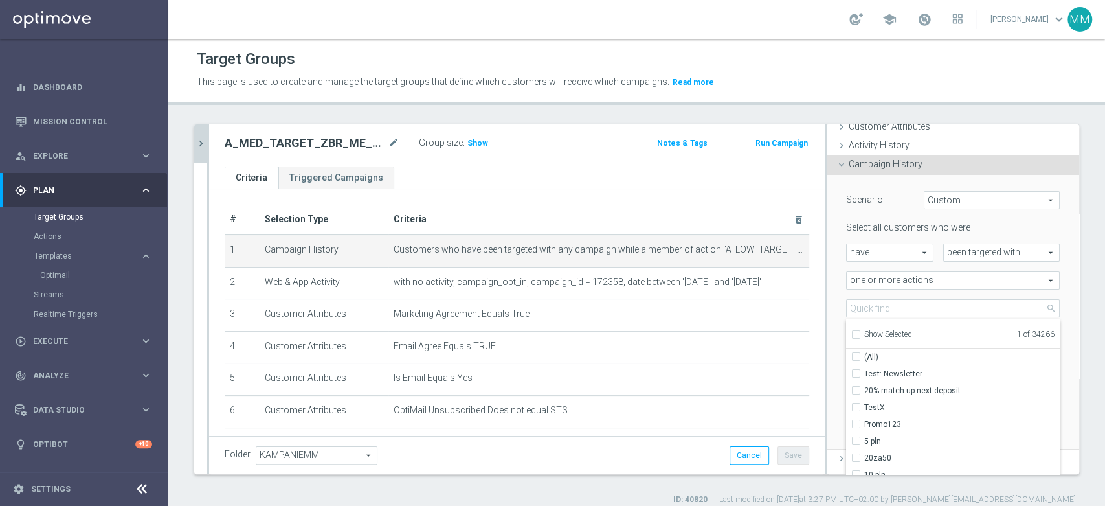
click at [874, 333] on span "Show Selected" at bounding box center [888, 334] width 48 height 9
click at [860, 333] on input "Show Selected" at bounding box center [855, 336] width 8 height 8
checkbox input "true"
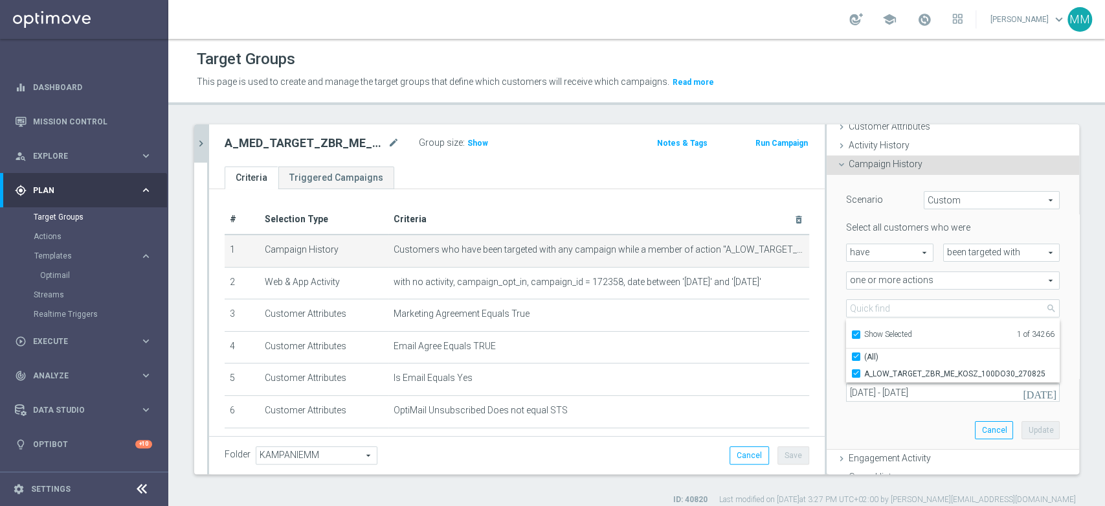
click at [875, 369] on span "A_LOW_TARGET_ZBR_ME_KOSZ_100DO30_270825" at bounding box center [962, 373] width 196 height 10
click at [864, 369] on input "A_LOW_TARGET_ZBR_ME_KOSZ_100DO30_270825" at bounding box center [860, 373] width 8 height 8
checkbox input "false"
type input "Select Action"
checkbox input "false"
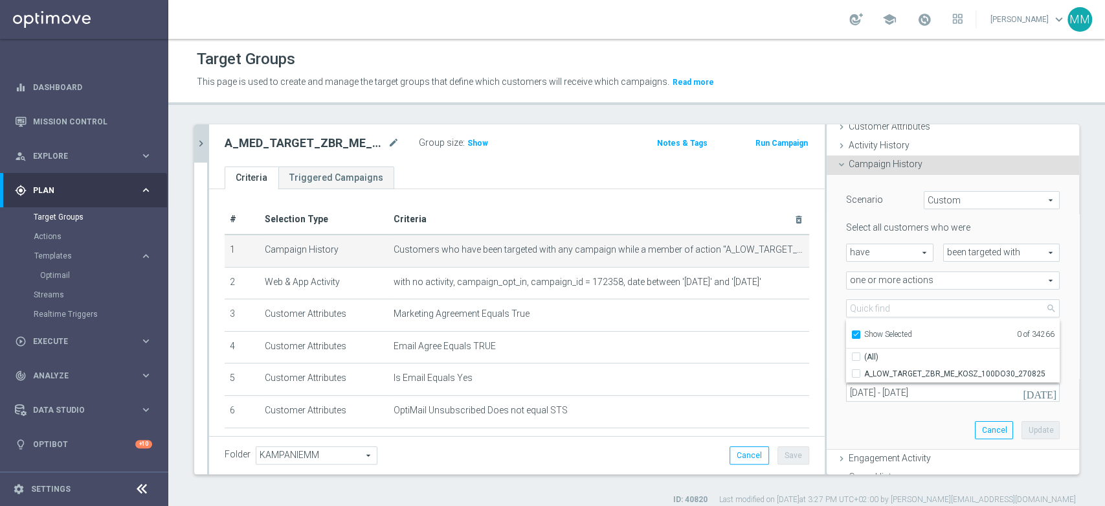
click at [872, 332] on span "Show Selected" at bounding box center [888, 334] width 48 height 9
click at [860, 332] on input "Show Selected" at bounding box center [855, 336] width 8 height 8
checkbox input "false"
click at [873, 308] on input "search" at bounding box center [953, 308] width 214 height 18
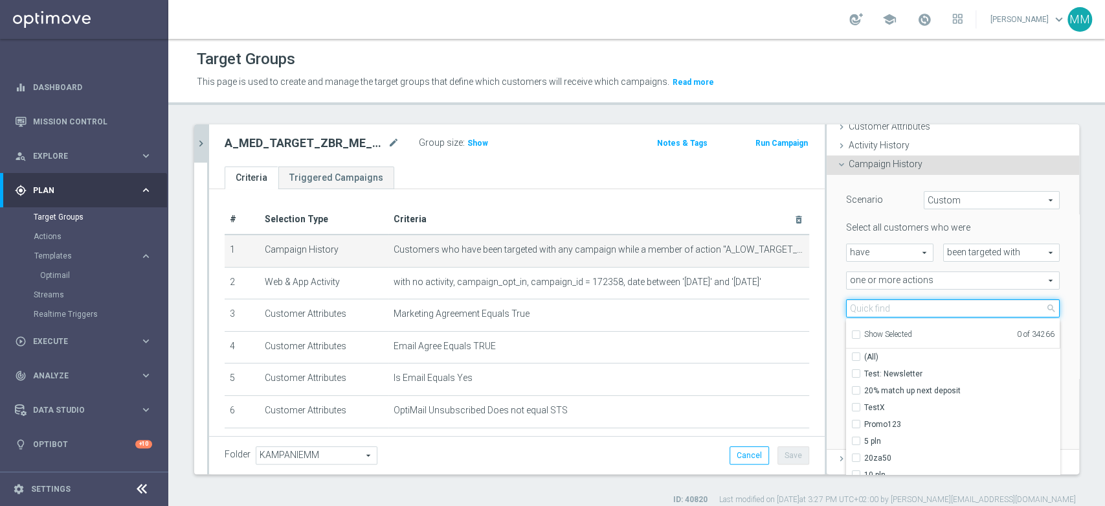
paste input "A_MED_TARGET_ZBR_ME_KOSZ_100DO50_270825"
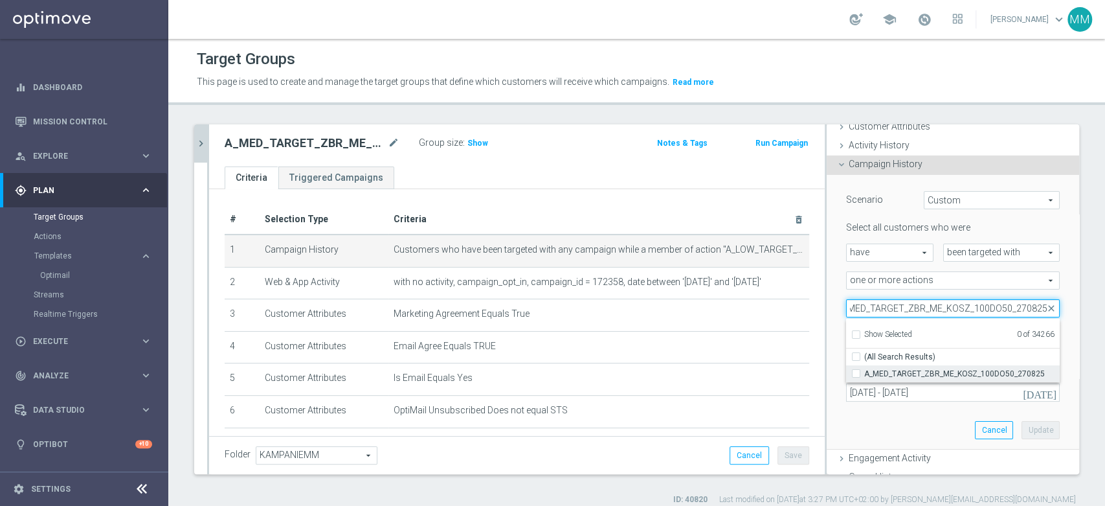
type input "A_MED_TARGET_ZBR_ME_KOSZ_100DO50_270825"
click at [901, 369] on span "A_MED_TARGET_ZBR_ME_KOSZ_100DO50_270825" at bounding box center [962, 373] width 196 height 10
click at [864, 369] on input "A_MED_TARGET_ZBR_ME_KOSZ_100DO50_270825" at bounding box center [860, 373] width 8 height 8
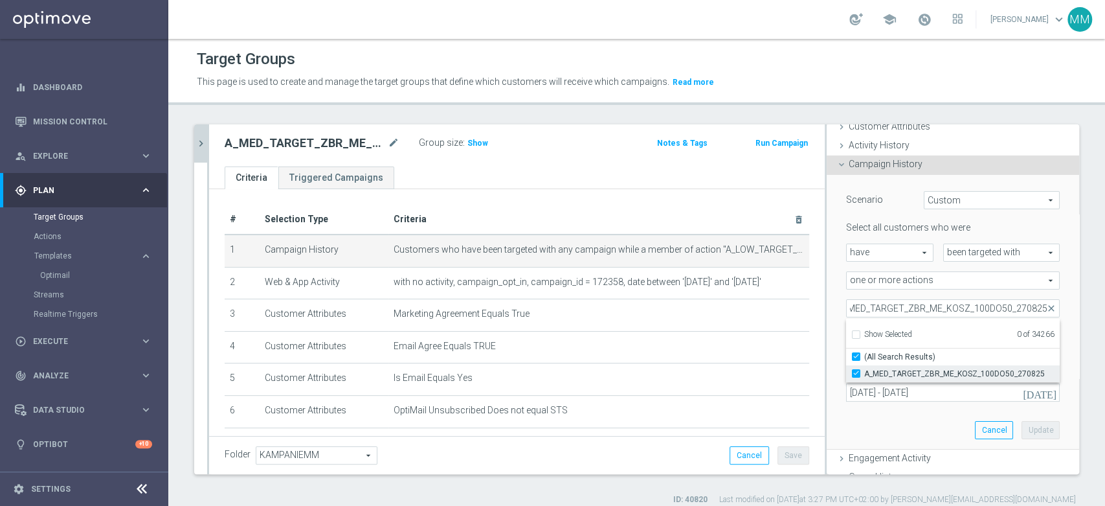
checkbox input "true"
type input "A_MED_TARGET_ZBR_ME_KOSZ_100DO50_270825"
checkbox input "true"
click at [1046, 344] on div "Scenario Custom Custom arrow_drop_down search Select all customers who were hav…" at bounding box center [953, 312] width 233 height 274
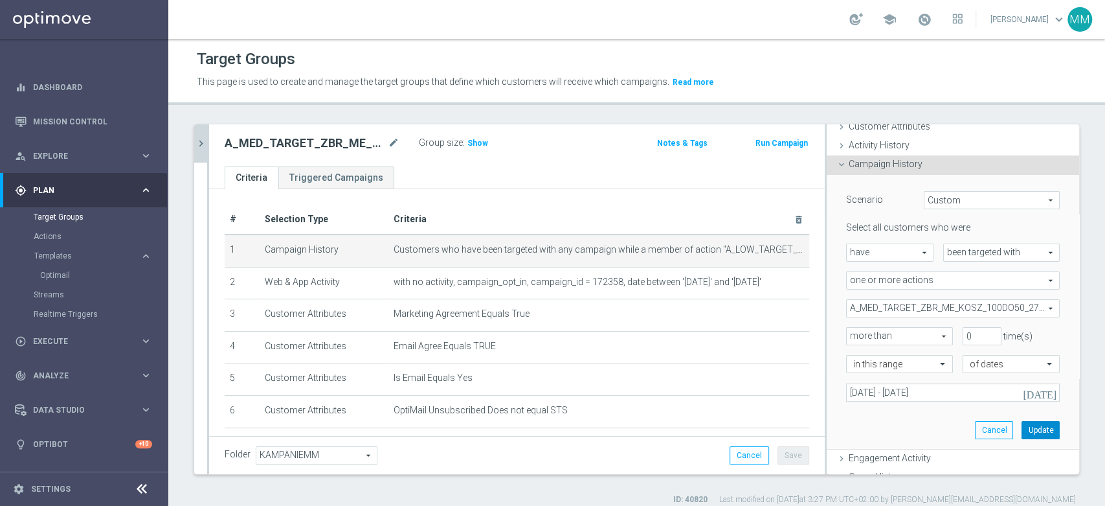
click at [1031, 423] on button "Update" at bounding box center [1041, 430] width 38 height 18
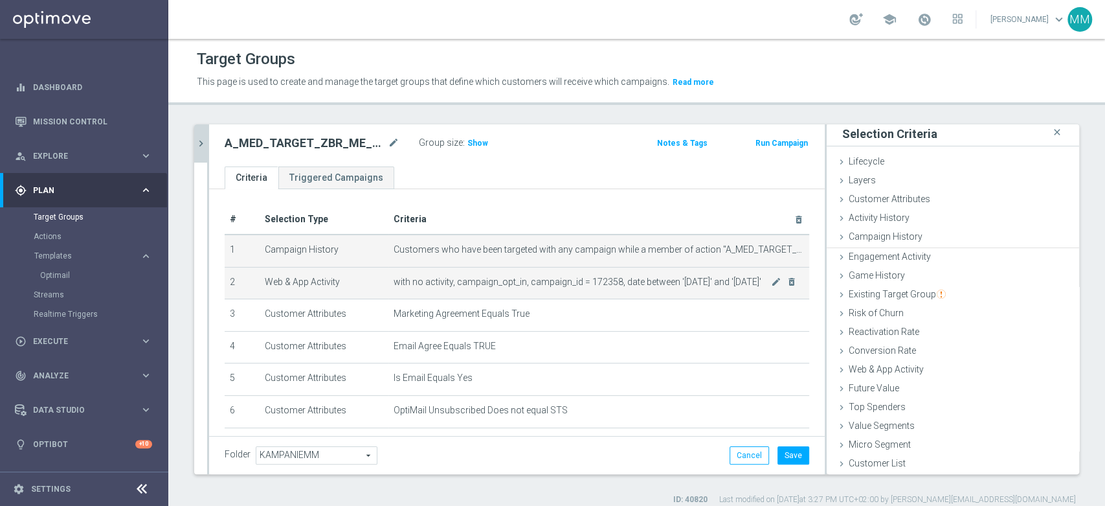
scroll to position [1, 0]
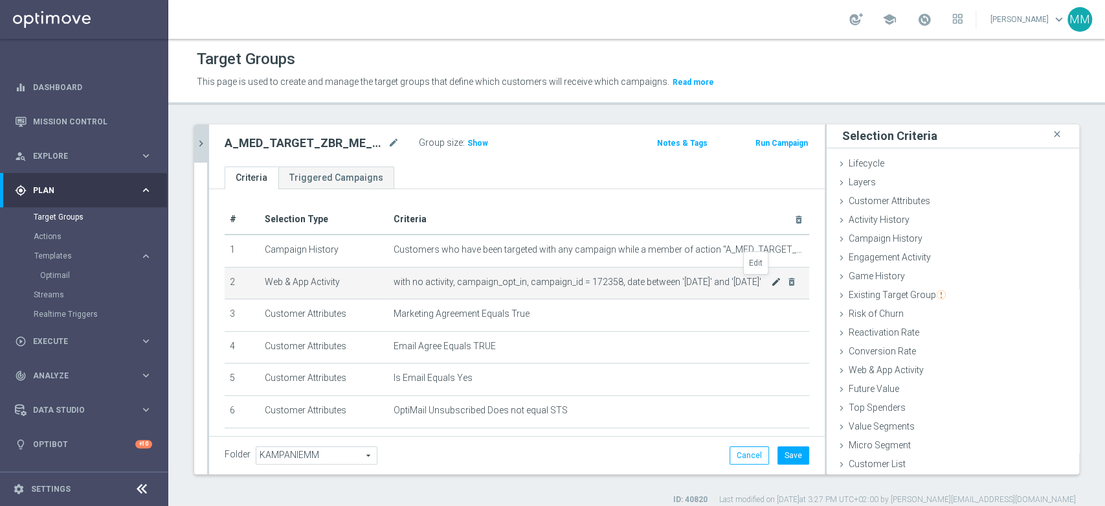
click at [771, 278] on icon "mode_edit" at bounding box center [776, 281] width 10 height 10
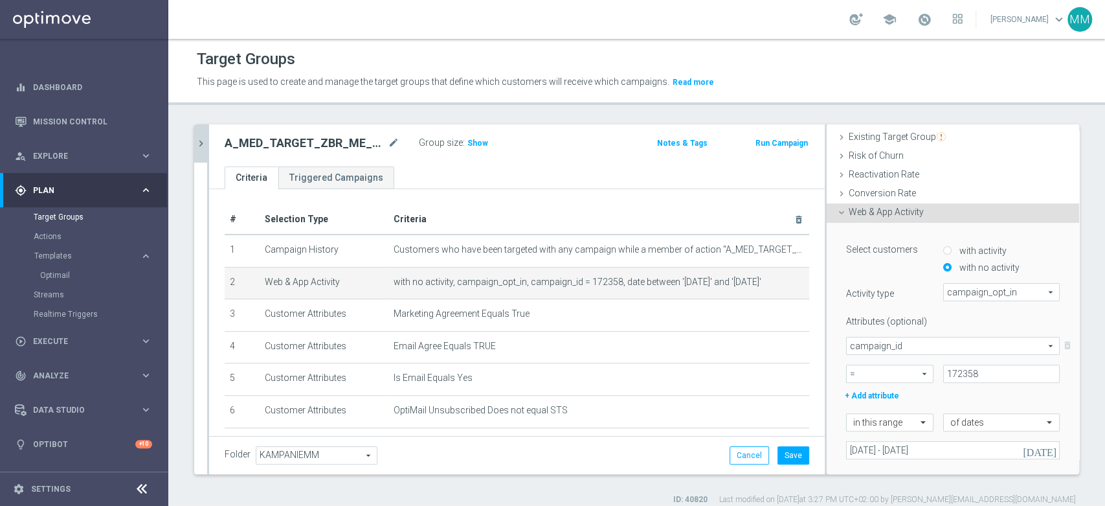
scroll to position [284, 0]
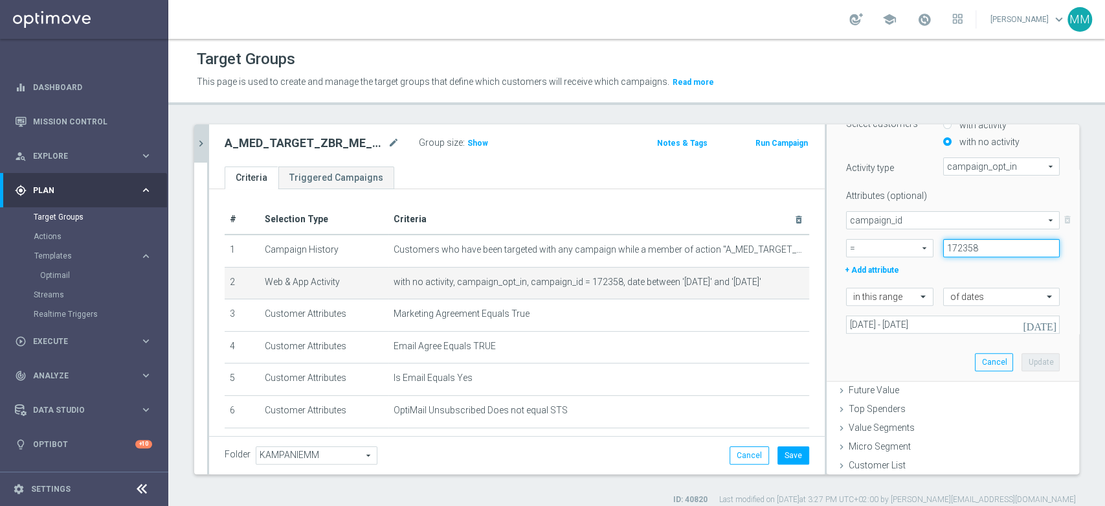
click at [969, 247] on input "172358" at bounding box center [1001, 248] width 117 height 18
paste input "9"
type input "172359"
click at [1022, 359] on button "Update" at bounding box center [1041, 362] width 38 height 18
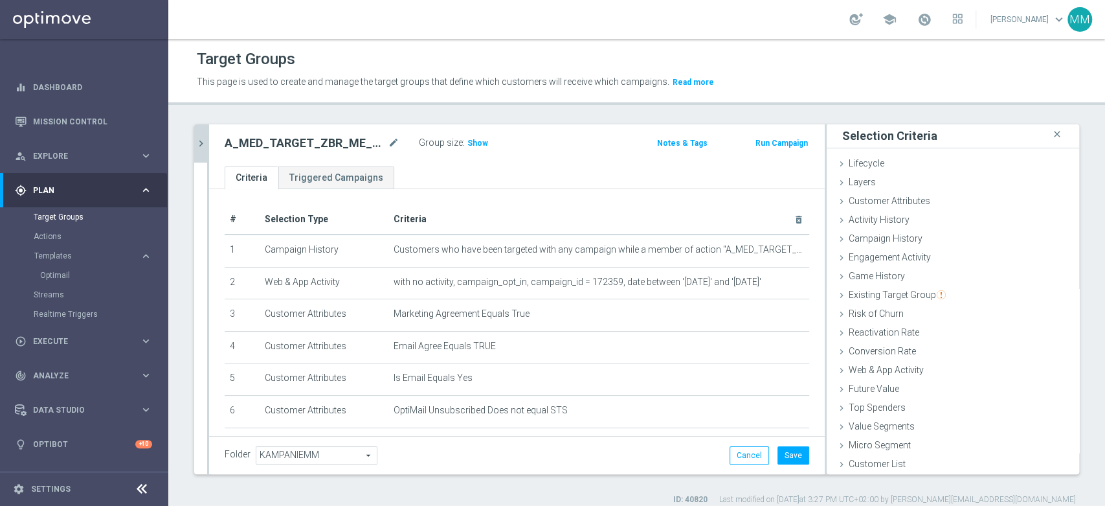
scroll to position [52, 0]
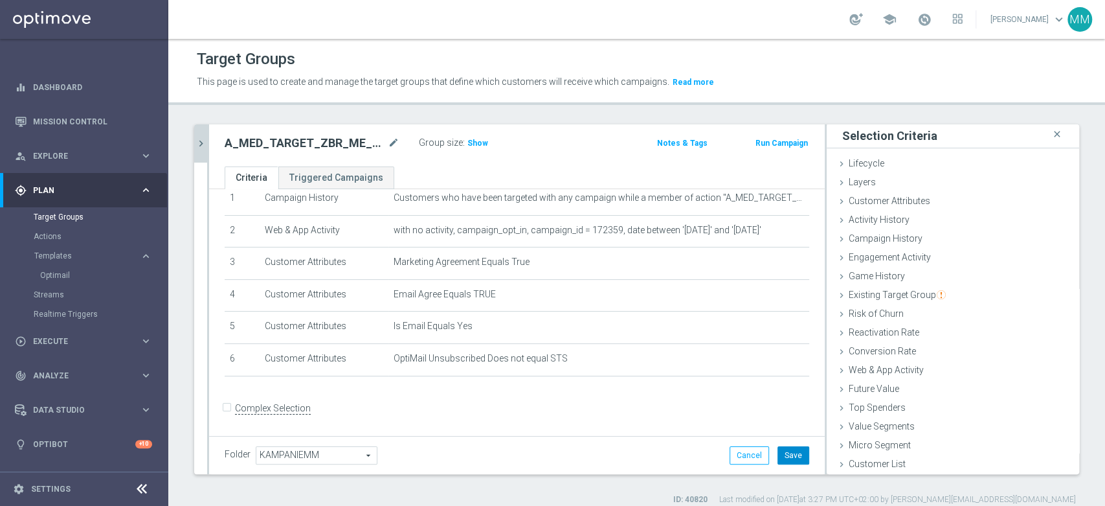
click at [778, 453] on button "Save" at bounding box center [794, 455] width 32 height 18
click at [197, 150] on button "chevron_right" at bounding box center [200, 143] width 13 height 38
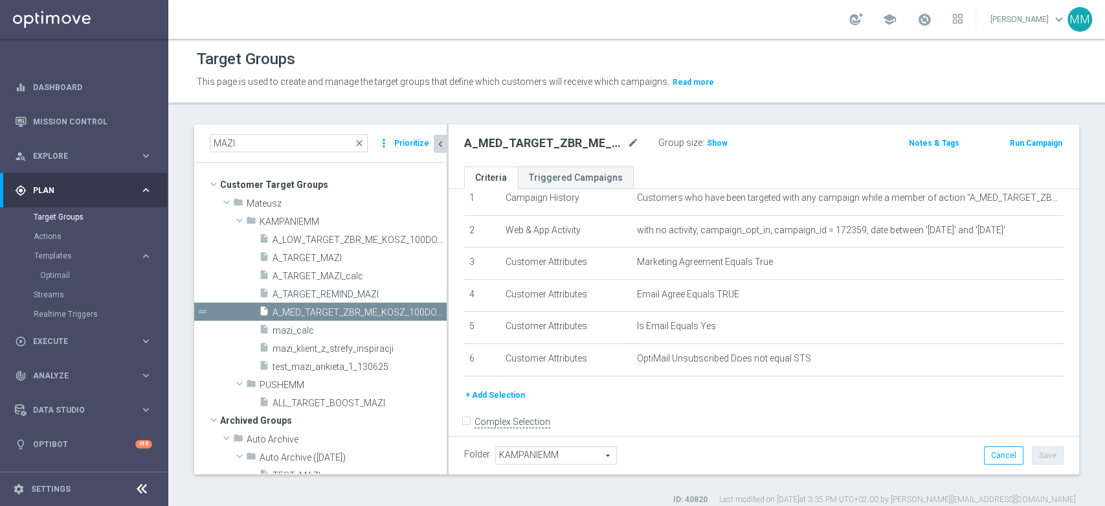
scroll to position [23, 0]
click at [318, 243] on span "A_LOW_TARGET_ZBR_ME_KOSZ_100DO30_270825_MAIL" at bounding box center [345, 239] width 145 height 11
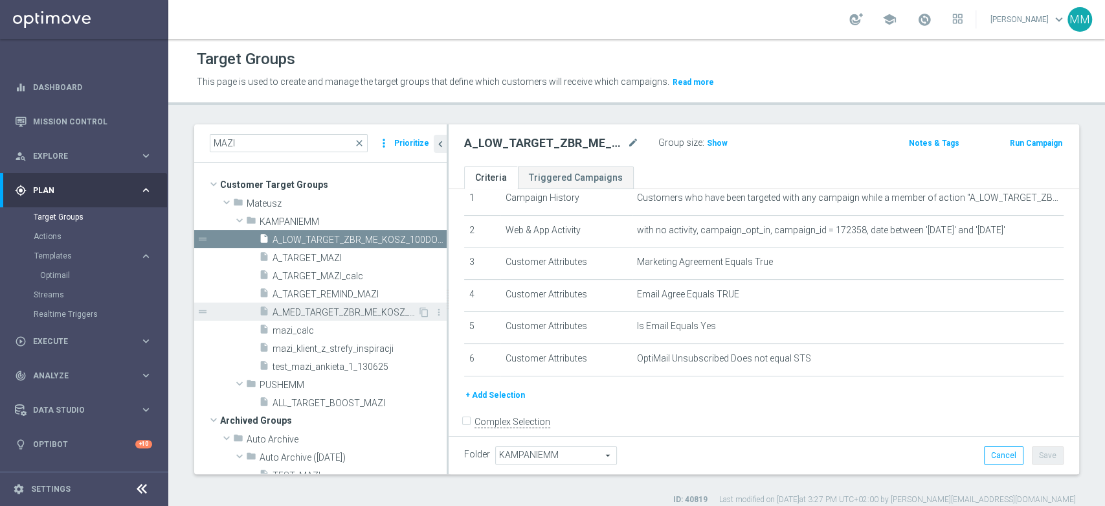
click at [304, 315] on span "A_MED_TARGET_ZBR_ME_KOSZ_100DO50_270825_MAIL" at bounding box center [345, 312] width 145 height 11
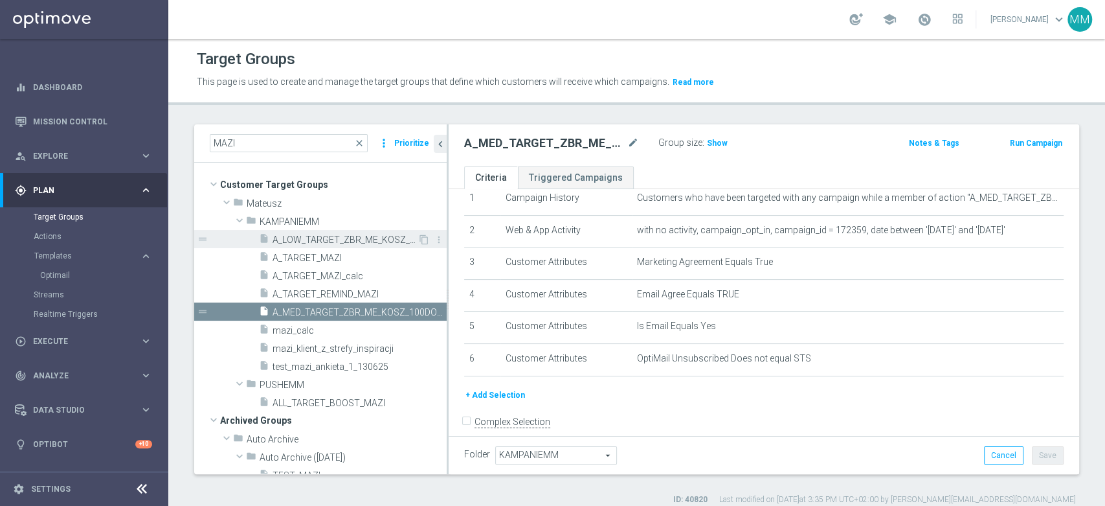
click at [301, 236] on span "A_LOW_TARGET_ZBR_ME_KOSZ_100DO30_270825_MAIL" at bounding box center [345, 239] width 145 height 11
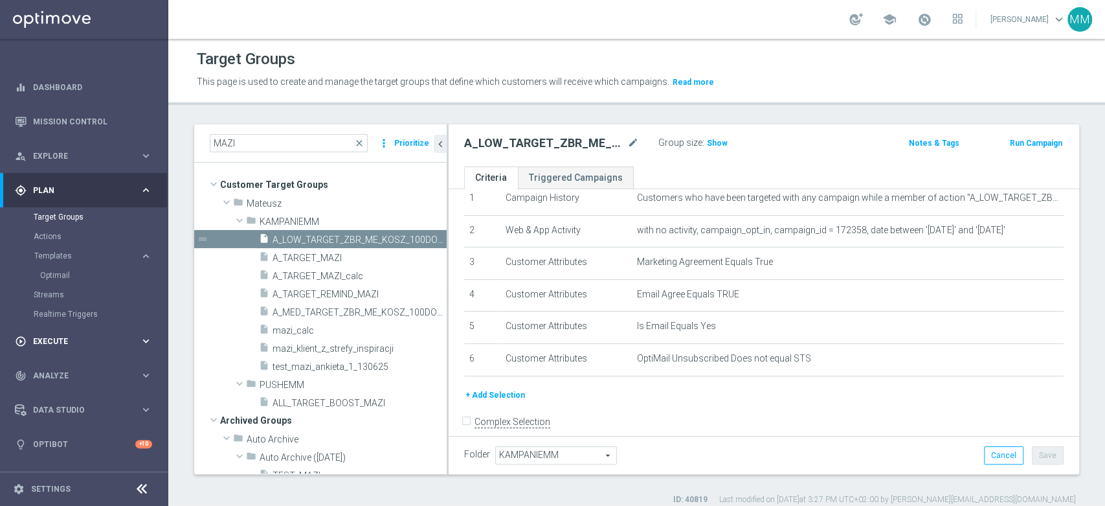
click at [85, 330] on div "play_circle_outline Execute keyboard_arrow_right" at bounding box center [83, 341] width 167 height 34
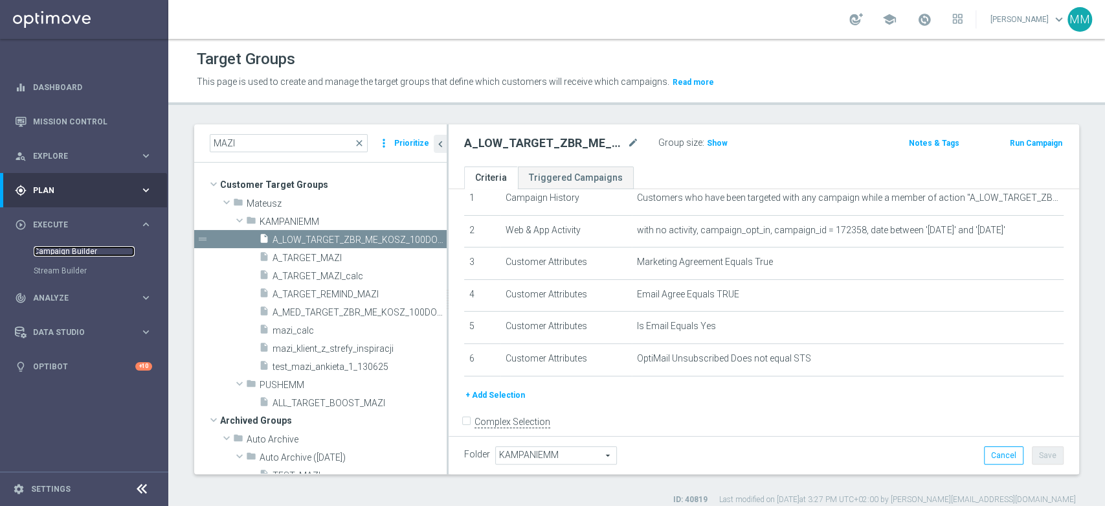
click at [79, 253] on link "Campaign Builder" at bounding box center [84, 251] width 101 height 10
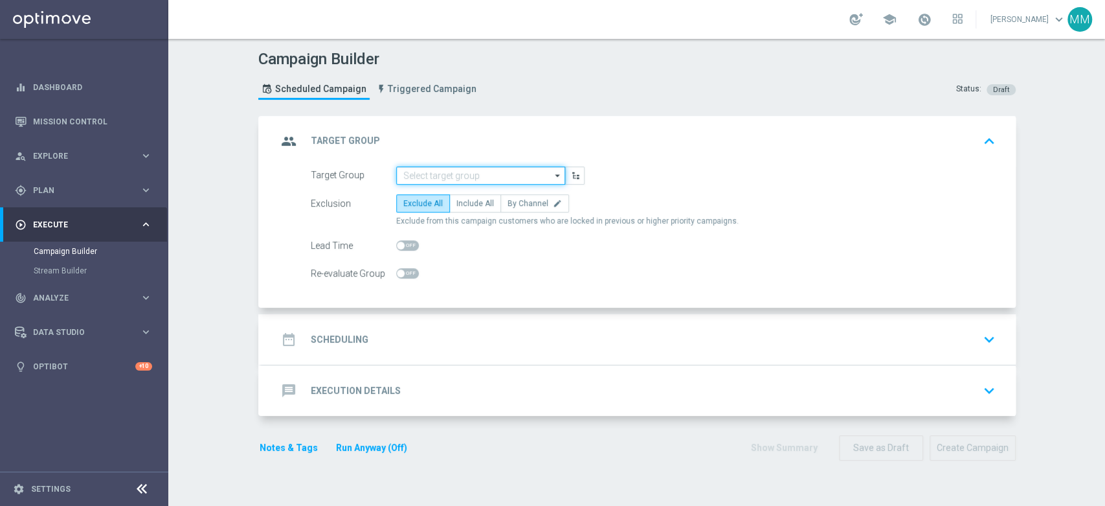
click at [419, 170] on input at bounding box center [480, 175] width 169 height 18
paste input "A_LOW_TARGET_ZBR_ME_KOSZ_100DO30_270825"
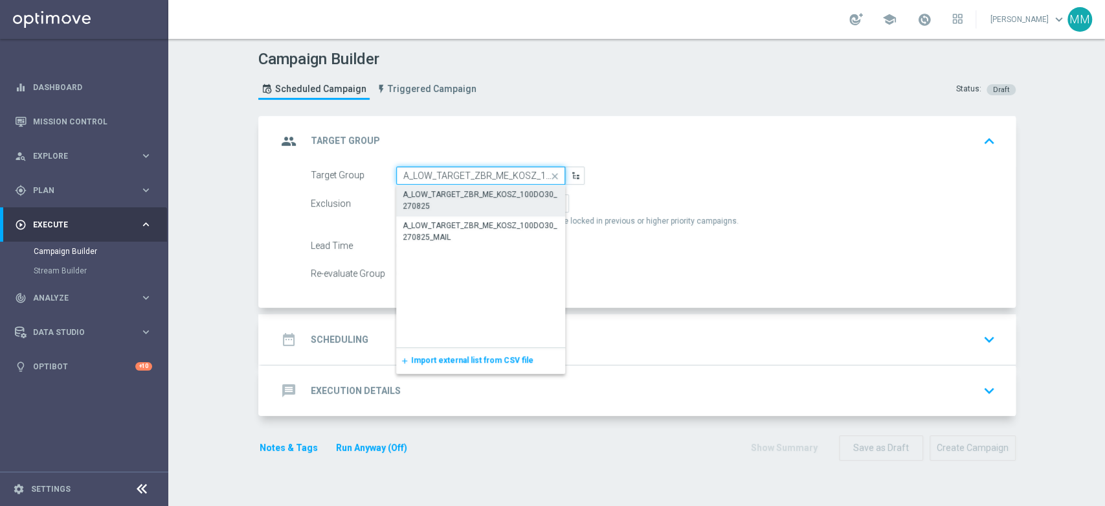
scroll to position [0, 56]
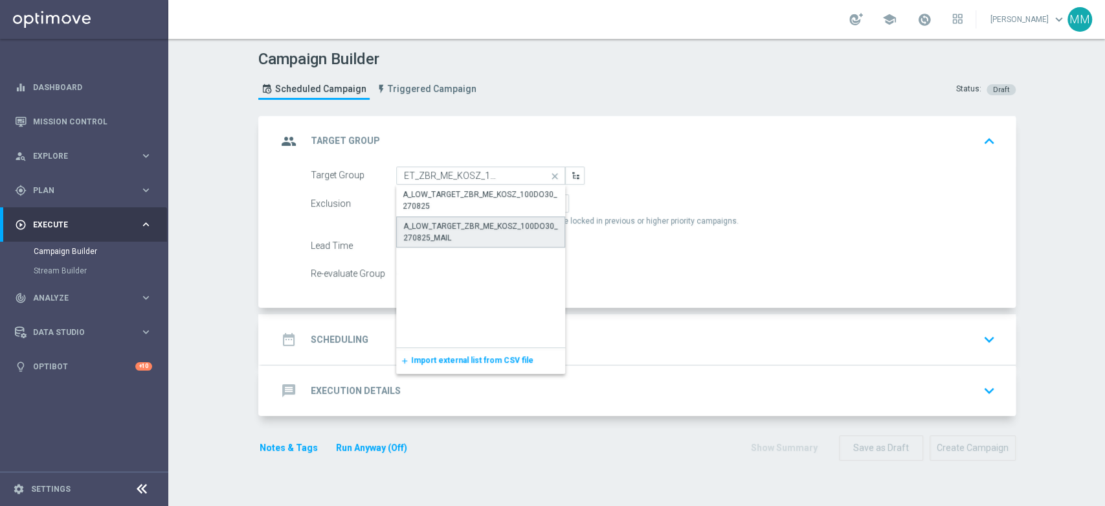
click at [449, 232] on div "A_LOW_TARGET_ZBR_ME_KOSZ_100DO30_270825_MAIL" at bounding box center [480, 231] width 155 height 23
type input "A_LOW_TARGET_ZBR_ME_KOSZ_100DO30_270825_MAIL"
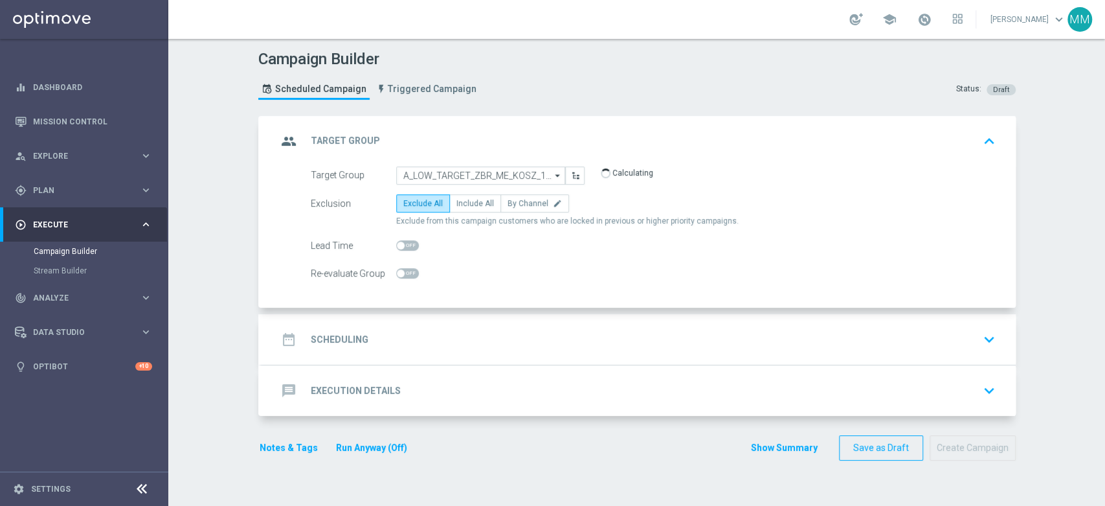
drag, startPoint x: 399, startPoint y: 270, endPoint x: 409, endPoint y: 291, distance: 23.5
click at [399, 269] on span at bounding box center [407, 273] width 23 height 10
click at [399, 269] on input "checkbox" at bounding box center [407, 273] width 23 height 10
checkbox input "true"
click at [420, 319] on div "date_range Scheduling keyboard_arrow_down" at bounding box center [639, 339] width 754 height 51
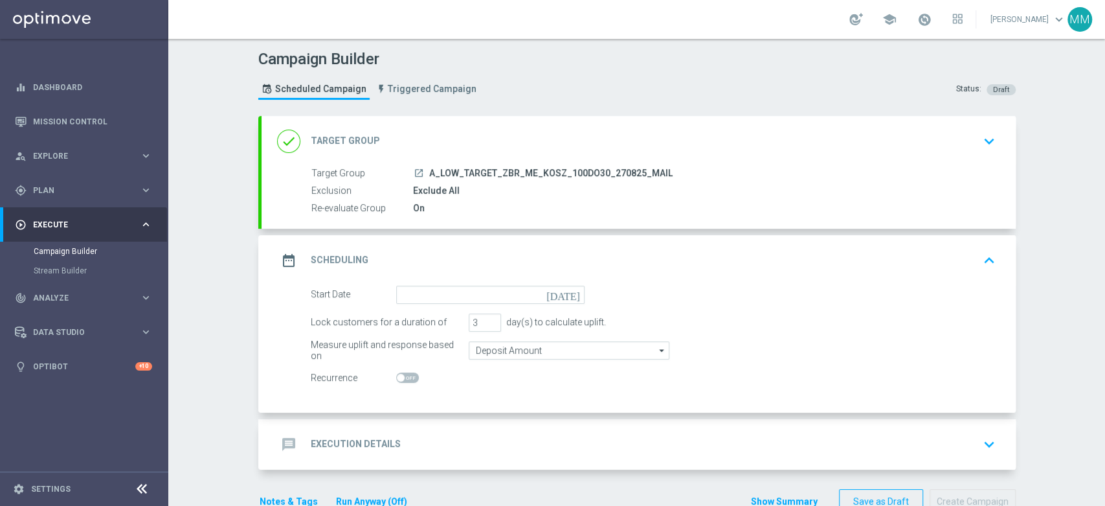
click at [470, 147] on div "done Target Group keyboard_arrow_down" at bounding box center [638, 141] width 723 height 25
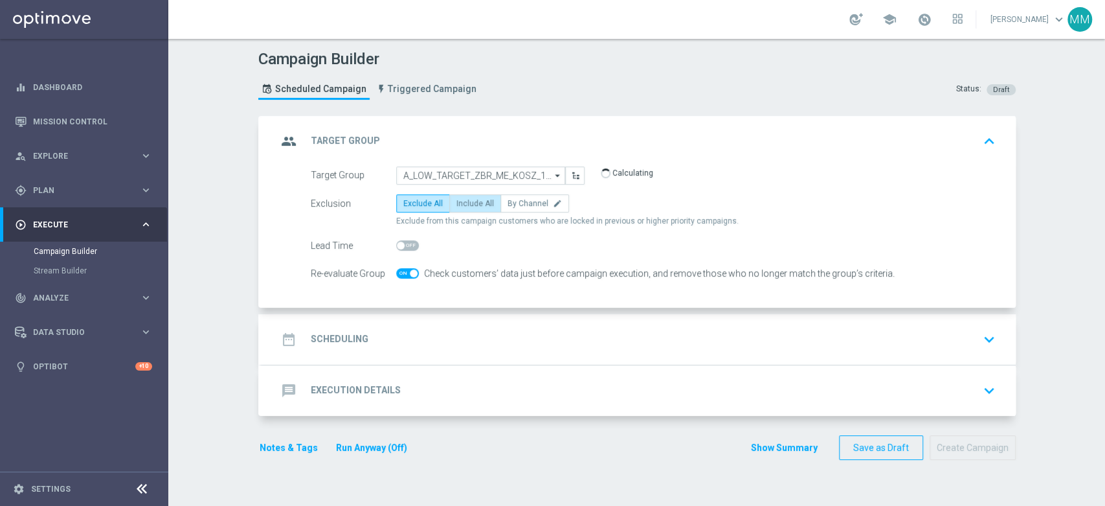
click at [456, 208] on label "Include All" at bounding box center [475, 203] width 52 height 18
click at [456, 208] on input "Include All" at bounding box center [460, 205] width 8 height 8
radio input "true"
click at [471, 304] on div "Target Group A_LOW_TARGET_ZBR_ME_KOSZ_100DO30_270825_MAIL A_LOW_TARGET_ZBR_ME_K…" at bounding box center [639, 237] width 754 height 142
click at [471, 325] on div "date_range Scheduling keyboard_arrow_down" at bounding box center [639, 339] width 754 height 51
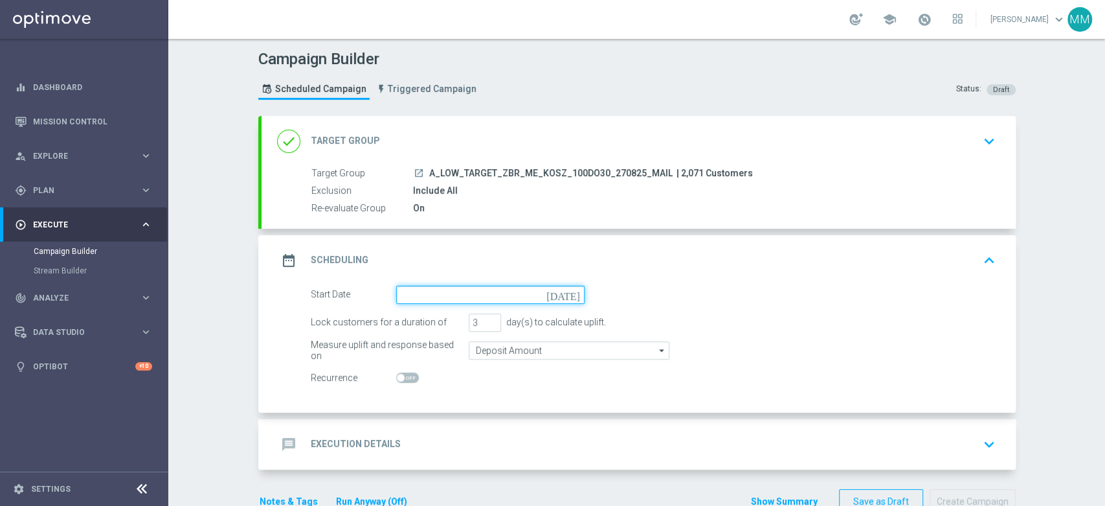
click at [456, 289] on input at bounding box center [490, 295] width 188 height 18
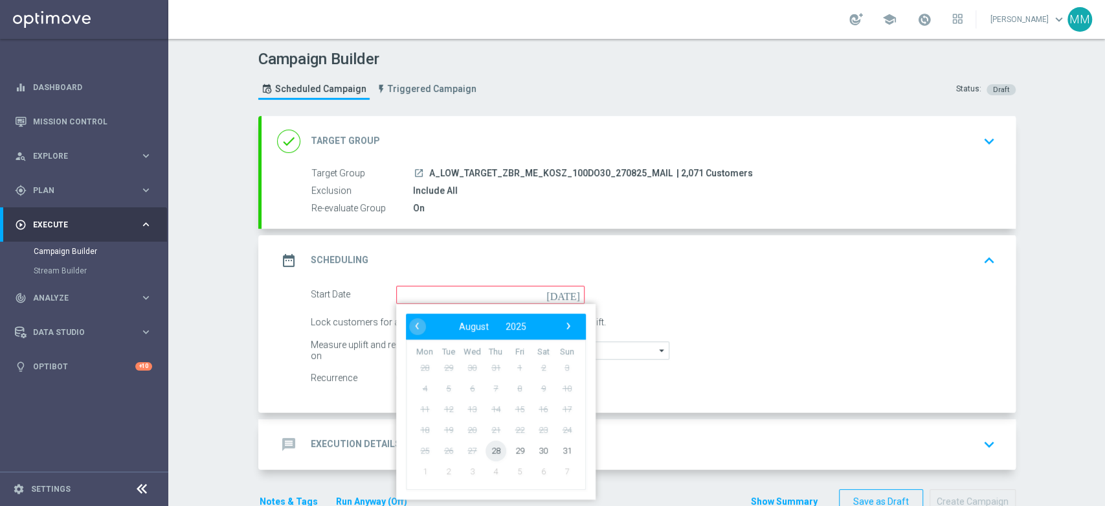
click at [493, 445] on span "28" at bounding box center [495, 450] width 21 height 21
type input "[DATE]"
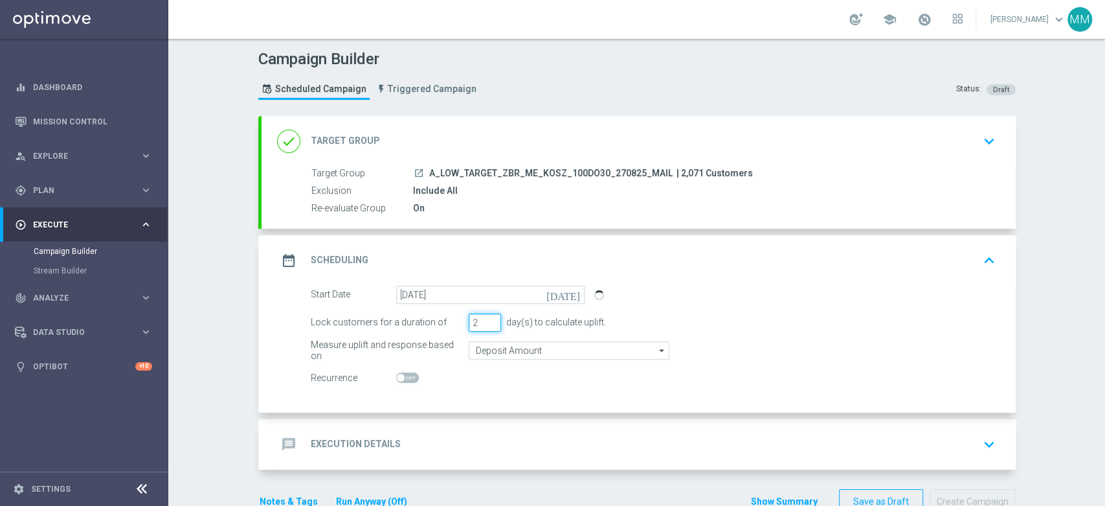
click at [484, 322] on input "2" at bounding box center [485, 322] width 32 height 18
type input "1"
click at [484, 322] on input "1" at bounding box center [485, 322] width 32 height 18
click at [503, 427] on div "message Execution Details keyboard_arrow_down" at bounding box center [639, 444] width 754 height 51
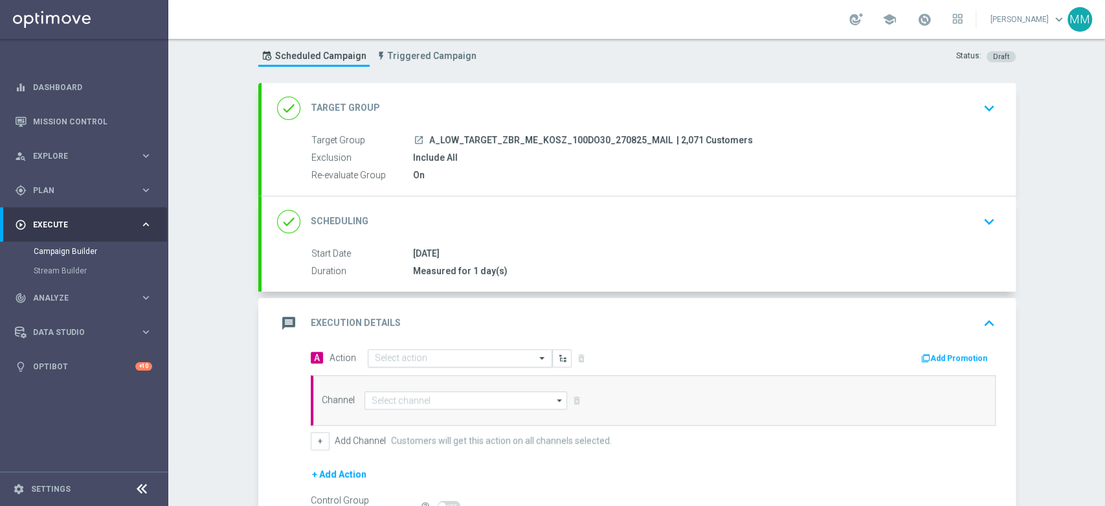
scroll to position [87, 0]
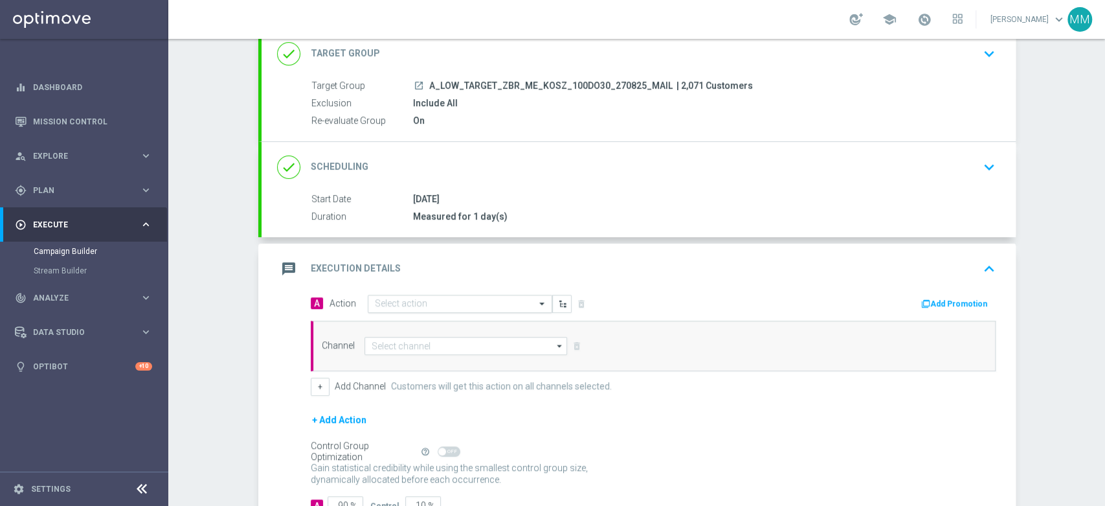
click at [422, 306] on input "text" at bounding box center [447, 303] width 144 height 11
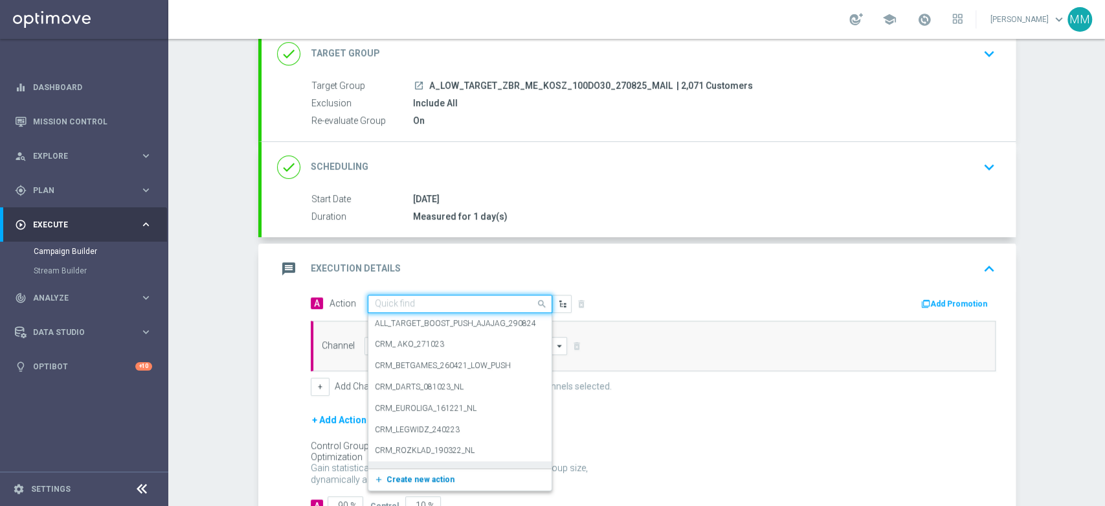
click at [428, 475] on span "Create new action" at bounding box center [421, 479] width 68 height 9
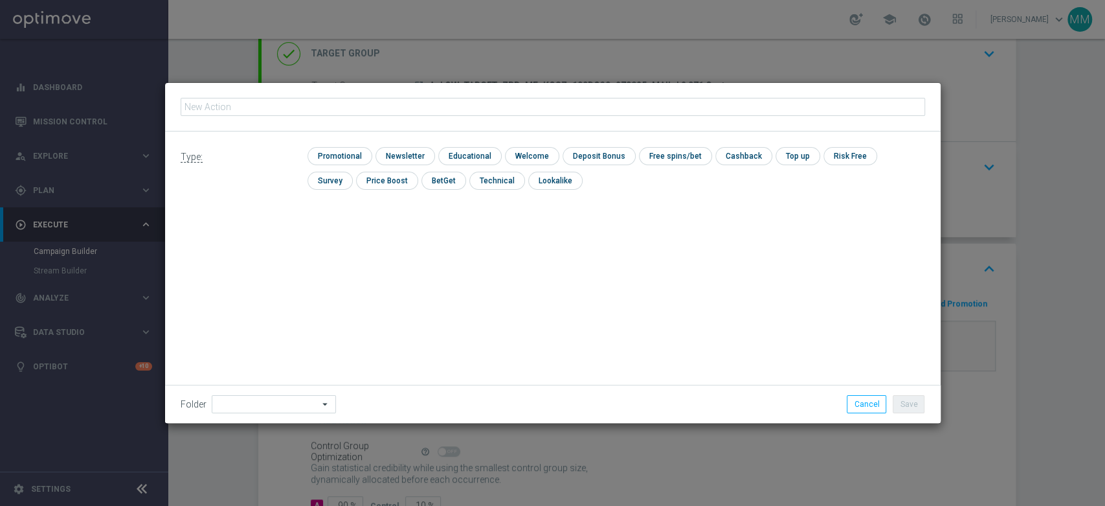
type input "A_LOW_TARGET_ZBR_ME_KOSZ_100DO30_270825_MAIL"
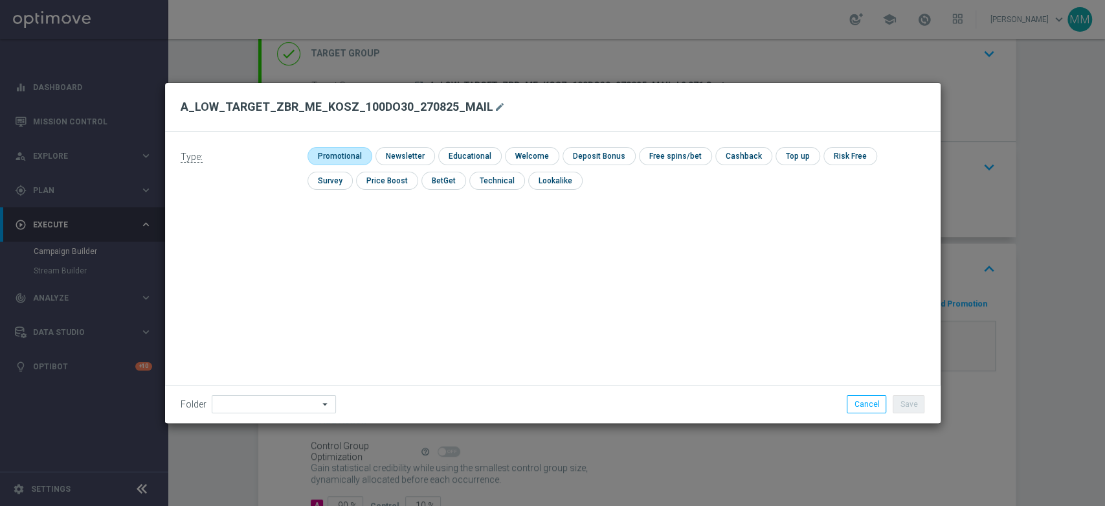
click at [330, 153] on input "checkbox" at bounding box center [339, 155] width 62 height 17
checkbox input "true"
click at [291, 414] on div "Folder arrow_drop_down Drag here to set row groups Drag here to set column labe…" at bounding box center [553, 404] width 776 height 38
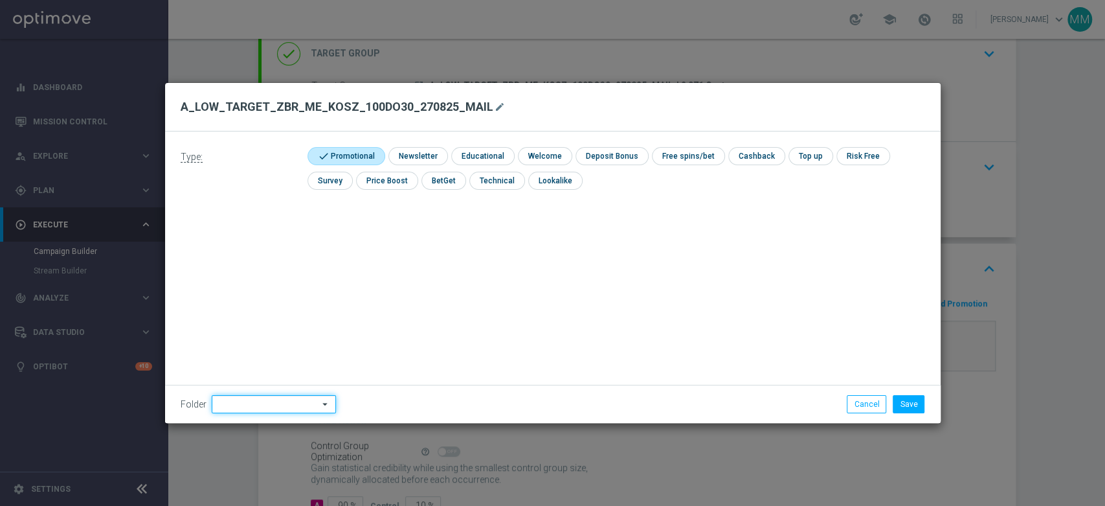
click at [289, 404] on input at bounding box center [274, 404] width 124 height 18
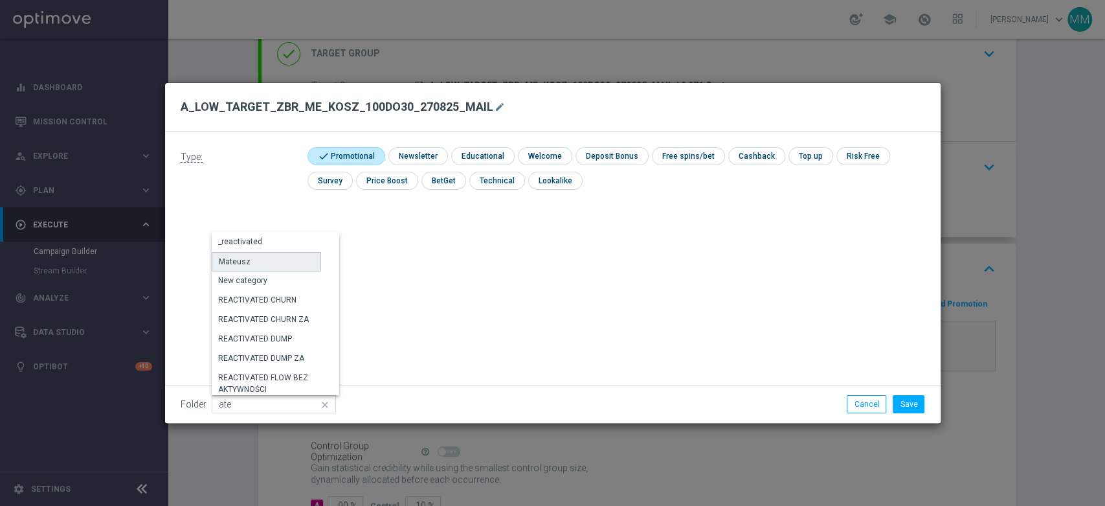
click at [259, 264] on div "Mateusz" at bounding box center [266, 261] width 109 height 19
type input "Mateusz"
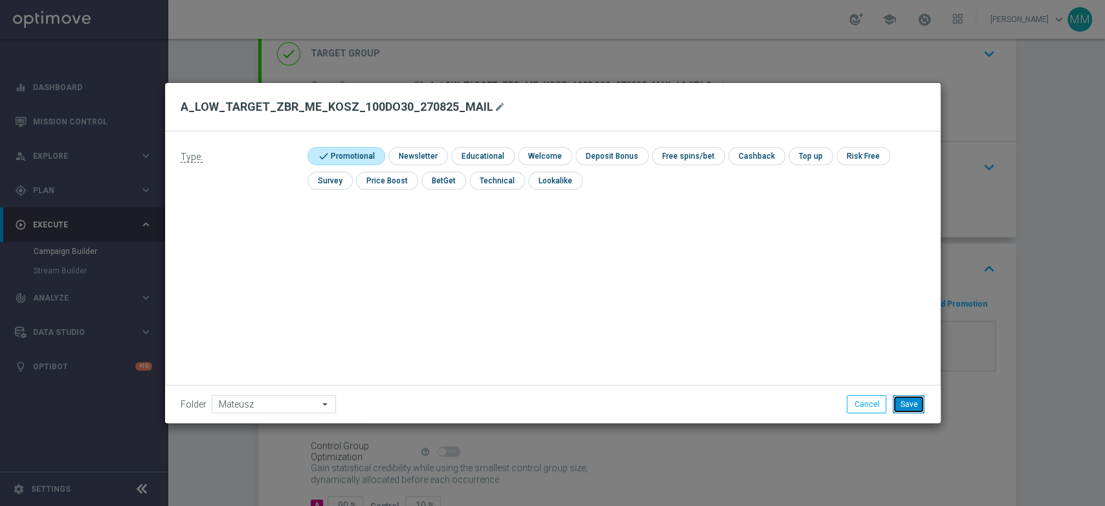
click at [898, 407] on button "Save" at bounding box center [909, 404] width 32 height 18
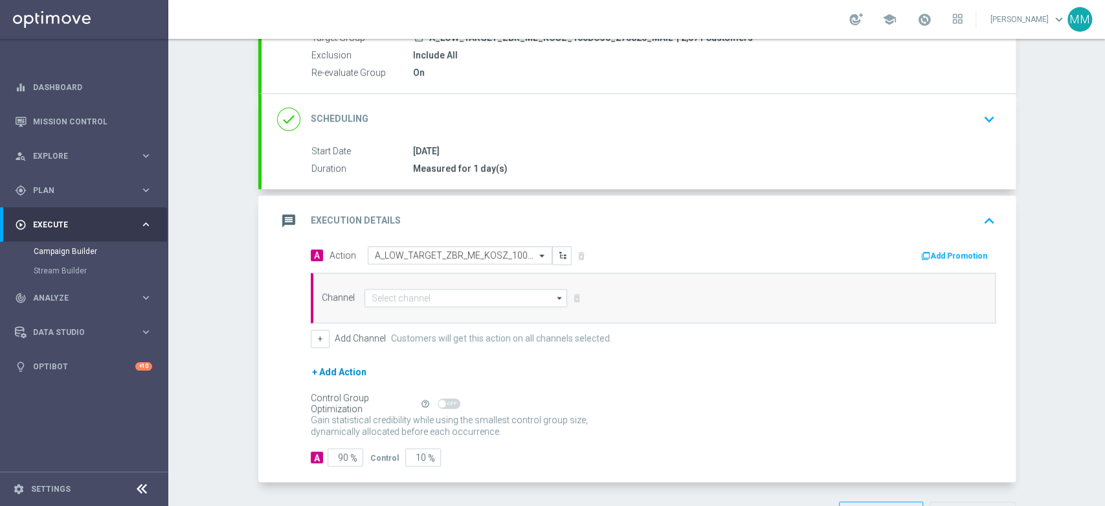
scroll to position [179, 0]
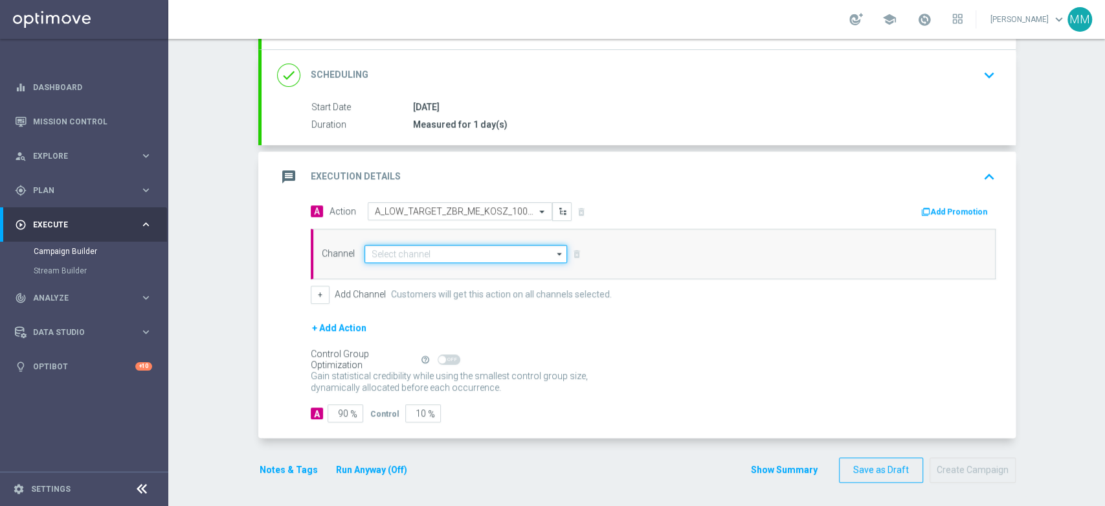
click at [376, 251] on input at bounding box center [466, 254] width 203 height 18
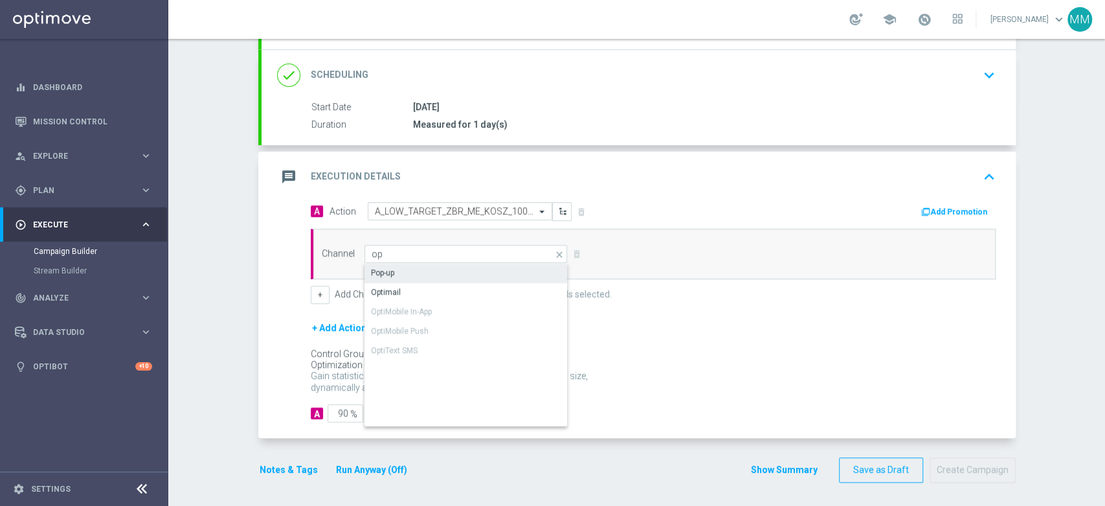
click at [395, 269] on div "Pop-up" at bounding box center [467, 273] width 204 height 18
type input "Pop-up"
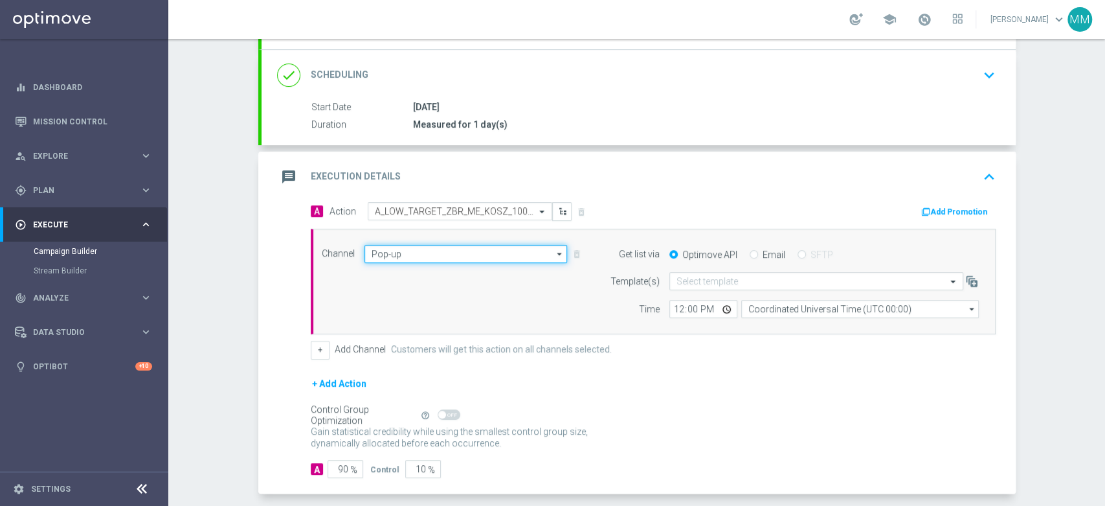
click at [400, 253] on input "Pop-up" at bounding box center [466, 254] width 203 height 18
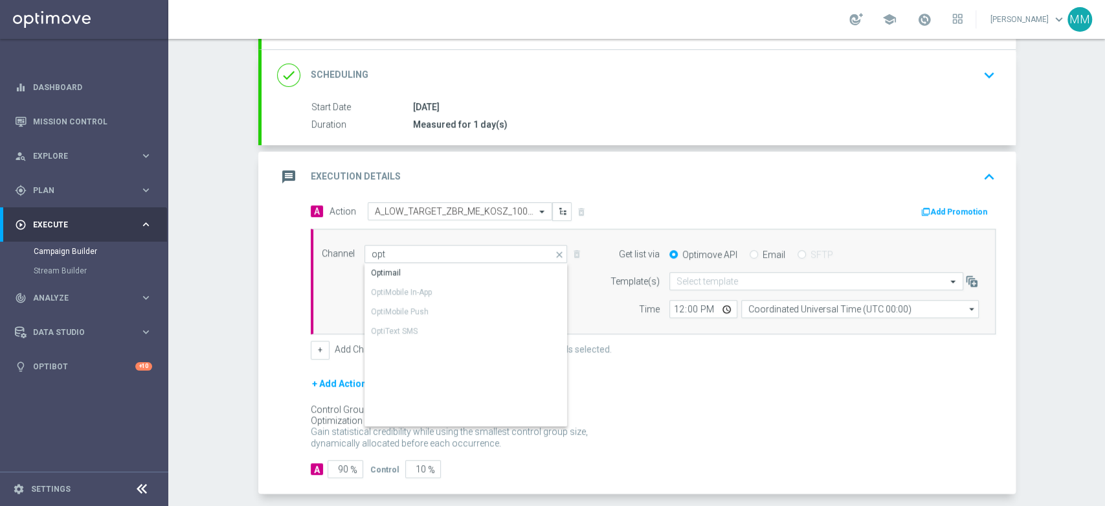
click at [406, 266] on div "Optimail" at bounding box center [467, 273] width 204 height 18
type input "Optimail"
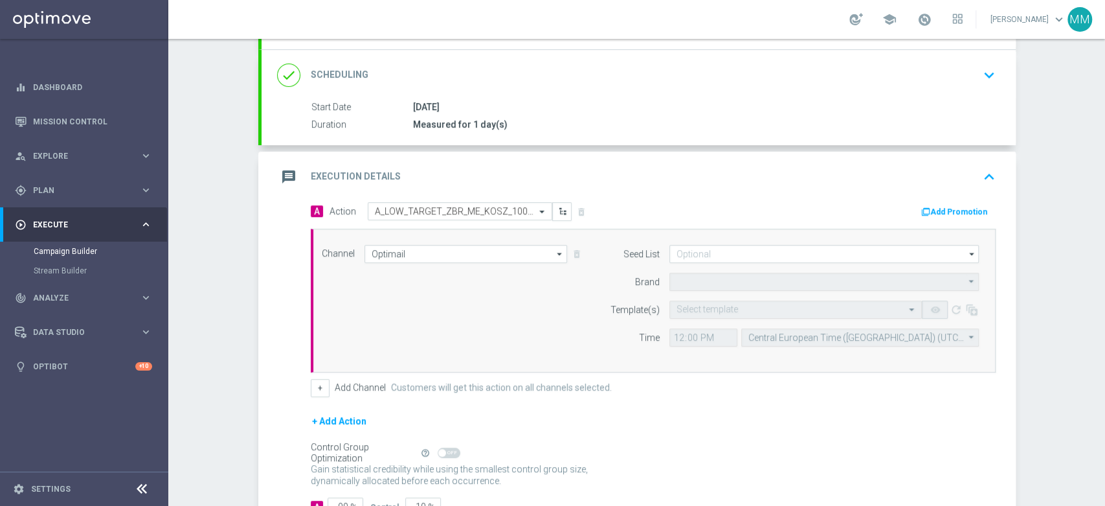
type input "STS"
click at [720, 304] on input "text" at bounding box center [783, 309] width 212 height 11
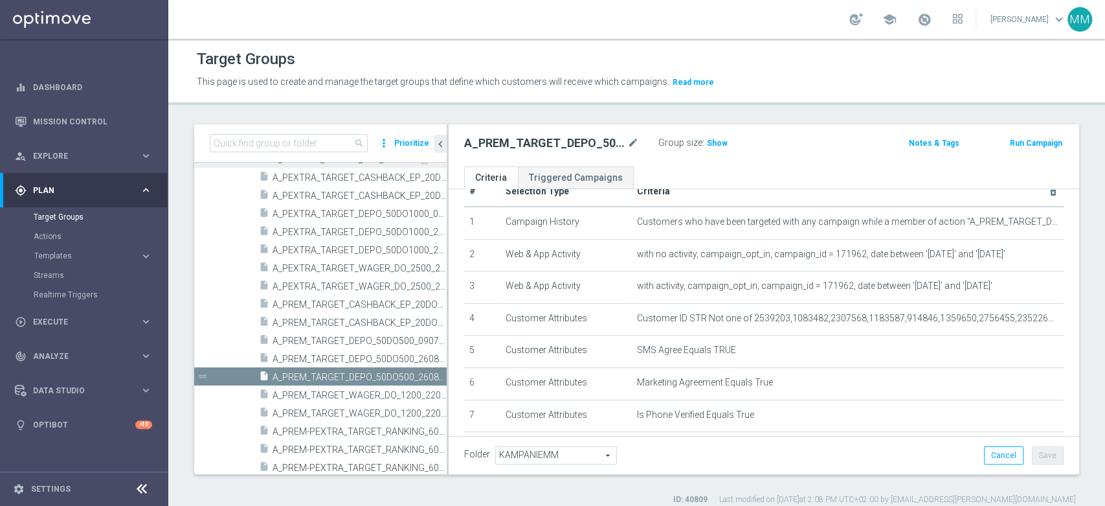
scroll to position [27, 0]
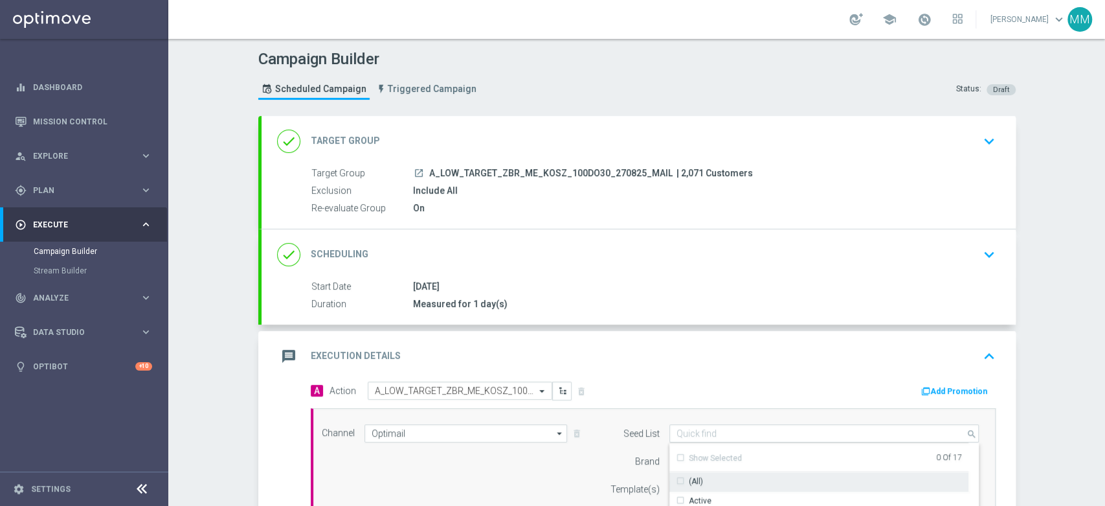
scroll to position [179, 0]
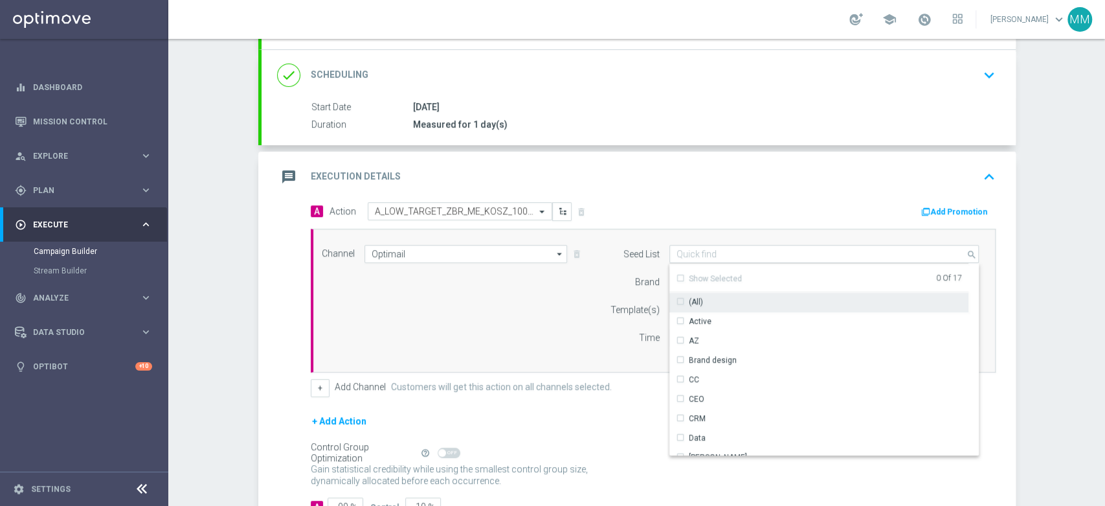
click at [697, 313] on div "Active" at bounding box center [819, 321] width 299 height 18
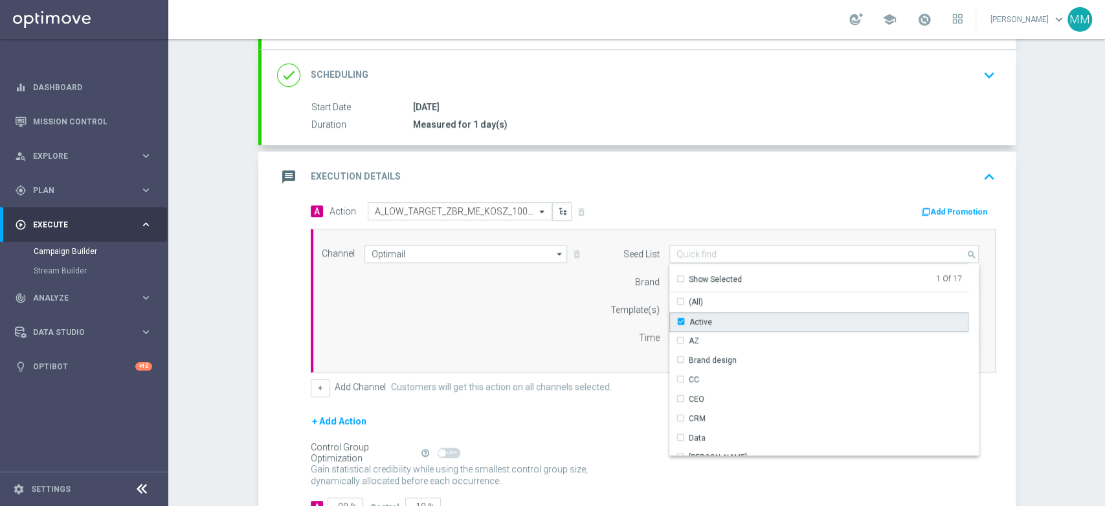
click at [597, 300] on div "Template(s)" at bounding box center [627, 309] width 66 height 18
type input "Active"
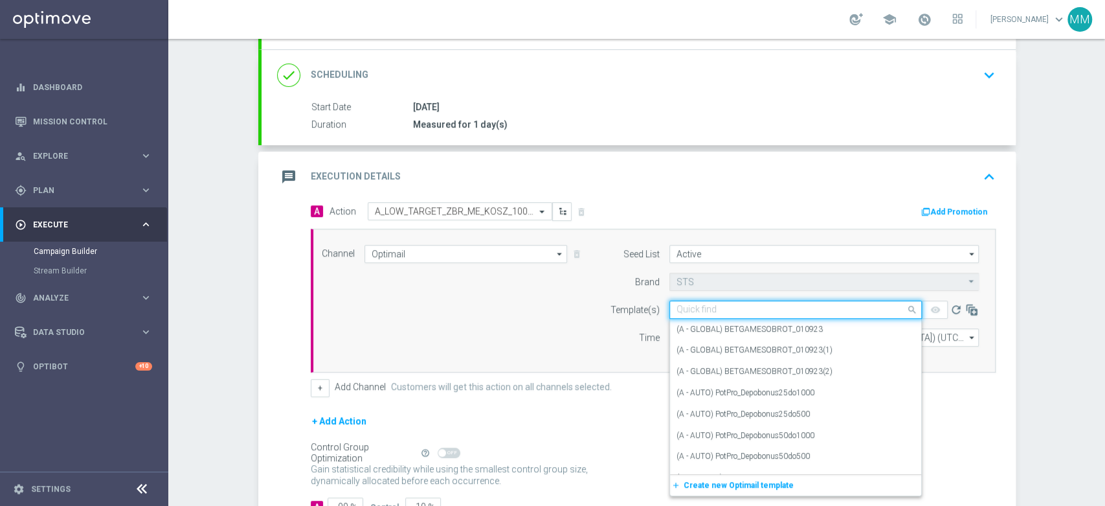
click at [697, 305] on input "text" at bounding box center [783, 309] width 212 height 11
paste input "A_LOW_TARGET_ZBR_ME_KOSZ_100DO30_270825_MAIL"
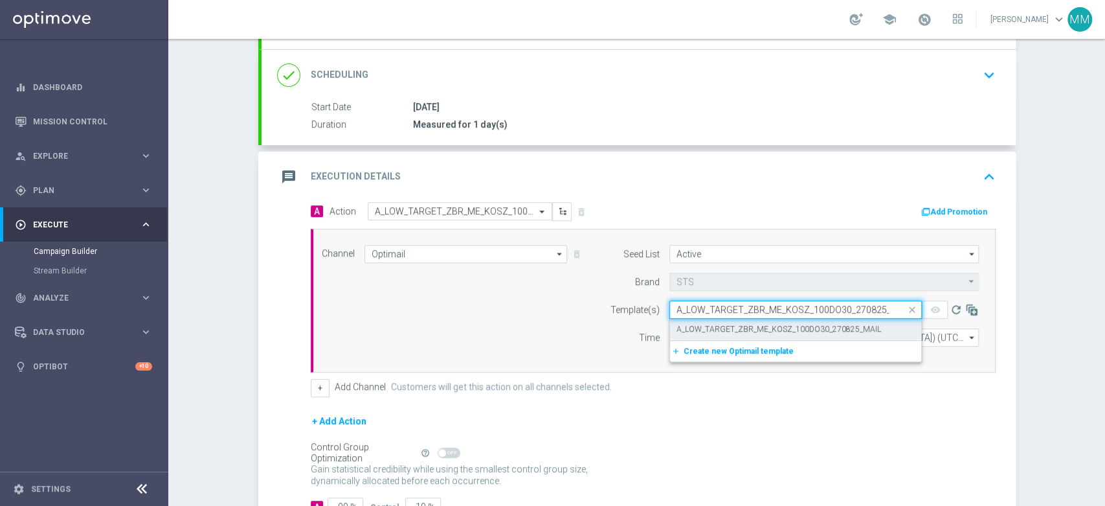
scroll to position [0, 16]
click at [706, 326] on label "A_LOW_TARGET_ZBR_ME_KOSZ_100DO30_270825_MAIL" at bounding box center [779, 329] width 205 height 11
type input "A_LOW_TARGET_ZBR_ME_KOSZ_100DO30_270825_MAIL"
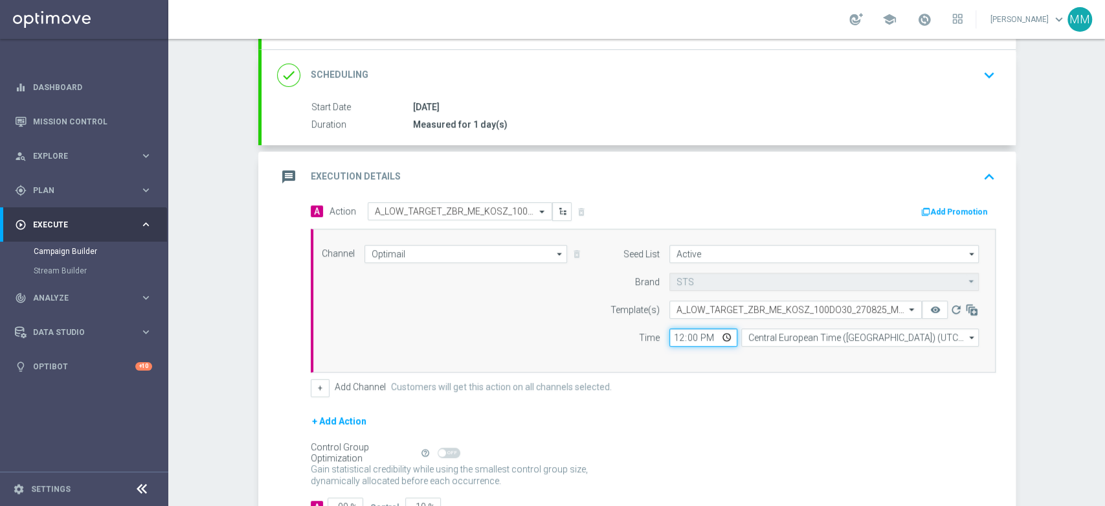
click at [677, 335] on input "12:00" at bounding box center [704, 337] width 68 height 18
type input "16:18"
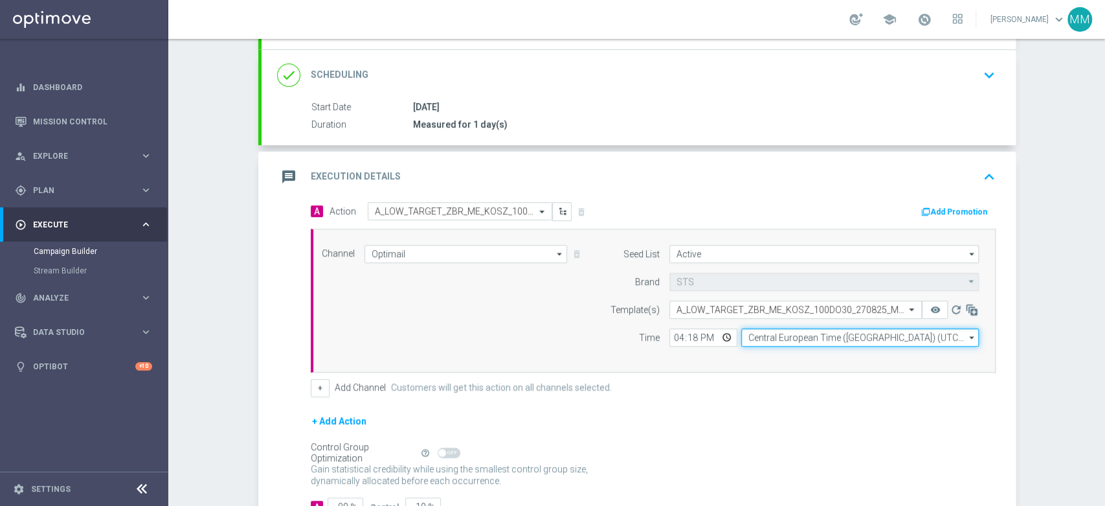
click at [787, 332] on input "Central European Time ([GEOGRAPHIC_DATA]) (UTC +02:00)" at bounding box center [860, 337] width 238 height 18
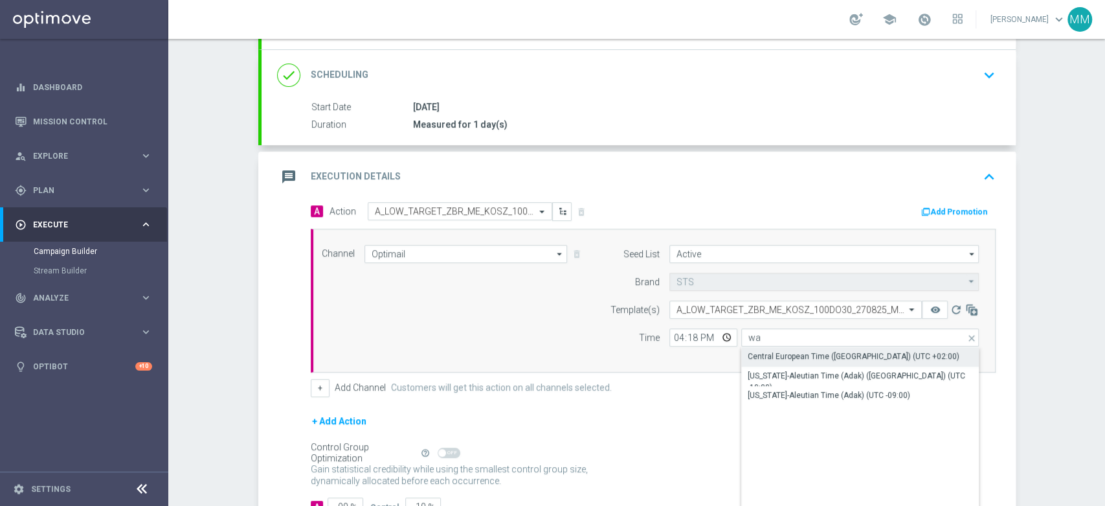
click at [783, 356] on div "Central European Time ([GEOGRAPHIC_DATA]) (UTC +02:00)" at bounding box center [854, 356] width 212 height 12
type input "Central European Time ([GEOGRAPHIC_DATA]) (UTC +02:00)"
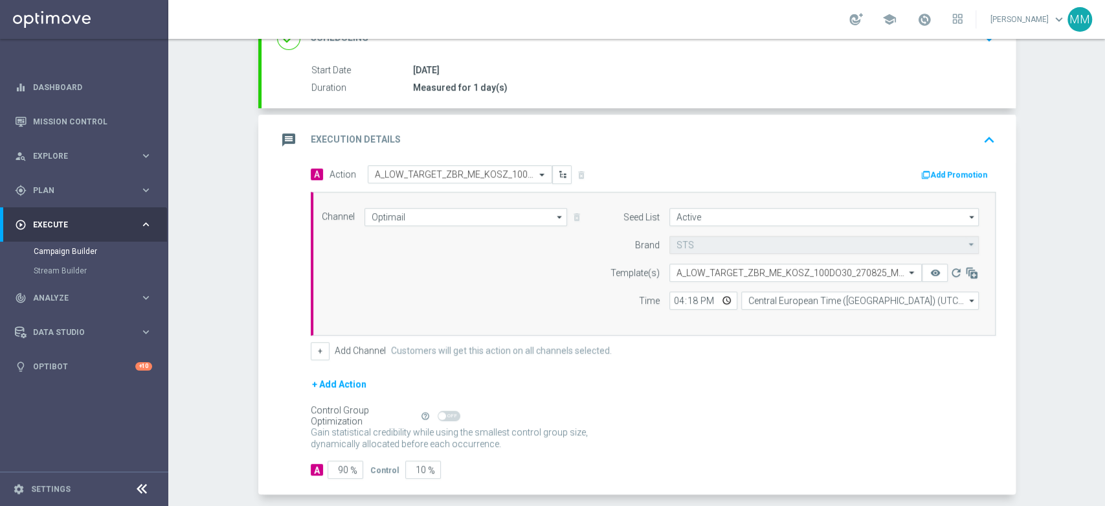
scroll to position [251, 0]
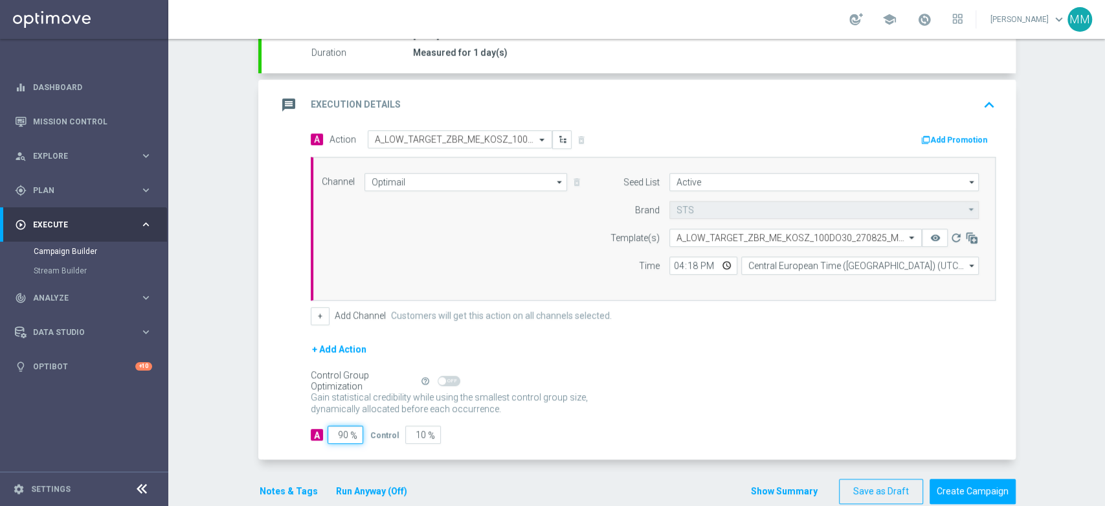
click at [400, 434] on div "A 90 % Control 10 %" at bounding box center [653, 434] width 685 height 18
type input "98"
type input "2"
type input "98"
click at [271, 480] on div "Notes & Tags Run Anyway (Off)" at bounding box center [341, 490] width 166 height 25
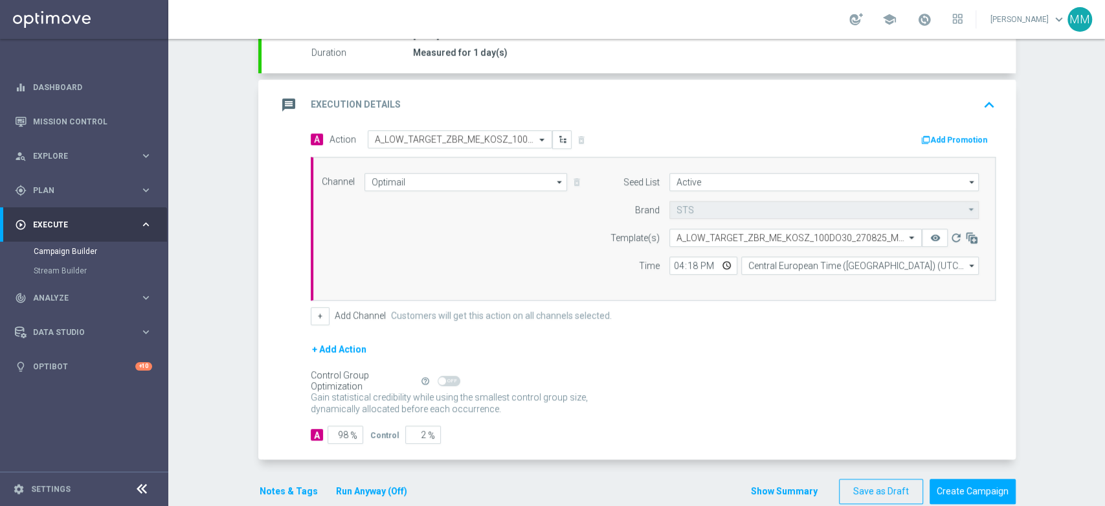
click at [273, 483] on button "Notes & Tags" at bounding box center [288, 491] width 61 height 16
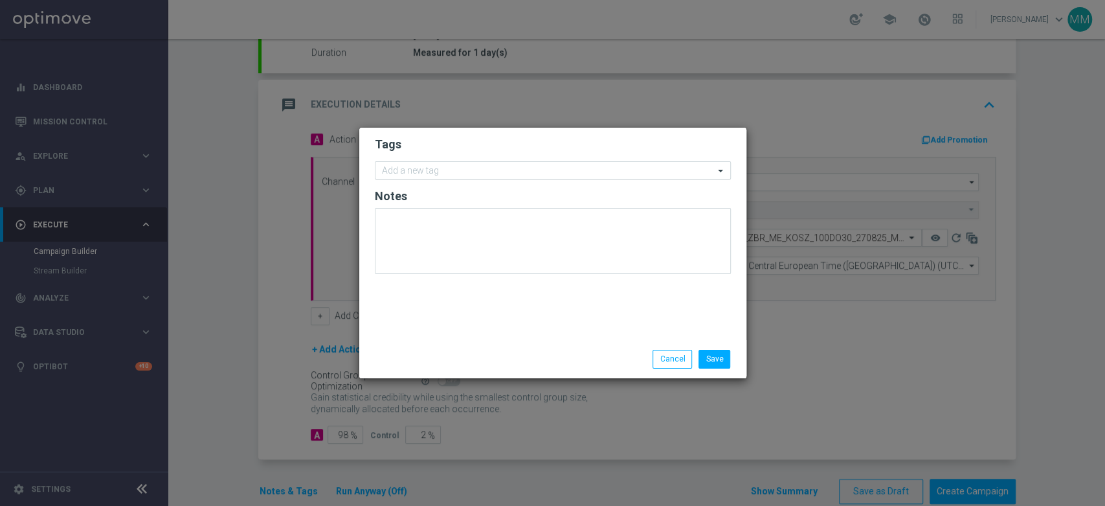
click at [463, 166] on input "text" at bounding box center [548, 171] width 332 height 11
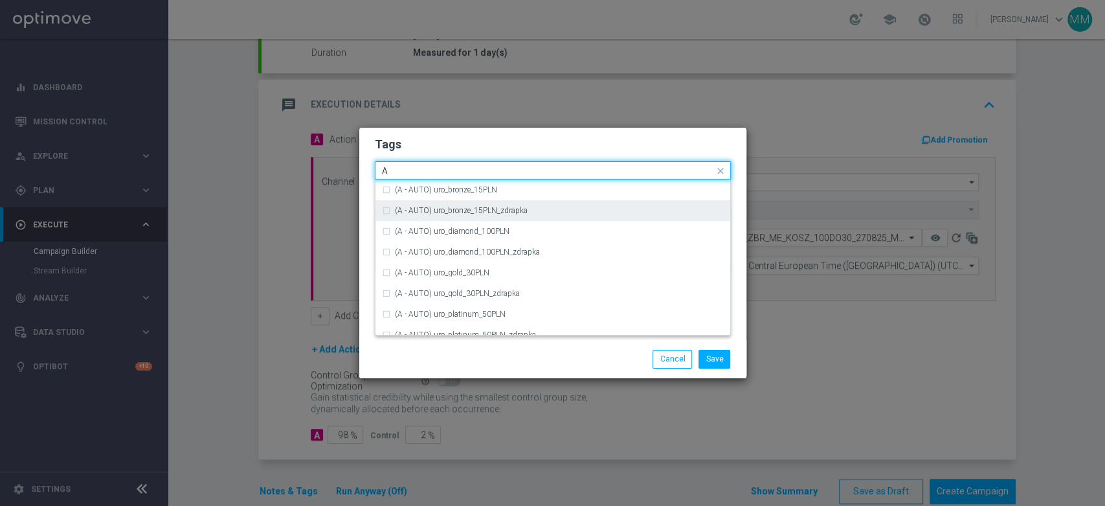
click at [449, 174] on input "A" at bounding box center [548, 171] width 332 height 11
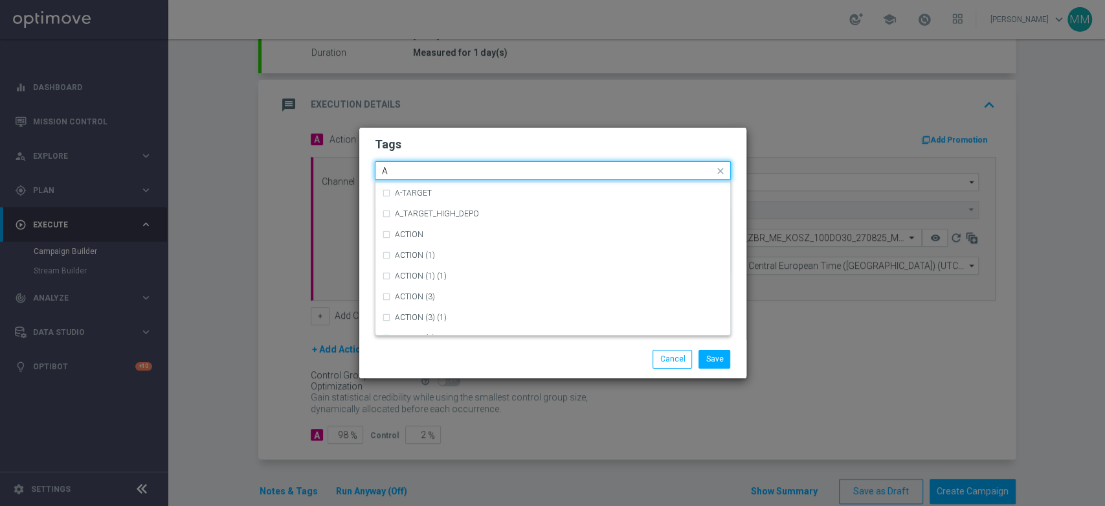
scroll to position [1582, 0]
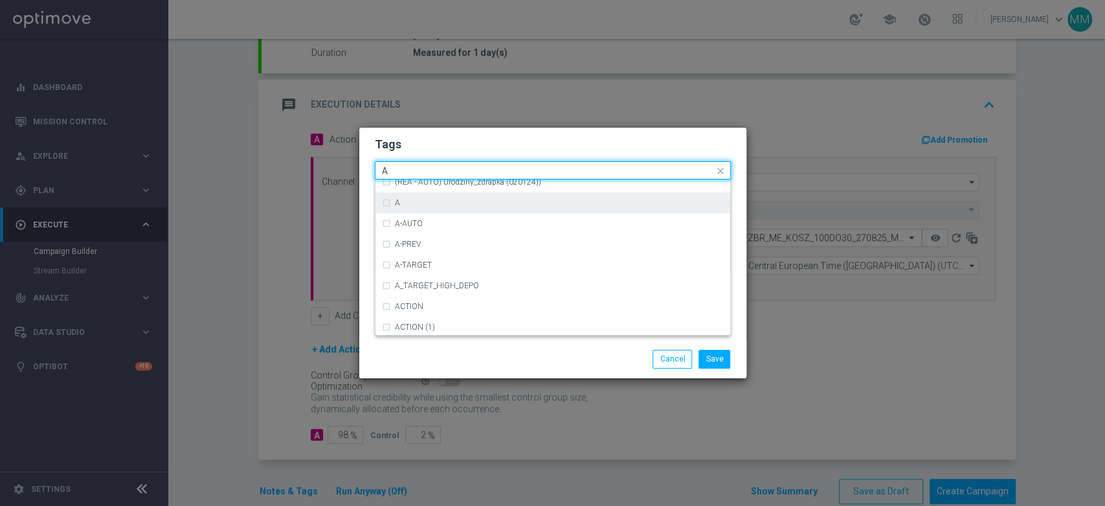
click at [417, 205] on div "A" at bounding box center [559, 203] width 329 height 8
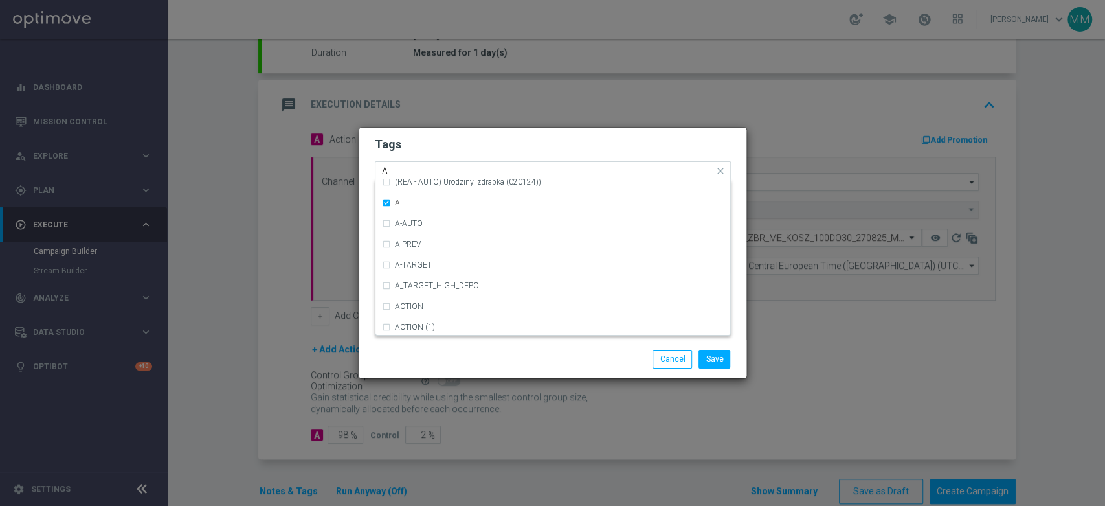
click at [406, 164] on div "Quick find × A A" at bounding box center [545, 171] width 339 height 16
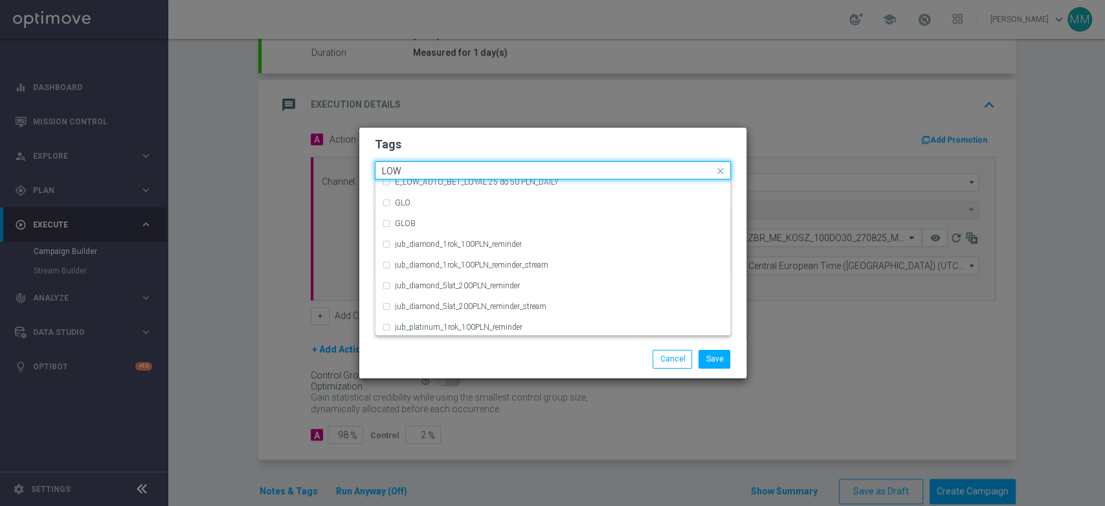
scroll to position [632, 0]
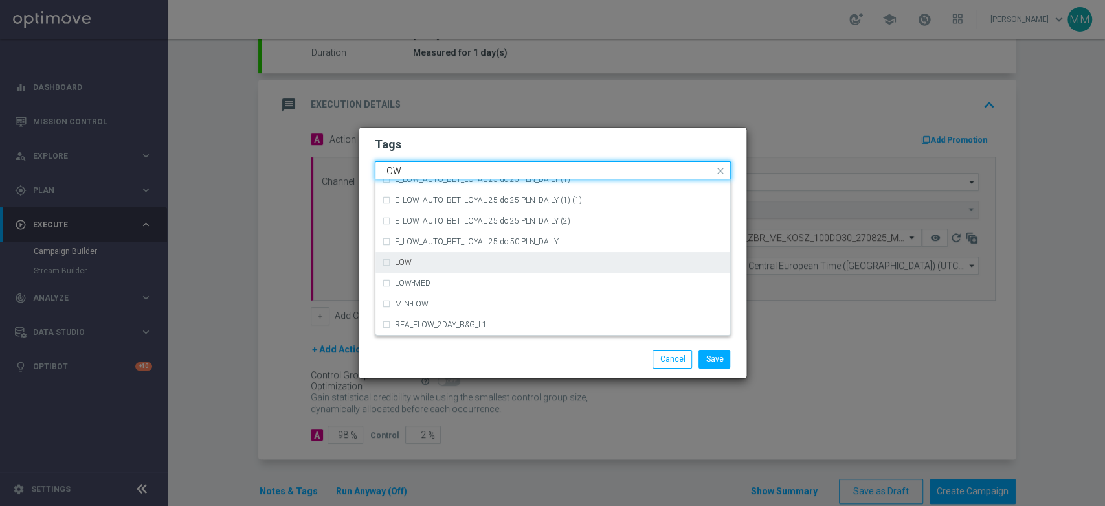
click at [436, 266] on div "LOW" at bounding box center [559, 262] width 329 height 8
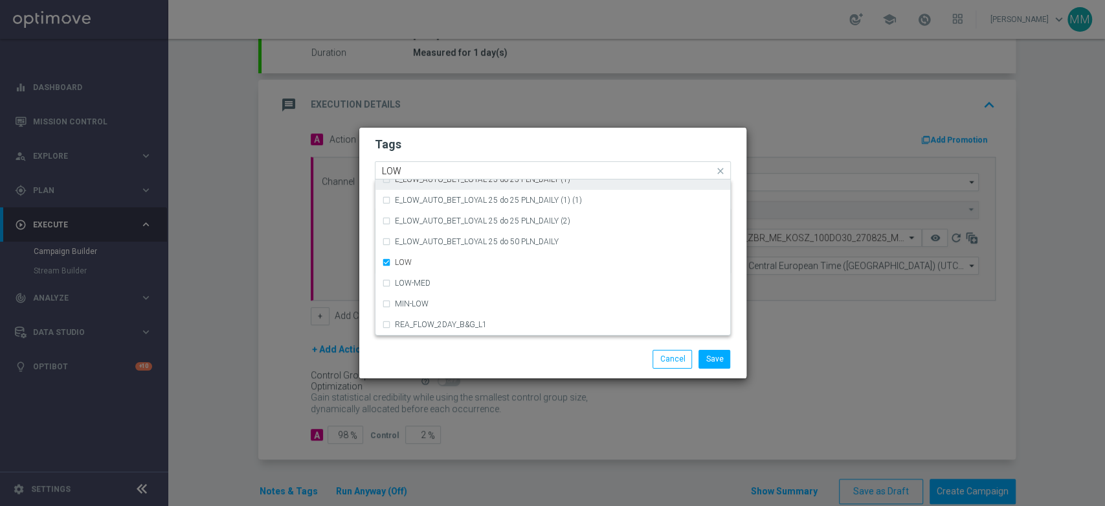
click at [423, 172] on input "LOW" at bounding box center [548, 171] width 332 height 11
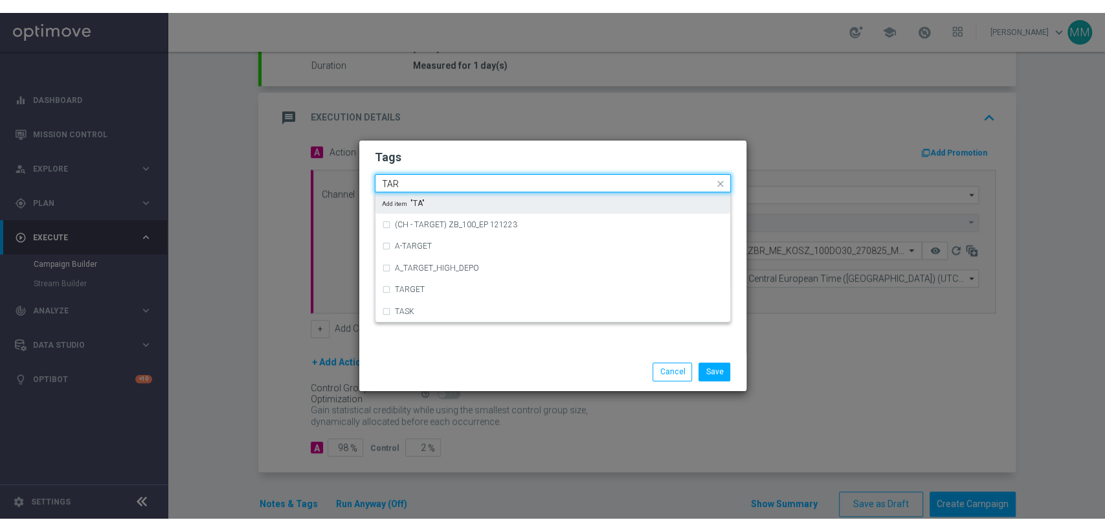
scroll to position [0, 0]
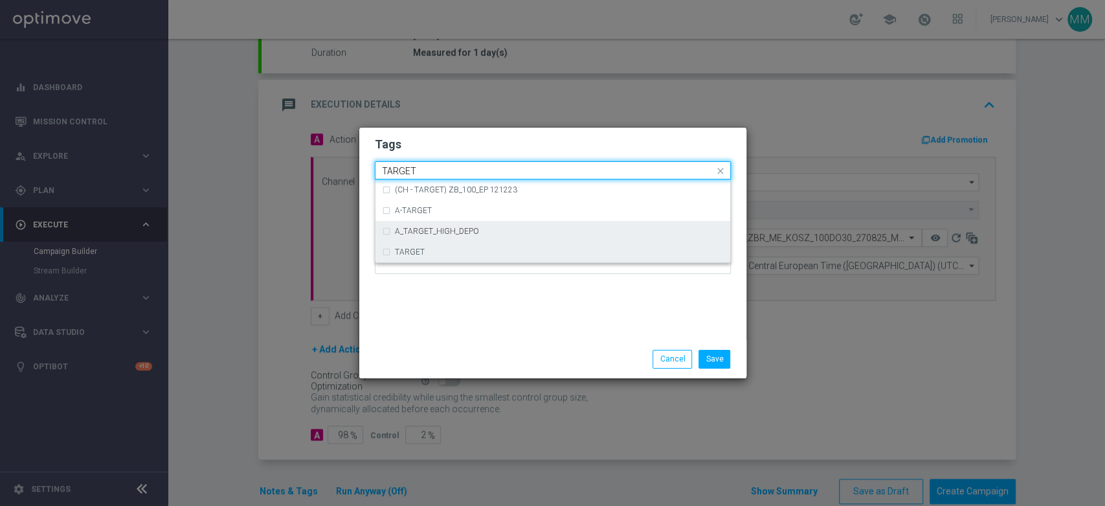
click at [429, 244] on div "TARGET" at bounding box center [553, 252] width 342 height 21
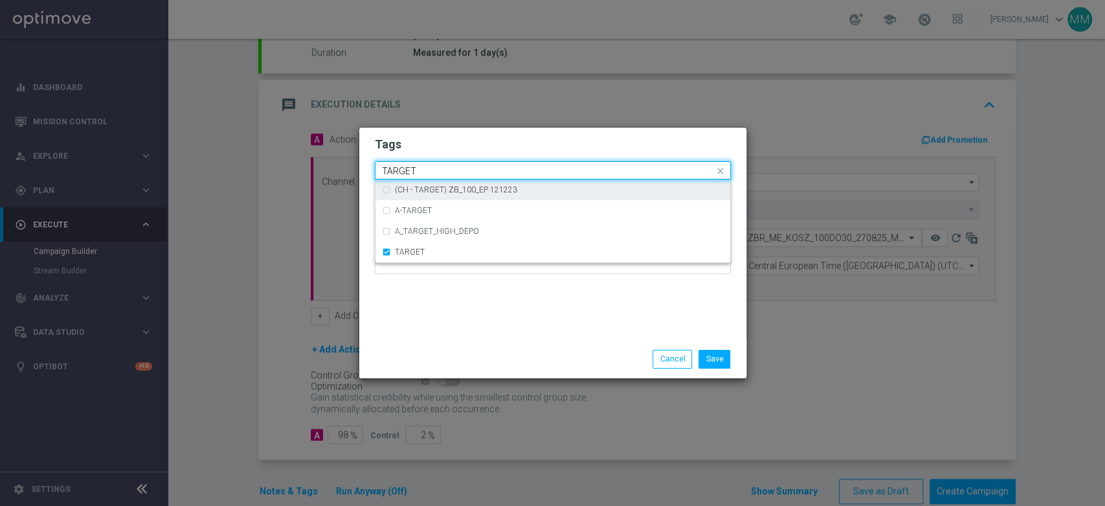
click at [429, 172] on input "TARGET" at bounding box center [548, 171] width 332 height 11
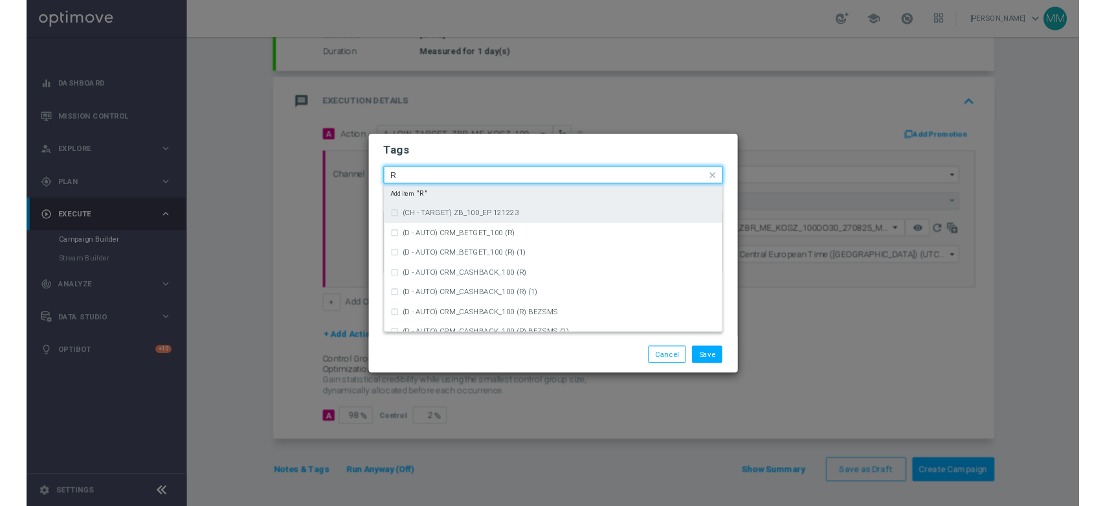
scroll to position [248, 0]
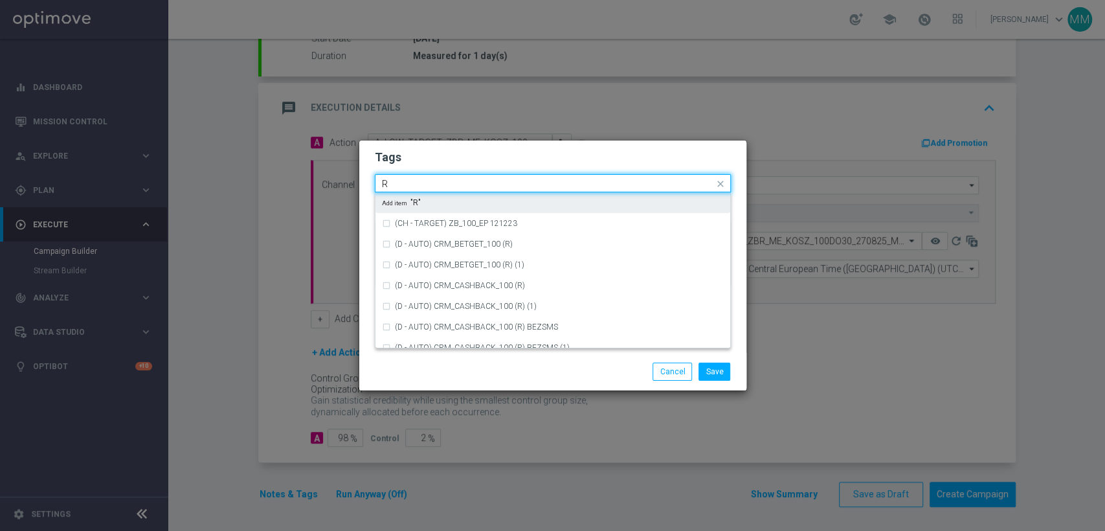
click at [430, 181] on input "R" at bounding box center [548, 184] width 332 height 11
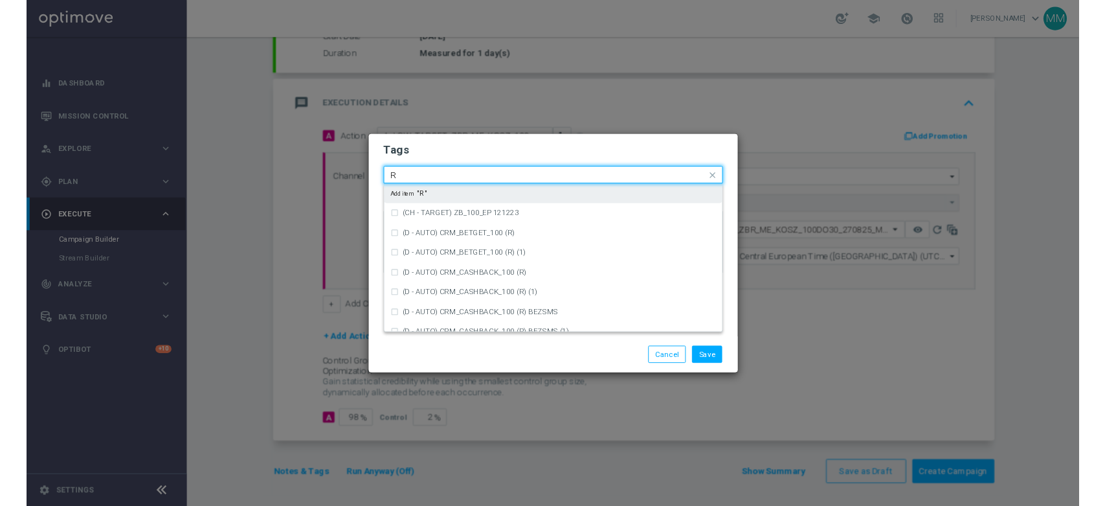
scroll to position [251, 0]
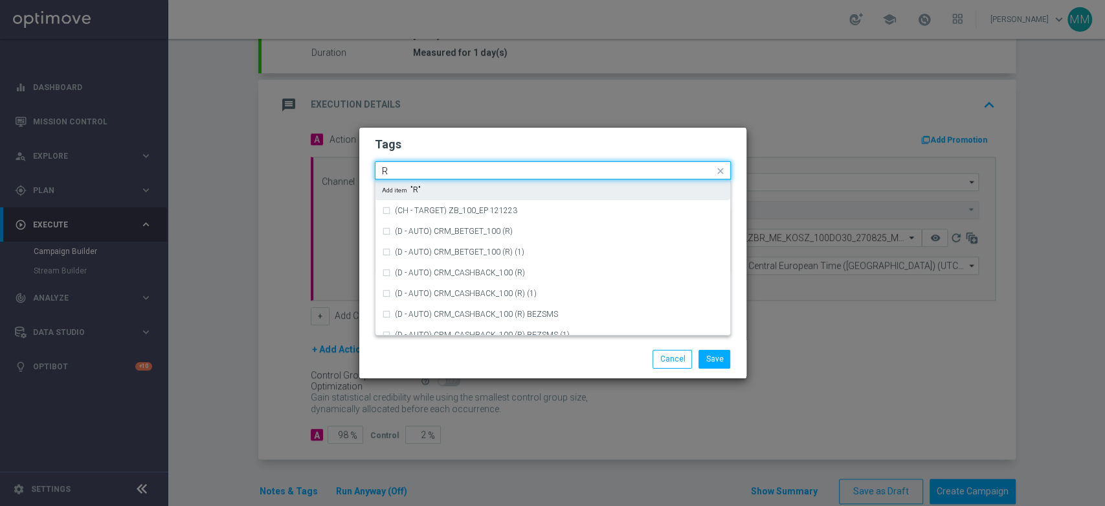
click at [422, 173] on input "R" at bounding box center [548, 171] width 332 height 11
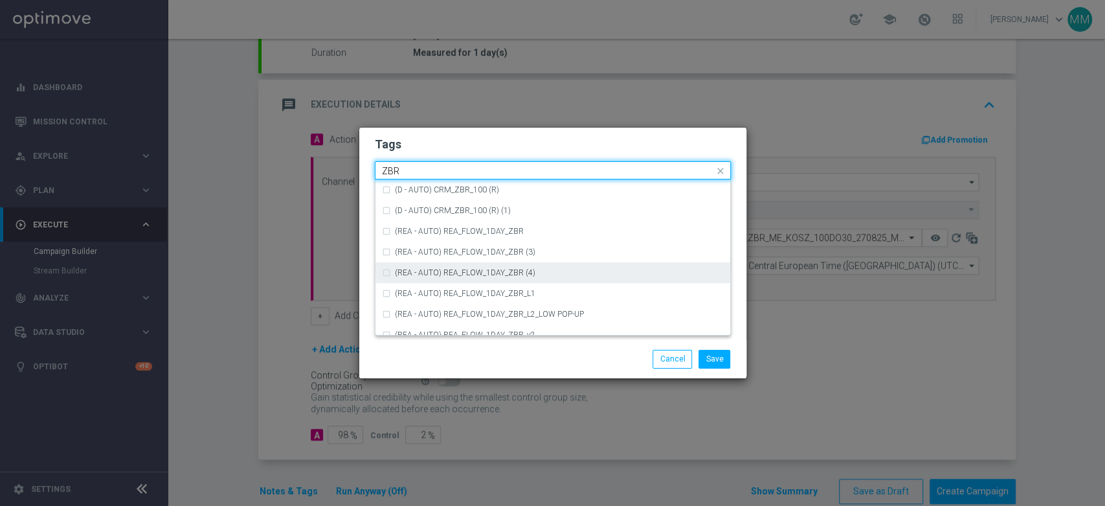
scroll to position [135, 0]
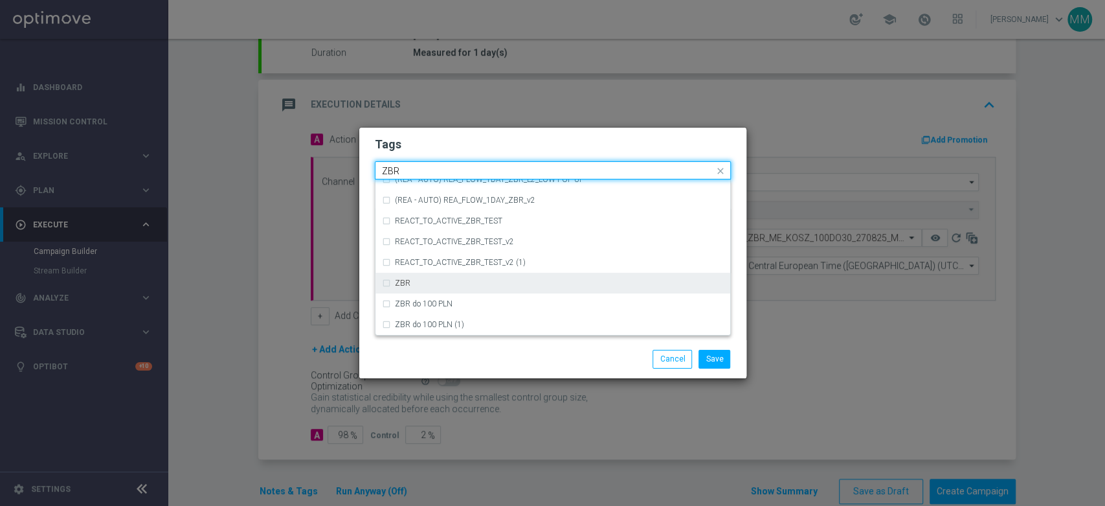
click at [434, 286] on div "ZBR" at bounding box center [559, 283] width 329 height 8
type input "ZBR"
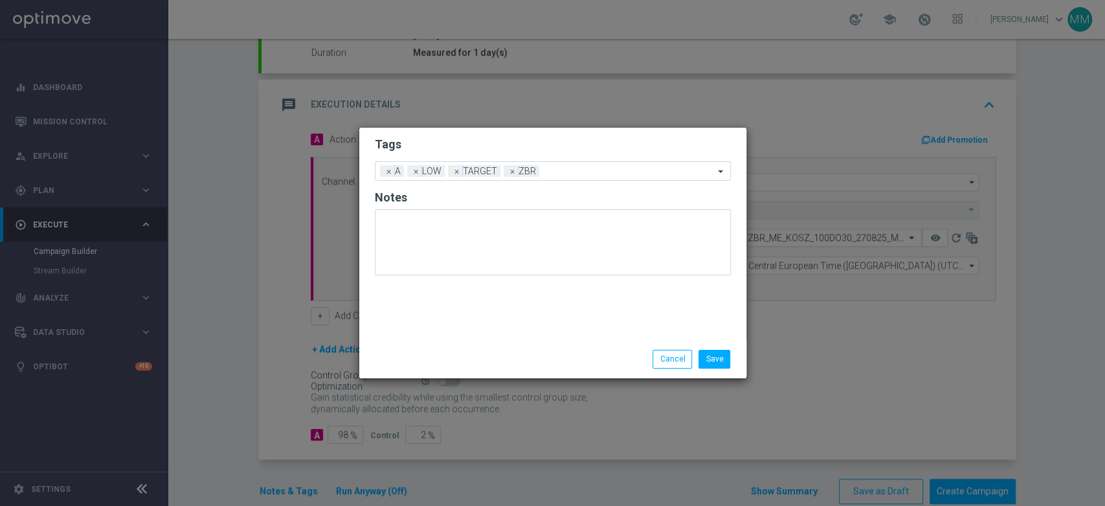
drag, startPoint x: 437, startPoint y: 144, endPoint x: 471, endPoint y: 196, distance: 61.8
click at [437, 144] on h2 "Tags" at bounding box center [553, 145] width 356 height 16
click at [709, 352] on button "Save" at bounding box center [715, 359] width 32 height 18
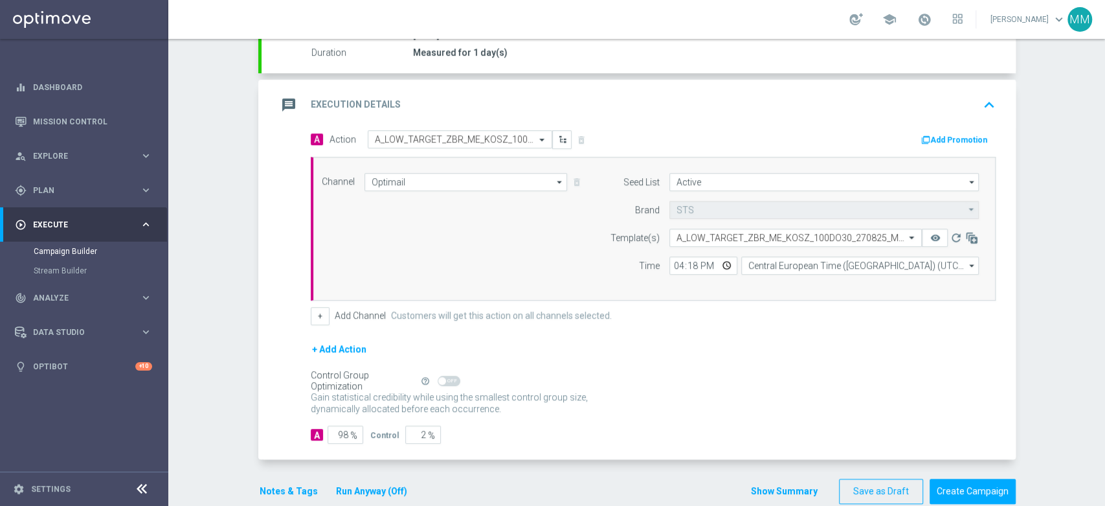
click at [544, 93] on div "message Execution Details keyboard_arrow_up" at bounding box center [638, 105] width 723 height 25
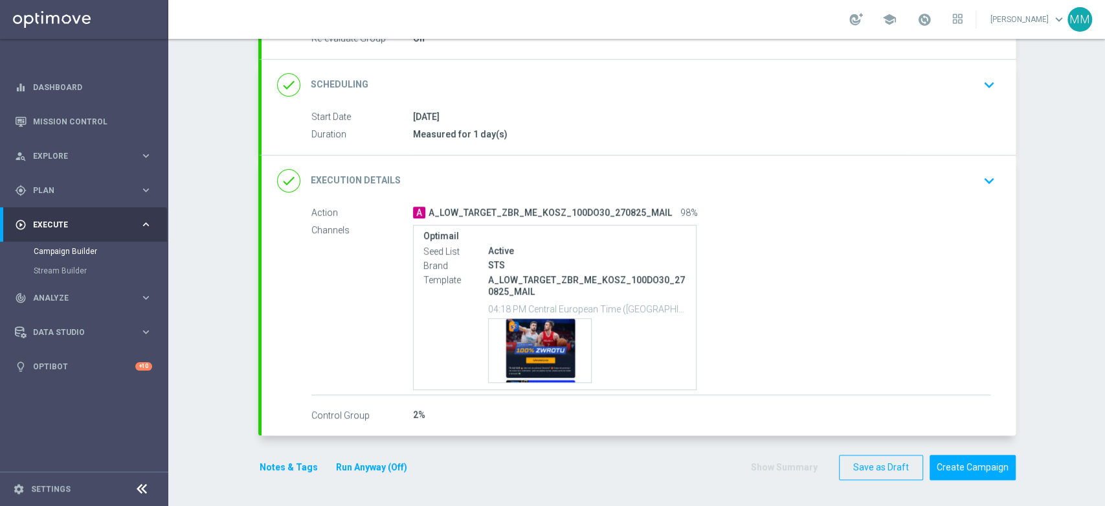
scroll to position [168, 0]
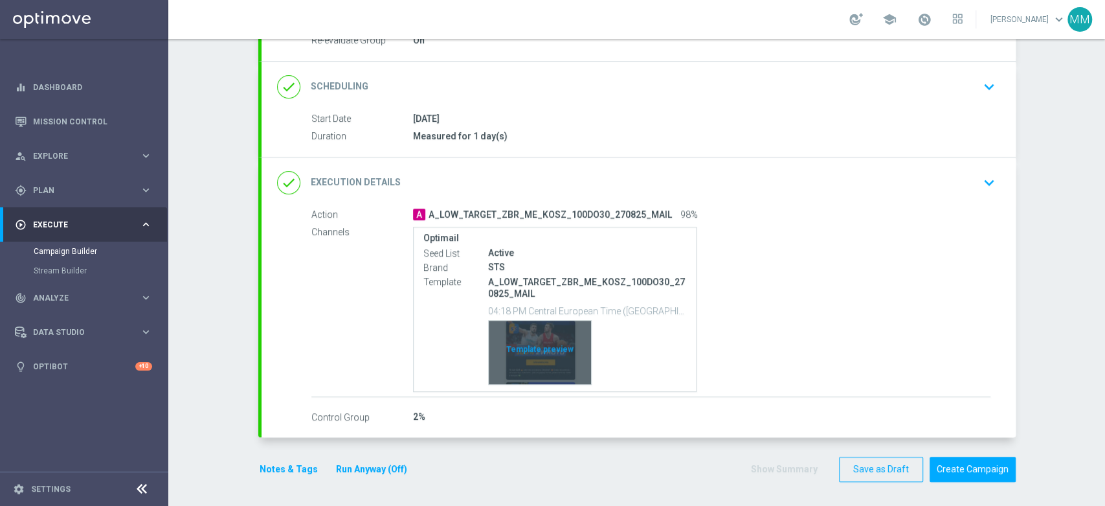
click at [537, 361] on div "Template preview" at bounding box center [540, 352] width 102 height 63
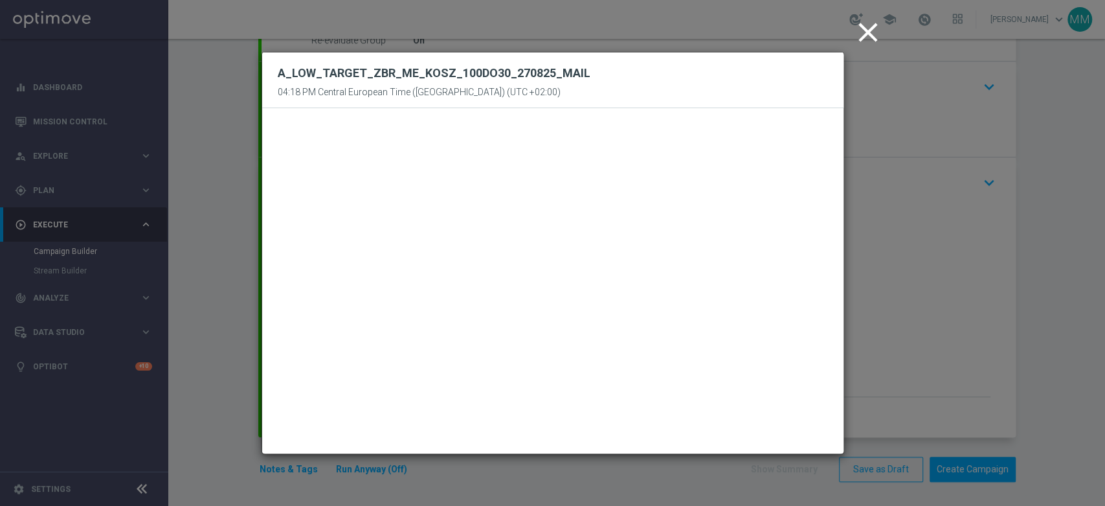
click at [866, 35] on icon "close" at bounding box center [868, 32] width 32 height 32
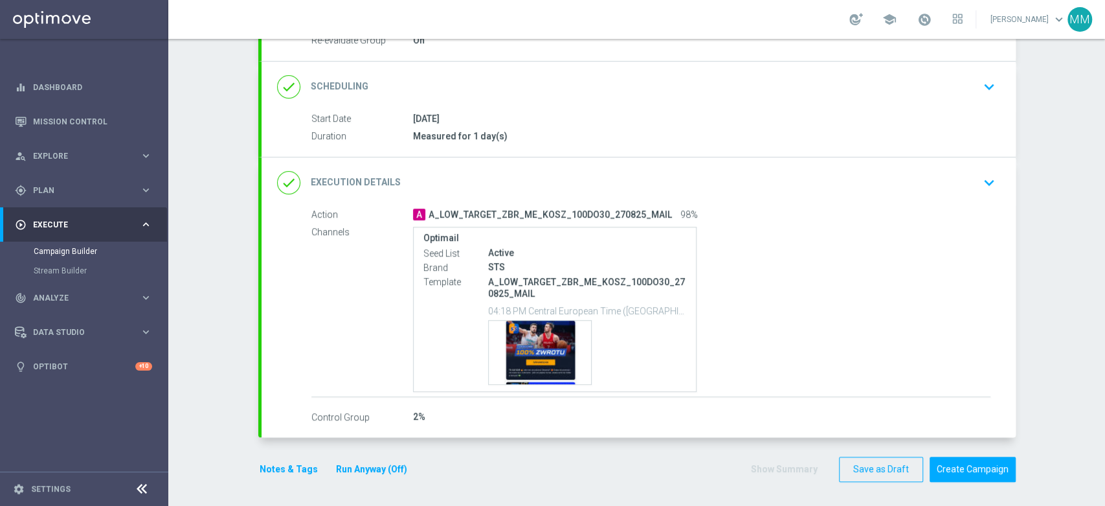
scroll to position [0, 0]
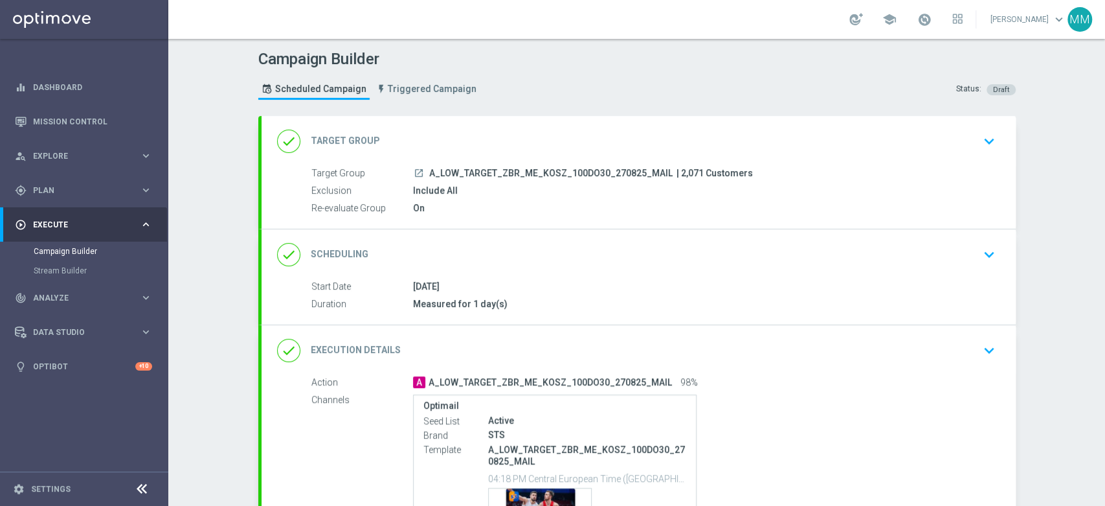
click at [444, 253] on div "done Scheduling keyboard_arrow_down" at bounding box center [638, 254] width 723 height 25
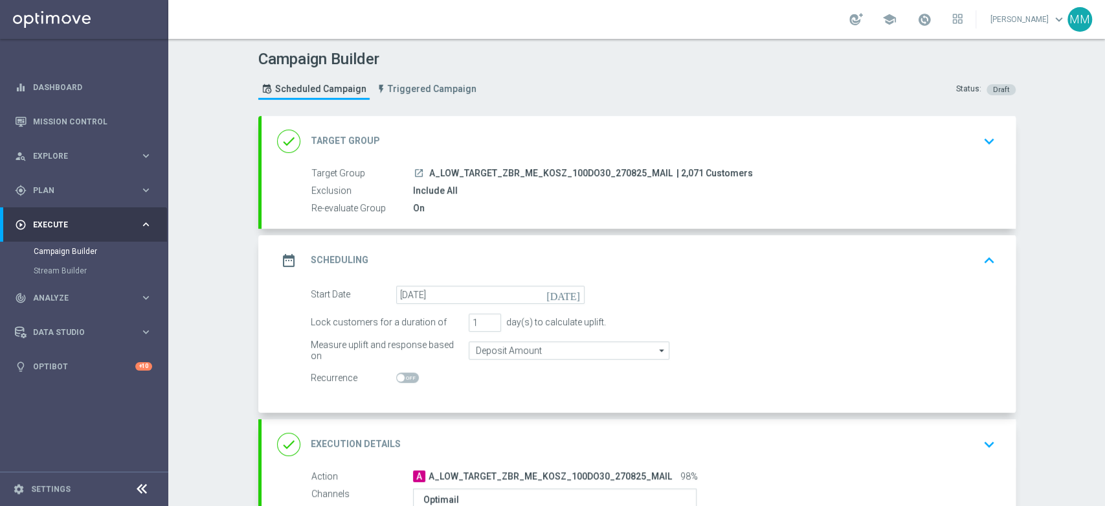
click at [459, 255] on div "date_range Scheduling keyboard_arrow_up" at bounding box center [638, 260] width 723 height 25
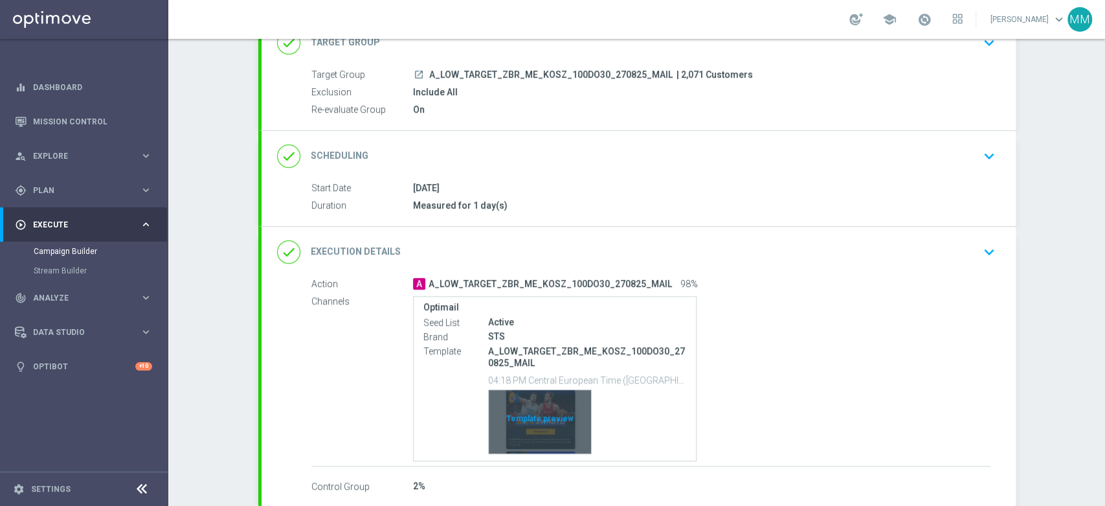
scroll to position [168, 0]
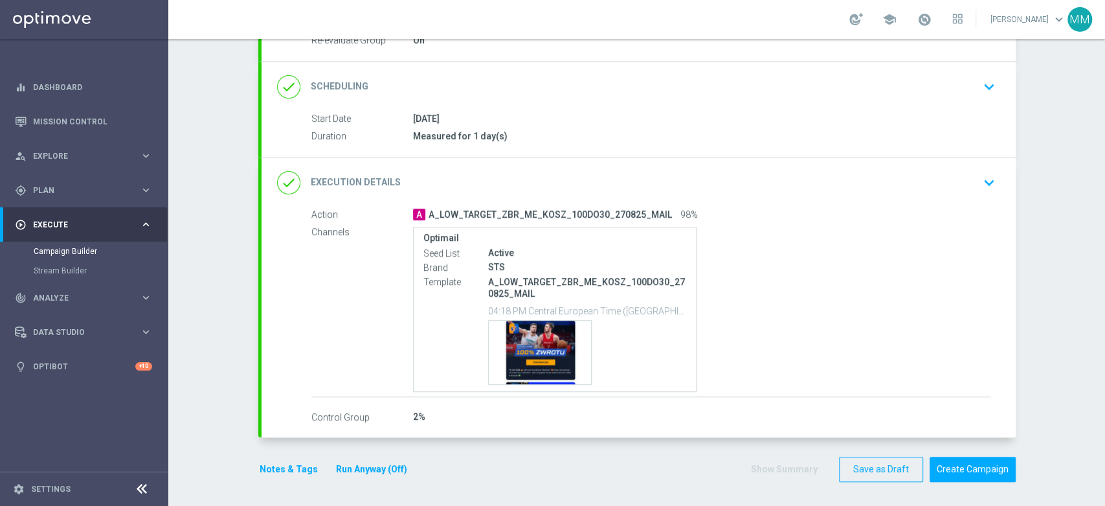
click at [291, 467] on button "Notes & Tags" at bounding box center [288, 469] width 61 height 16
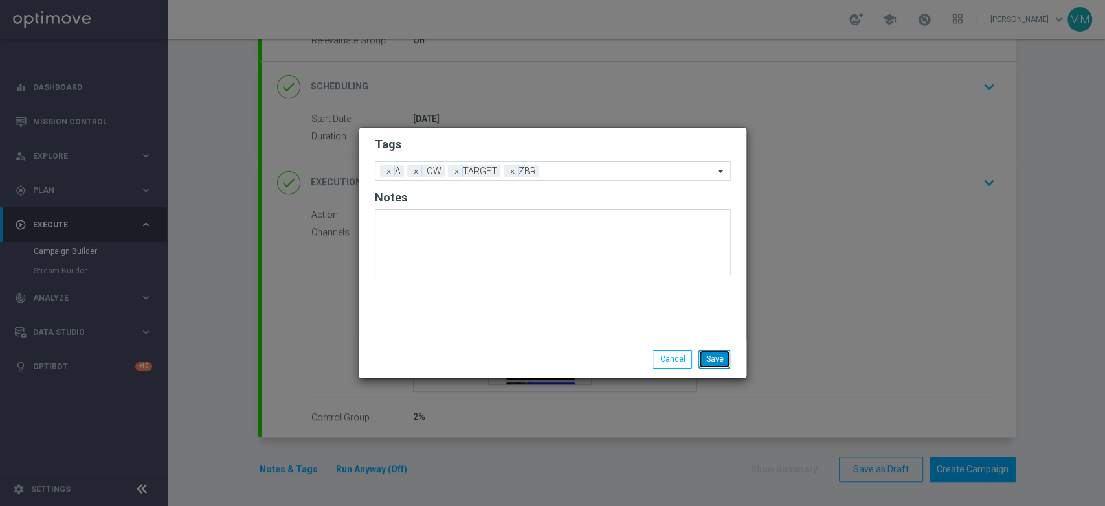
click at [717, 361] on button "Save" at bounding box center [715, 359] width 32 height 18
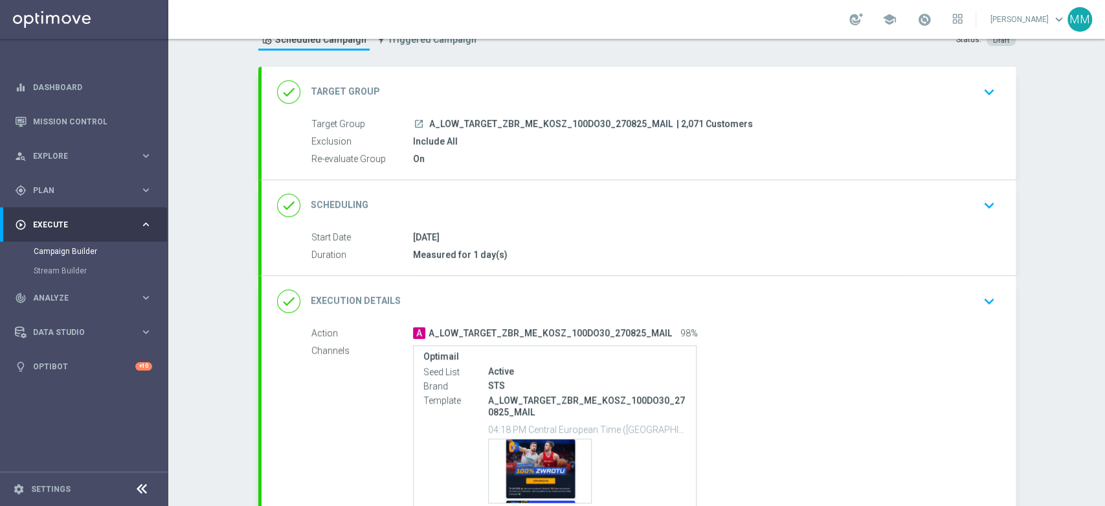
scroll to position [72, 0]
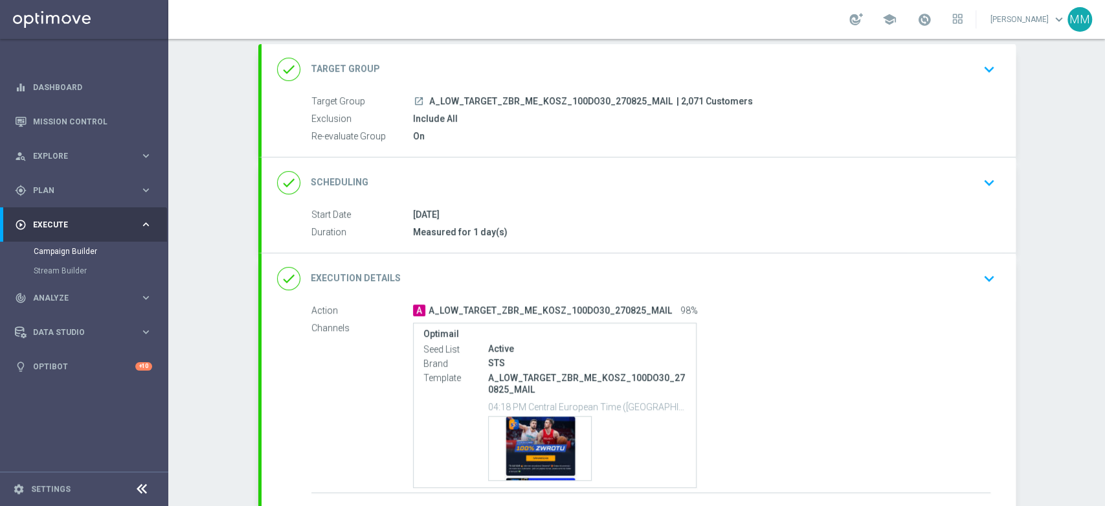
drag, startPoint x: 512, startPoint y: 175, endPoint x: 519, endPoint y: 170, distance: 8.8
click at [512, 175] on div "done Scheduling keyboard_arrow_down" at bounding box center [638, 182] width 723 height 25
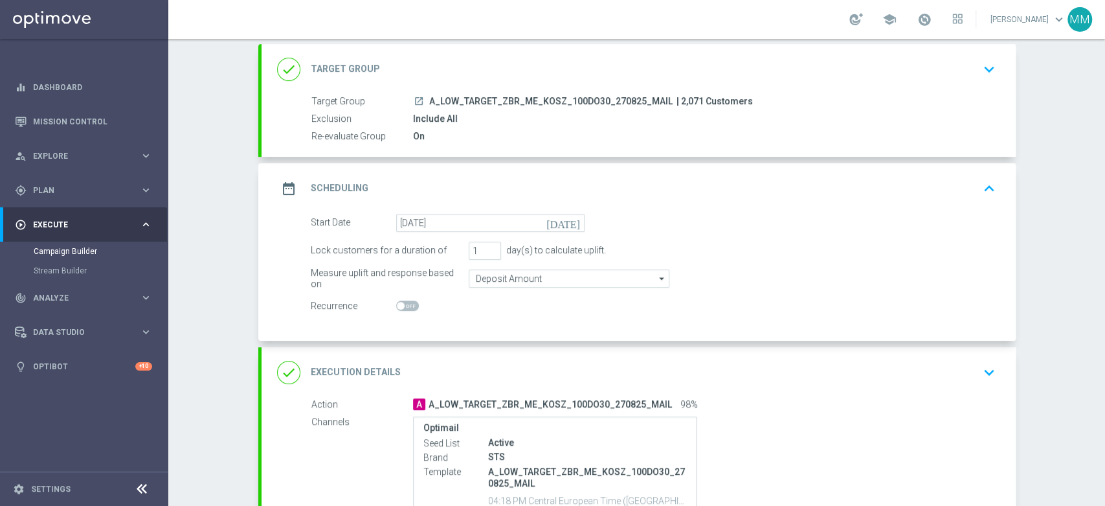
click at [603, 180] on div "date_range Scheduling keyboard_arrow_up Start Date 28 Aug 2025 Duration Measure…" at bounding box center [639, 251] width 754 height 177
click at [613, 170] on div "date_range Scheduling keyboard_arrow_up" at bounding box center [639, 188] width 754 height 51
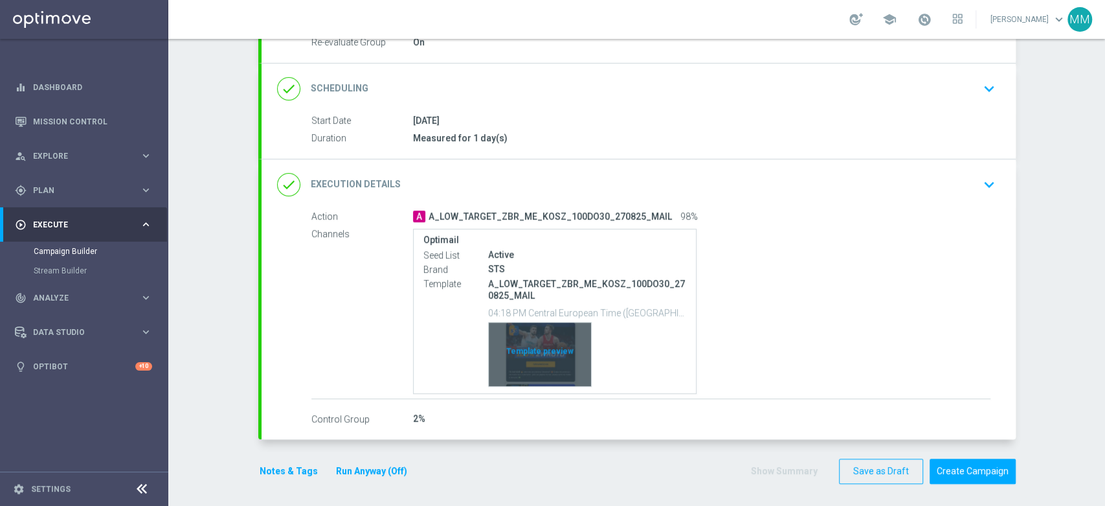
scroll to position [168, 0]
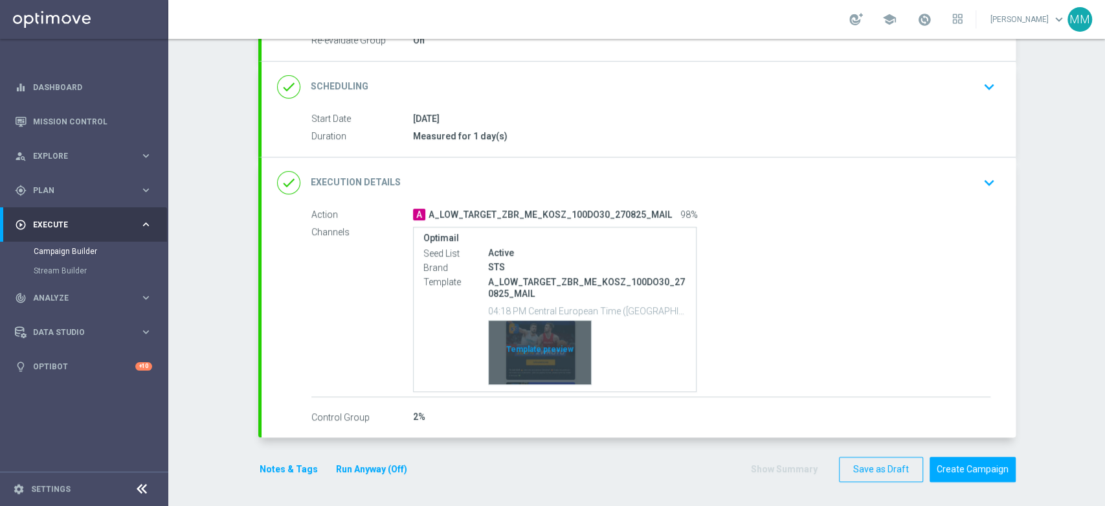
click at [554, 355] on div "Template preview" at bounding box center [540, 352] width 102 height 63
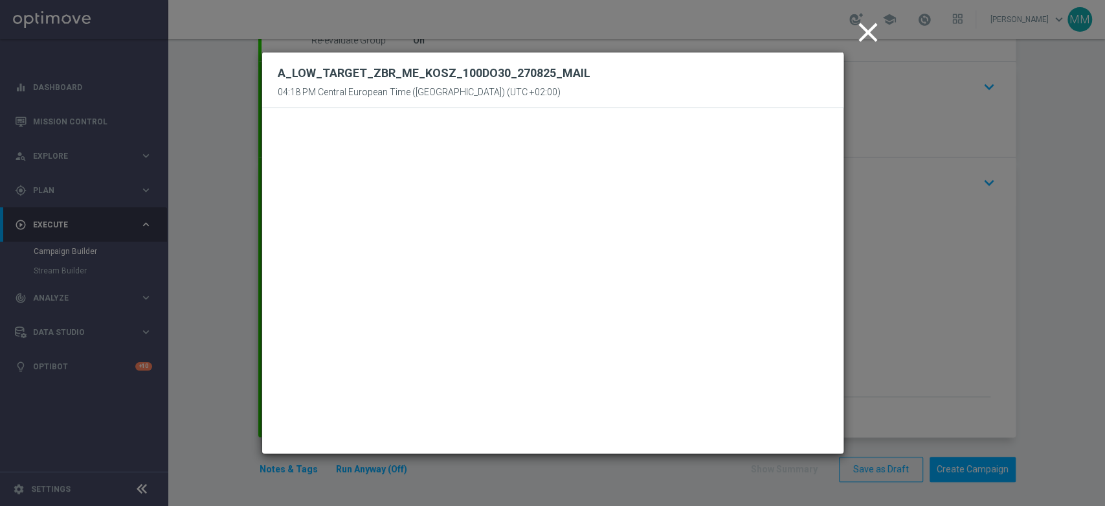
click at [875, 32] on icon "close" at bounding box center [868, 32] width 32 height 32
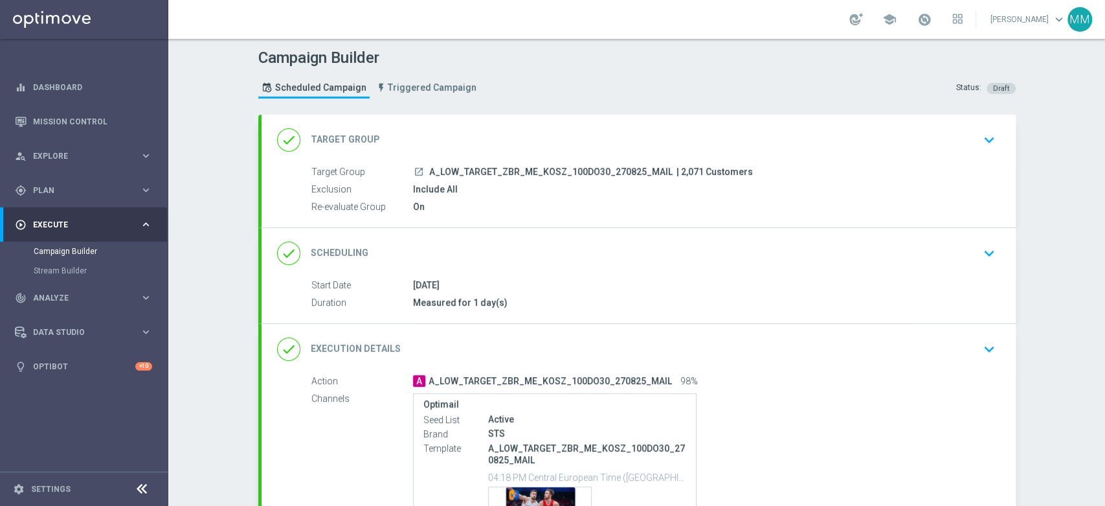
scroll to position [0, 0]
click at [485, 133] on div "done Target Group keyboard_arrow_down" at bounding box center [638, 141] width 723 height 25
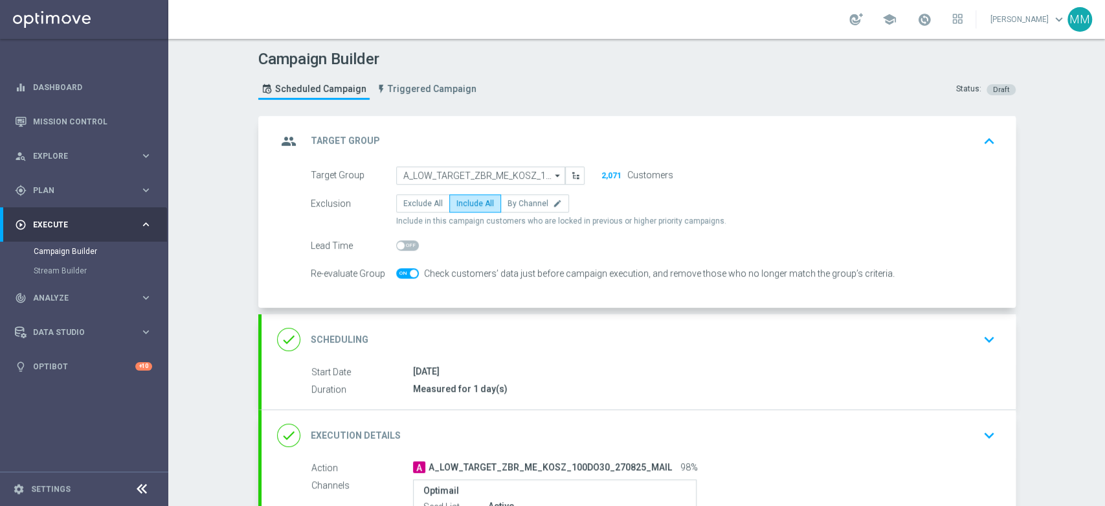
click at [455, 315] on div "done Scheduling keyboard_arrow_down" at bounding box center [639, 339] width 754 height 51
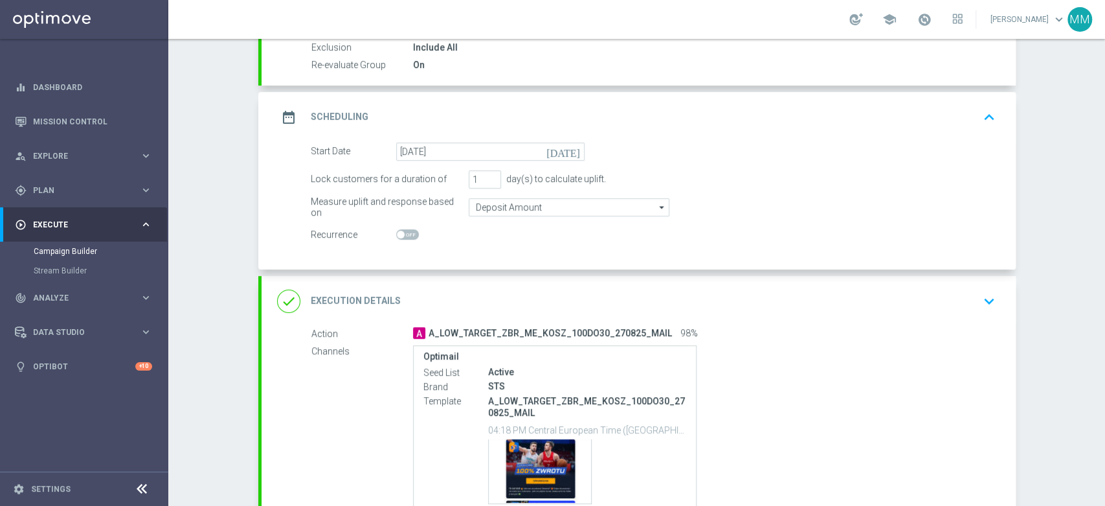
scroll to position [144, 0]
click at [514, 300] on div "done Execution Details keyboard_arrow_down" at bounding box center [638, 300] width 723 height 25
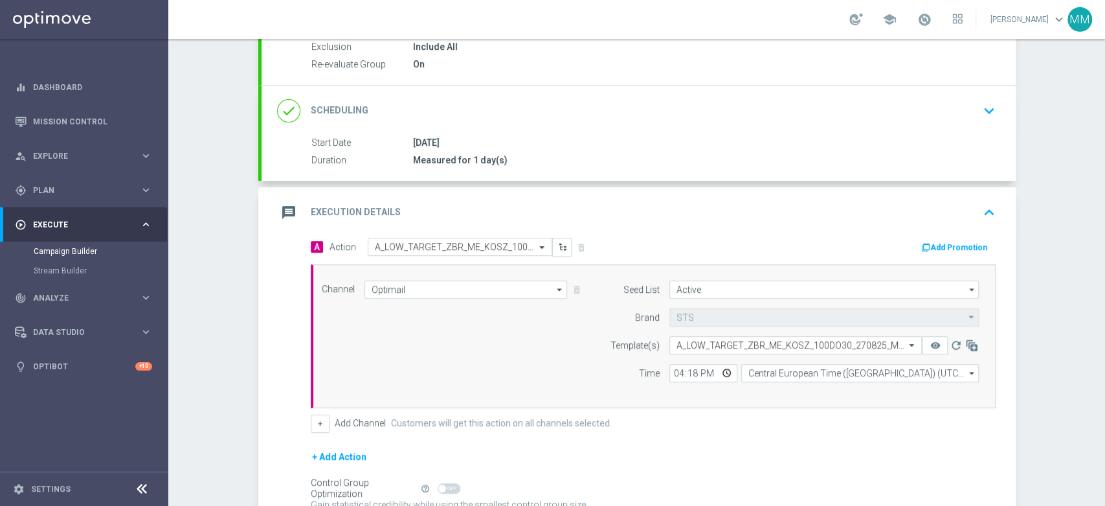
click at [618, 209] on div "message Execution Details keyboard_arrow_up" at bounding box center [638, 212] width 723 height 25
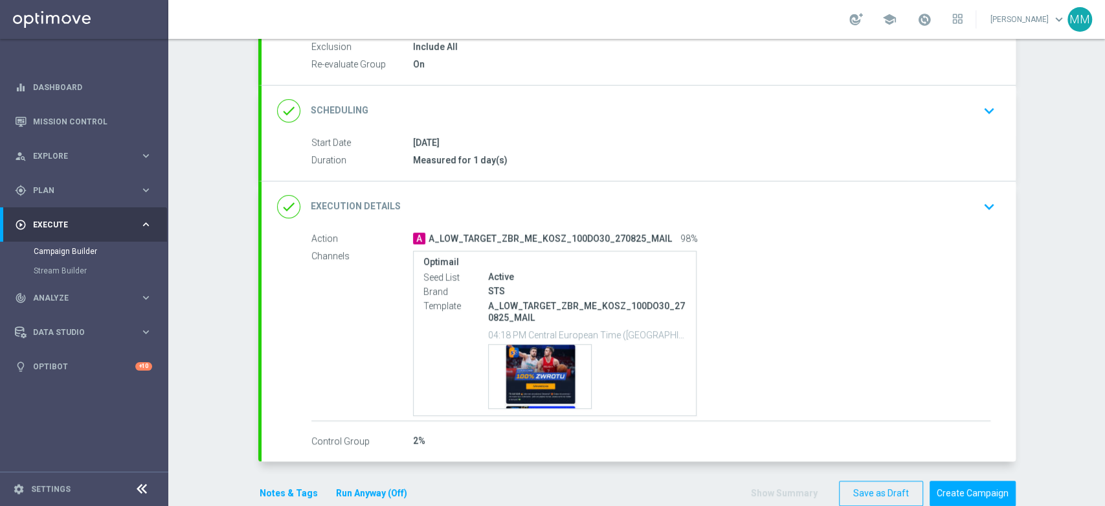
scroll to position [168, 0]
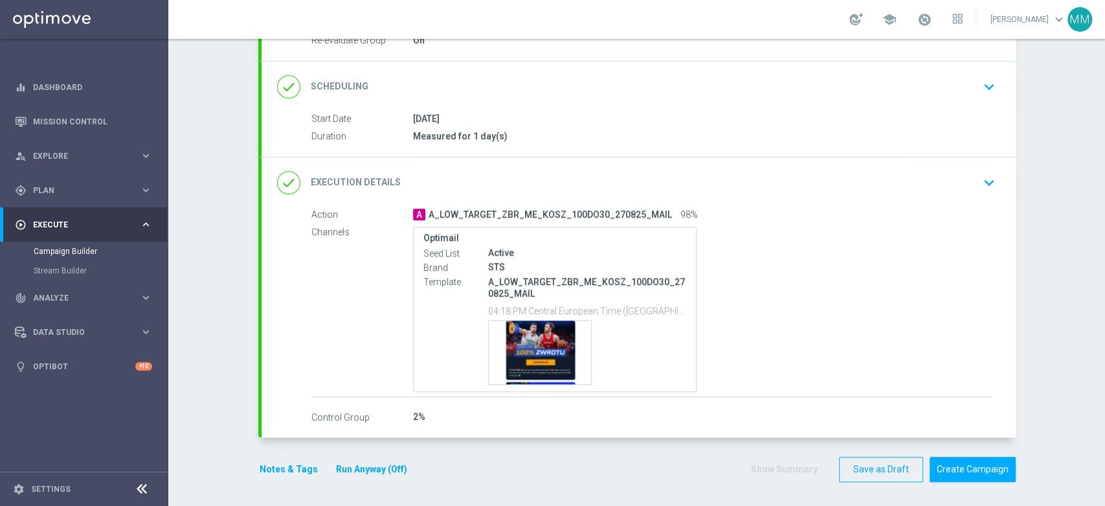
click at [290, 472] on button "Notes & Tags" at bounding box center [288, 469] width 61 height 16
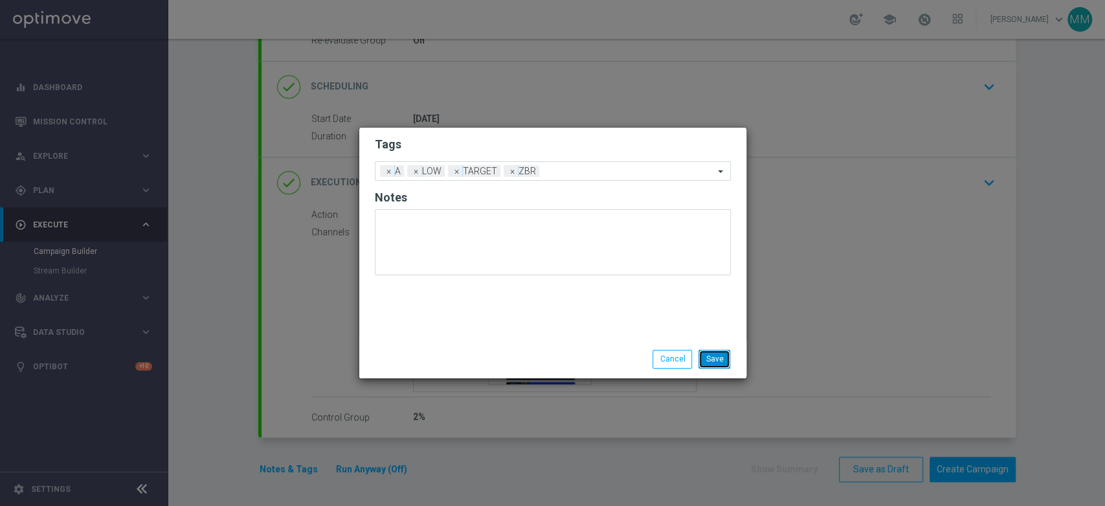
click at [721, 356] on button "Save" at bounding box center [715, 359] width 32 height 18
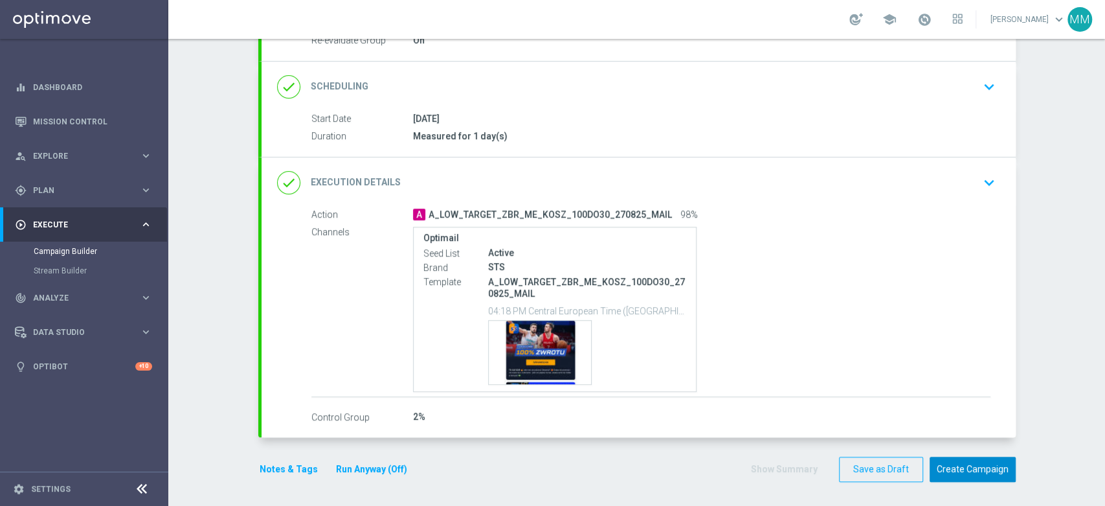
click at [957, 477] on button "Create Campaign" at bounding box center [973, 468] width 86 height 25
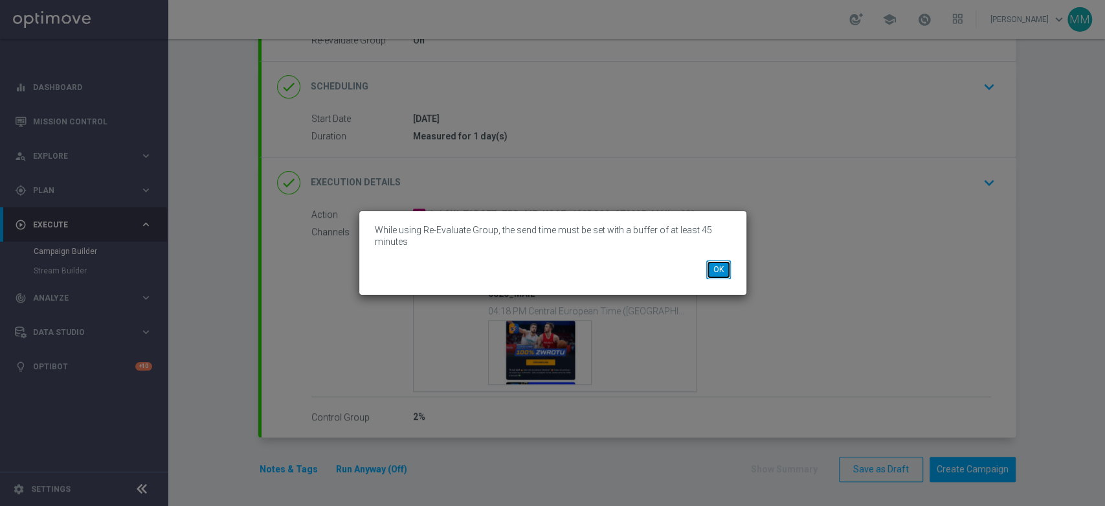
click at [716, 271] on button "OK" at bounding box center [718, 269] width 25 height 18
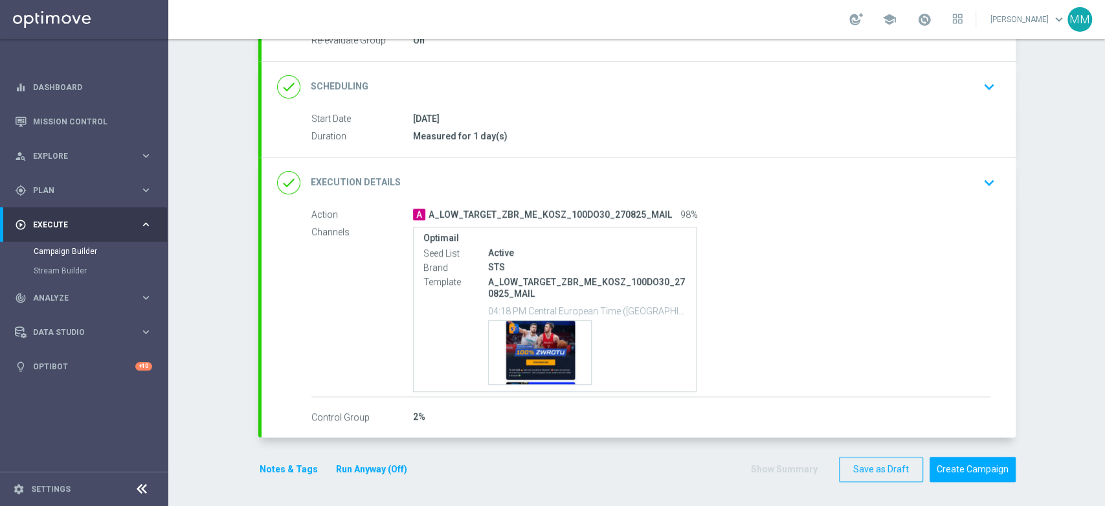
click at [550, 198] on div "done Execution Details keyboard_arrow_down" at bounding box center [639, 182] width 754 height 51
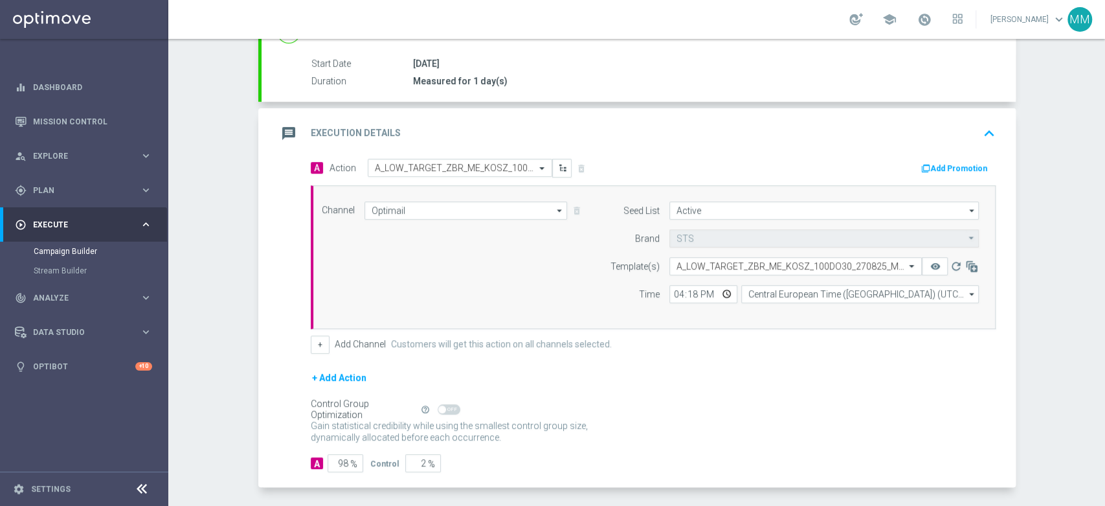
scroll to position [273, 0]
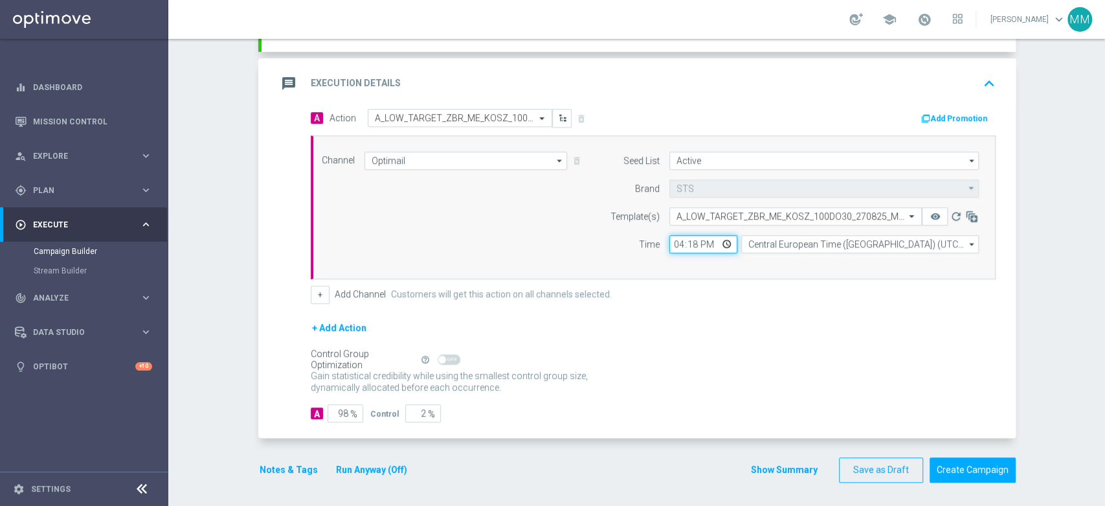
click at [686, 245] on input "16:18" at bounding box center [704, 244] width 68 height 18
click at [669, 87] on div "message Execution Details keyboard_arrow_up" at bounding box center [638, 83] width 723 height 25
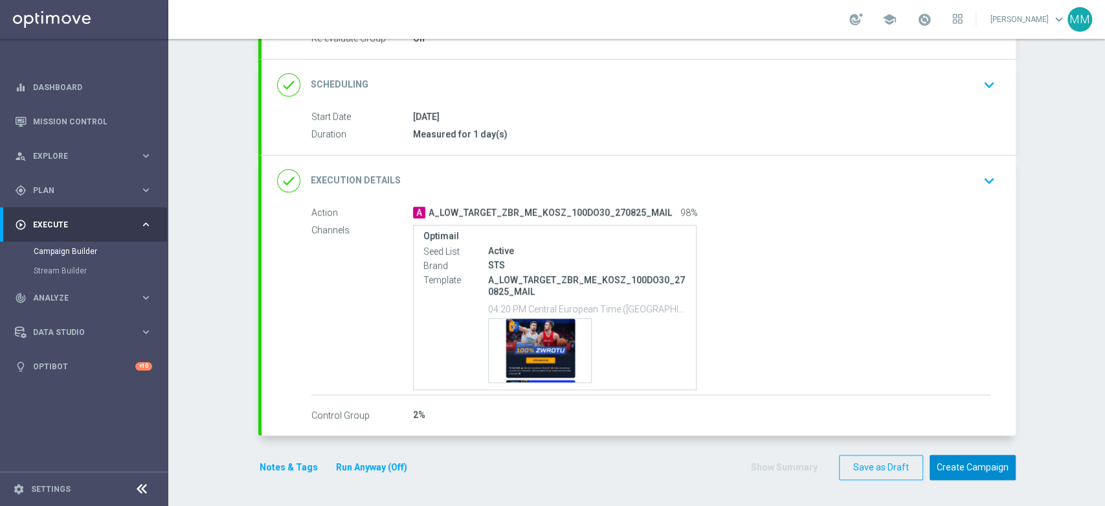
scroll to position [168, 0]
click at [969, 460] on button "Create Campaign" at bounding box center [973, 468] width 86 height 25
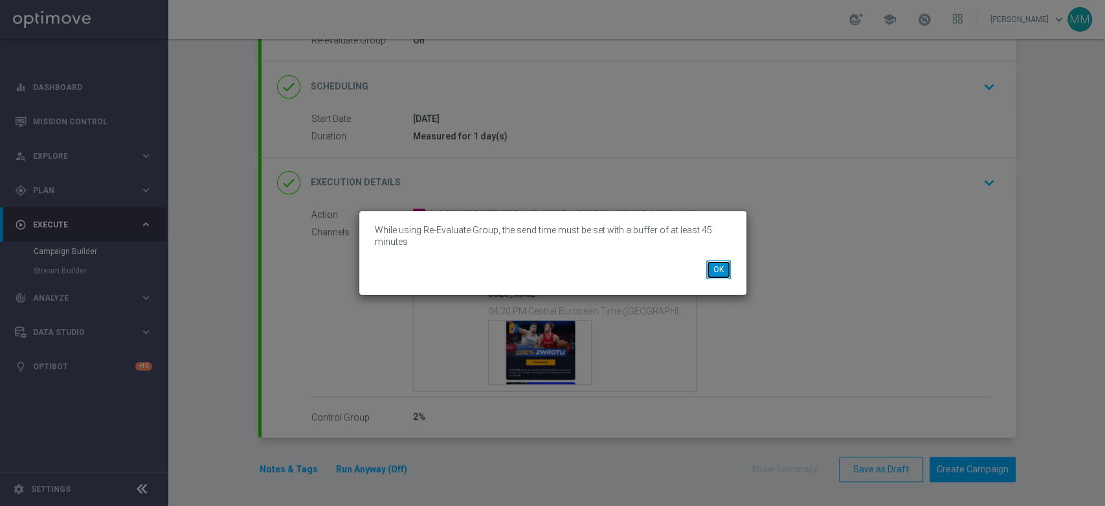
click at [722, 269] on button "OK" at bounding box center [718, 269] width 25 height 18
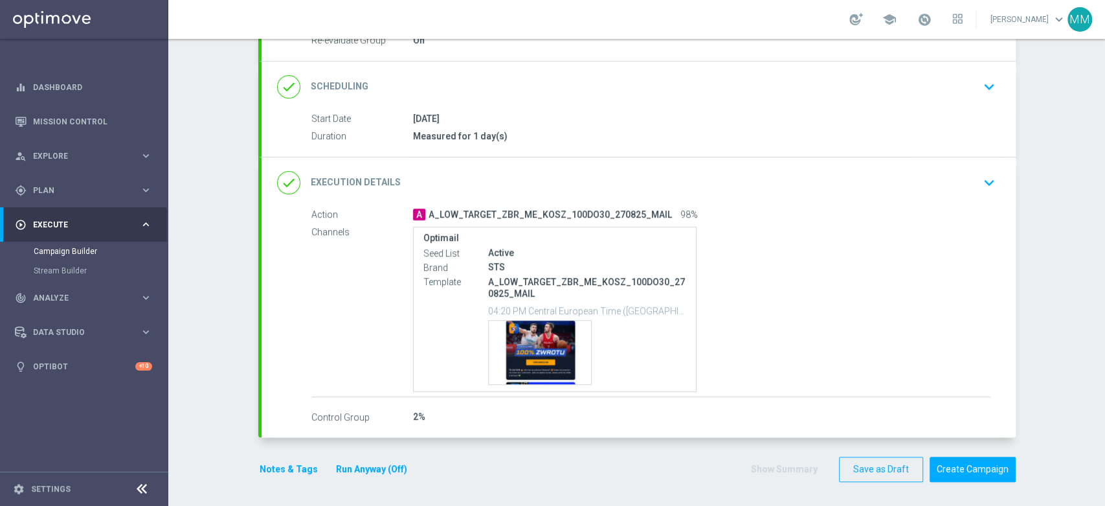
click at [690, 180] on div "done Execution Details keyboard_arrow_down" at bounding box center [638, 182] width 723 height 25
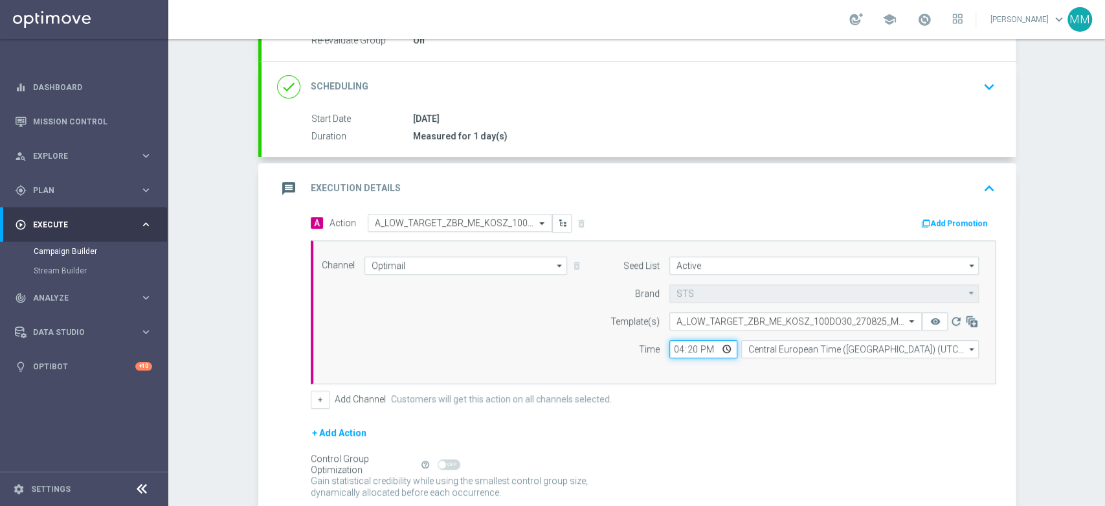
click at [689, 345] on input "16:20" at bounding box center [704, 349] width 68 height 18
click at [686, 346] on input "16:25" at bounding box center [704, 349] width 68 height 18
type input "16:24"
click at [715, 202] on div "message Execution Details keyboard_arrow_up" at bounding box center [639, 188] width 754 height 51
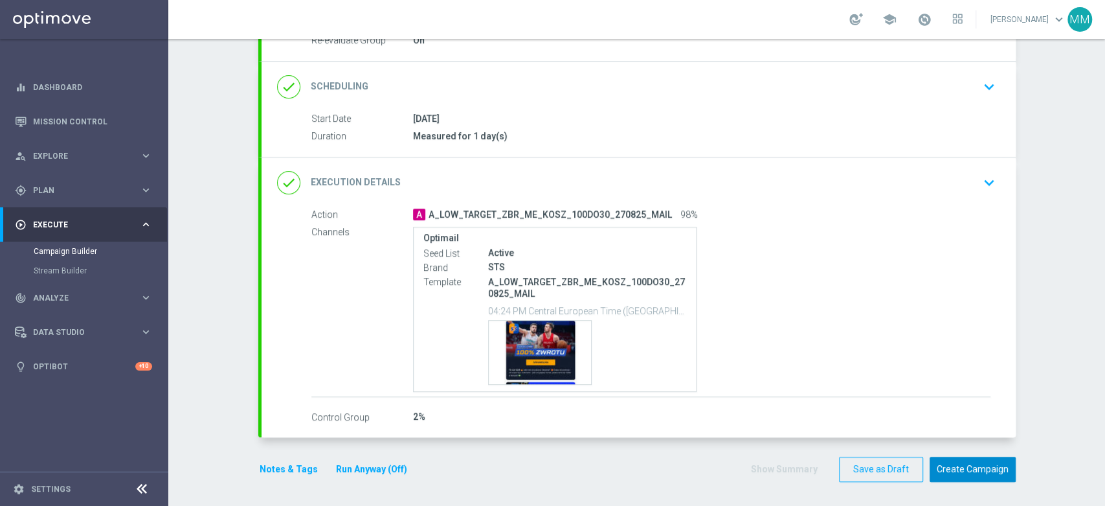
click at [966, 465] on button "Create Campaign" at bounding box center [973, 468] width 86 height 25
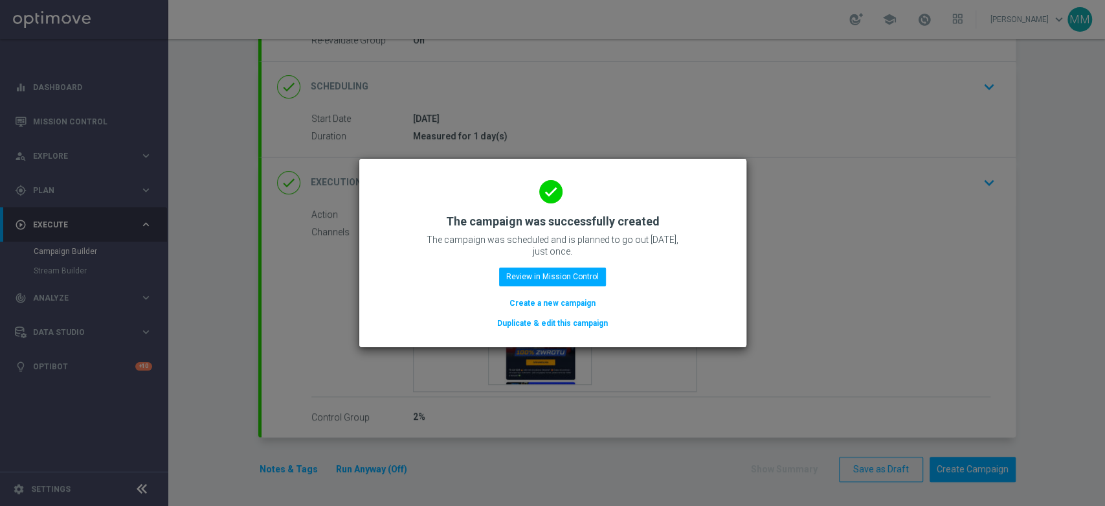
click at [534, 300] on button "Create a new campaign" at bounding box center [552, 303] width 89 height 14
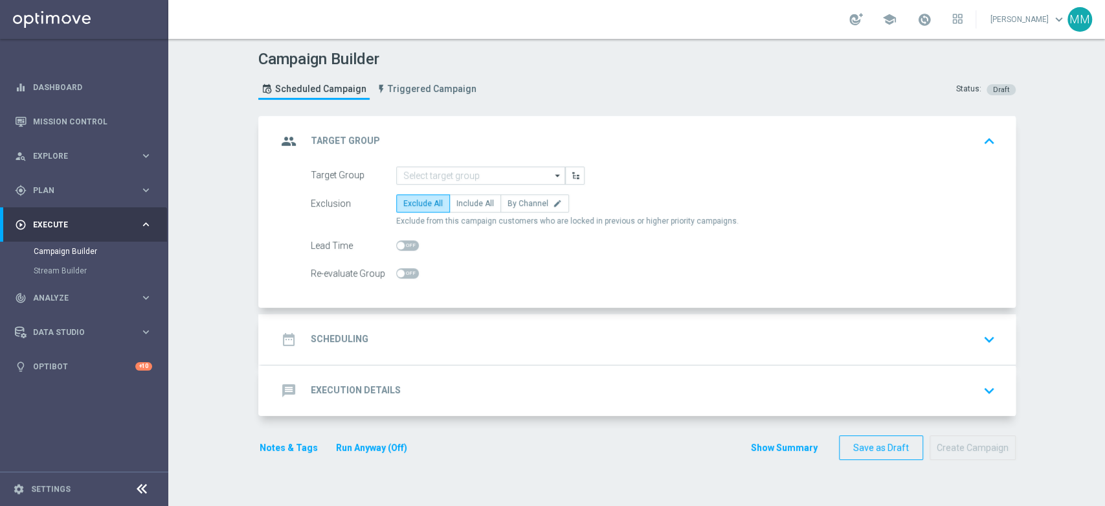
scroll to position [0, 0]
click at [502, 166] on input at bounding box center [480, 175] width 169 height 18
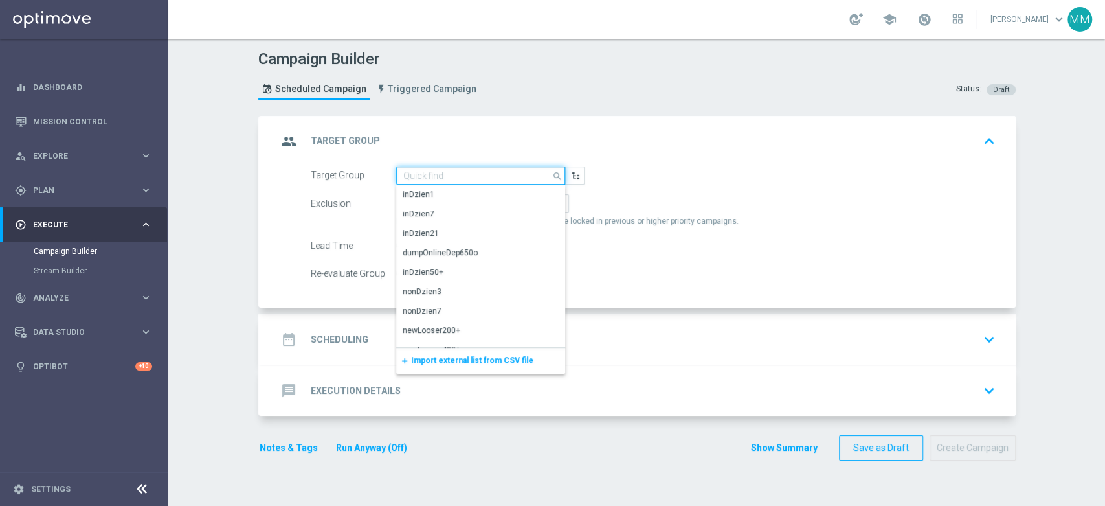
paste input "A_MED_TARGET_ZBR_ME_KOSZ_100DO50_270825_MAIL"
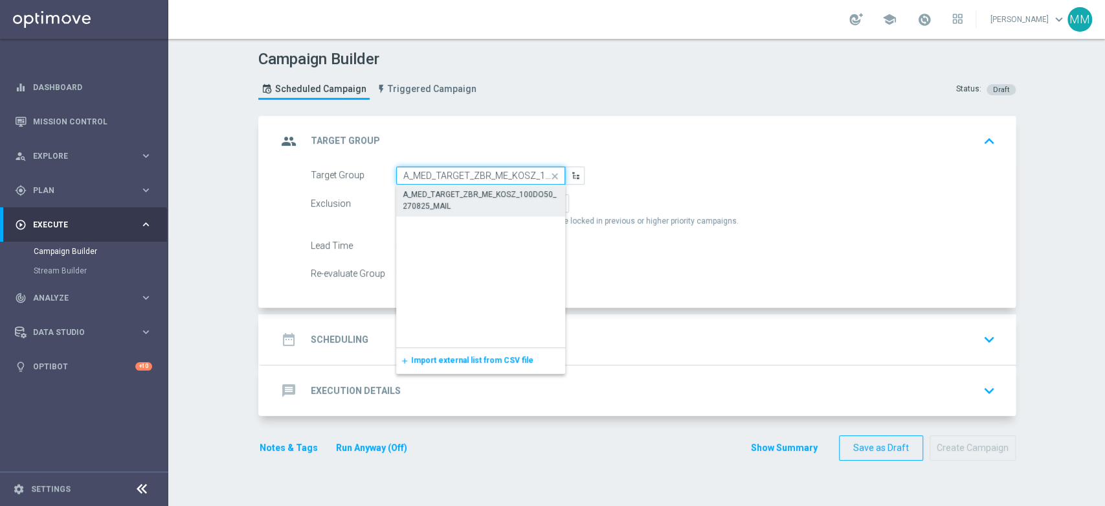
scroll to position [0, 80]
click at [484, 204] on div "A_MED_TARGET_ZBR_ME_KOSZ_100DO50_270825_MAIL" at bounding box center [480, 200] width 155 height 23
type input "A_MED_TARGET_ZBR_ME_KOSZ_100DO50_270825_MAIL"
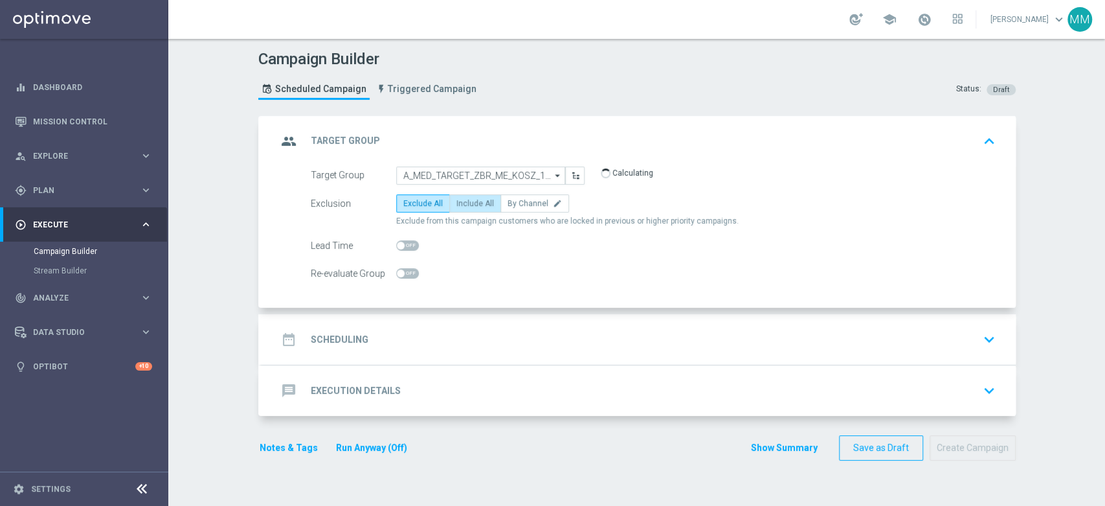
click at [473, 205] on span "Include All" at bounding box center [475, 203] width 38 height 9
click at [465, 205] on input "Include All" at bounding box center [460, 205] width 8 height 8
radio input "true"
click at [397, 271] on span at bounding box center [401, 273] width 8 height 8
click at [396, 271] on input "checkbox" at bounding box center [407, 273] width 23 height 10
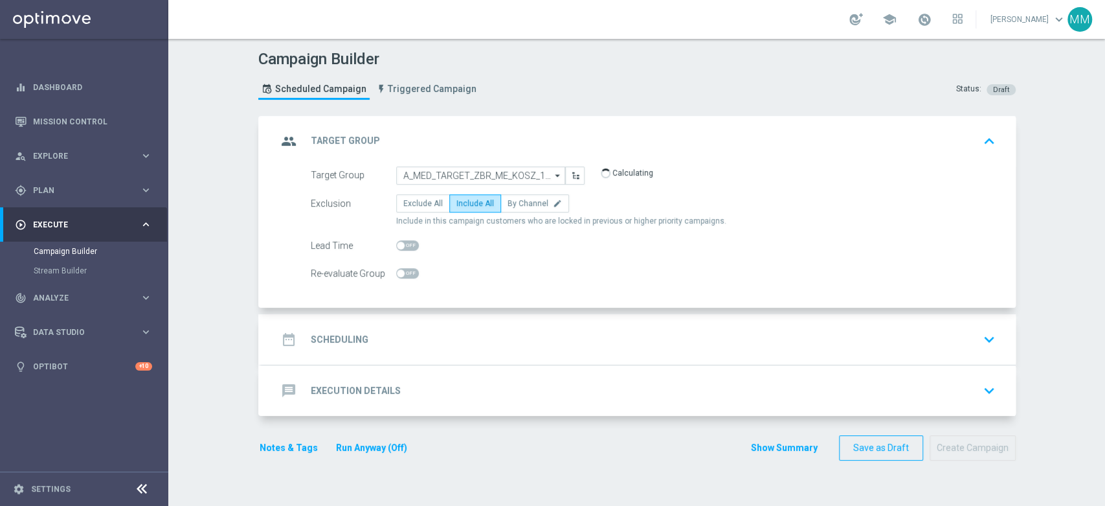
checkbox input "true"
click at [425, 338] on div "date_range Scheduling keyboard_arrow_down" at bounding box center [638, 339] width 723 height 25
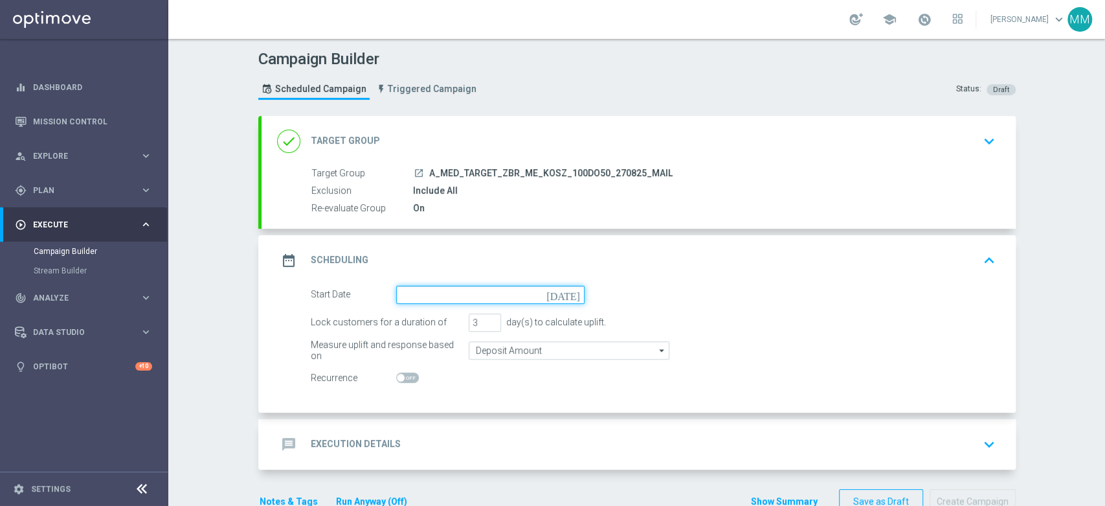
click at [458, 286] on input at bounding box center [490, 295] width 188 height 18
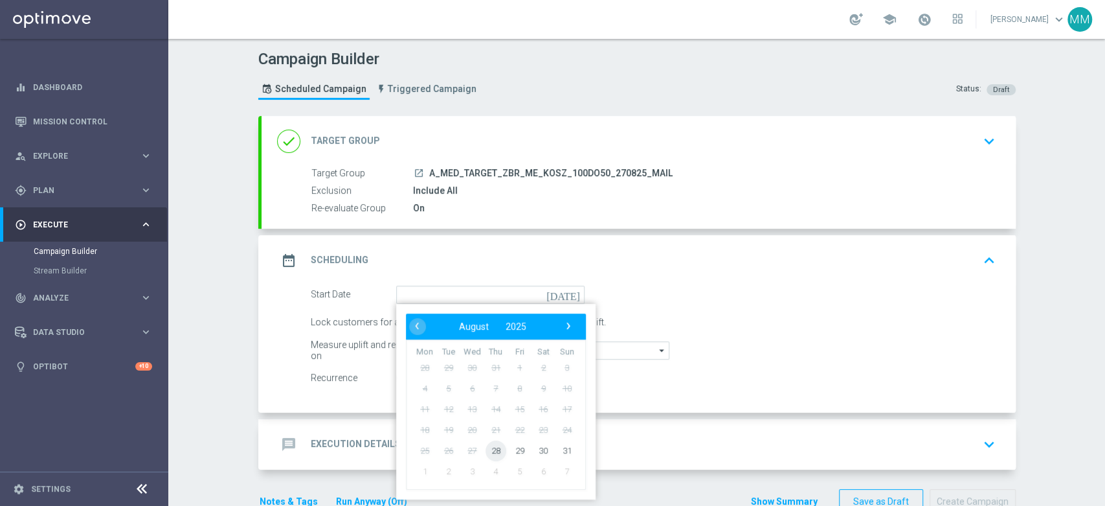
click at [492, 449] on span "28" at bounding box center [495, 450] width 21 height 21
type input "[DATE]"
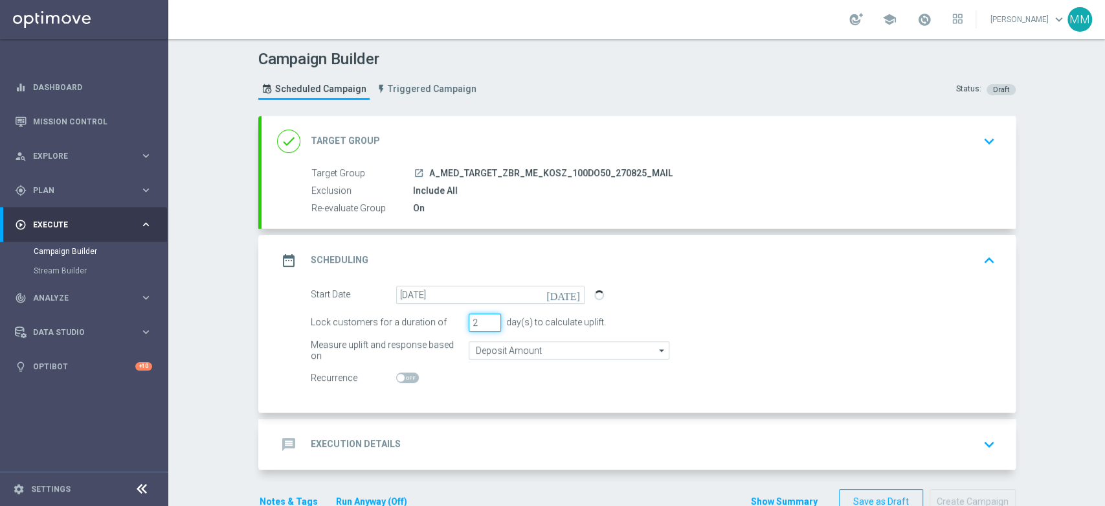
click at [488, 322] on input "2" at bounding box center [485, 322] width 32 height 18
type input "1"
click at [488, 322] on input "1" at bounding box center [485, 322] width 32 height 18
click at [493, 399] on div "Start Date 28 Aug 2025 today Lock customers for a duration of 1 day(s) to calcu…" at bounding box center [639, 349] width 754 height 127
click at [496, 434] on div "message Execution Details keyboard_arrow_down" at bounding box center [638, 444] width 723 height 25
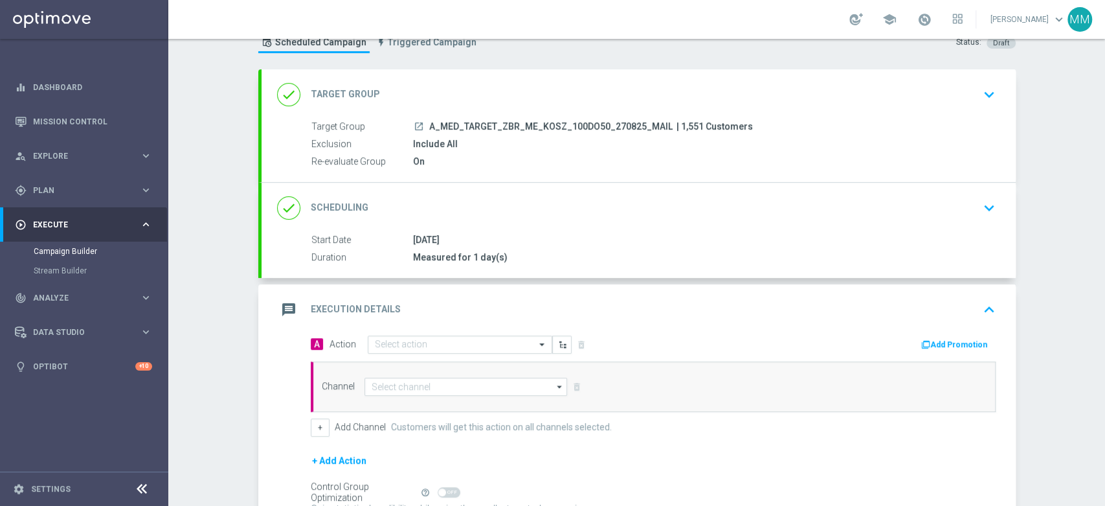
scroll to position [72, 0]
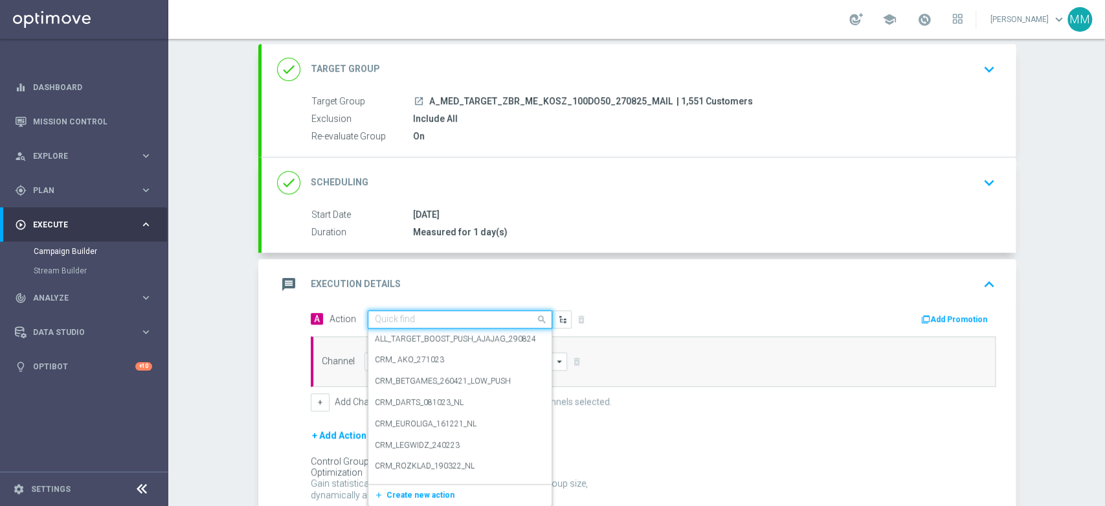
click at [445, 317] on input "text" at bounding box center [447, 319] width 144 height 11
click at [409, 493] on span "Create new action" at bounding box center [421, 494] width 68 height 9
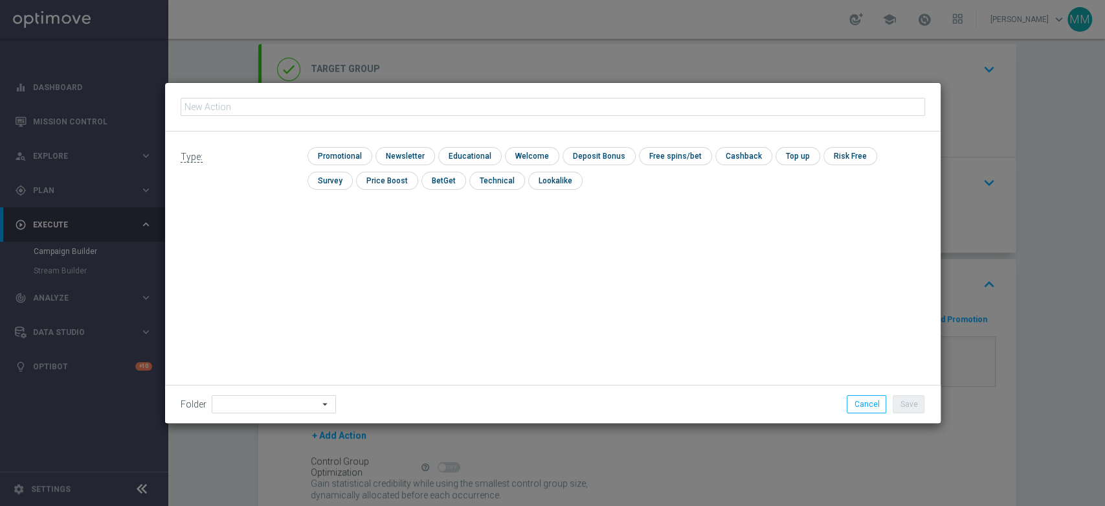
type input "A_MED_TARGET_ZBR_ME_KOSZ_100DO50_270825_MAIL"
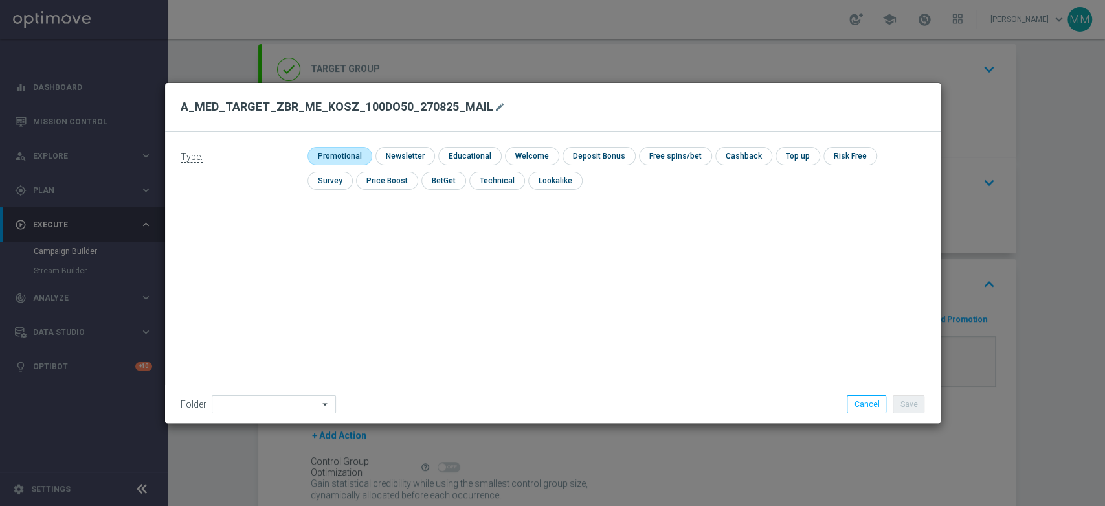
click at [339, 162] on input "checkbox" at bounding box center [339, 155] width 62 height 17
checkbox input "true"
click at [260, 392] on div "Folder arrow_drop_down Drag here to set row groups Drag here to set column labe…" at bounding box center [553, 404] width 776 height 38
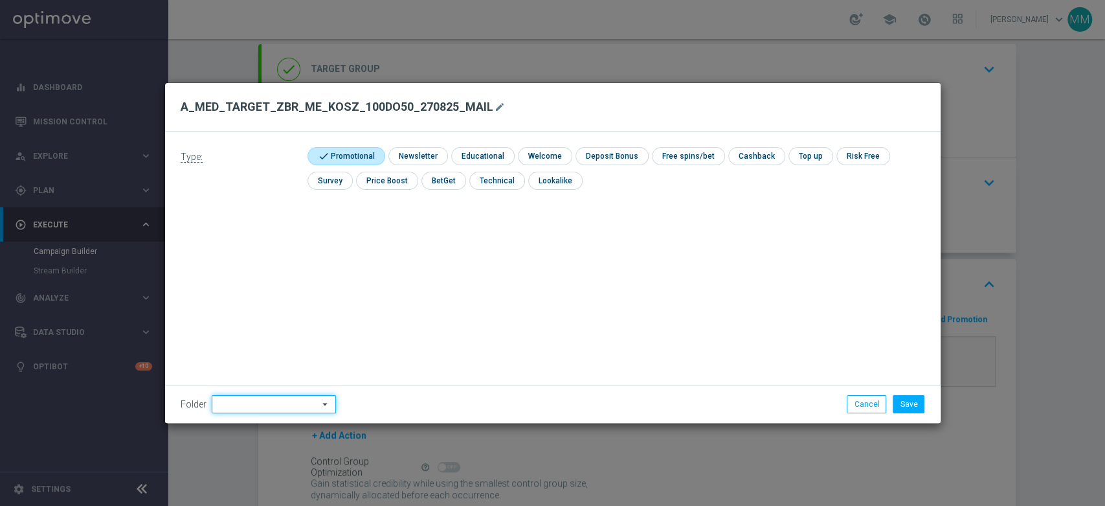
click at [264, 402] on input at bounding box center [274, 404] width 124 height 18
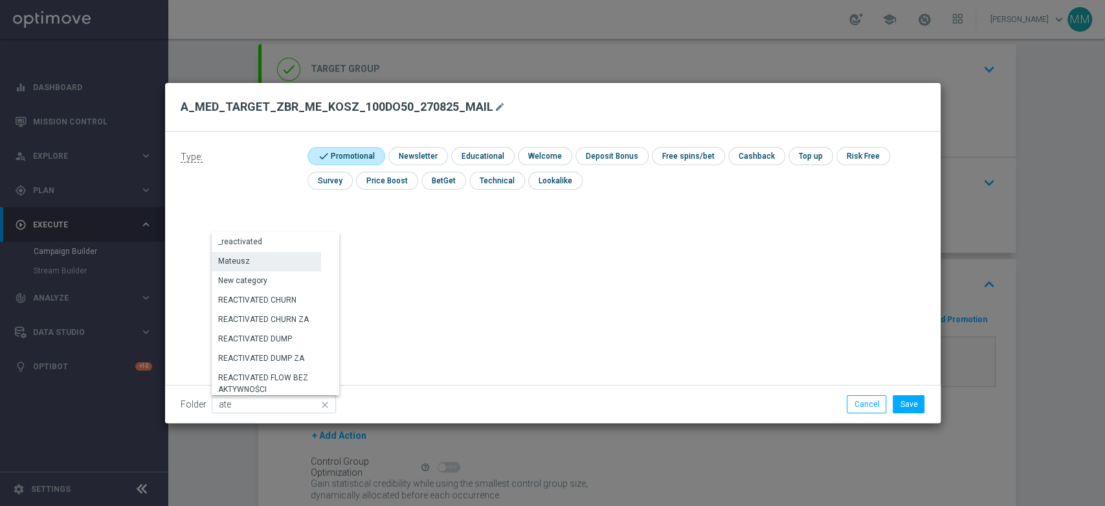
click at [273, 261] on div "Mateusz" at bounding box center [266, 261] width 109 height 18
type input "Mateusz"
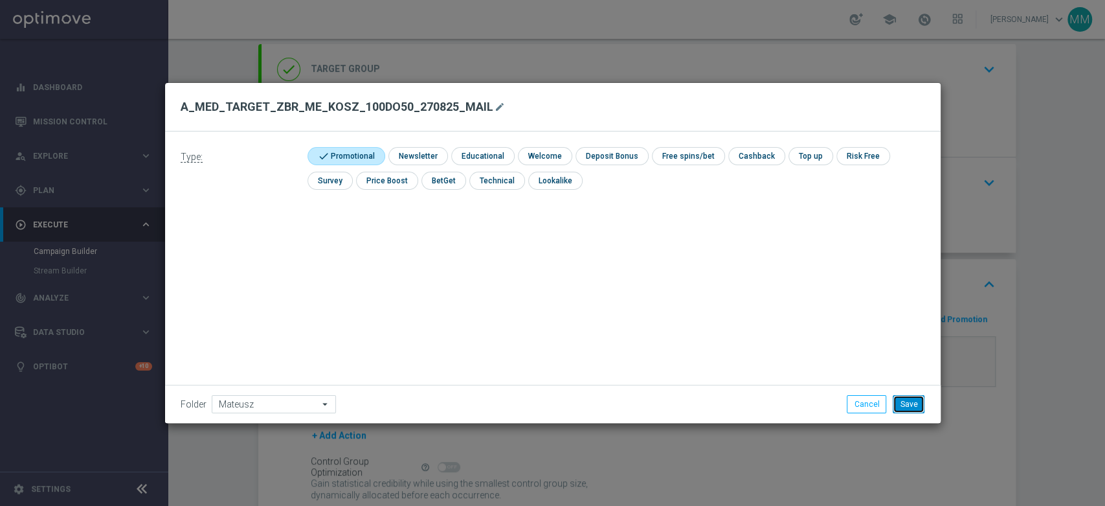
click at [906, 403] on button "Save" at bounding box center [909, 404] width 32 height 18
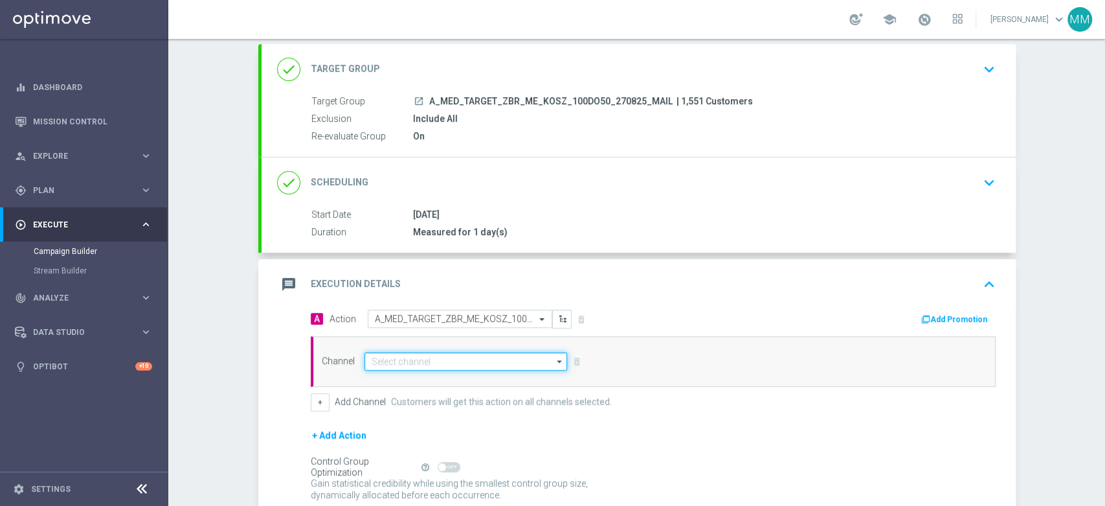
click at [403, 365] on input at bounding box center [466, 361] width 203 height 18
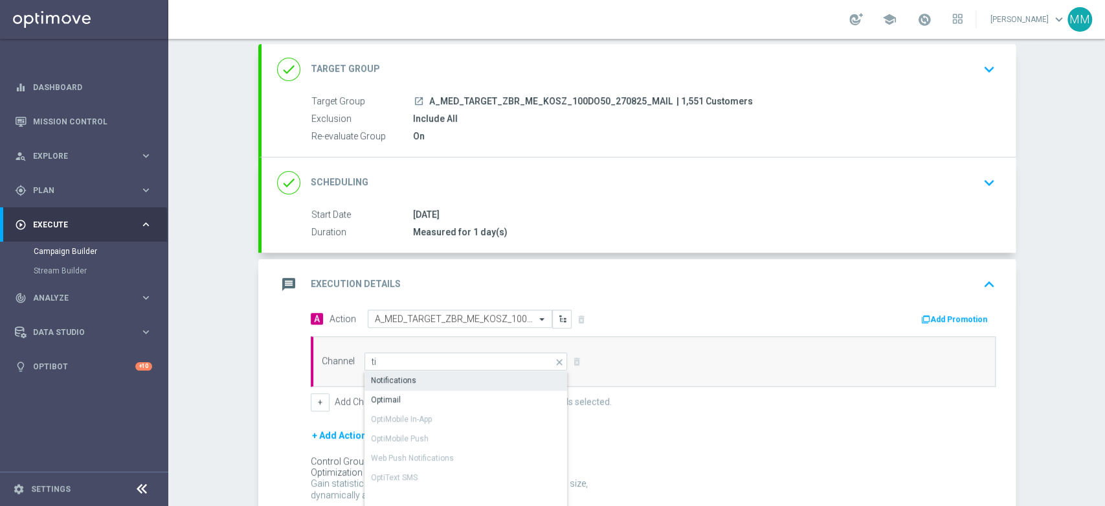
click at [399, 398] on div "Optimail" at bounding box center [467, 399] width 204 height 18
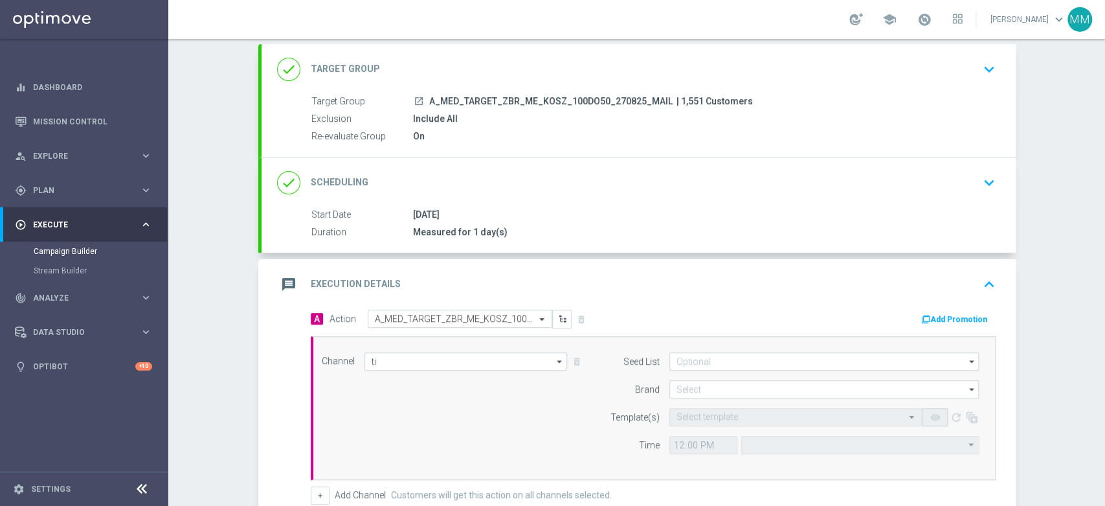
type input "Optimail"
type input "Central European Time ([GEOGRAPHIC_DATA]) (UTC +02:00)"
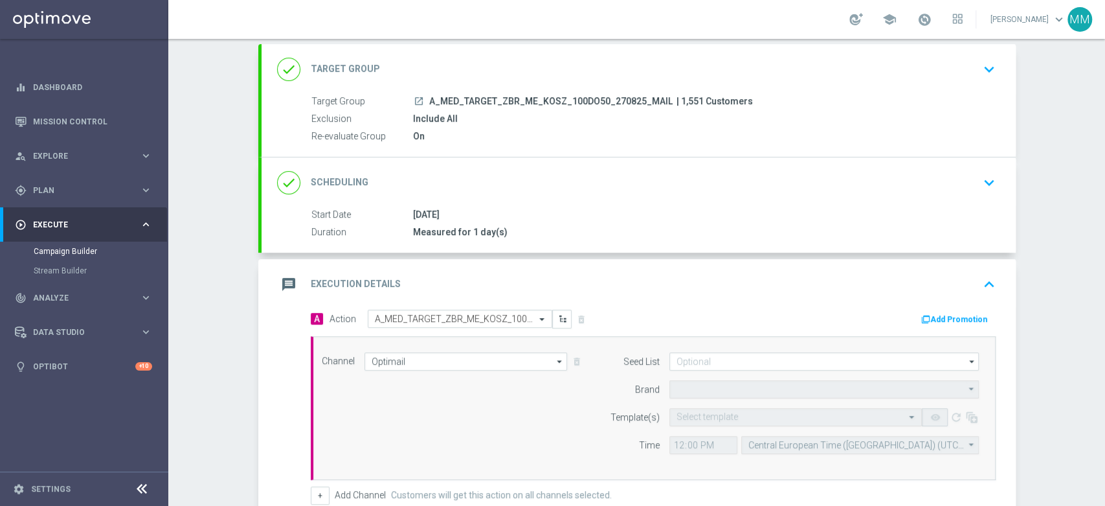
type input "STS"
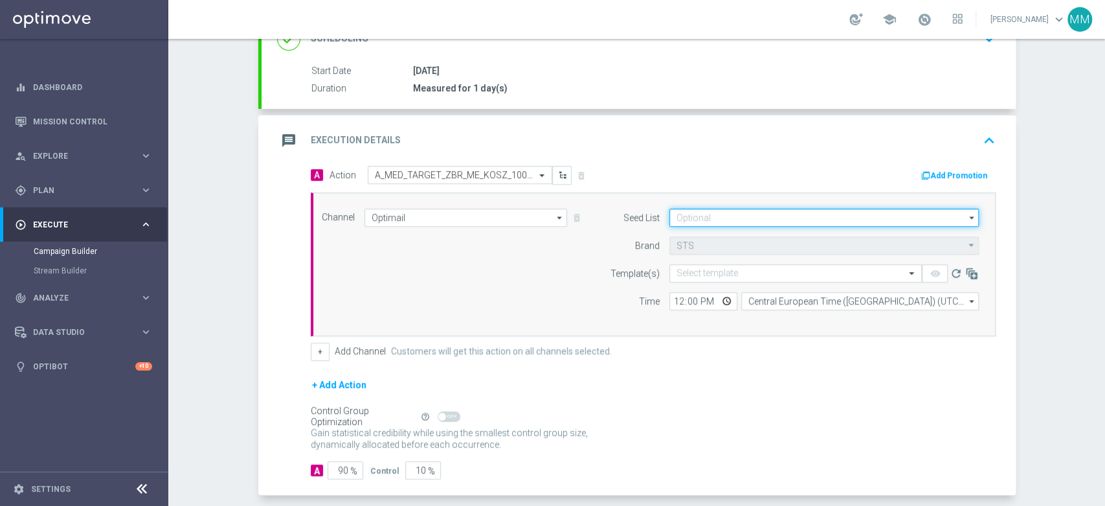
click at [721, 220] on input at bounding box center [824, 217] width 309 height 18
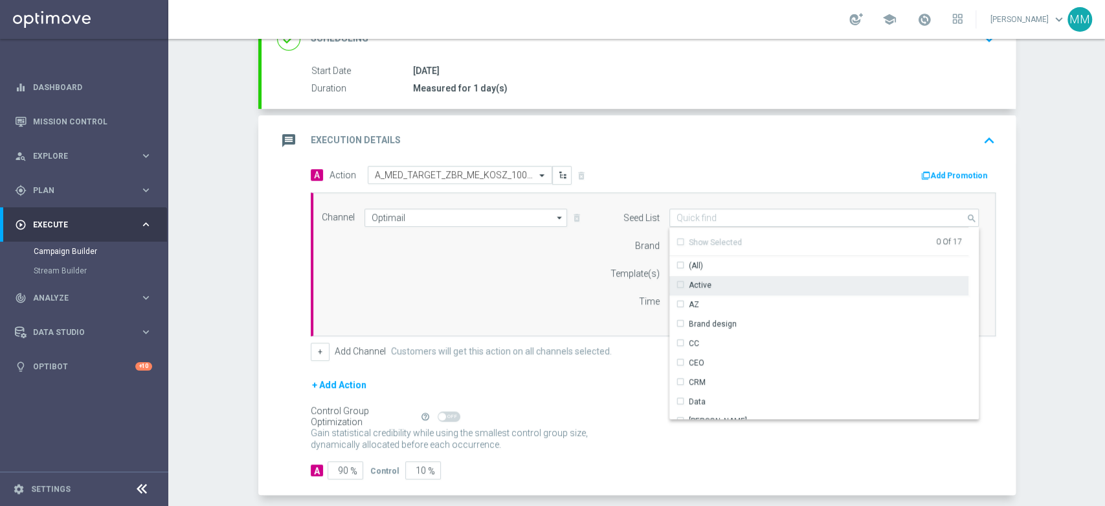
click at [704, 285] on div "Active" at bounding box center [700, 285] width 23 height 12
click at [565, 289] on div "Channel Optimail Optimail arrow_drop_down Drag here to set row groups Drag here…" at bounding box center [650, 263] width 677 height 111
type input "Active"
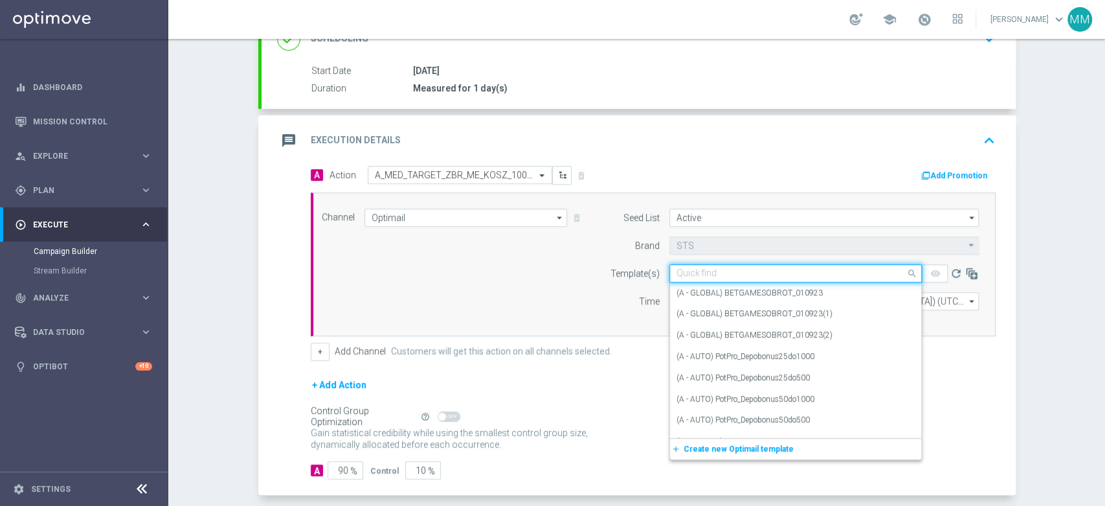
click at [690, 270] on input "text" at bounding box center [783, 273] width 212 height 11
paste input "A_MED_TARGET_ZBR_ME_KOSZ_100DO50_270825_MAIL"
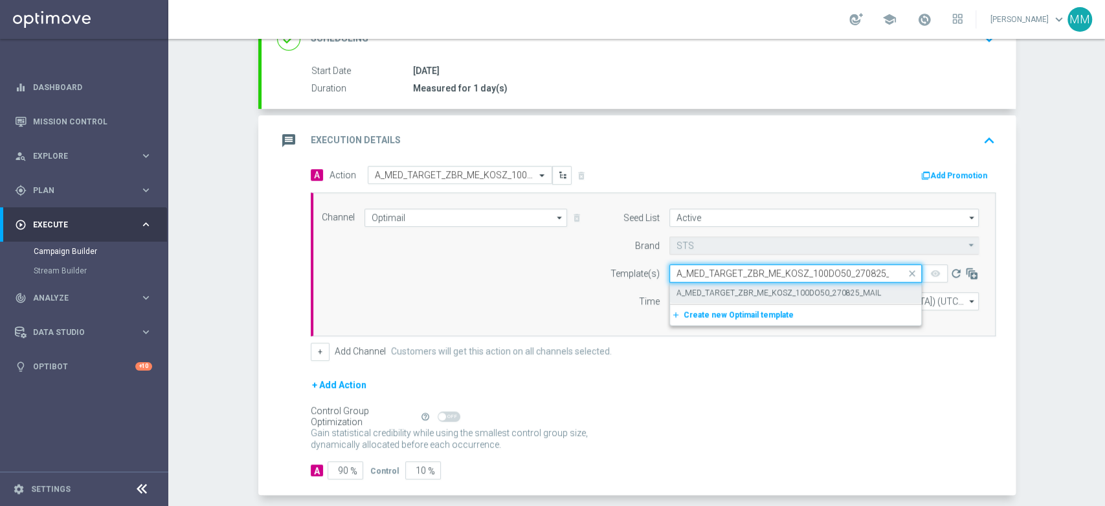
scroll to position [0, 16]
click at [696, 289] on label "A_MED_TARGET_ZBR_ME_KOSZ_100DO50_270825_MAIL" at bounding box center [779, 292] width 205 height 11
type input "A_MED_TARGET_ZBR_ME_KOSZ_100DO50_270825_MAIL"
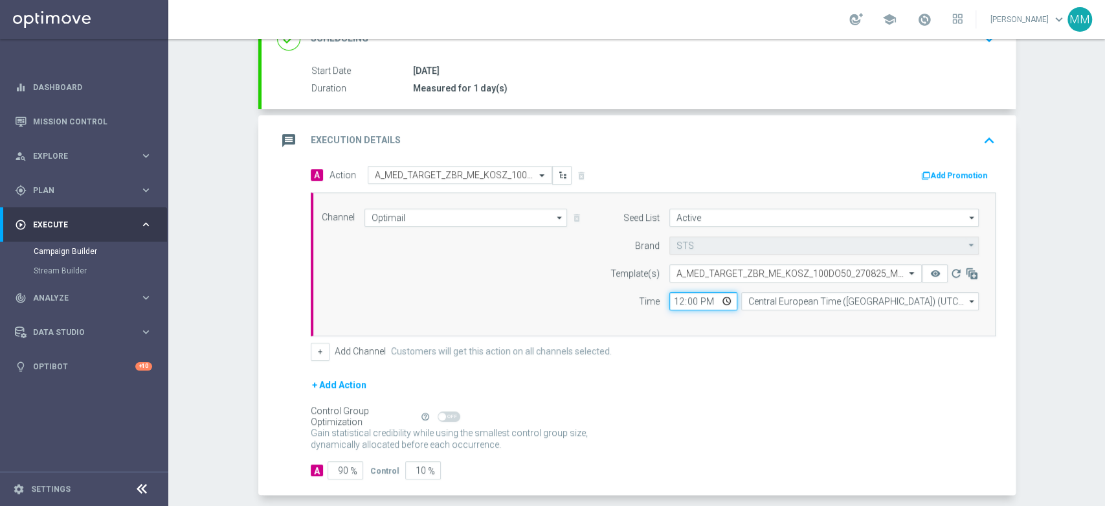
click at [670, 299] on input "12:00" at bounding box center [704, 301] width 68 height 18
type input "16:25"
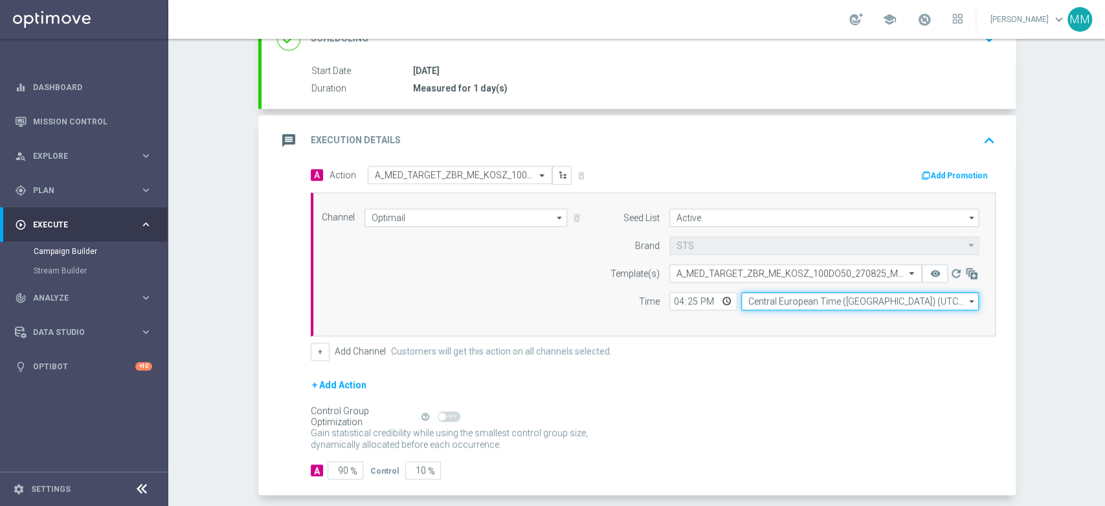
click at [800, 303] on input "Central European Time ([GEOGRAPHIC_DATA]) (UTC +02:00)" at bounding box center [860, 301] width 238 height 18
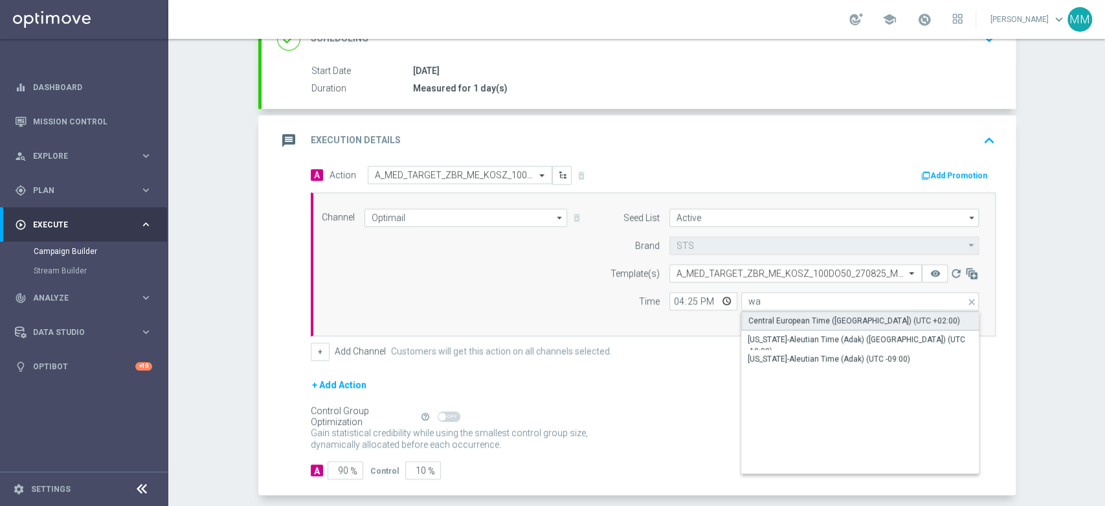
click at [785, 324] on div "Central European Time ([GEOGRAPHIC_DATA]) (UTC +02:00)" at bounding box center [854, 321] width 212 height 12
type input "Central European Time ([GEOGRAPHIC_DATA]) (UTC +02:00)"
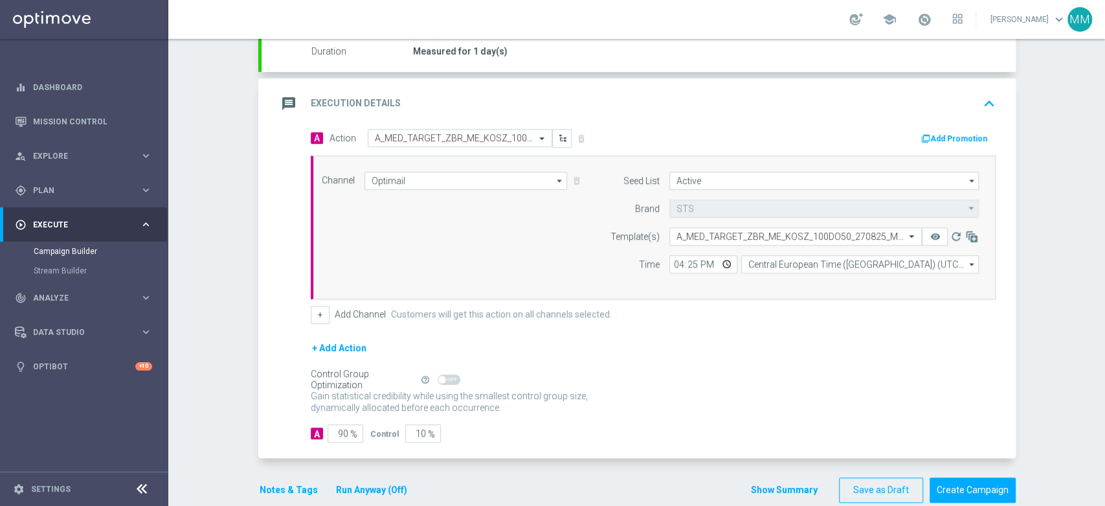
scroll to position [273, 0]
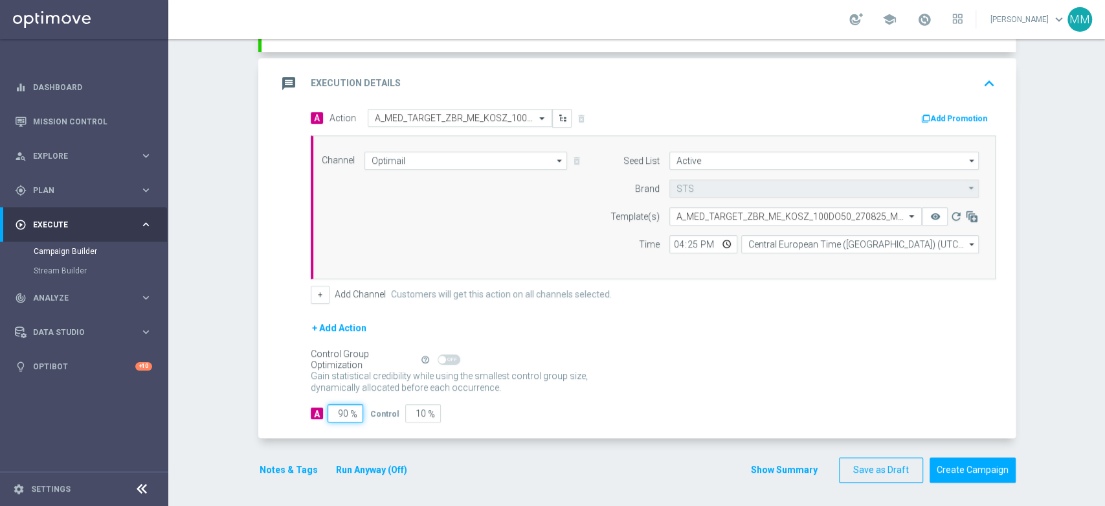
drag, startPoint x: 342, startPoint y: 406, endPoint x: 324, endPoint y: 411, distance: 18.7
click at [328, 411] on input "90" at bounding box center [346, 413] width 36 height 18
type input "9"
type input "91"
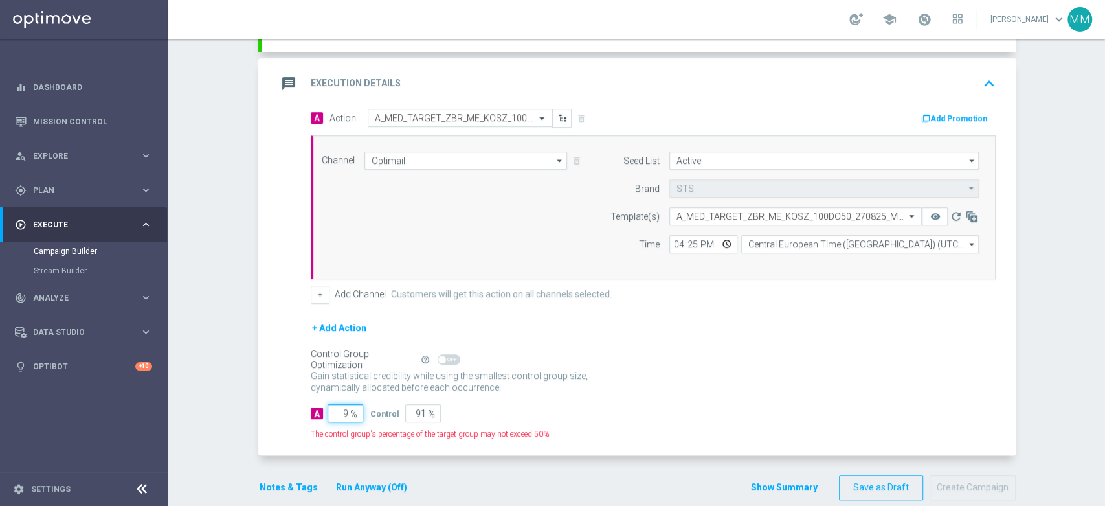
type input "98"
type input "2"
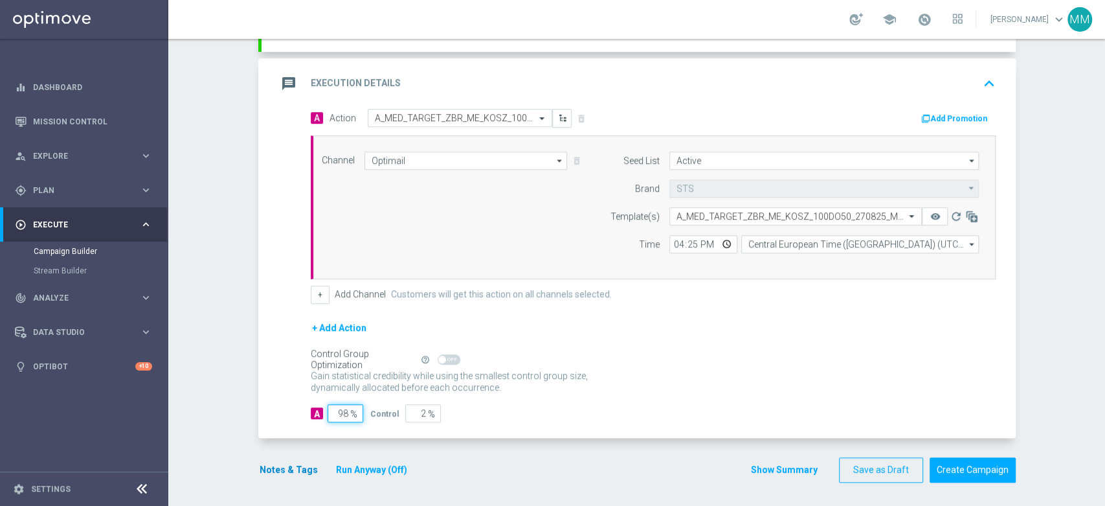
type input "98"
click at [295, 475] on button "Notes & Tags" at bounding box center [288, 470] width 61 height 16
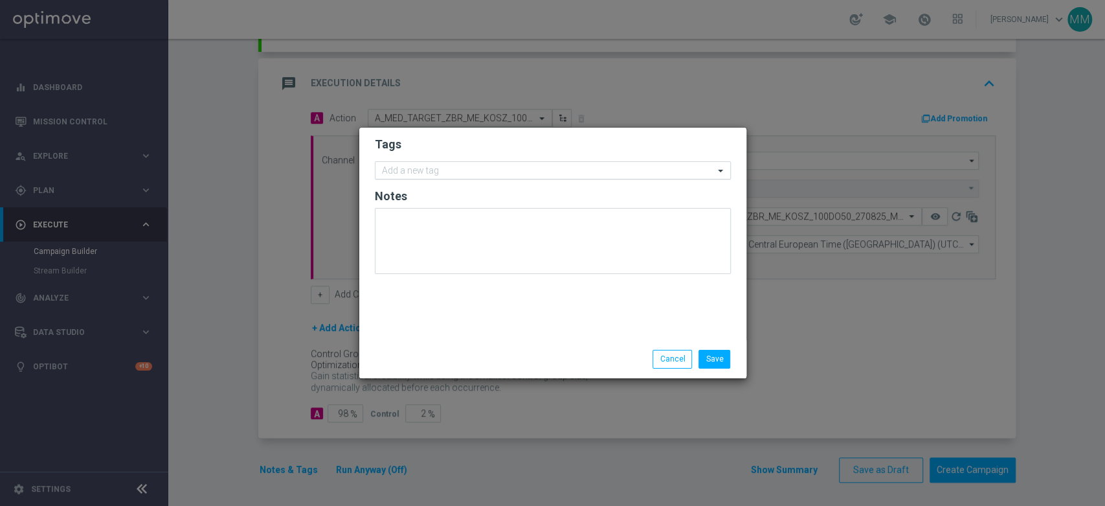
click at [458, 167] on input "text" at bounding box center [548, 171] width 332 height 11
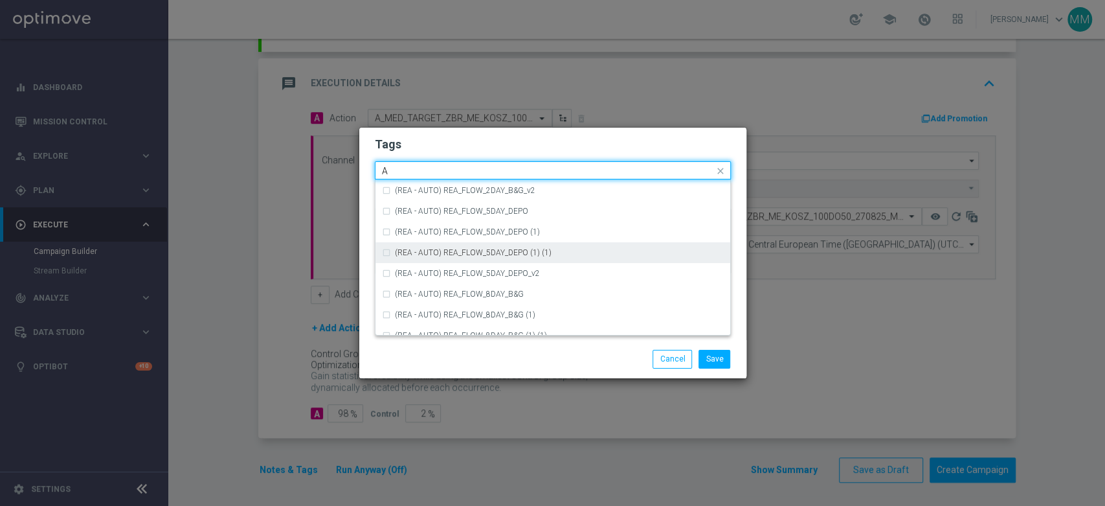
scroll to position [1582, 0]
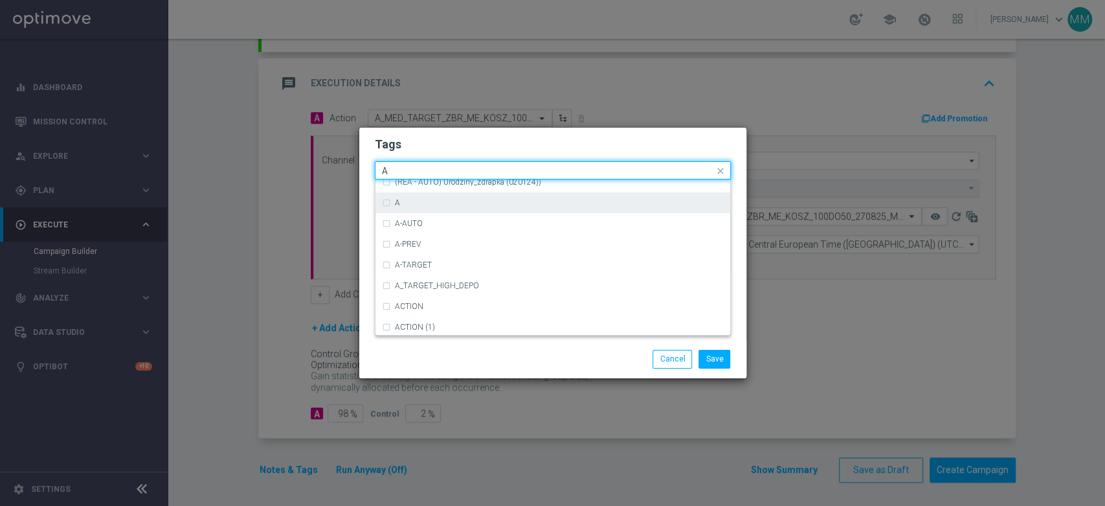
click at [420, 196] on div "A" at bounding box center [553, 202] width 342 height 21
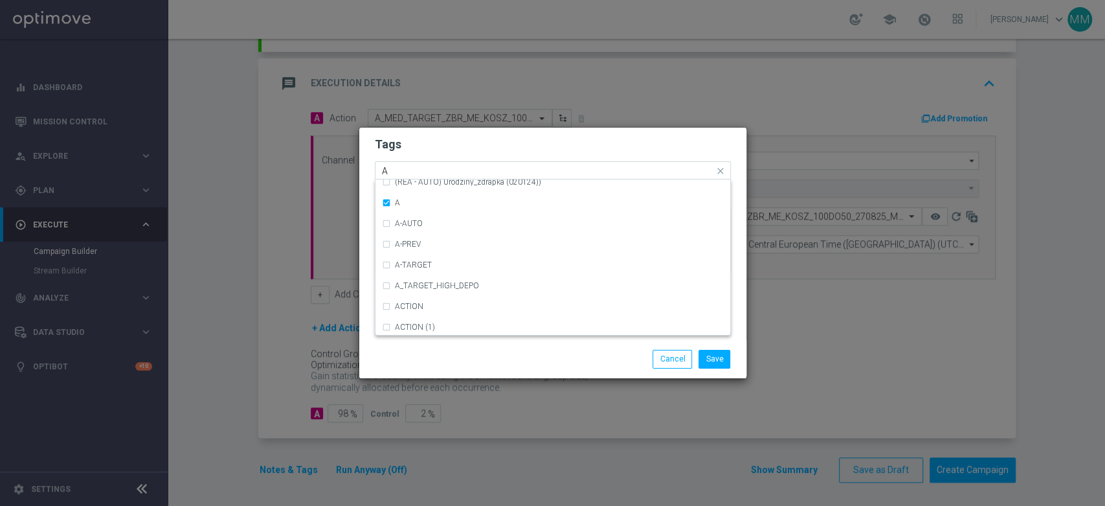
click at [414, 170] on input "A" at bounding box center [548, 171] width 332 height 11
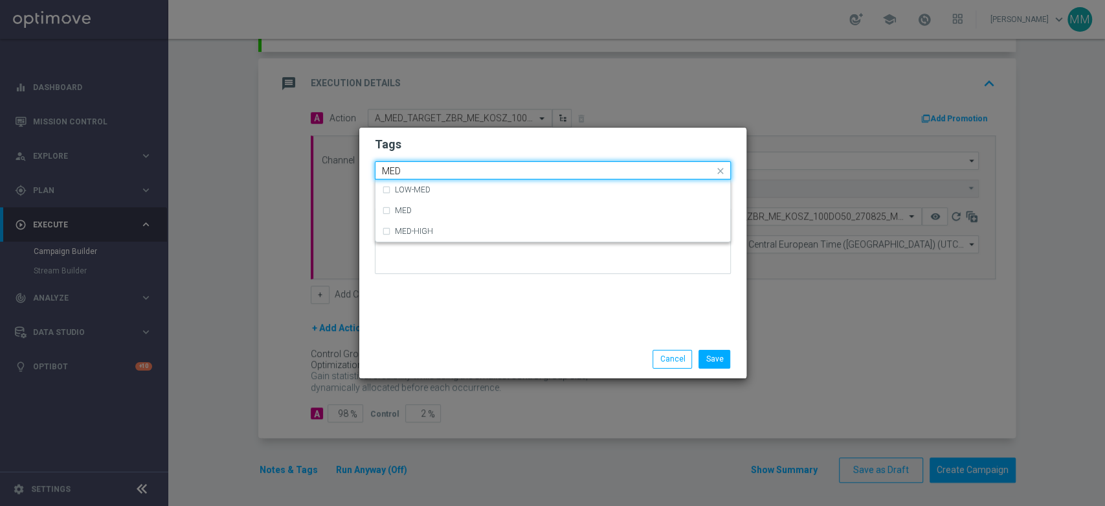
scroll to position [0, 0]
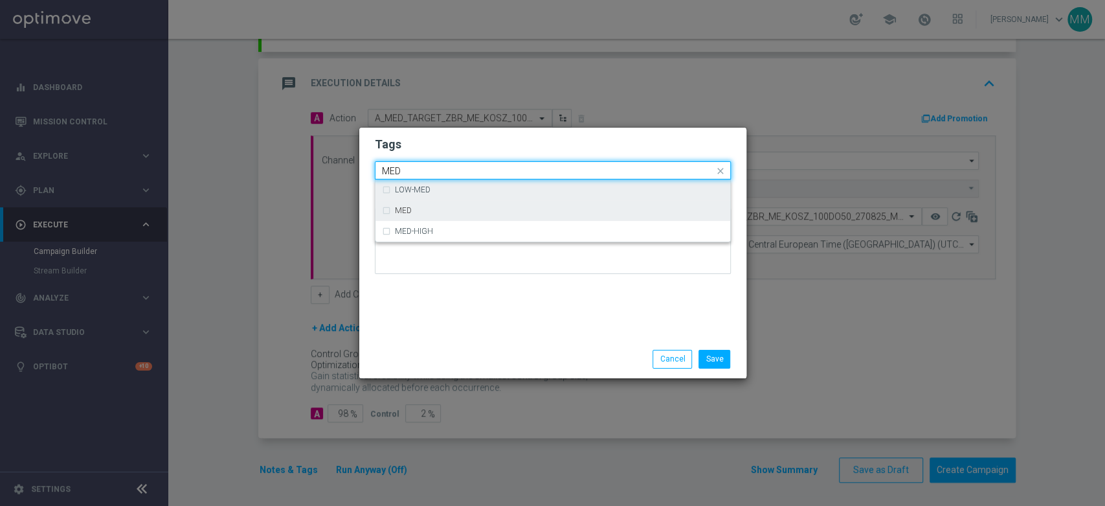
click at [418, 201] on div "MED" at bounding box center [553, 210] width 342 height 21
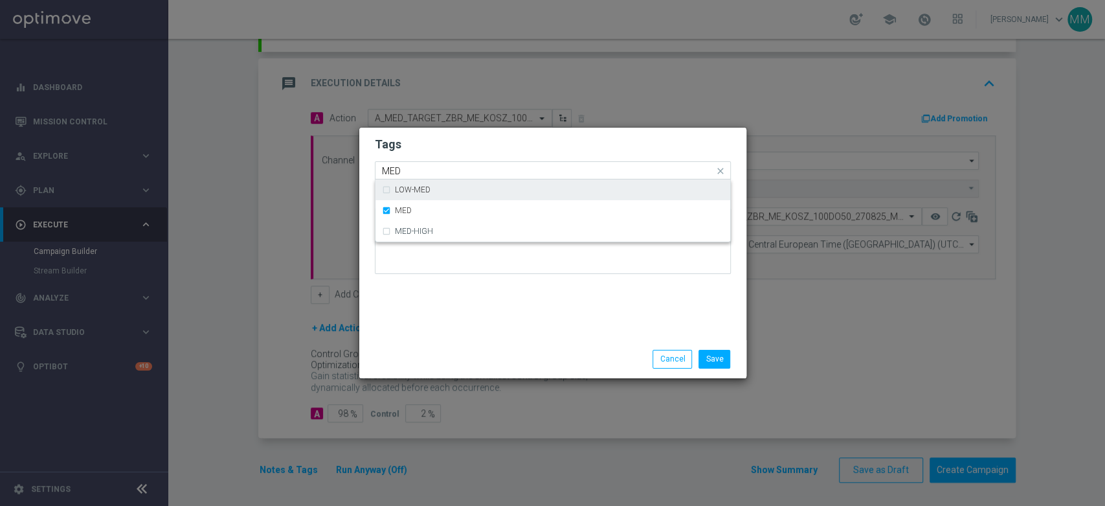
click at [413, 174] on input "MED" at bounding box center [548, 171] width 332 height 11
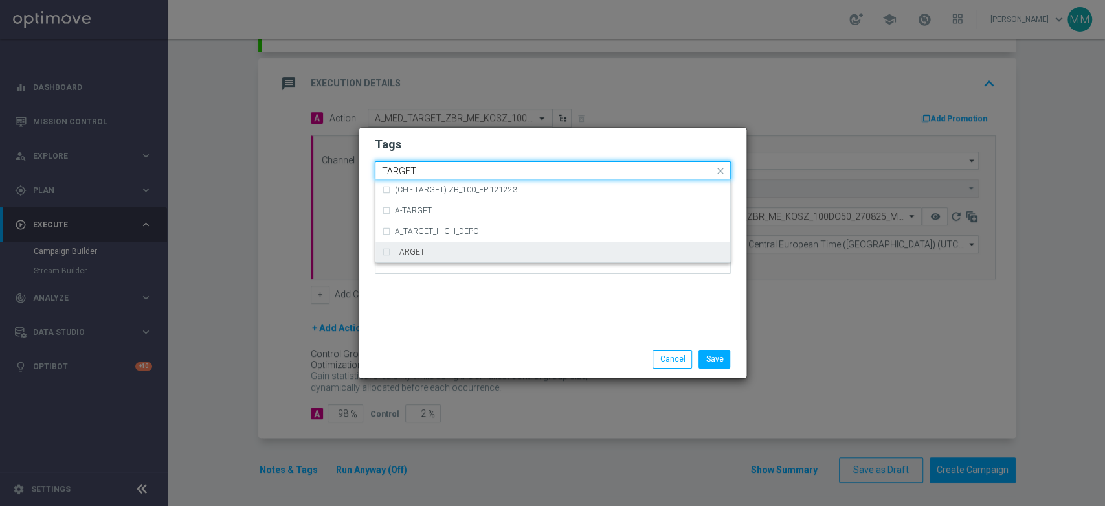
click at [433, 255] on div "TARGET" at bounding box center [559, 252] width 329 height 8
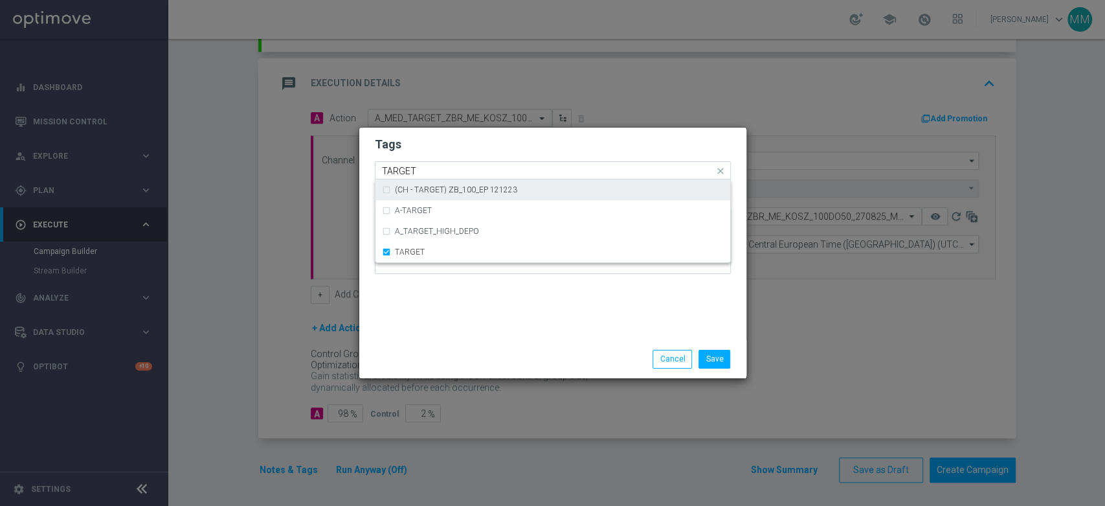
click at [420, 175] on input "TARGET" at bounding box center [548, 171] width 332 height 11
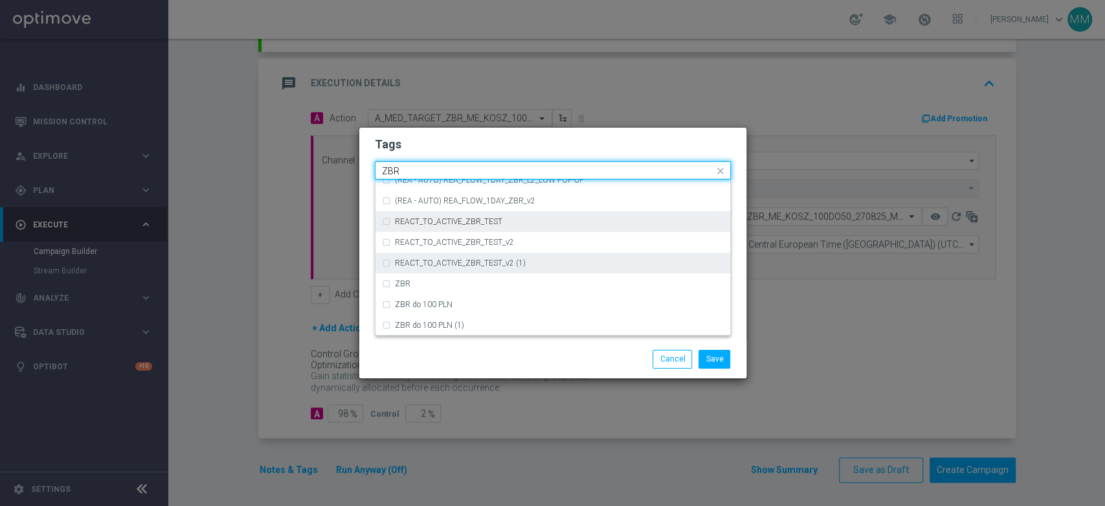
scroll to position [135, 0]
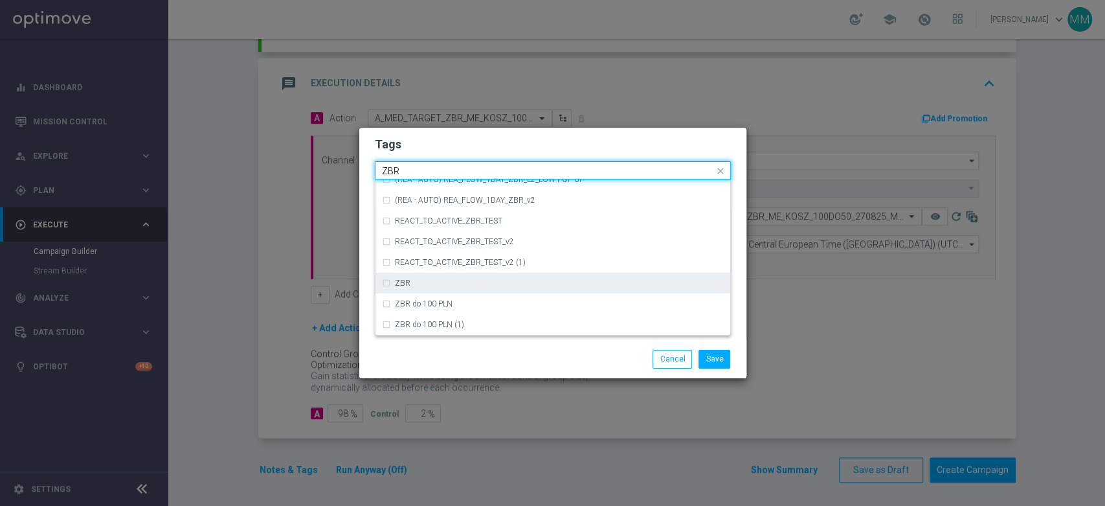
click at [435, 276] on div "ZBR" at bounding box center [553, 283] width 342 height 21
type input "ZBR"
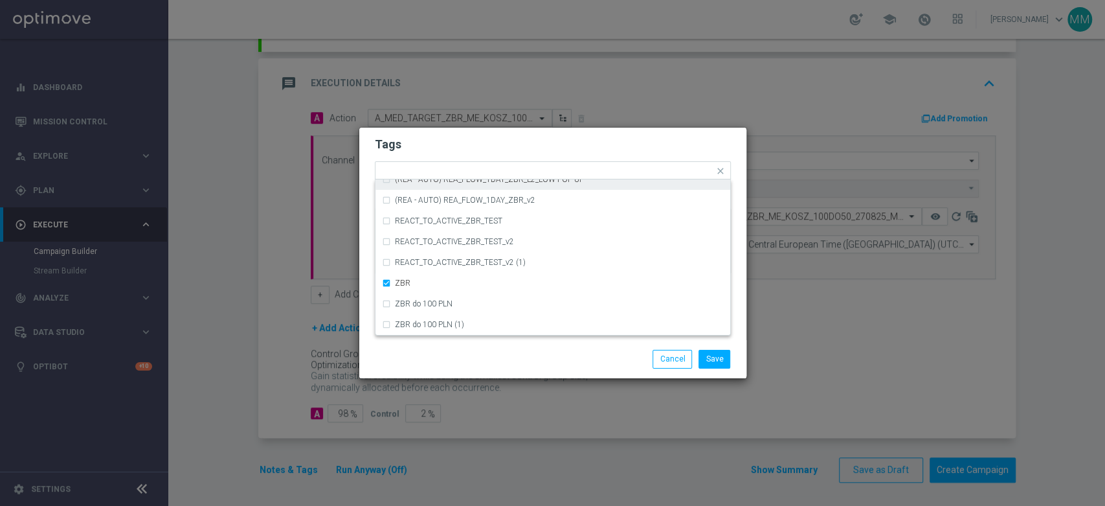
drag, startPoint x: 429, startPoint y: 149, endPoint x: 491, endPoint y: 186, distance: 72.6
click at [430, 150] on h2 "Tags" at bounding box center [553, 145] width 356 height 16
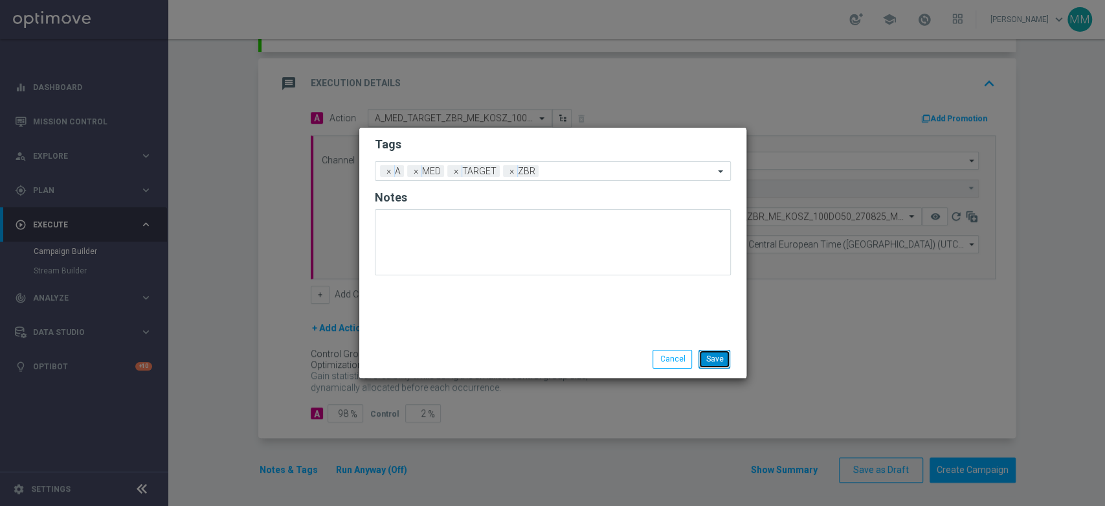
click at [723, 359] on button "Save" at bounding box center [715, 359] width 32 height 18
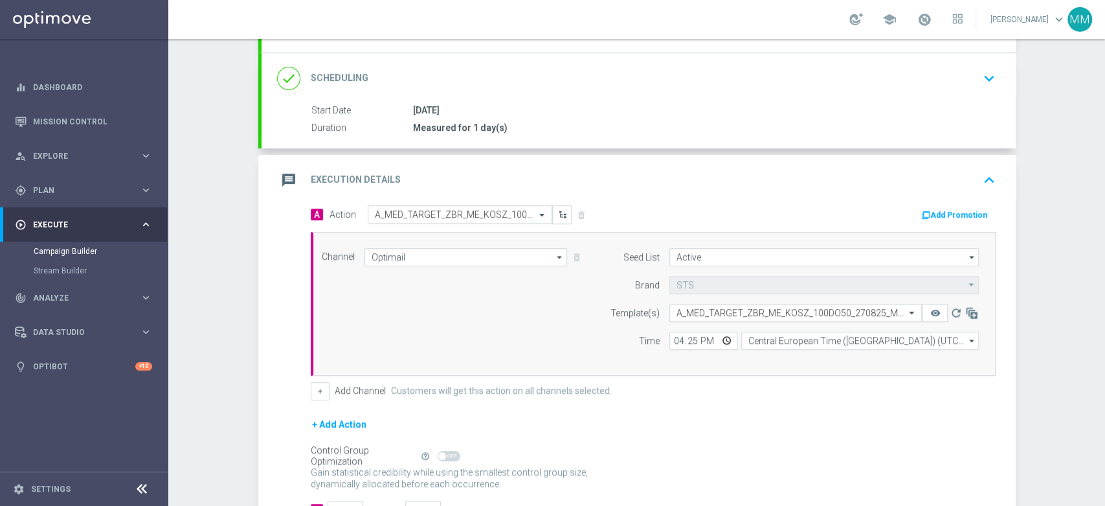
scroll to position [0, 0]
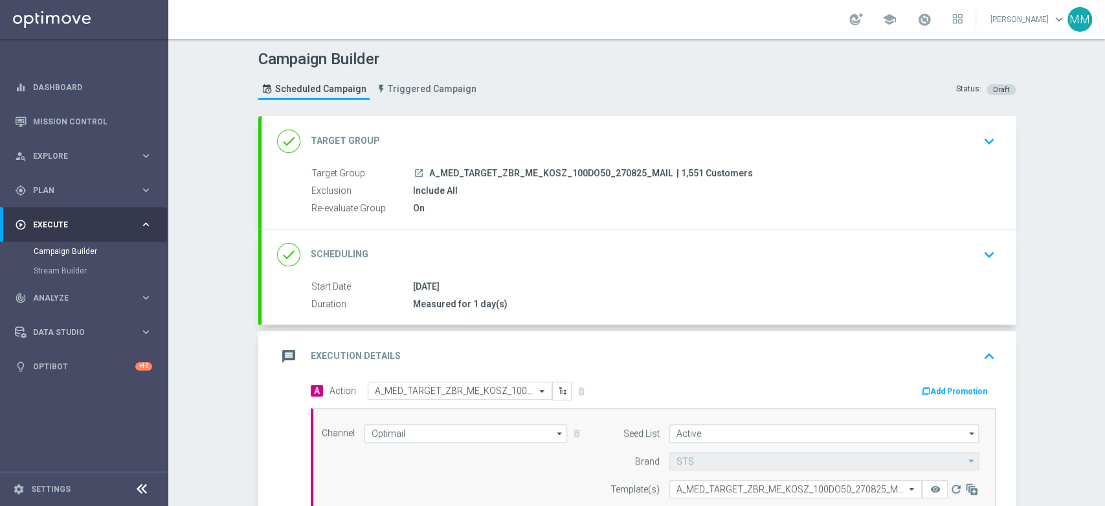
click at [603, 320] on div "Start Date 28 Aug 2025 Duration Measured for 1 day(s) Start Date 28 Aug 2025 to…" at bounding box center [639, 302] width 754 height 45
click at [622, 338] on div "message Execution Details keyboard_arrow_up" at bounding box center [639, 356] width 754 height 51
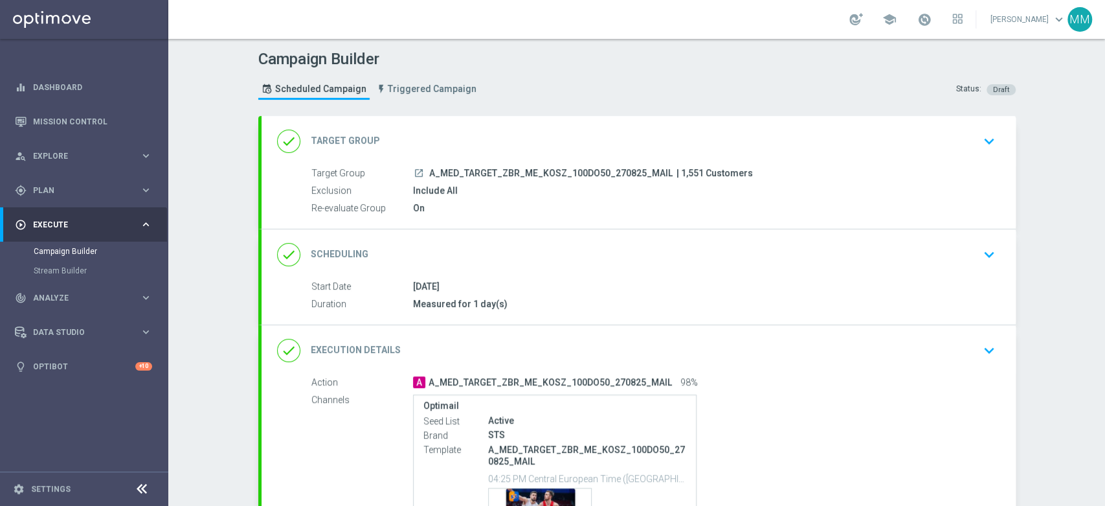
click at [470, 152] on div "done Target Group keyboard_arrow_down" at bounding box center [638, 141] width 723 height 25
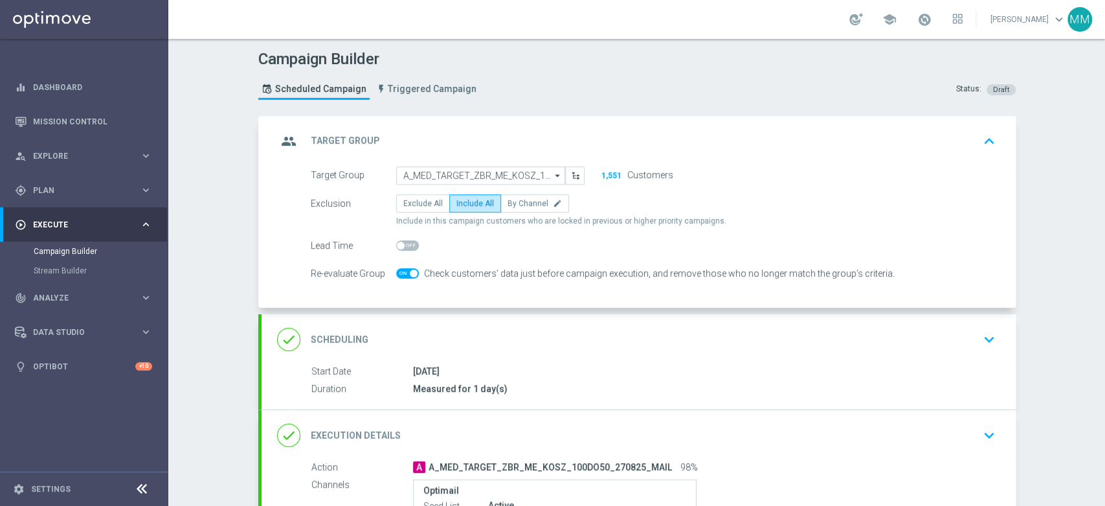
click at [505, 133] on div "group Target Group keyboard_arrow_up" at bounding box center [638, 141] width 723 height 25
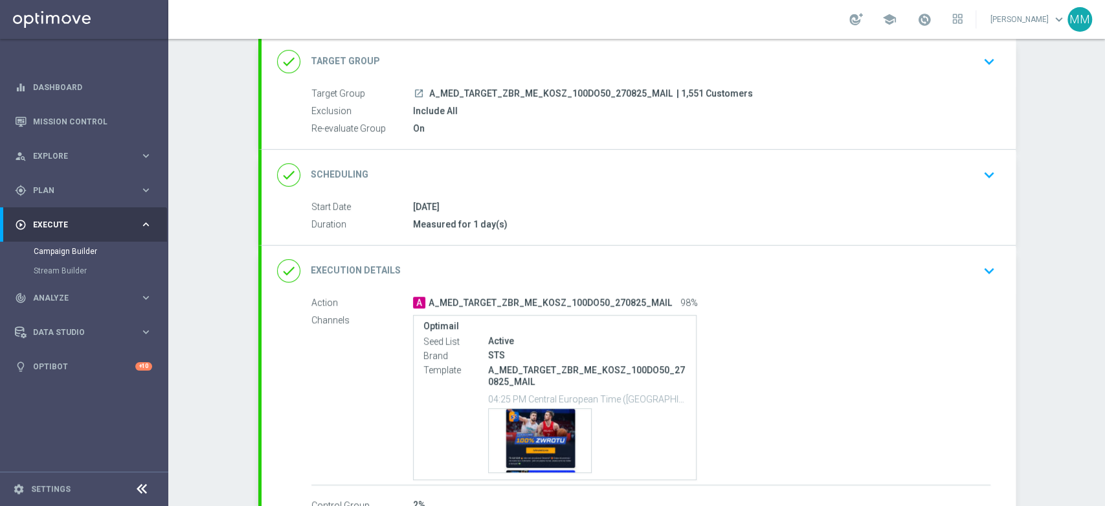
scroll to position [168, 0]
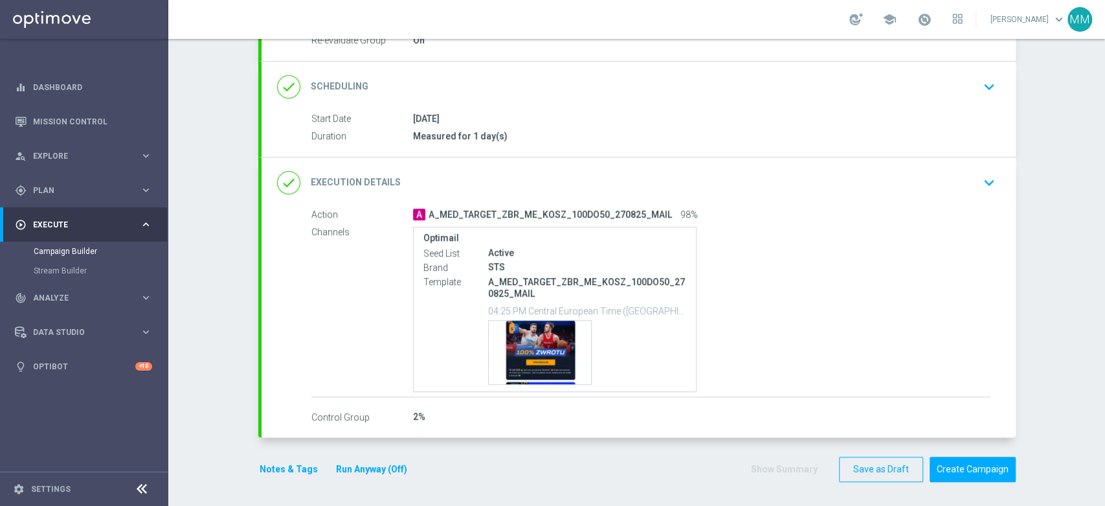
click at [274, 474] on button "Notes & Tags" at bounding box center [288, 469] width 61 height 16
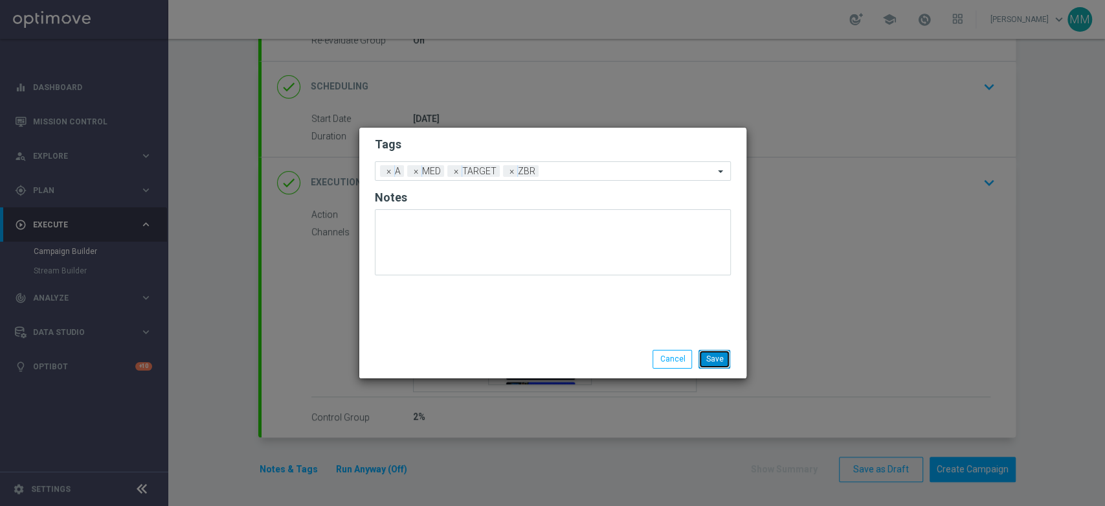
click at [719, 359] on button "Save" at bounding box center [715, 359] width 32 height 18
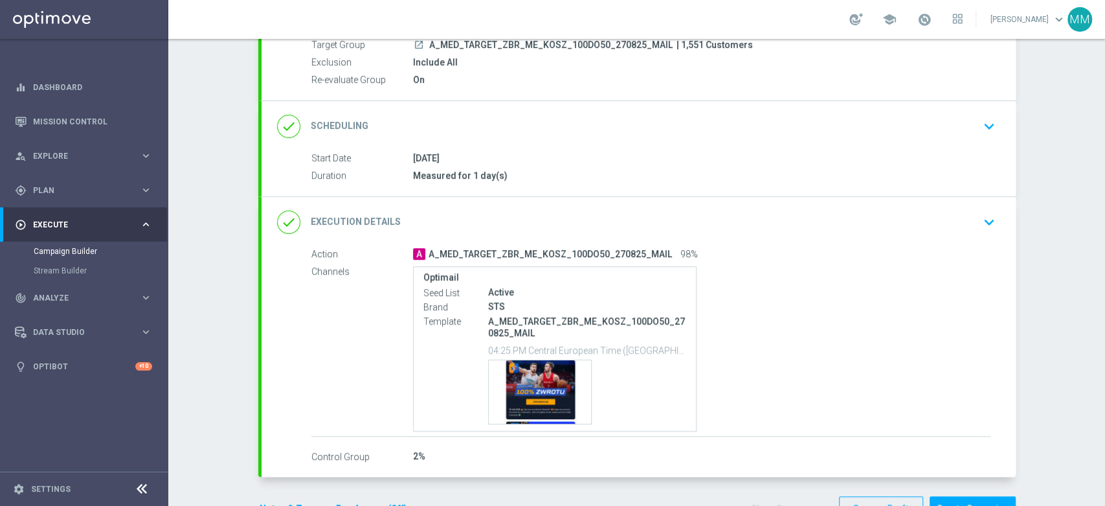
scroll to position [96, 0]
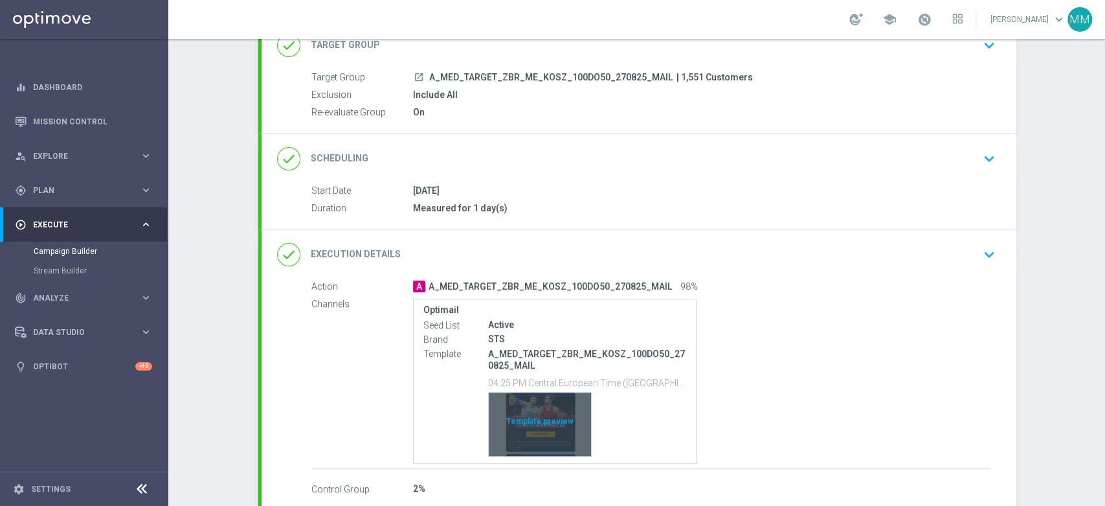
click at [546, 406] on div "Template preview" at bounding box center [540, 423] width 102 height 63
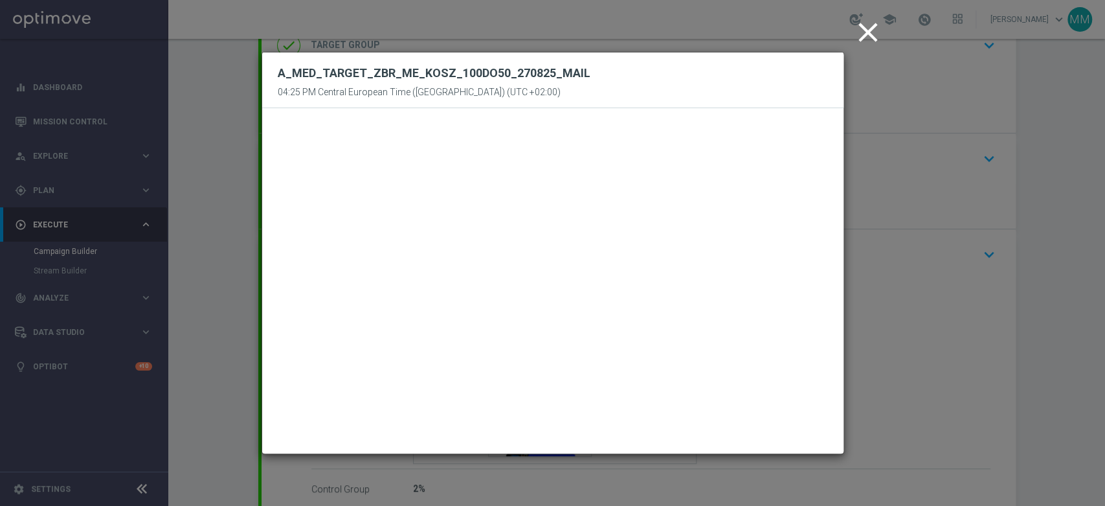
click at [861, 38] on icon "close" at bounding box center [868, 32] width 32 height 32
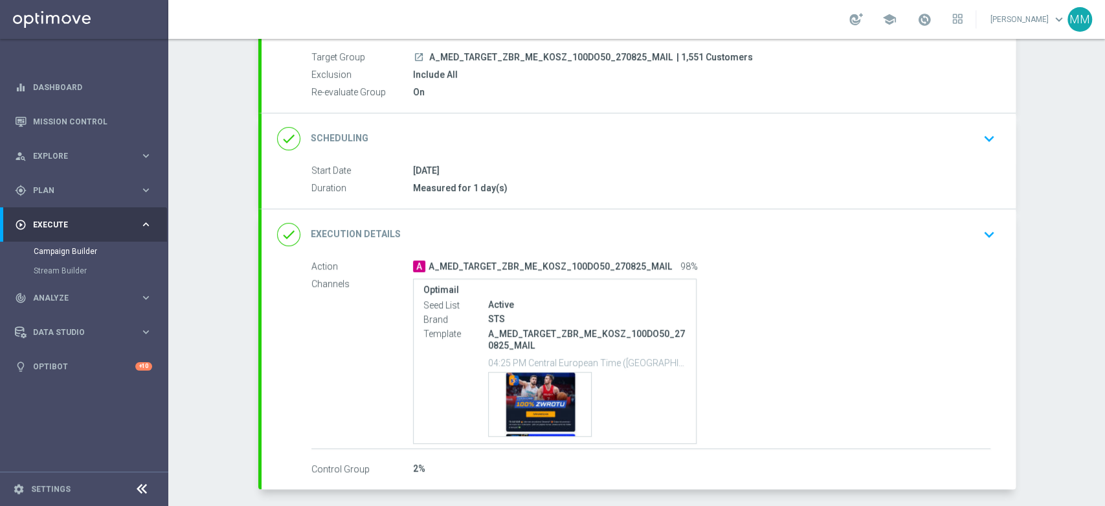
scroll to position [168, 0]
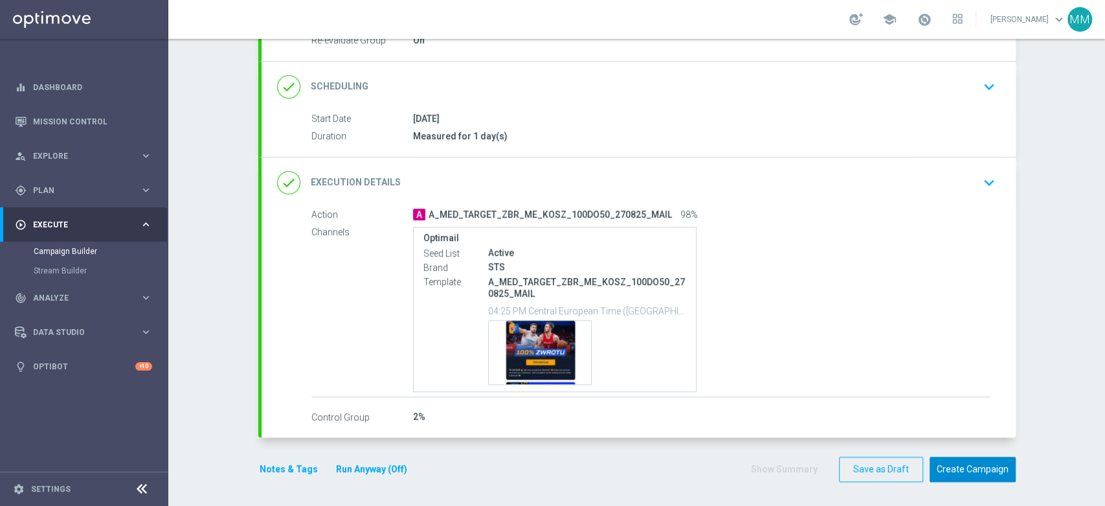
click at [948, 466] on button "Create Campaign" at bounding box center [973, 468] width 86 height 25
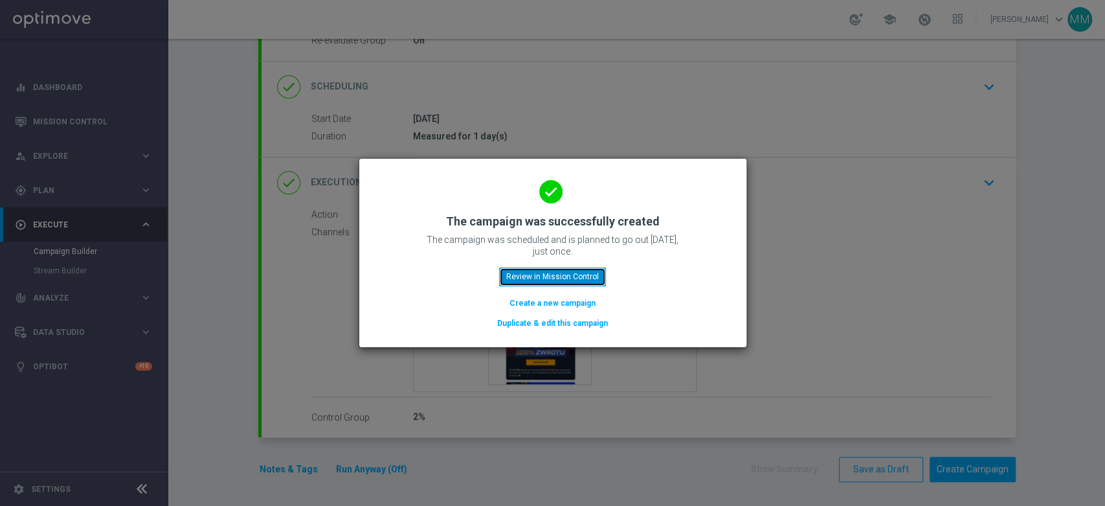
click at [568, 271] on button "Review in Mission Control" at bounding box center [552, 276] width 107 height 18
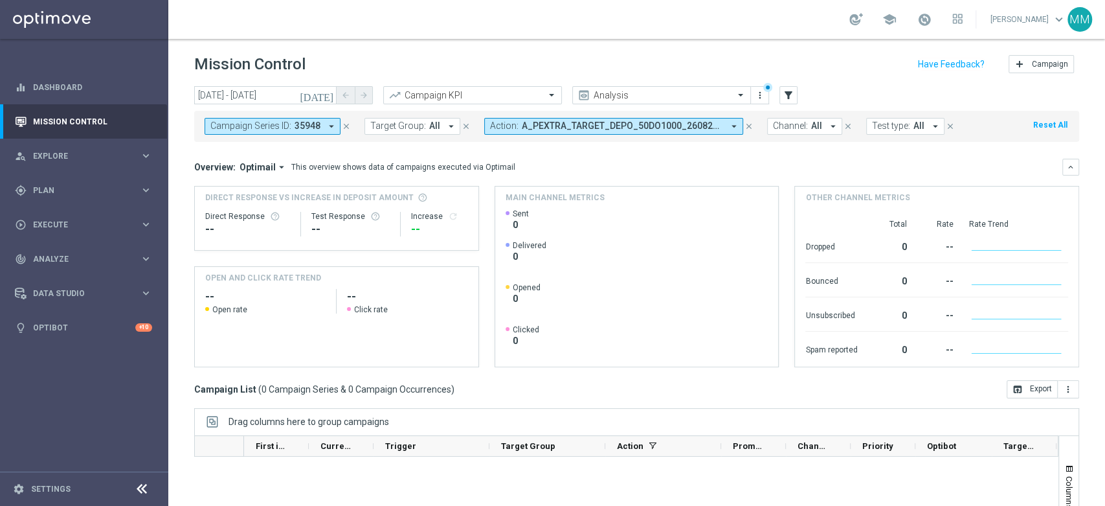
click at [549, 132] on button "Action: A_PEXTRA_TARGET_DEPO_50DO1000_260825_SMS, A_PREM_TARGET_DEPO_50DO500_26…" at bounding box center [613, 126] width 259 height 17
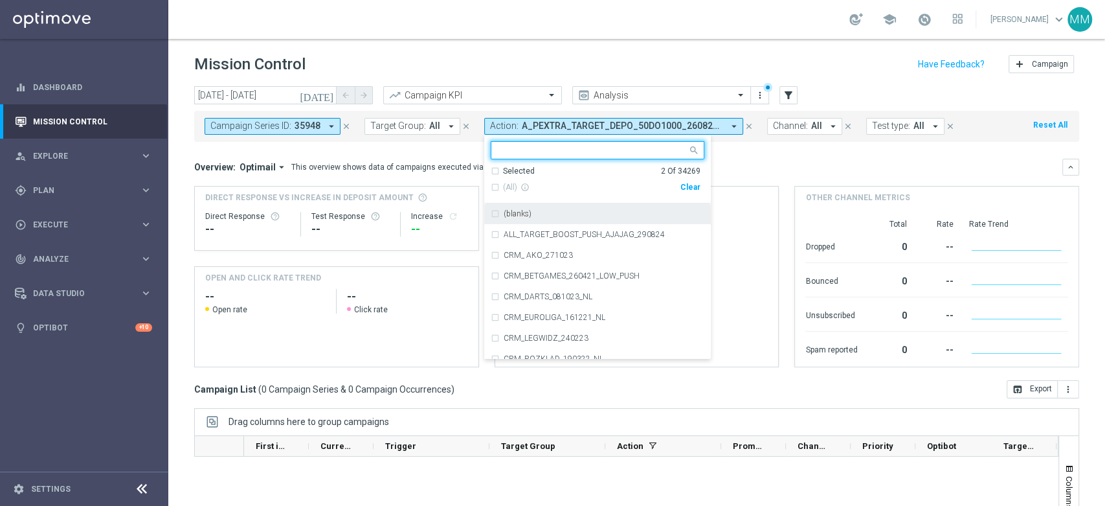
click at [0, 0] on div "Clear" at bounding box center [0, 0] width 0 height 0
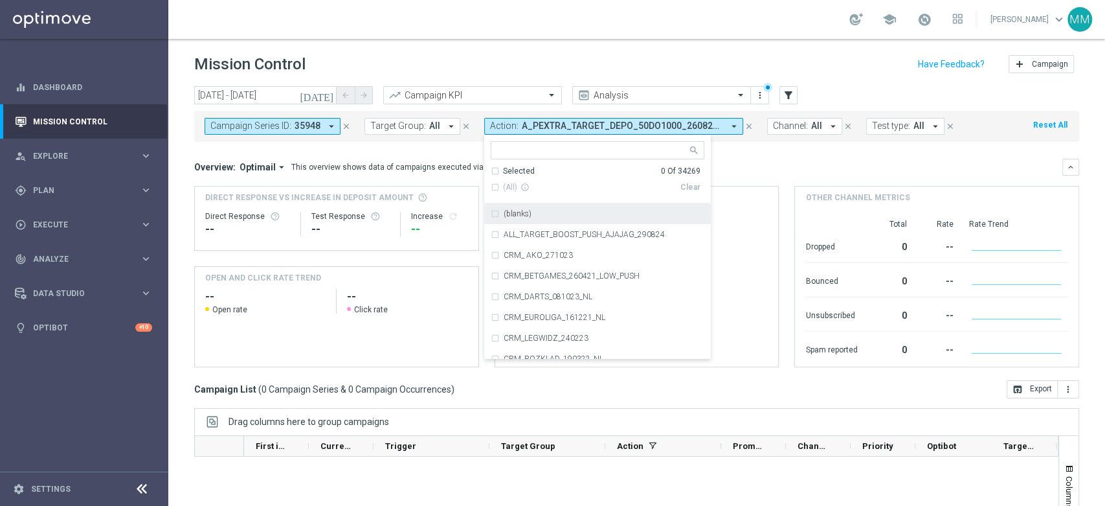
click at [755, 159] on div "Overview: Optimail arrow_drop_down This overview shows data of campaigns execut…" at bounding box center [636, 167] width 885 height 17
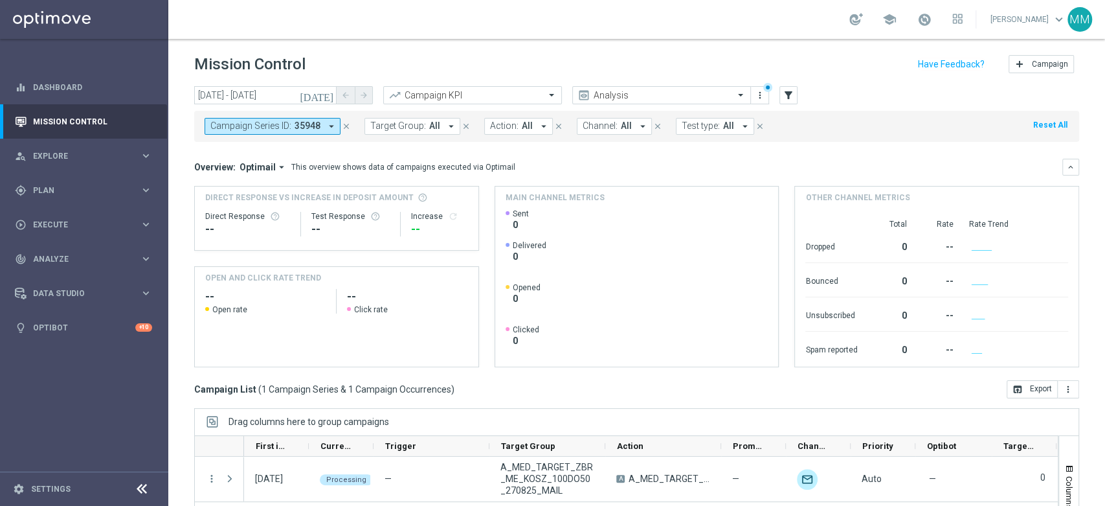
click at [506, 127] on span "Action:" at bounding box center [504, 125] width 28 height 11
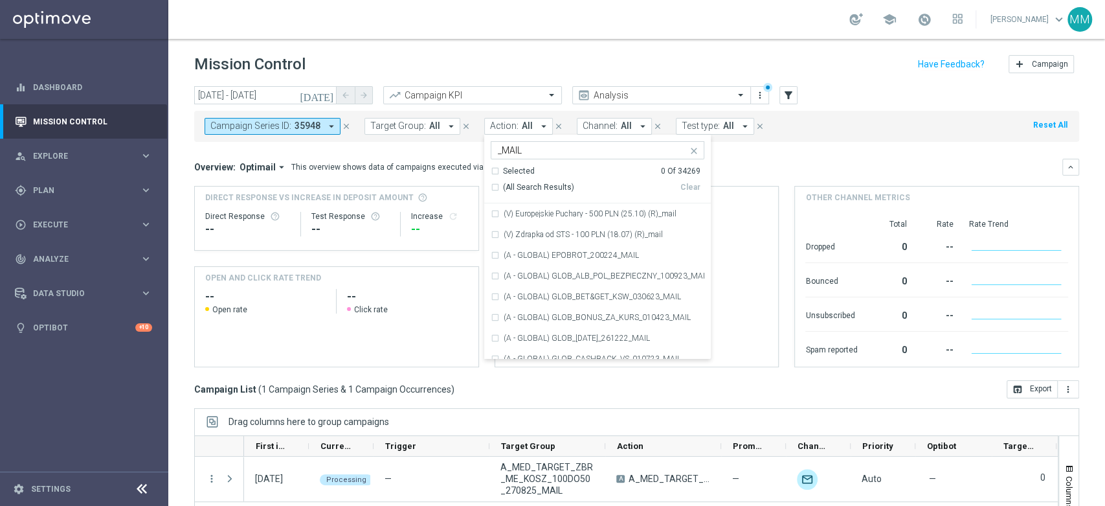
click at [557, 153] on input "_MAIL" at bounding box center [593, 150] width 190 height 11
paste input "A_LOW_TARGET_ZBR_ME_KOSZ_100DO30_270825"
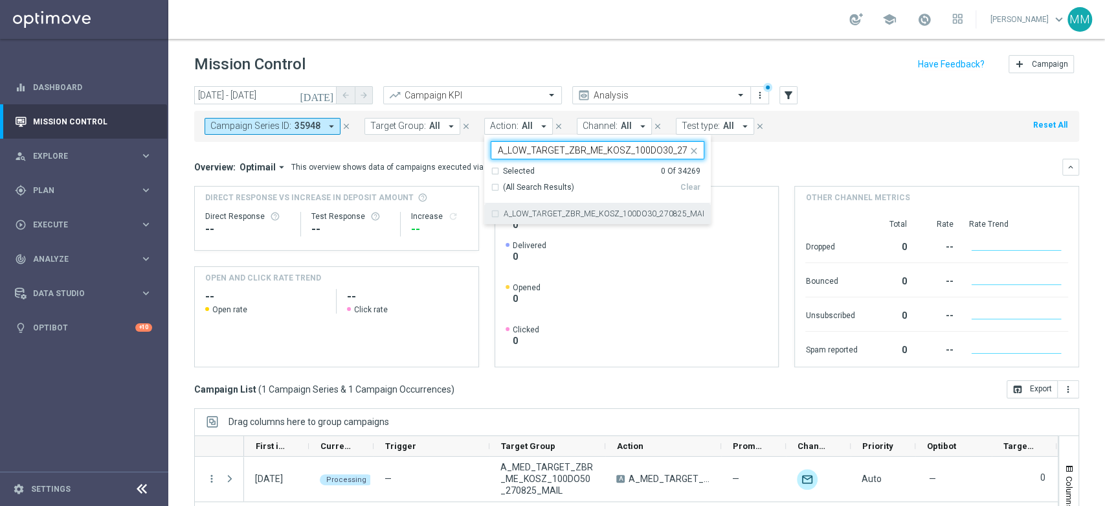
scroll to position [0, 39]
click at [565, 212] on label "A_LOW_TARGET_ZBR_ME_KOSZ_100DO30_270825_MAIL" at bounding box center [604, 214] width 201 height 8
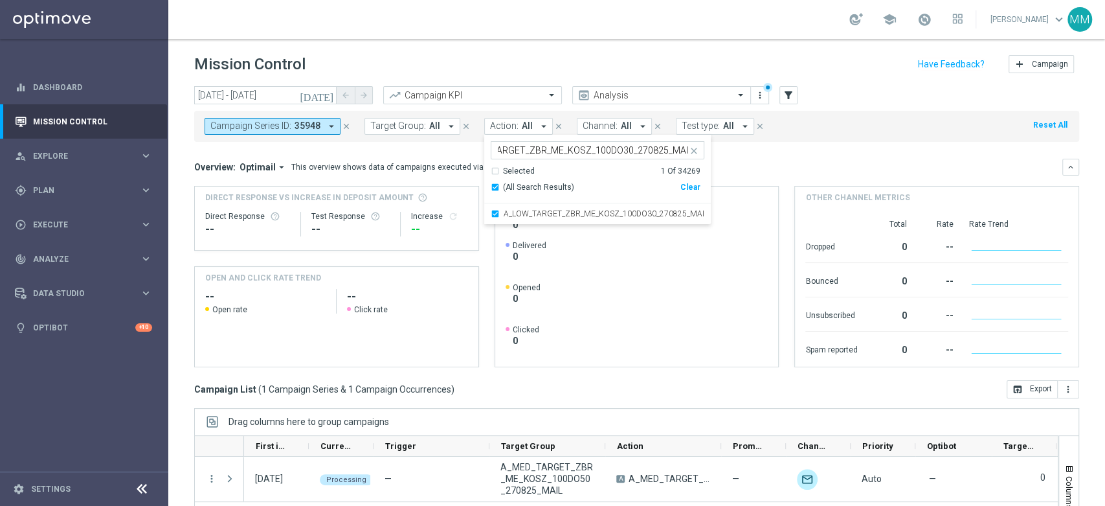
scroll to position [0, 0]
click at [583, 153] on input "A_LOW_TARGET_ZBR_ME_KOSZ_100DO30_270825_MAIL" at bounding box center [593, 150] width 190 height 11
paste input "MED_TARGET_ZBR_ME_KOSZ_100DO5"
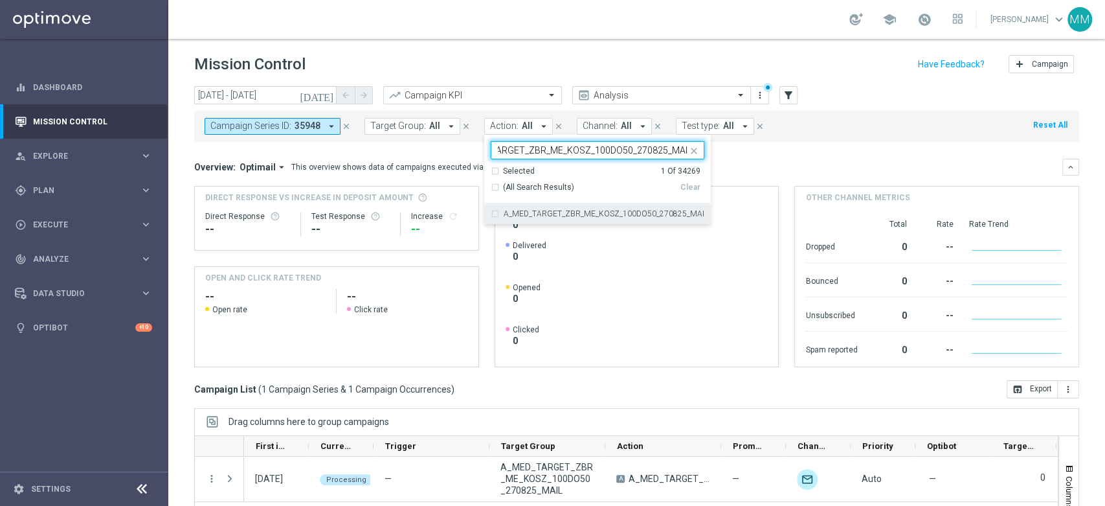
click at [542, 208] on div "A_MED_TARGET_ZBR_ME_KOSZ_100DO50_270825_MAIL" at bounding box center [598, 213] width 214 height 21
type input "A_MED_TARGET_ZBR_ME_KOSZ_100DO50_270825_MAIL"
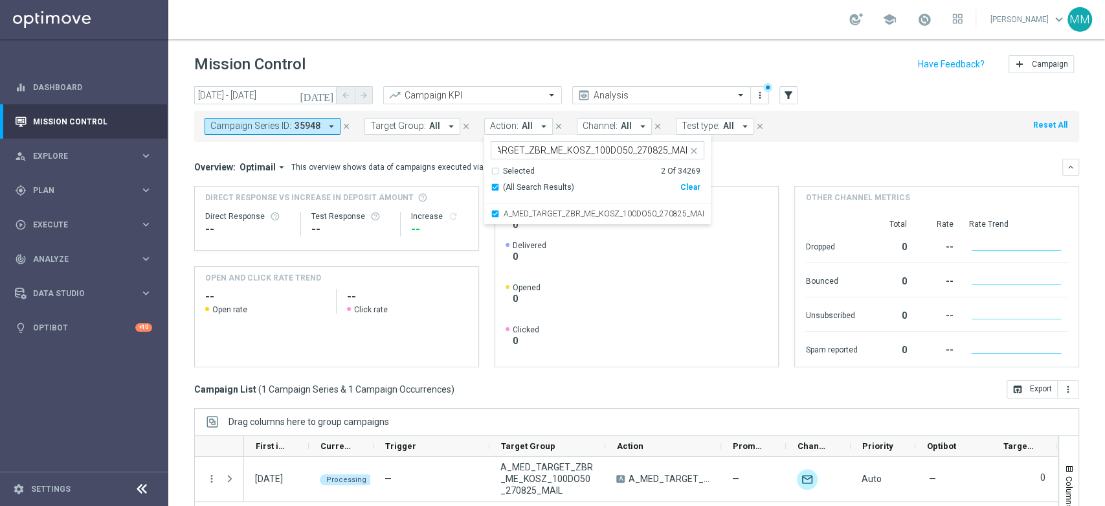
click at [742, 150] on mini-dashboard "Overview: Optimail arrow_drop_down This overview shows data of campaigns execut…" at bounding box center [636, 261] width 885 height 238
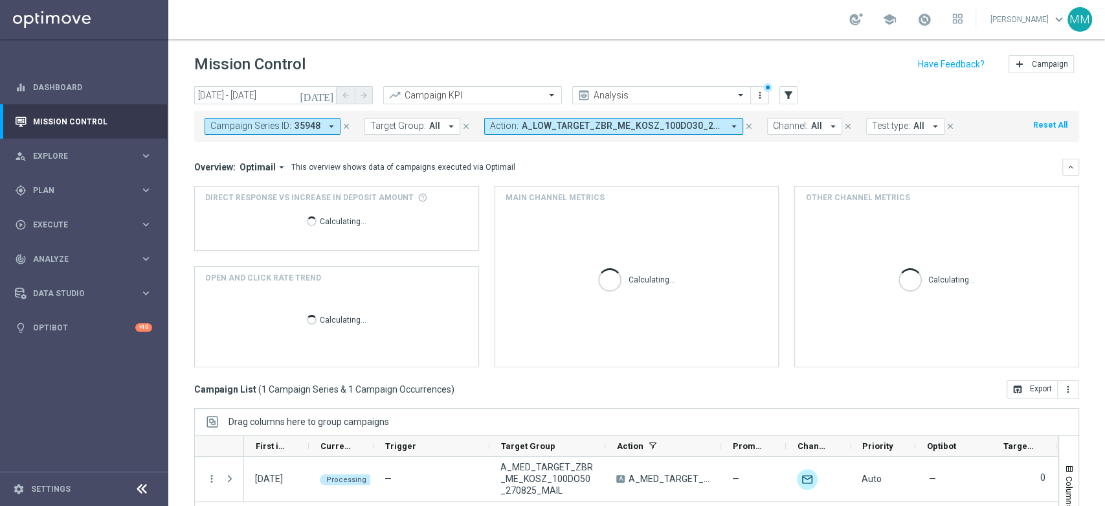
click at [296, 131] on button "Campaign Series ID: 35948 arrow_drop_down" at bounding box center [273, 126] width 136 height 17
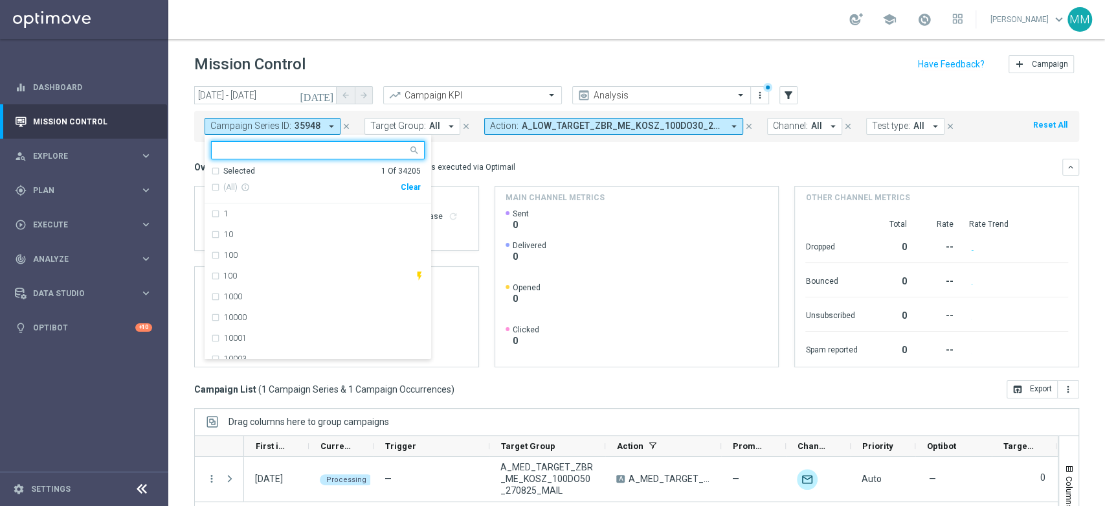
click at [0, 0] on div "Clear" at bounding box center [0, 0] width 0 height 0
click at [499, 165] on div "This overview shows data of campaigns executed via Optimail" at bounding box center [403, 167] width 224 height 12
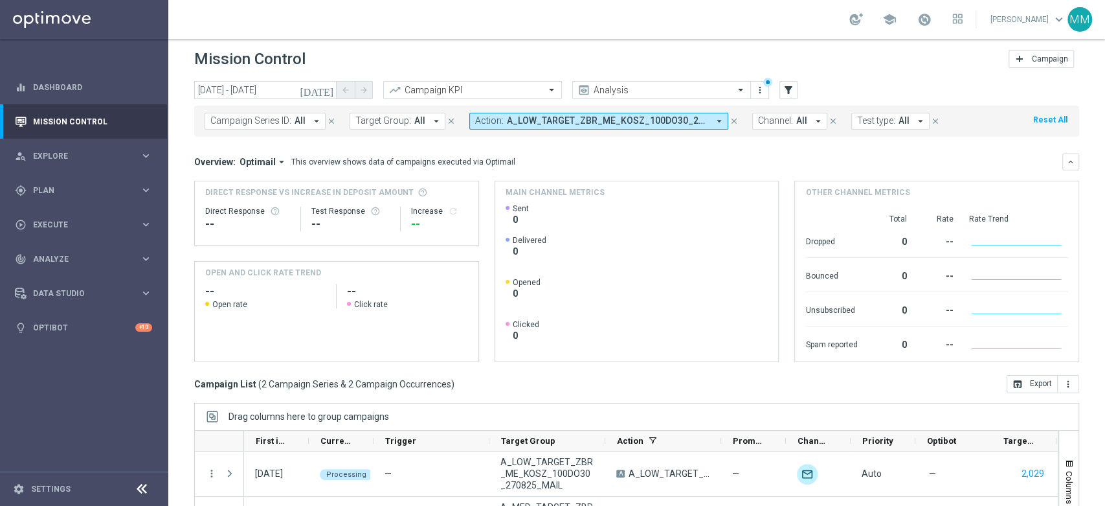
scroll to position [0, 0]
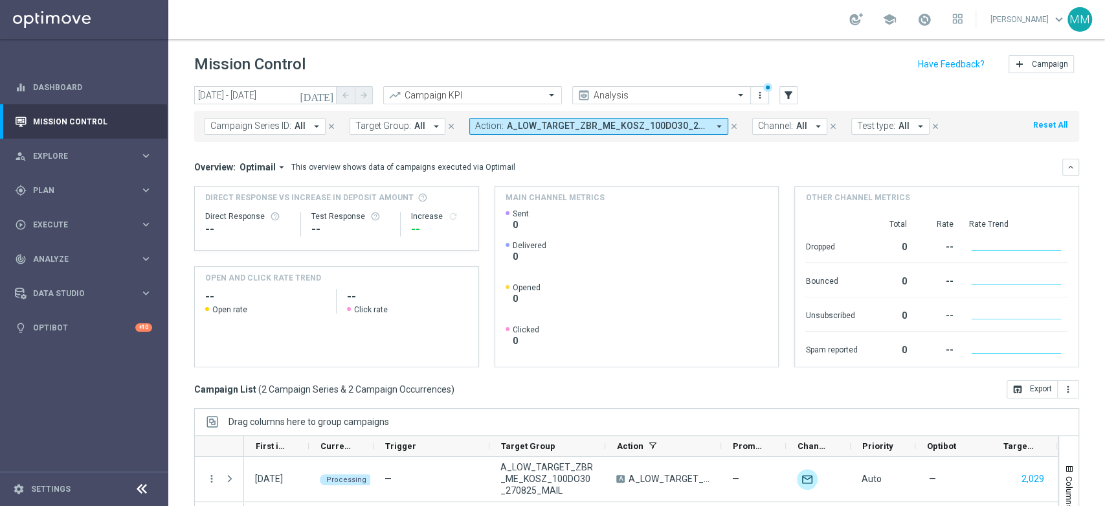
click at [545, 125] on span "A_LOW_TARGET_ZBR_ME_KOSZ_100DO30_270825_MAIL, A_MED_TARGET_ZBR_ME_KOSZ_100DO50_…" at bounding box center [607, 125] width 201 height 11
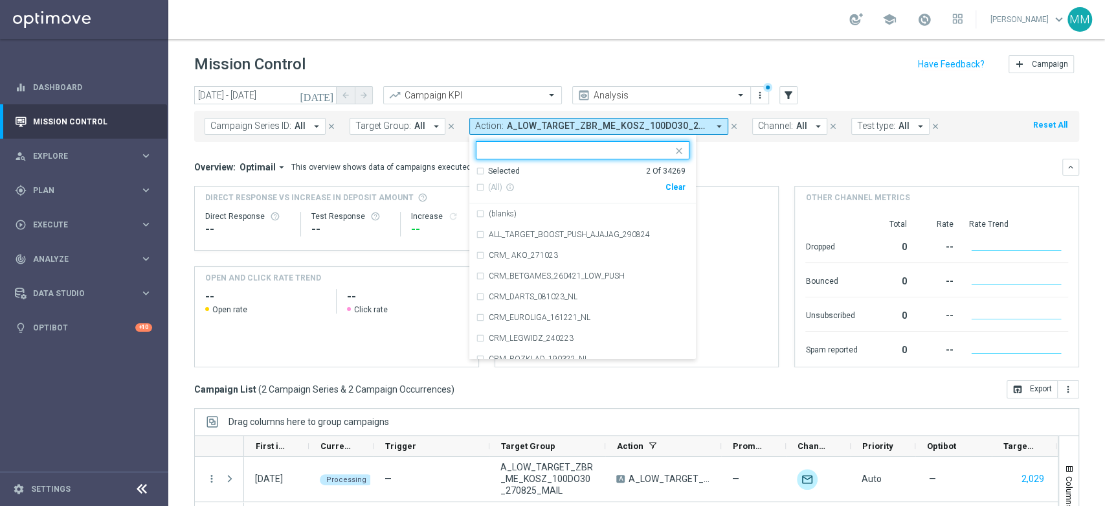
click at [0, 0] on div "Clear" at bounding box center [0, 0] width 0 height 0
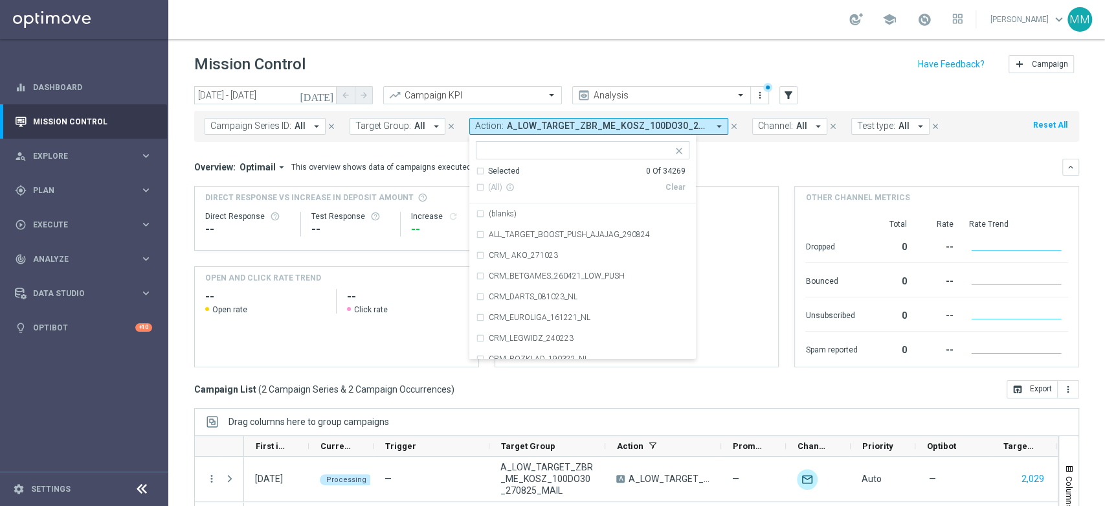
click at [604, 153] on input "text" at bounding box center [578, 150] width 190 height 11
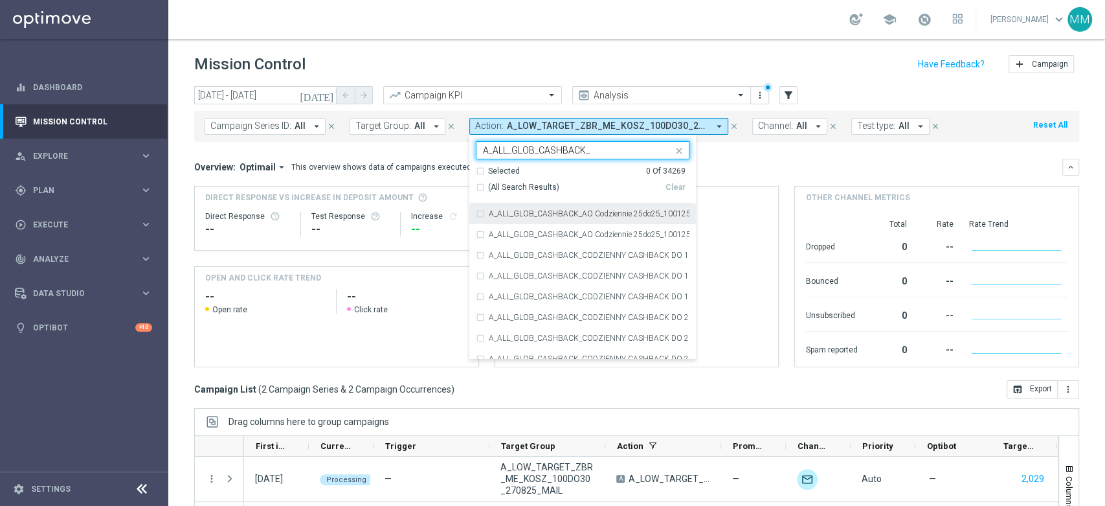
click at [579, 154] on input "A_ALL_GLOB_CASHBACK_" at bounding box center [578, 150] width 190 height 11
type input "EUROBA"
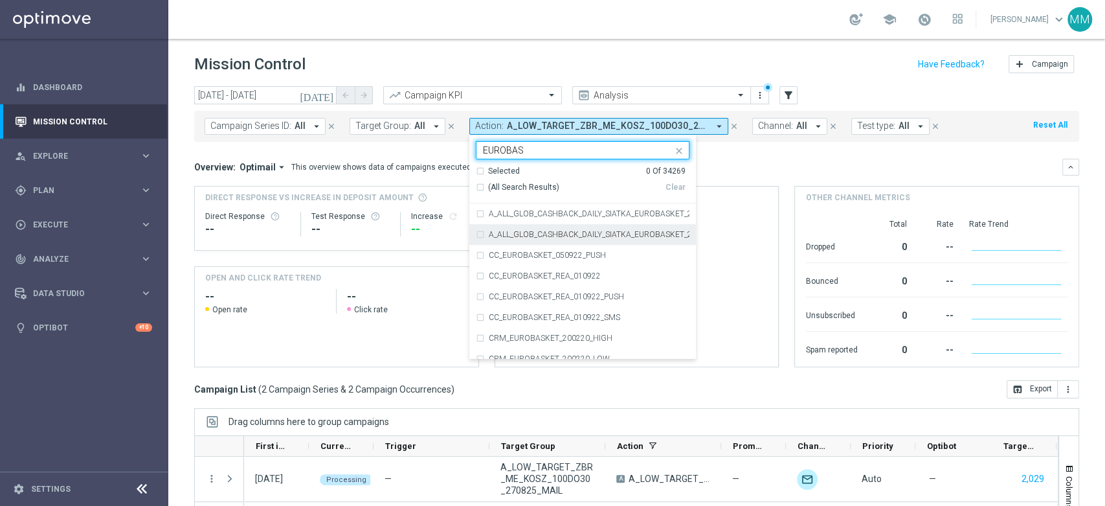
click at [570, 232] on label "A_ALL_GLOB_CASHBACK_DAILY_SIATKA_EUROBASKET_220825_270825" at bounding box center [589, 235] width 201 height 8
type input "EUROBAS"
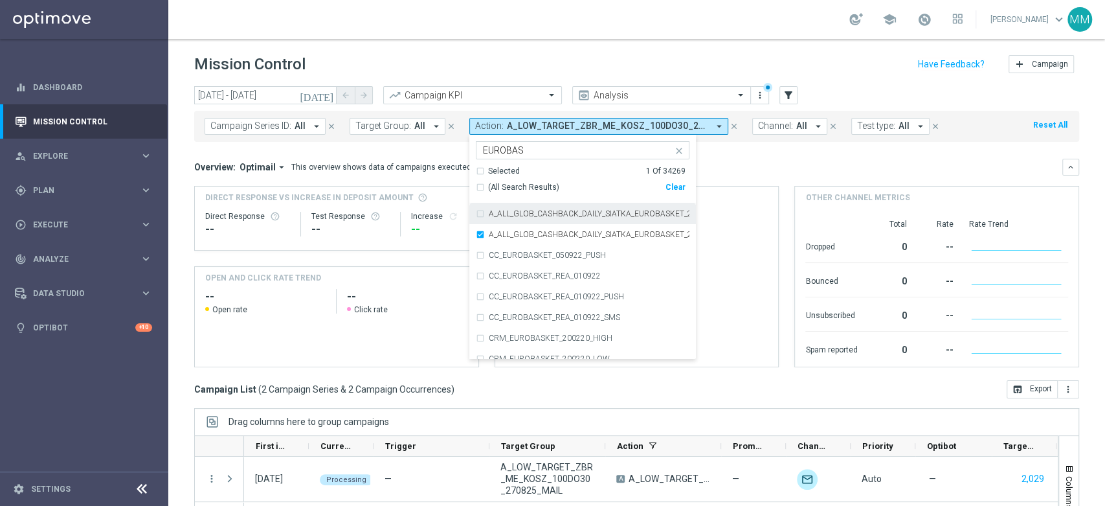
click at [570, 214] on label "A_ALL_GLOB_CASHBACK_DAILY_SIATKA_EUROBASKET_220825" at bounding box center [589, 214] width 201 height 8
click at [730, 177] on div "Overview: Optimail arrow_drop_down This overview shows data of campaigns execut…" at bounding box center [636, 263] width 885 height 208
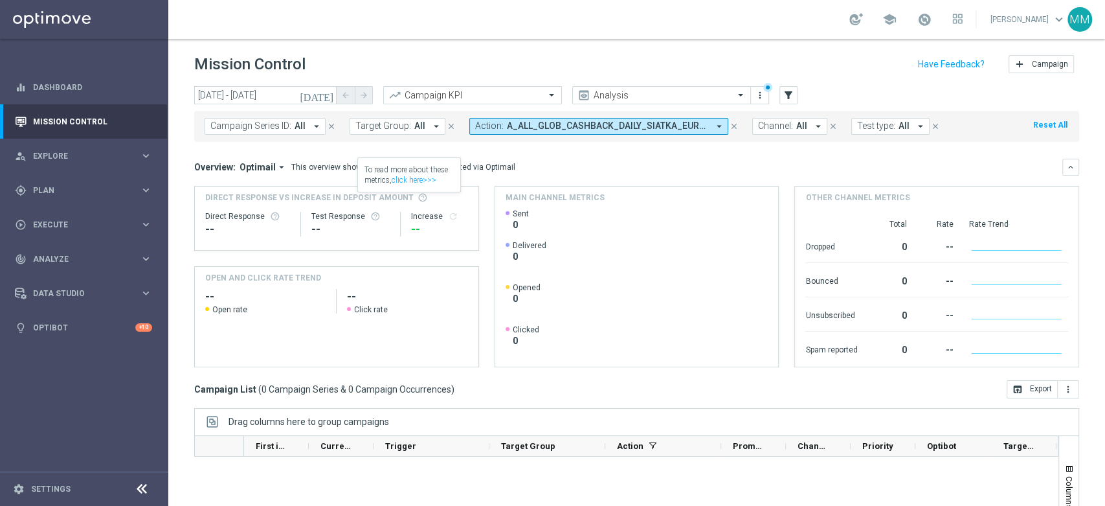
click at [328, 95] on icon "[DATE]" at bounding box center [317, 95] width 35 height 12
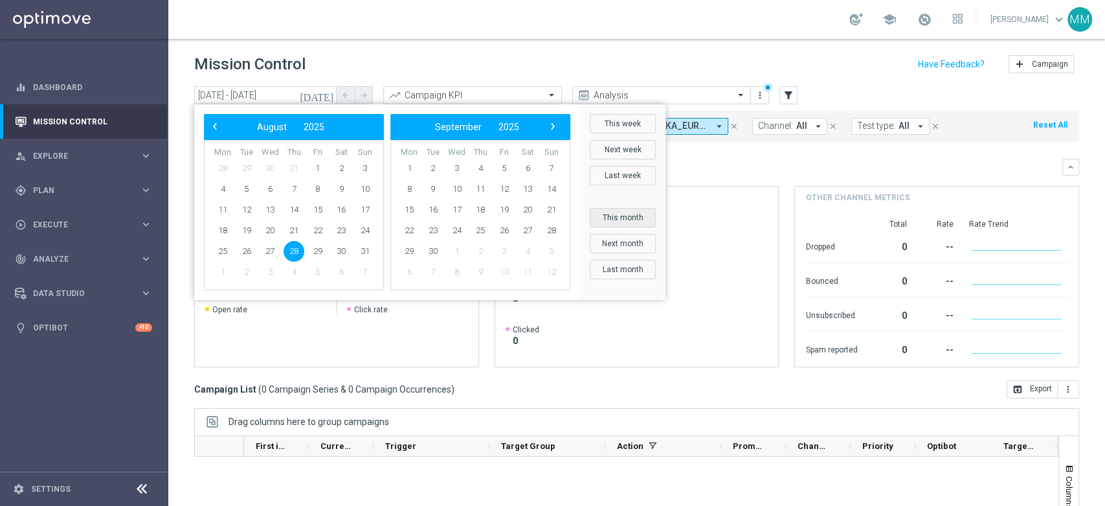
click at [632, 221] on button "This month" at bounding box center [623, 217] width 66 height 19
type input "01 Aug 2025 - 31 Aug 2025"
